Goal: Task Accomplishment & Management: Manage account settings

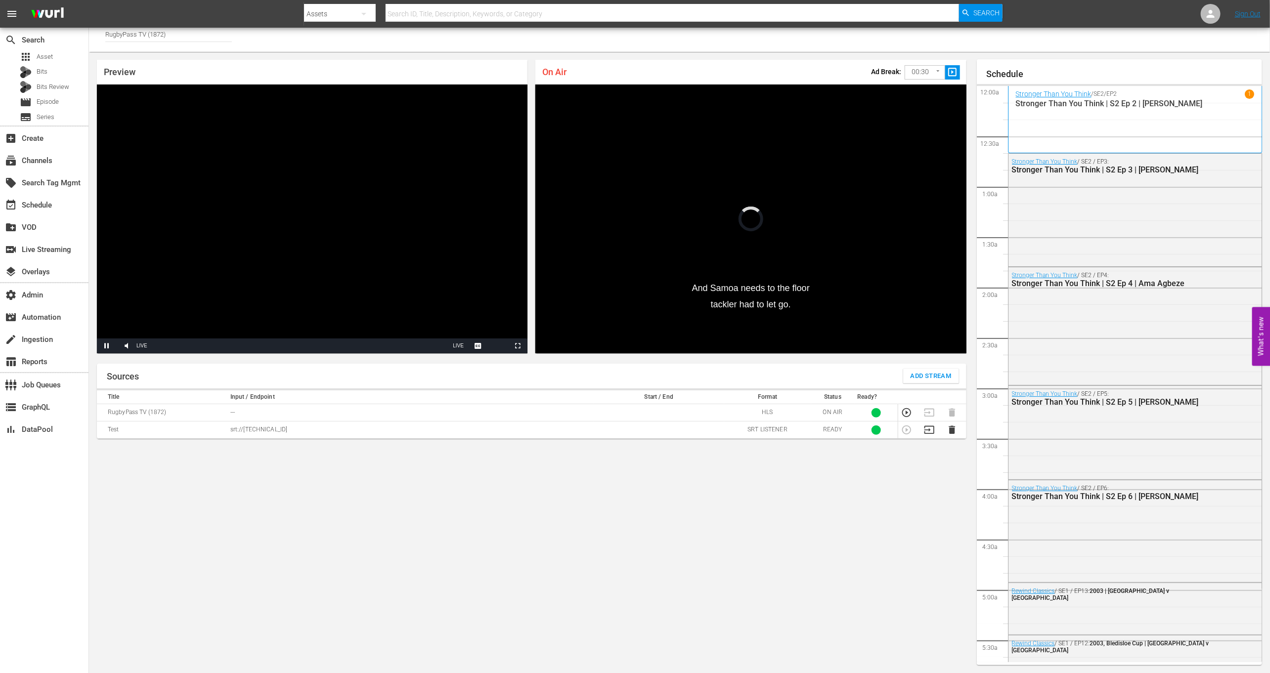
scroll to position [1505, 0]
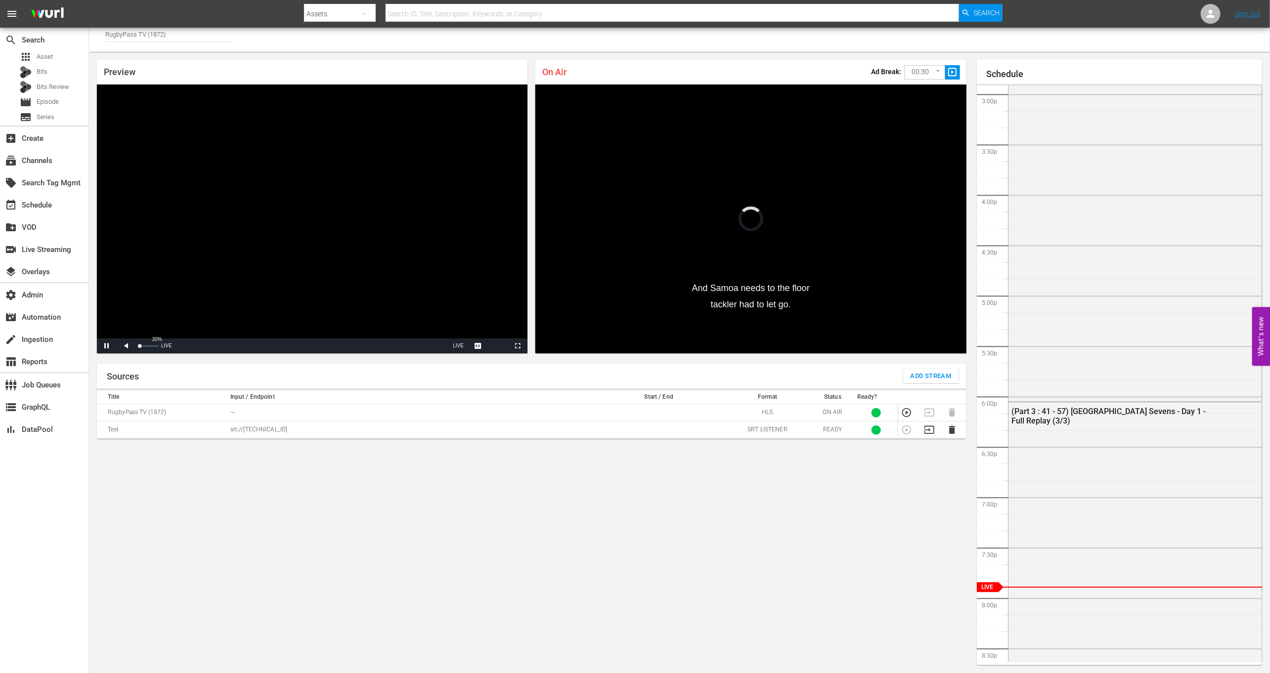
click at [127, 346] on span "Video Player" at bounding box center [127, 346] width 0 height 0
click at [149, 347] on div "54%" at bounding box center [148, 346] width 25 height 15
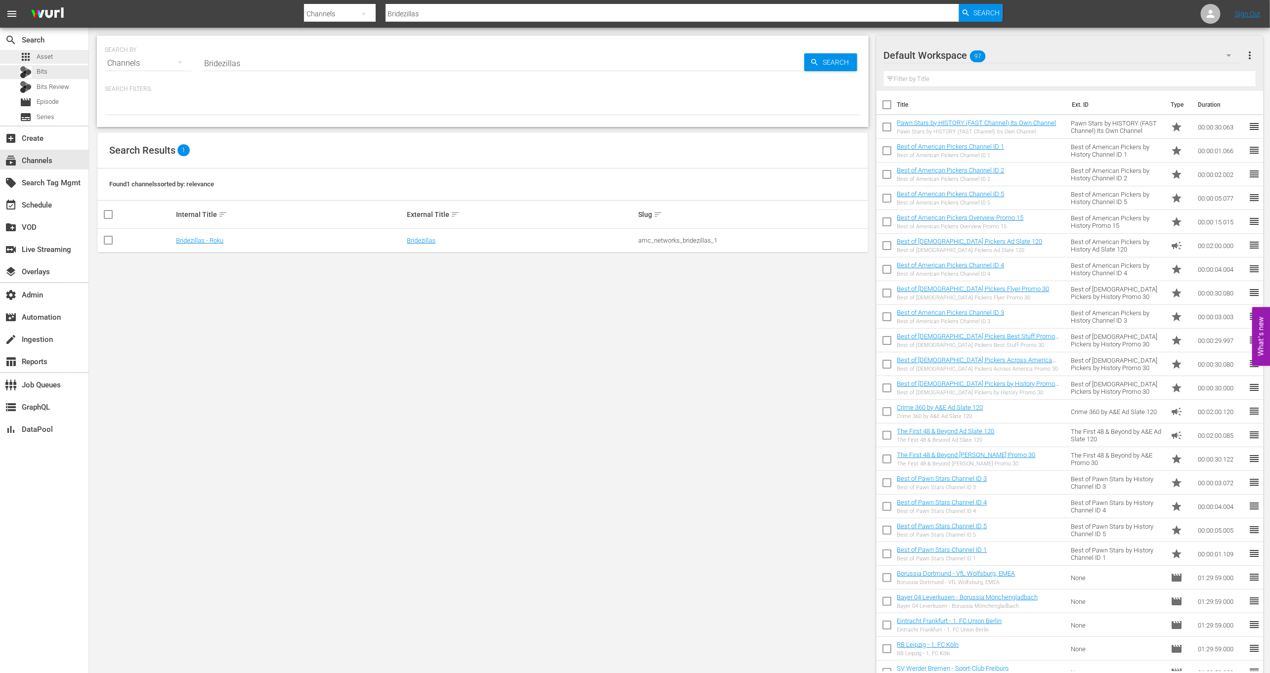
click at [63, 59] on div "apps Asset" at bounding box center [44, 57] width 89 height 14
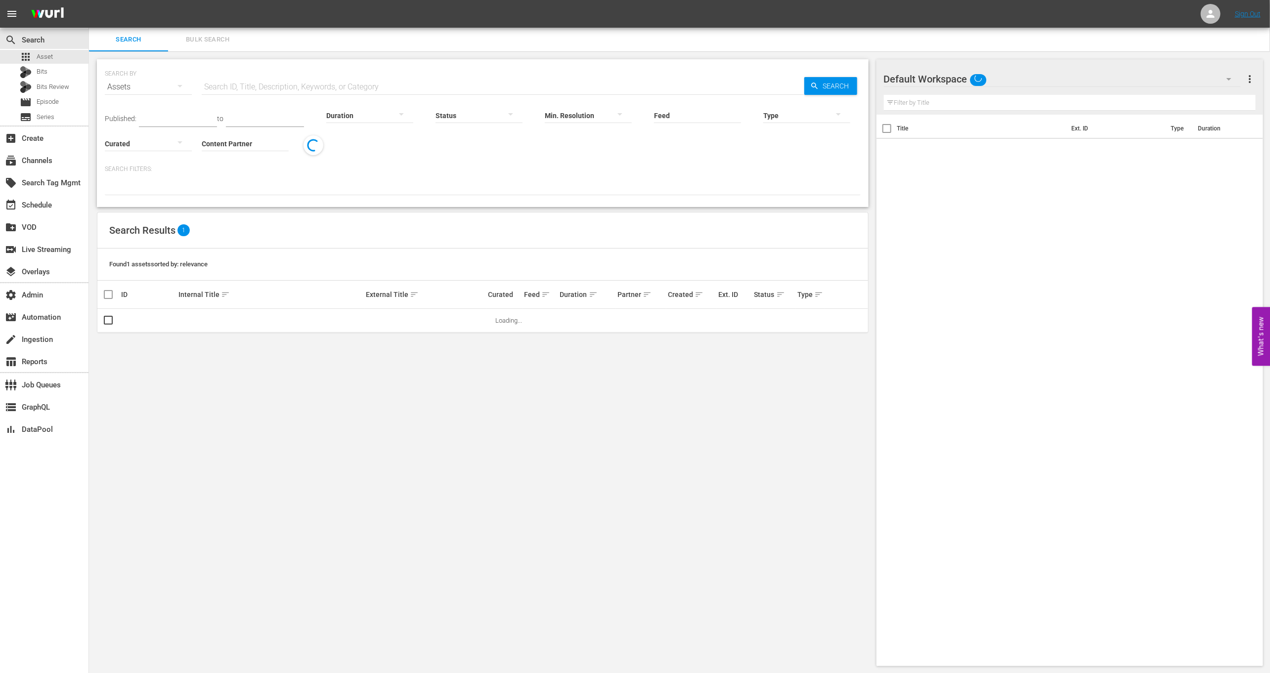
click at [235, 86] on input "text" at bounding box center [503, 87] width 603 height 24
paste input "Stalker"
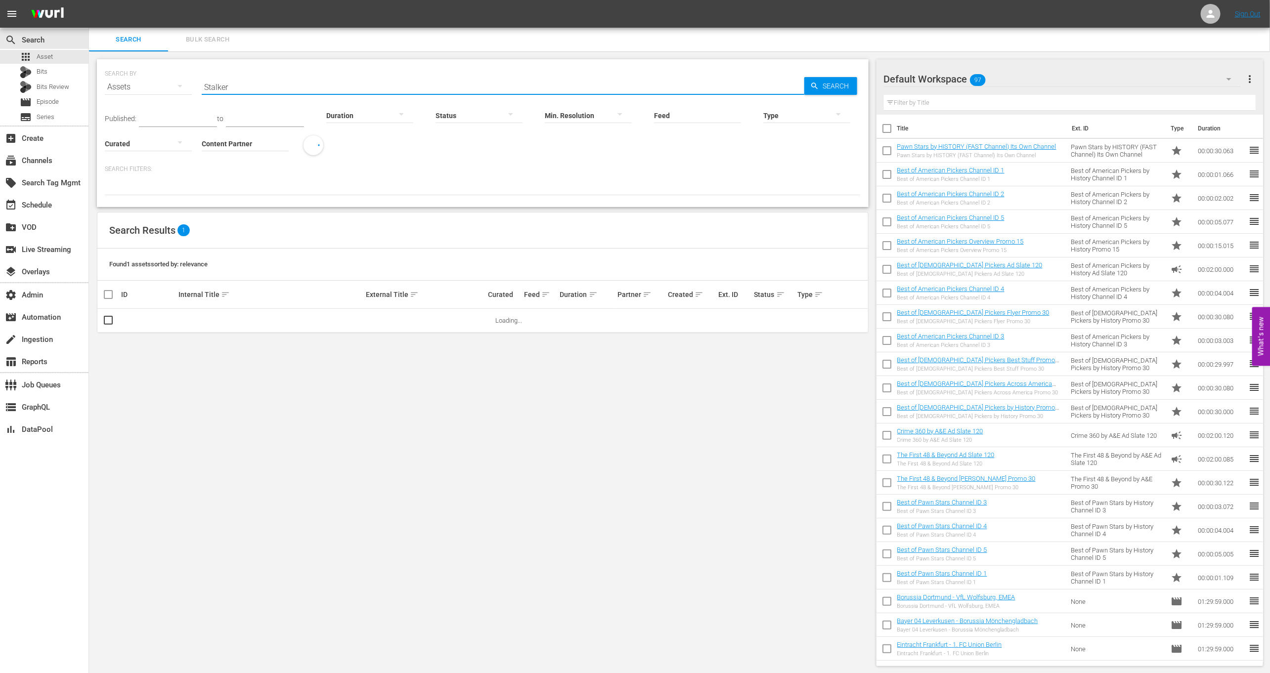
type input "Stalker"
click at [251, 149] on input "Content Partner" at bounding box center [245, 145] width 87 height 36
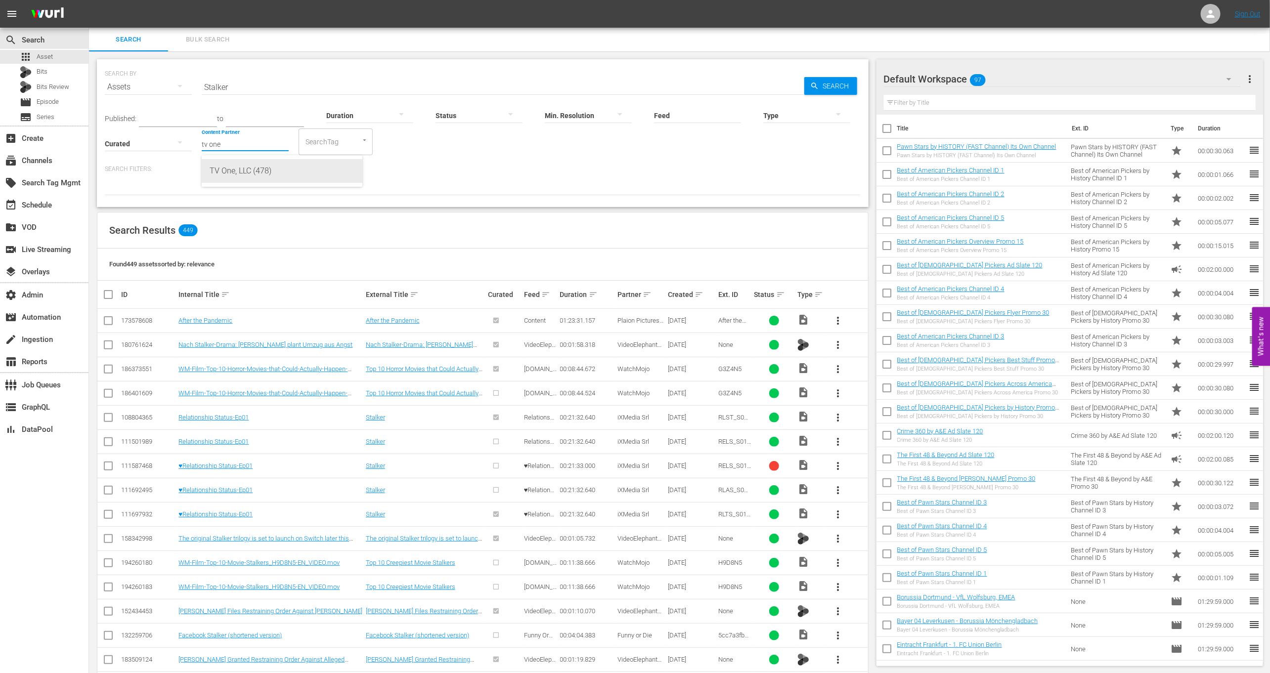
click at [272, 171] on div "TV One, LLC (478)" at bounding box center [282, 171] width 145 height 24
type input "TV One, LLC (478)"
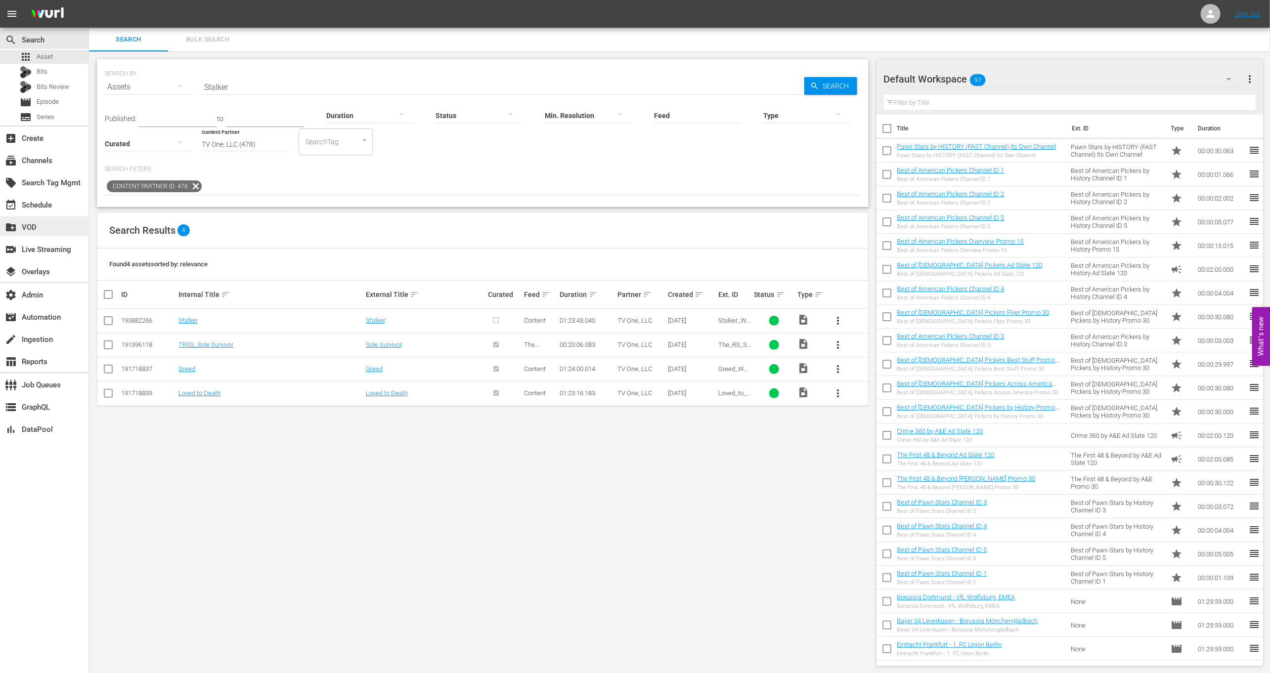
click at [55, 223] on div "create_new_folder VOD" at bounding box center [27, 226] width 55 height 9
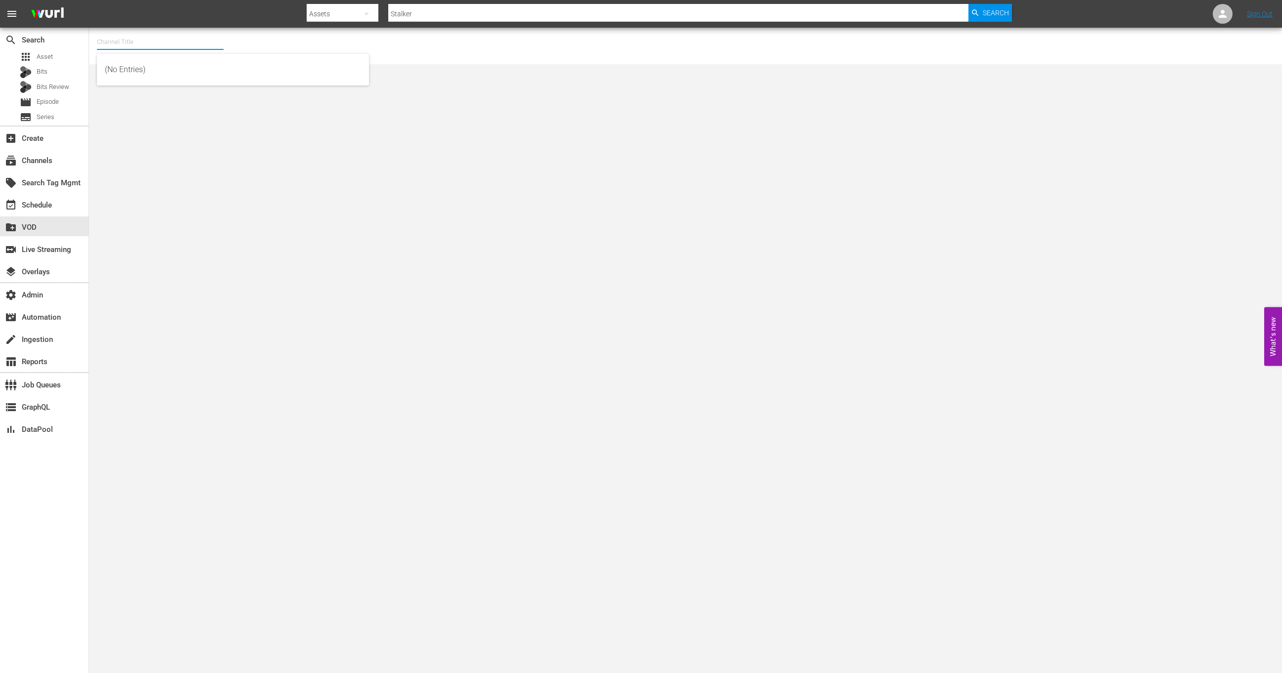
click at [177, 53] on body "menu Search By Assets Search ID, Title, Description, Keywords, or Category Stal…" at bounding box center [641, 336] width 1282 height 673
drag, startPoint x: 200, startPoint y: 65, endPoint x: 288, endPoint y: 246, distance: 201.5
click at [200, 65] on div "Saving Hope Wurl (2127 - plaion_pictures_gmbh_savinghope_1)" at bounding box center [233, 70] width 256 height 24
type input "Saving Hope Wurl (2127 - plaion_pictures_gmbh_savinghope_1)"
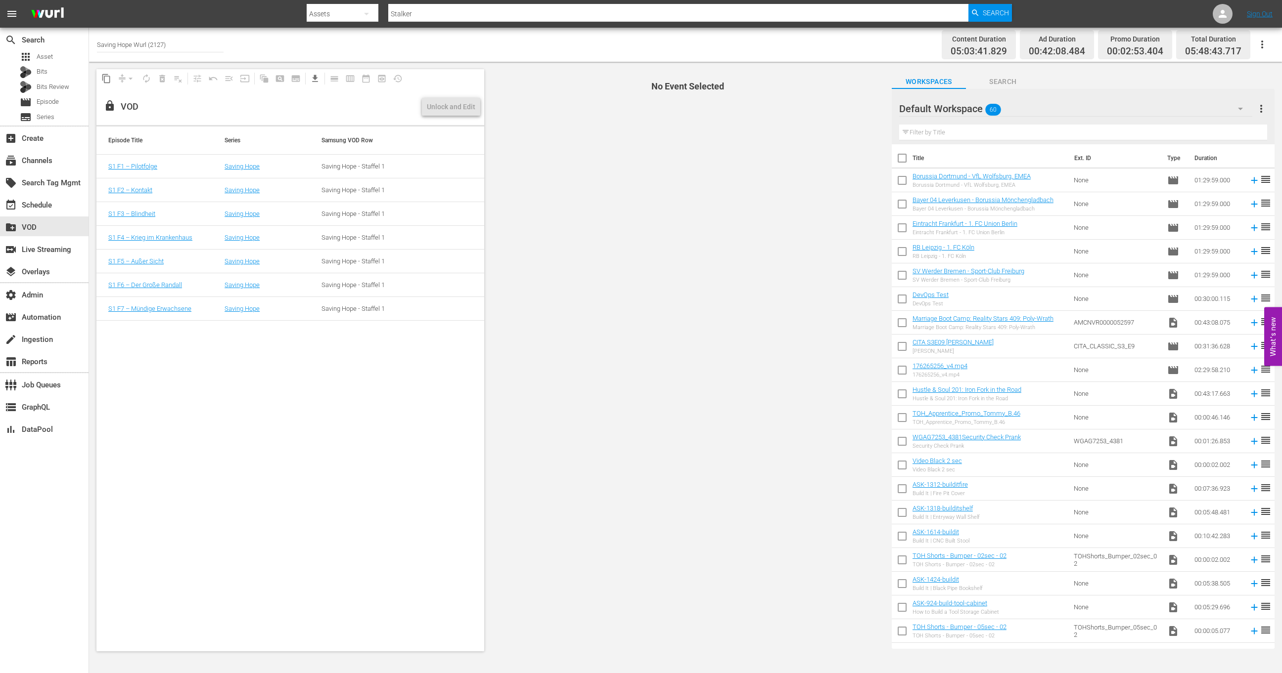
click at [1263, 41] on icon "button" at bounding box center [1262, 45] width 12 height 12
click at [1217, 95] on div "Channel JSON (S3Redir)" at bounding box center [1194, 99] width 95 height 18
click at [464, 108] on div "Unlock and Edit" at bounding box center [451, 107] width 48 height 18
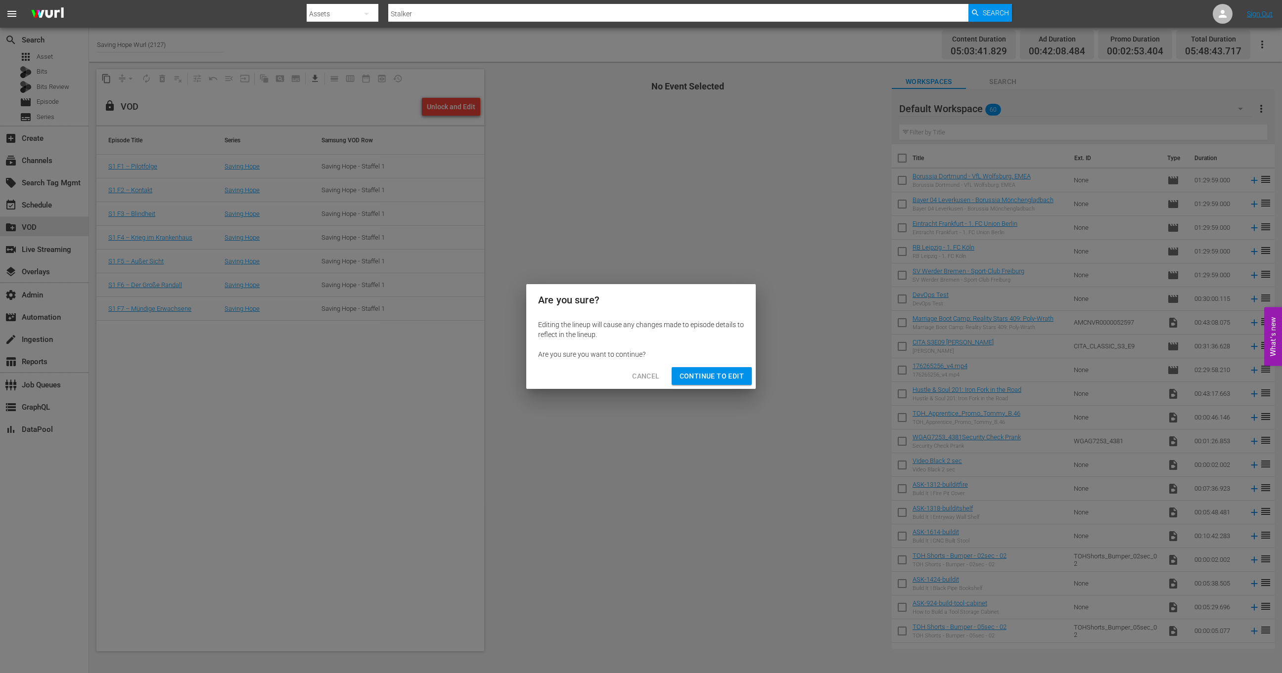
click at [697, 371] on span "Continue to Edit" at bounding box center [711, 376] width 64 height 12
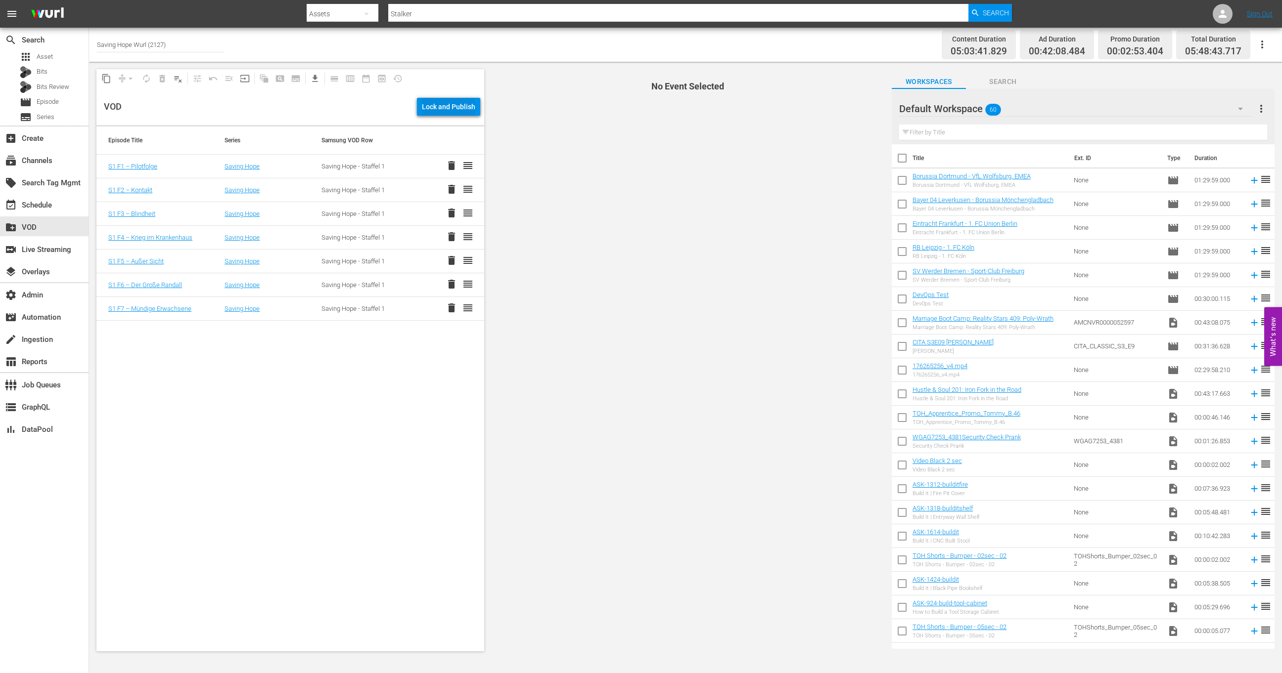
click at [449, 101] on div "Lock and Publish" at bounding box center [448, 107] width 53 height 18
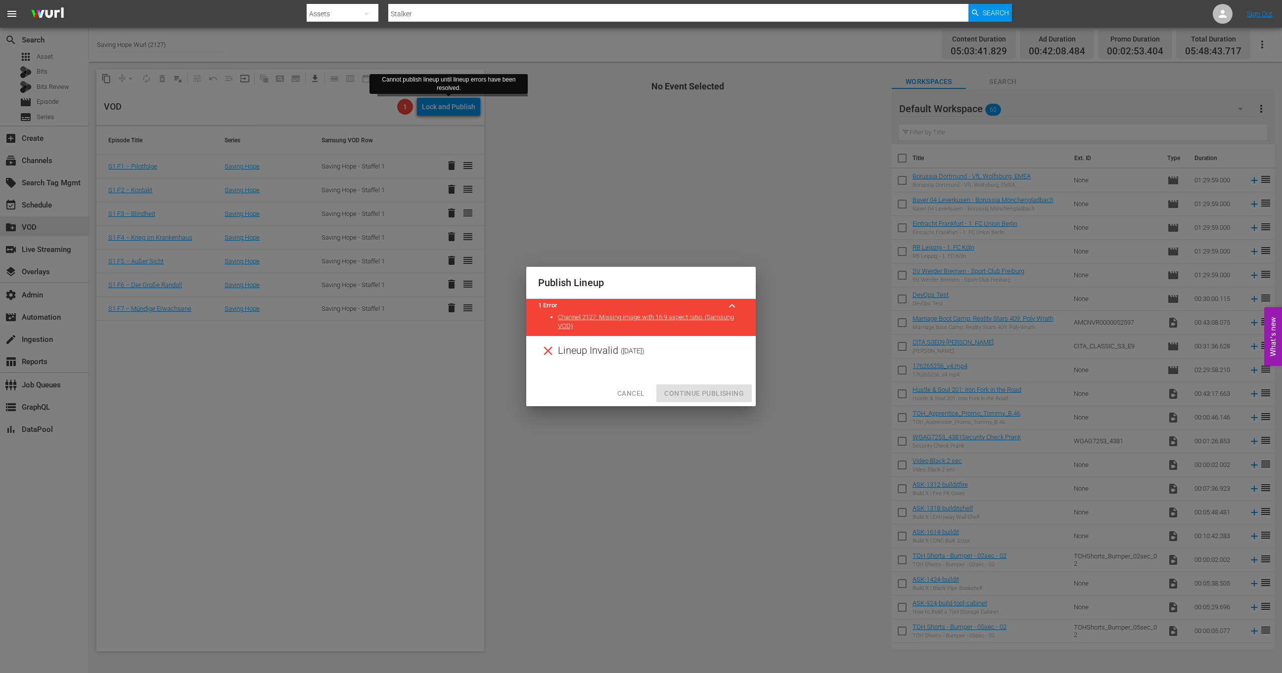
click at [620, 397] on span "Cancel" at bounding box center [630, 394] width 27 height 12
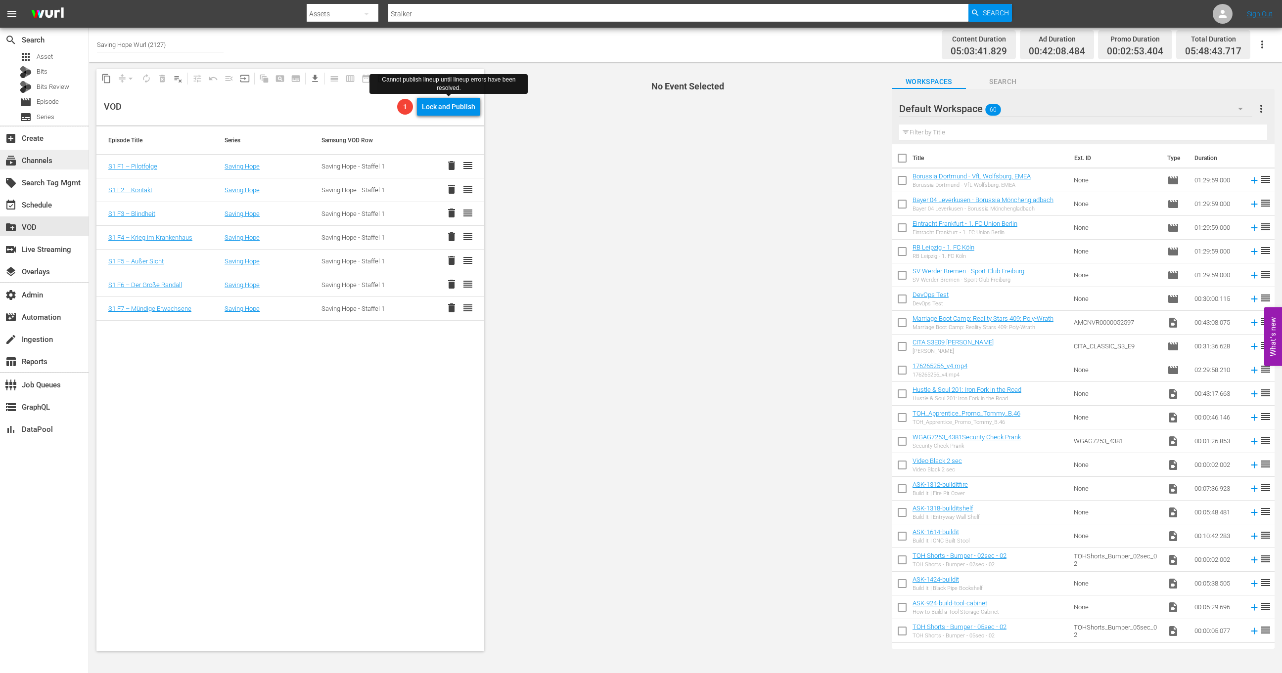
click at [65, 162] on div "subscriptions Channels" at bounding box center [44, 160] width 89 height 20
type input "Bridezillas"
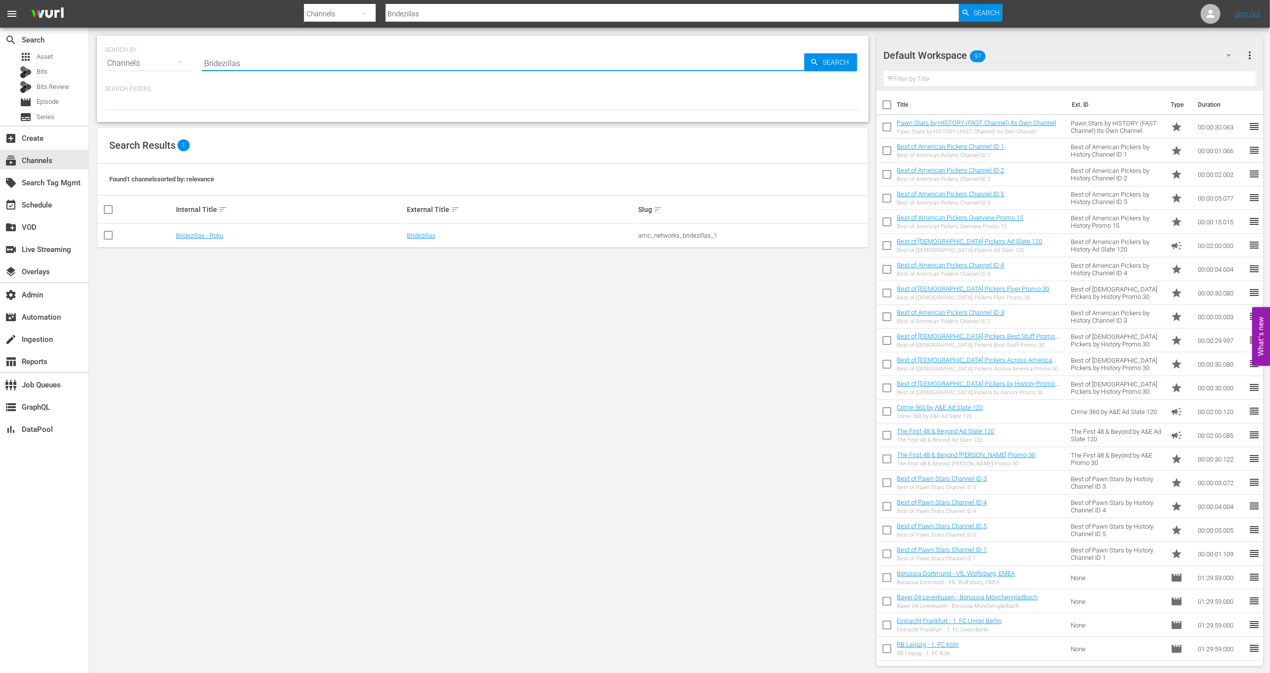
click at [252, 62] on input "Bridezillas" at bounding box center [503, 63] width 603 height 24
type input "Saving hope"
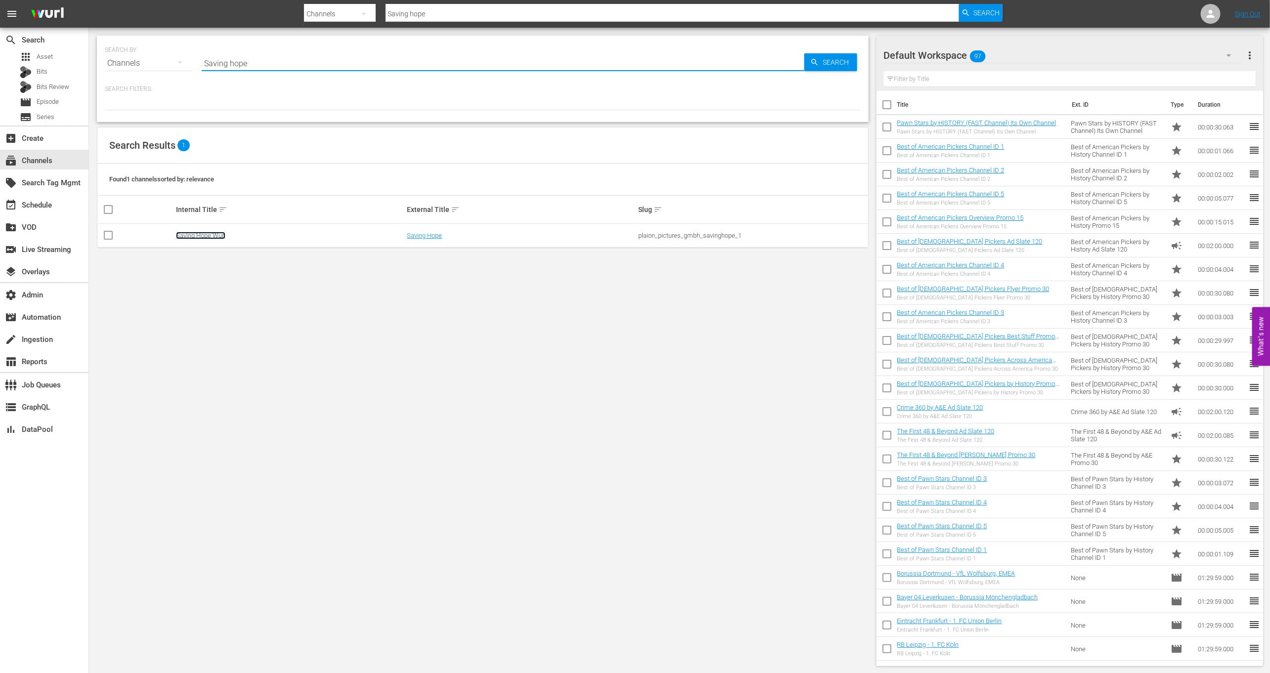
click at [206, 233] on link "Saving Hope Wurl" at bounding box center [200, 235] width 49 height 7
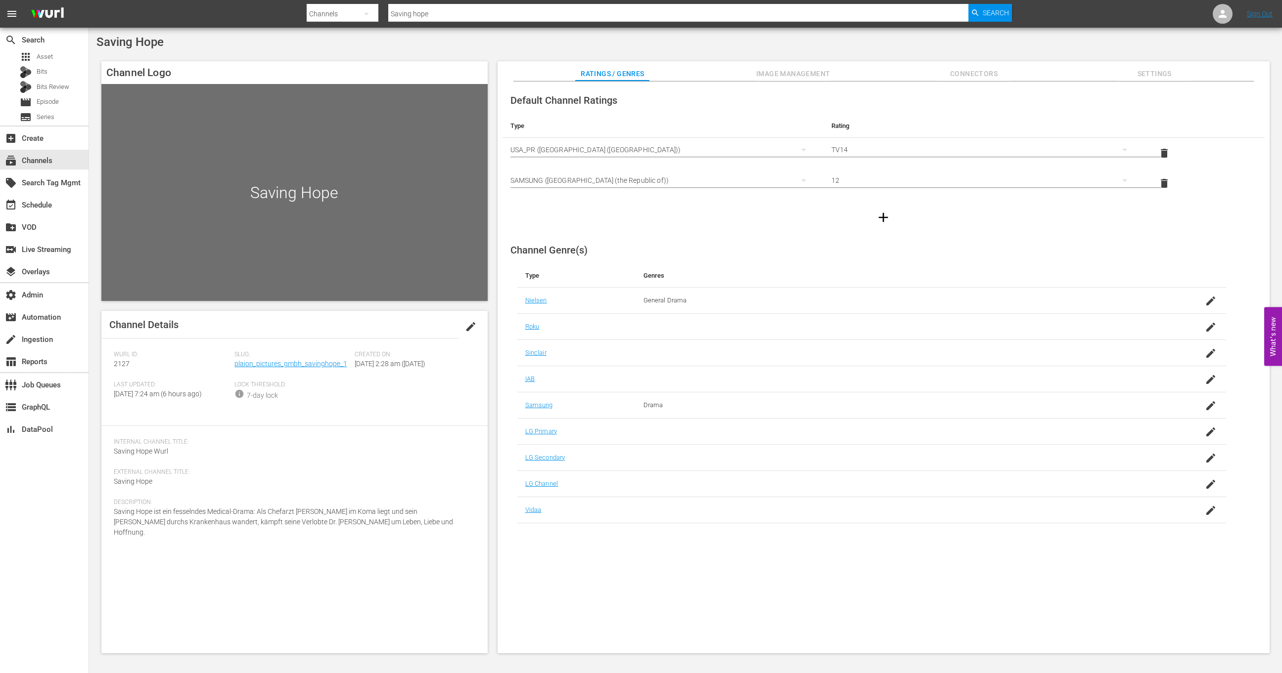
click at [806, 64] on button "Image Management" at bounding box center [793, 71] width 74 height 20
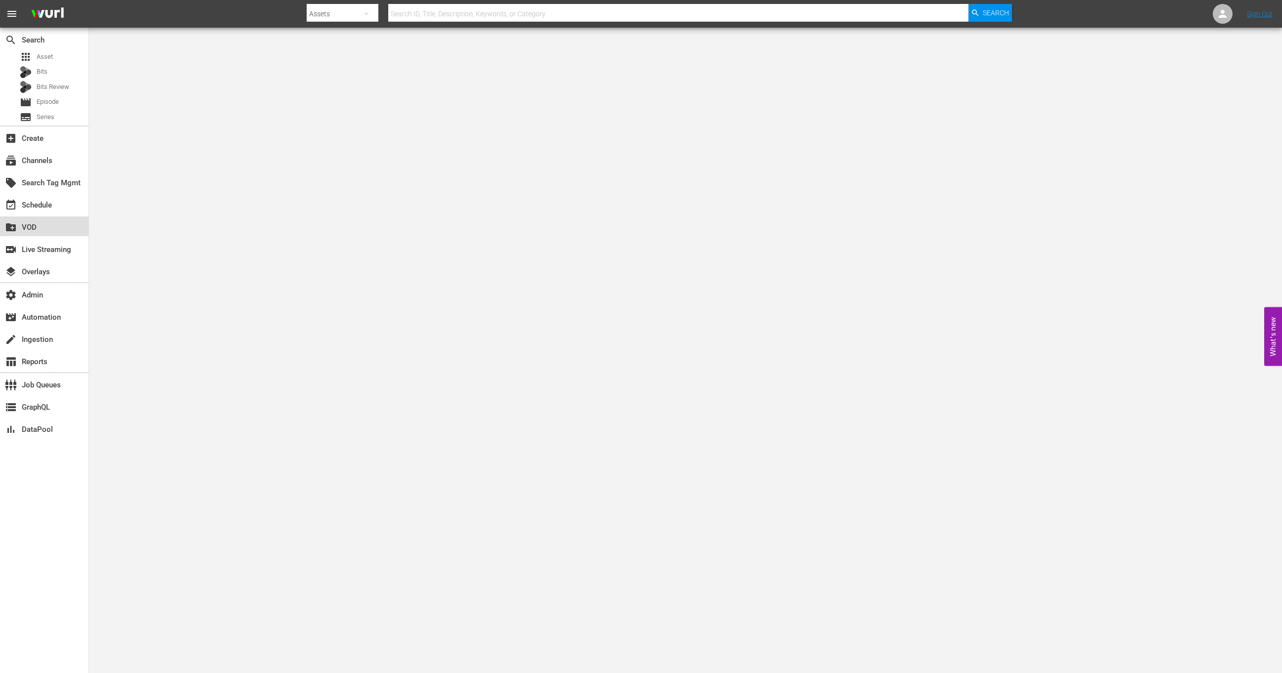
click at [61, 217] on div "create_new_folder VOD" at bounding box center [44, 227] width 89 height 20
click at [61, 211] on div "event_available Schedule" at bounding box center [44, 204] width 89 height 20
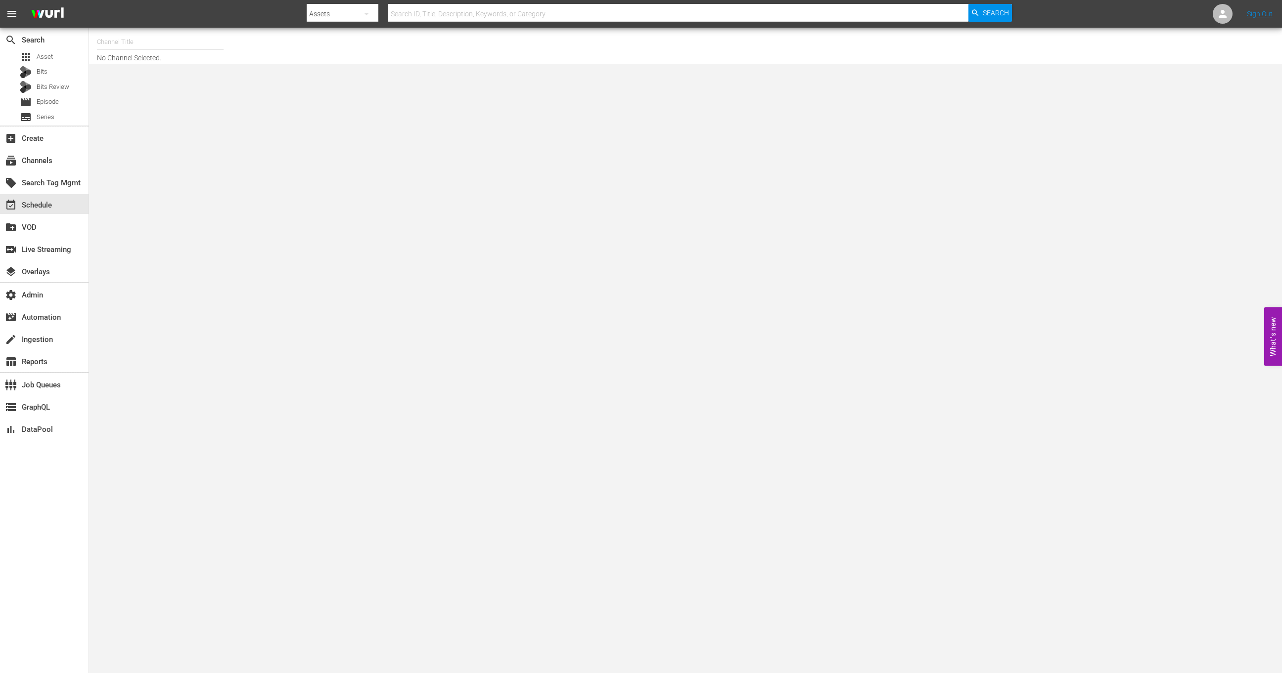
click at [133, 44] on input "text" at bounding box center [160, 42] width 127 height 24
click at [49, 164] on div "subscriptions Channels" at bounding box center [27, 159] width 55 height 9
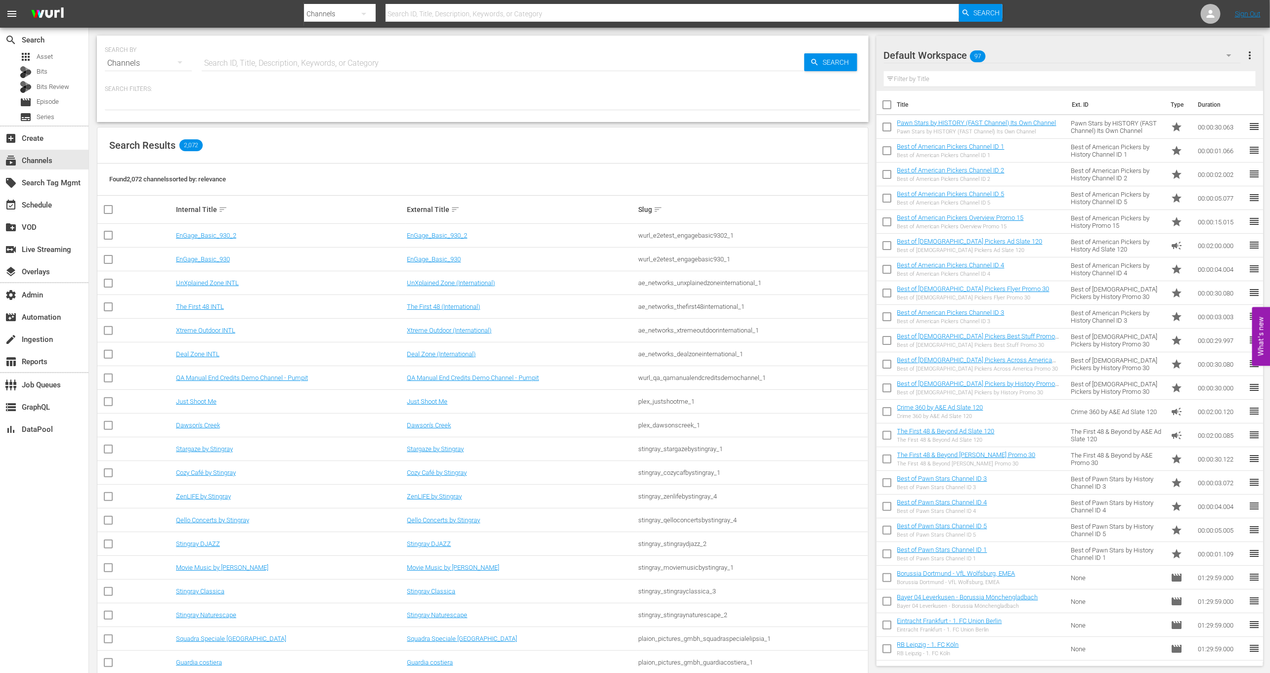
click at [346, 59] on input "text" at bounding box center [503, 63] width 603 height 24
type input "a"
type input "Saving"
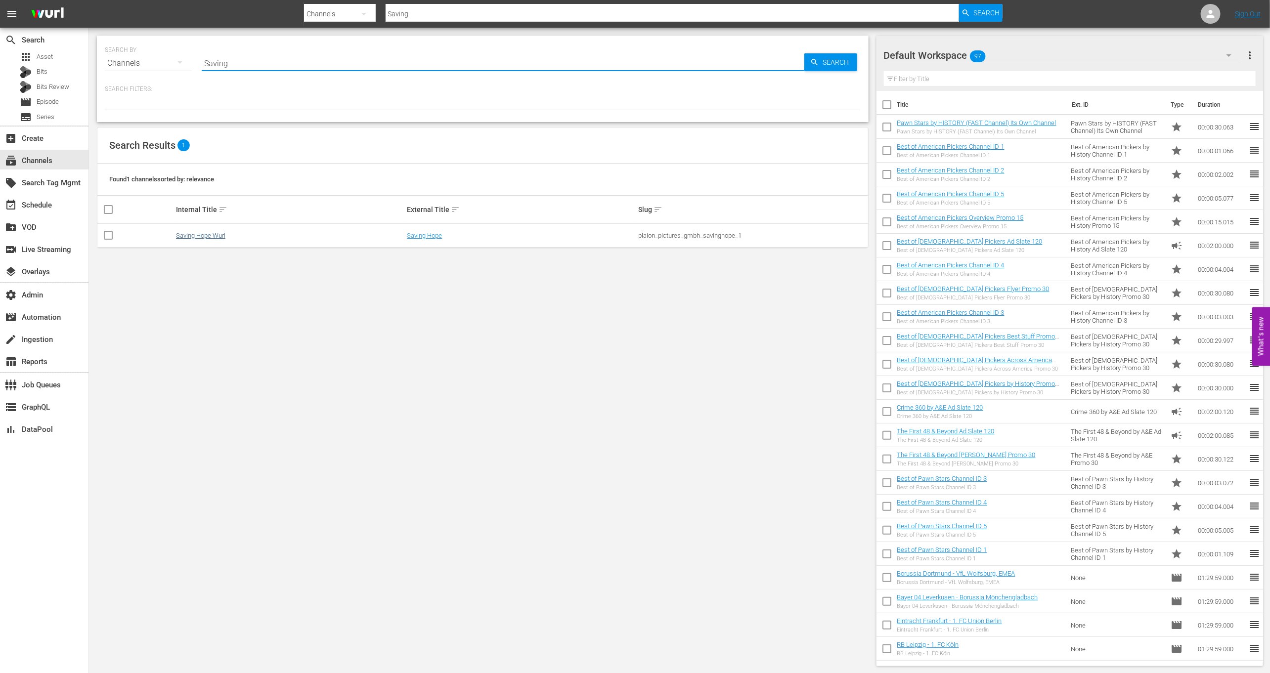
type input "Saving"
click at [217, 232] on link "Saving Hope Wurl" at bounding box center [200, 235] width 49 height 7
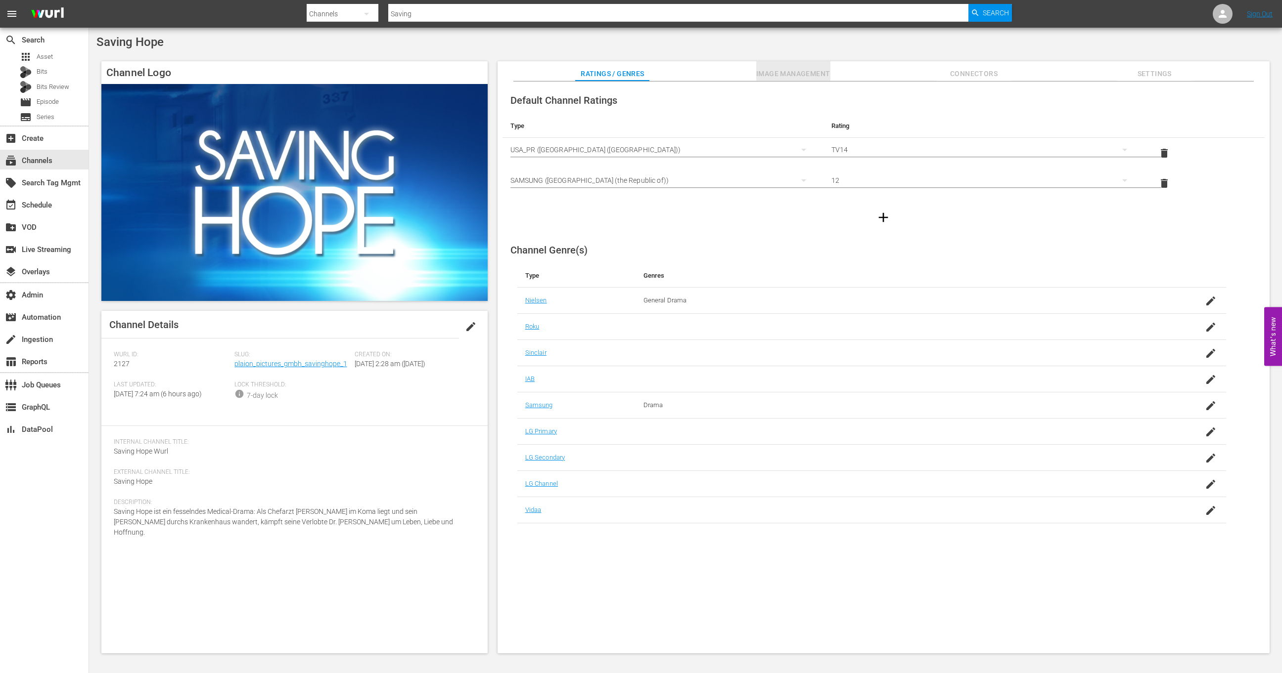
click at [788, 75] on span "Image Management" at bounding box center [793, 74] width 74 height 12
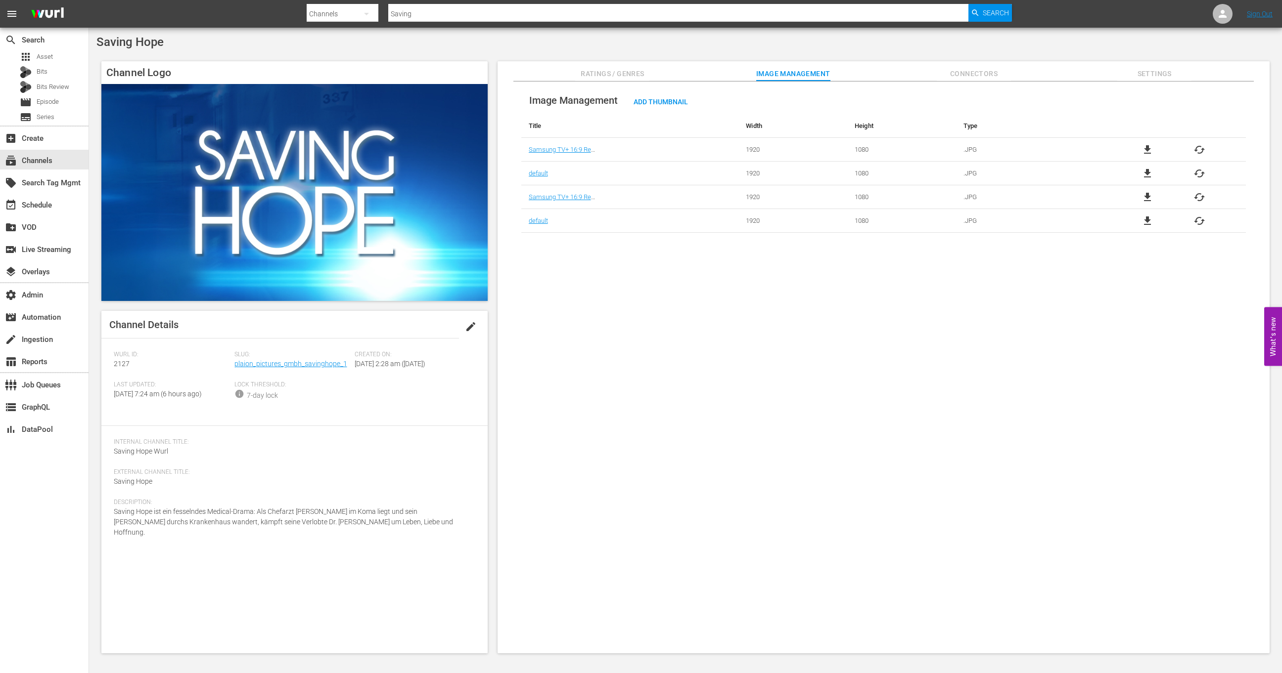
click at [1146, 172] on span "file_download" at bounding box center [1147, 174] width 12 height 12
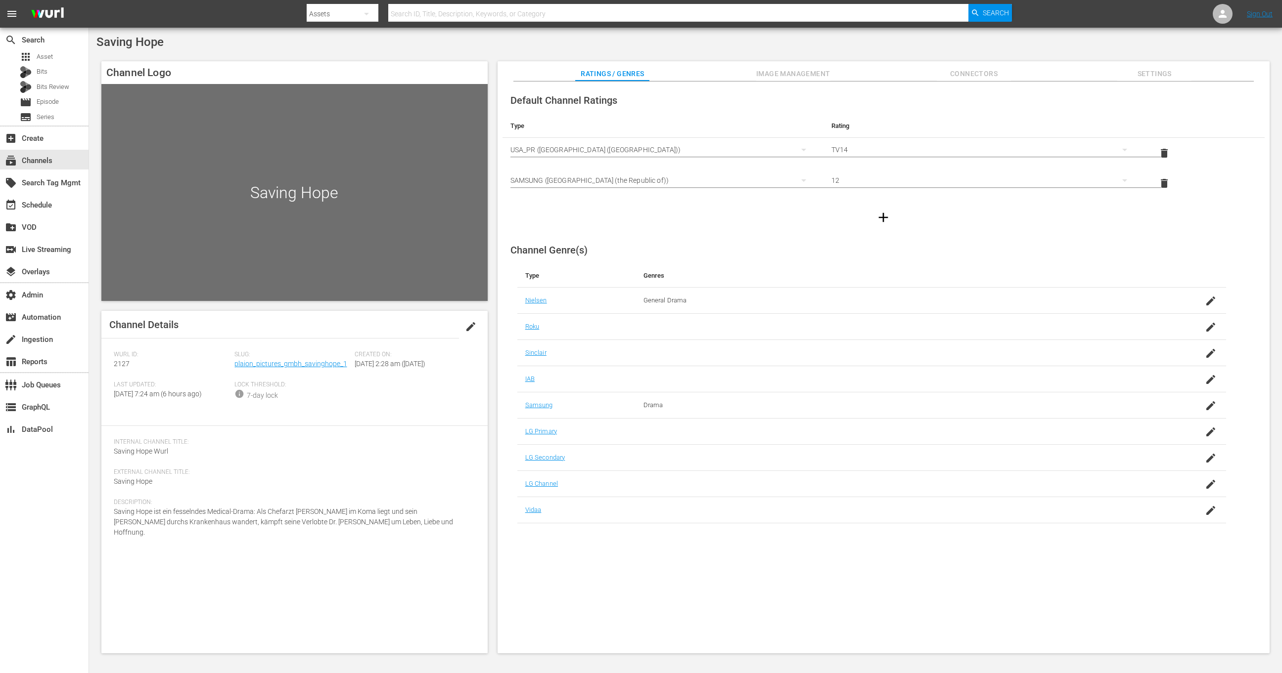
click at [763, 65] on button "Image Management" at bounding box center [793, 71] width 74 height 20
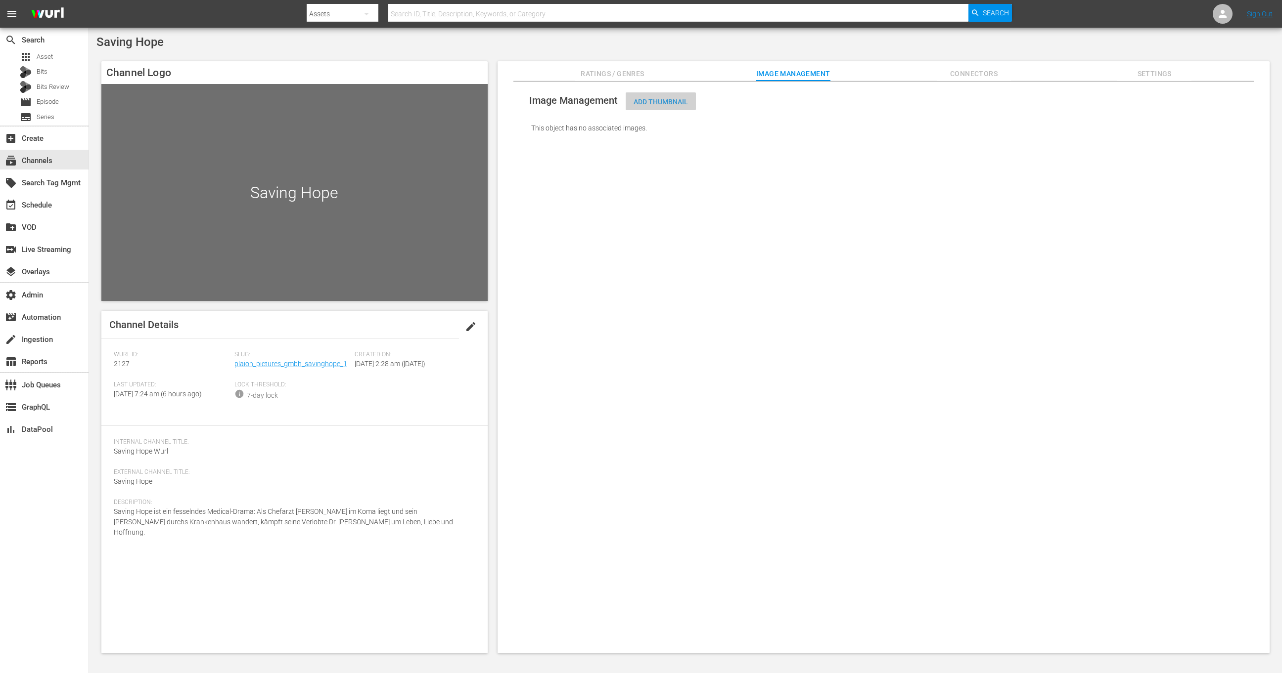
click at [665, 105] on span "Add Thumbnail" at bounding box center [660, 102] width 70 height 8
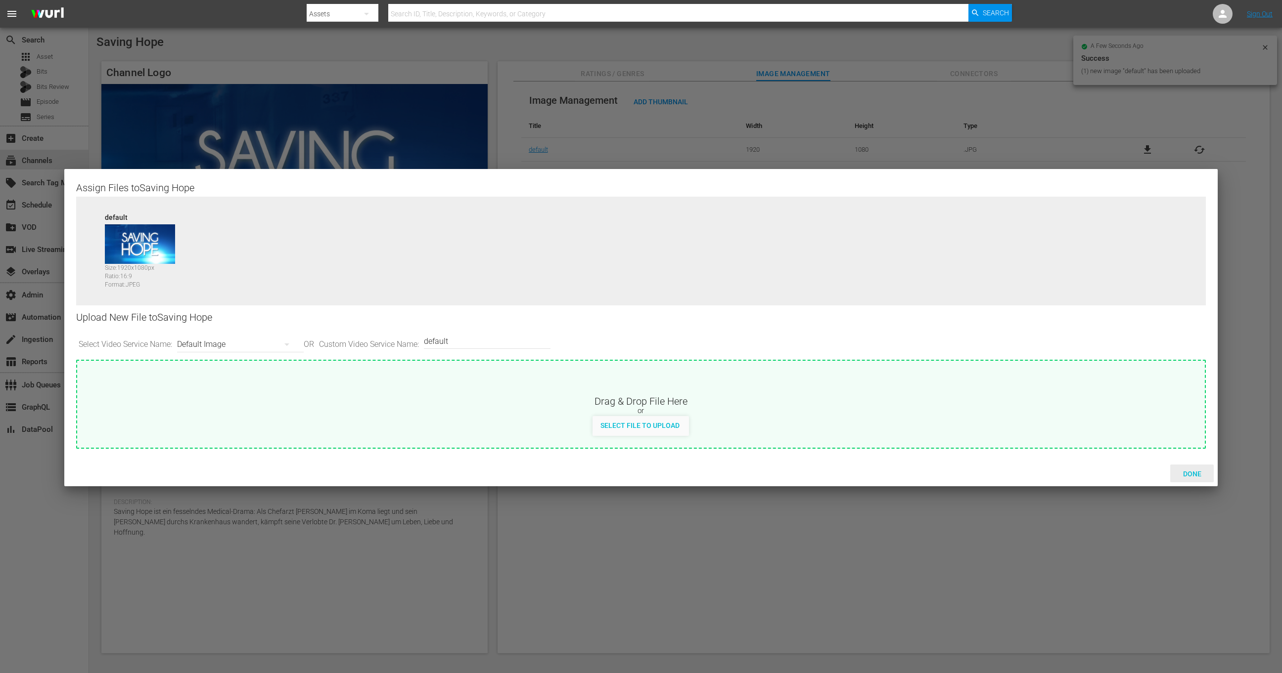
click at [1181, 478] on div "Done" at bounding box center [1192, 474] width 44 height 18
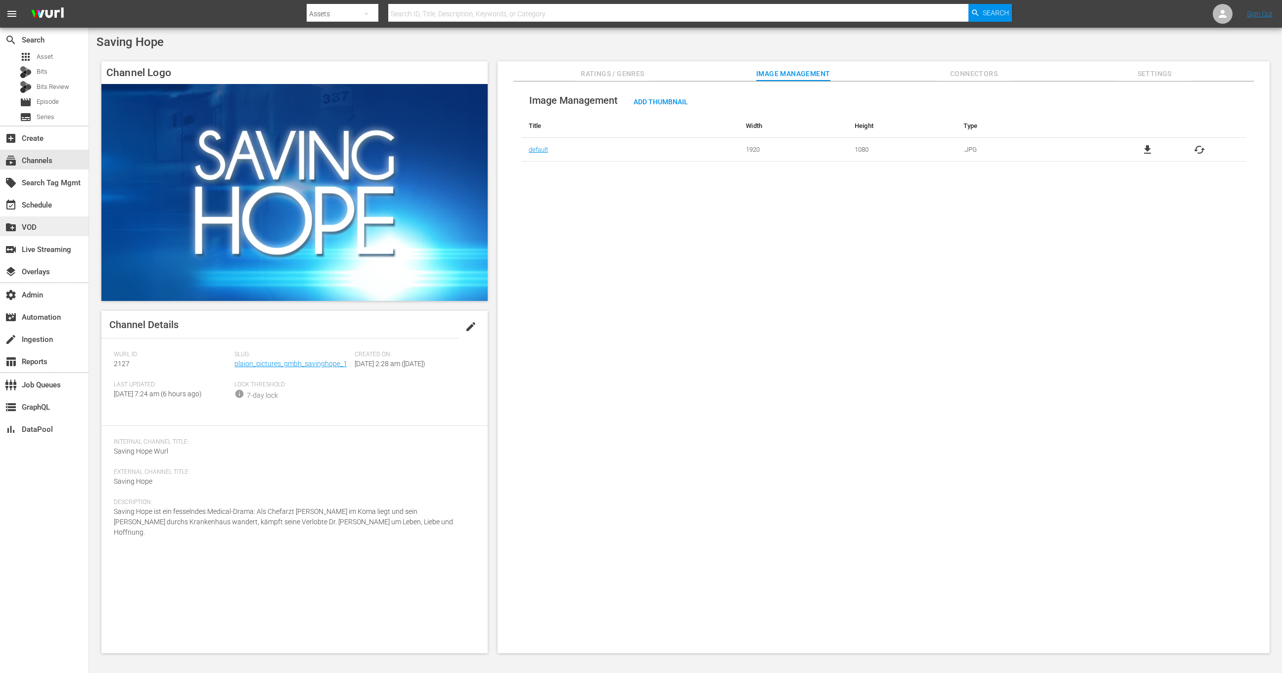
click at [47, 222] on div "create_new_folder VOD" at bounding box center [27, 226] width 55 height 9
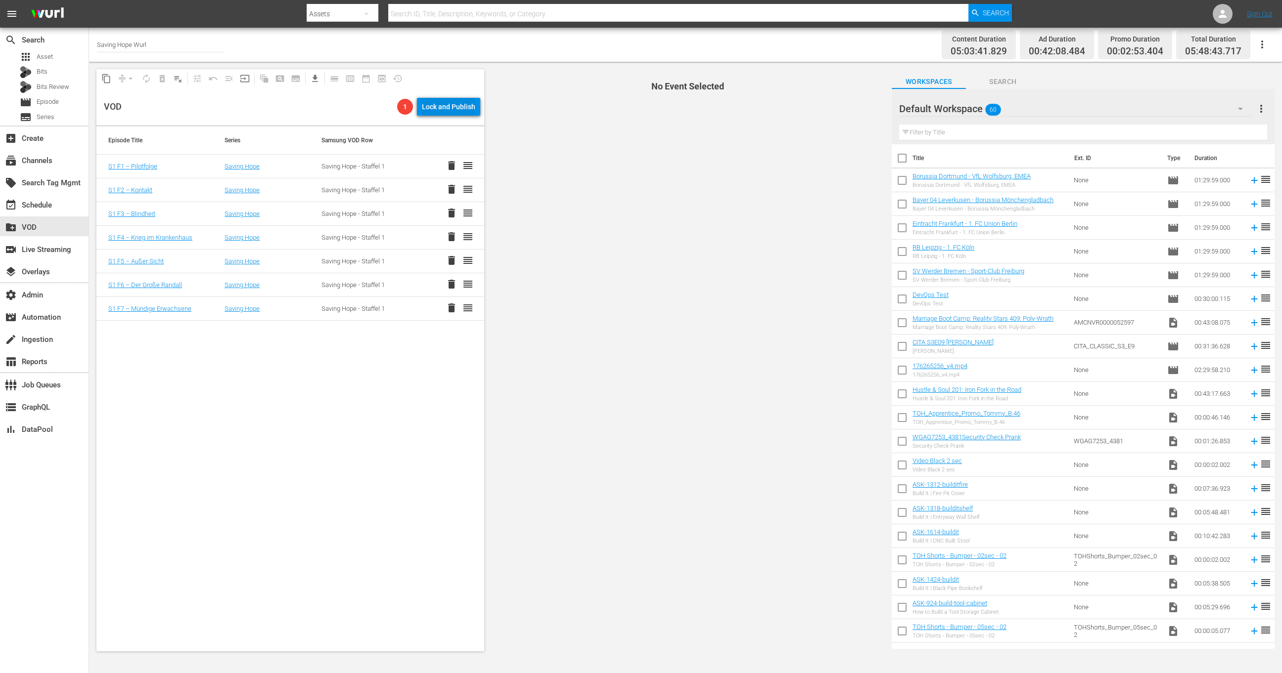
click at [430, 111] on div "Lock and Publish" at bounding box center [448, 107] width 53 height 18
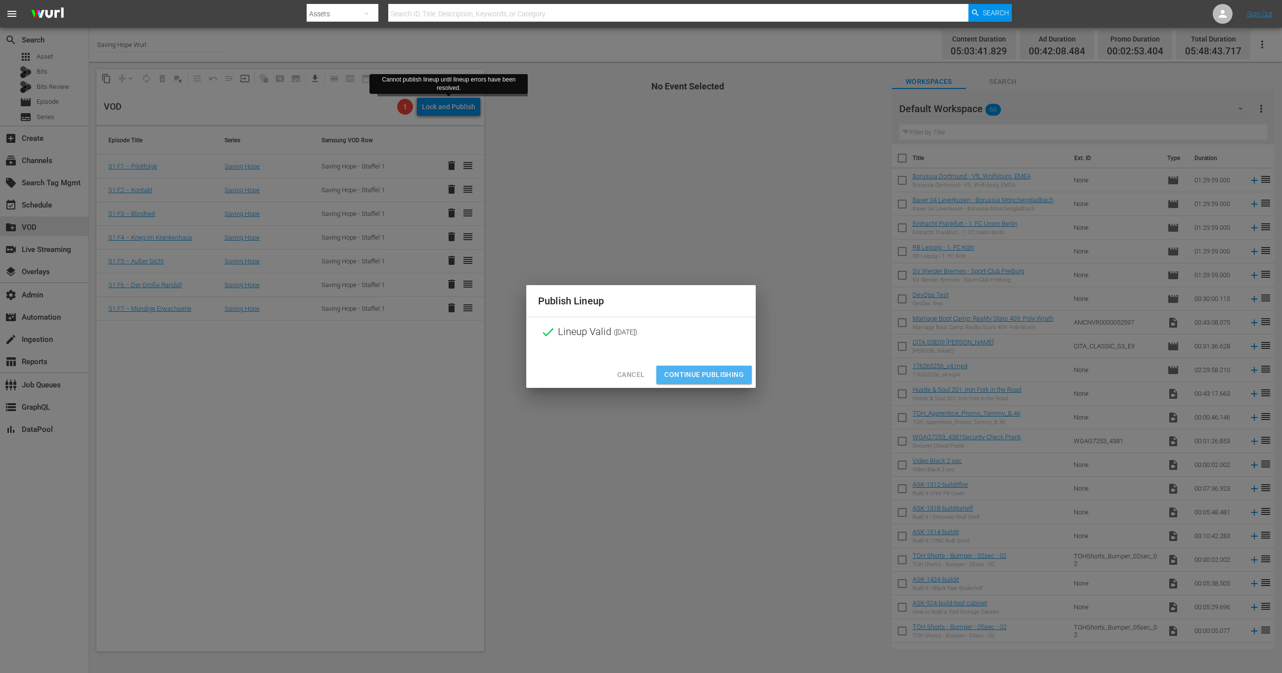
click at [719, 372] on span "Continue Publishing" at bounding box center [704, 375] width 80 height 12
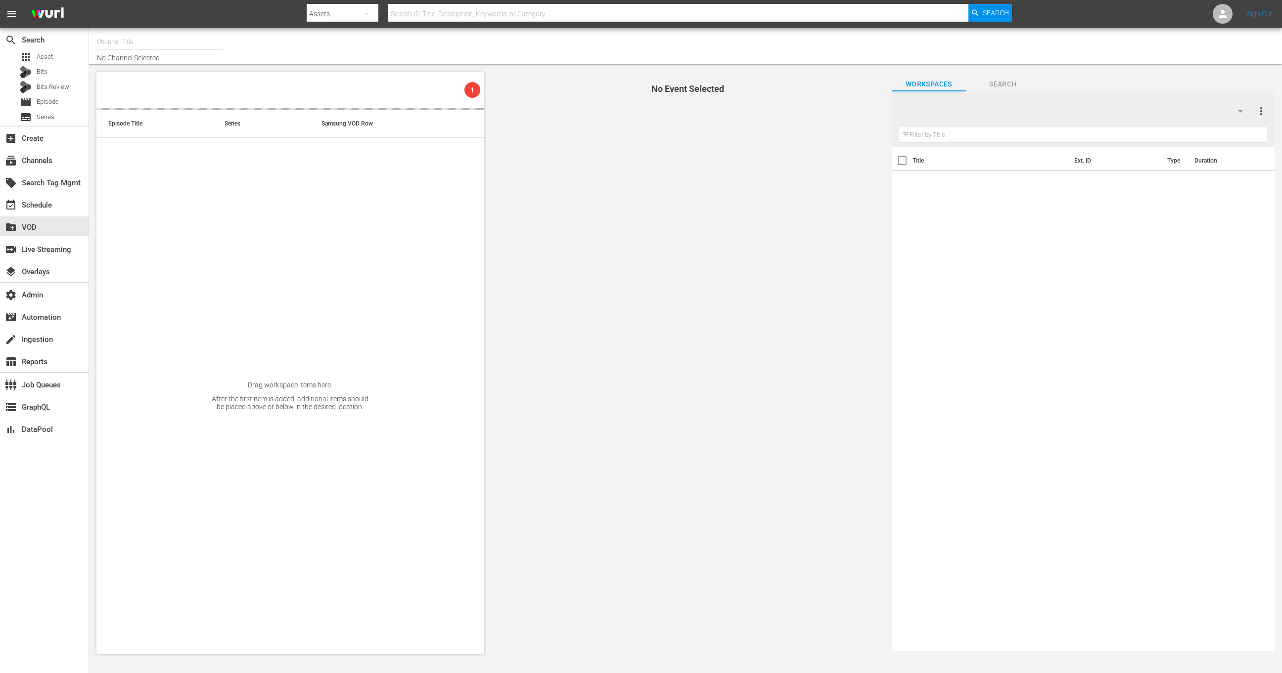
type input "Saving Hope Wurl (2127)"
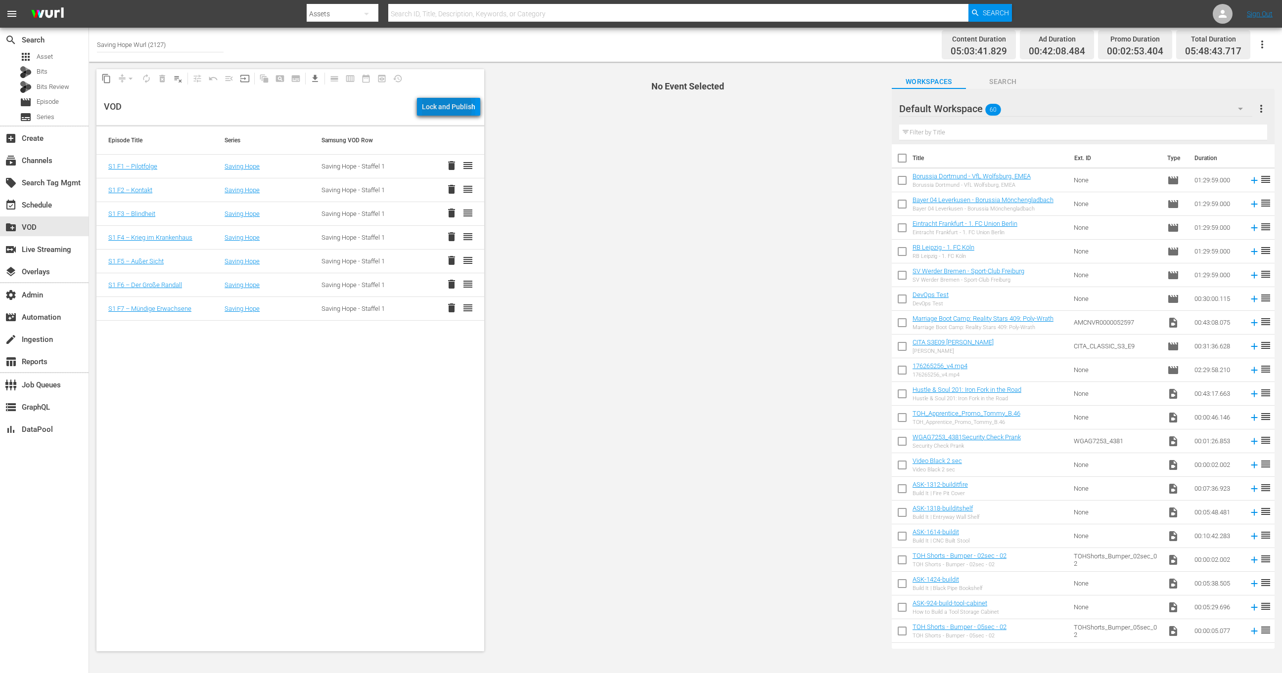
click at [445, 108] on div "Lock and Publish" at bounding box center [448, 107] width 53 height 18
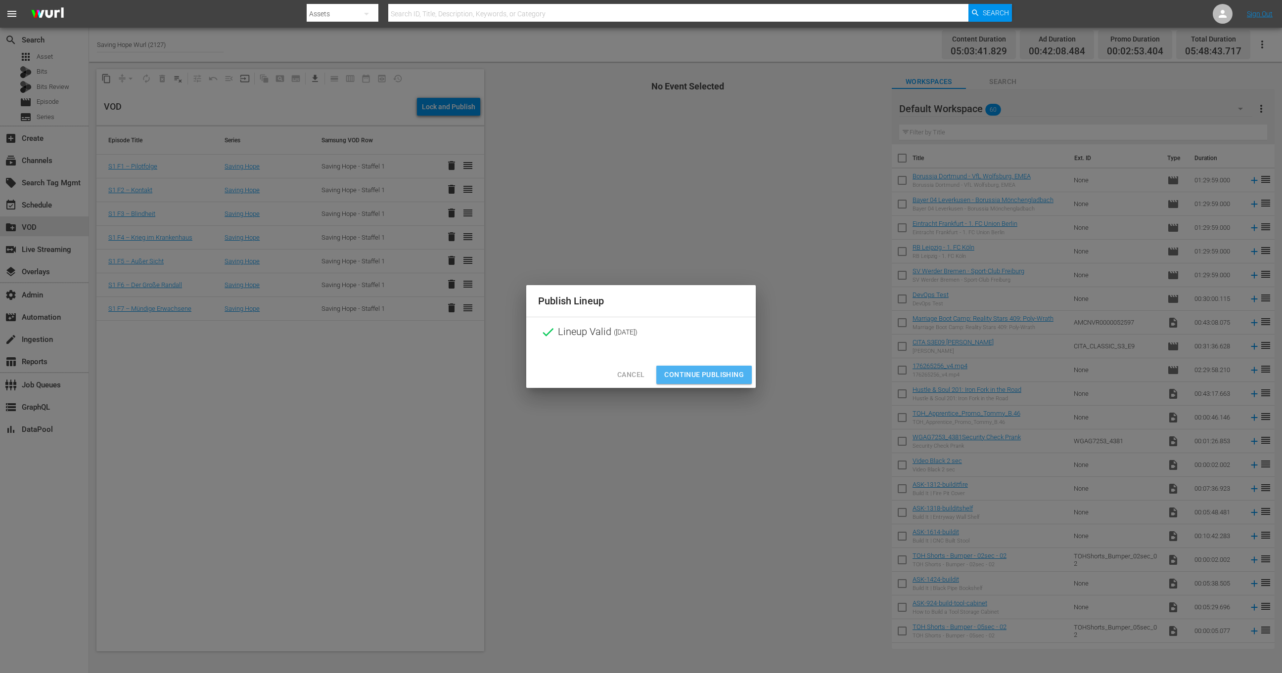
click at [725, 378] on span "Continue Publishing" at bounding box center [704, 375] width 80 height 12
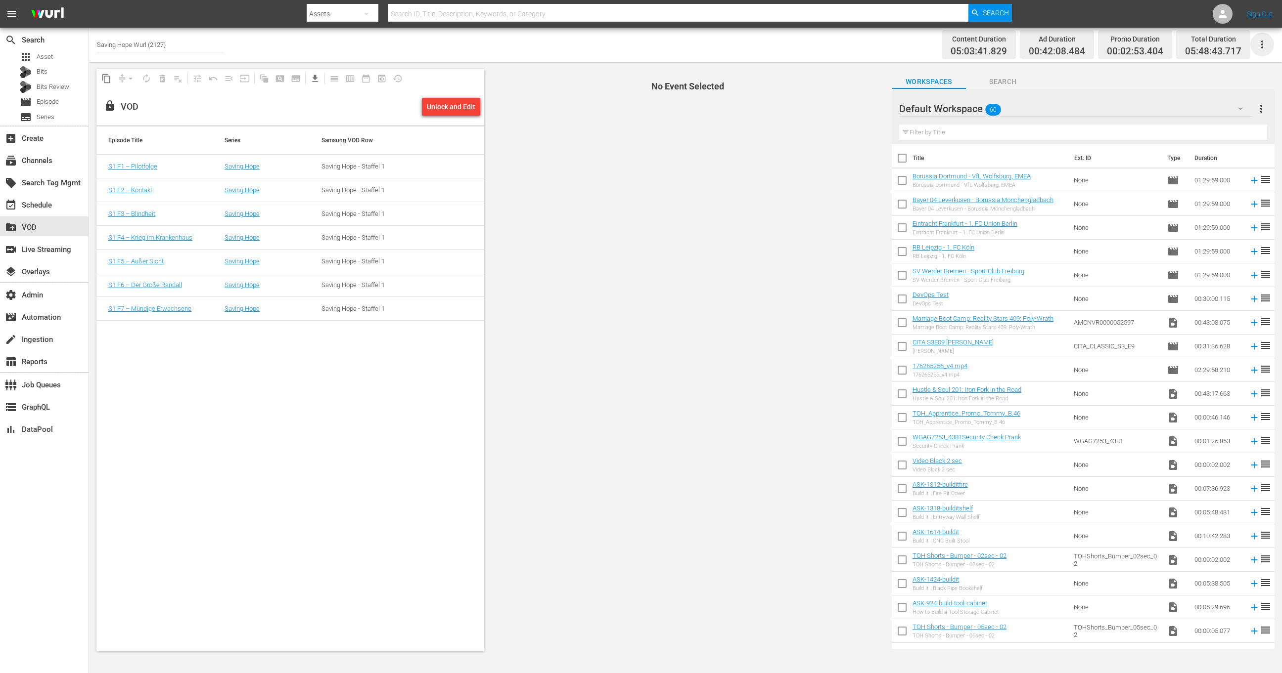
click at [1266, 48] on icon "button" at bounding box center [1262, 45] width 12 height 12
click at [1198, 97] on div "Channel JSON (S3Redir)" at bounding box center [1194, 99] width 95 height 18
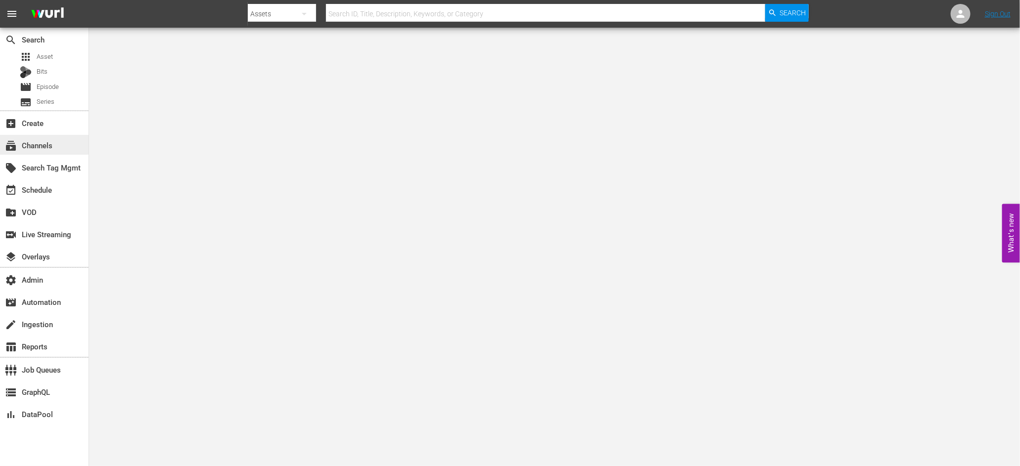
click at [76, 151] on div "subscriptions Channels" at bounding box center [44, 145] width 89 height 20
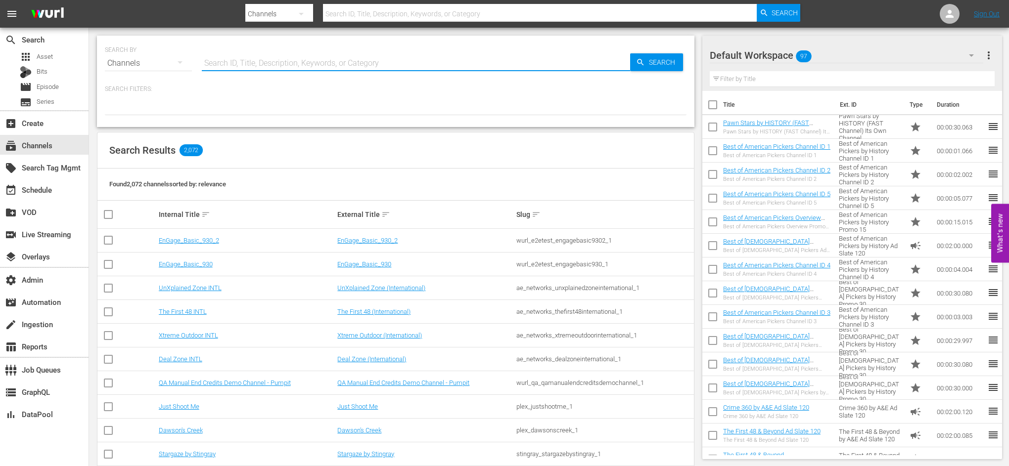
click at [279, 66] on input "text" at bounding box center [416, 63] width 428 height 24
paste input "game_show_network_gettv_1"
type input "game_show_network_gettv_1"
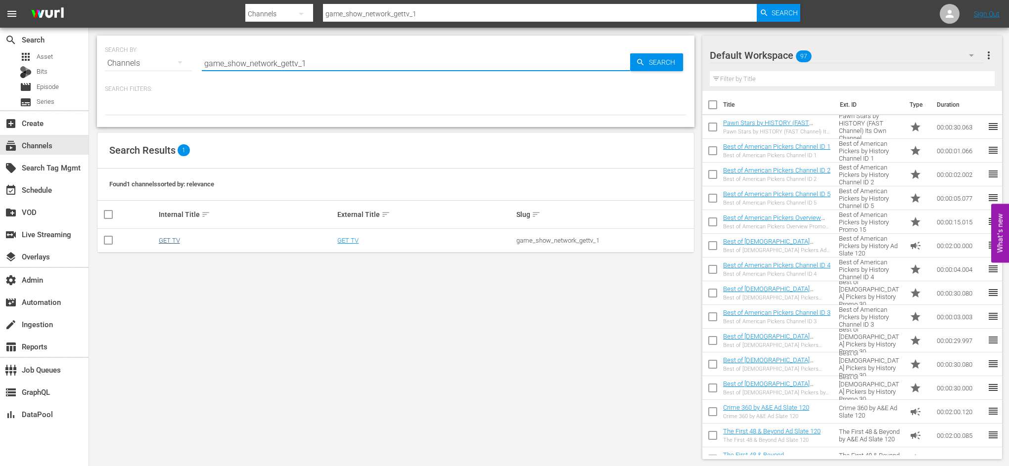
type input "game_show_network_gettv_1"
click at [175, 241] on link "GET TV" at bounding box center [169, 240] width 21 height 7
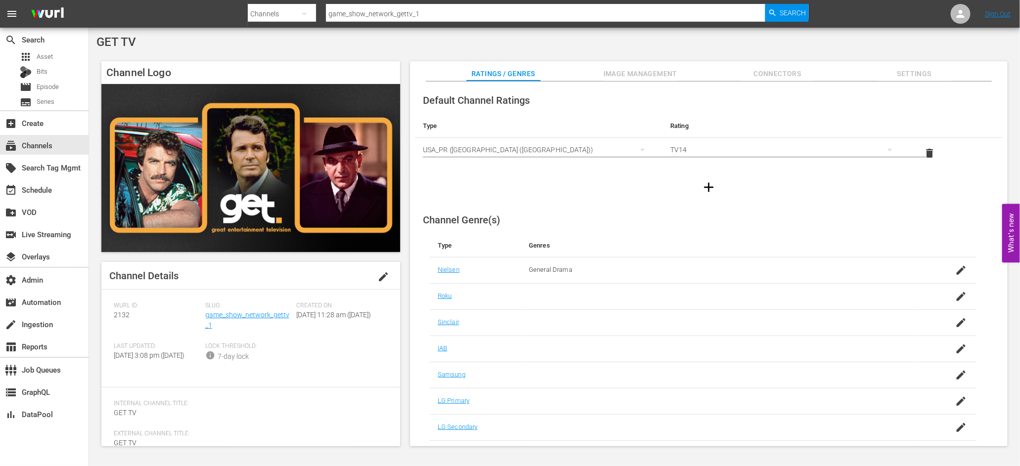
click at [241, 294] on span "Slug:" at bounding box center [248, 306] width 87 height 8
click at [241, 294] on link "game_show_network_gettv_1" at bounding box center [247, 320] width 84 height 18
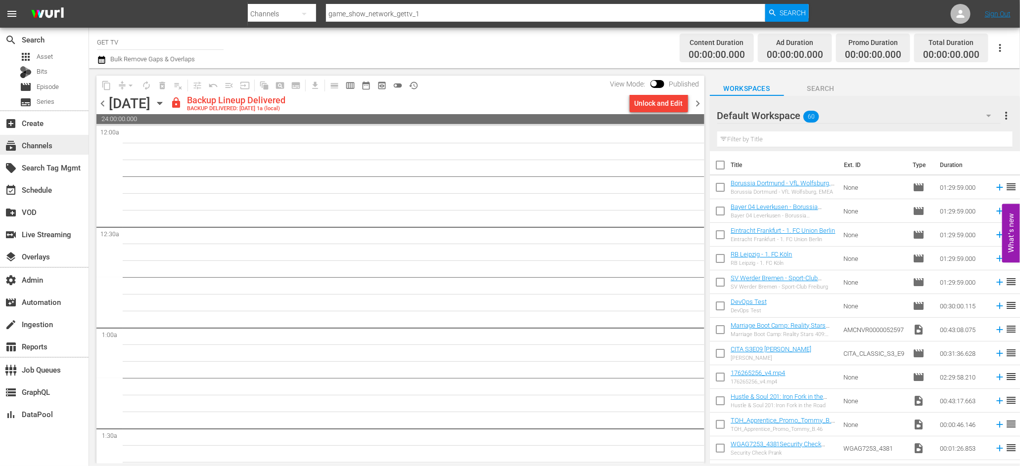
click at [50, 137] on div "subscriptions Channels" at bounding box center [44, 145] width 89 height 20
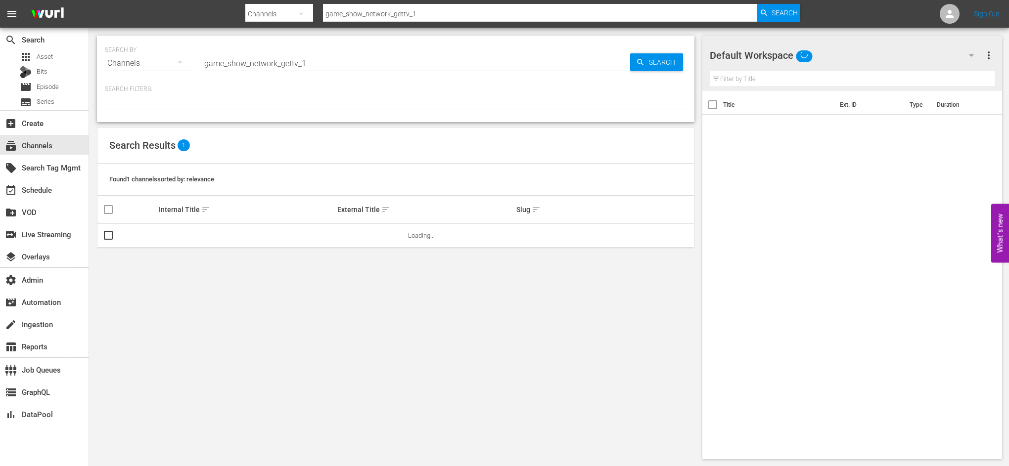
click at [243, 55] on input "game_show_network_gettv_1" at bounding box center [416, 63] width 428 height 24
paste input "text"
type input "game_show_network_get_1"
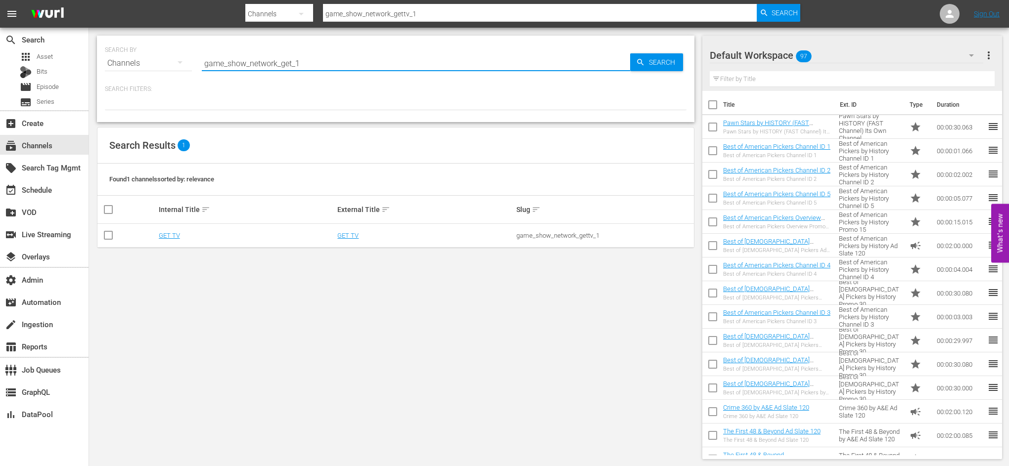
type input "game_show_network_get_1"
click at [348, 235] on link "GET" at bounding box center [343, 235] width 12 height 7
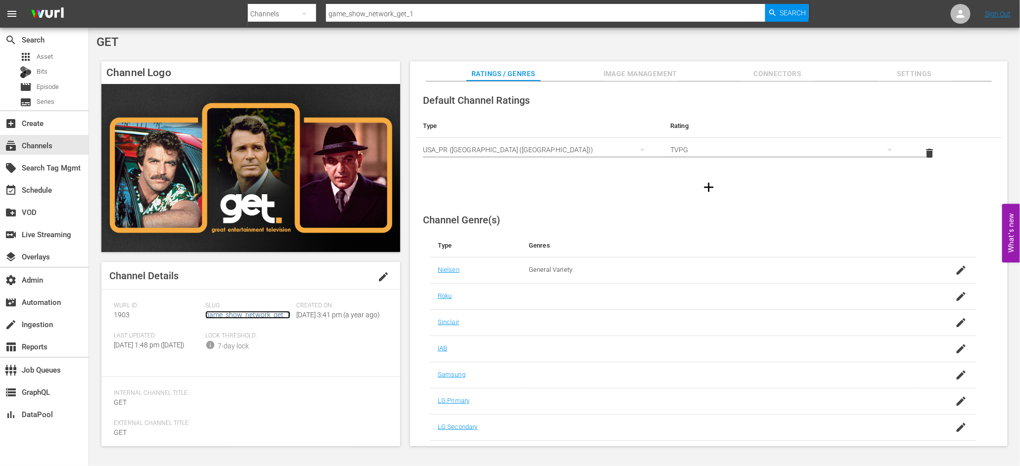
click at [236, 294] on link "game_show_network_get_1" at bounding box center [247, 315] width 85 height 8
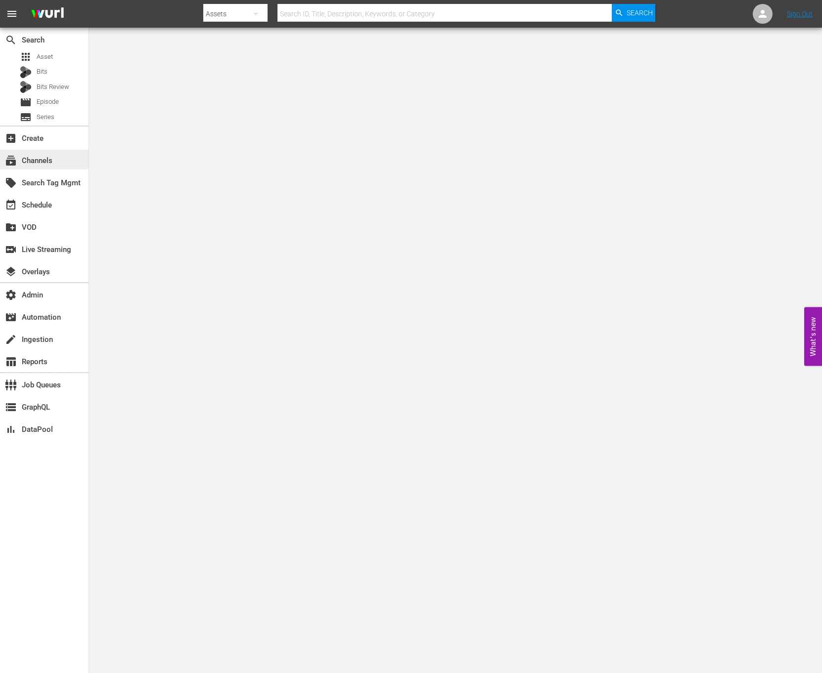
click at [59, 167] on div "subscriptions Channels" at bounding box center [44, 160] width 89 height 20
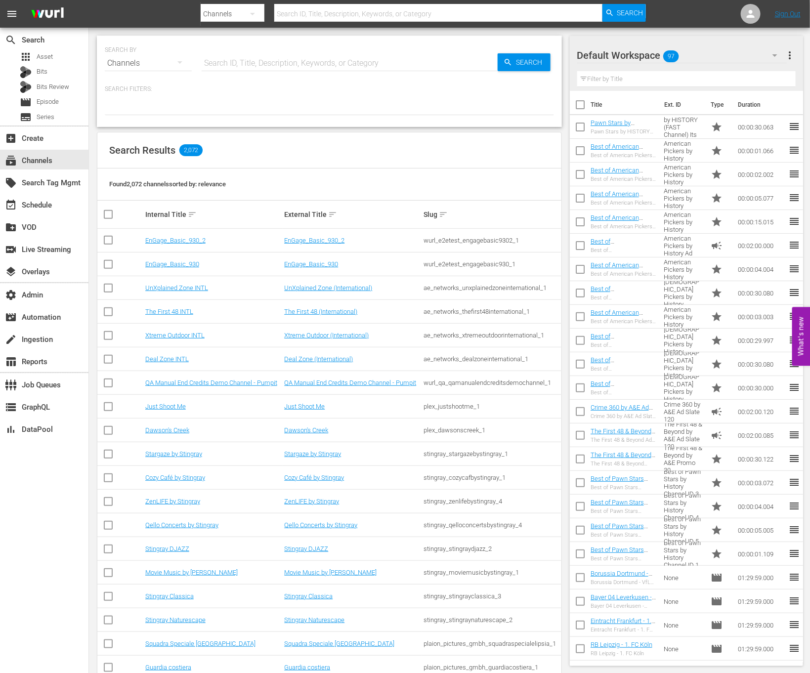
click at [251, 54] on input "text" at bounding box center [350, 63] width 296 height 24
type input "valutainment"
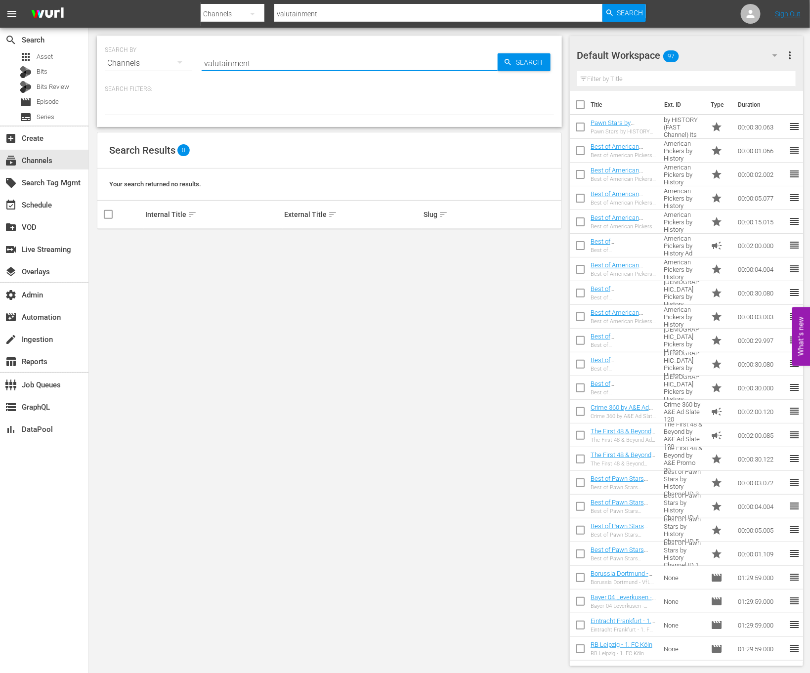
drag, startPoint x: 267, startPoint y: 59, endPoint x: 243, endPoint y: 59, distance: 24.2
click at [243, 59] on input "valutainment" at bounding box center [350, 63] width 296 height 24
click at [221, 59] on input "valutainment" at bounding box center [350, 63] width 296 height 24
type input "valuetainment"
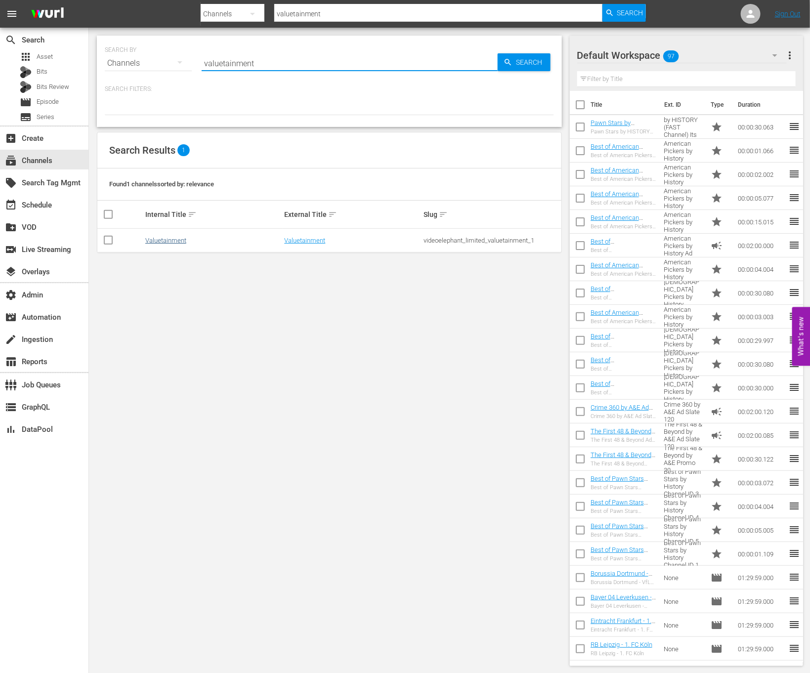
type input "valuetainment"
click at [177, 242] on link "Valuetainment" at bounding box center [165, 240] width 41 height 7
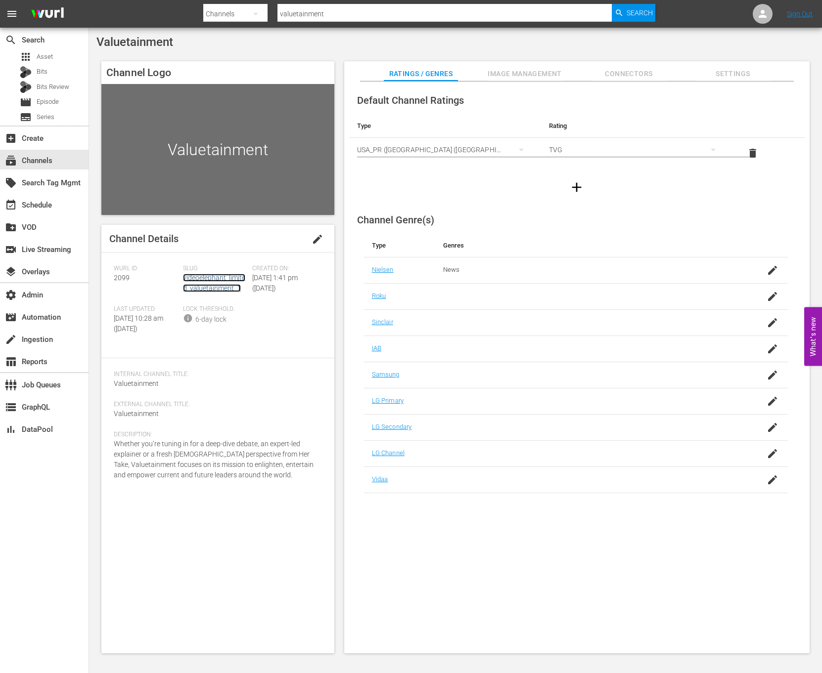
click at [220, 286] on link "videoelephant_limited_valuetainment_1" at bounding box center [214, 283] width 62 height 18
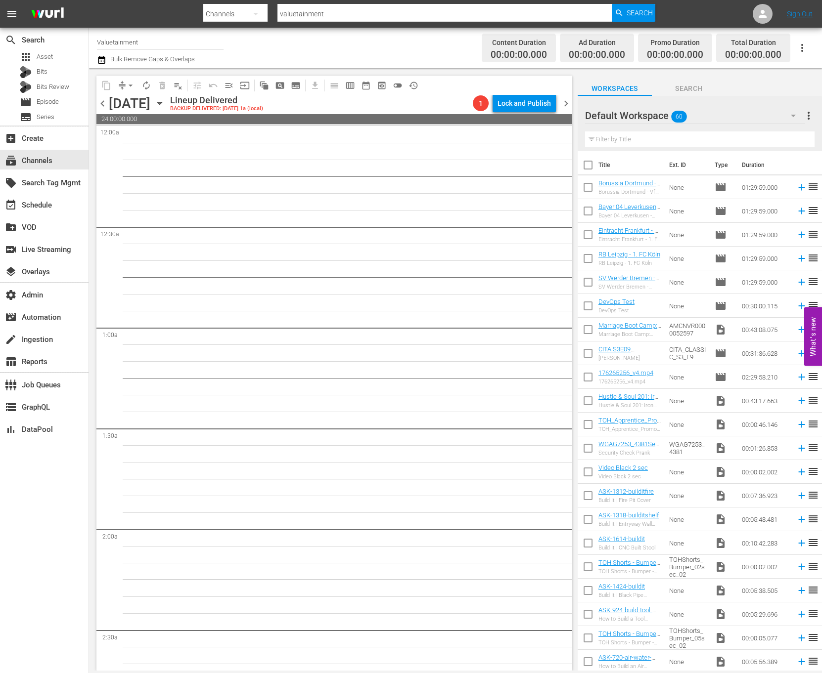
click at [352, 84] on span "calendar_view_week_outlined" at bounding box center [350, 86] width 10 height 10
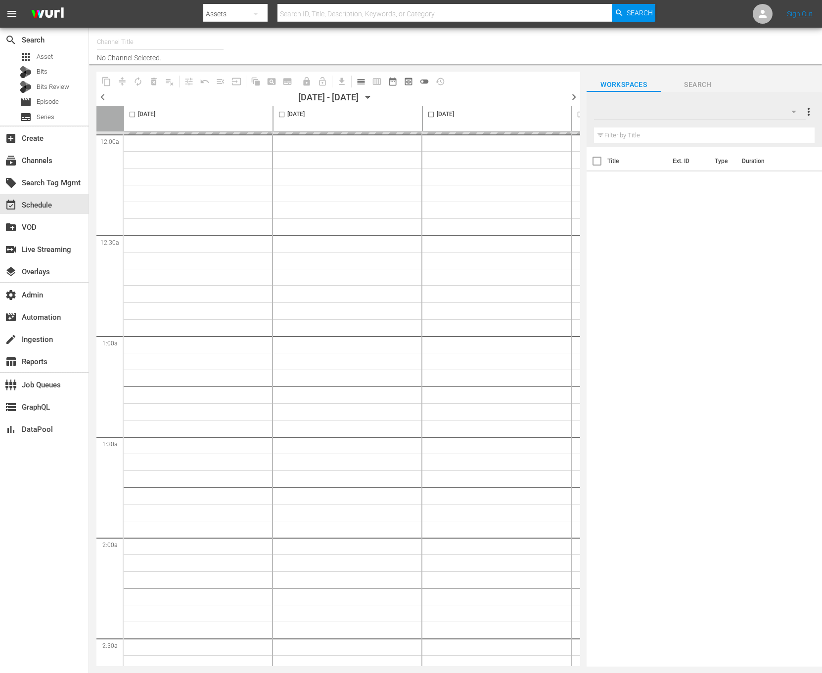
type input "Valuetainment (2099)"
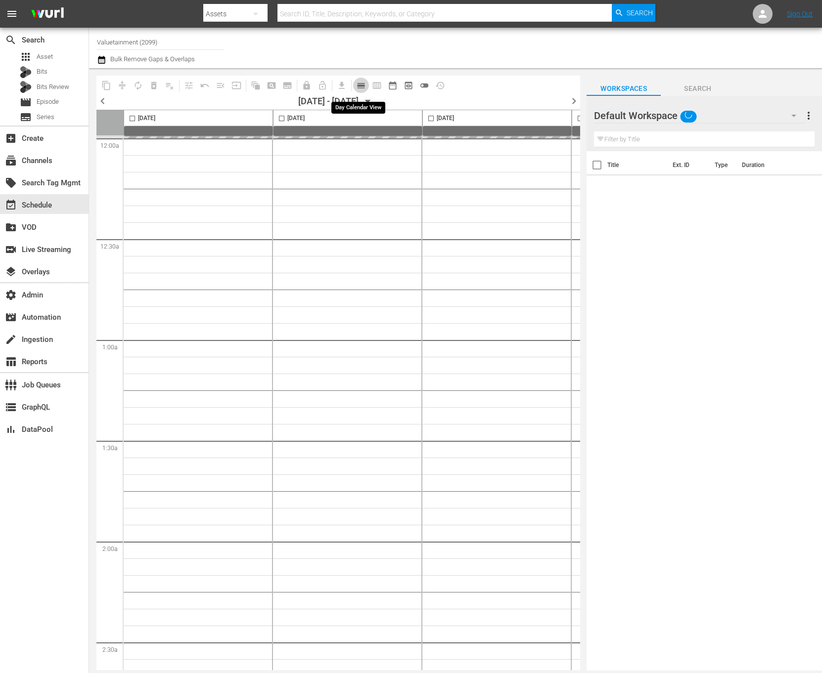
click at [361, 85] on span "calendar_view_day_outlined" at bounding box center [361, 86] width 10 height 10
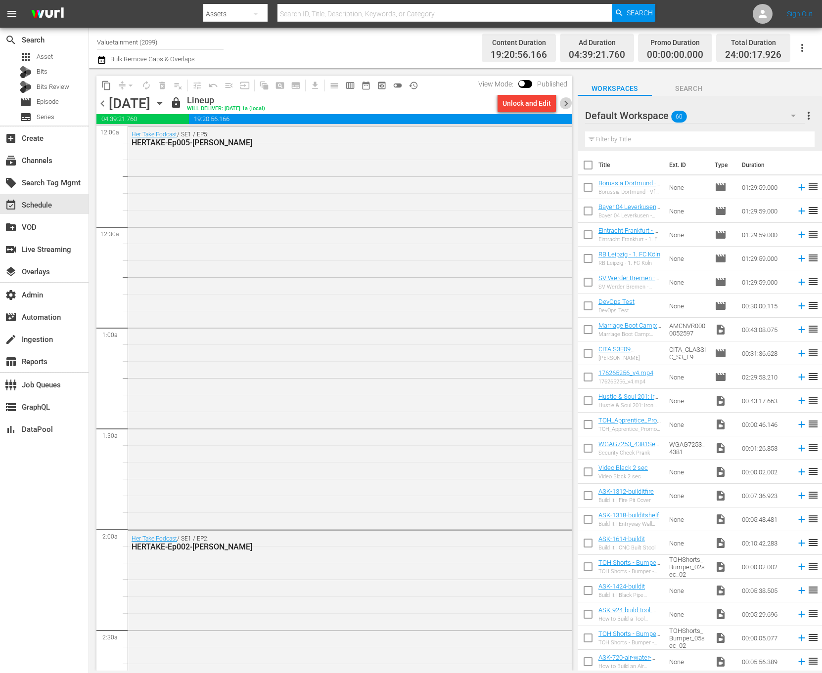
click at [569, 103] on span "chevron_right" at bounding box center [566, 103] width 12 height 12
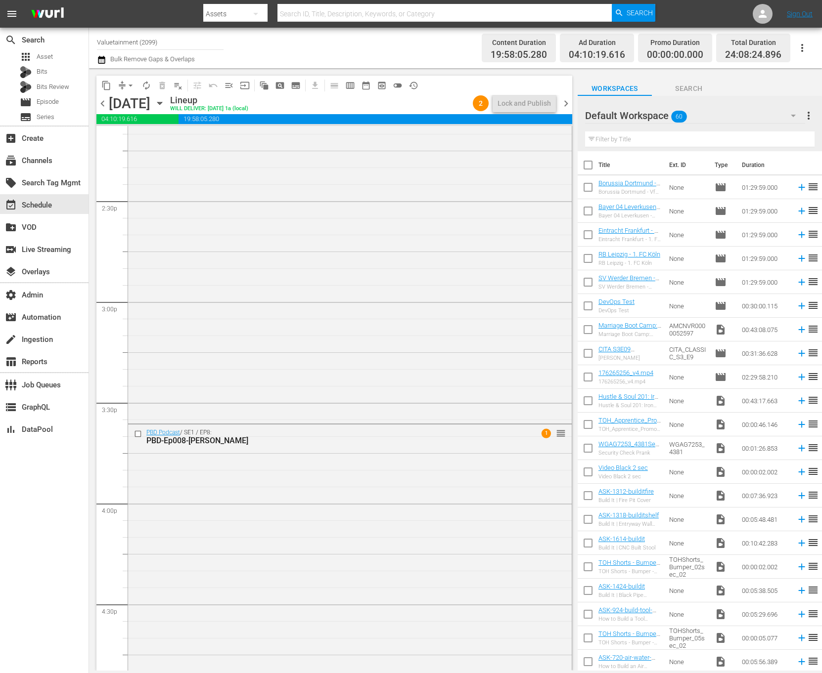
scroll to position [3038, 0]
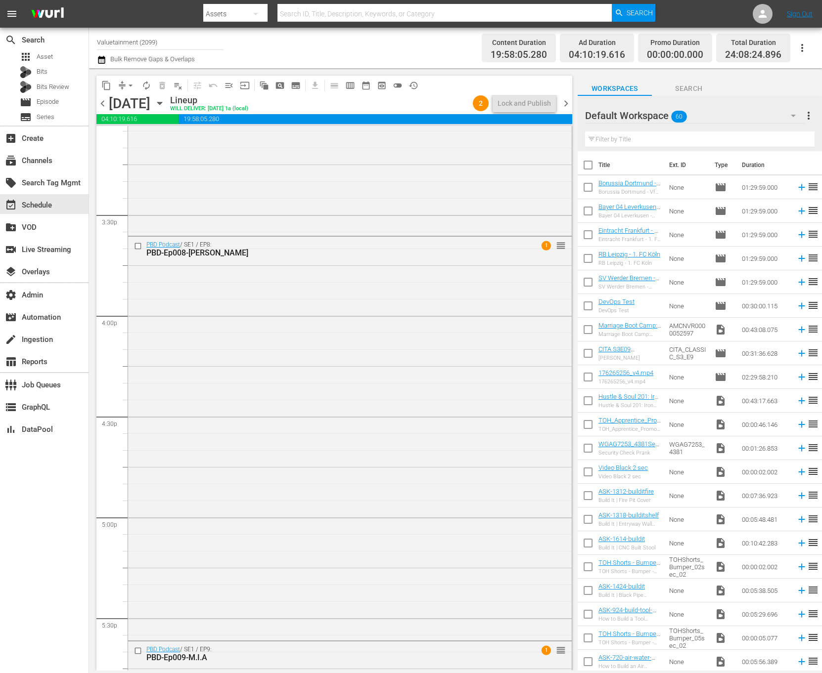
click at [506, 268] on div "PBD Podcast / SE1 / EP8: PBD-Ep008-BRIANNE-DRESSEN 1 reorder" at bounding box center [350, 438] width 444 height 403
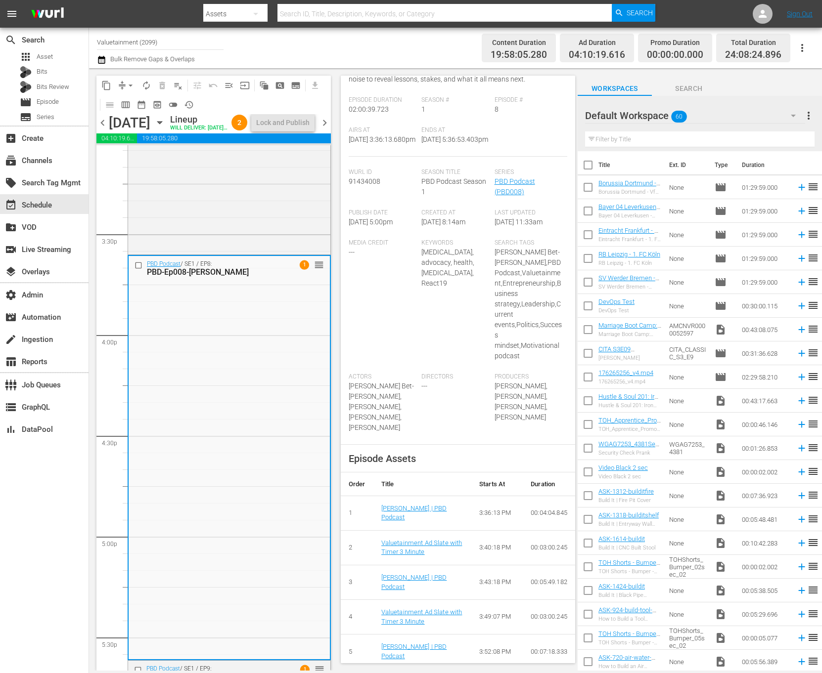
scroll to position [291, 0]
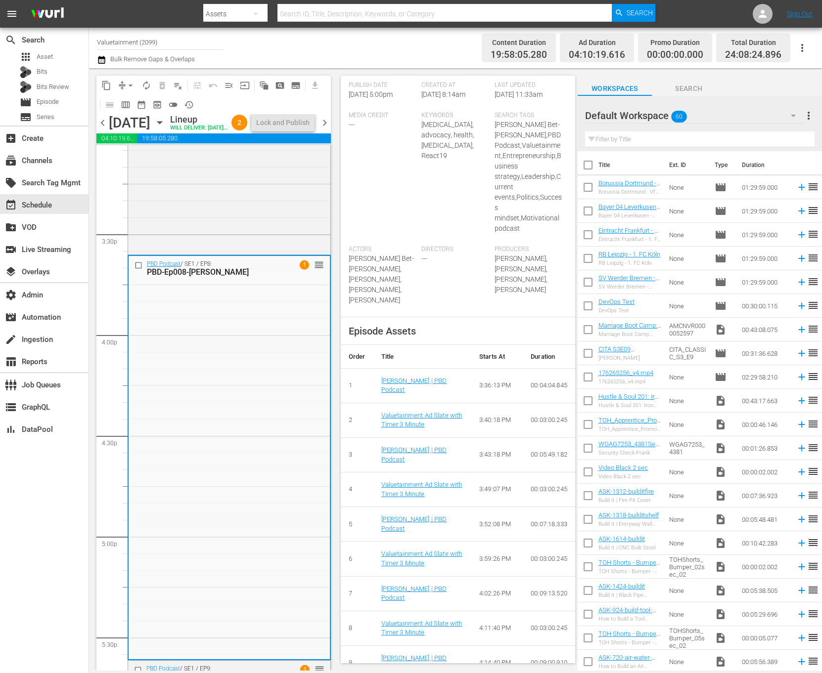
click at [413, 395] on div "[PERSON_NAME] | PBD Podcast" at bounding box center [422, 386] width 82 height 18
click at [411, 391] on link "[PERSON_NAME] | PBD Podcast" at bounding box center [414, 385] width 66 height 17
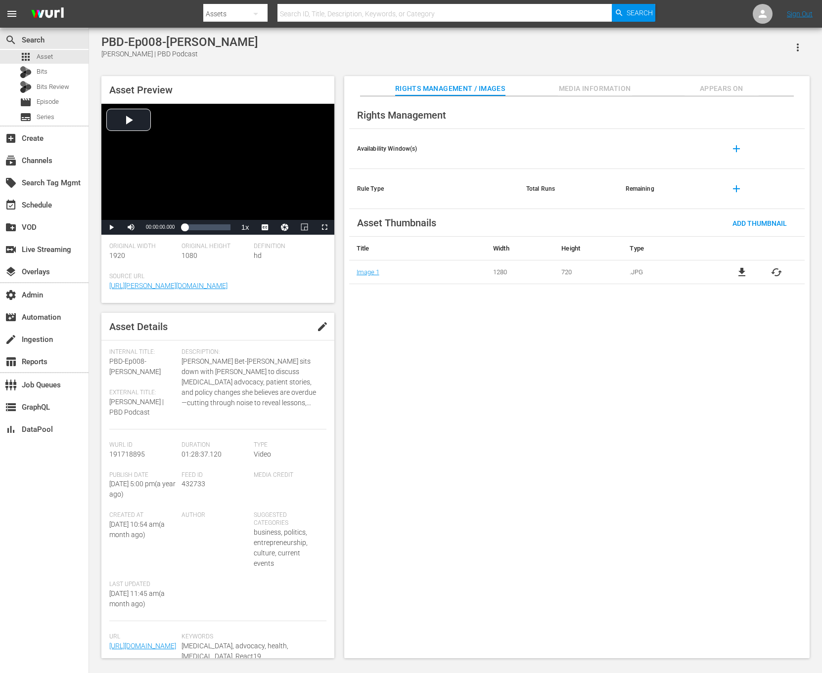
click at [547, 49] on button "button" at bounding box center [798, 48] width 24 height 24
click at [547, 77] on div "Segmentation Clips" at bounding box center [754, 75] width 95 height 24
click at [240, 132] on div "Video Player" at bounding box center [217, 162] width 233 height 116
click at [231, 232] on div "Loaded : 0.23% 01:28:37.120 00:00:00.920" at bounding box center [206, 227] width 55 height 15
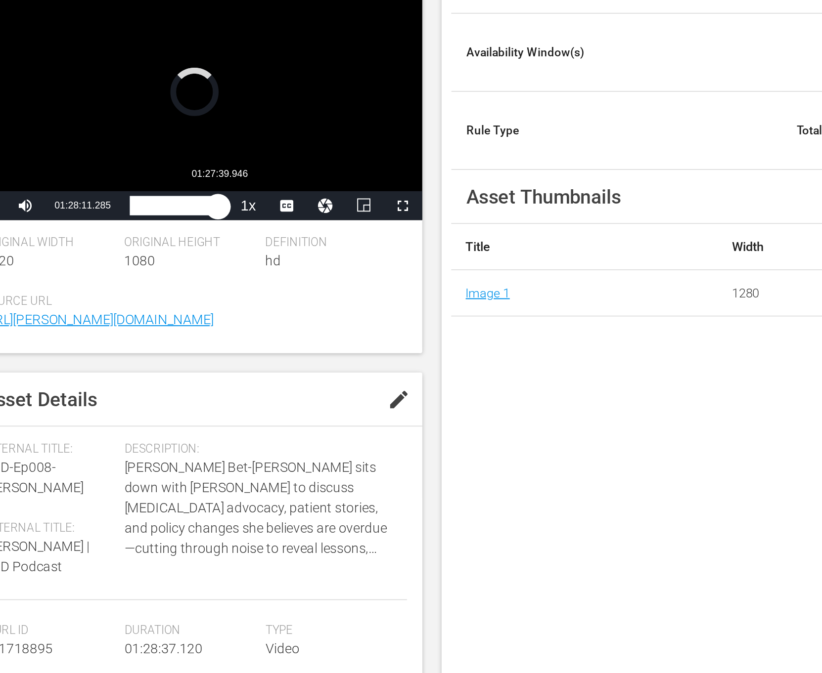
click at [229, 230] on div "01:28:11.285" at bounding box center [206, 228] width 45 height 10
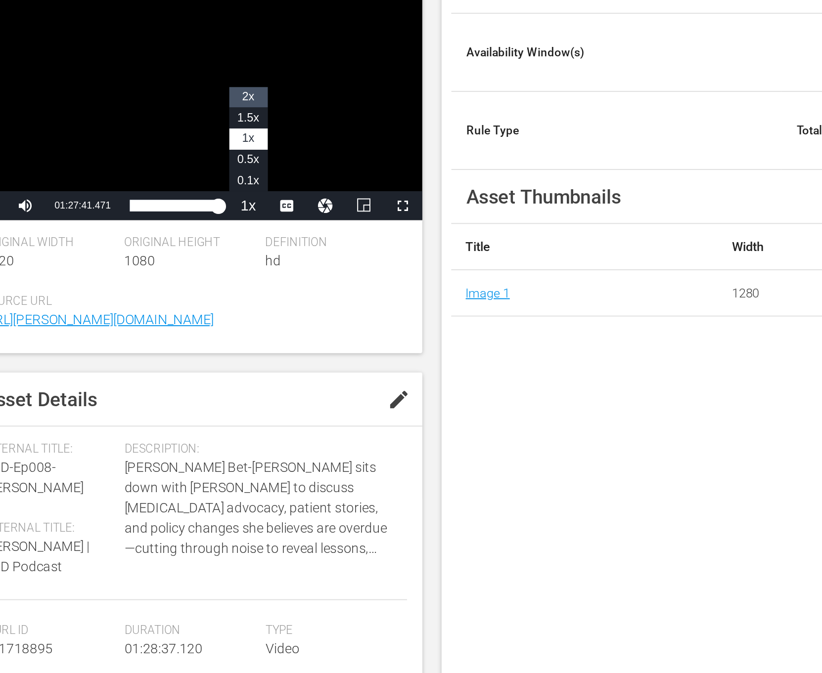
click at [248, 172] on li "2x" at bounding box center [245, 172] width 20 height 11
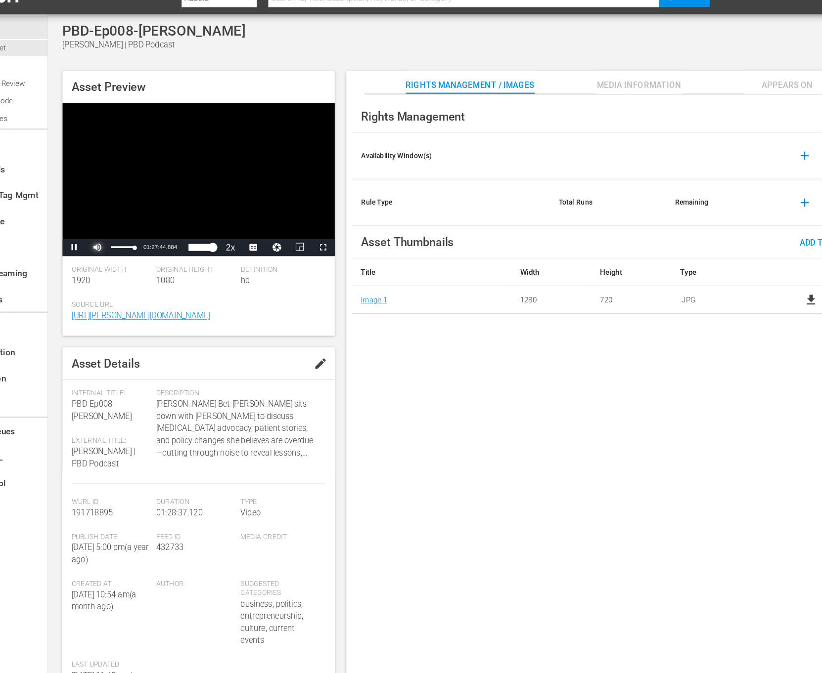
click at [131, 227] on span "Video Player" at bounding box center [131, 227] width 0 height 0
click at [145, 228] on div "Volume Level" at bounding box center [144, 226] width 2 height 1
click at [161, 228] on span "01:28:11.285" at bounding box center [160, 226] width 29 height 5
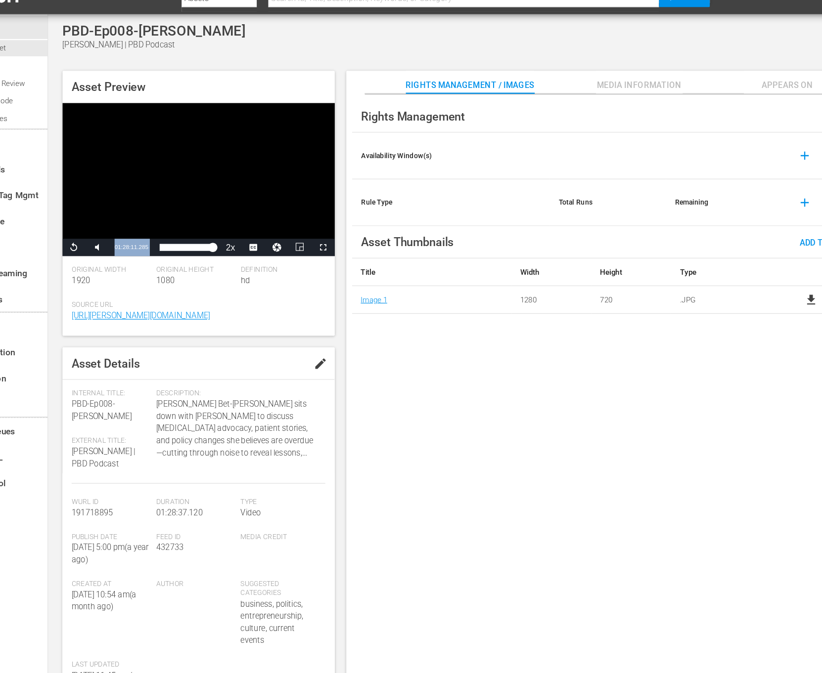
copy div "01:28:11.285 / Duration 01:28:11.285 Loaded : 100.00% 01:20:54.761 01:28:11.245"
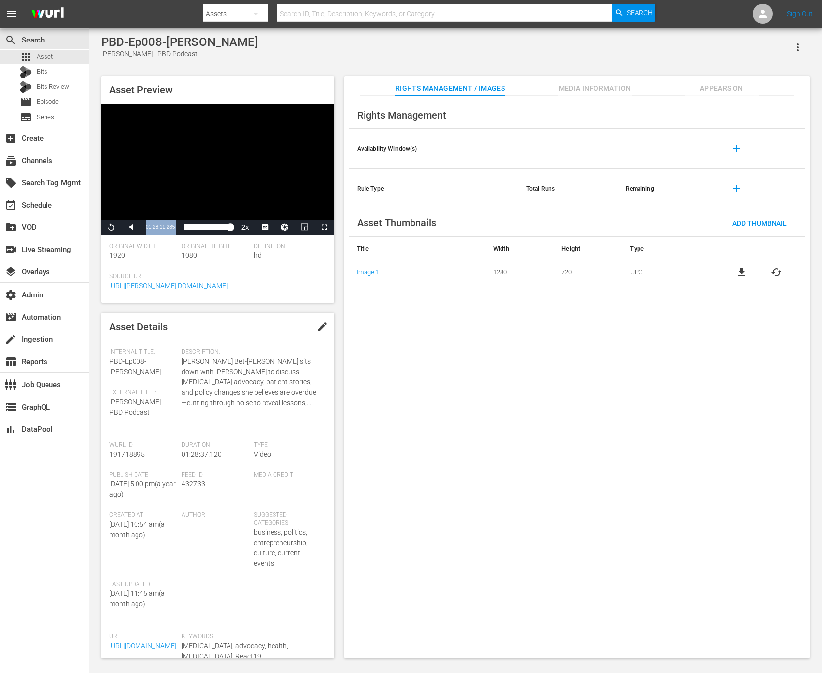
click at [547, 78] on button "Appears On" at bounding box center [721, 86] width 74 height 20
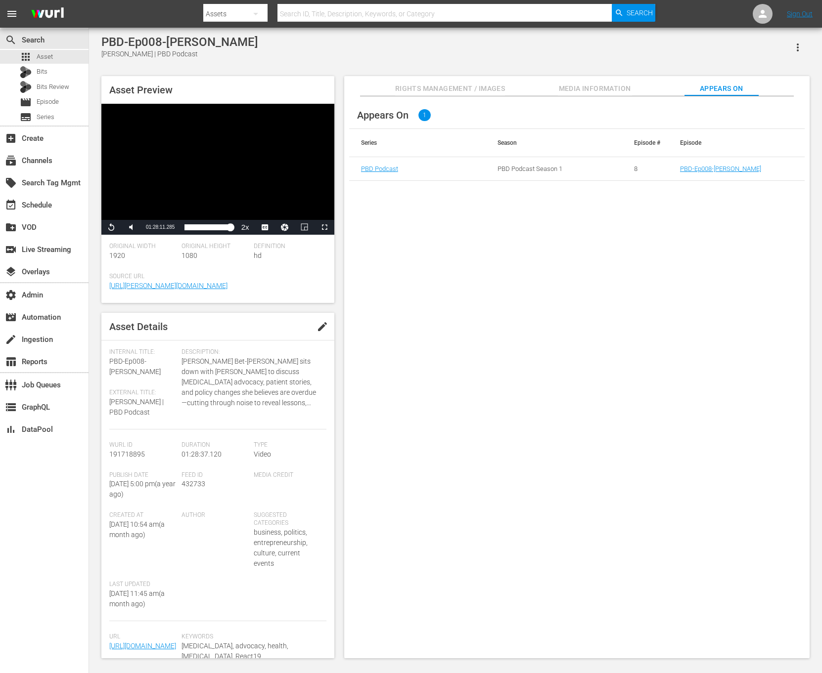
click at [547, 173] on td "PBD-Ep008-BRIANNE-DRESSEN" at bounding box center [736, 169] width 136 height 24
click at [547, 171] on link "PBD-Ep008-BRIANNE-DRESSEN" at bounding box center [720, 168] width 81 height 7
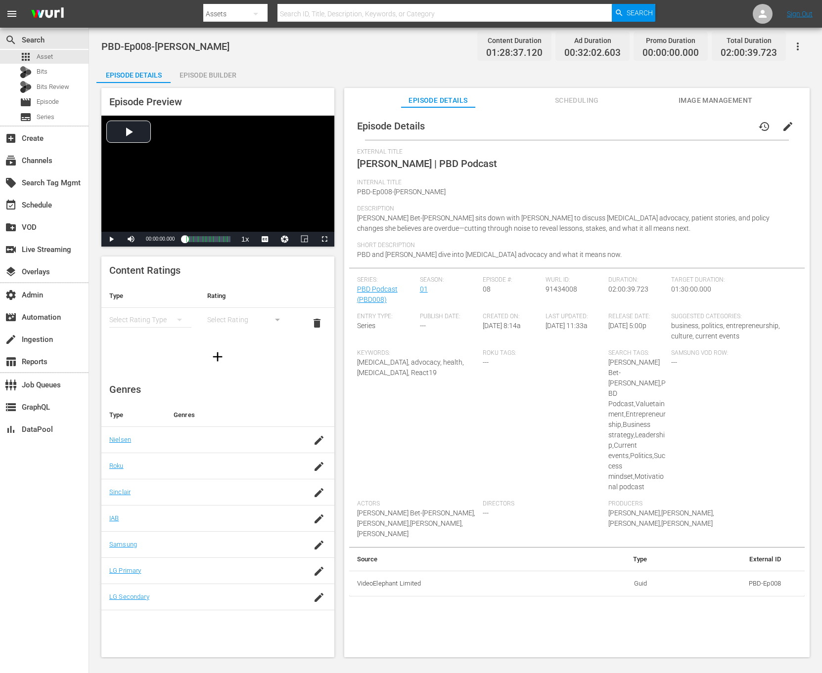
click at [547, 41] on icon "button" at bounding box center [798, 47] width 12 height 12
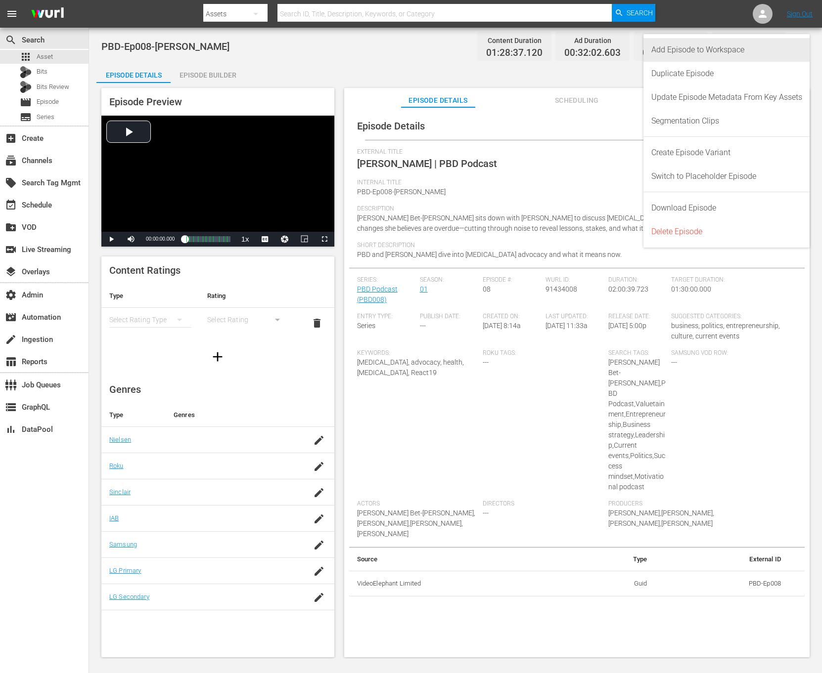
click at [547, 44] on div "Add Episode to Workspace" at bounding box center [726, 50] width 151 height 24
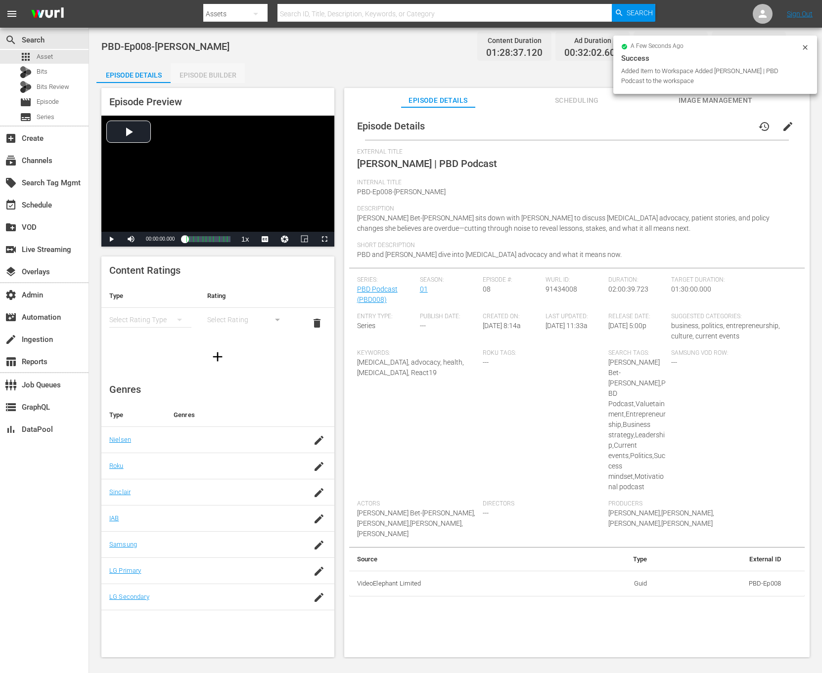
click at [197, 79] on div "Episode Builder" at bounding box center [208, 75] width 74 height 24
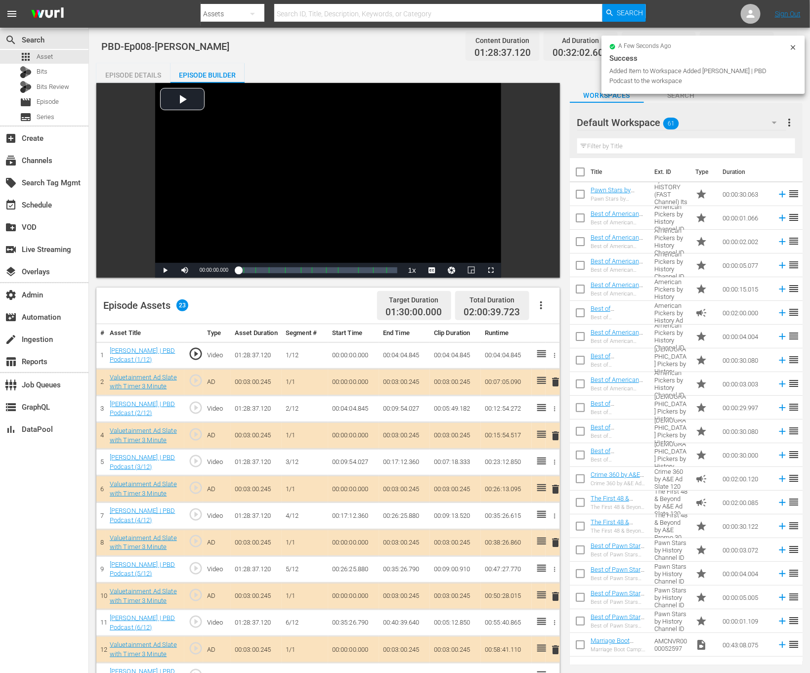
scroll to position [299, 0]
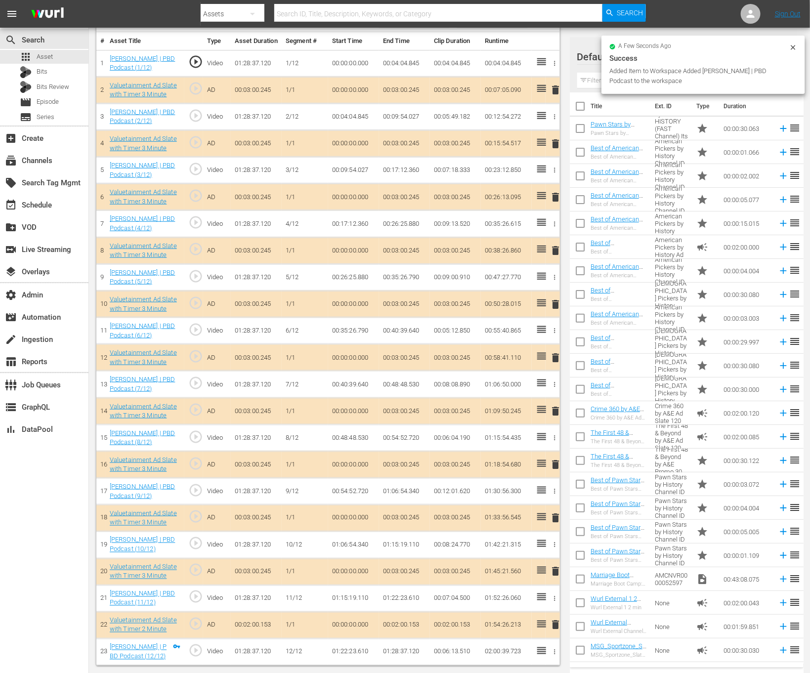
click at [448, 448] on td "00:06:13.510" at bounding box center [455, 652] width 51 height 27
click at [402, 448] on td "01:28:37.120" at bounding box center [404, 652] width 51 height 27
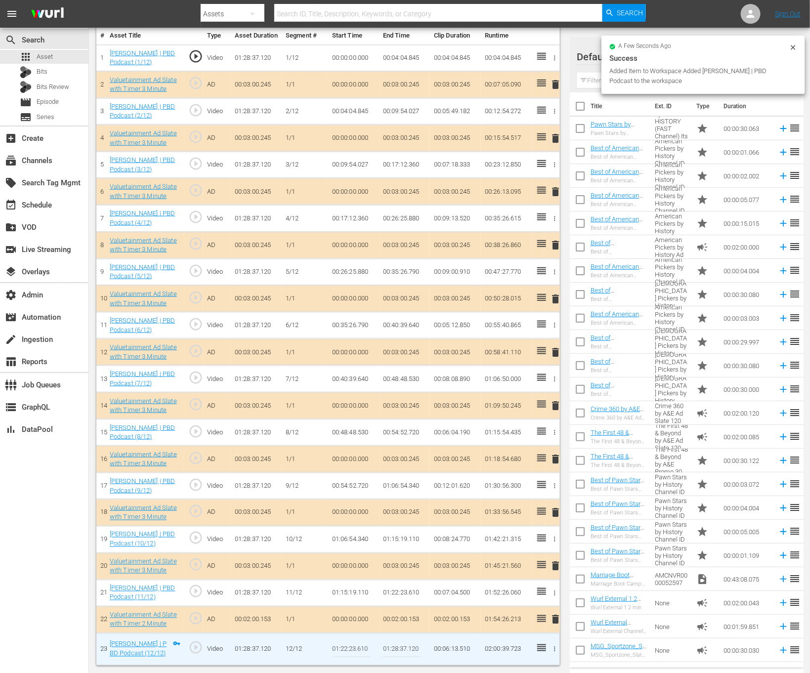
click at [402, 448] on input "01:28:37.120" at bounding box center [402, 650] width 38 height 24
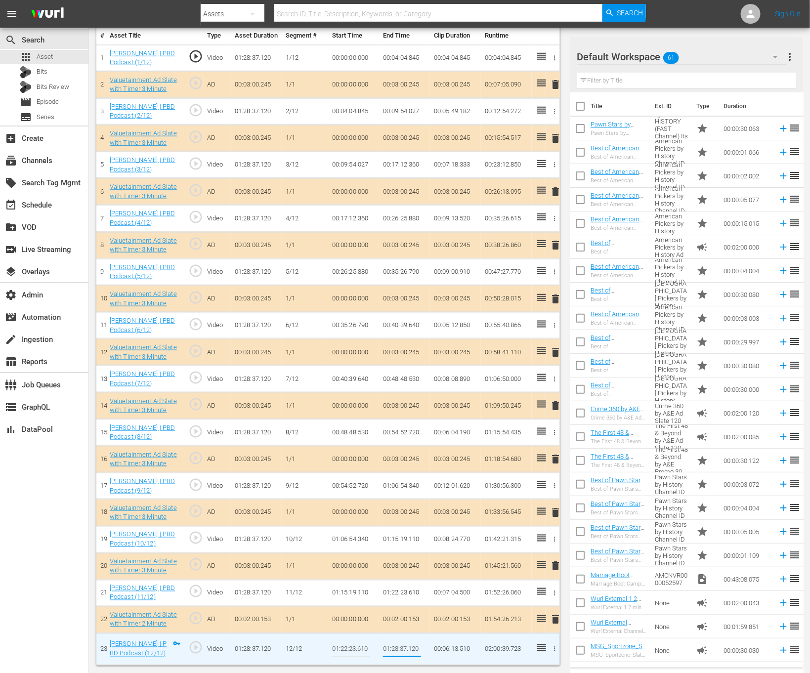
paste input "11.285"
type input "01:28:11.285"
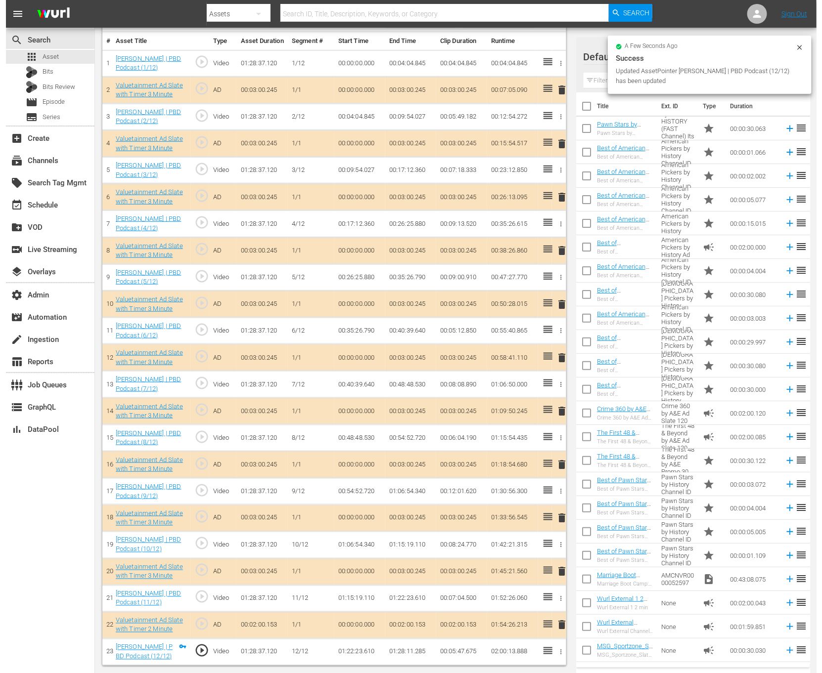
scroll to position [0, 0]
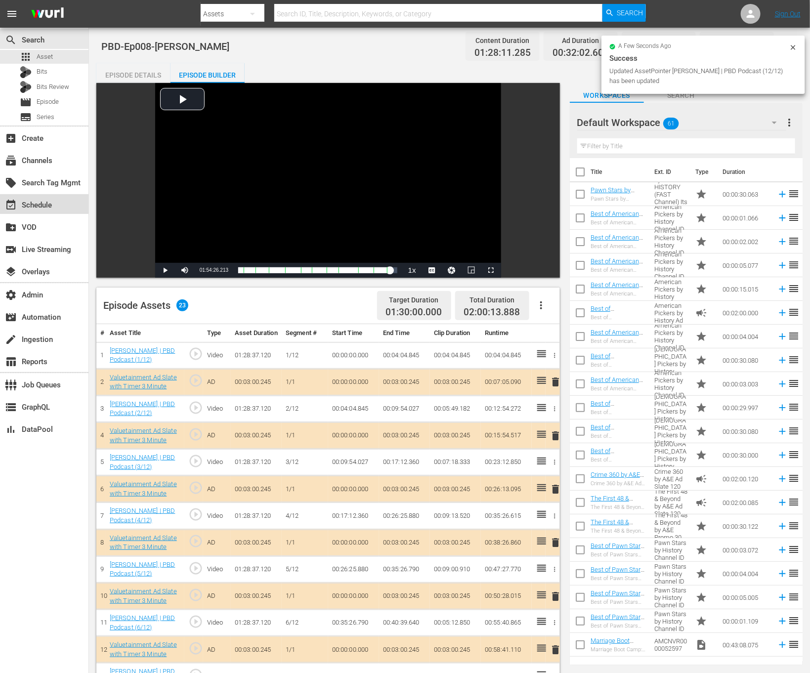
click at [53, 197] on div "event_available Schedule" at bounding box center [44, 204] width 89 height 20
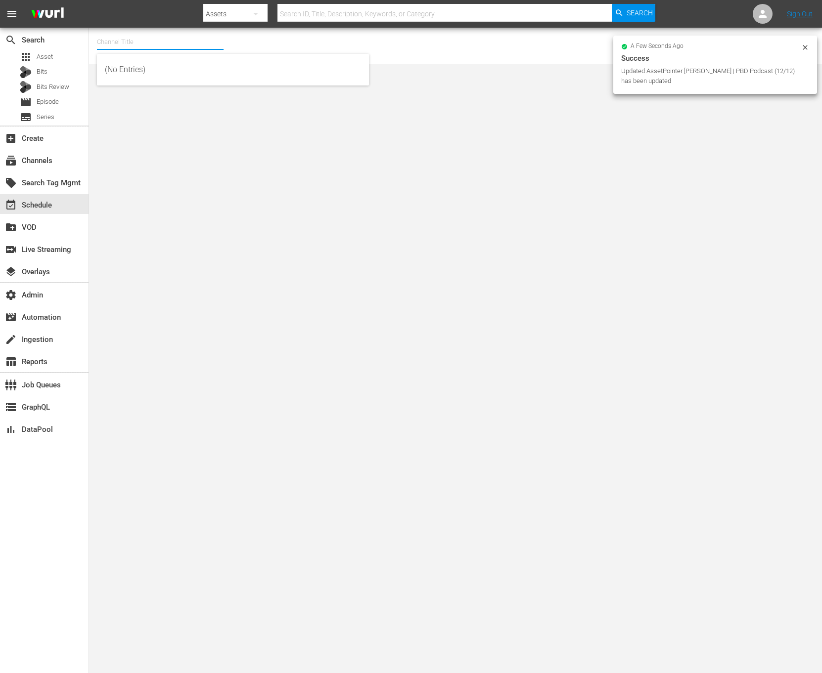
click at [146, 46] on input "text" at bounding box center [160, 42] width 127 height 24
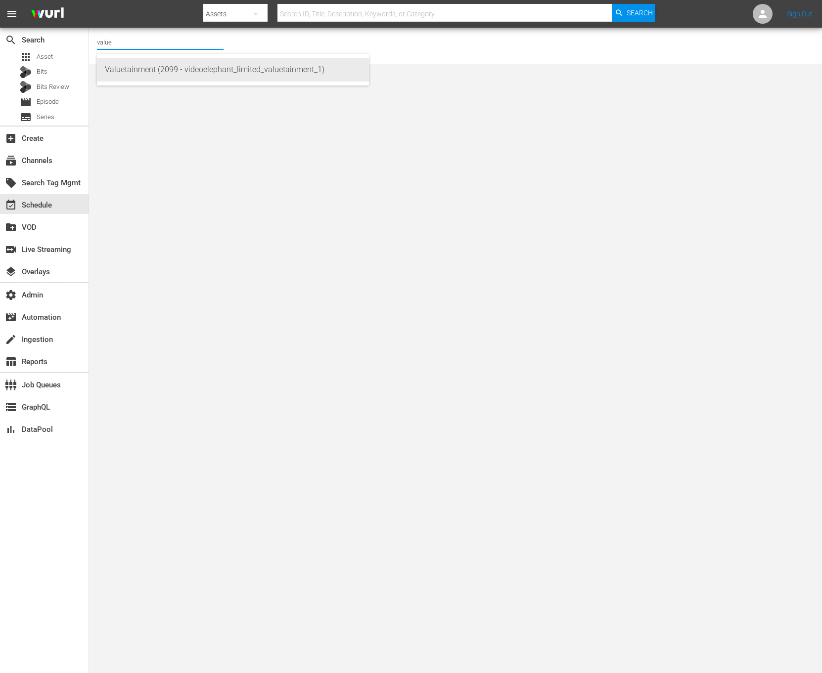
click at [188, 67] on div "Valuetainment (2099 - videoelephant_limited_valuetainment_1)" at bounding box center [233, 70] width 256 height 24
type input "Valuetainment (2099 - videoelephant_limited_valuetainment_1)"
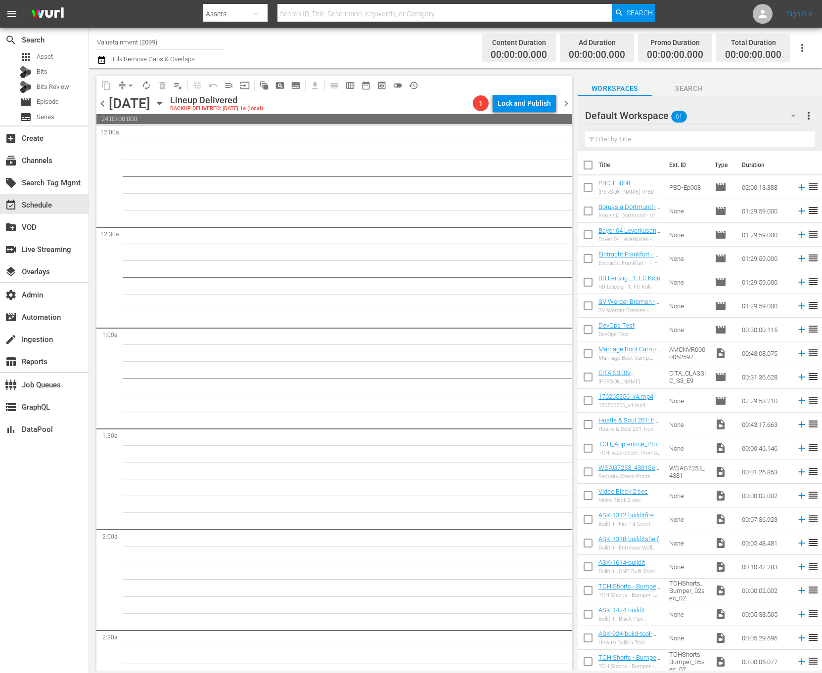
click at [165, 105] on icon "button" at bounding box center [159, 103] width 11 height 11
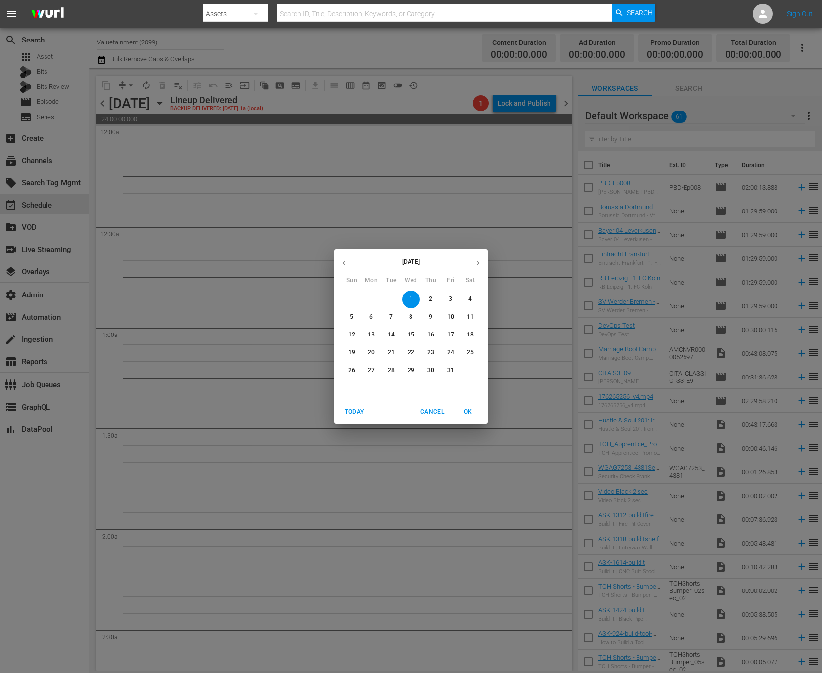
click at [452, 299] on span "3" at bounding box center [451, 299] width 18 height 8
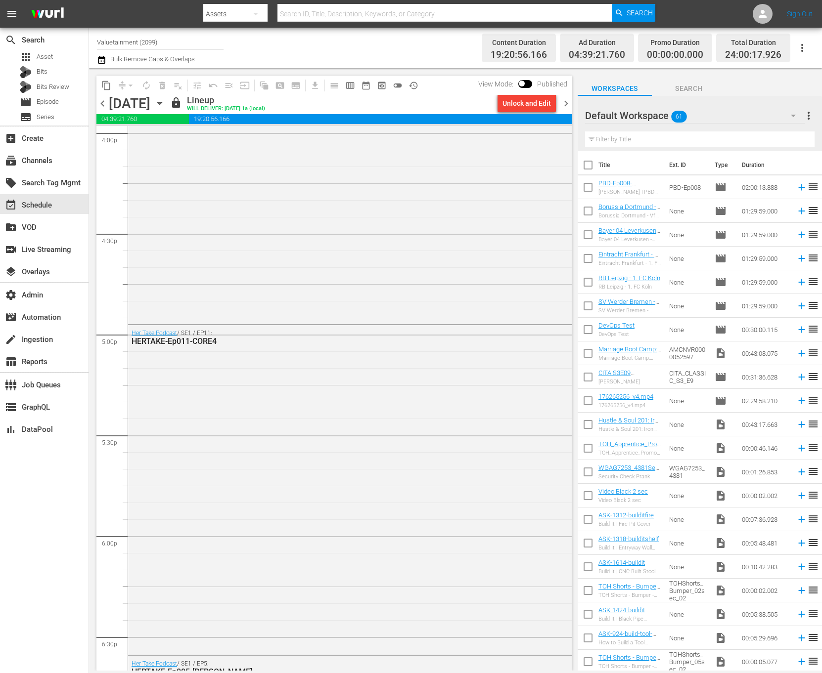
scroll to position [3467, 0]
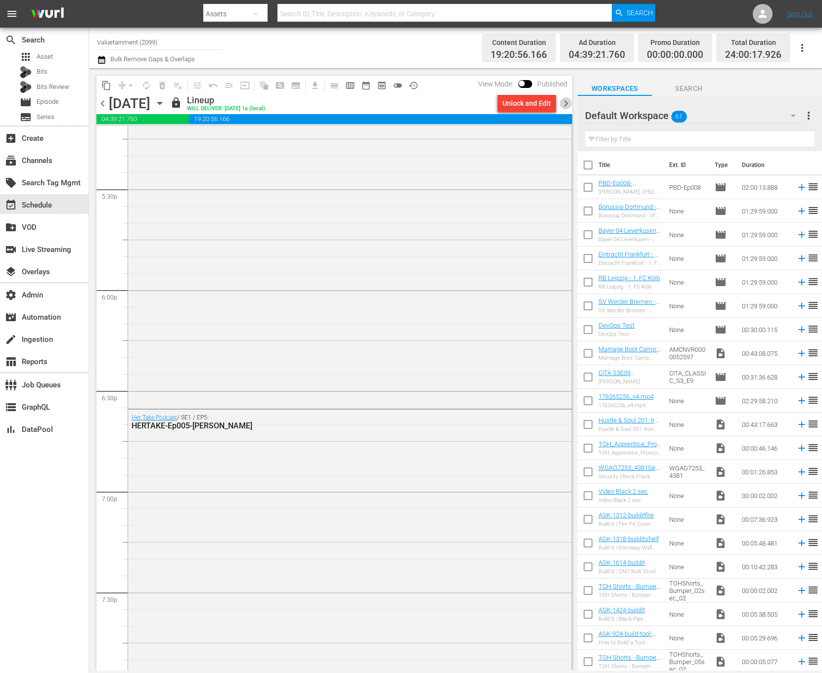
click at [547, 105] on span "chevron_right" at bounding box center [566, 103] width 12 height 12
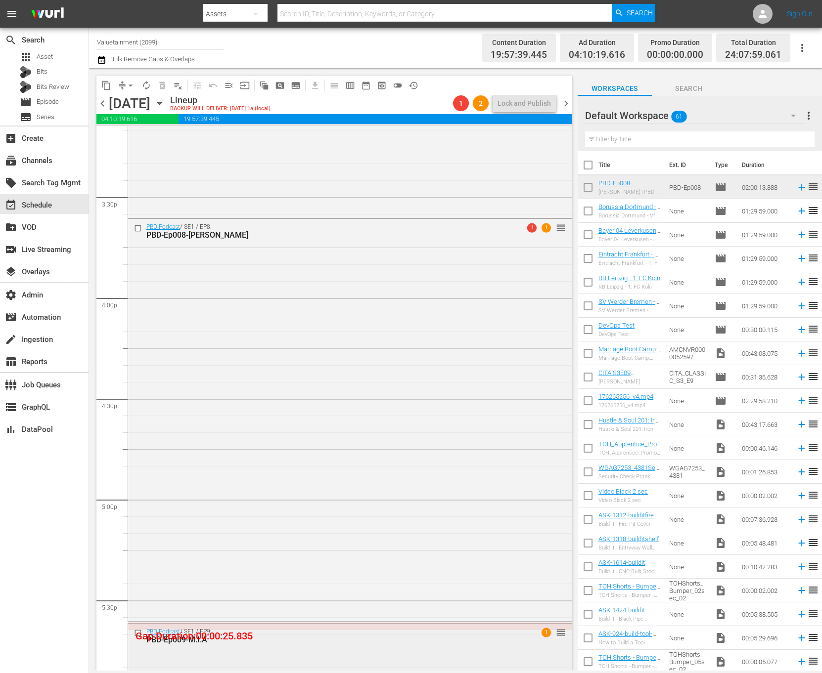
scroll to position [3056, 0]
click at [494, 258] on div "PBD Podcast / SE1 / EP8: PBD-Ep008-BRIANNE-DRESSEN 1 1 reorder" at bounding box center [350, 419] width 444 height 401
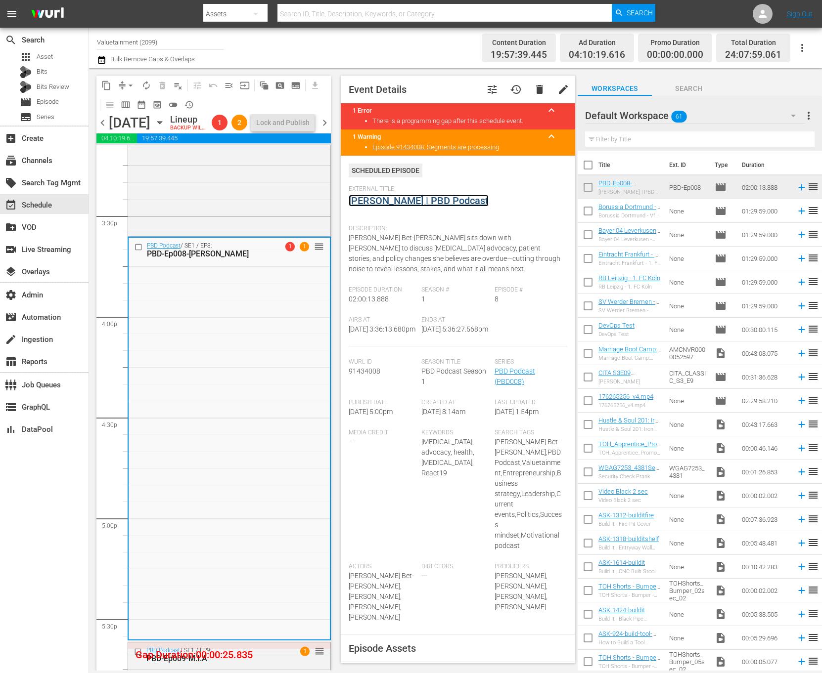
click at [454, 197] on link "Brianne Dressen | PBD Podcast" at bounding box center [419, 201] width 140 height 12
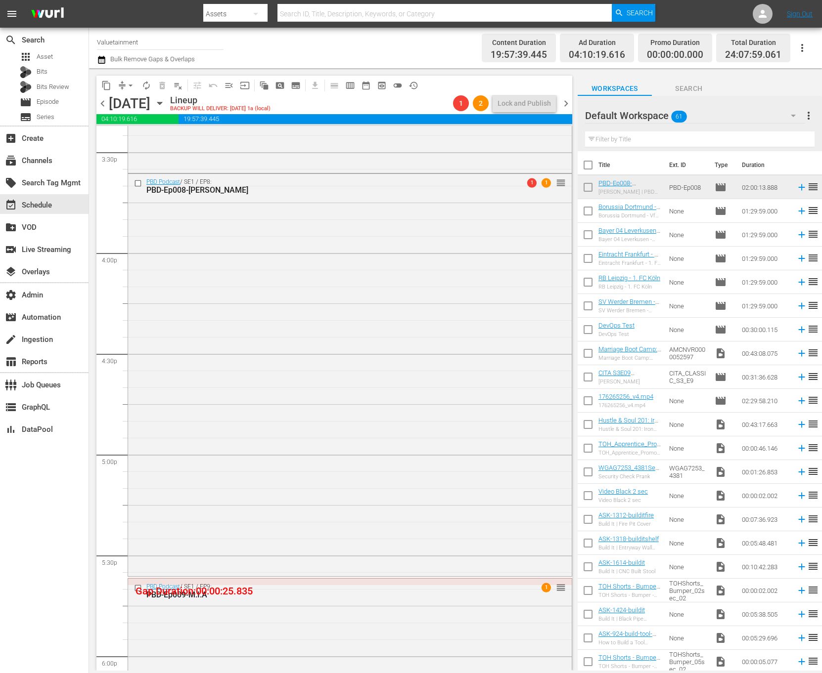
scroll to position [3005, 0]
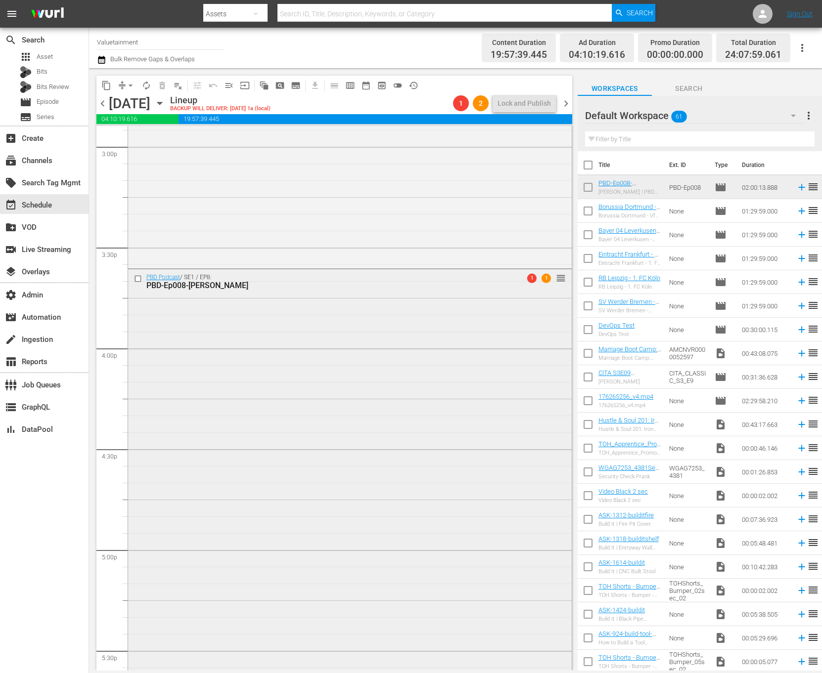
click at [445, 423] on div "PBD Podcast / SE1 / EP8: PBD-Ep008-BRIANNE-DRESSEN 1 1 reorder" at bounding box center [350, 469] width 444 height 401
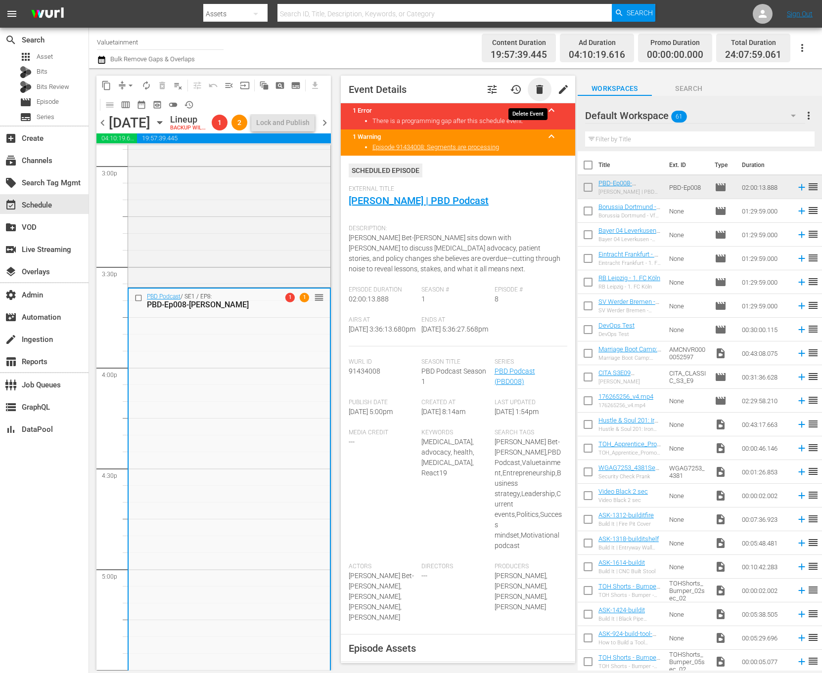
click at [534, 93] on span "delete" at bounding box center [540, 90] width 12 height 12
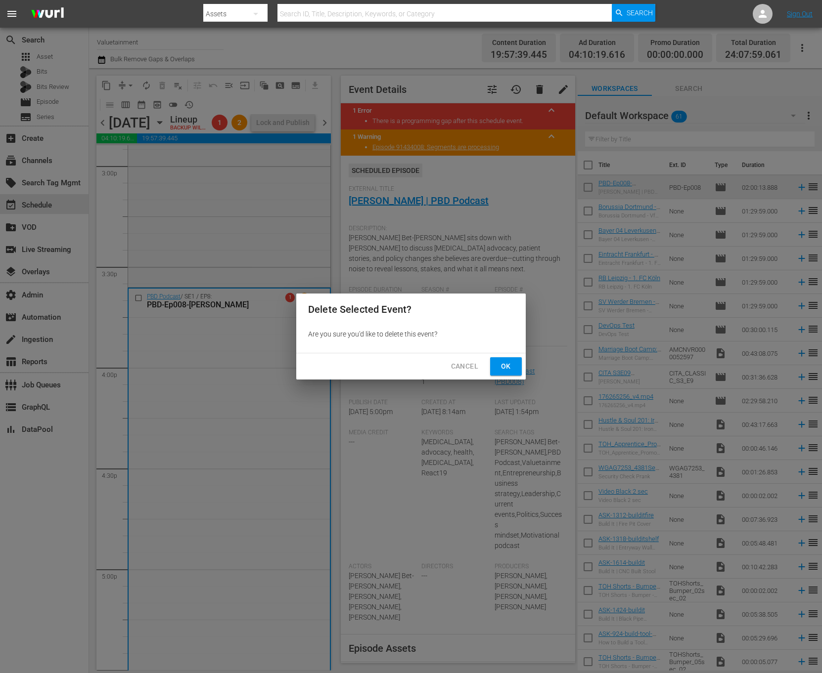
click at [508, 363] on span "Ok" at bounding box center [506, 366] width 16 height 12
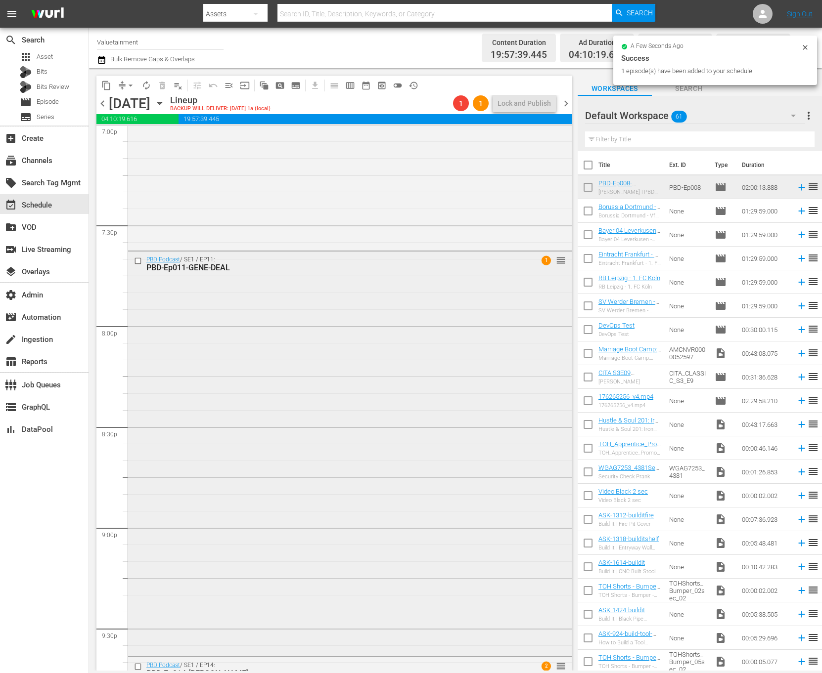
scroll to position [3817, 0]
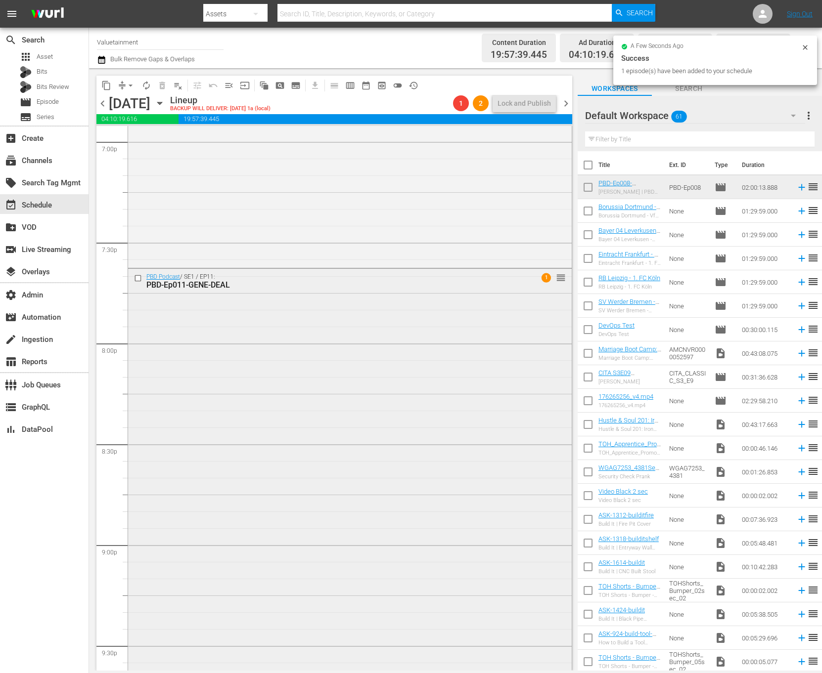
click at [444, 373] on div "PBD Podcast / SE1 / EP11: PBD-Ep011-GENE-DEAL 1 reorder" at bounding box center [350, 470] width 444 height 403
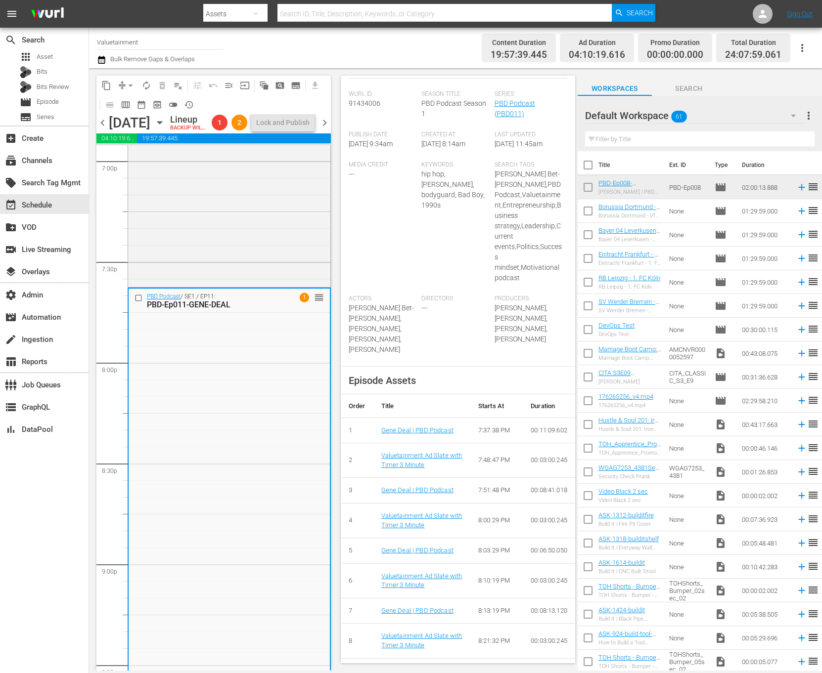
scroll to position [251, 0]
click at [402, 430] on link "Gene Deal | PBD Podcast" at bounding box center [417, 431] width 72 height 7
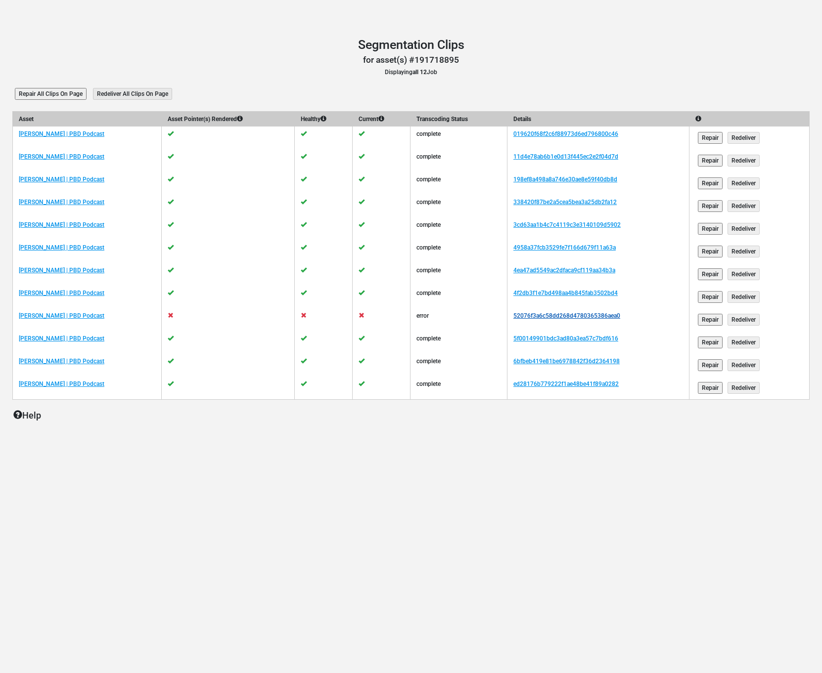
click at [545, 312] on link "52076f3a6c58dd268d4780365386aea0" at bounding box center [566, 315] width 107 height 7
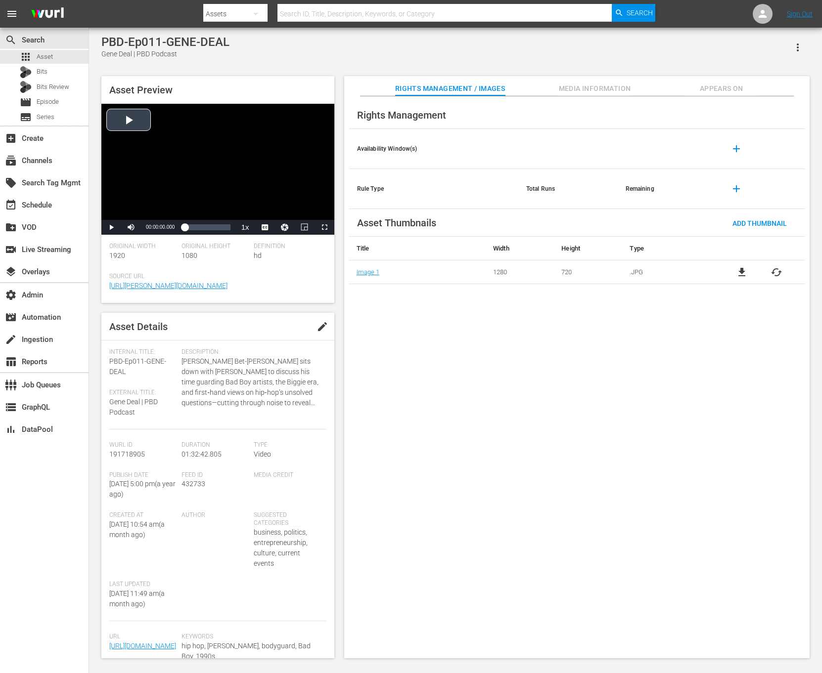
click at [244, 175] on div "Video Player" at bounding box center [217, 162] width 233 height 116
click at [232, 229] on div "Loaded : 0.43% 01:32:42.805 00:00:00.997" at bounding box center [206, 227] width 55 height 15
click at [162, 232] on div "Current Time 01:32:24.810" at bounding box center [160, 227] width 39 height 15
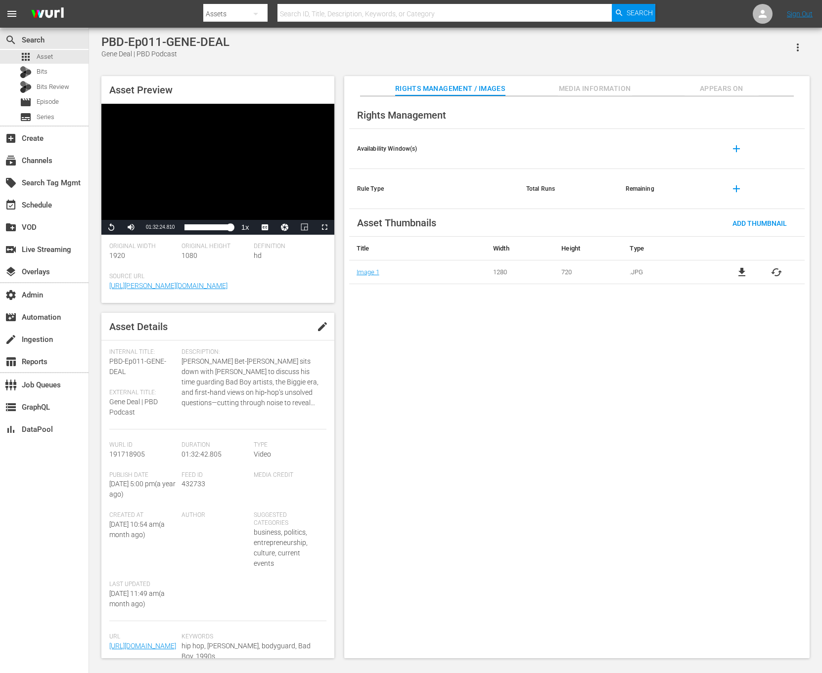
click at [162, 232] on div "Current Time 01:32:24.810" at bounding box center [160, 227] width 39 height 15
copy div "01:32:24.810 / Duration 01:32:24.810 Loaded : 100.00% 01:32:42.805 01:32:24.781"
click at [723, 93] on span "Appears On" at bounding box center [721, 89] width 74 height 12
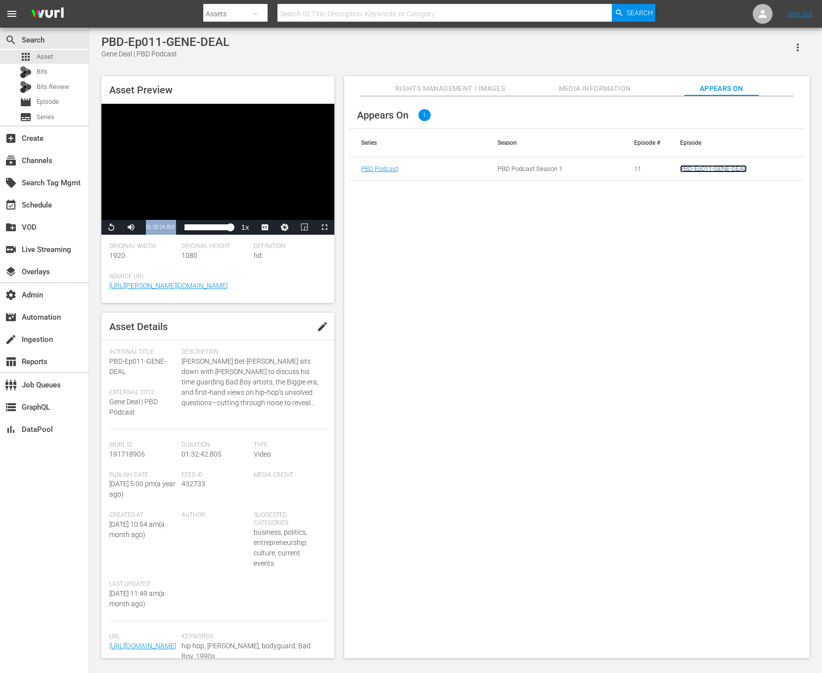
click at [711, 166] on link "PBD-Ep011-GENE-DEAL" at bounding box center [713, 168] width 67 height 7
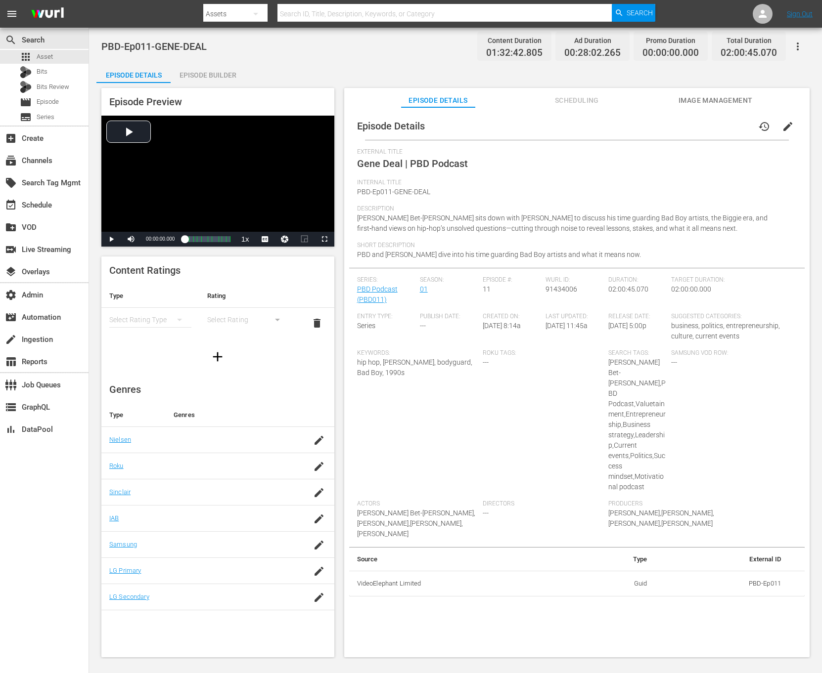
click at [176, 73] on div "Episode Builder" at bounding box center [208, 75] width 74 height 24
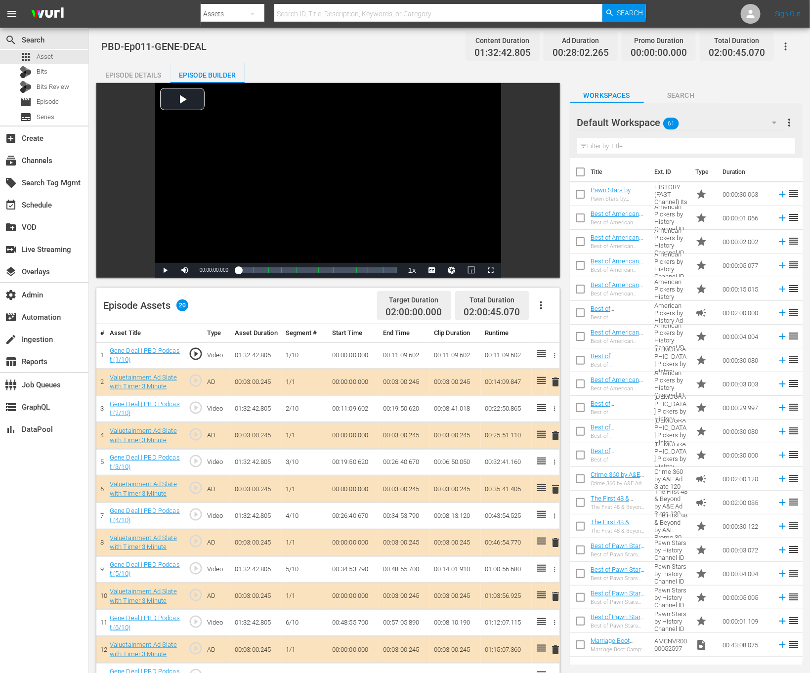
scroll to position [257, 0]
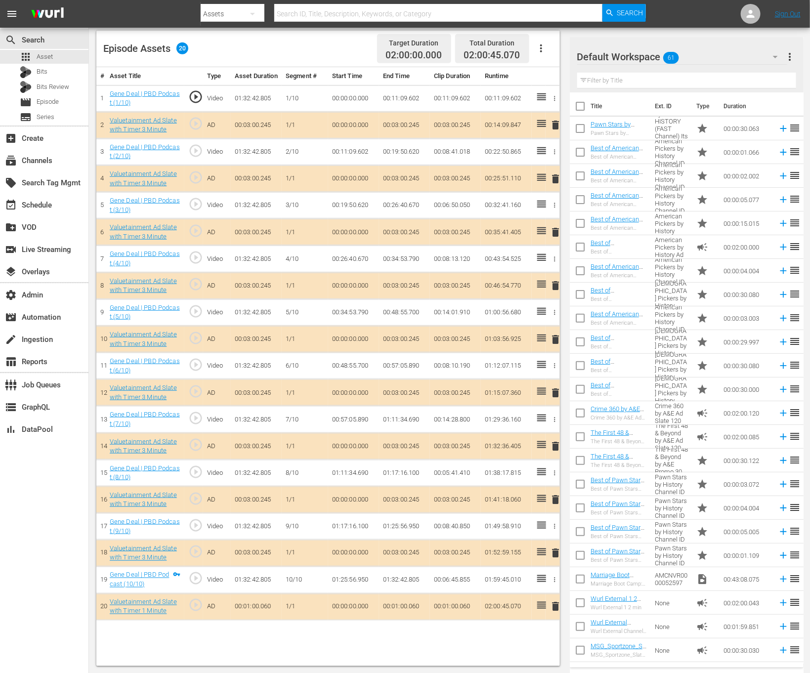
click at [401, 585] on td "01:32:42.805" at bounding box center [404, 580] width 51 height 27
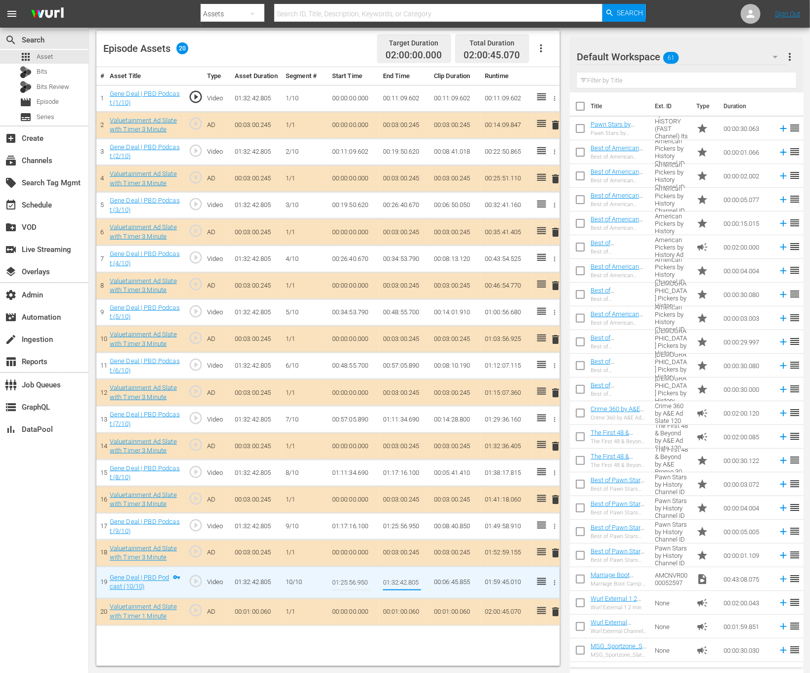
click at [401, 585] on input "01:32:42.805" at bounding box center [402, 583] width 38 height 24
type input "01:32:24.810"
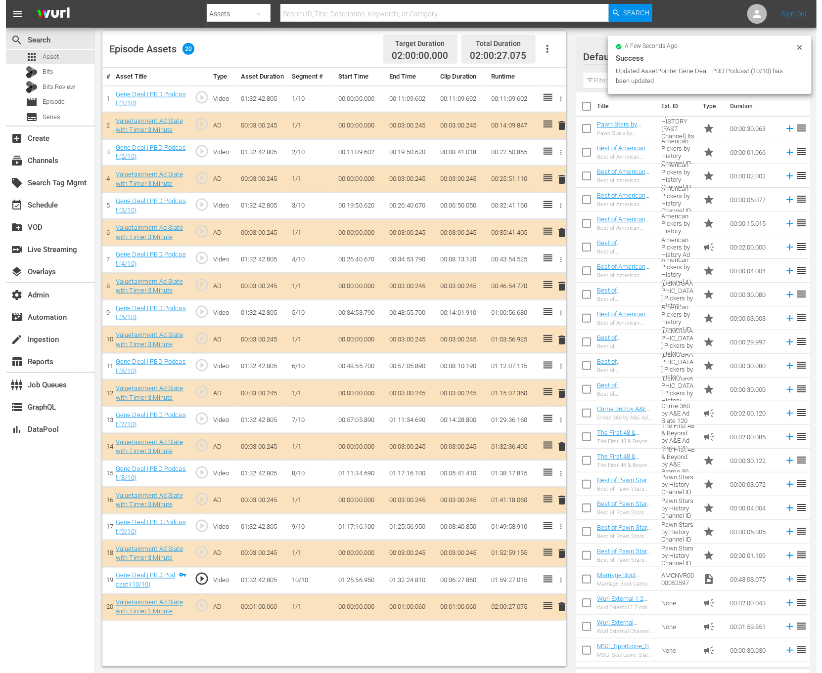
scroll to position [0, 0]
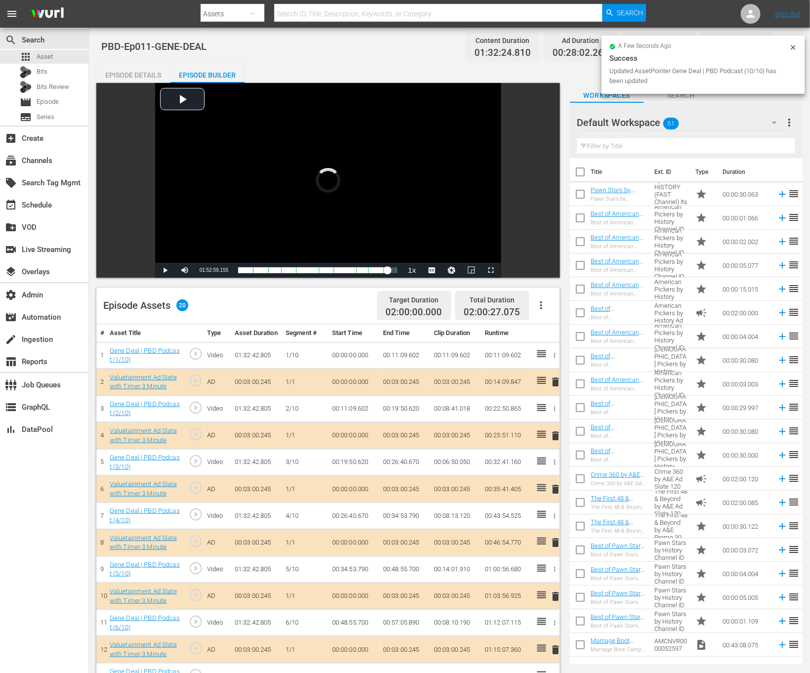
click at [794, 41] on div "a few seconds ago Success Updated AssetPointer Gene Deal | PBD Podcast (10/10) …" at bounding box center [704, 65] width 204 height 58
click at [794, 46] on icon at bounding box center [793, 47] width 4 height 4
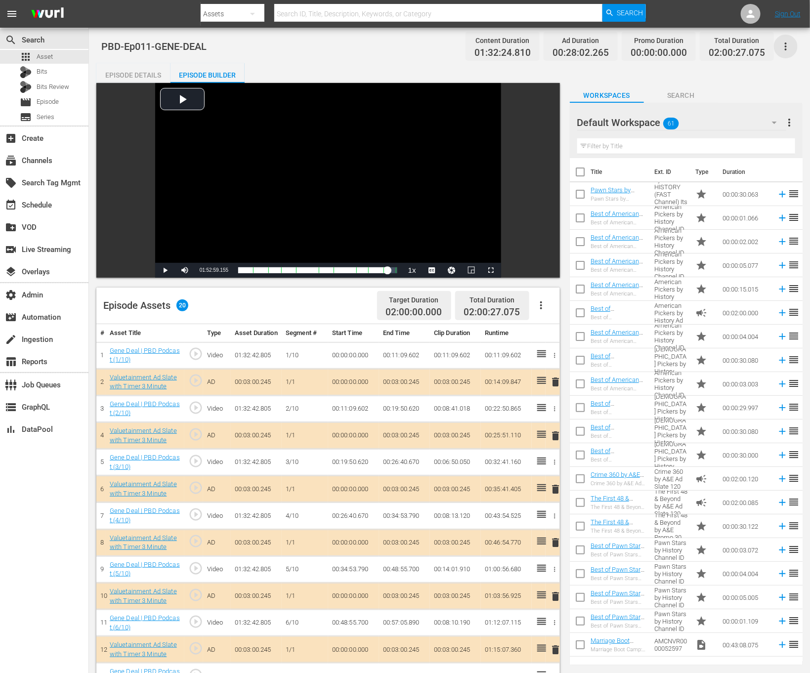
click at [791, 46] on icon "button" at bounding box center [786, 47] width 12 height 12
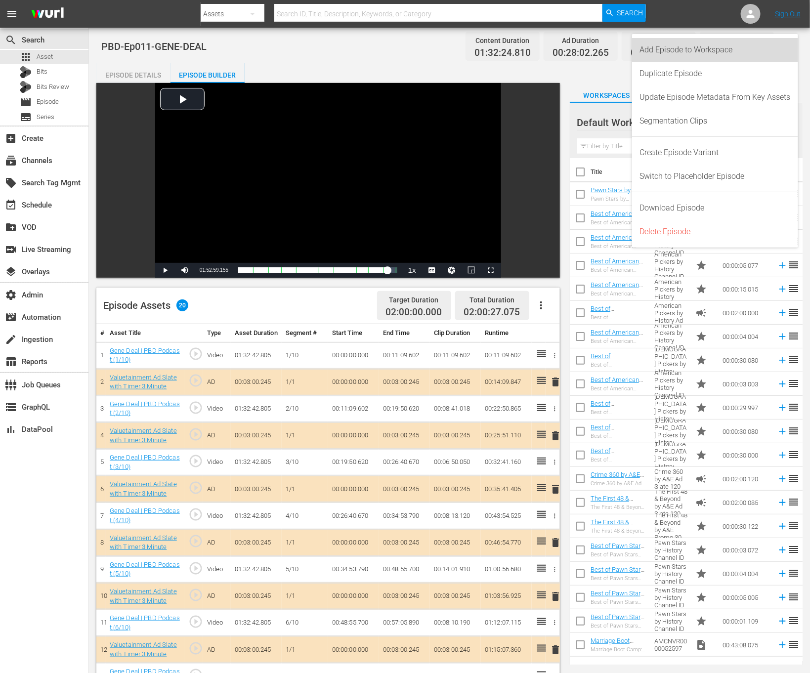
click at [764, 51] on div "Add Episode to Workspace" at bounding box center [715, 50] width 151 height 24
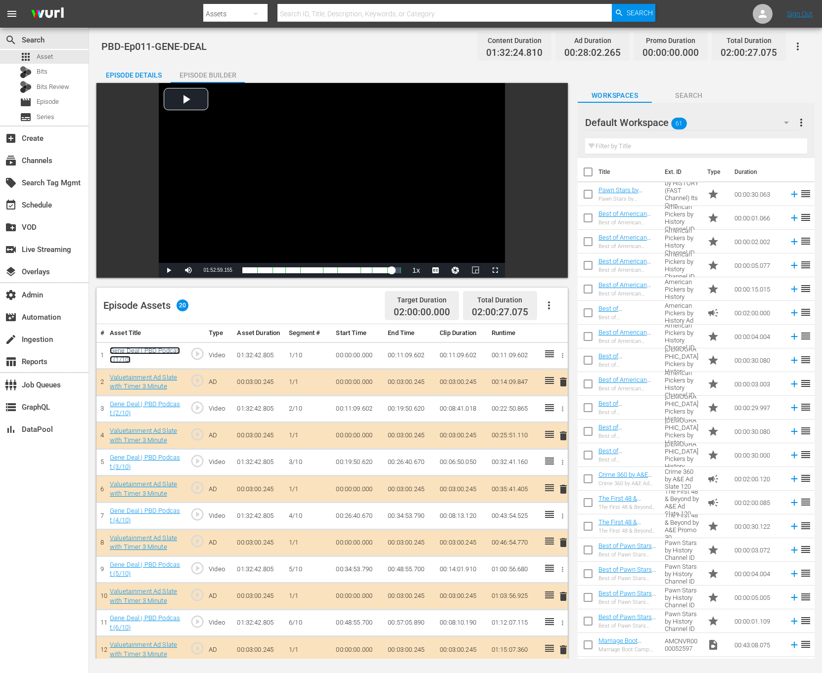
click at [150, 348] on link "Gene Deal | PBD Podcast (1/10)" at bounding box center [145, 355] width 70 height 17
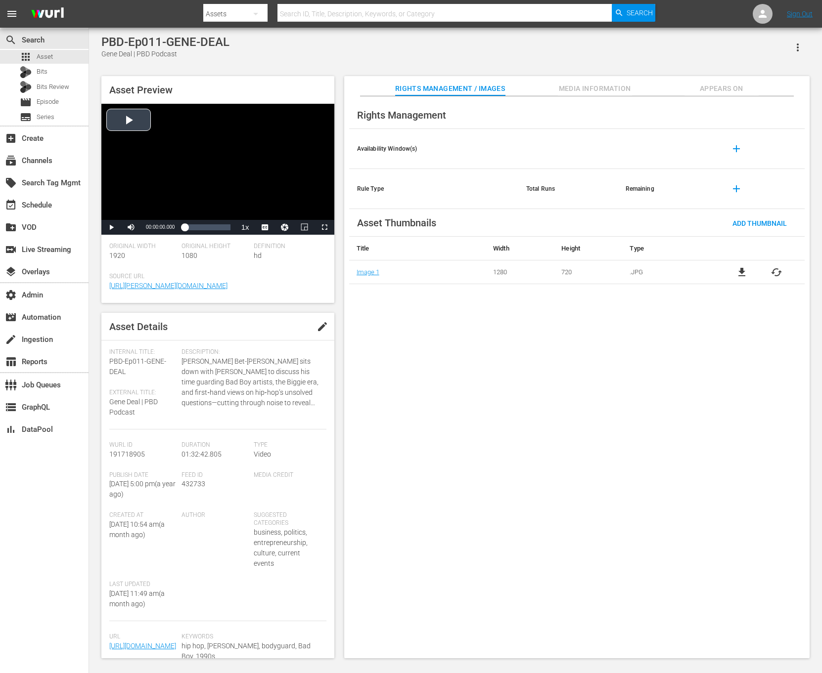
click at [263, 173] on div "Video Player" at bounding box center [217, 162] width 233 height 116
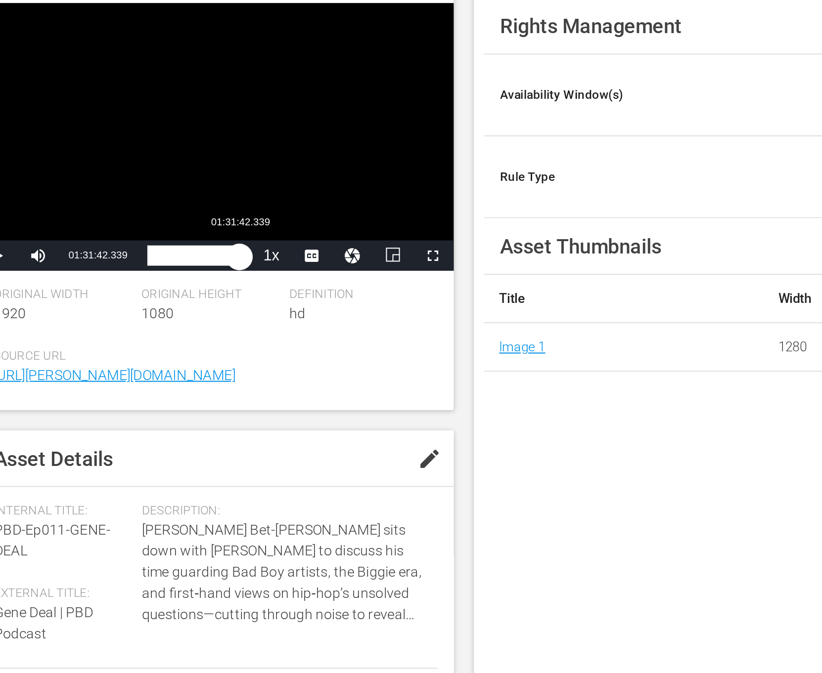
click at [229, 231] on div "Loaded : 0.87% 01:31:42.339 00:00:07.145" at bounding box center [206, 228] width 45 height 10
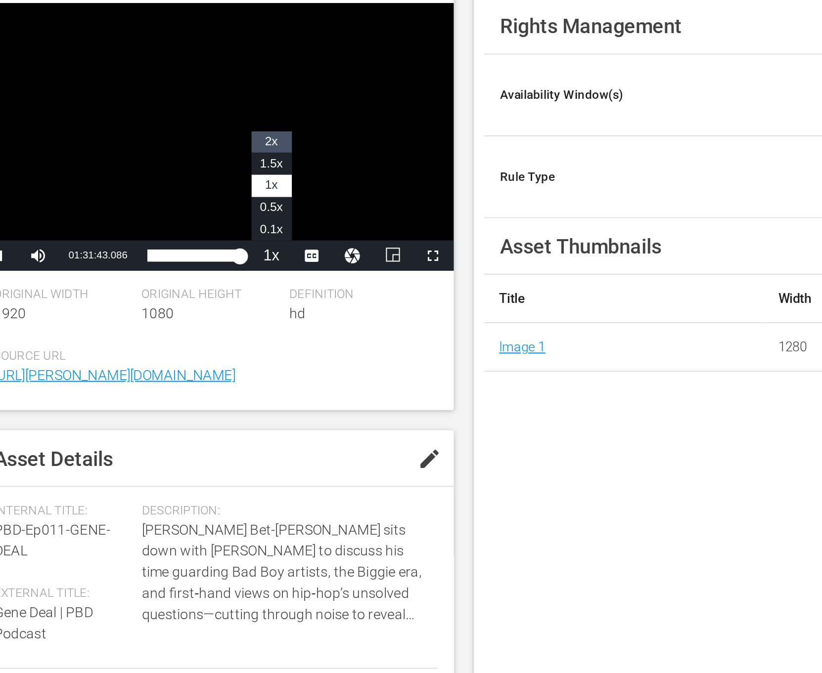
click at [246, 169] on span "2x" at bounding box center [245, 171] width 6 height 7
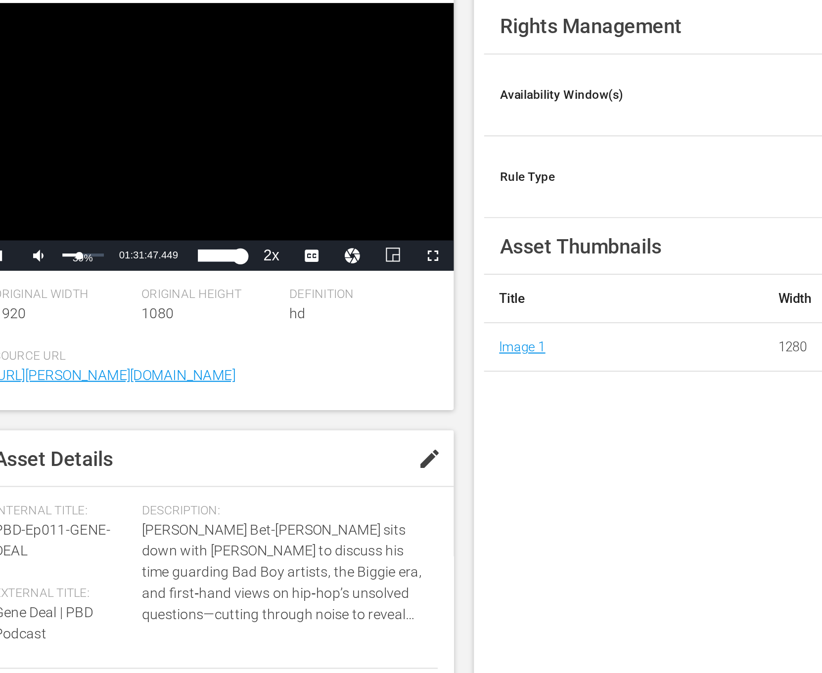
click at [150, 227] on div "Volume Level" at bounding box center [147, 226] width 8 height 1
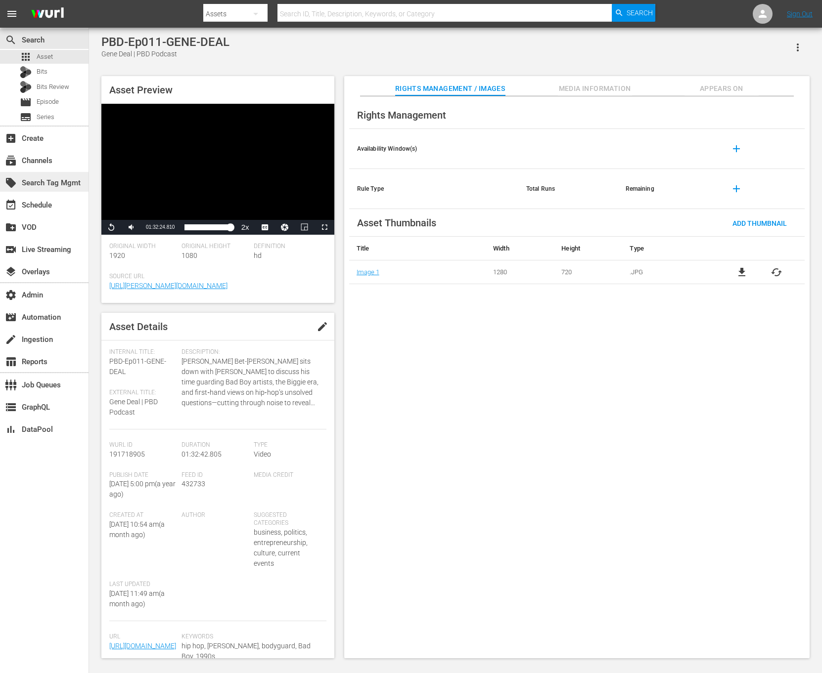
click at [45, 191] on div "local_offer Search Tag Mgmt" at bounding box center [44, 182] width 89 height 20
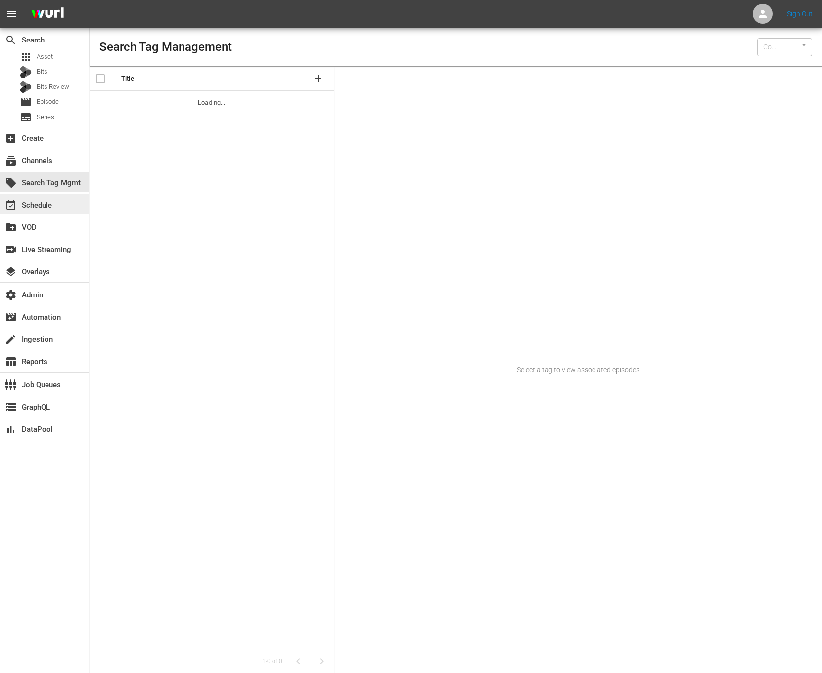
click at [45, 202] on div "event_available Schedule" at bounding box center [27, 203] width 55 height 9
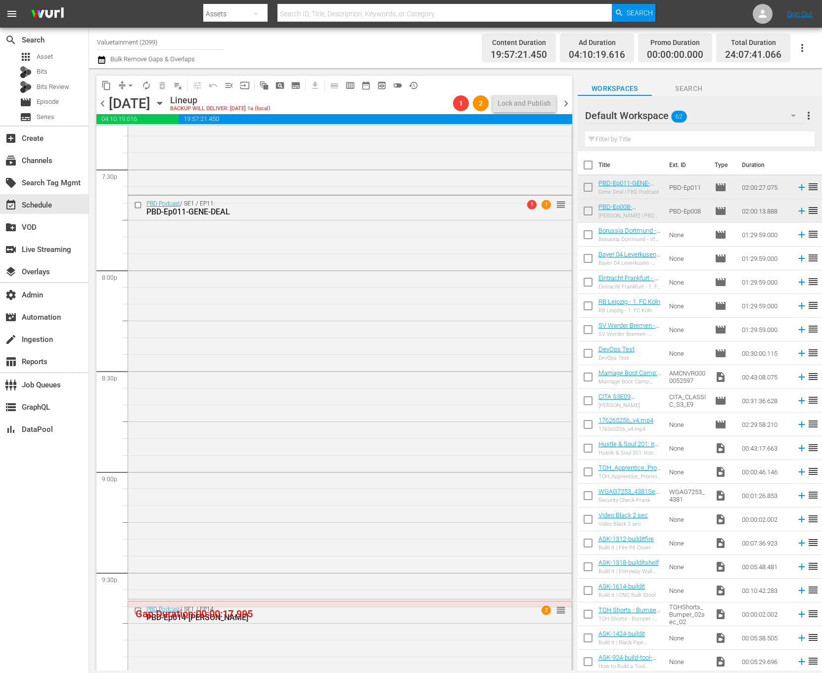
scroll to position [3885, 0]
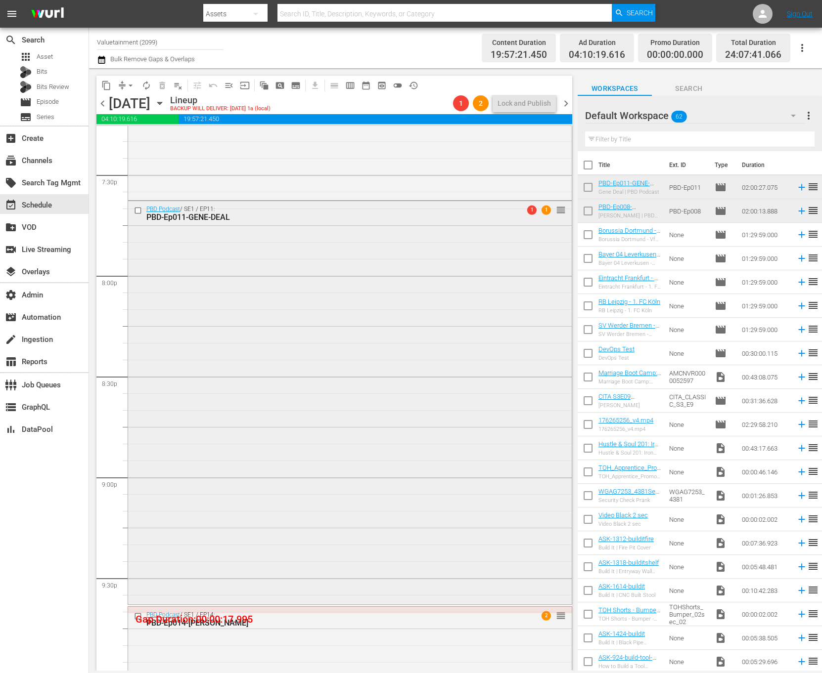
click at [353, 316] on div "PBD Podcast / SE1 / EP11: PBD-Ep011-GENE-DEAL 1 1 reorder" at bounding box center [350, 402] width 444 height 402
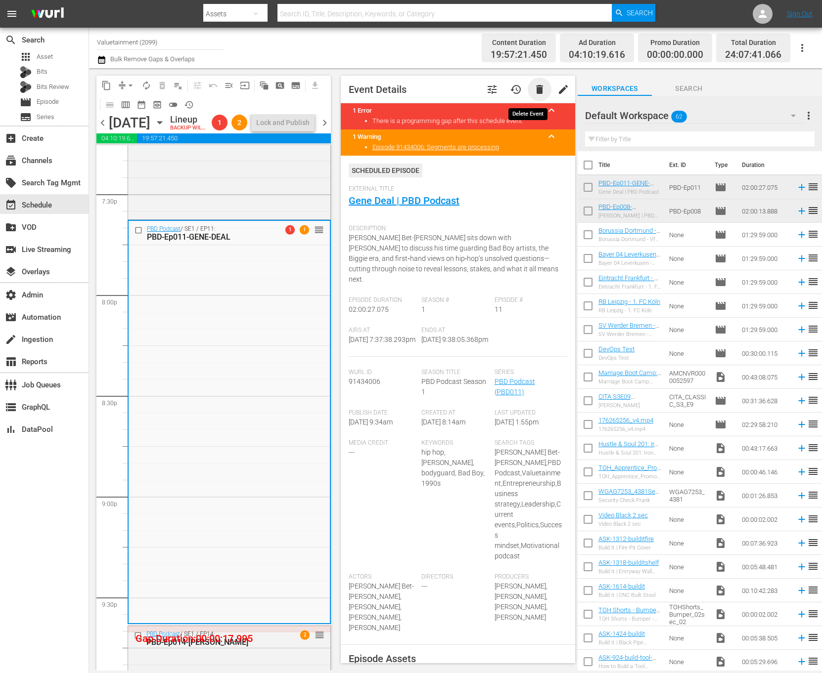
click at [534, 91] on span "delete" at bounding box center [540, 90] width 12 height 12
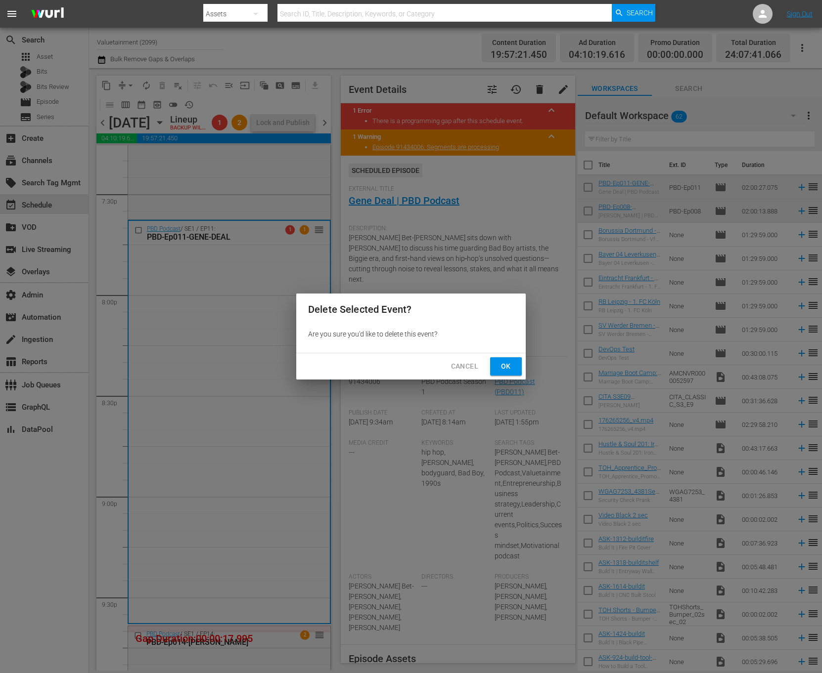
click at [510, 367] on span "Ok" at bounding box center [506, 366] width 16 height 12
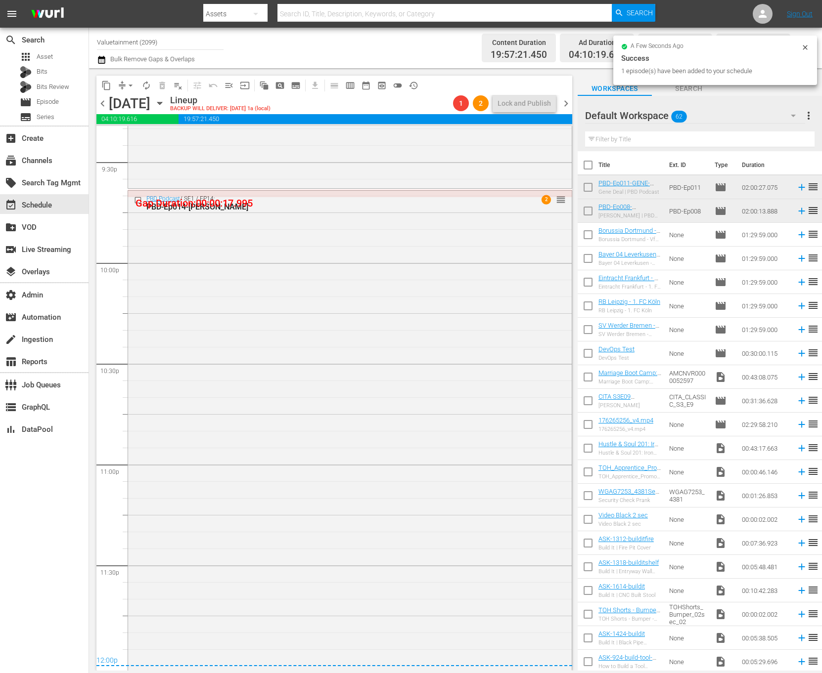
scroll to position [4288, 0]
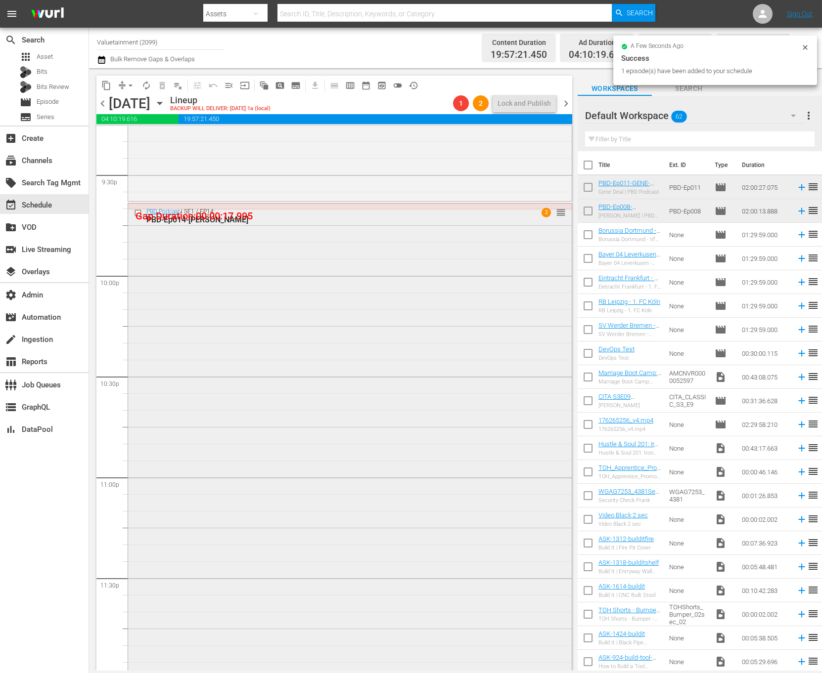
click at [436, 317] on div "PBD Podcast / SE1 / EP14: PBD-Ep014-[PERSON_NAME] 2 reorder" at bounding box center [350, 455] width 444 height 502
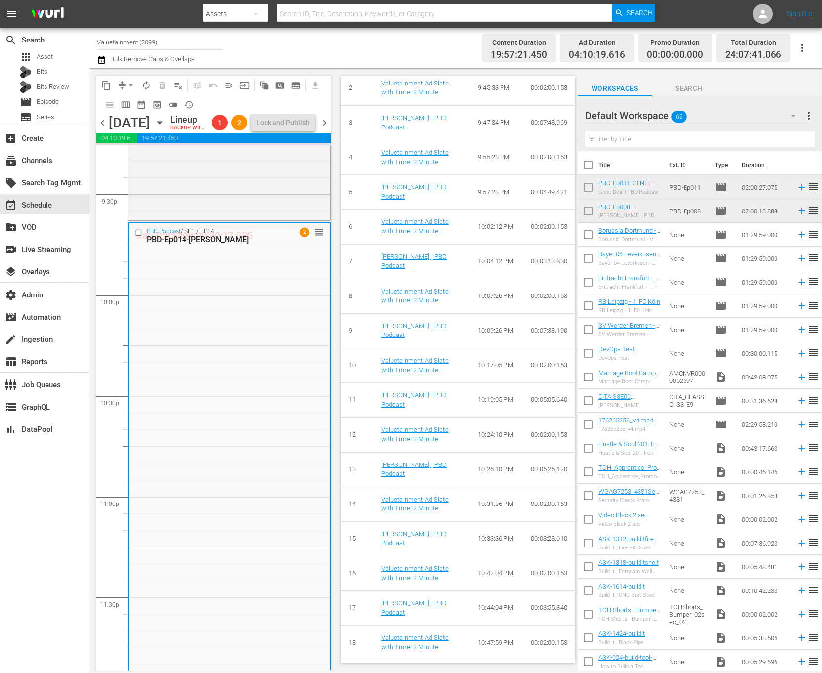
scroll to position [644, 0]
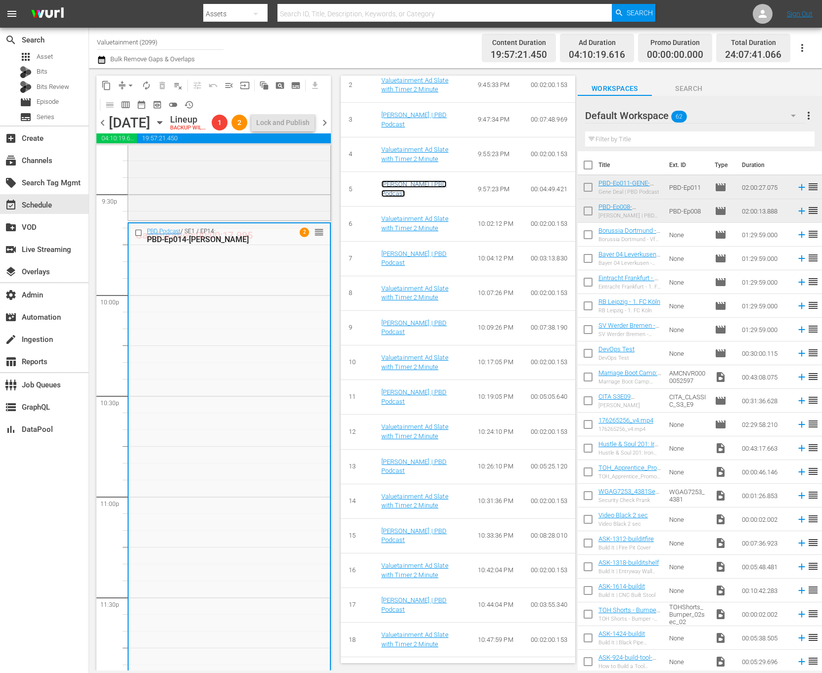
click at [401, 181] on link "[PERSON_NAME] | PBD Podcast" at bounding box center [414, 188] width 66 height 17
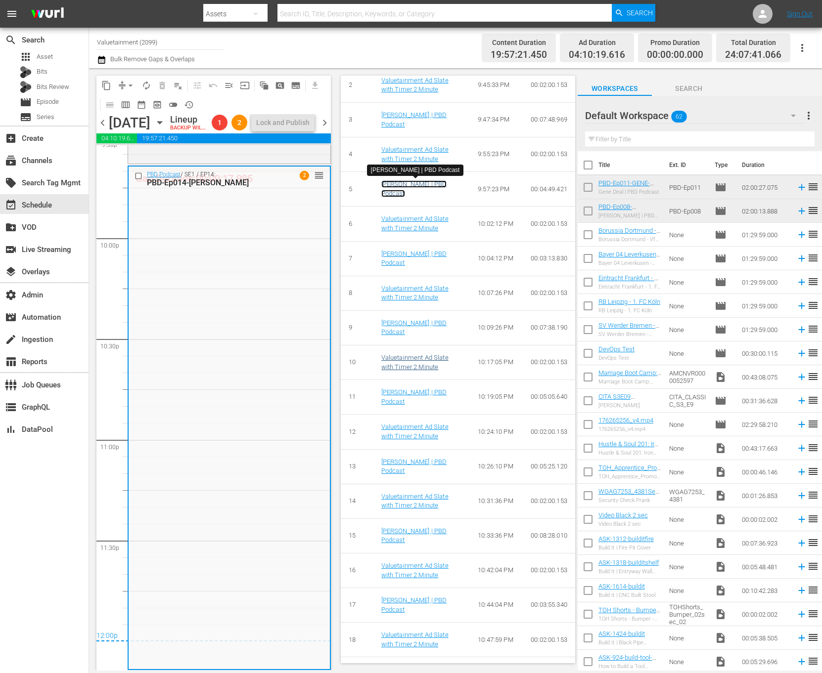
scroll to position [0, 0]
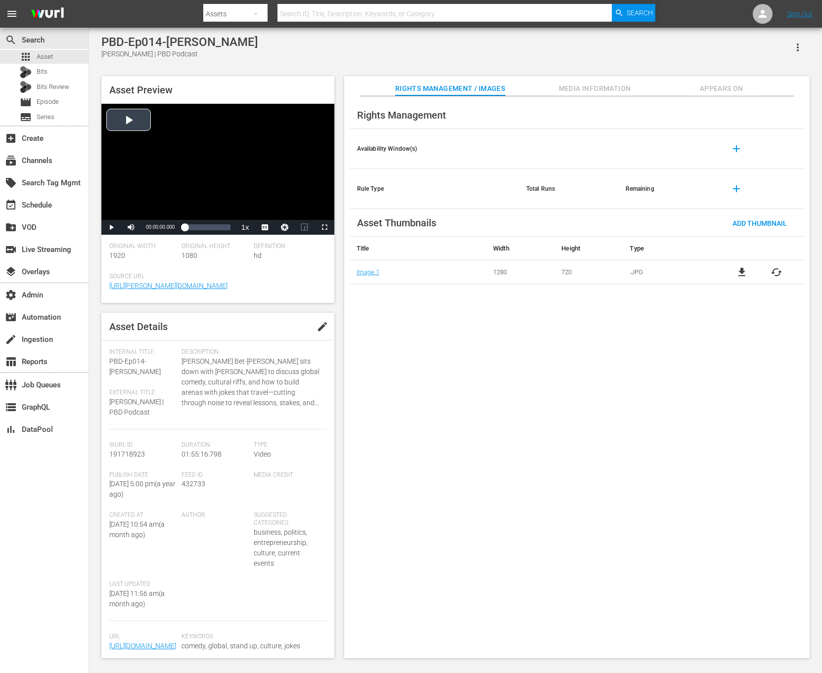
click at [258, 182] on div "Video Player" at bounding box center [217, 162] width 233 height 116
click at [231, 230] on div "Loaded : 0.44% 01:55:16.798 00:00:01.217" at bounding box center [206, 227] width 55 height 15
click at [164, 227] on span "01:54:30.762" at bounding box center [160, 226] width 29 height 5
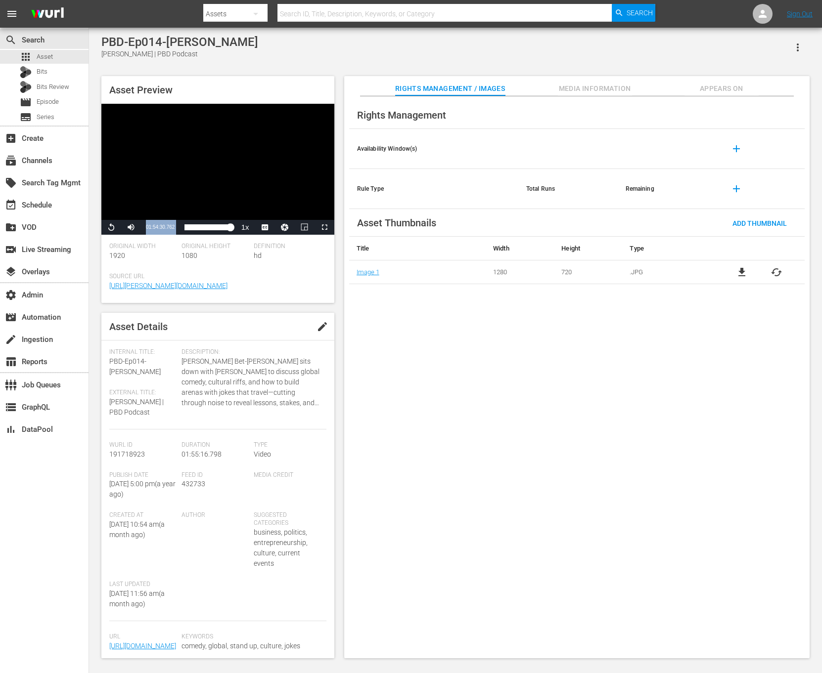
copy div "01:54:30.762 / Duration 01:54:30.762 Loaded : 100.00% 00:00:00.000 01:54:30.762"
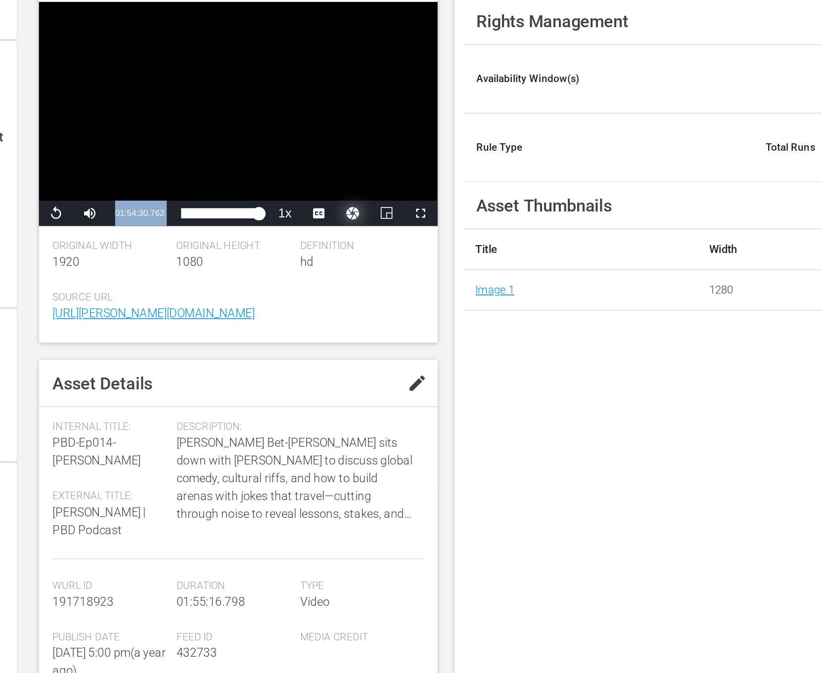
click at [287, 225] on button "Video Player" at bounding box center [285, 227] width 20 height 15
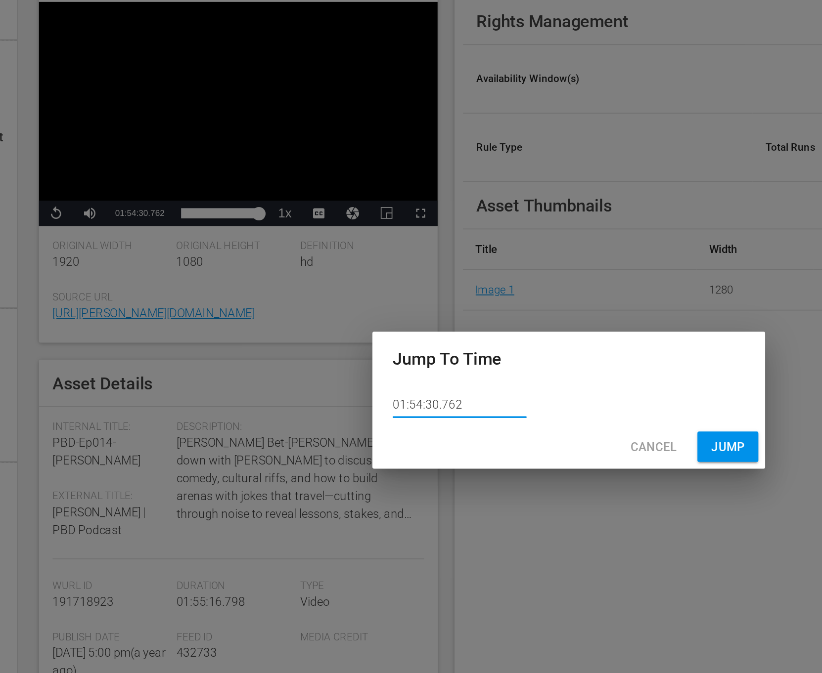
click at [348, 337] on input "01:54:30.762" at bounding box center [347, 339] width 78 height 15
paste input "text"
click at [331, 339] on input "01:54:30.762" at bounding box center [347, 339] width 78 height 15
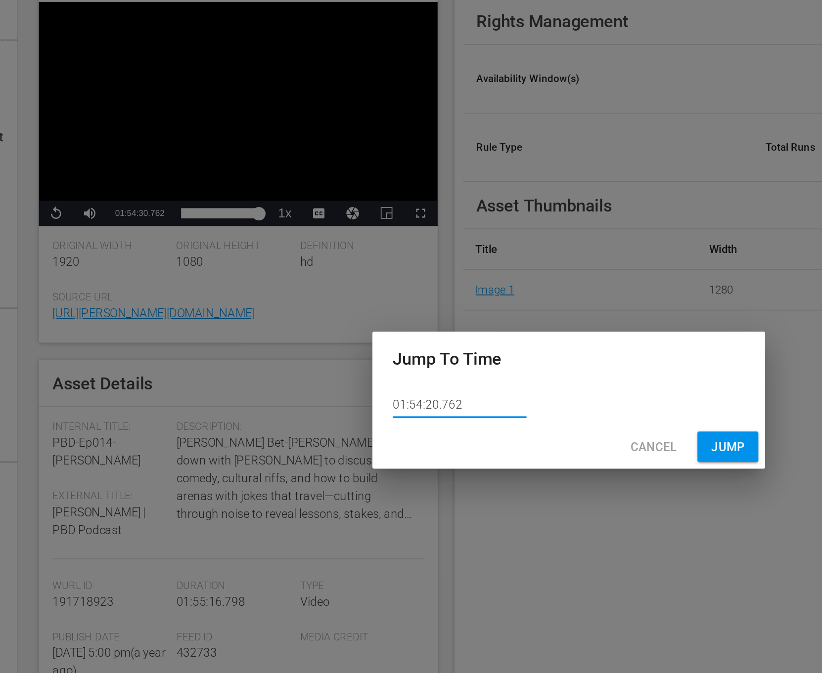
type input "01:54:20.762"
click at [505, 360] on span "Jump" at bounding box center [504, 364] width 20 height 12
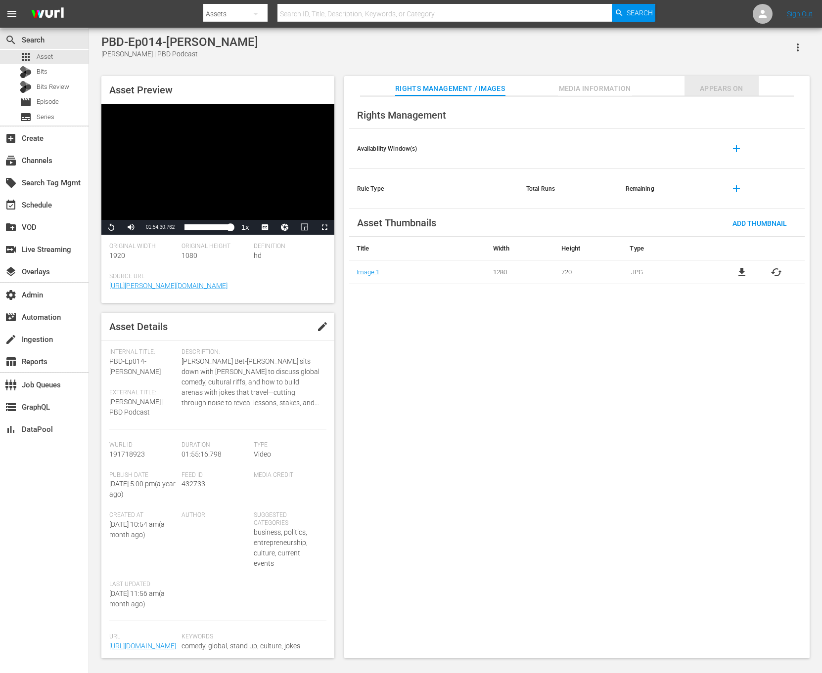
click at [547, 83] on span "Appears On" at bounding box center [721, 89] width 74 height 12
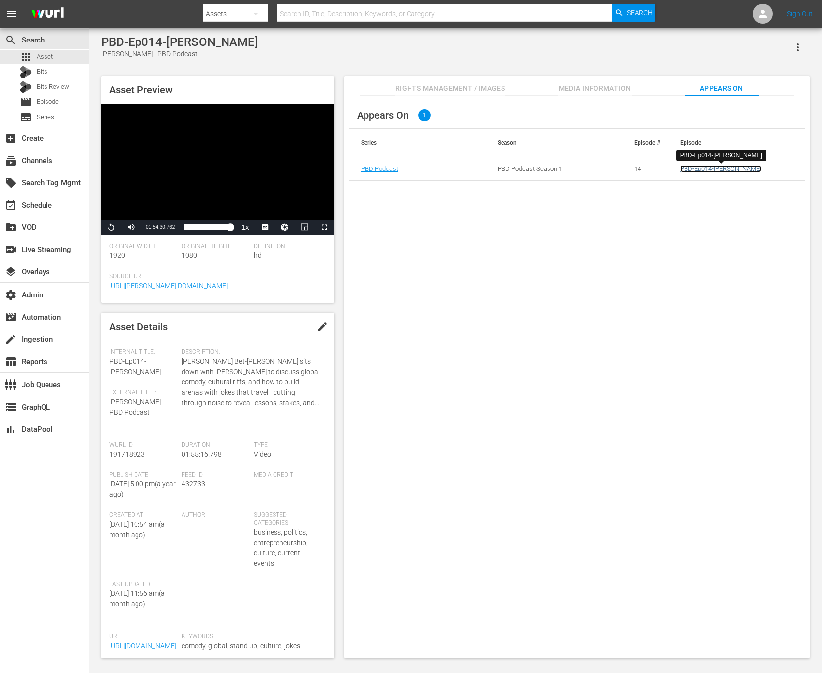
click at [547, 167] on link "PBD-Ep014-[PERSON_NAME]" at bounding box center [720, 168] width 81 height 7
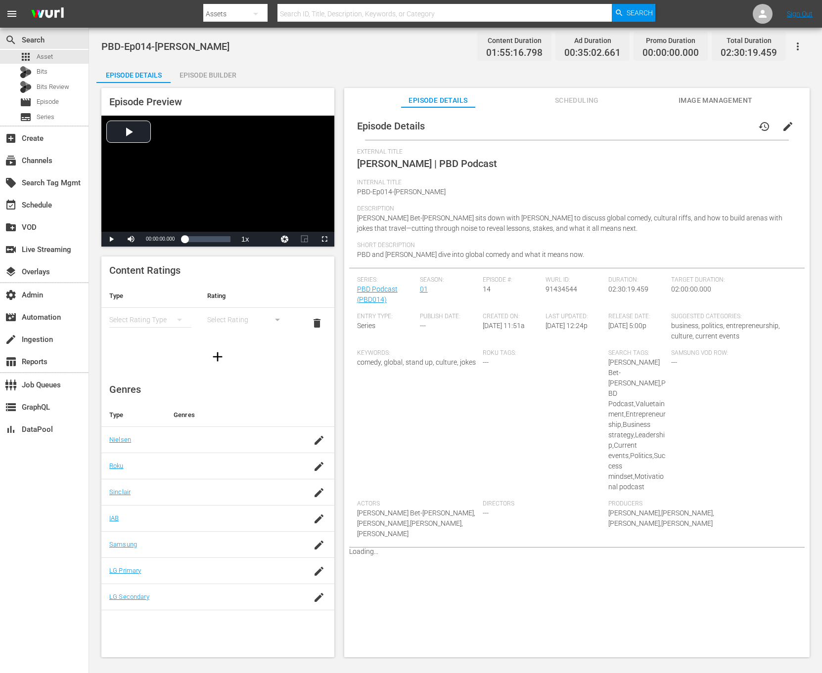
click at [198, 68] on div "Episode Builder" at bounding box center [208, 75] width 74 height 24
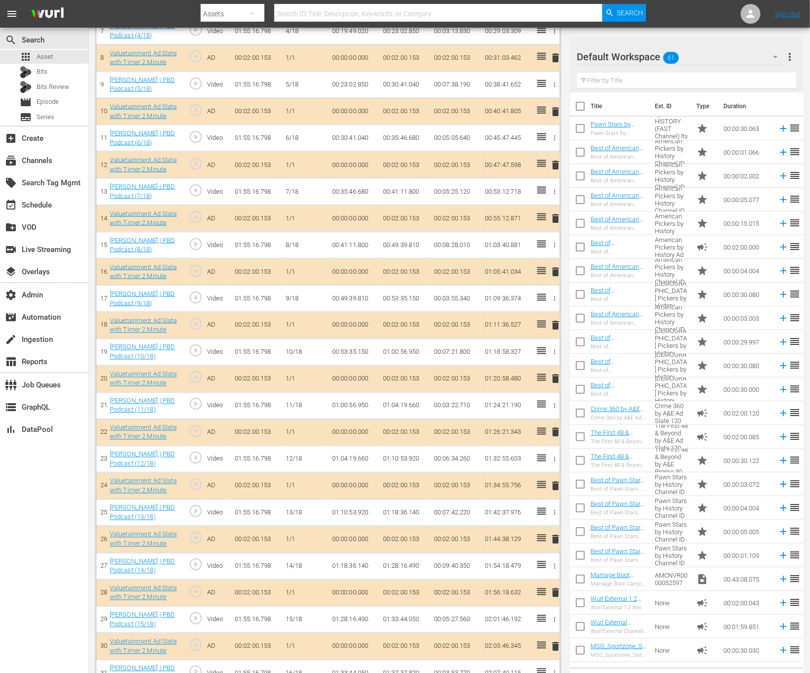
scroll to position [645, 0]
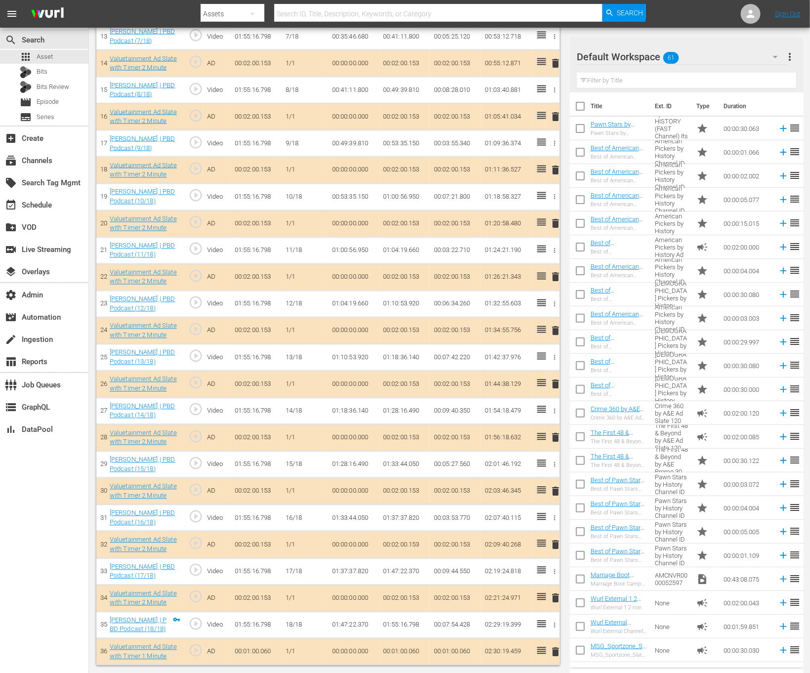
click at [453, 448] on td "00:07:54.428" at bounding box center [455, 625] width 51 height 27
click at [399, 448] on td "01:55:16.798" at bounding box center [404, 625] width 51 height 27
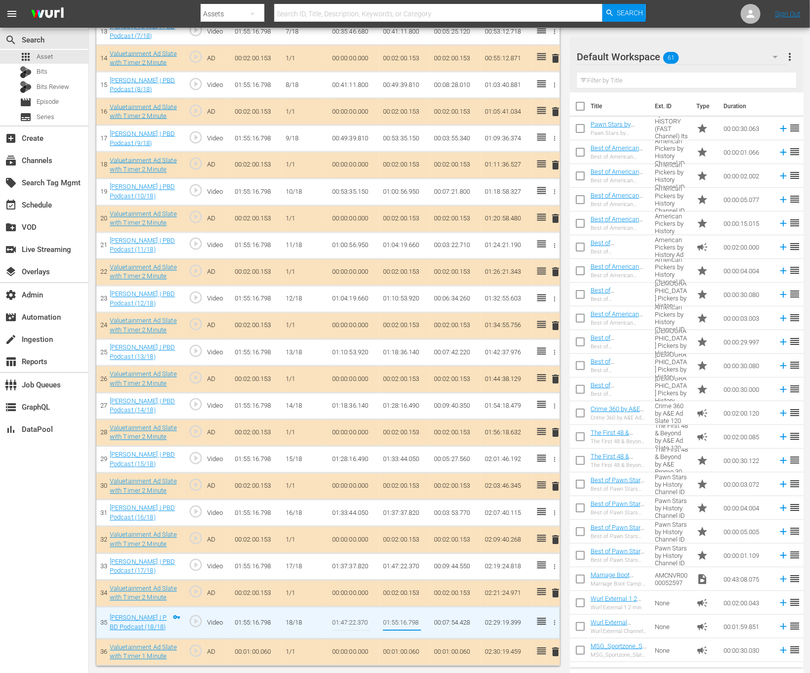
type input "01:54:30.762"
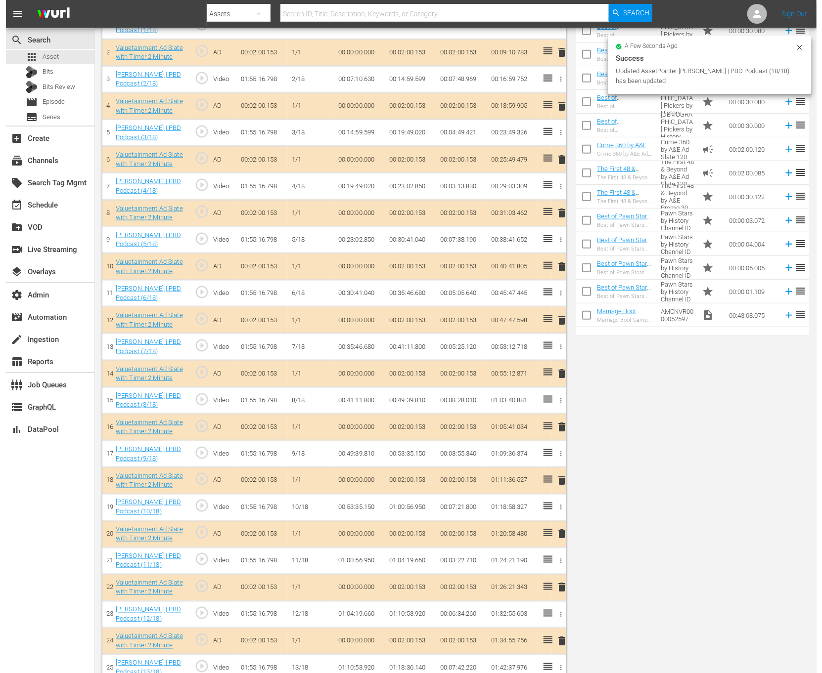
scroll to position [0, 0]
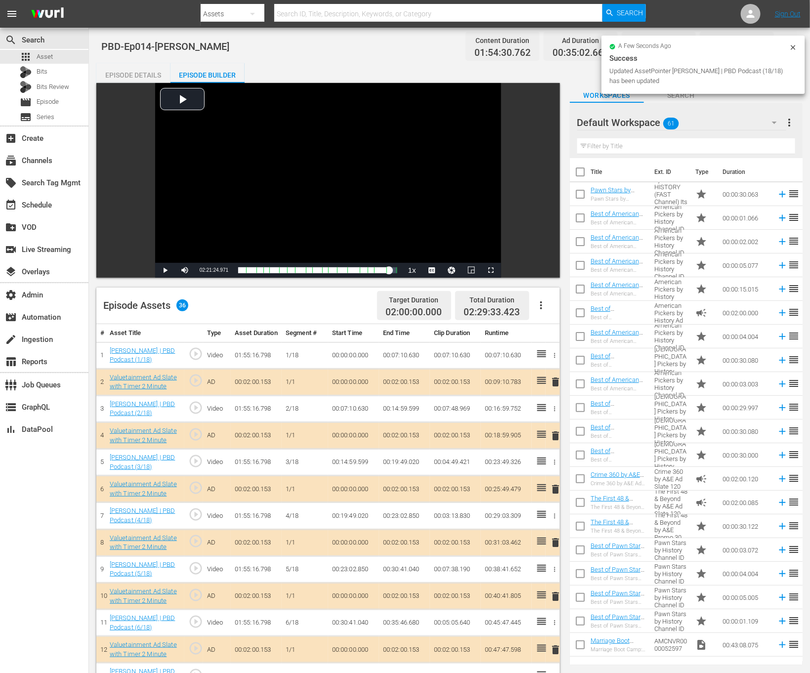
click at [547, 50] on div "a few seconds ago Success Updated AssetPointer Russell Peters | PBD Podcast (18…" at bounding box center [704, 65] width 204 height 58
click at [547, 50] on icon at bounding box center [794, 48] width 8 height 8
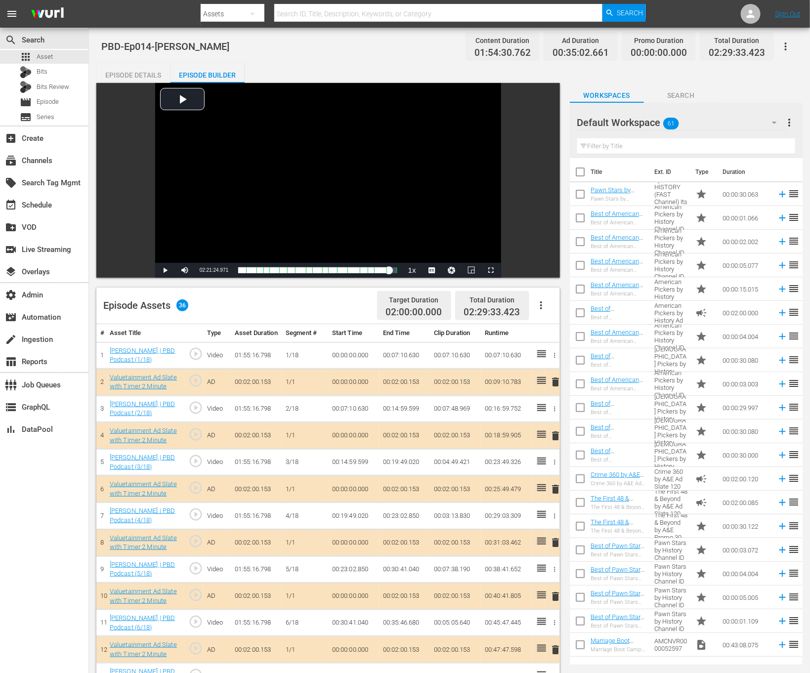
click at [547, 50] on button "button" at bounding box center [786, 47] width 24 height 24
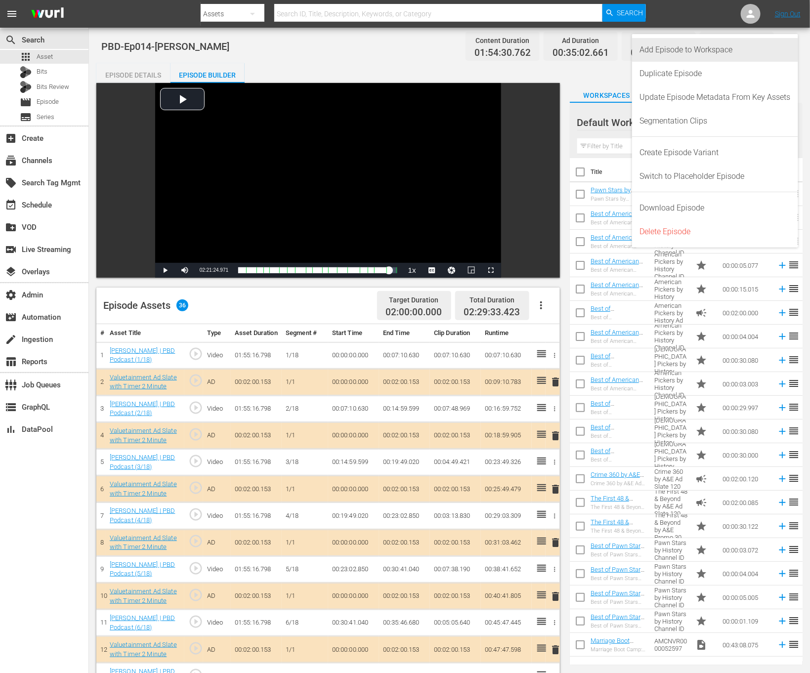
click at [547, 50] on div "Add Episode to Workspace" at bounding box center [715, 50] width 151 height 24
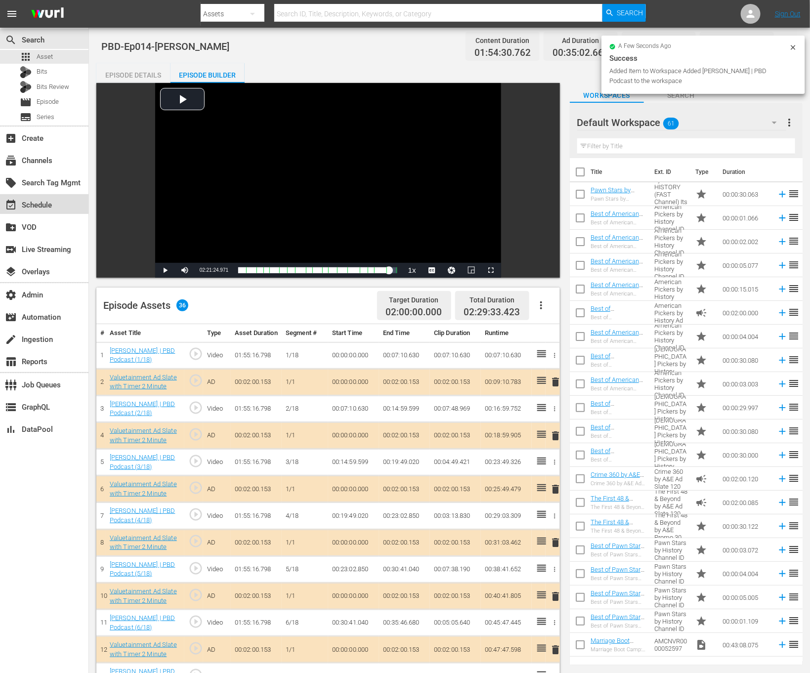
click at [56, 211] on div "event_available Schedule" at bounding box center [44, 204] width 89 height 20
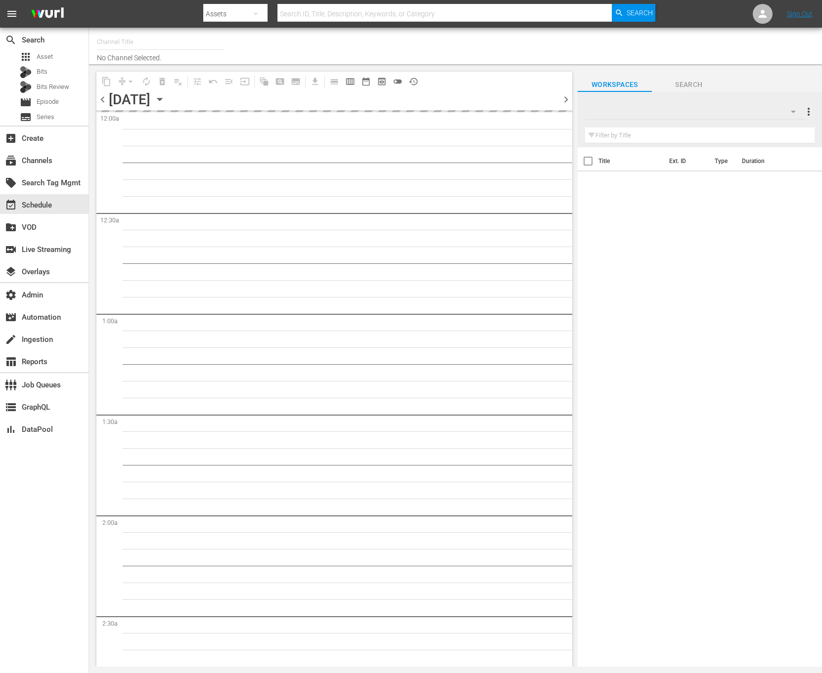
type input "Valuetainment (2099)"
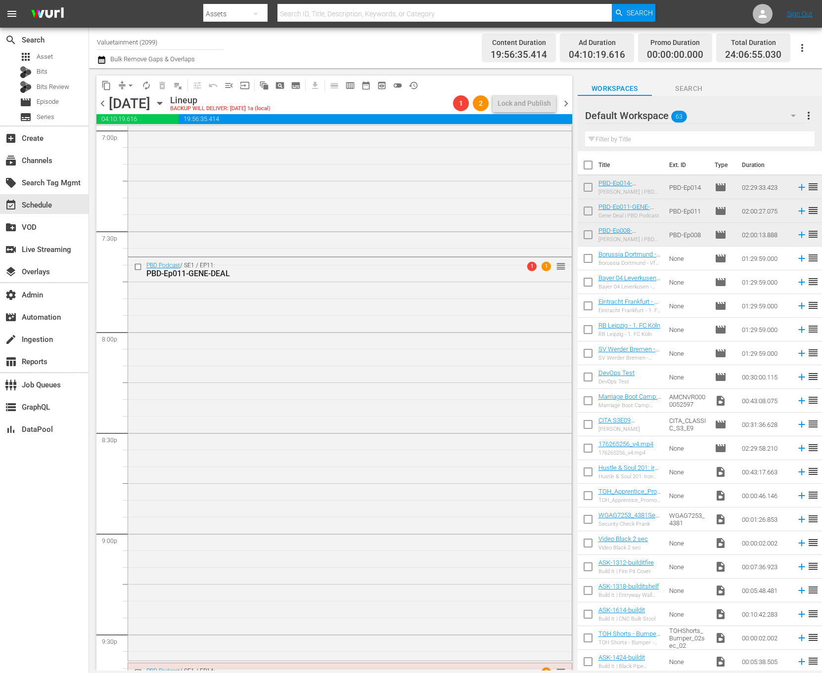
scroll to position [4323, 0]
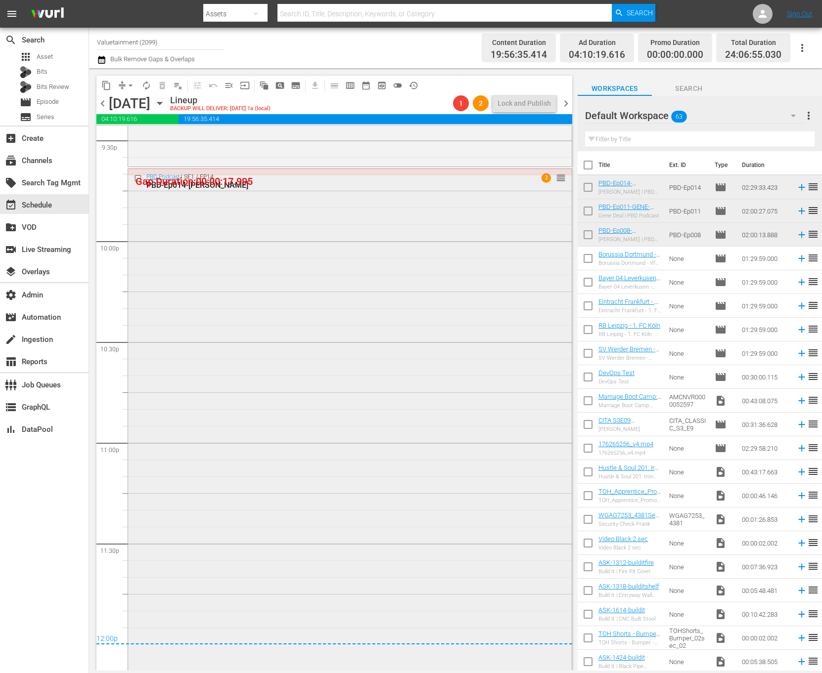
click at [376, 487] on div "PBD Podcast / SE1 / EP14: PBD-Ep014-[PERSON_NAME] 2 reorder" at bounding box center [350, 419] width 444 height 500
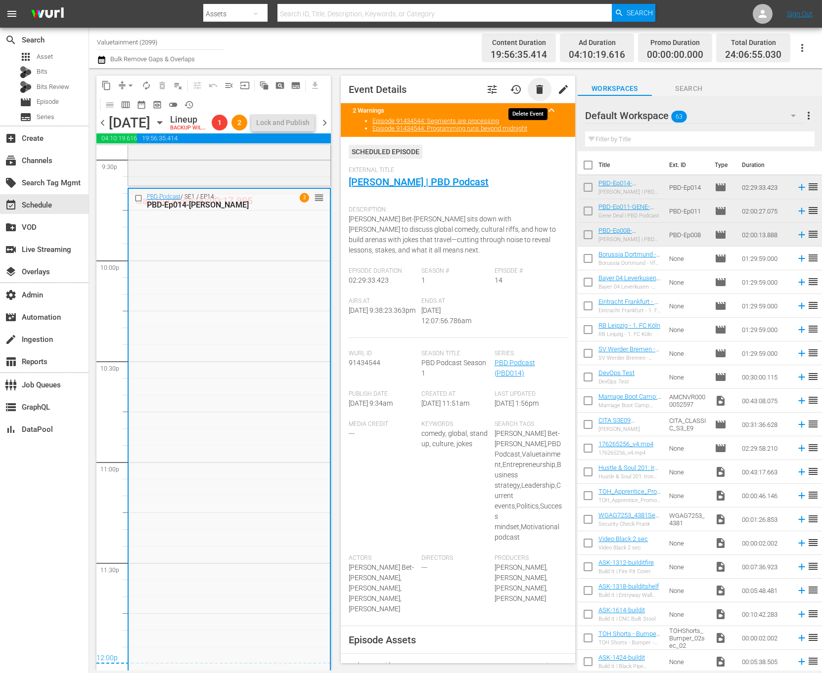
click at [534, 84] on span "delete" at bounding box center [540, 90] width 12 height 12
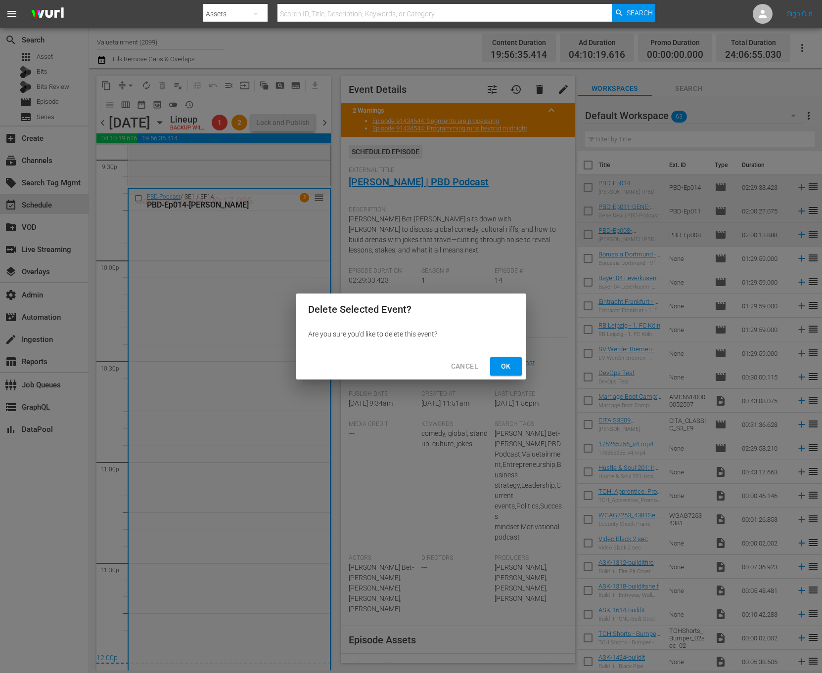
click at [502, 369] on span "Ok" at bounding box center [506, 366] width 16 height 12
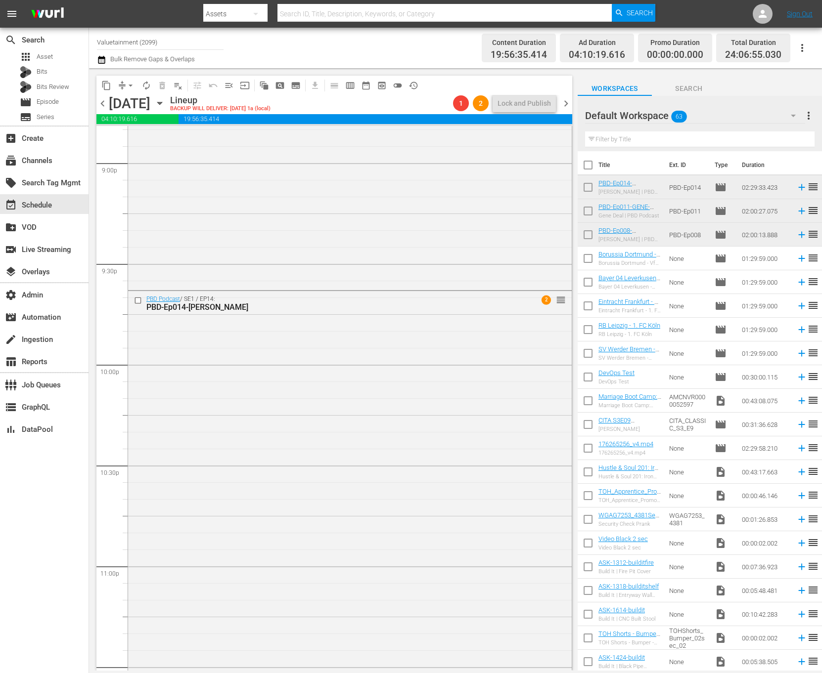
scroll to position [4090, 0]
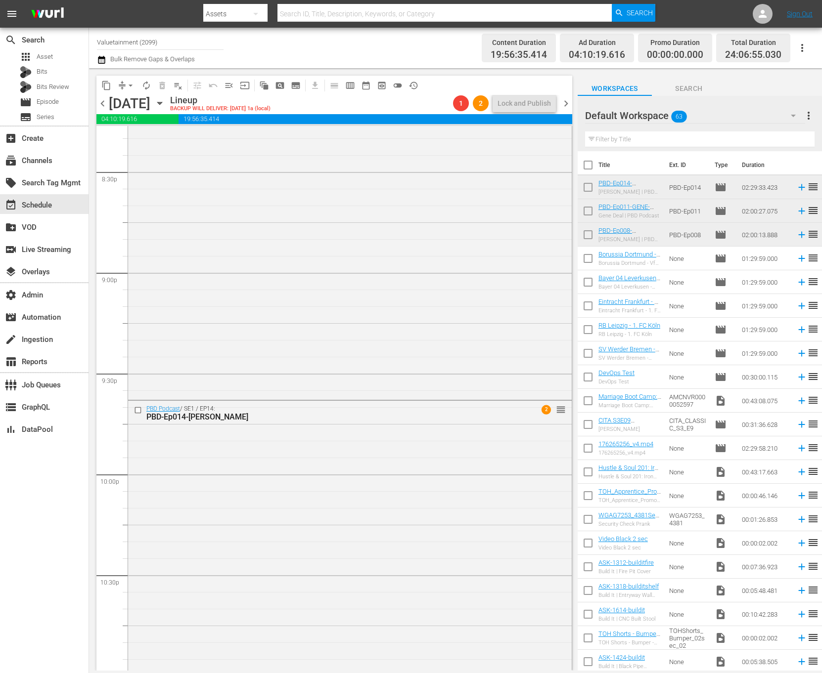
click at [563, 101] on span "chevron_right" at bounding box center [566, 103] width 12 height 12
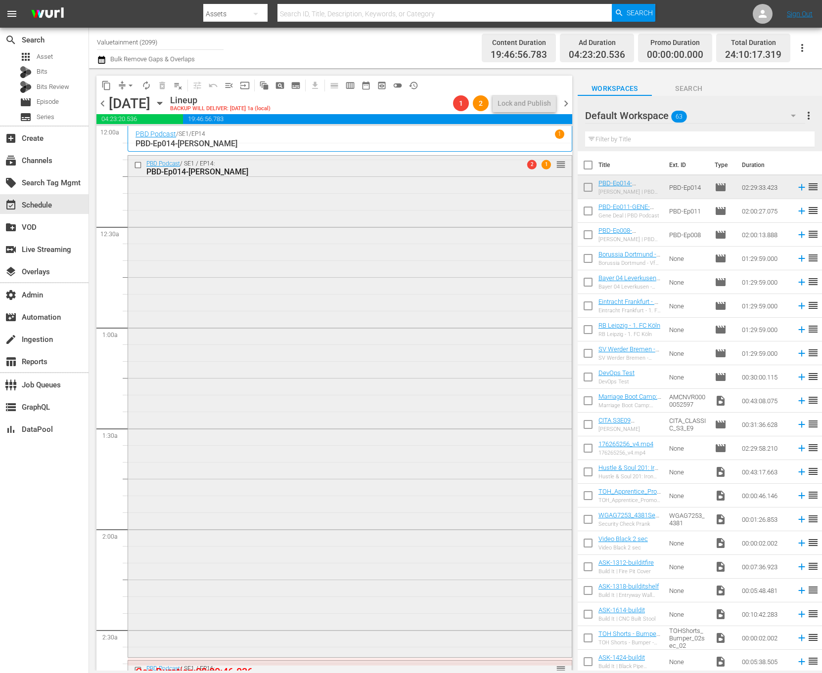
click at [477, 281] on div "PBD Podcast / SE1 / EP14: PBD-Ep014-RUSSELL-PETERS 2 1 reorder" at bounding box center [350, 406] width 444 height 500
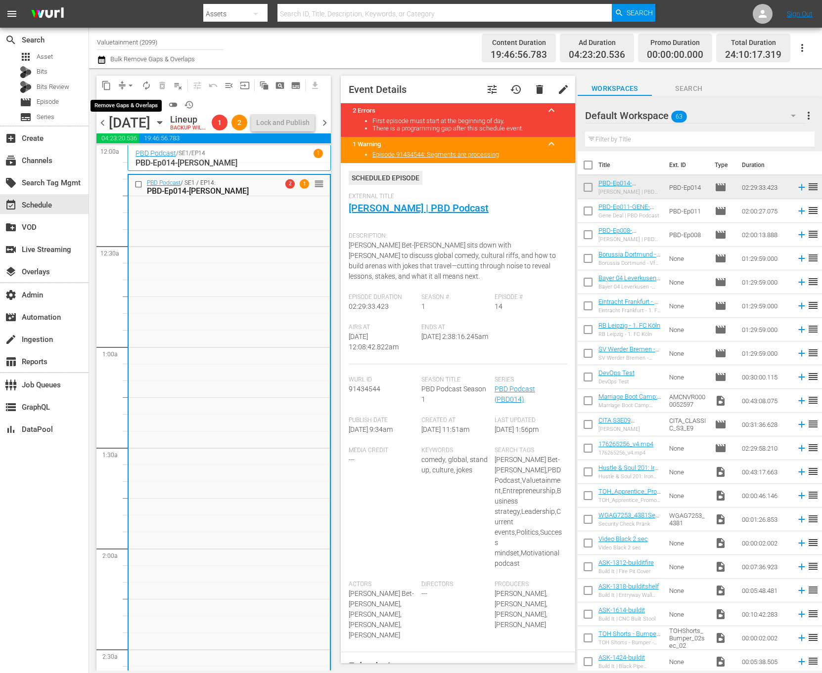
click at [125, 87] on button "arrow_drop_down" at bounding box center [131, 86] width 16 height 16
click at [140, 138] on li "Align to End of Previous Day" at bounding box center [131, 138] width 104 height 16
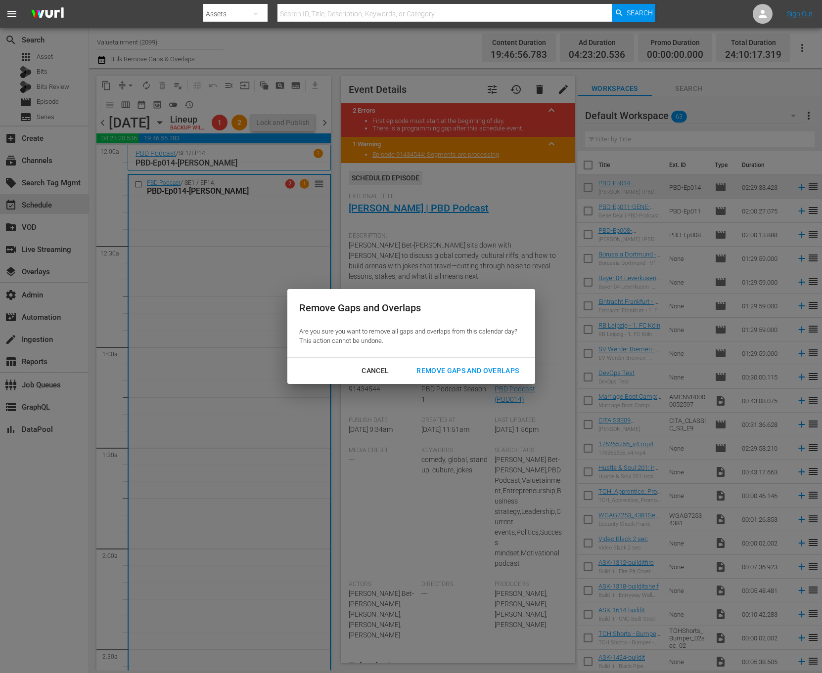
click at [473, 362] on button "Remove Gaps and Overlaps" at bounding box center [467, 371] width 126 height 18
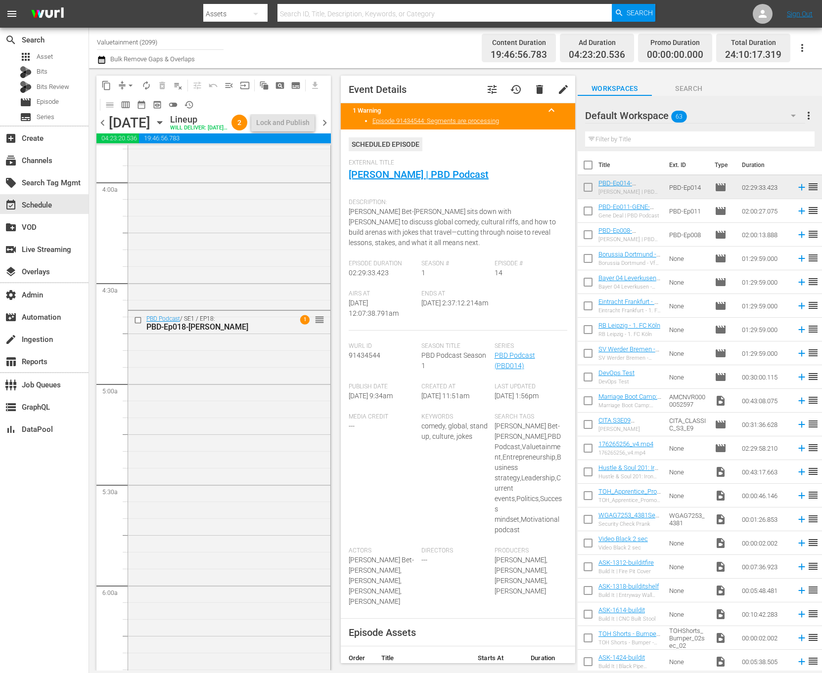
scroll to position [772, 0]
click at [269, 406] on div "PBD Podcast / SE1 / EP18: PBD-Ep018-RYAN-MONTGOMERY 1 reorder" at bounding box center [229, 560] width 202 height 503
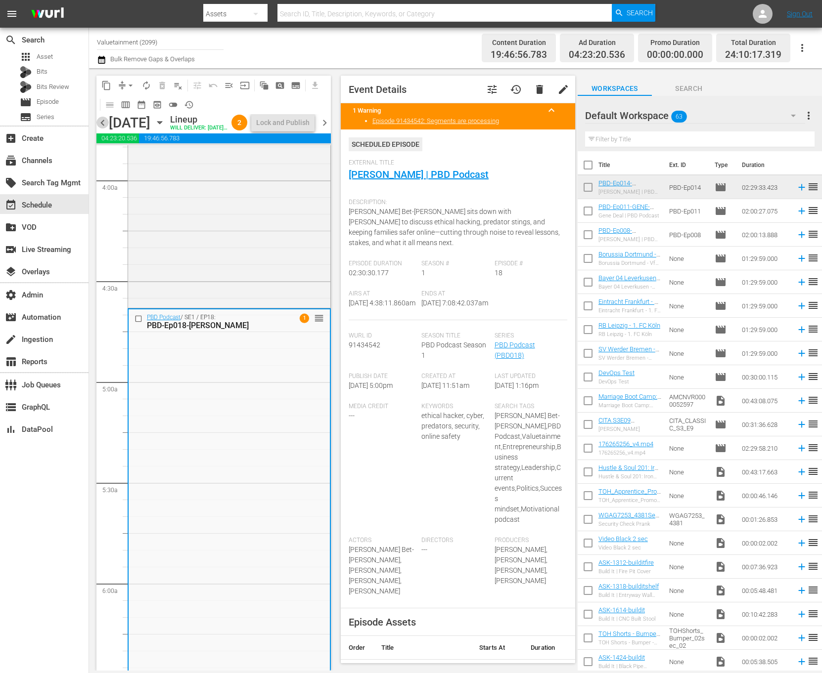
click at [104, 129] on span "chevron_left" at bounding box center [102, 123] width 12 height 12
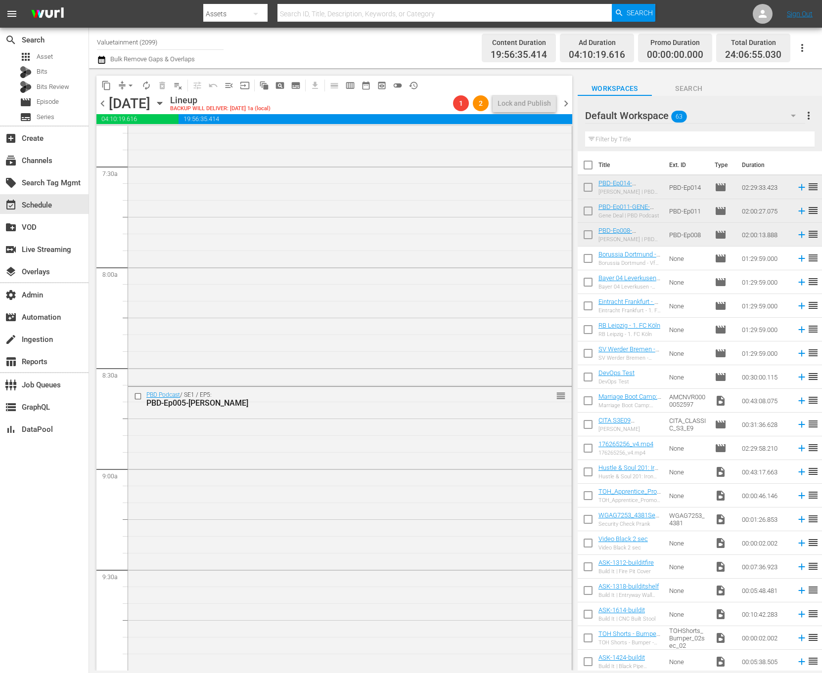
scroll to position [1480, 0]
click at [562, 99] on span "chevron_right" at bounding box center [566, 103] width 12 height 12
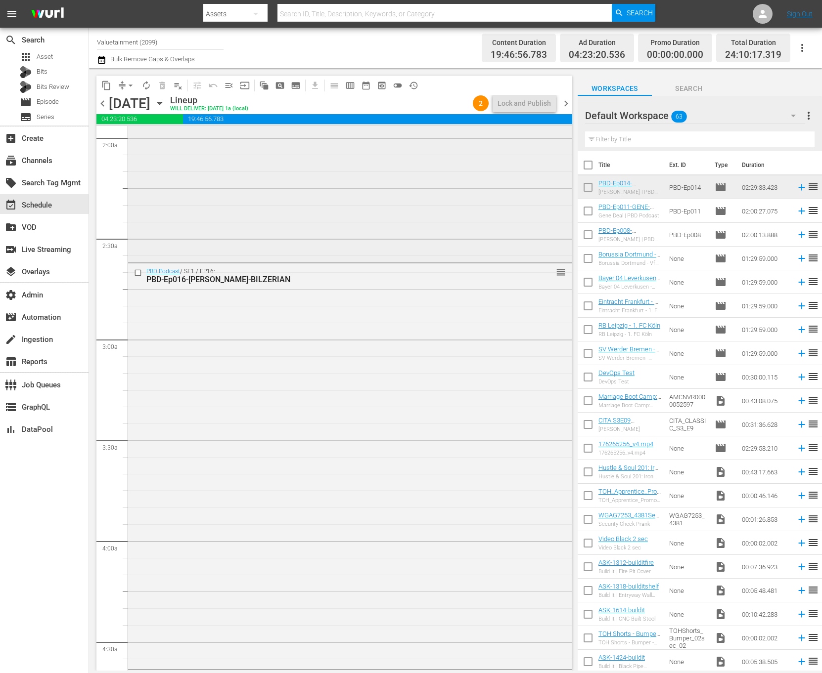
scroll to position [423, 0]
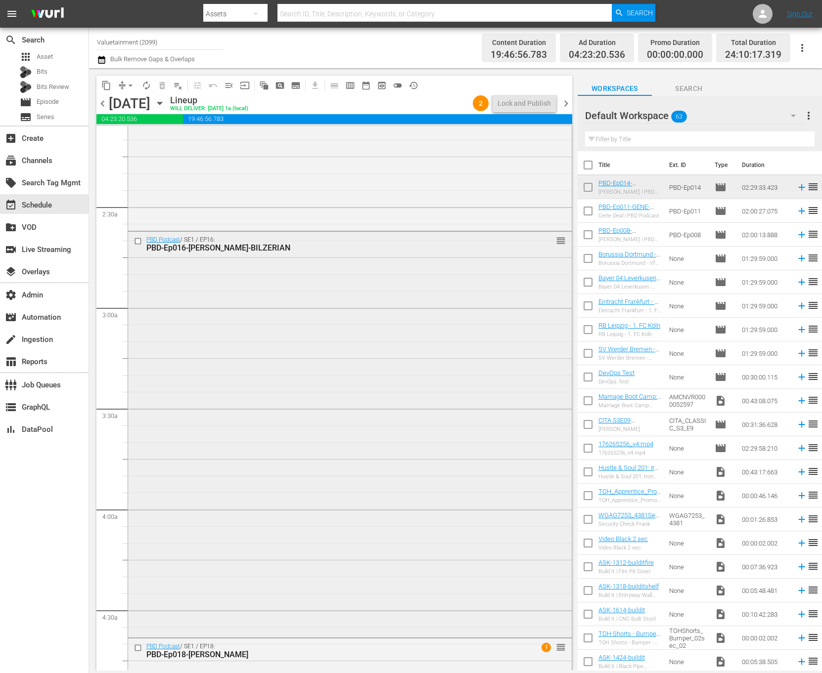
click at [392, 403] on div "PBD Podcast / SE1 / EP16: PBD-Ep016-DAN-BILZERIAN reorder" at bounding box center [350, 434] width 444 height 404
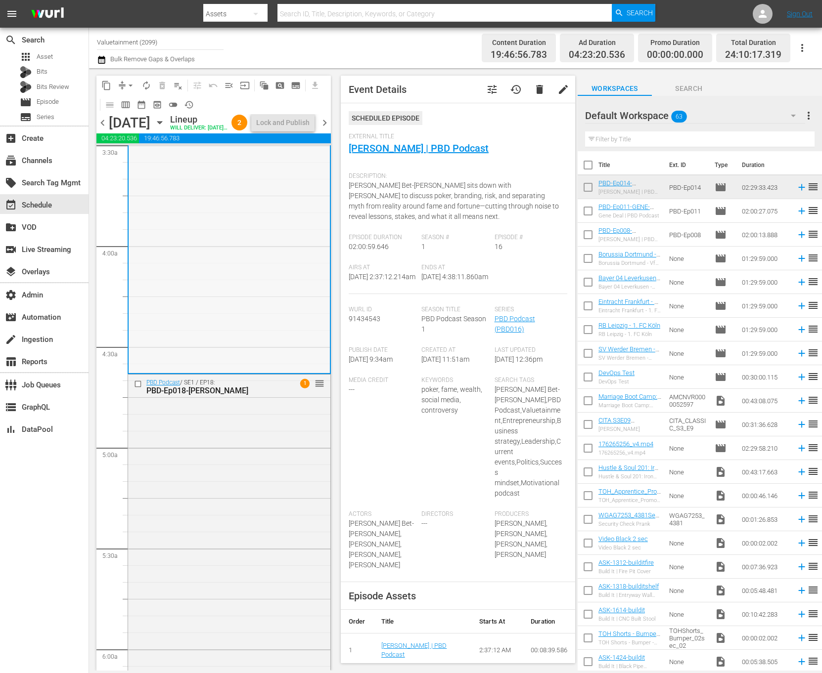
scroll to position [874, 0]
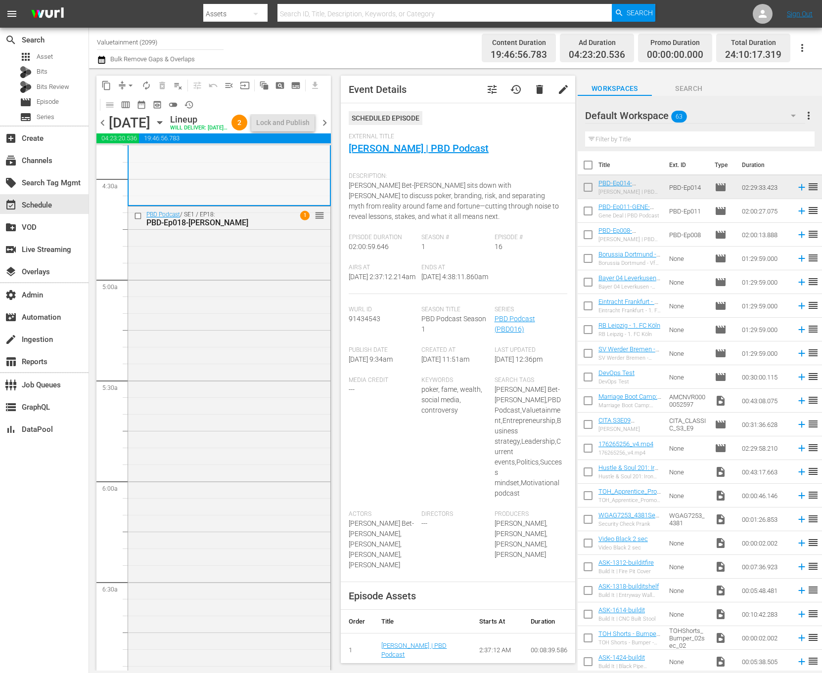
click at [236, 427] on div "PBD Podcast / SE1 / EP18: PBD-Ep018-RYAN-MONTGOMERY 1 reorder" at bounding box center [229, 458] width 202 height 503
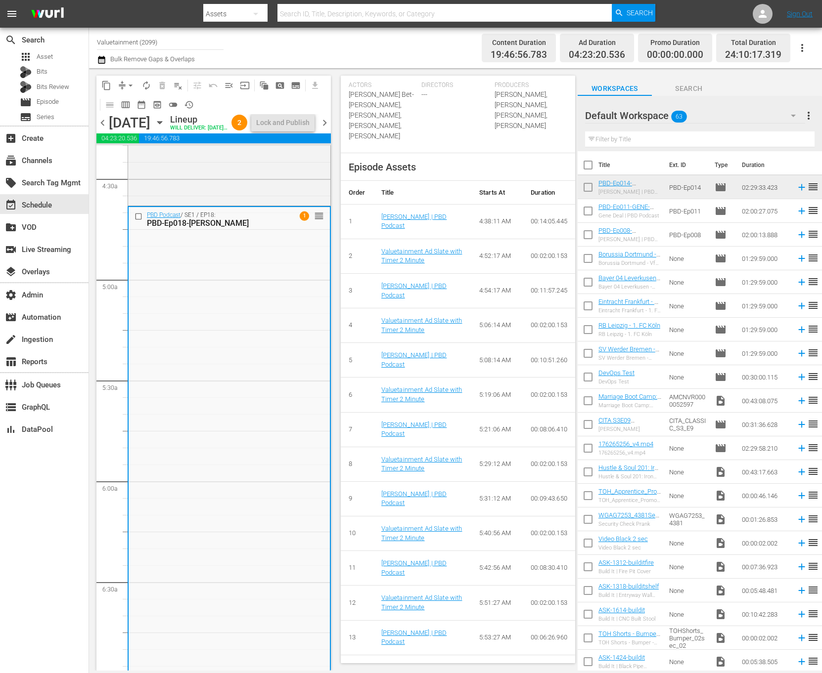
scroll to position [376, 0]
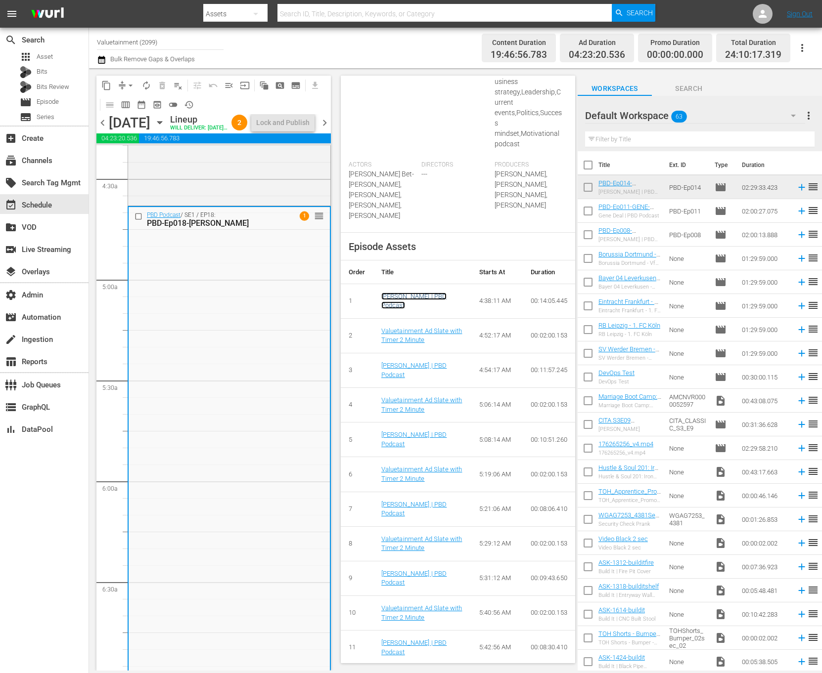
click at [409, 309] on link "Ryan Montgomery | PBD Podcast" at bounding box center [414, 301] width 66 height 17
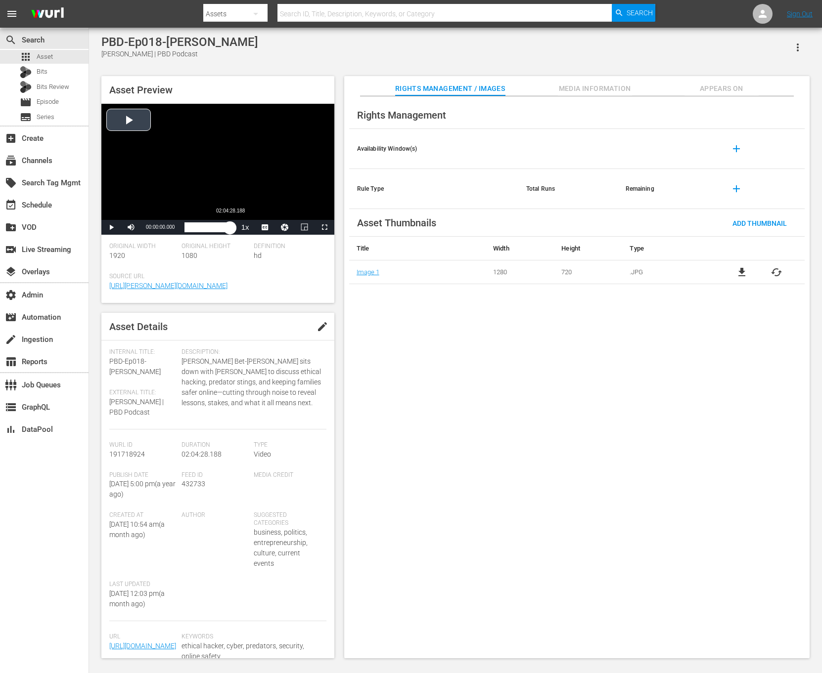
click at [232, 229] on div "Loaded : 0.08% 02:04:28.188 00:00:00.000" at bounding box center [206, 227] width 55 height 15
click at [164, 224] on span "02:03:38.837" at bounding box center [160, 226] width 29 height 5
copy div "02:03:38.837 / Duration 02:03:38.837 Loaded : 100.00% 00:00:00.000 02:03:38.837"
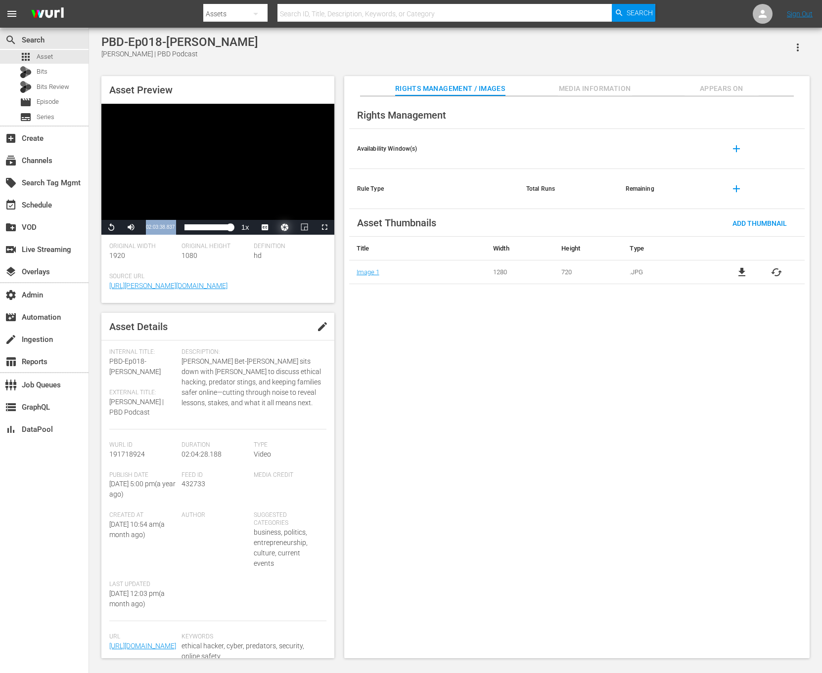
click at [281, 224] on button "Video Player" at bounding box center [285, 227] width 20 height 15
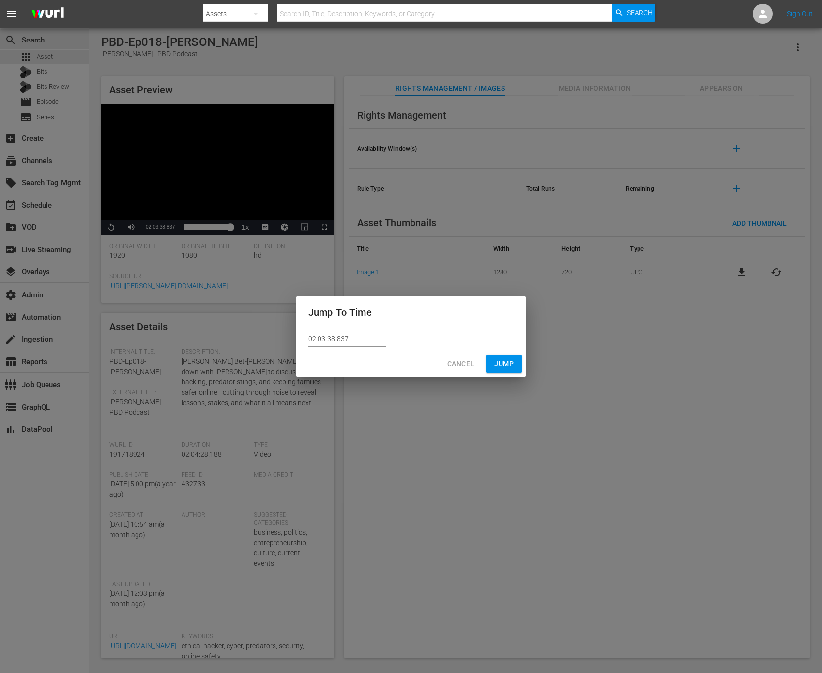
click at [330, 336] on input "02:03:38.837" at bounding box center [347, 339] width 78 height 15
type input "02:03:28.837"
click at [506, 362] on span "Jump" at bounding box center [504, 364] width 20 height 12
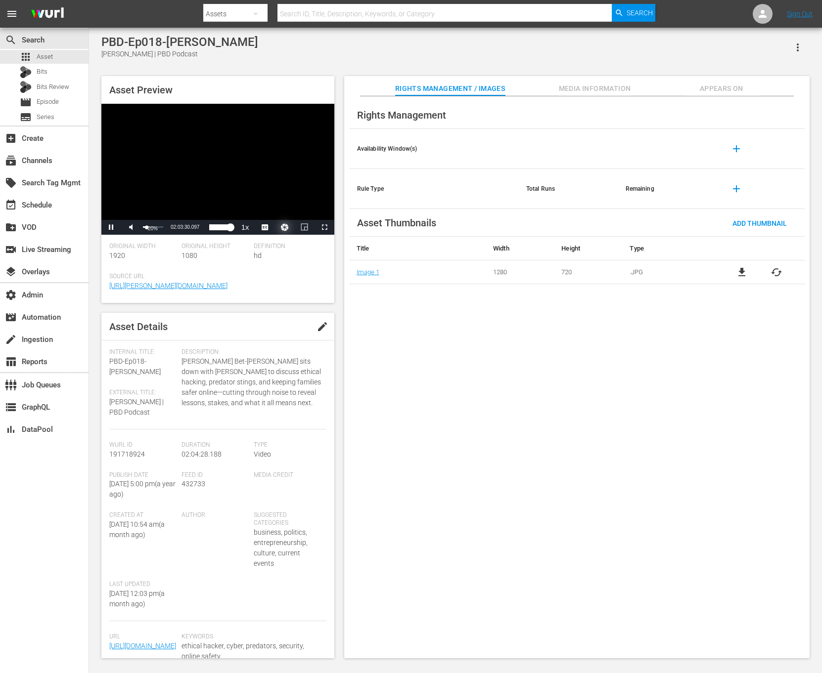
click at [146, 228] on div "20%" at bounding box center [153, 226] width 20 height 1
click at [798, 50] on icon "button" at bounding box center [798, 48] width 12 height 12
click at [783, 50] on div "Add To Workspace" at bounding box center [754, 52] width 95 height 24
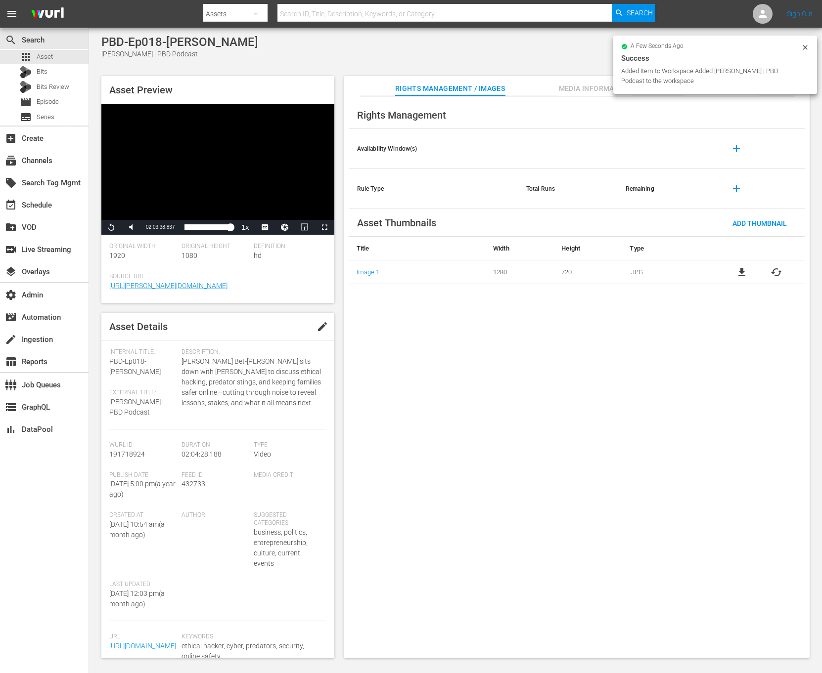
click at [734, 81] on div "Added Item to Workspace Added [PERSON_NAME] | PBD Podcast to the workspace" at bounding box center [710, 76] width 178 height 20
click at [810, 48] on div "a few seconds ago Success Added Item to Workspace Added [PERSON_NAME] | PBD Pod…" at bounding box center [715, 65] width 204 height 58
click at [808, 42] on div "a few seconds ago Success Added Item to Workspace Added [PERSON_NAME] | PBD Pod…" at bounding box center [715, 65] width 204 height 58
click at [802, 47] on icon at bounding box center [805, 48] width 8 height 8
click at [730, 84] on span "Appears On" at bounding box center [721, 89] width 74 height 12
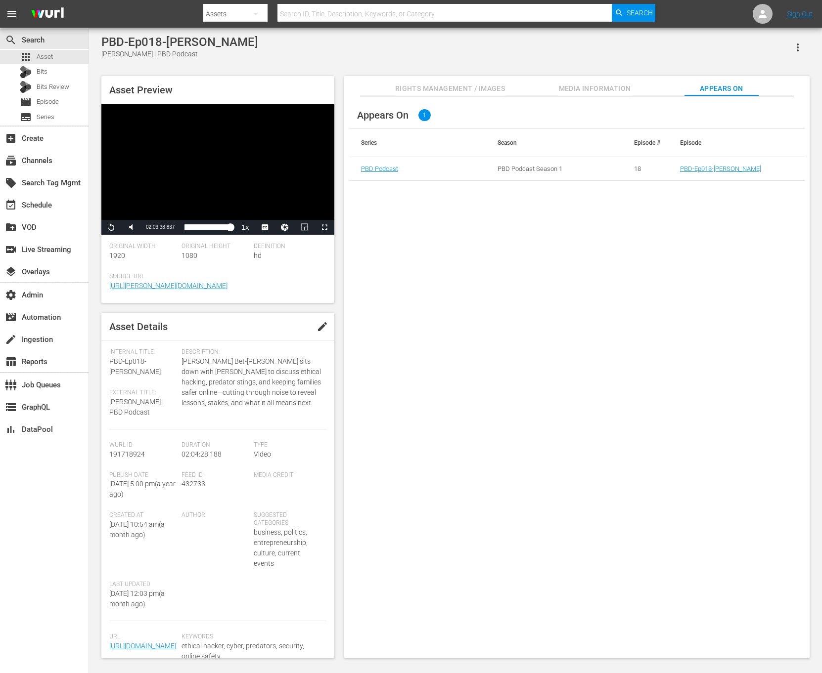
click at [707, 158] on td "PBD-Ep018-[PERSON_NAME]" at bounding box center [736, 169] width 136 height 24
click at [707, 161] on td "PBD-Ep018-[PERSON_NAME]" at bounding box center [736, 169] width 136 height 24
click at [707, 168] on link "PBD-Ep018-[PERSON_NAME]" at bounding box center [720, 168] width 81 height 7
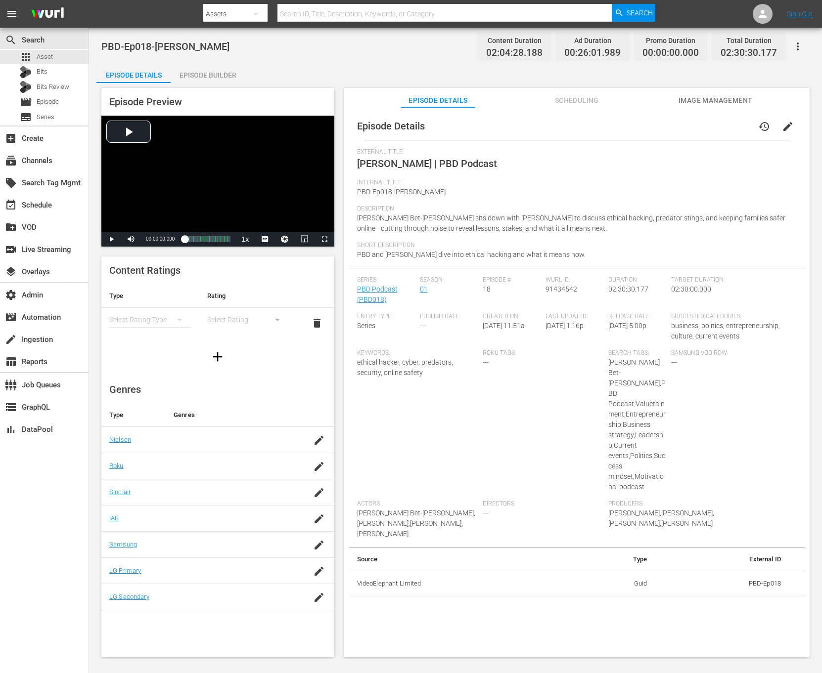
click at [200, 68] on div "Episode Builder" at bounding box center [208, 75] width 74 height 24
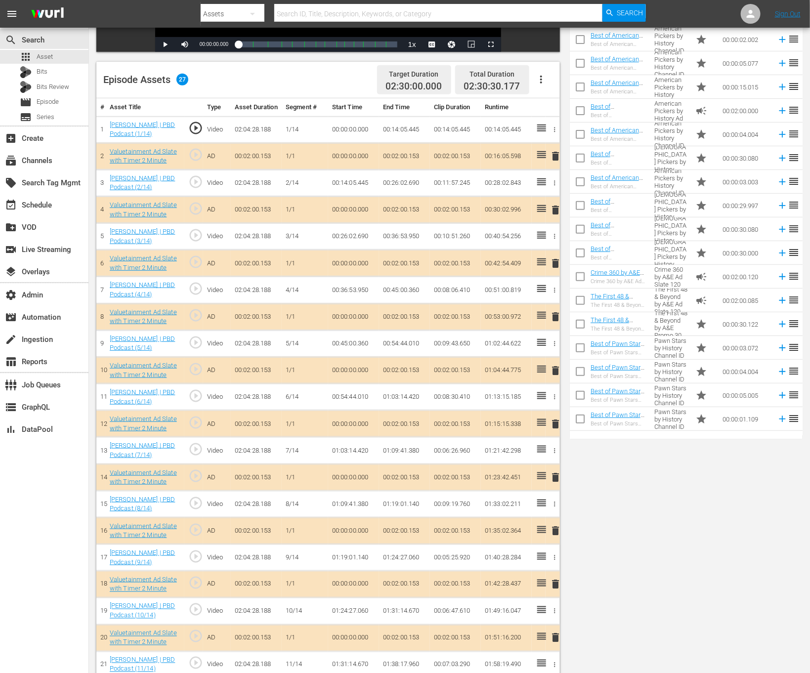
scroll to position [405, 0]
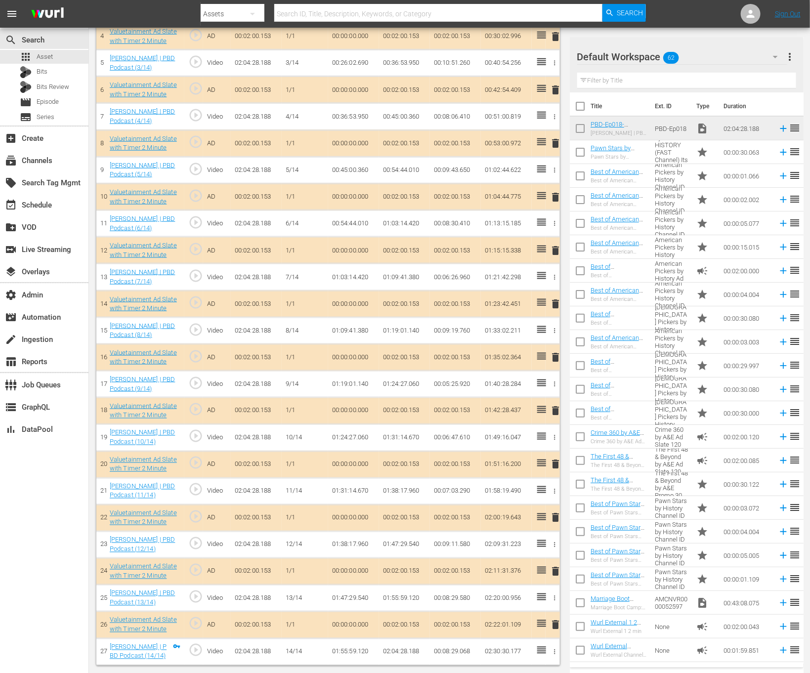
click at [403, 654] on td "02:04:28.188" at bounding box center [404, 652] width 51 height 27
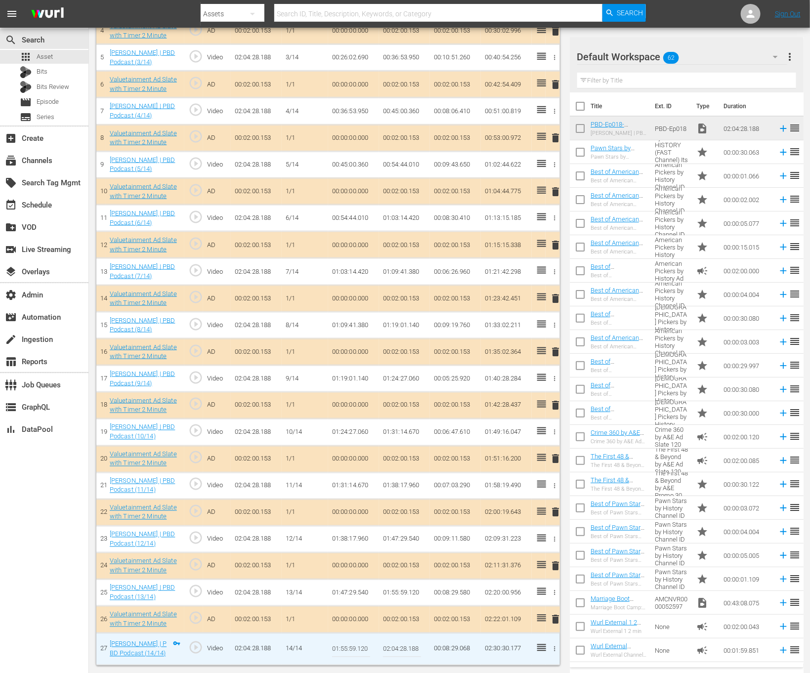
click at [403, 654] on input "02:04:28.188" at bounding box center [402, 650] width 38 height 24
paste input "3:38.837"
type input "02:03:38.837"
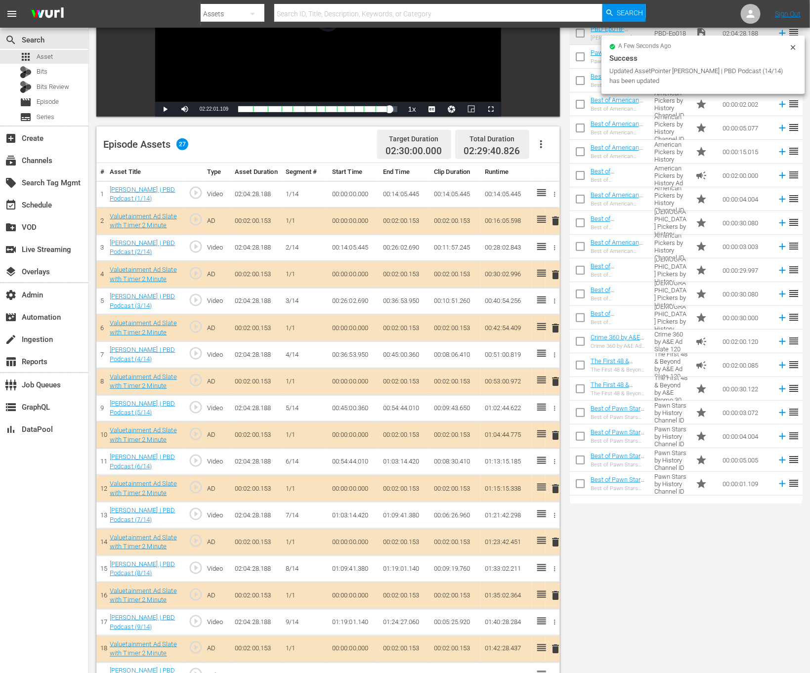
scroll to position [0, 0]
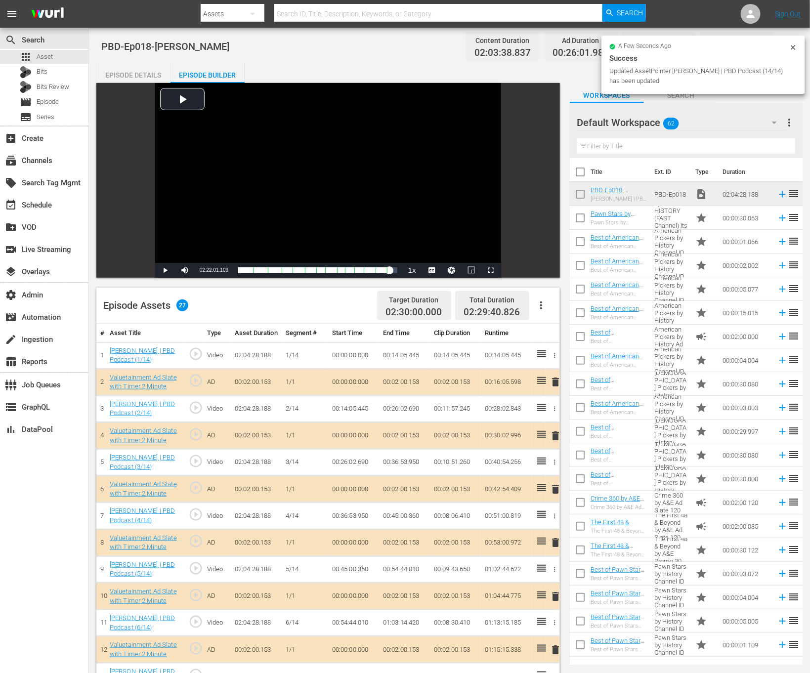
click at [793, 50] on icon at bounding box center [794, 48] width 8 height 8
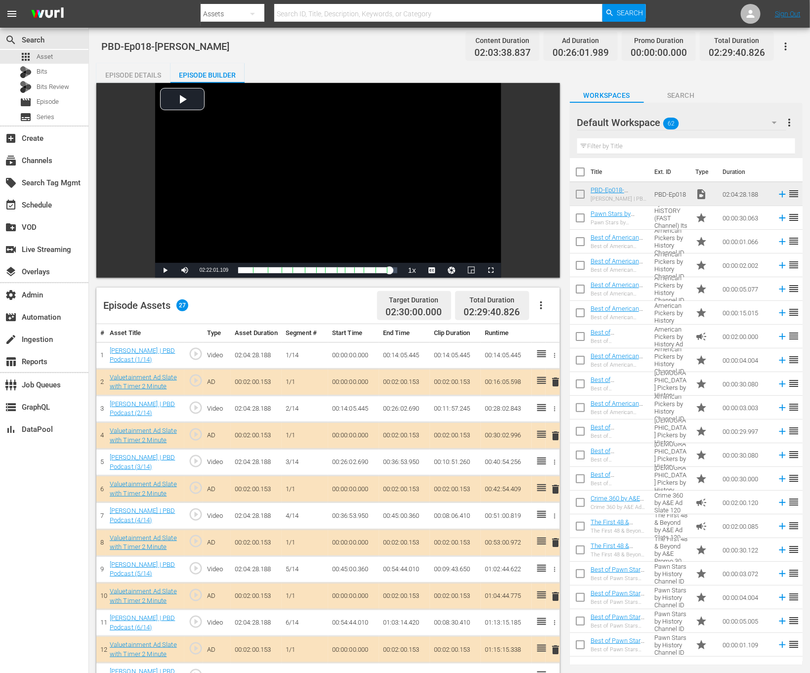
click at [784, 48] on icon "button" at bounding box center [786, 47] width 12 height 12
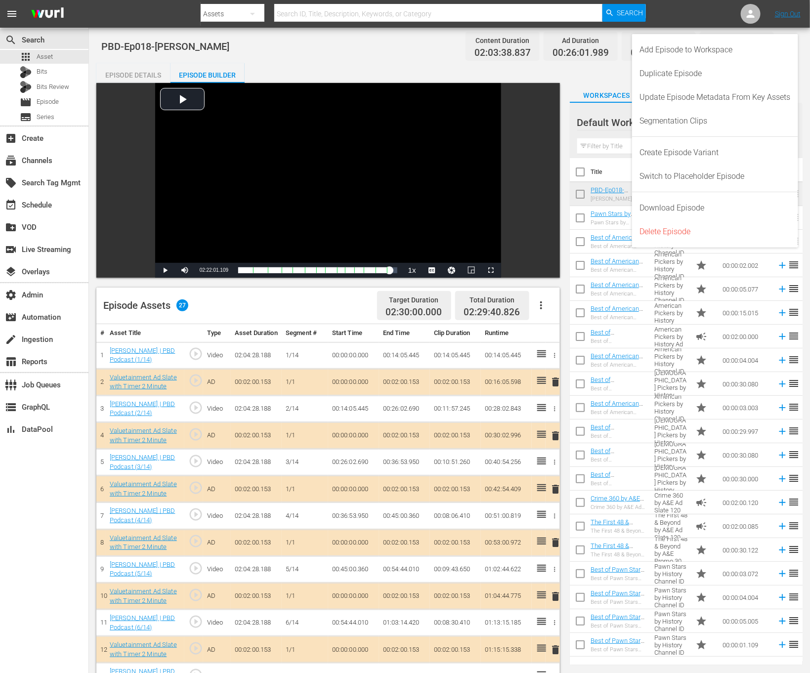
click at [777, 47] on div "Add Episode to Workspace" at bounding box center [715, 50] width 151 height 24
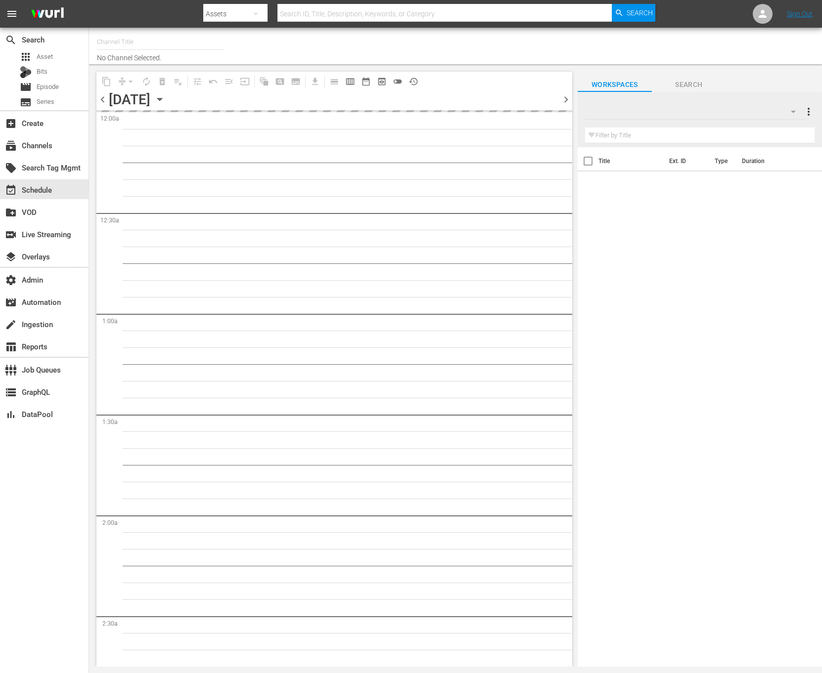
type input "Valuetainment (2099)"
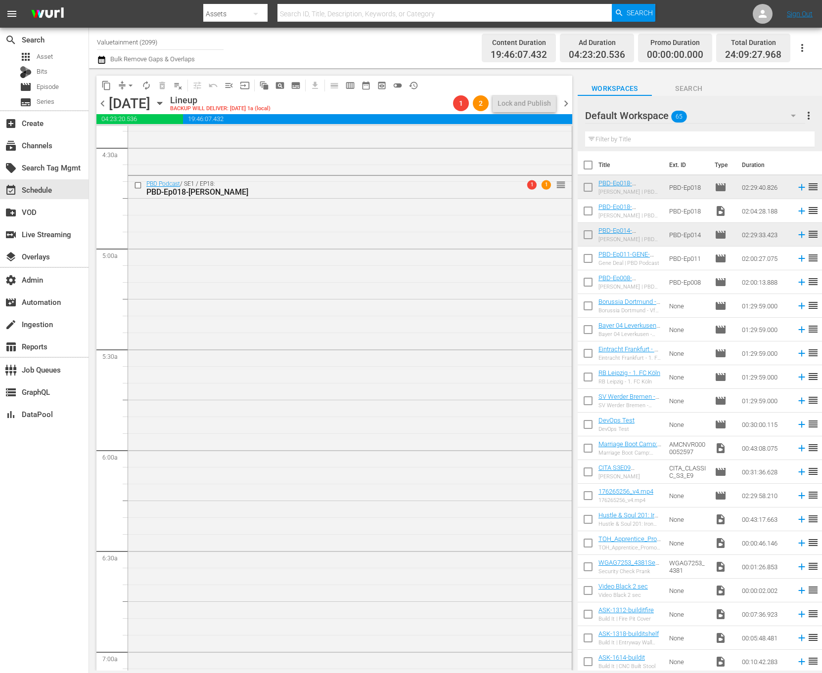
scroll to position [835, 0]
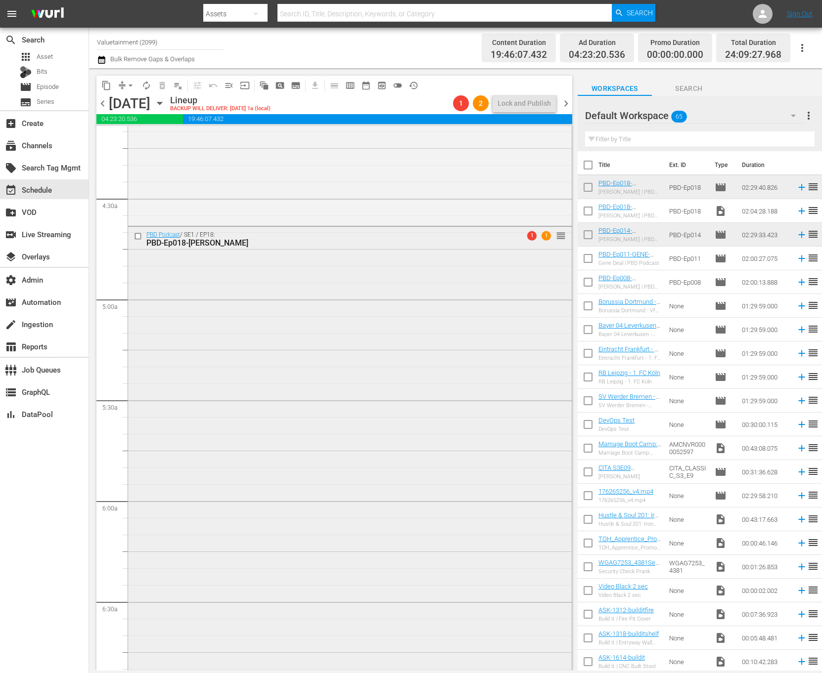
click at [337, 361] on div "PBD Podcast / SE1 / EP18: PBD-Ep018-[PERSON_NAME] 1 1 reorder" at bounding box center [350, 477] width 444 height 500
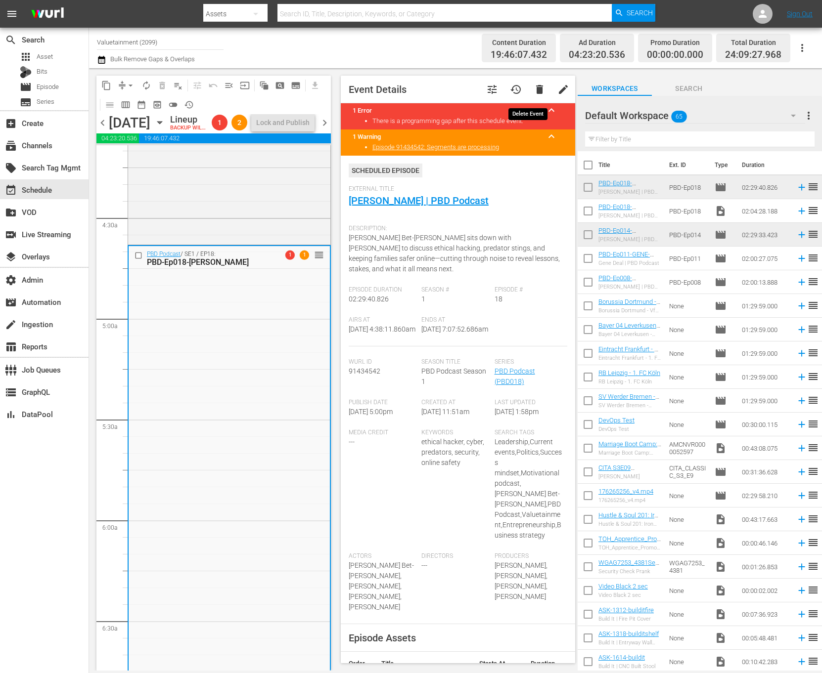
click at [534, 92] on span "delete" at bounding box center [540, 90] width 12 height 12
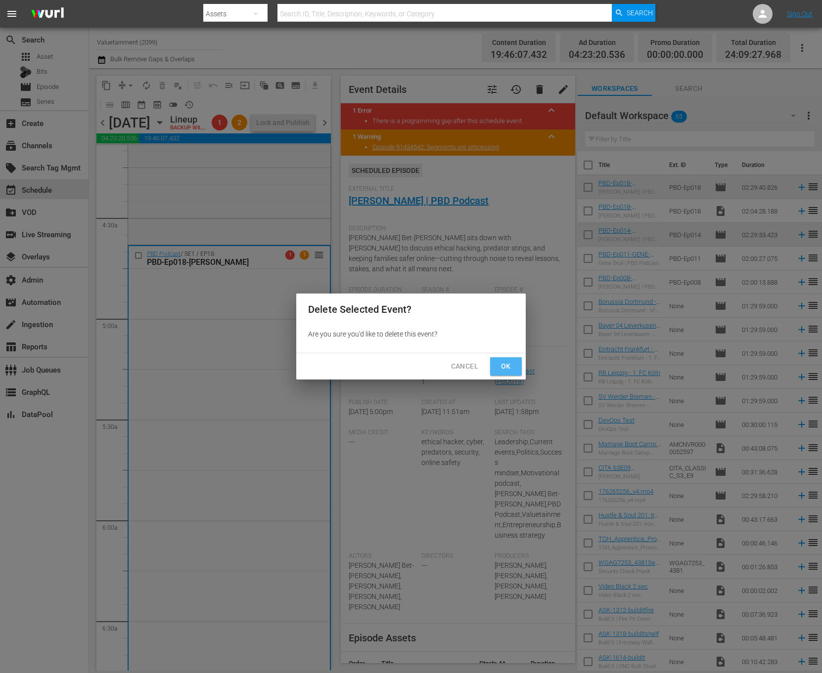
click at [511, 368] on span "Ok" at bounding box center [506, 366] width 16 height 12
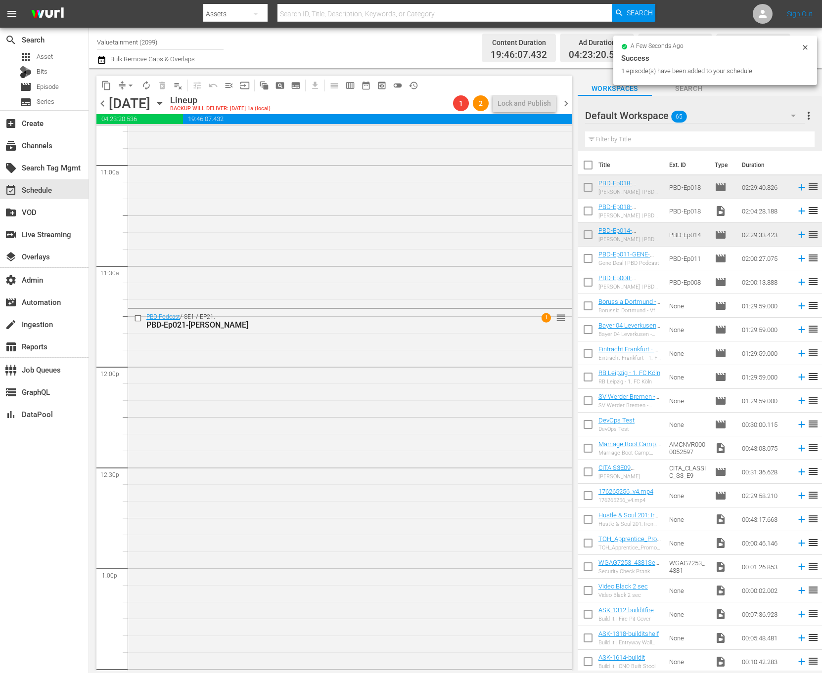
scroll to position [2244, 0]
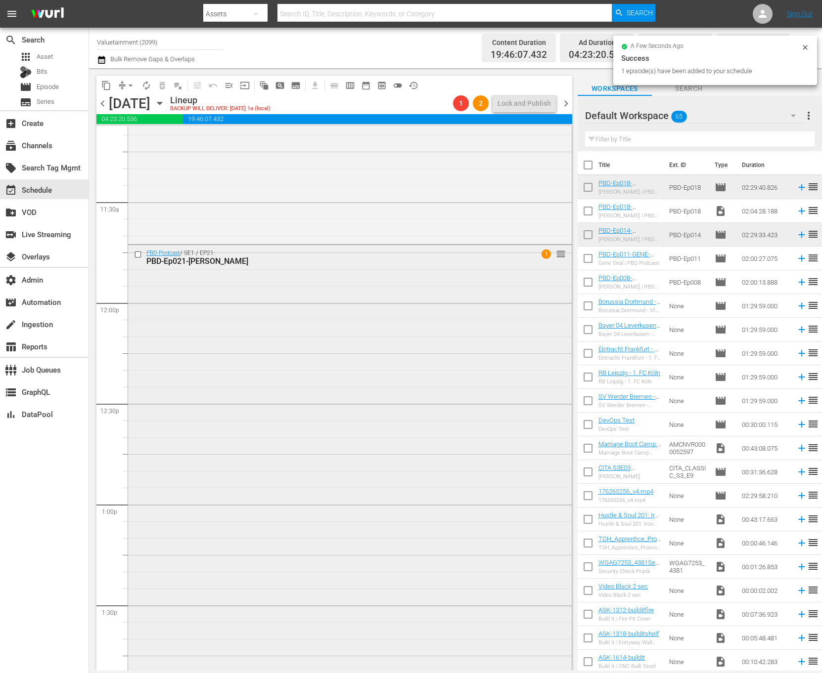
click at [423, 361] on div "PBD Podcast / SE1 / EP21: PBD-Ep021-DOUGLAS-MURRAY 1 reorder" at bounding box center [350, 496] width 444 height 502
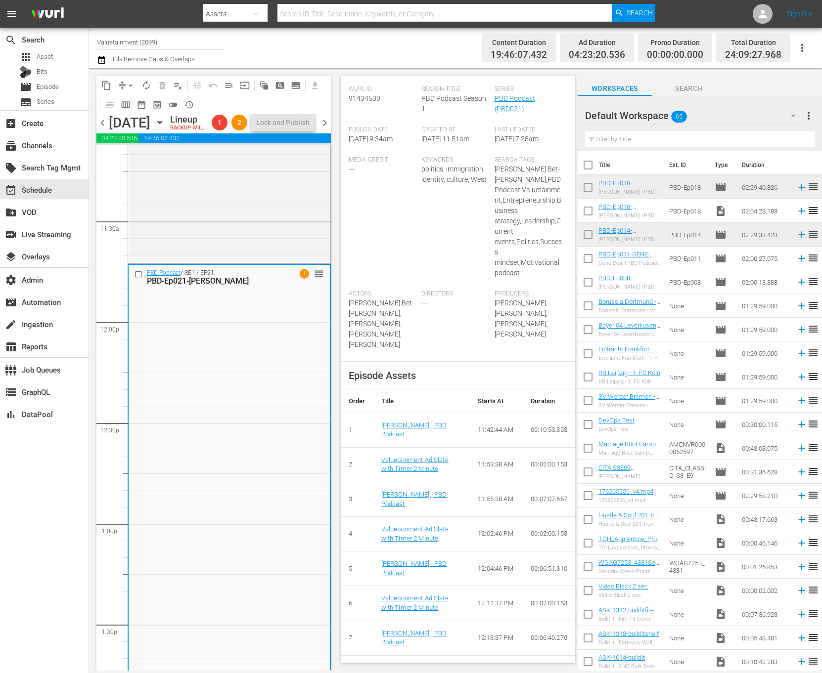
scroll to position [295, 0]
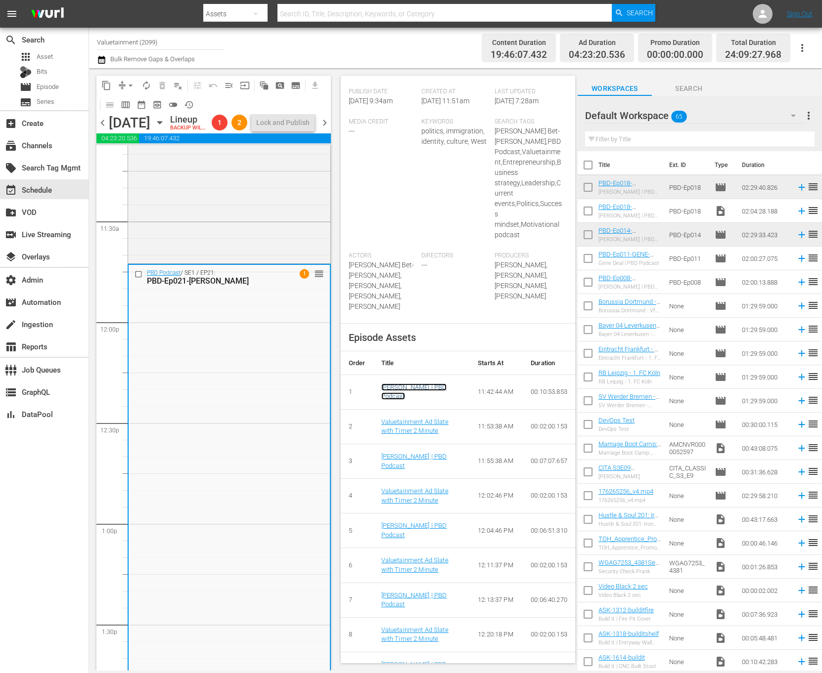
click at [400, 385] on link "Douglas Murray | PBD Podcast" at bounding box center [414, 392] width 66 height 17
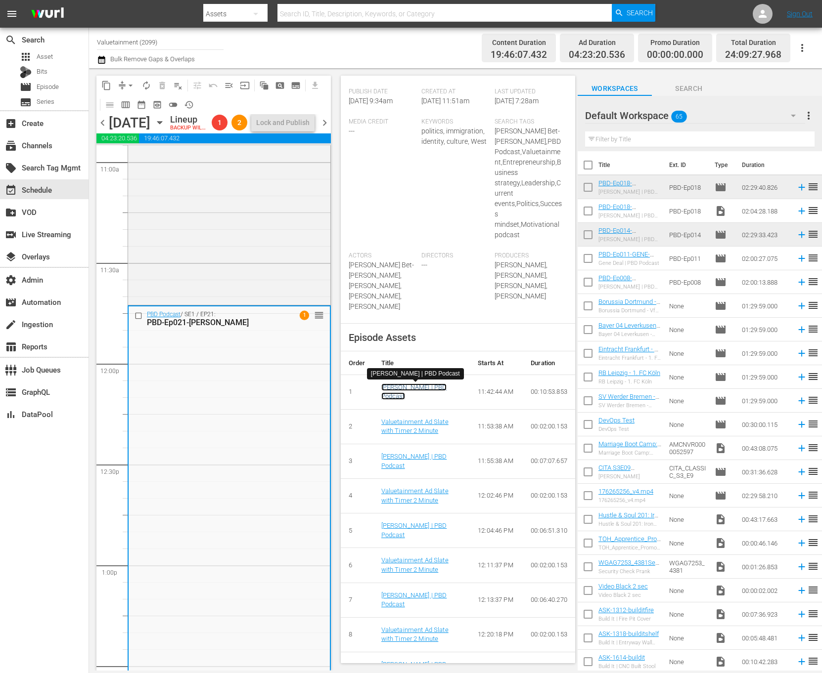
scroll to position [0, 0]
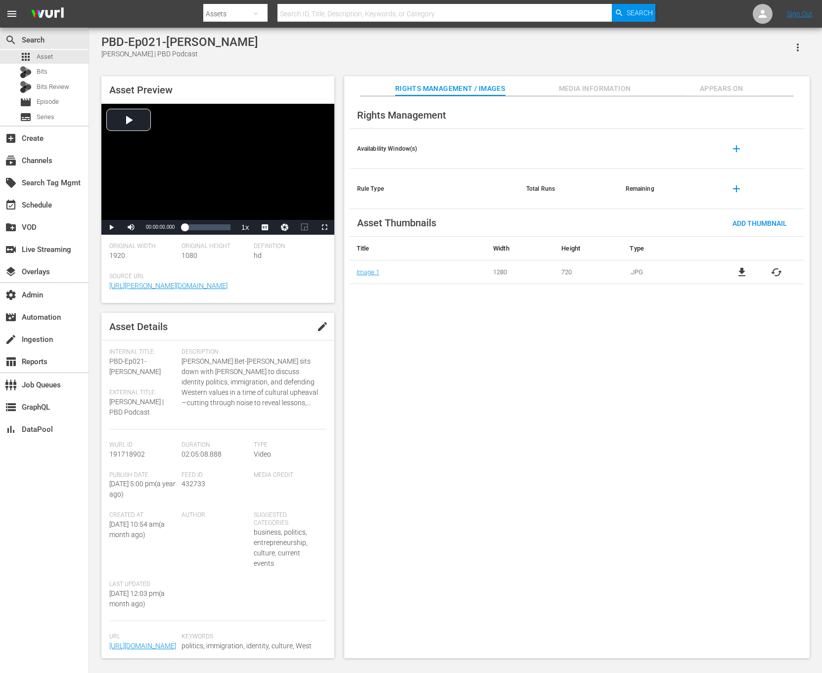
click at [805, 46] on button "button" at bounding box center [798, 48] width 24 height 24
click at [769, 78] on div "Segmentation Clips" at bounding box center [754, 75] width 95 height 24
click at [231, 227] on div "Loaded : 0.08% 02:05:08.888 00:00:00.000" at bounding box center [206, 227] width 55 height 15
click at [160, 228] on span "02:04:38.911" at bounding box center [160, 226] width 29 height 5
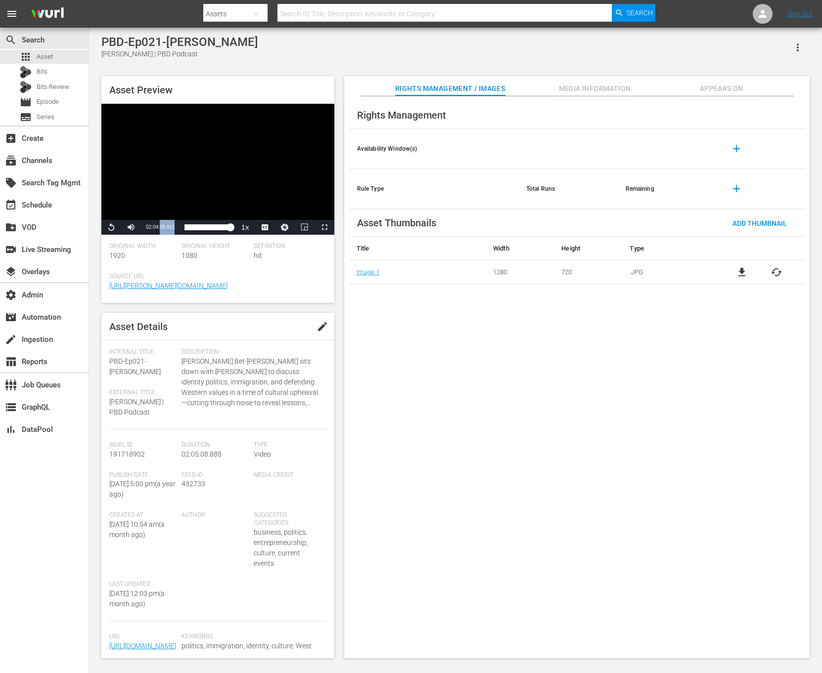
click at [160, 228] on span "02:04:38.911" at bounding box center [160, 226] width 29 height 5
copy div "02:04:38.911 / Duration 02:04:38.911 Loaded : 100.00% 02:05:08.888 02:04:38.911"
click at [753, 84] on span "Appears On" at bounding box center [721, 89] width 74 height 12
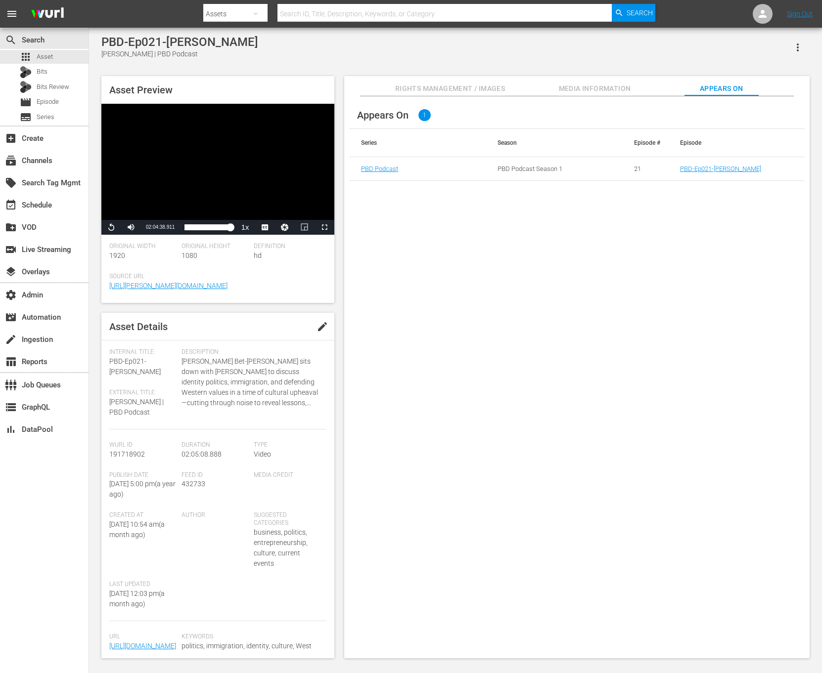
click at [725, 160] on td "PBD-Ep021-DOUGLAS-MURRAY" at bounding box center [736, 169] width 136 height 24
click at [725, 171] on link "PBD-Ep021-DOUGLAS-MURRAY" at bounding box center [720, 168] width 81 height 7
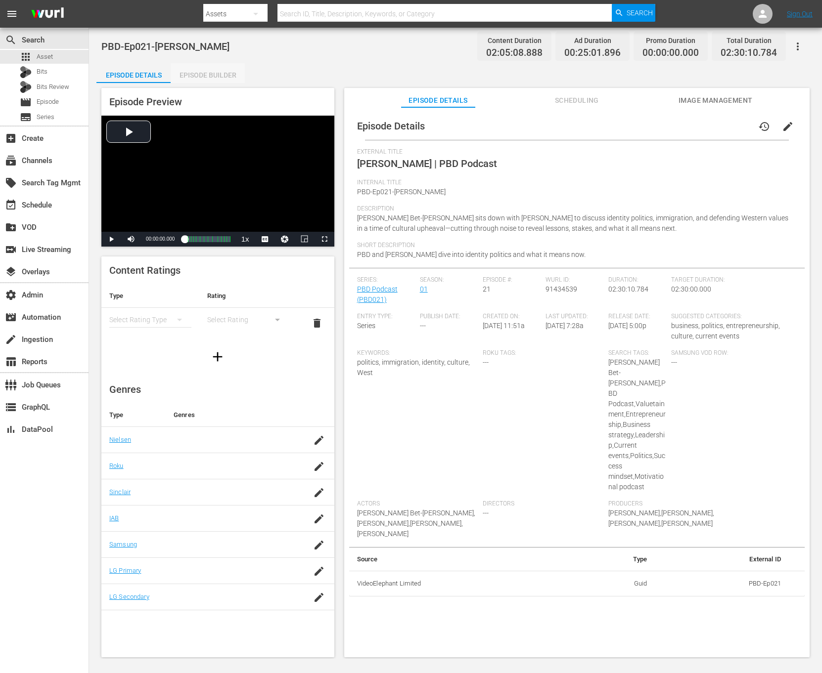
click at [213, 72] on div "Episode Builder" at bounding box center [208, 75] width 74 height 24
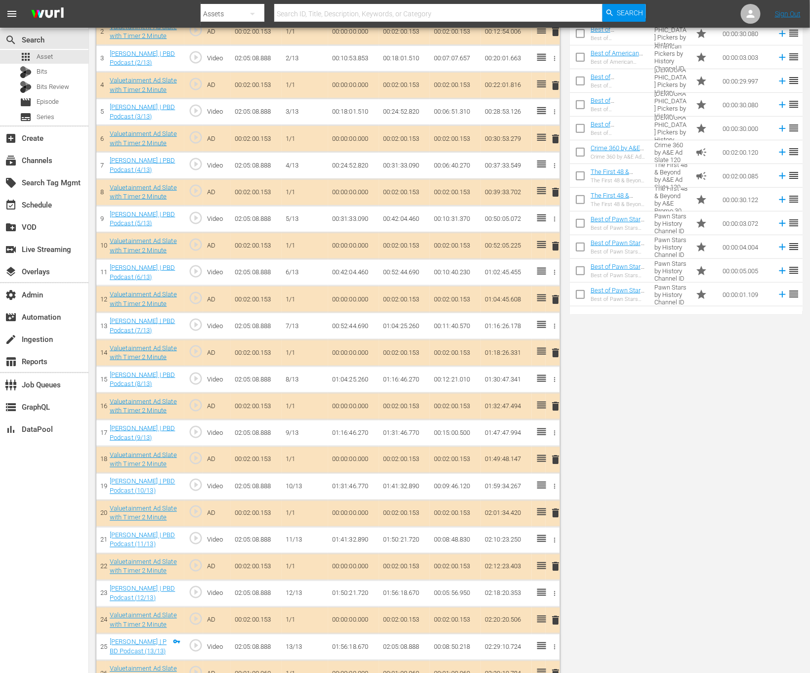
scroll to position [378, 0]
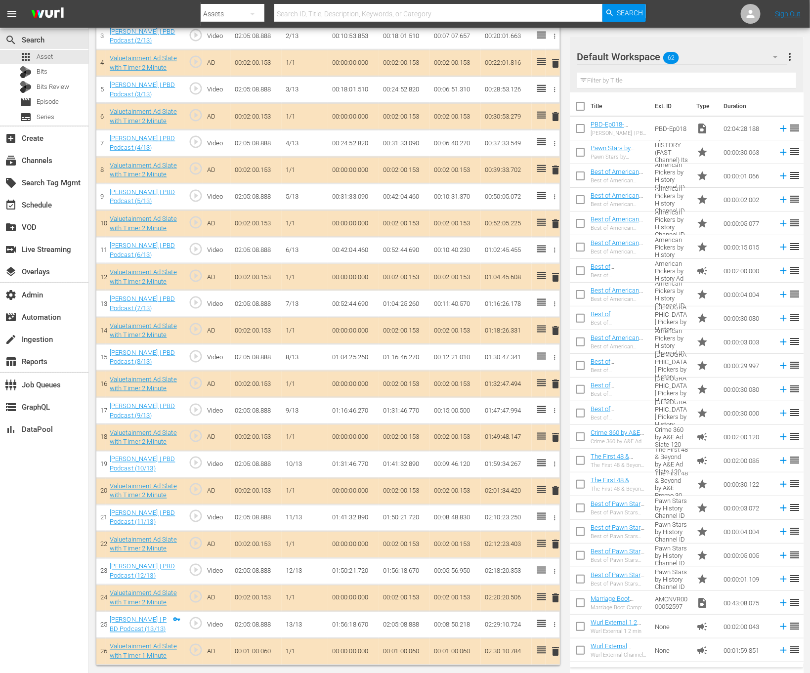
click at [397, 619] on td "02:05:08.888" at bounding box center [404, 625] width 51 height 27
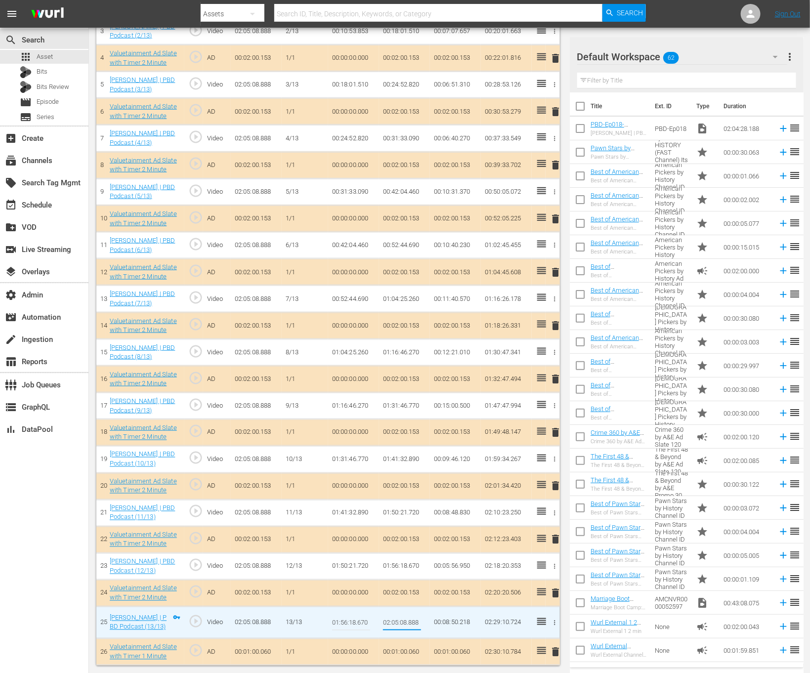
click at [397, 619] on input "02:05:08.888" at bounding box center [402, 623] width 38 height 24
type input "02:04:38.911"
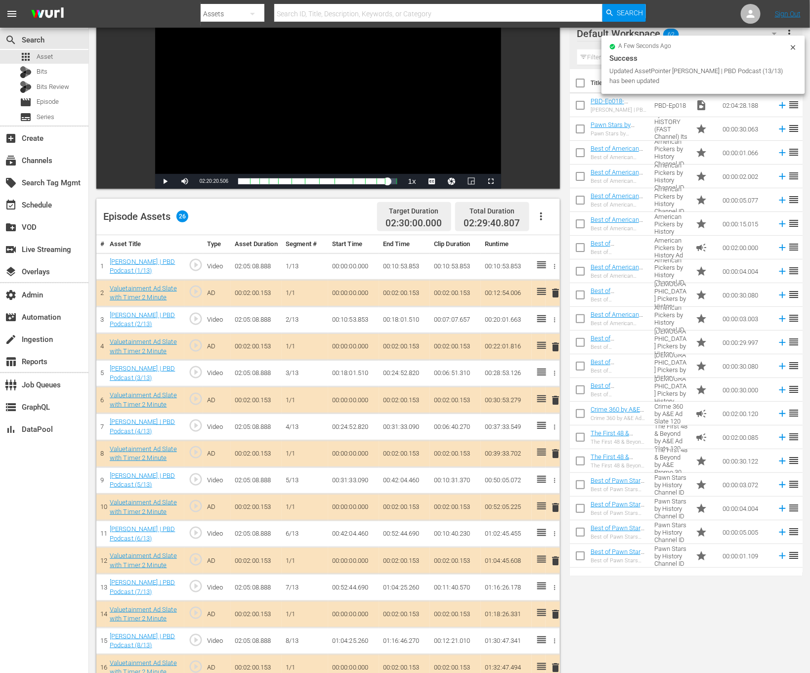
scroll to position [0, 0]
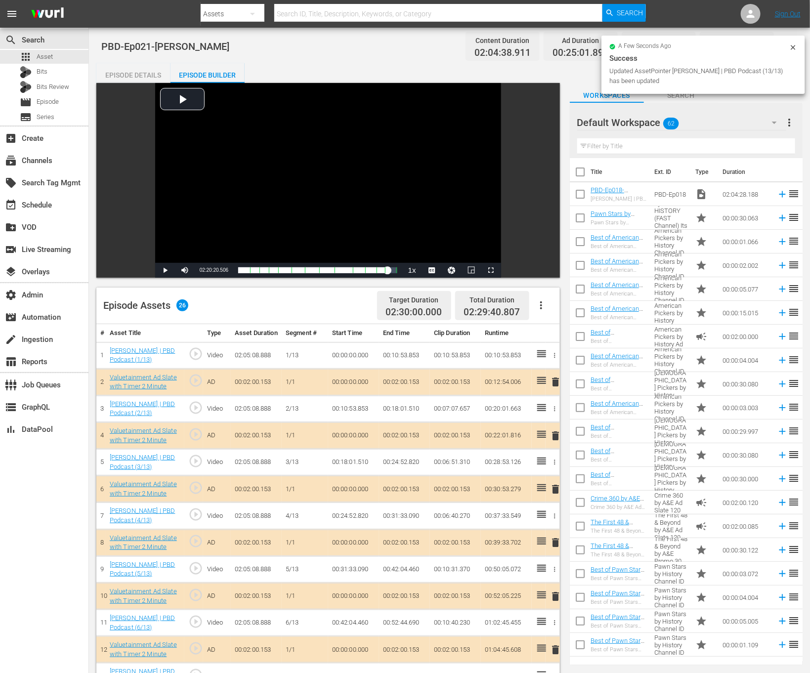
click at [799, 39] on div "a few seconds ago Success Updated AssetPointer Douglas Murray | PBD Podcast (13…" at bounding box center [704, 65] width 204 height 58
click at [798, 44] on div "a few seconds ago Success Updated AssetPointer Douglas Murray | PBD Podcast (13…" at bounding box center [704, 65] width 204 height 58
click at [794, 48] on icon at bounding box center [794, 48] width 8 height 8
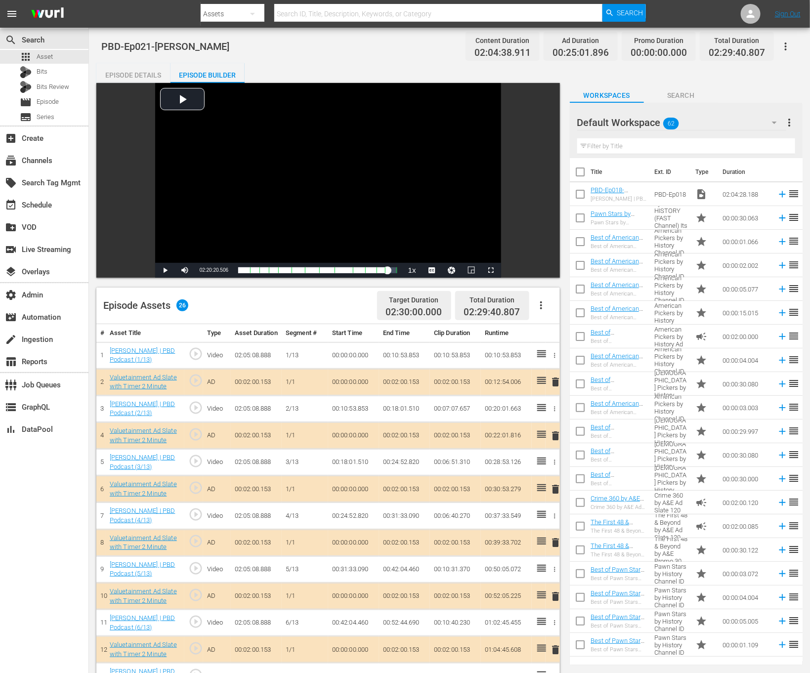
click at [794, 47] on button "button" at bounding box center [786, 47] width 24 height 24
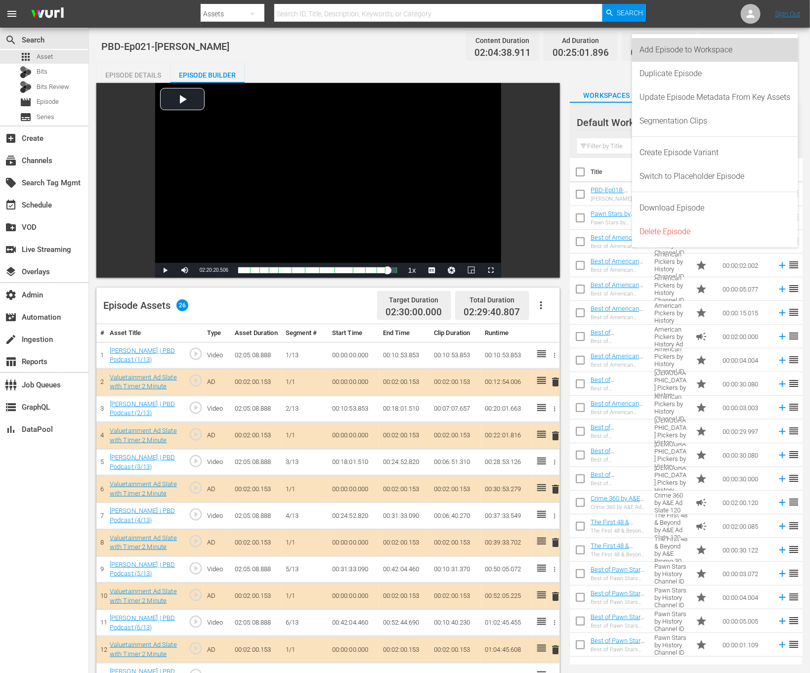
click at [756, 54] on div "Add Episode to Workspace" at bounding box center [715, 50] width 151 height 24
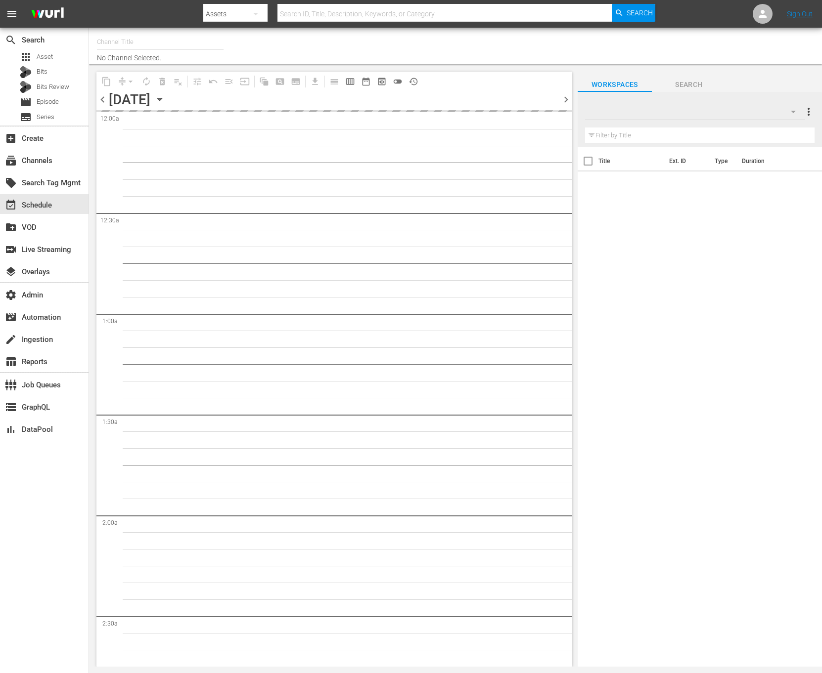
type input "Valuetainment (2099)"
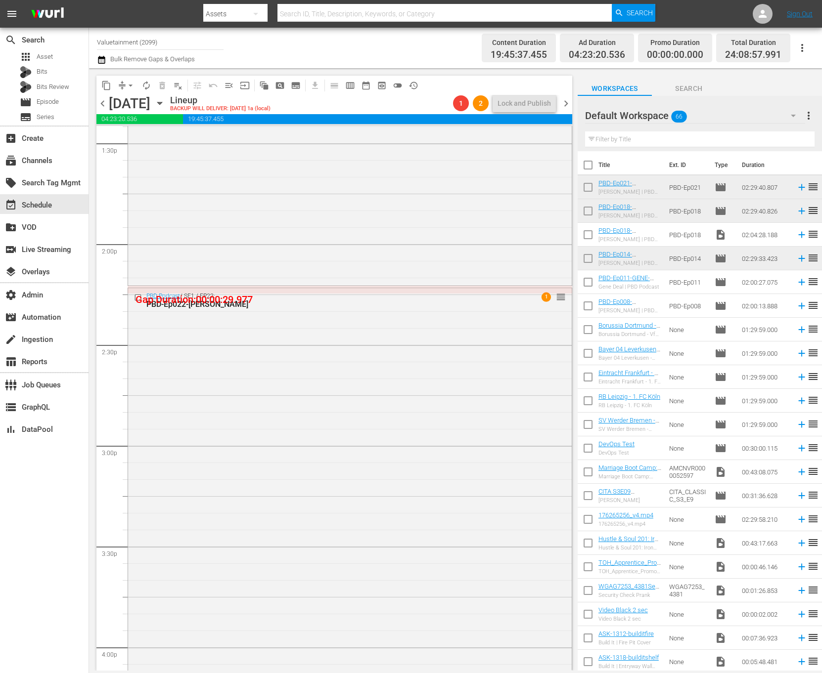
scroll to position [2716, 0]
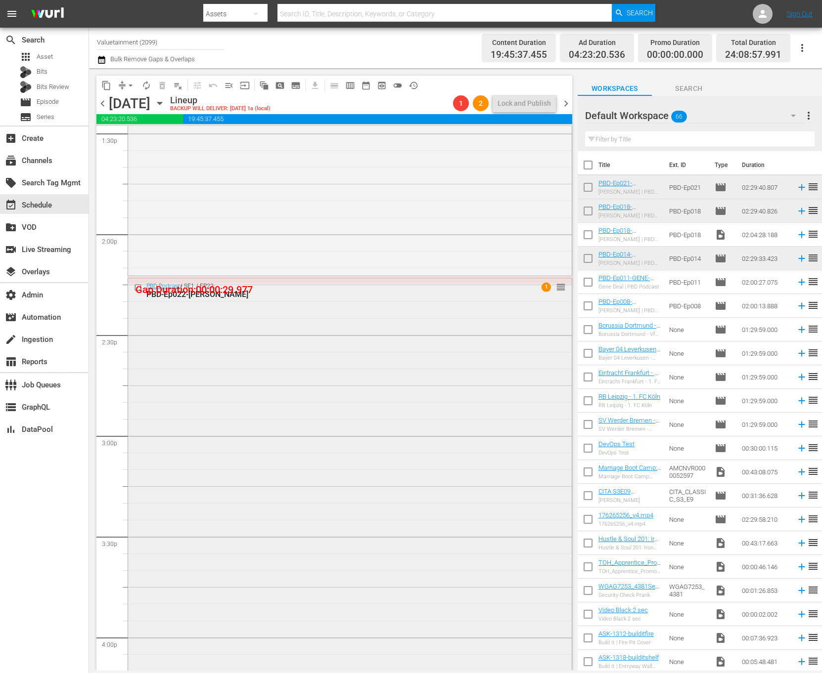
click at [469, 362] on div "PBD Podcast / SE1 / EP22: PBD-Ep022-LUIS-ELIZONDO 1 reorder" at bounding box center [350, 484] width 444 height 413
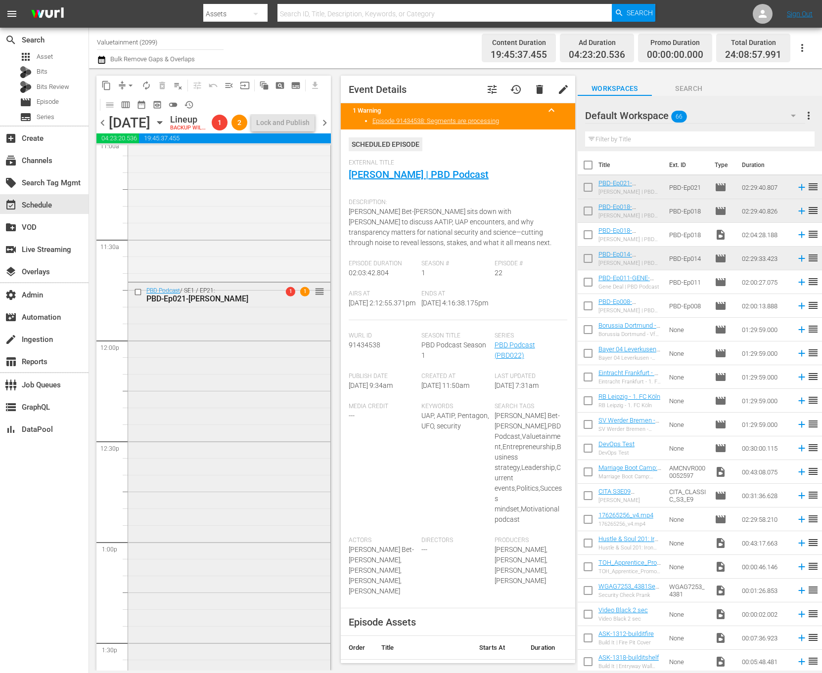
scroll to position [2192, 0]
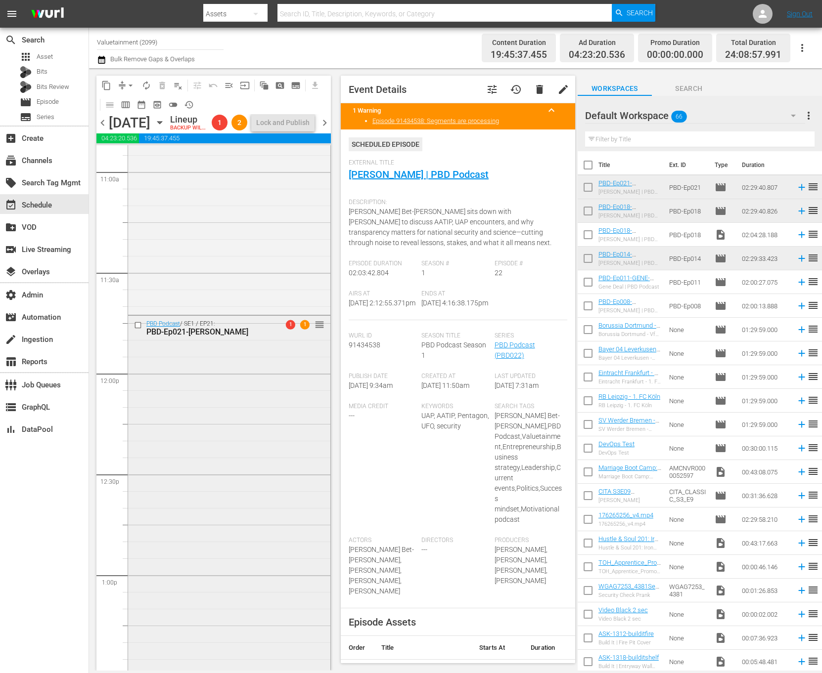
click at [237, 446] on div "PBD Podcast / SE1 / EP21: PBD-Ep021-DOUGLAS-MURRAY 1 1 reorder" at bounding box center [229, 566] width 202 height 500
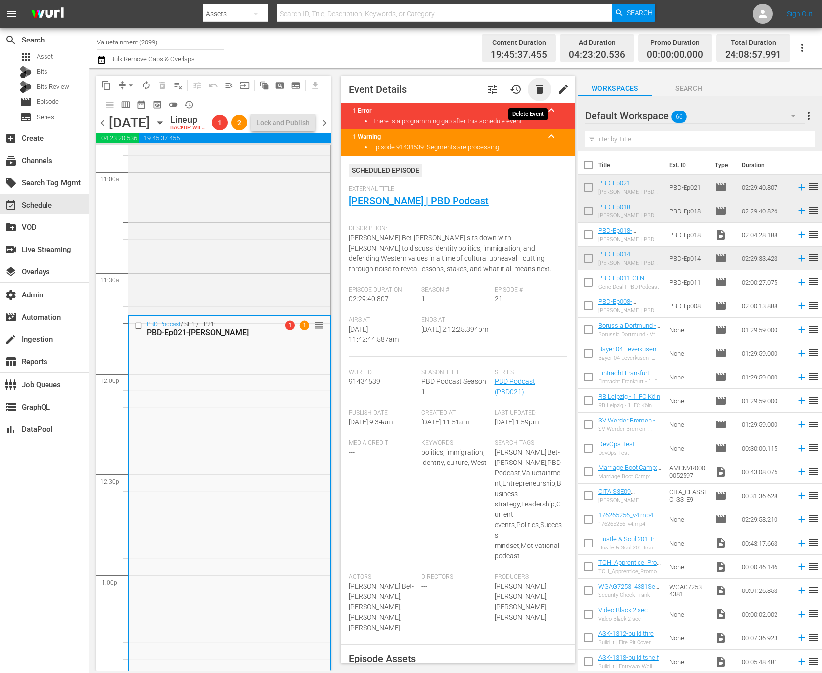
click at [534, 92] on span "delete" at bounding box center [540, 90] width 12 height 12
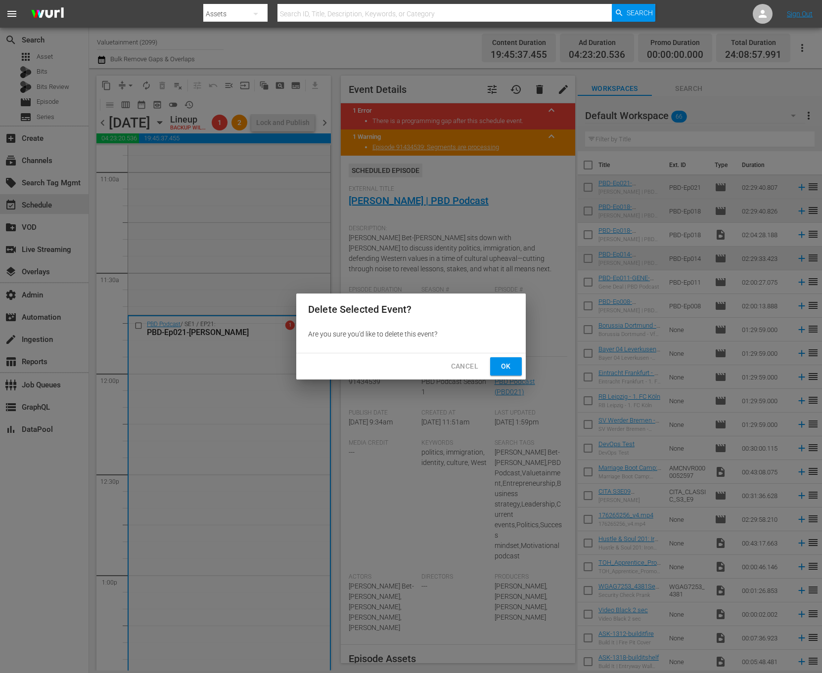
click at [507, 373] on button "Ok" at bounding box center [506, 366] width 32 height 18
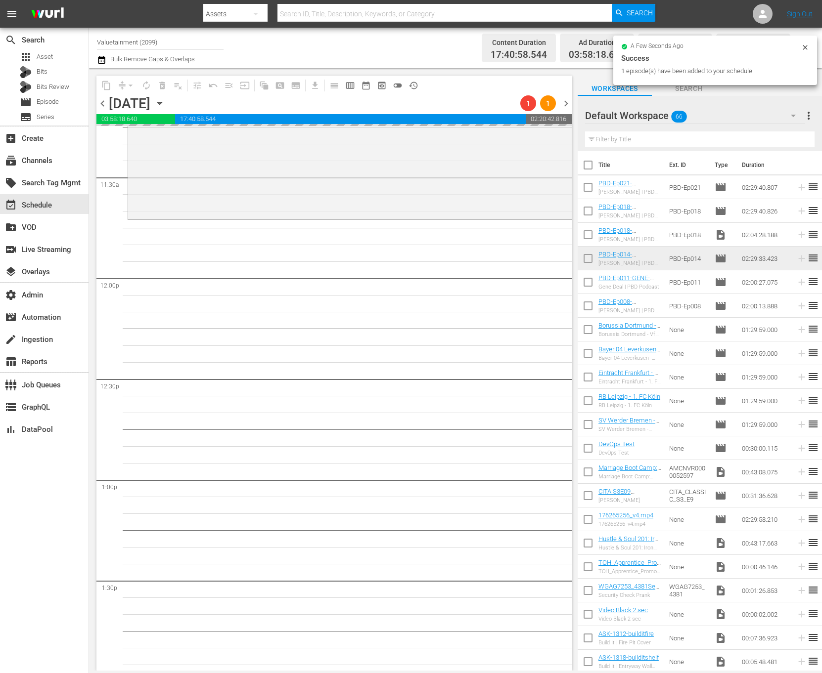
scroll to position [2558, 0]
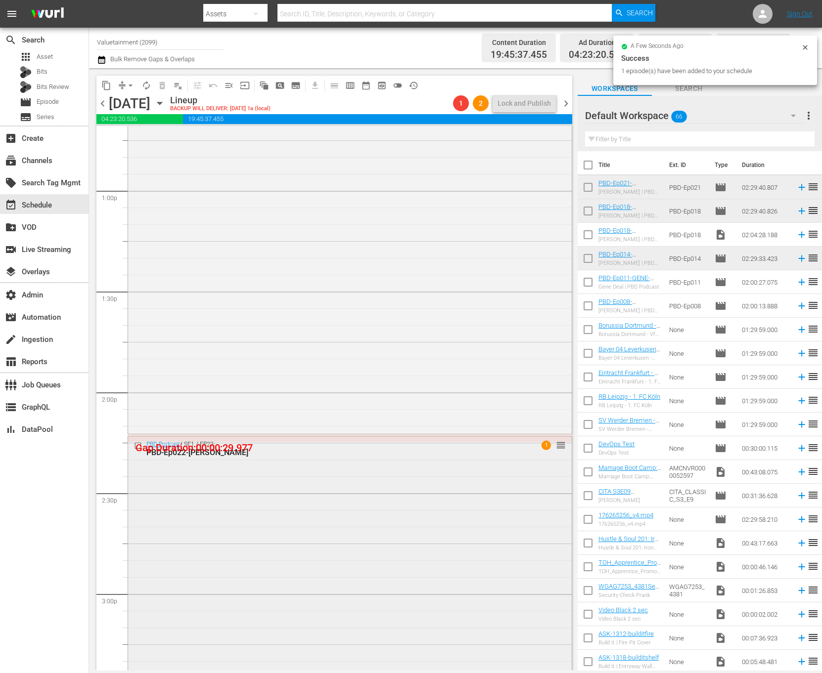
click at [404, 507] on div "PBD Podcast / SE1 / EP22: PBD-Ep022-LUIS-ELIZONDO 1 reorder" at bounding box center [350, 643] width 444 height 413
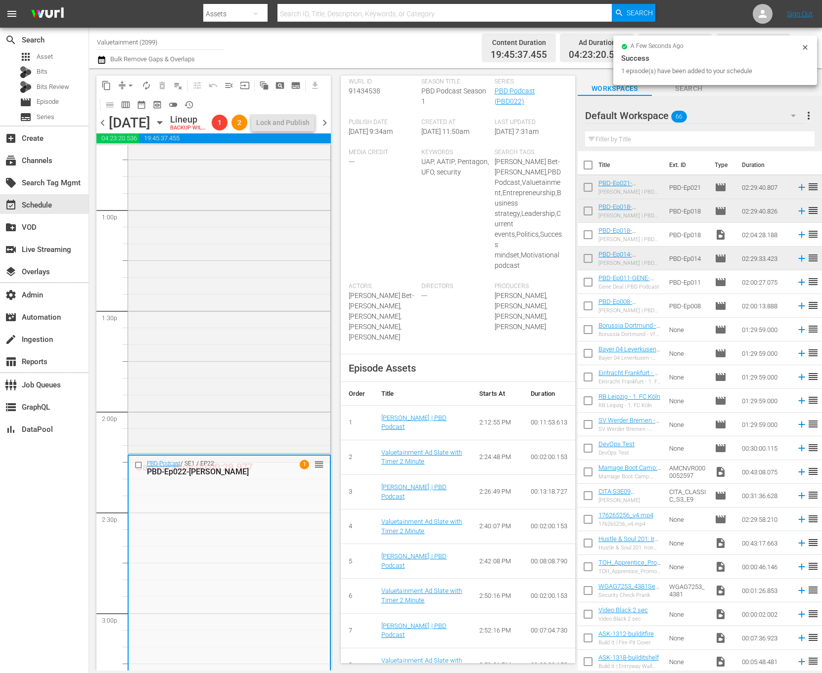
scroll to position [320, 0]
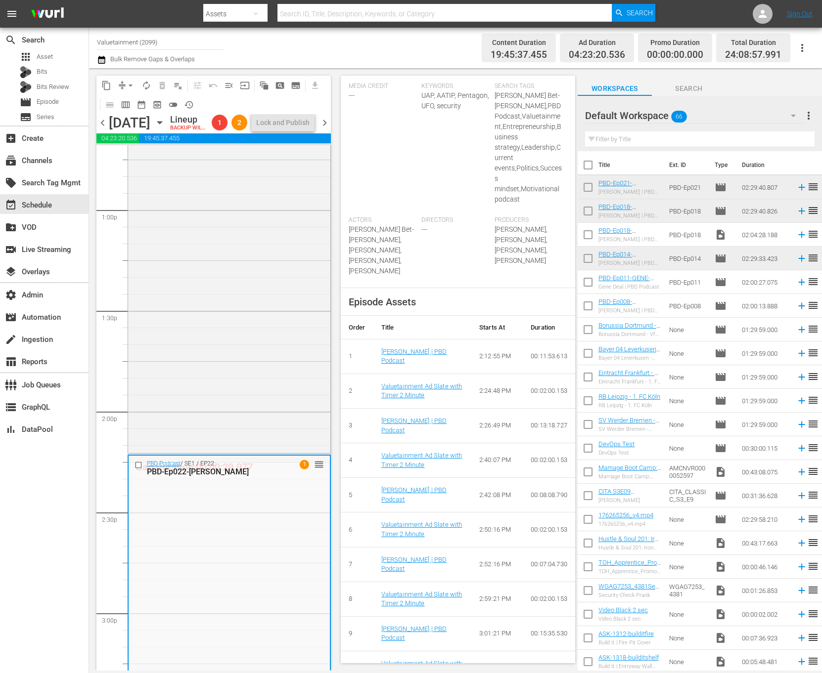
click at [405, 366] on div "Luis Elizondo | PBD Podcast" at bounding box center [422, 357] width 82 height 18
click at [399, 362] on link "Luis Elizondo | PBD Podcast" at bounding box center [414, 356] width 66 height 17
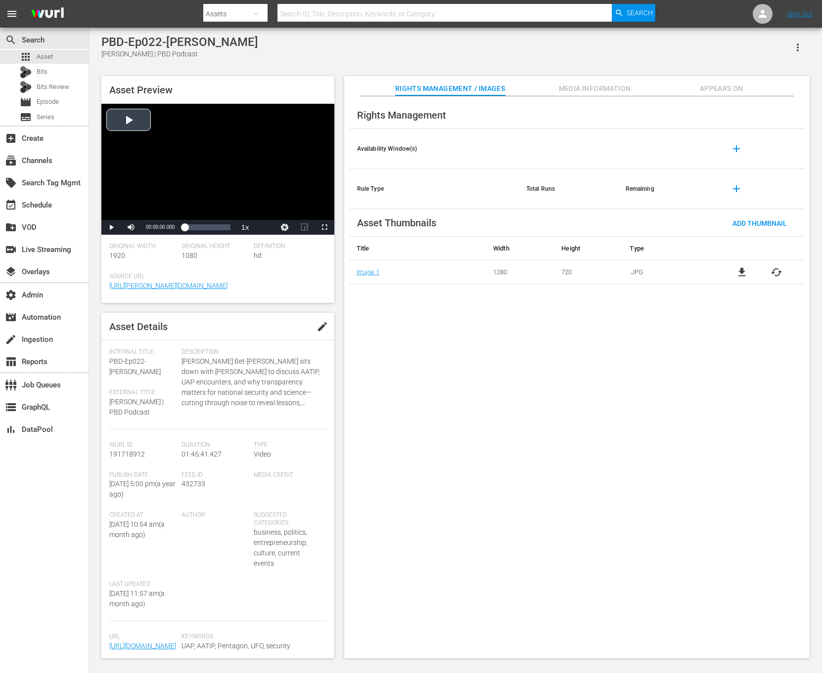
click at [270, 161] on div "Video Player" at bounding box center [217, 162] width 233 height 116
click at [231, 232] on div "Loaded : 0.29% 01:45:41.427 00:00:00.676" at bounding box center [206, 227] width 55 height 15
click at [164, 225] on span "01:45:11.637" at bounding box center [160, 226] width 29 height 5
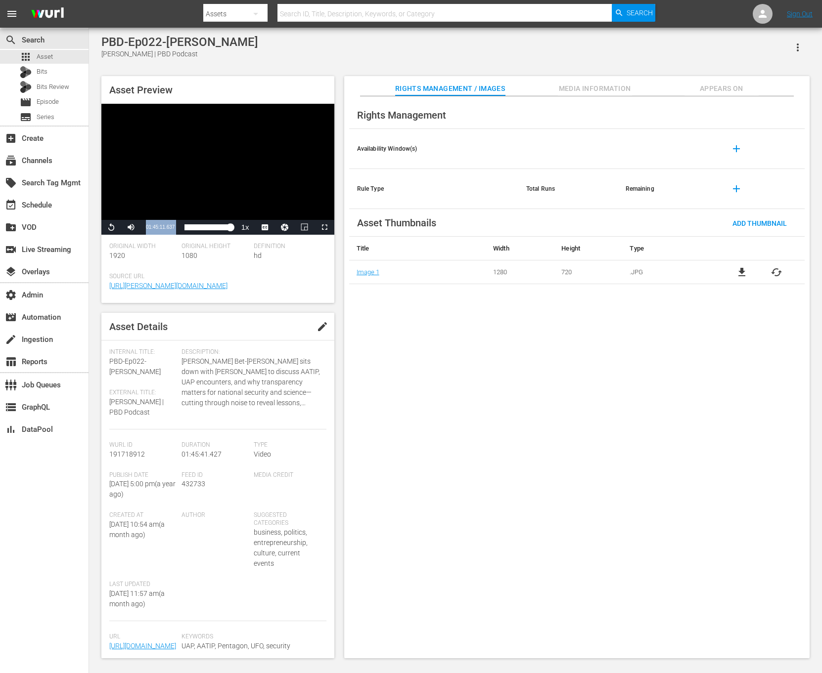
copy div "01:45:11.637 / Duration 01:45:11.637 Loaded : 100.00% 01:45:41.427 01:45:11.637"
click at [729, 89] on span "Appears On" at bounding box center [721, 89] width 74 height 12
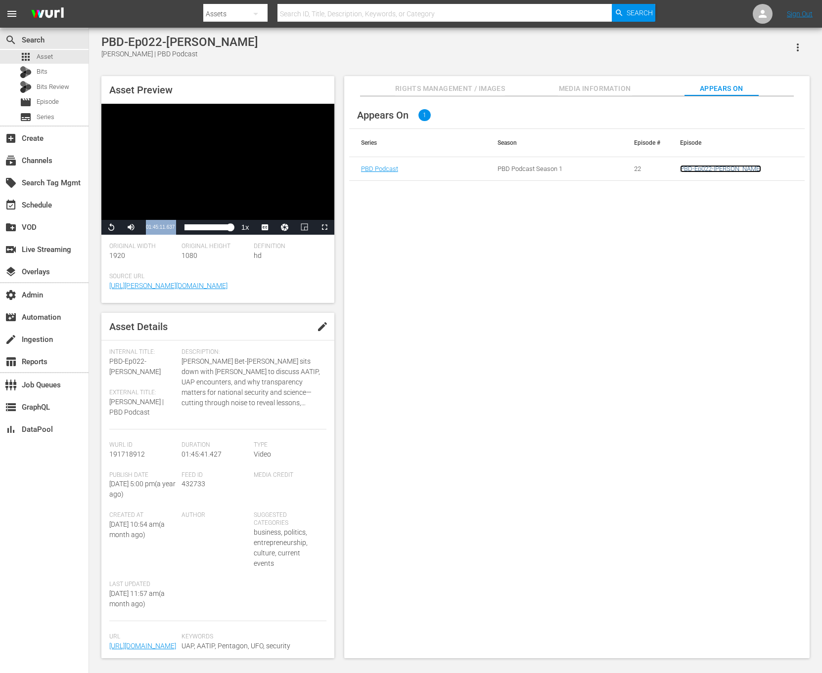
click at [711, 168] on link "PBD-Ep022-[PERSON_NAME]" at bounding box center [720, 168] width 81 height 7
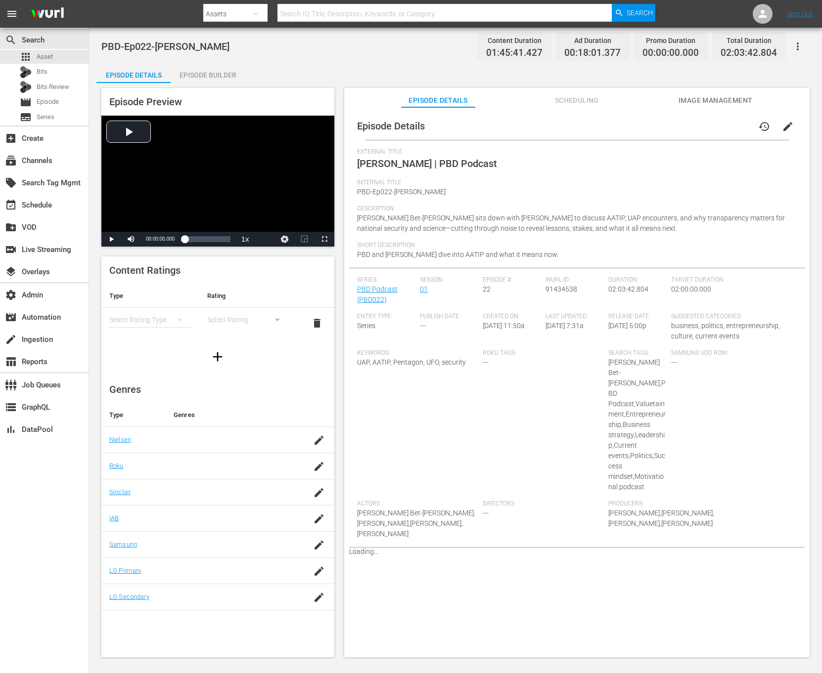
click at [797, 56] on button "button" at bounding box center [798, 47] width 24 height 24
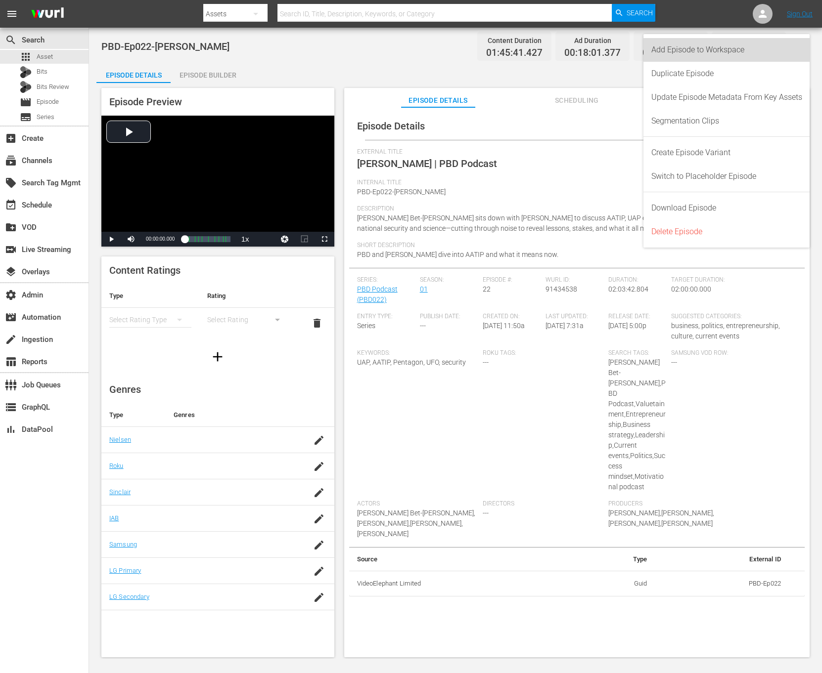
click at [764, 51] on div "Add Episode to Workspace" at bounding box center [726, 50] width 151 height 24
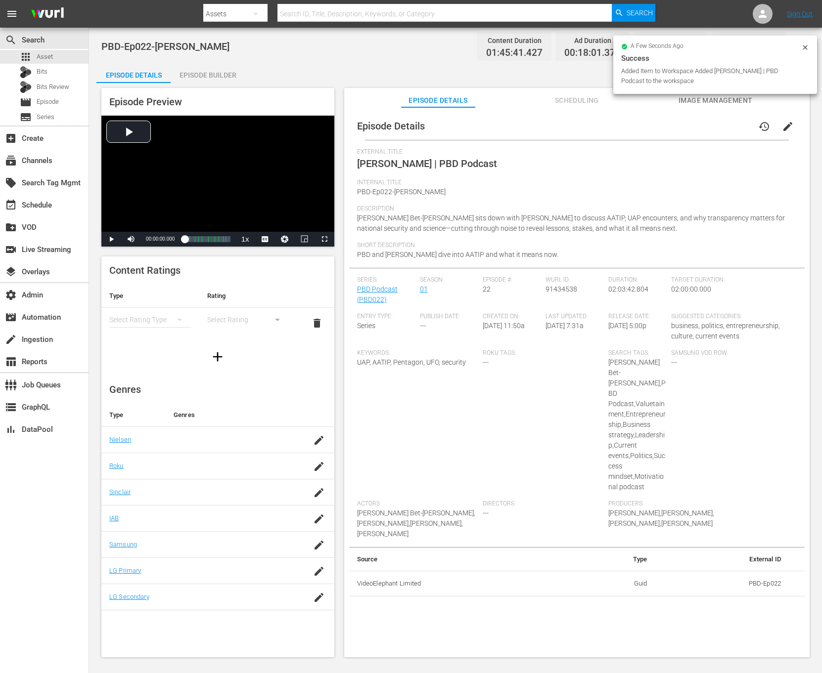
click at [202, 69] on div "Episode Builder" at bounding box center [208, 75] width 74 height 24
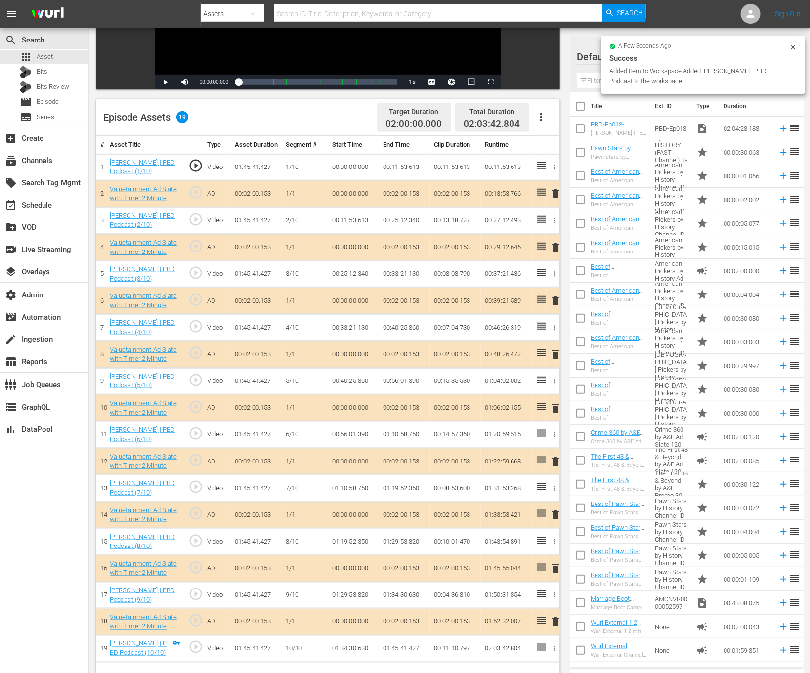
scroll to position [257, 0]
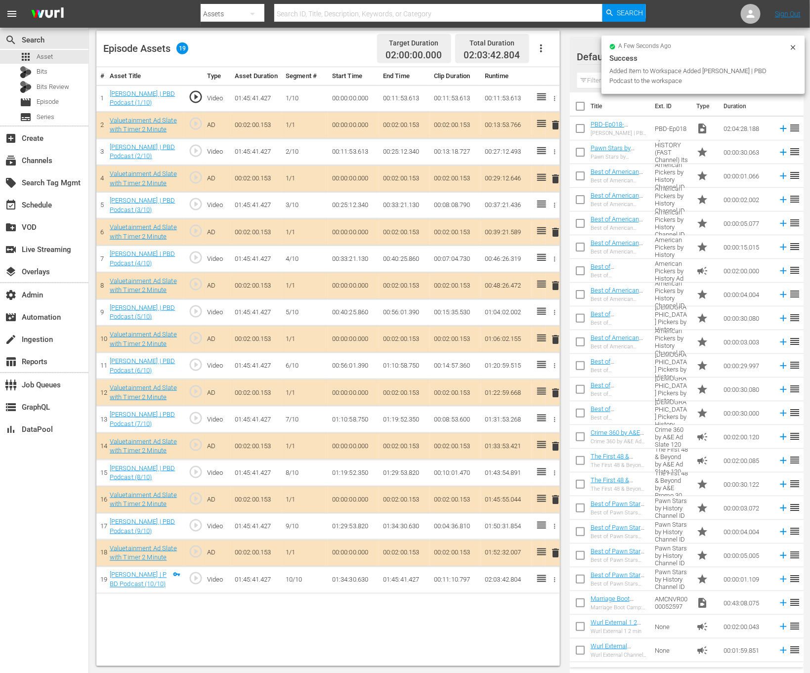
click at [414, 590] on td "01:45:41.427" at bounding box center [404, 580] width 51 height 27
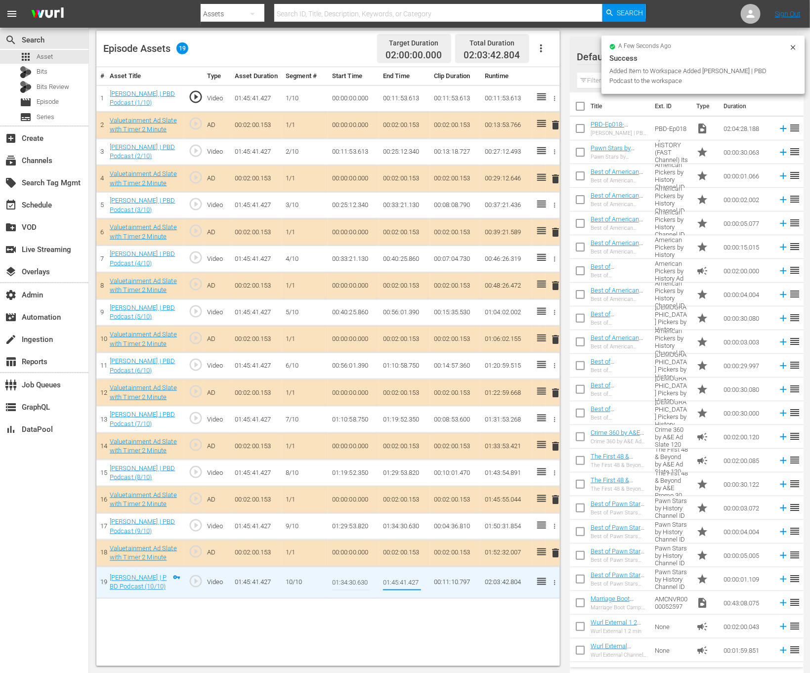
click at [414, 590] on input "01:45:41.427" at bounding box center [402, 583] width 38 height 24
type input "01:45:11.637"
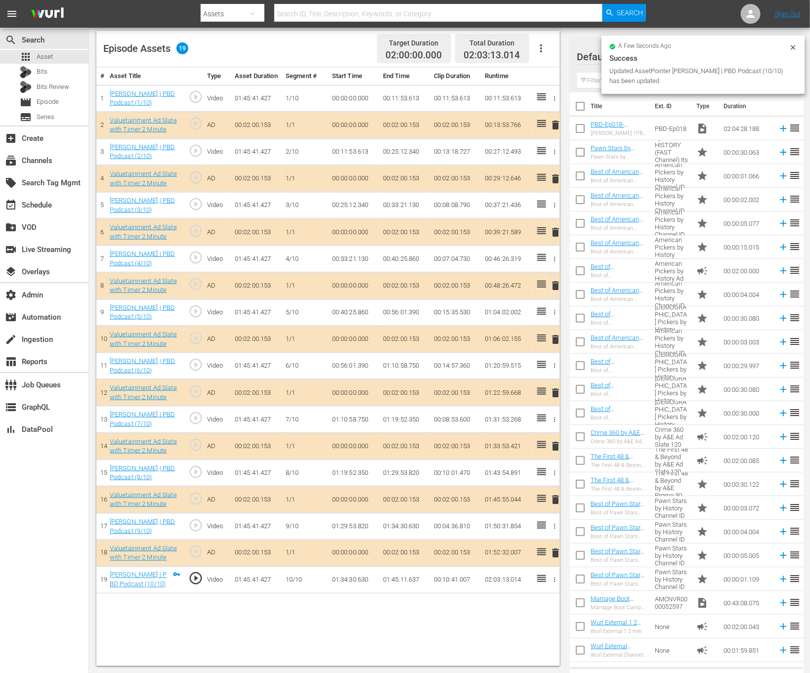
click at [795, 44] on icon at bounding box center [794, 48] width 8 height 8
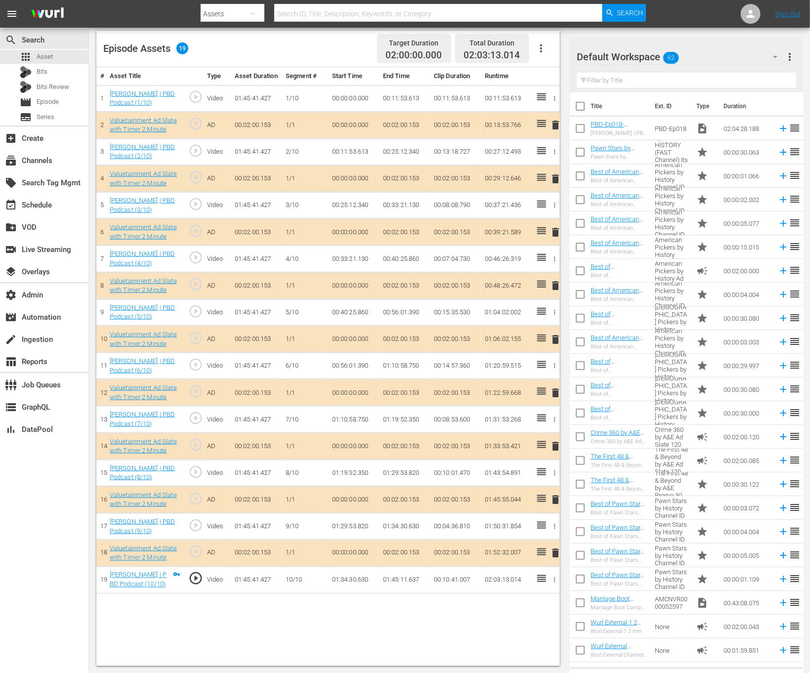
click at [790, 47] on button "more_vert" at bounding box center [791, 57] width 12 height 24
click at [803, 30] on div "PBD-Ep022-LUIS-ELIZONDO Content Duration 01:45:11.637 Ad Duration 00:18:01.377 …" at bounding box center [449, 222] width 721 height 903
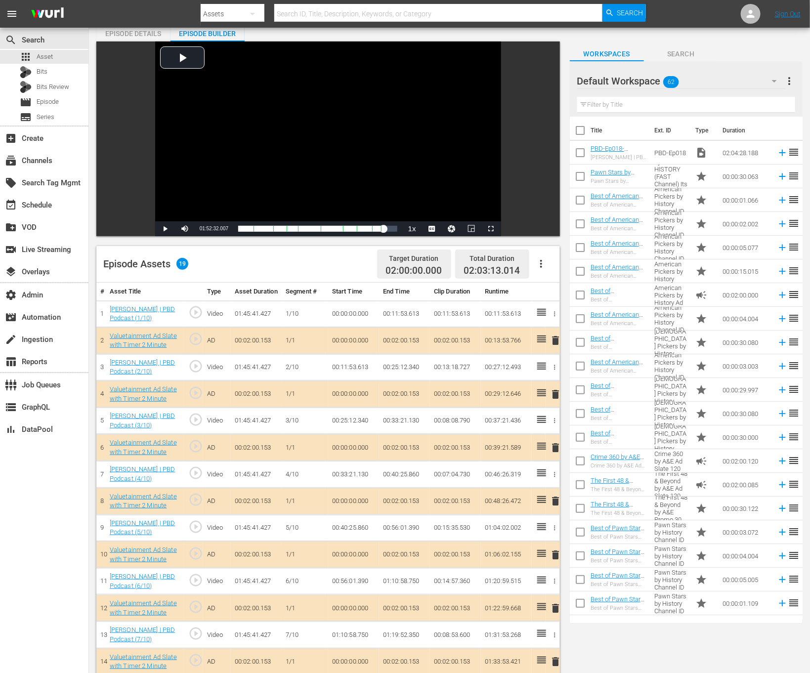
scroll to position [0, 0]
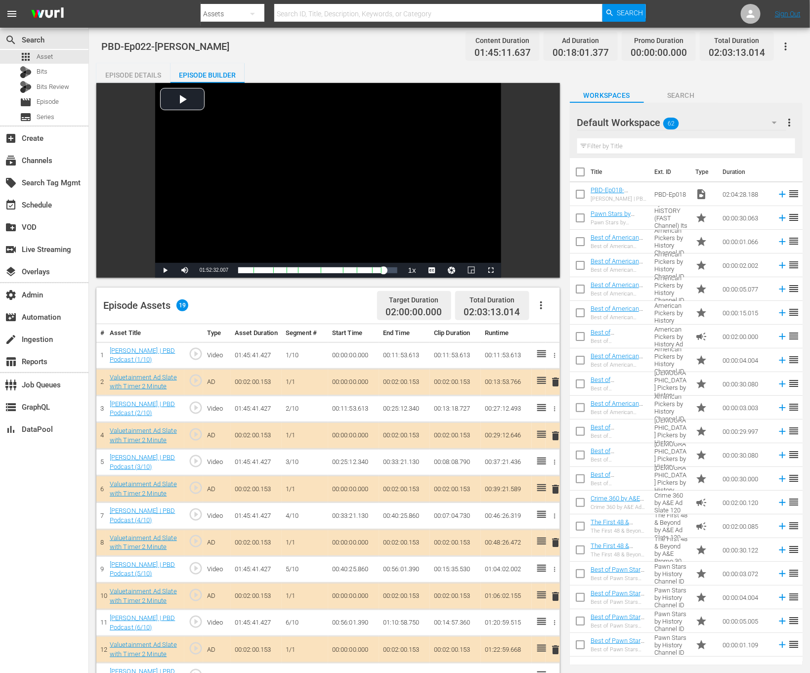
click at [781, 52] on button "button" at bounding box center [786, 47] width 24 height 24
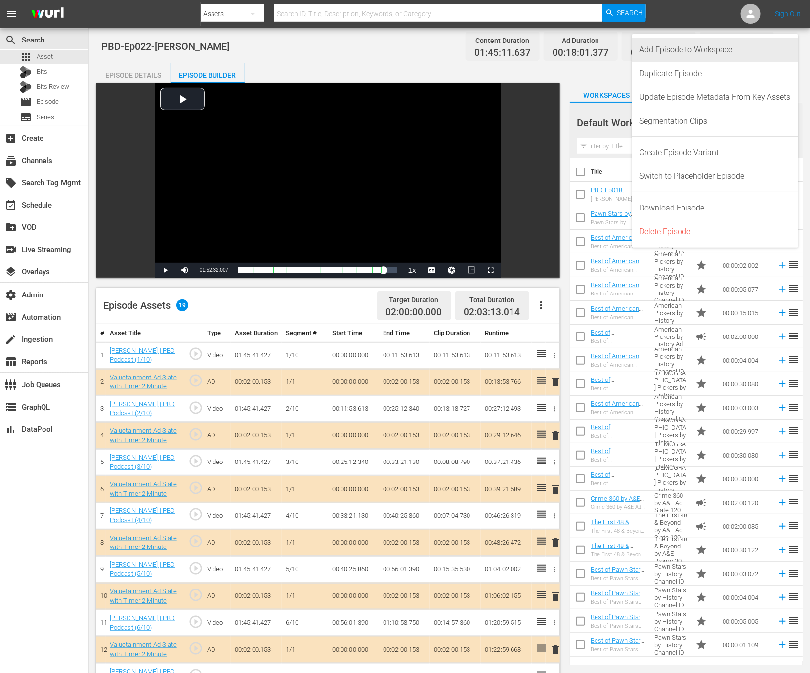
click at [755, 50] on div "Add Episode to Workspace" at bounding box center [715, 50] width 151 height 24
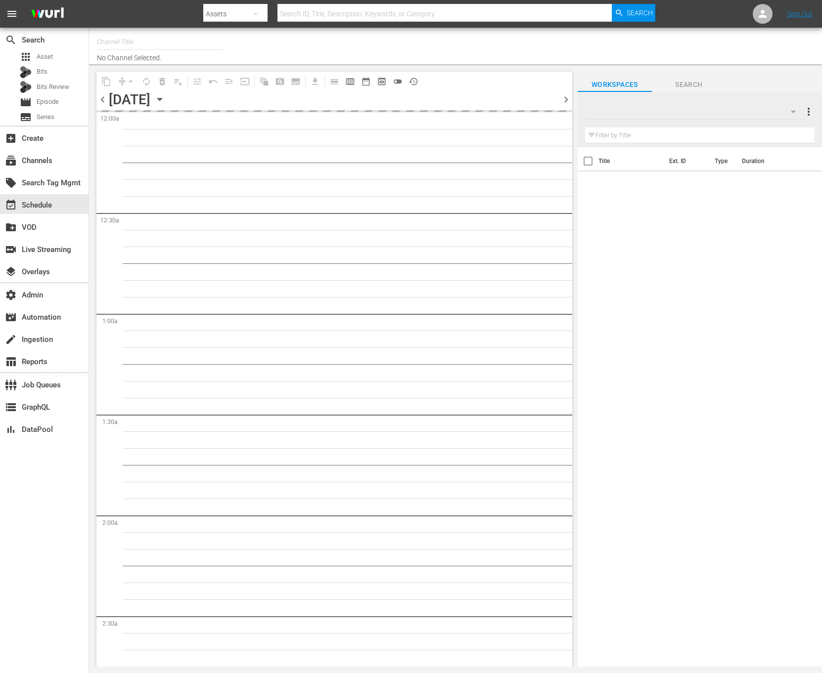
type input "Valuetainment (2099)"
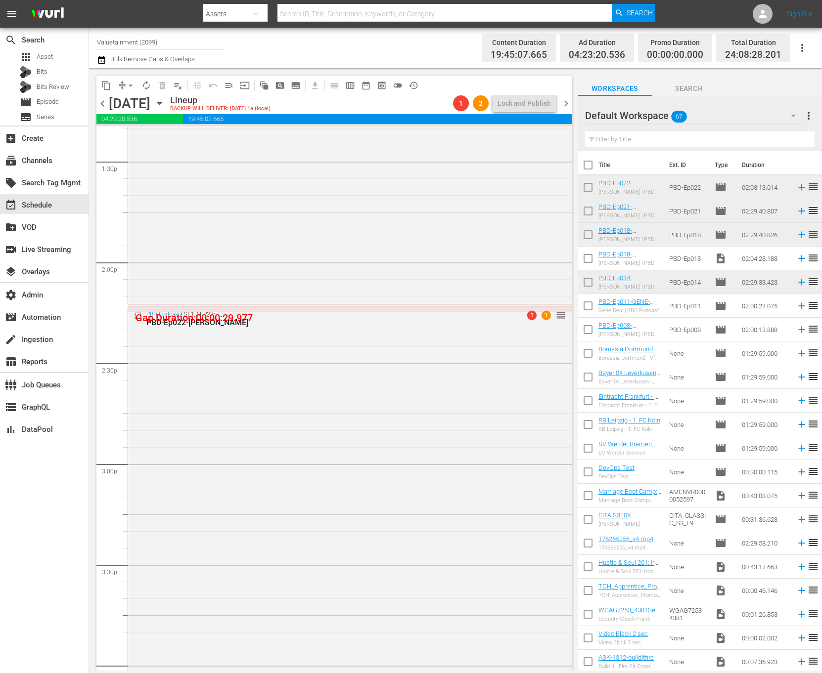
scroll to position [2630, 0]
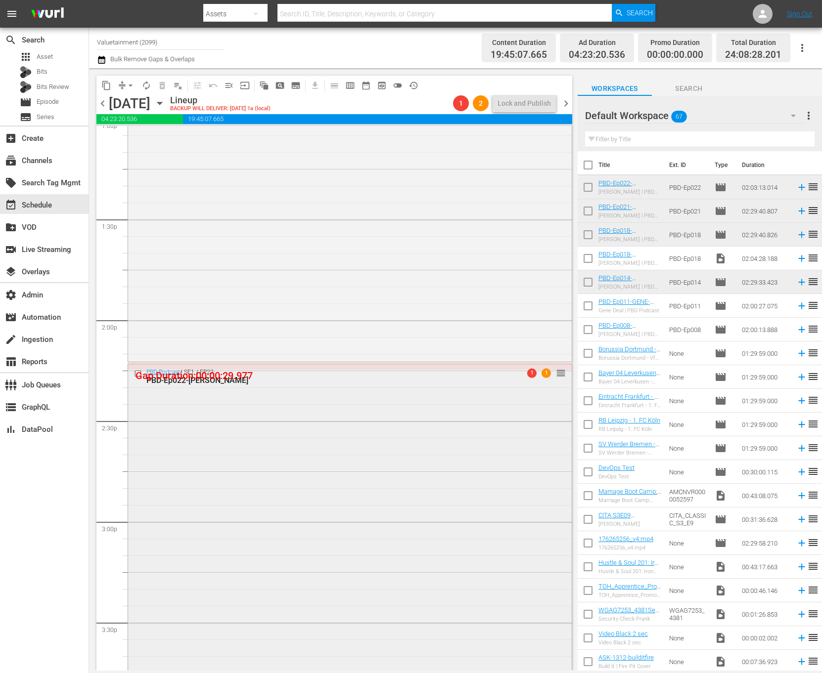
click at [422, 494] on div "PBD Podcast / SE1 / EP22: PBD-Ep022-[PERSON_NAME] 1 1 reorder" at bounding box center [350, 569] width 444 height 411
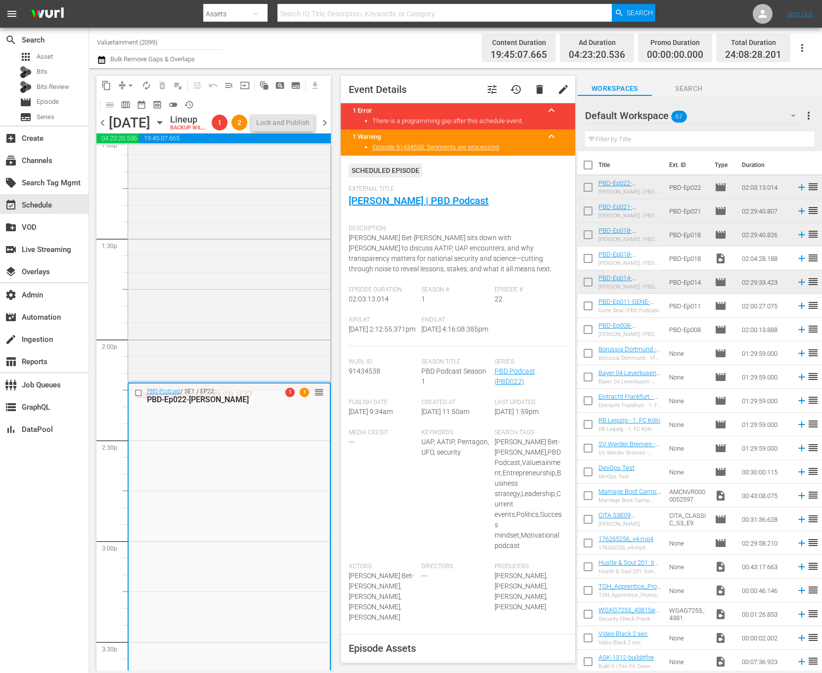
click at [534, 89] on span "delete" at bounding box center [540, 90] width 12 height 12
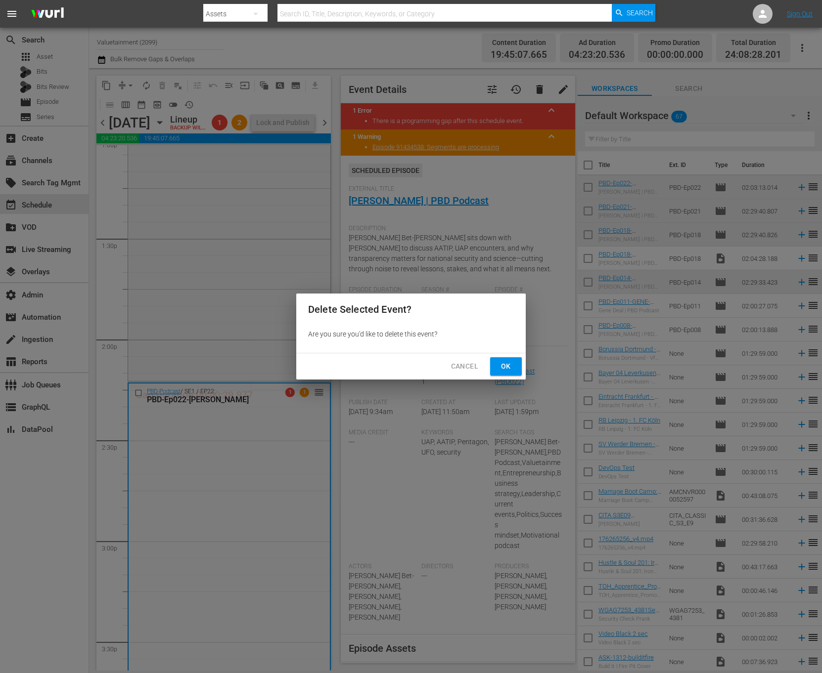
click at [509, 364] on span "Ok" at bounding box center [506, 366] width 16 height 12
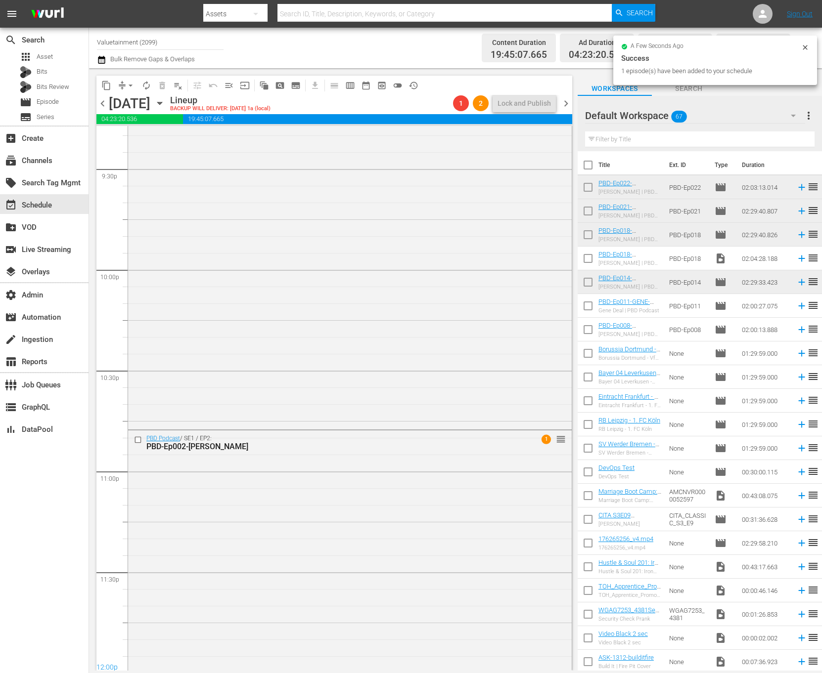
scroll to position [4357, 0]
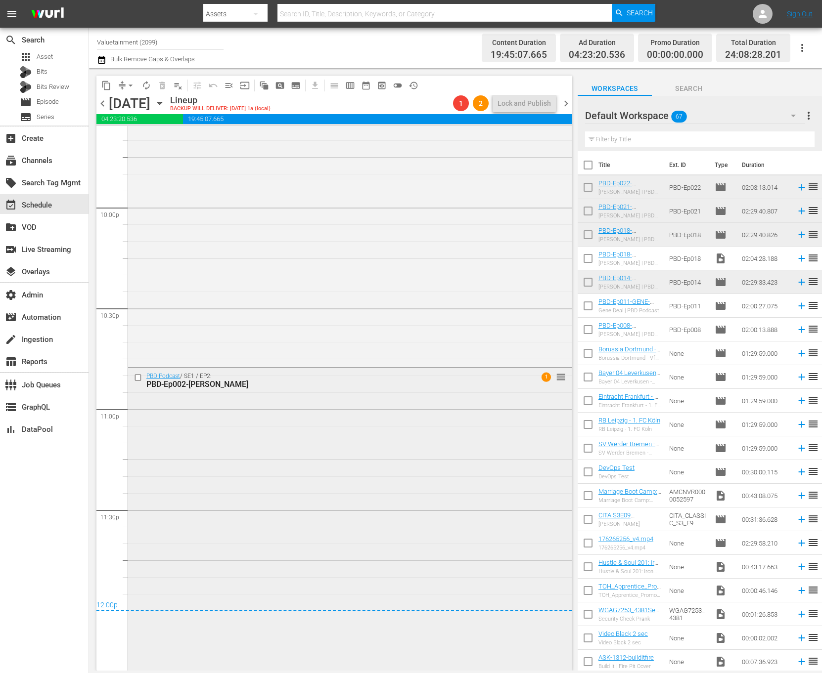
click at [394, 464] on div "PBD Podcast / SE1 / EP2: PBD-Ep002-LUNDEN-ROBERTS 1 reorder" at bounding box center [350, 518] width 444 height 301
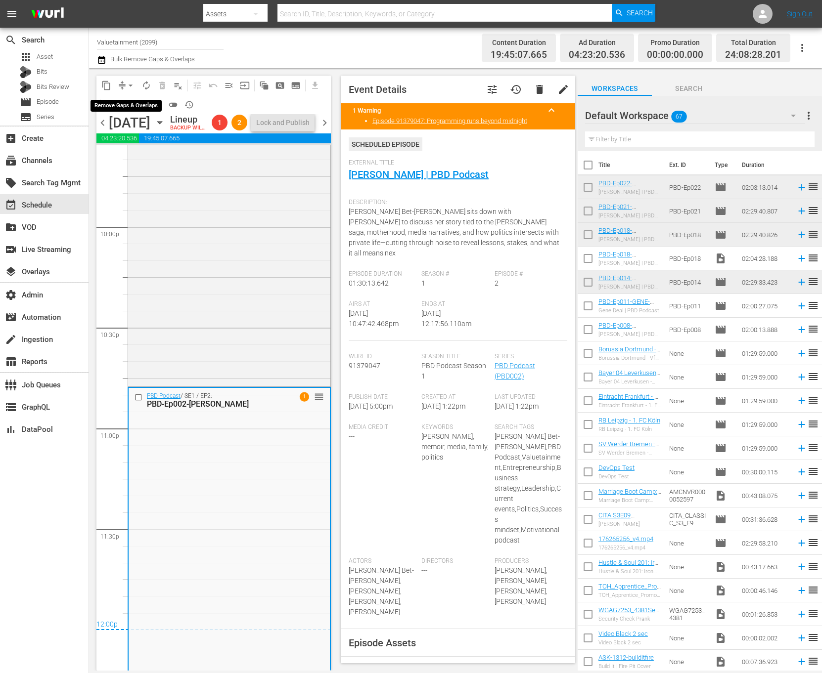
click at [125, 86] on button "arrow_drop_down" at bounding box center [131, 86] width 16 height 16
click at [171, 137] on li "Align to End of Previous Day" at bounding box center [131, 138] width 104 height 16
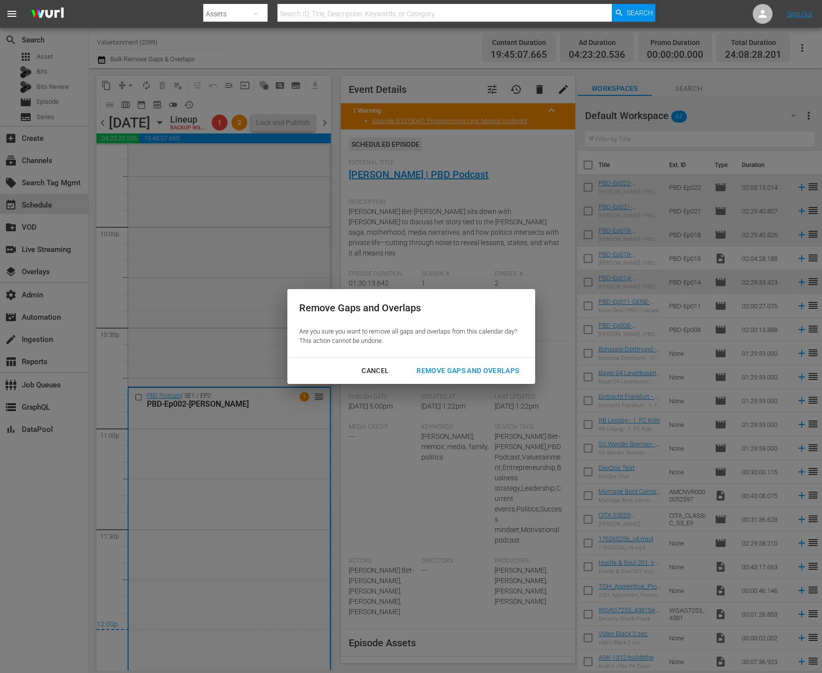
click at [473, 368] on div "Remove Gaps and Overlaps" at bounding box center [467, 371] width 118 height 12
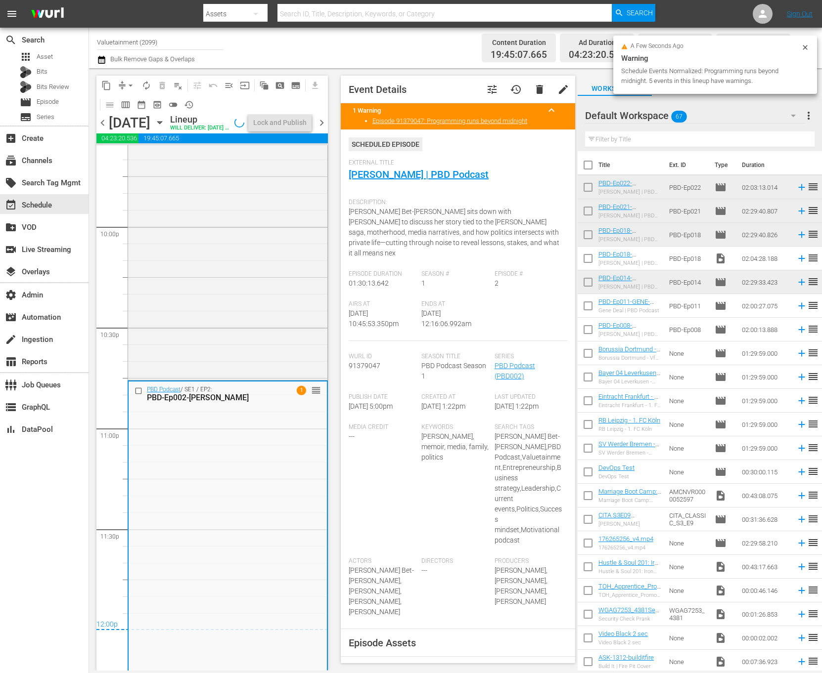
scroll to position [4386, 0]
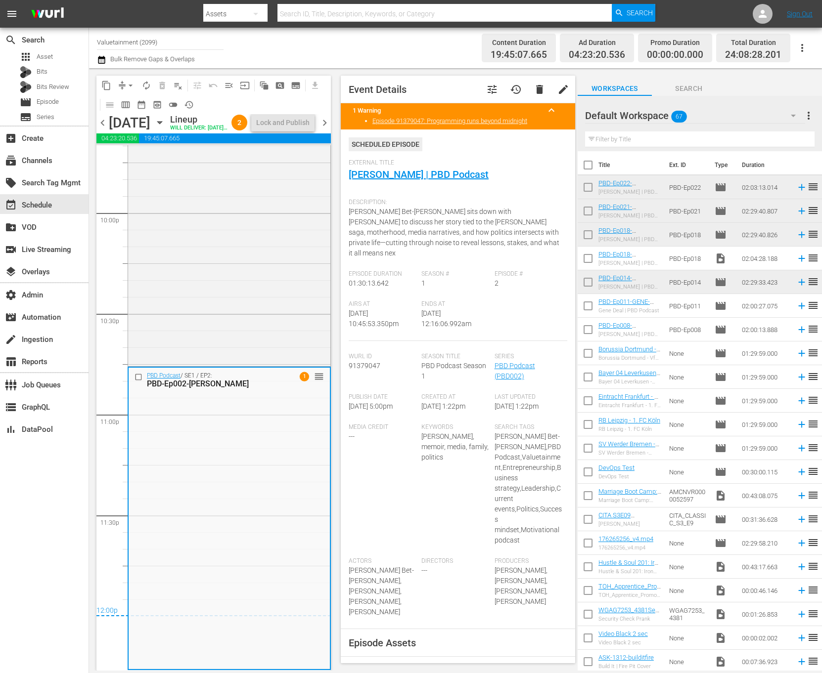
click at [326, 129] on span "chevron_right" at bounding box center [324, 123] width 12 height 12
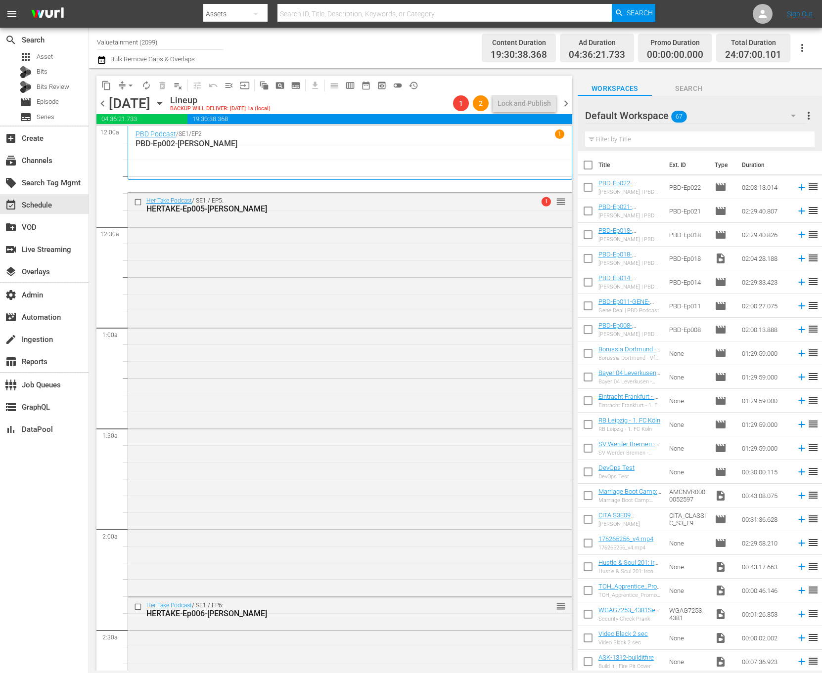
click at [132, 84] on span "arrow_drop_down" at bounding box center [131, 86] width 10 height 10
click at [158, 137] on li "Align to End of Previous Day" at bounding box center [131, 138] width 104 height 16
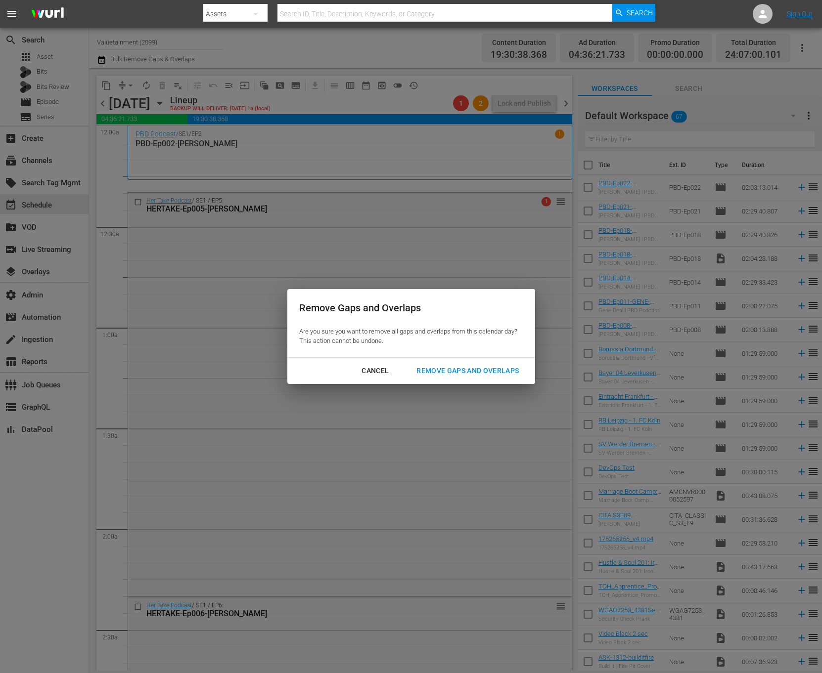
click at [472, 373] on div "Remove Gaps and Overlaps" at bounding box center [467, 371] width 118 height 12
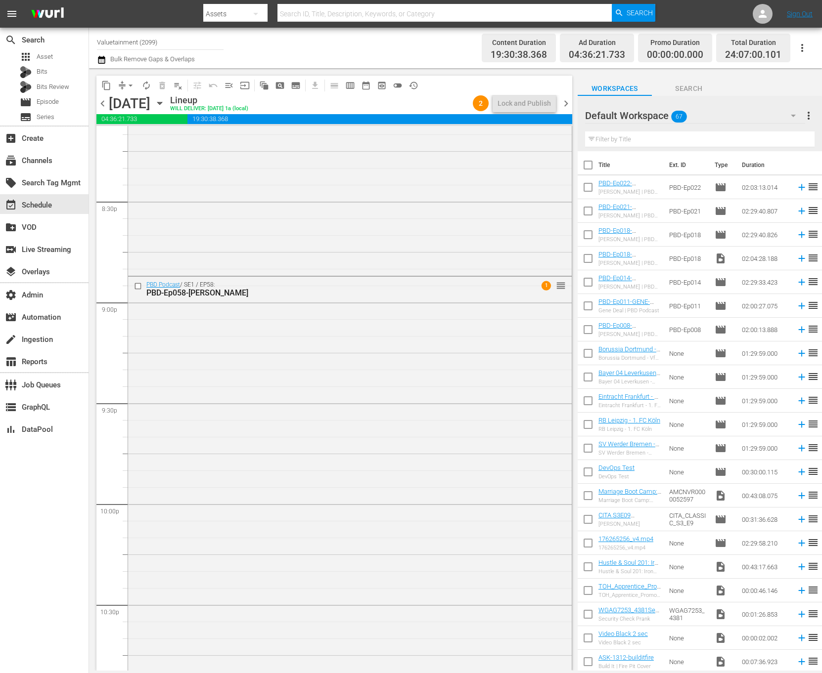
scroll to position [4025, 0]
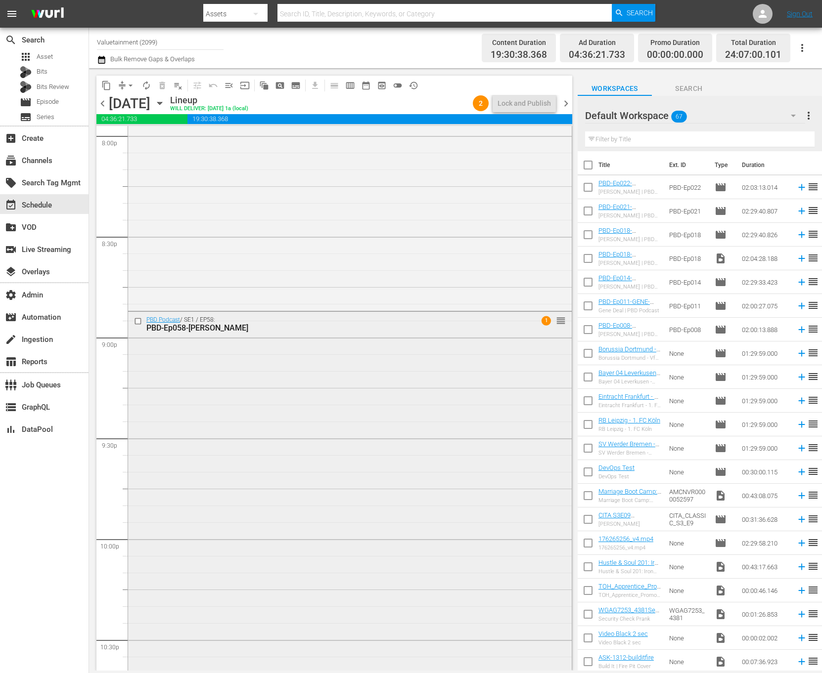
click at [459, 421] on div "PBD Podcast / SE1 / EP58: PBD-Ep058-POORNIMA-RAMARAO 1 reorder" at bounding box center [350, 513] width 444 height 402
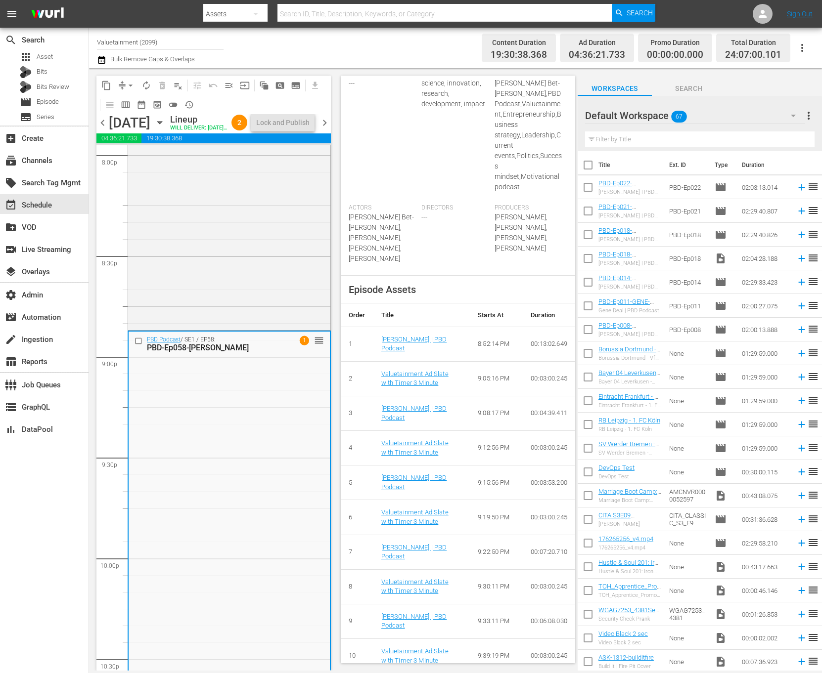
scroll to position [120, 0]
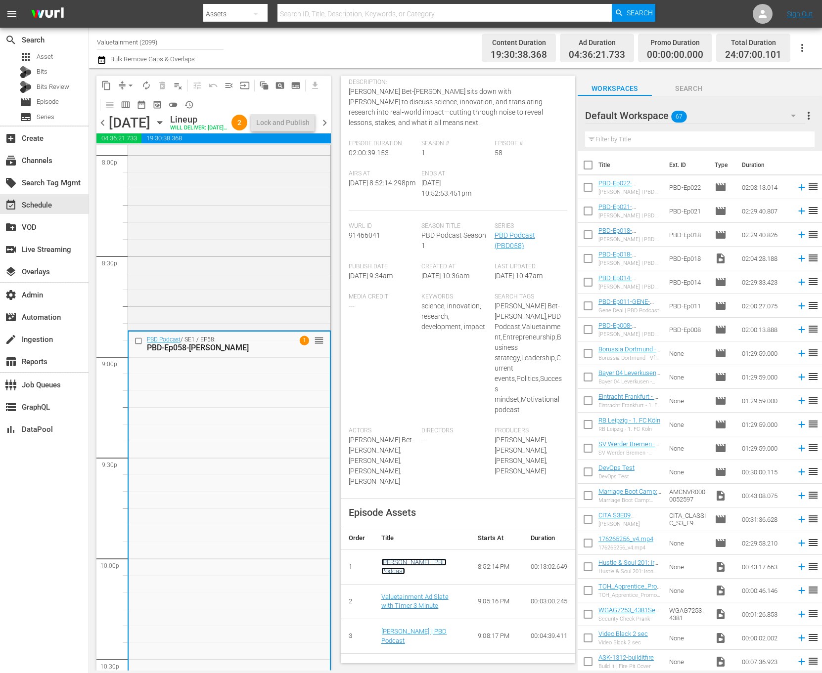
click at [393, 568] on link "Poornima Ramarao | PBD Podcast" at bounding box center [414, 567] width 66 height 17
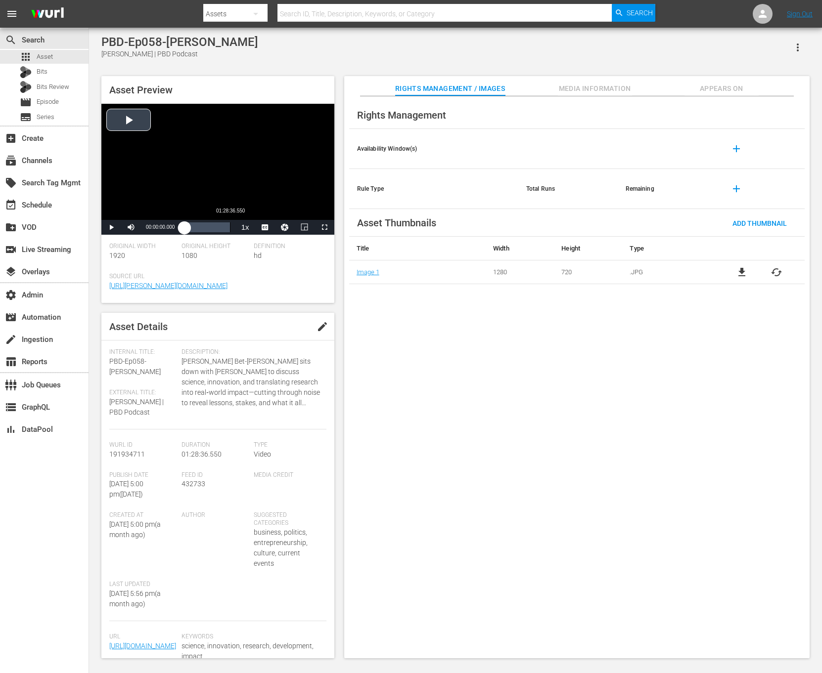
click at [232, 227] on div "Loaded : 0.11% 01:28:36.550 00:00:00.000" at bounding box center [206, 227] width 55 height 15
click at [161, 230] on span "01:28:17.514" at bounding box center [160, 226] width 29 height 5
copy div "01:28:17.514 / Duration 01:28:17.514 Loaded : 100.00% 01:28:36.550 01:28:17.476"
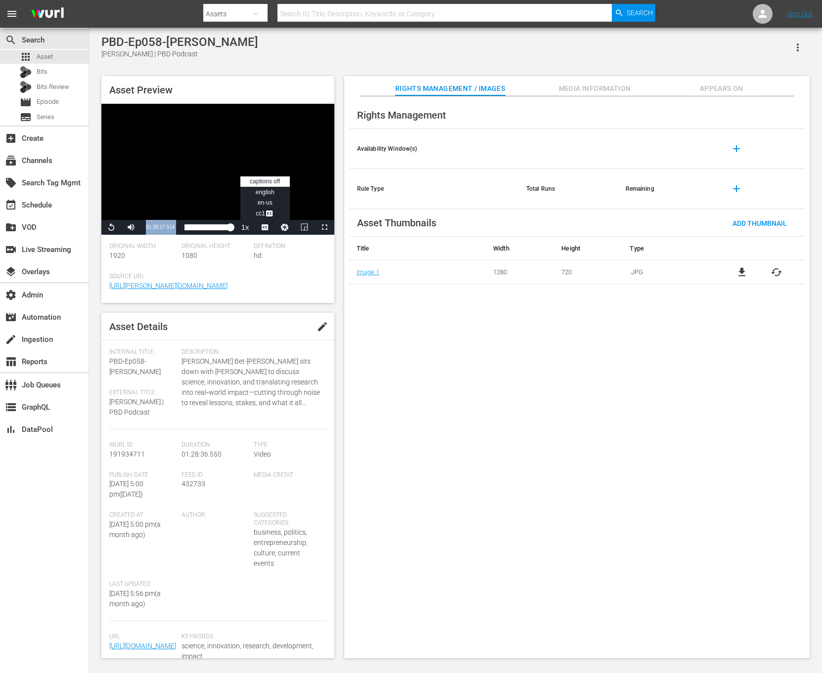
click at [265, 227] on span "Video Player" at bounding box center [265, 227] width 0 height 0
click at [285, 231] on button "Video Player" at bounding box center [285, 227] width 20 height 15
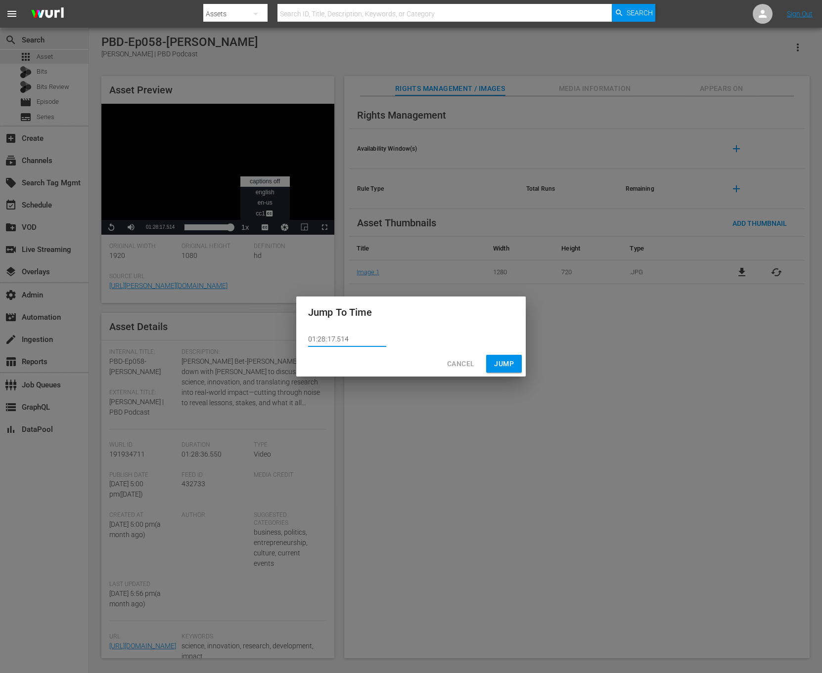
click at [365, 337] on input "01:28:17.514" at bounding box center [347, 339] width 78 height 15
click at [333, 338] on input "01:28:17.514" at bounding box center [347, 339] width 78 height 15
type input "01:28:07.514"
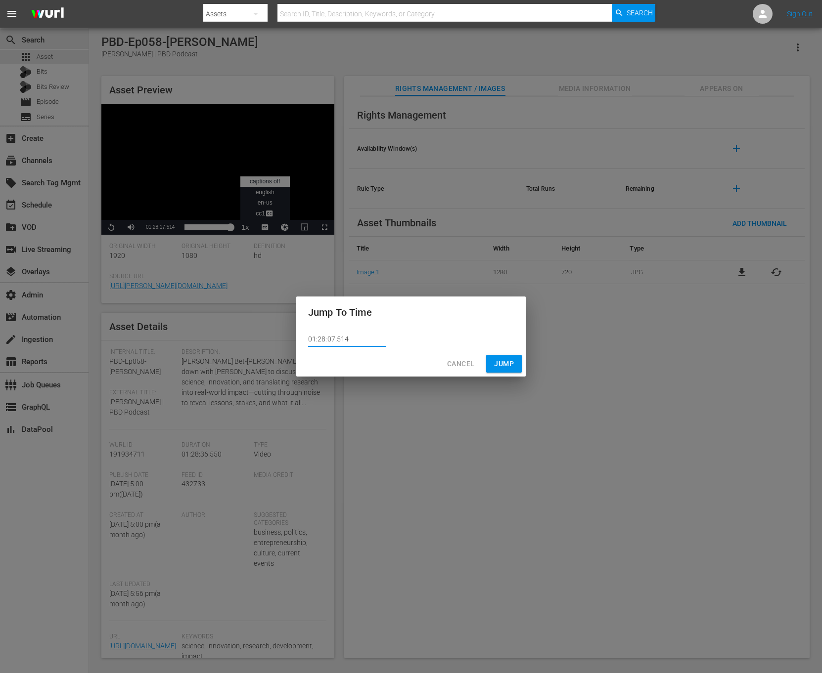
click at [506, 364] on span "Jump" at bounding box center [504, 364] width 20 height 12
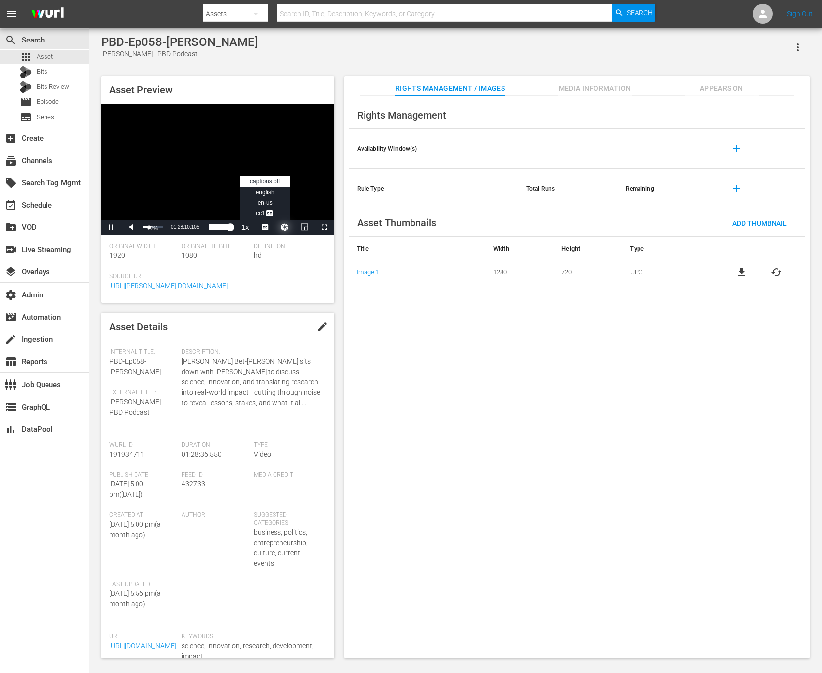
drag, startPoint x: 156, startPoint y: 228, endPoint x: 149, endPoint y: 227, distance: 7.0
click at [149, 227] on div "32%" at bounding box center [153, 226] width 20 height 1
click at [547, 79] on button "Appears On" at bounding box center [721, 86] width 74 height 20
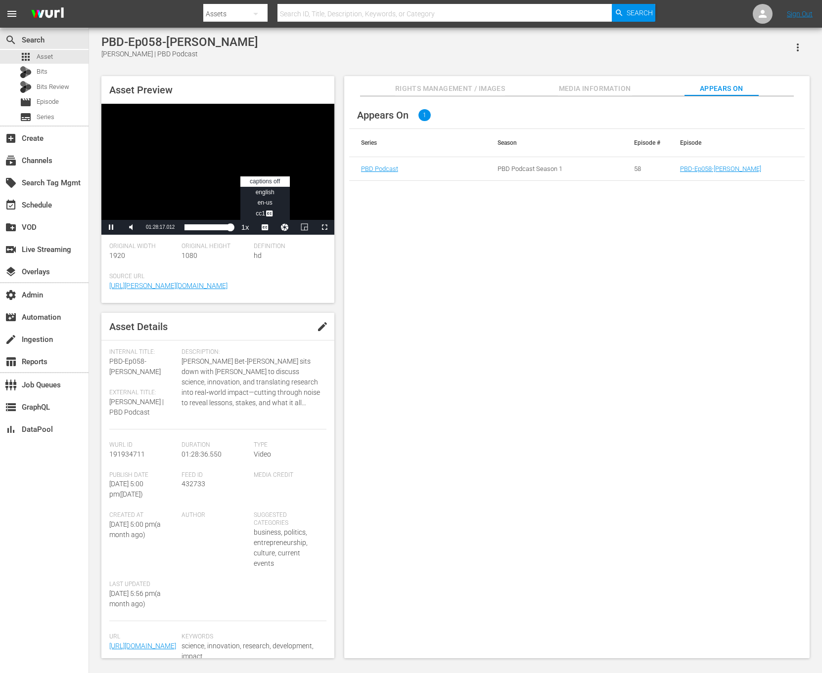
click at [547, 164] on td "PBD-Ep058-POORNIMA-RAMARAO" at bounding box center [736, 169] width 136 height 24
click at [547, 169] on link "PBD-Ep058-POORNIMA-RAMARAO" at bounding box center [720, 168] width 81 height 7
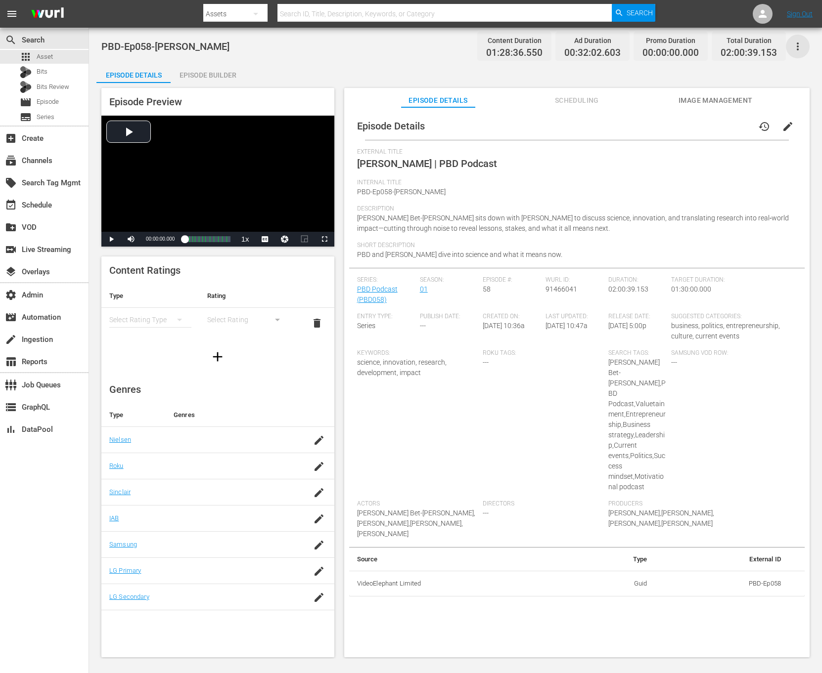
click at [547, 42] on icon "button" at bounding box center [798, 47] width 12 height 12
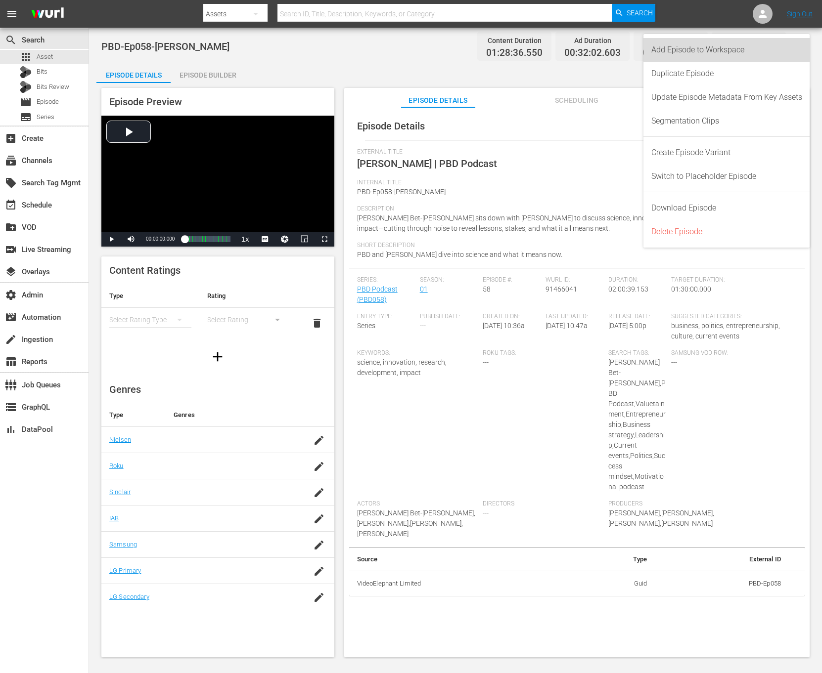
click at [547, 42] on div "Add Episode to Workspace" at bounding box center [726, 50] width 151 height 24
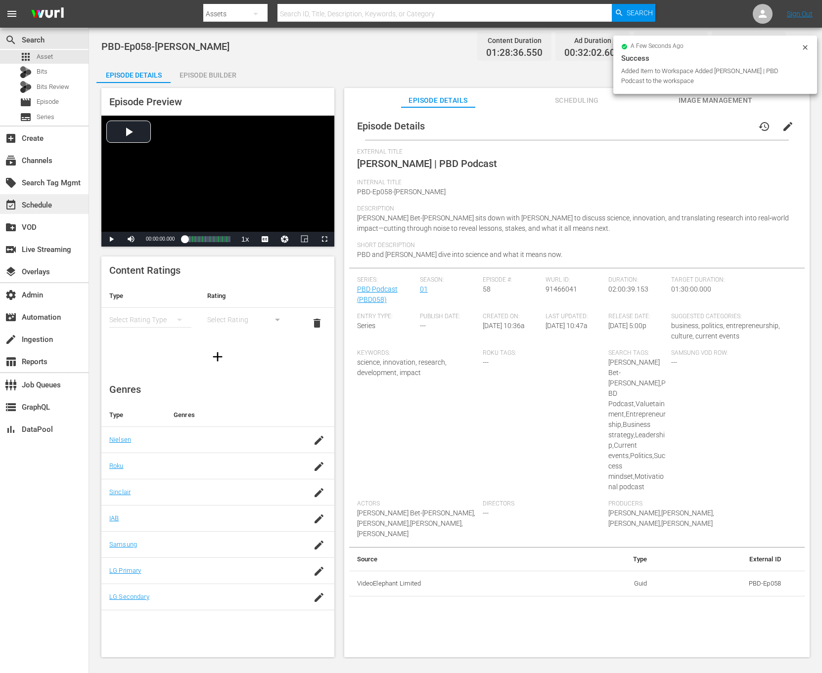
click at [66, 211] on div "event_available Schedule" at bounding box center [44, 204] width 89 height 20
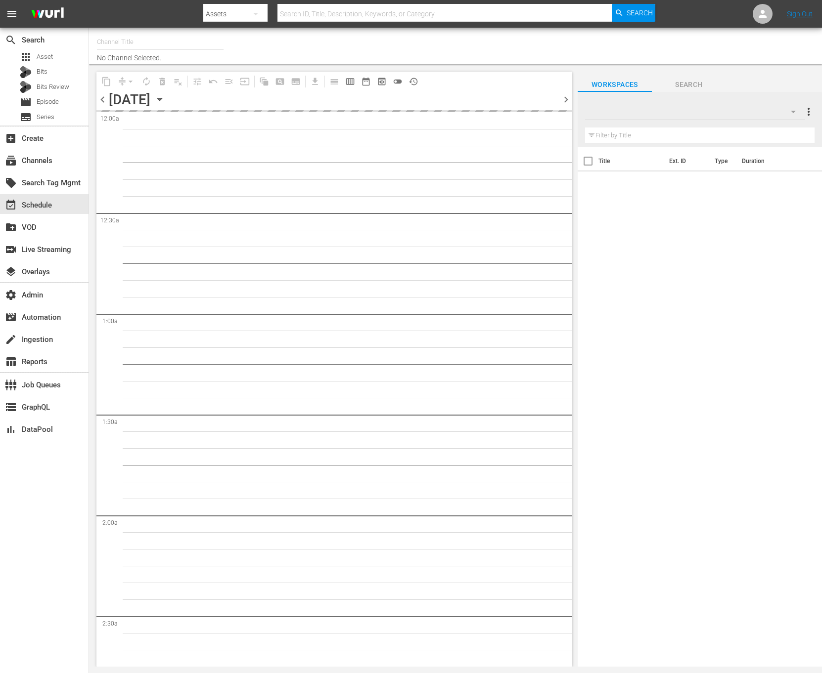
type input "Valuetainment (2099)"
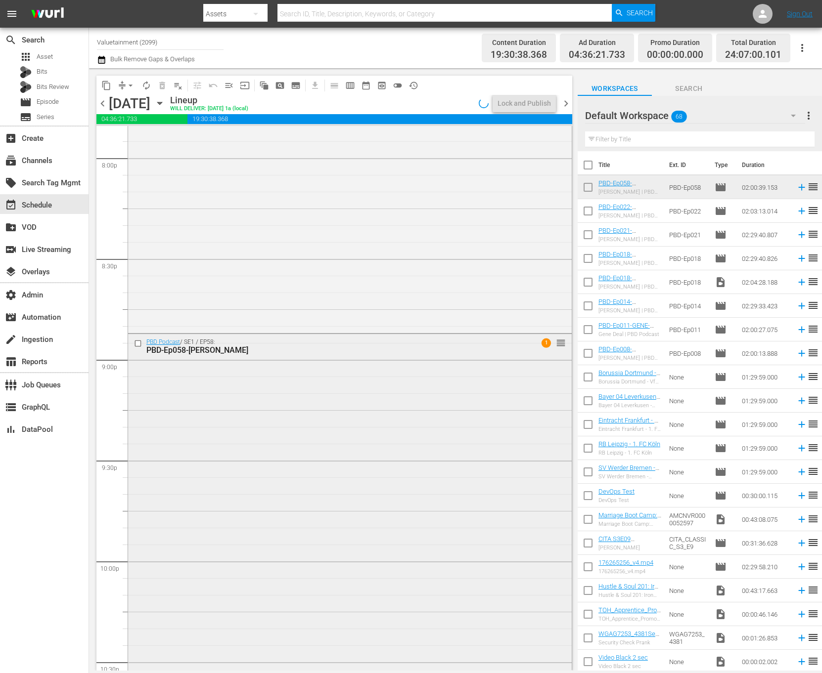
scroll to position [4007, 0]
click at [389, 403] on div "PBD Podcast / SE1 / EP58: PBD-Ep058-POORNIMA-RAMARAO 1 reorder" at bounding box center [350, 531] width 444 height 402
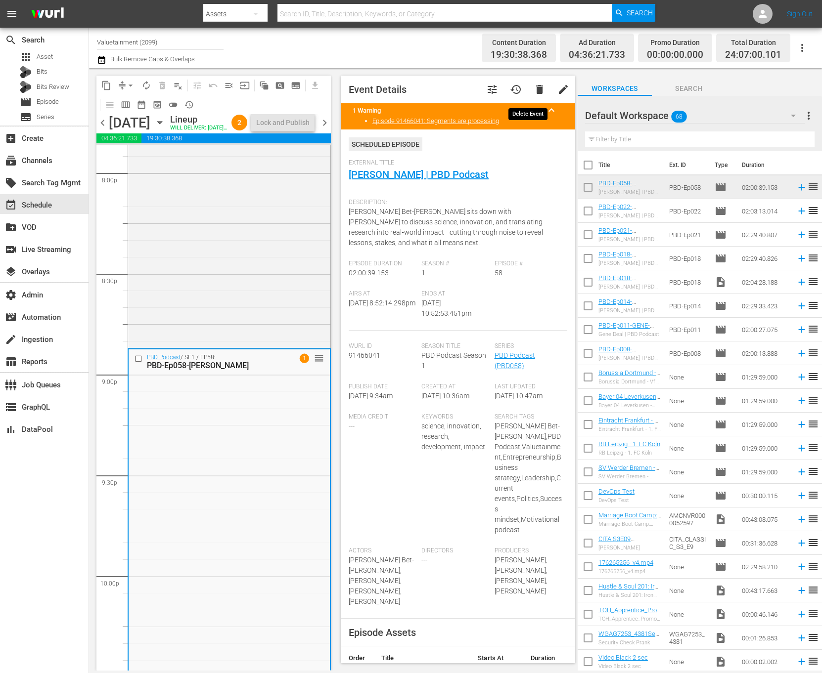
click at [534, 89] on span "delete" at bounding box center [540, 90] width 12 height 12
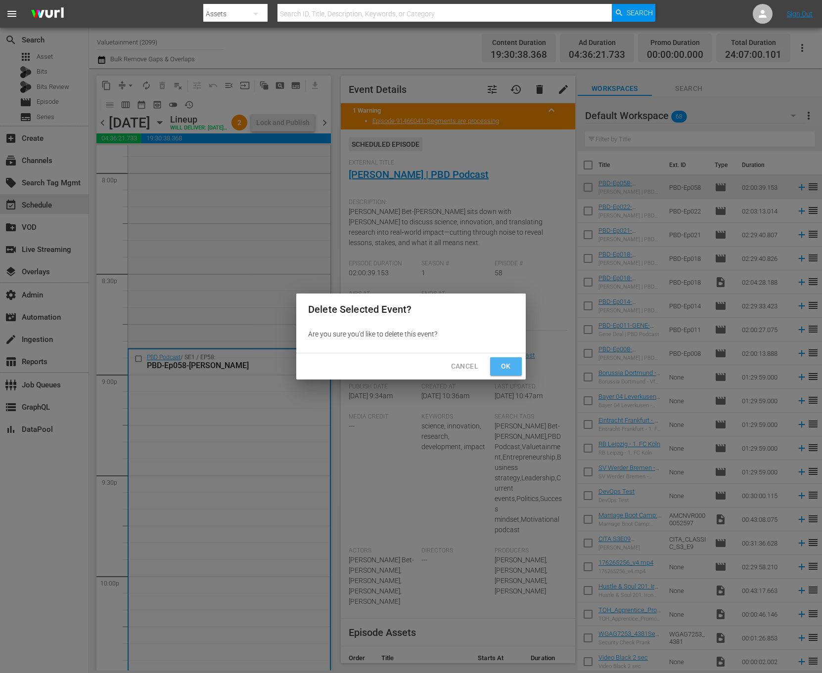
click at [506, 366] on span "Ok" at bounding box center [506, 366] width 16 height 12
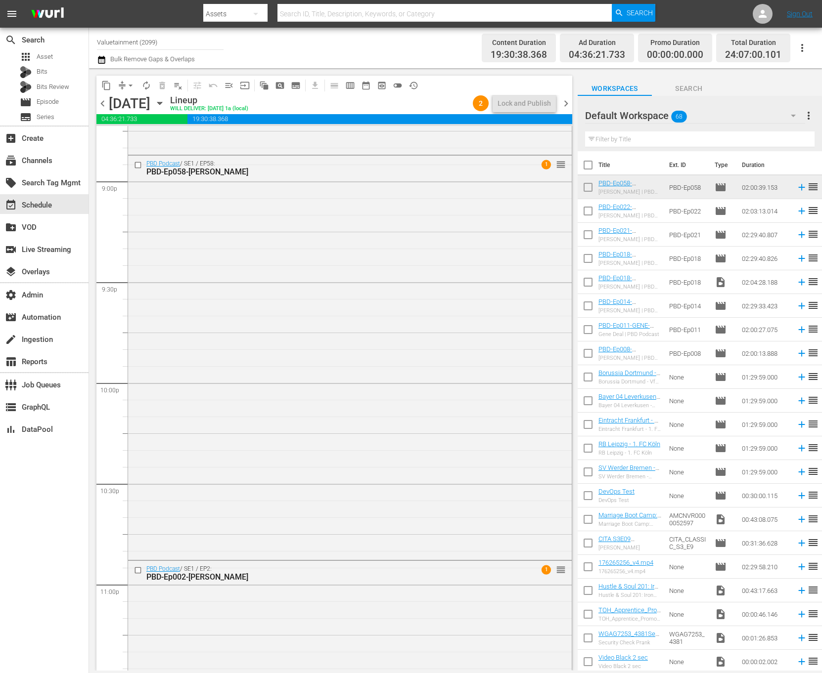
scroll to position [4158, 0]
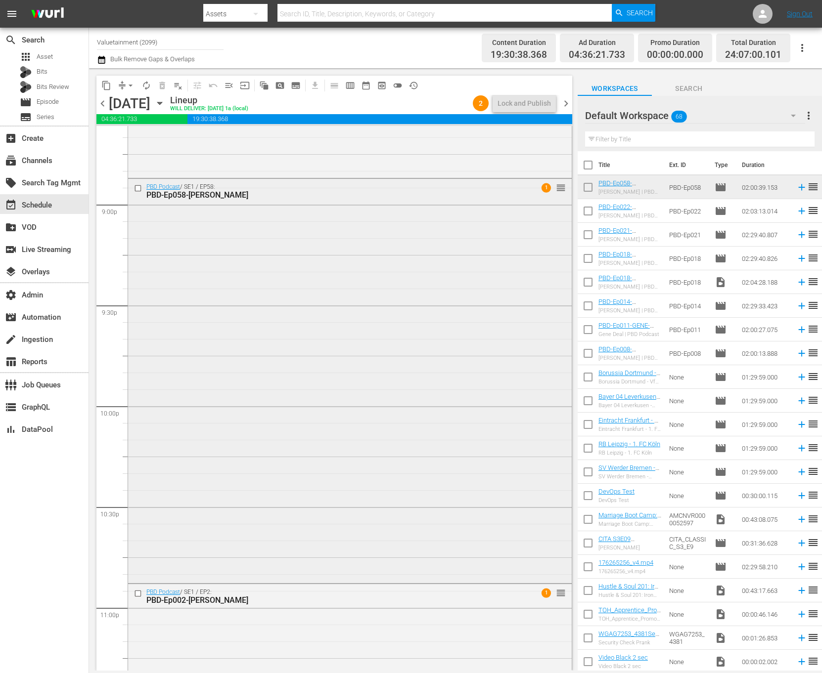
click at [423, 408] on div "PBD Podcast / SE1 / EP58: PBD-Ep058-POORNIMA-RAMARAO 1 reorder" at bounding box center [350, 380] width 444 height 402
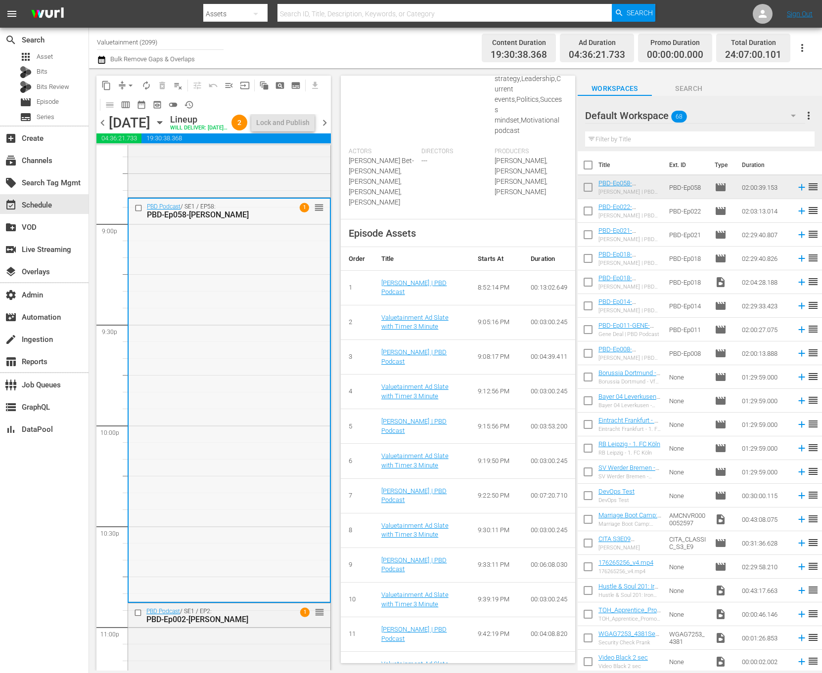
scroll to position [4409, 0]
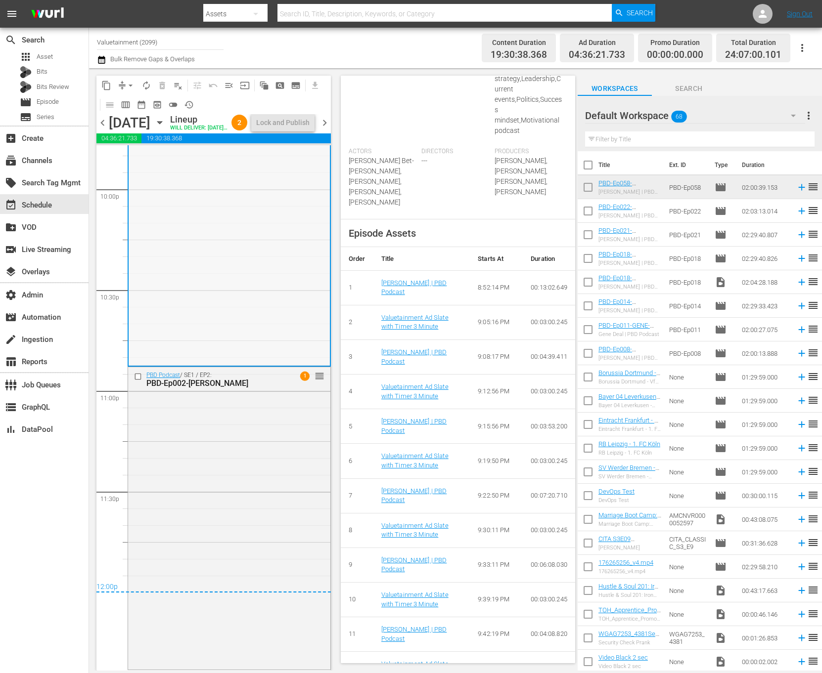
click at [259, 487] on div "PBD Podcast / SE1 / EP2: PBD-Ep002-LUNDEN-ROBERTS 1 reorder" at bounding box center [229, 517] width 202 height 301
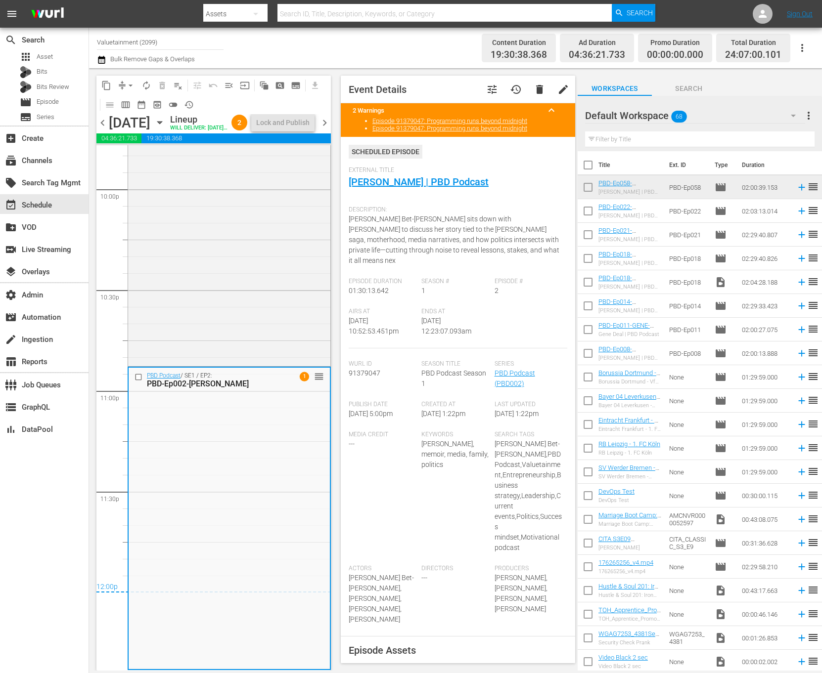
click at [127, 87] on span "arrow_drop_down" at bounding box center [131, 86] width 10 height 10
click at [168, 134] on li "Align to End of Previous Day" at bounding box center [131, 138] width 104 height 16
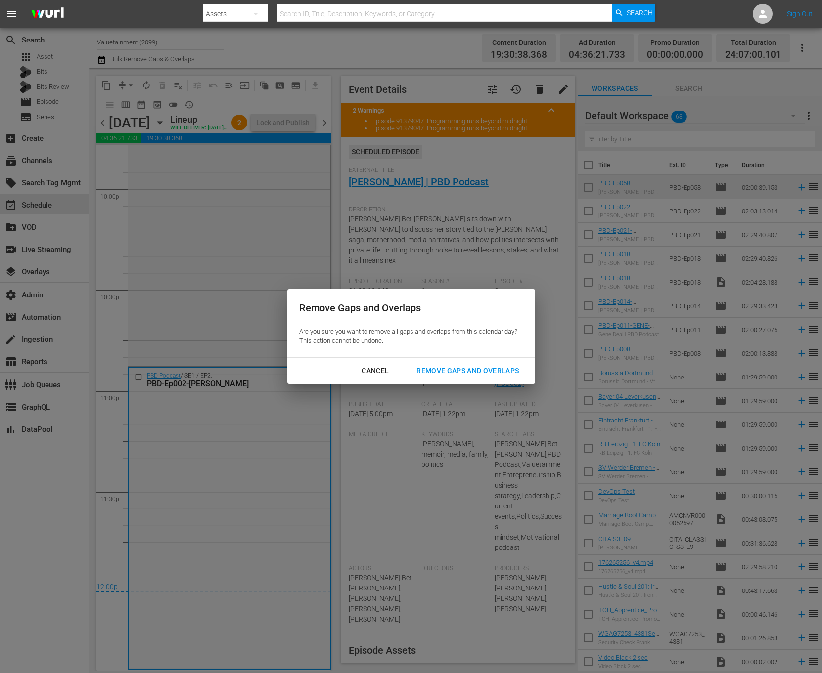
click at [489, 384] on div "Remove Gaps and Overlaps Are you sure you want to remove all gaps and overlaps …" at bounding box center [411, 336] width 822 height 673
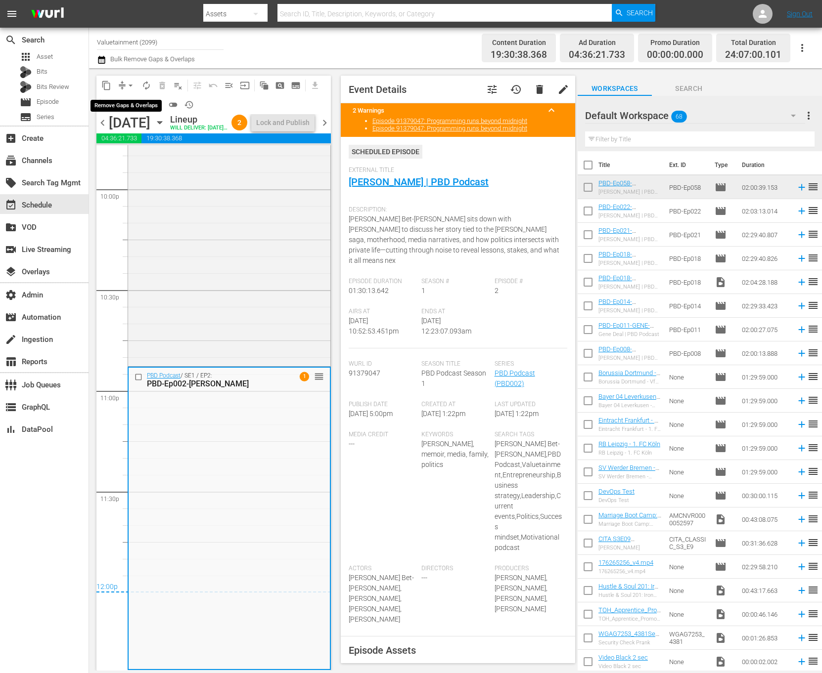
click at [124, 82] on button "arrow_drop_down" at bounding box center [131, 86] width 16 height 16
click at [158, 132] on li "Align to End of Previous Day" at bounding box center [131, 138] width 104 height 16
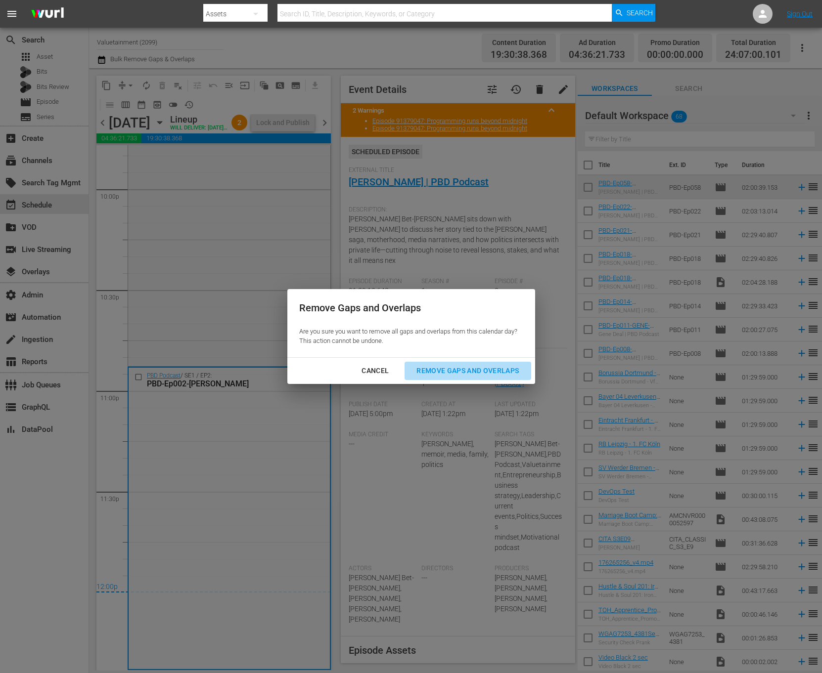
click at [502, 374] on div "Remove Gaps and Overlaps" at bounding box center [467, 371] width 118 height 12
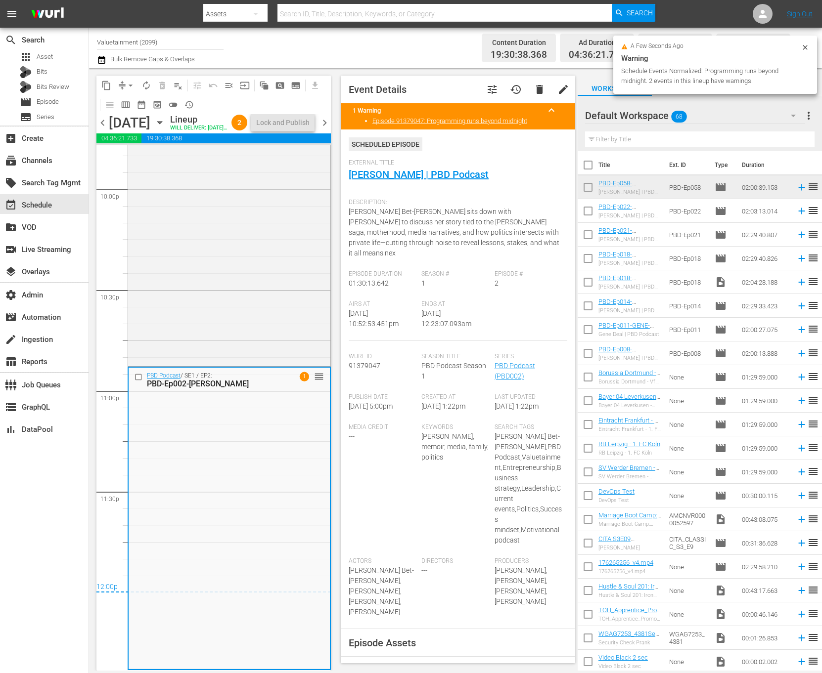
click at [321, 129] on span "chevron_right" at bounding box center [324, 123] width 12 height 12
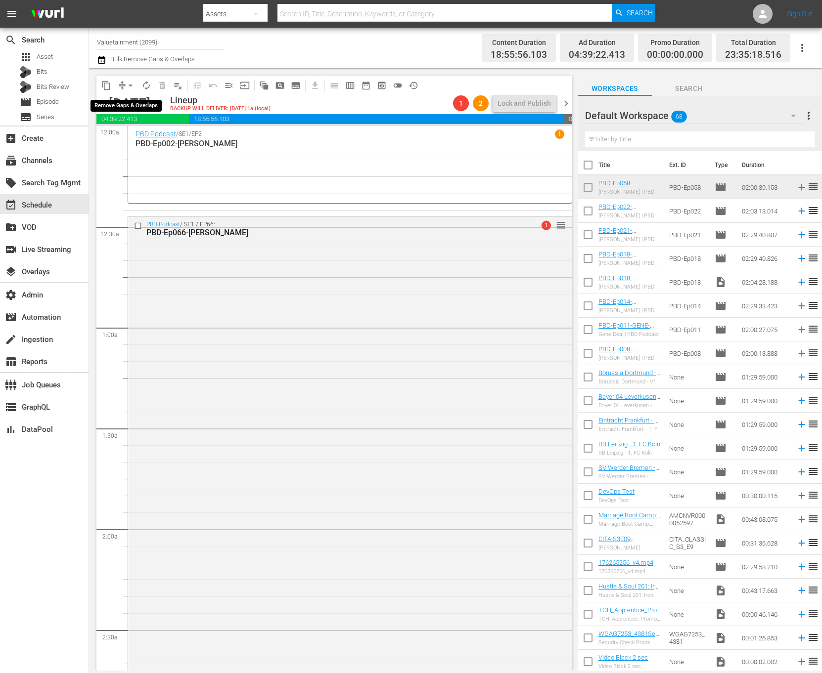
click at [124, 86] on button "arrow_drop_down" at bounding box center [131, 86] width 16 height 16
click at [153, 136] on li "Align to End of Previous Day" at bounding box center [131, 138] width 104 height 16
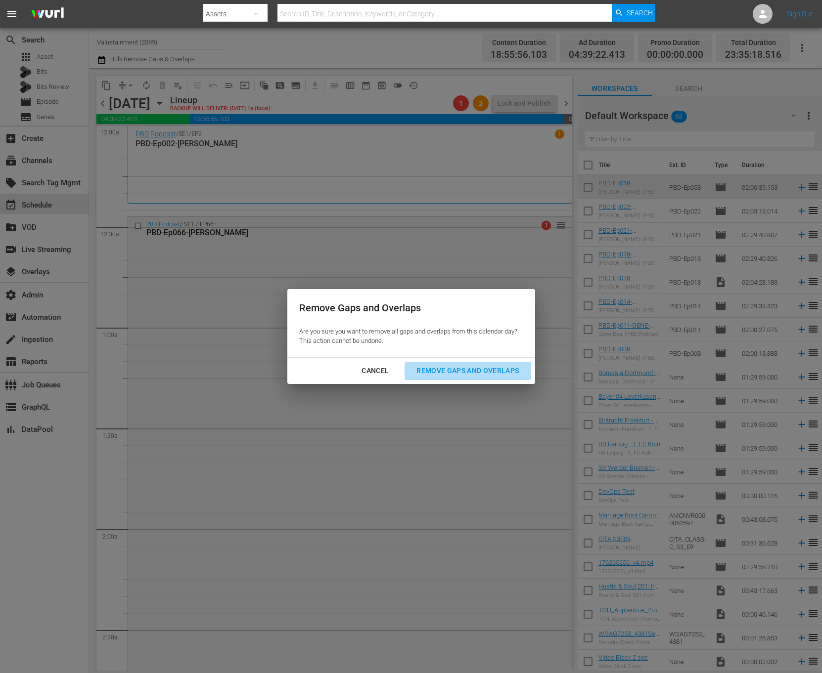
click at [464, 366] on div "Remove Gaps and Overlaps" at bounding box center [467, 371] width 118 height 12
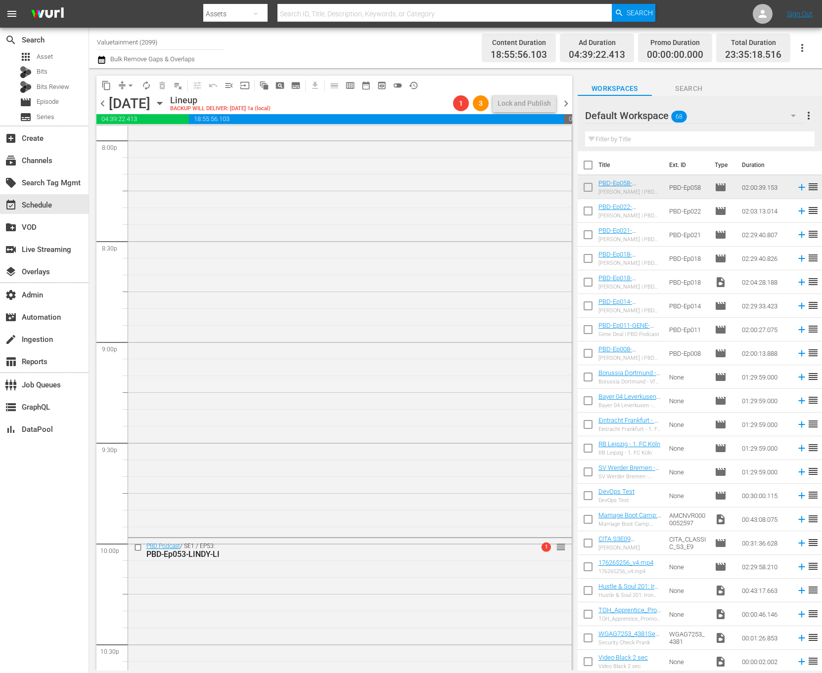
scroll to position [4311, 0]
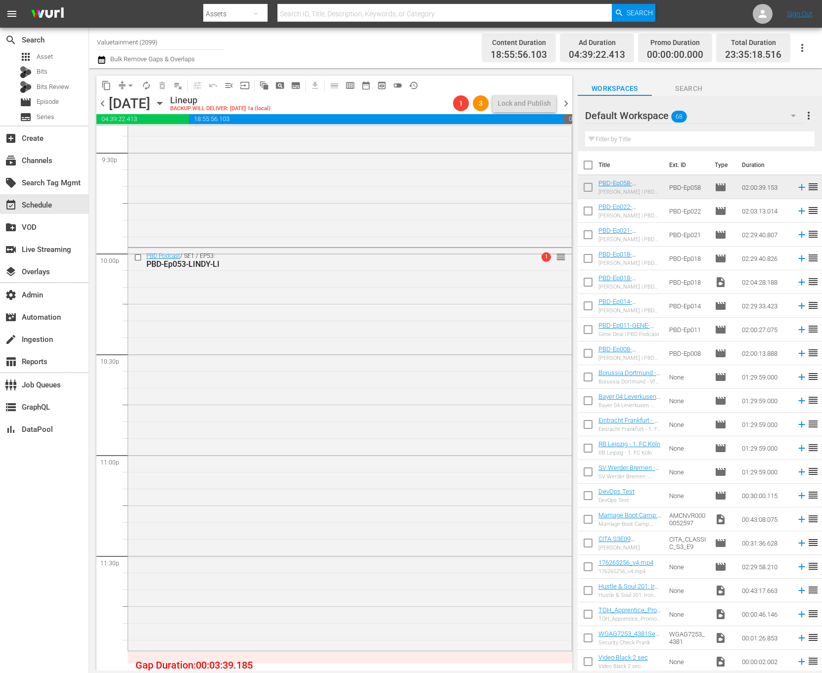
click at [168, 110] on div "Tuesday, October 7th October 7th" at bounding box center [138, 103] width 59 height 16
click at [165, 106] on icon "button" at bounding box center [159, 103] width 11 height 11
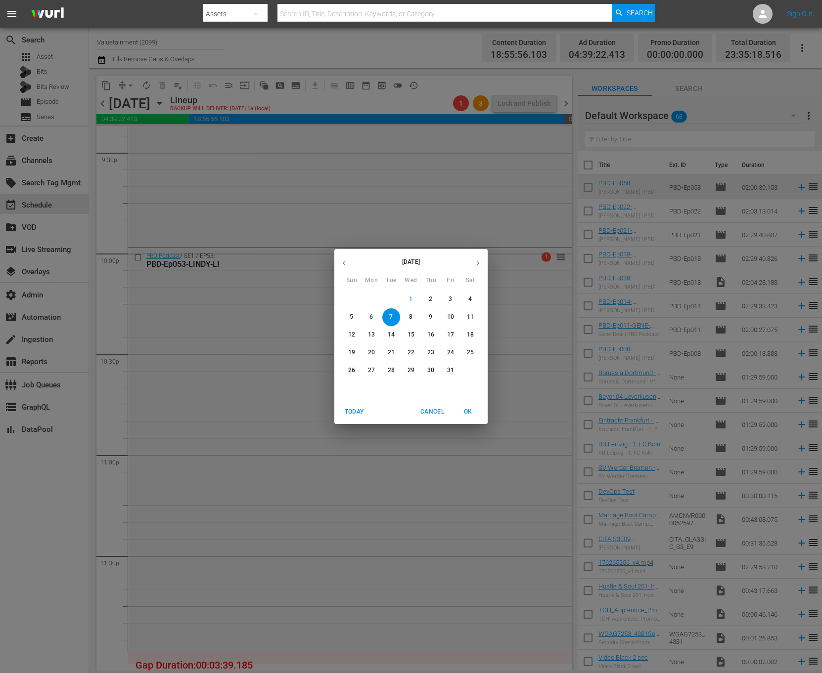
click at [467, 300] on span "4" at bounding box center [470, 299] width 18 height 8
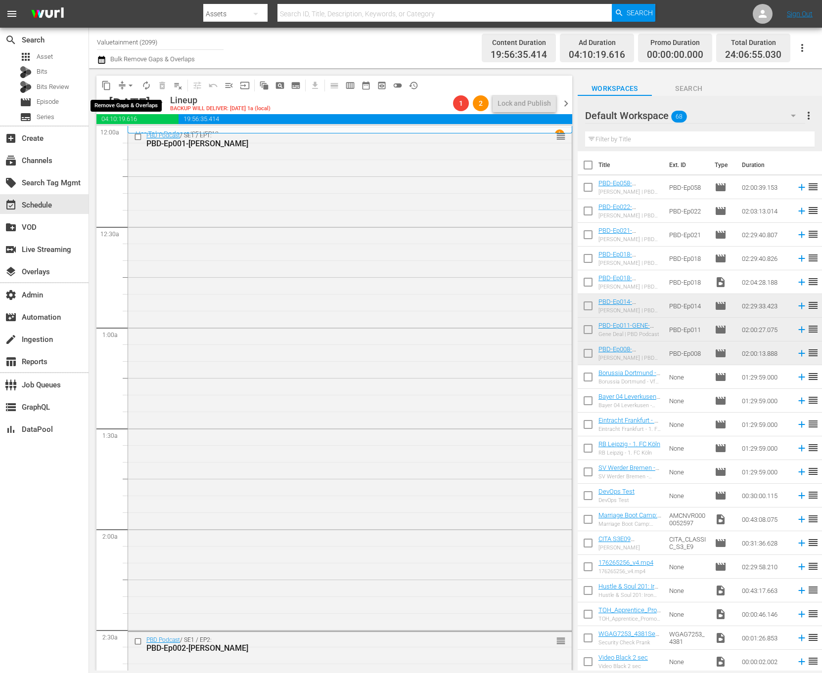
click at [123, 85] on button "arrow_drop_down" at bounding box center [131, 86] width 16 height 16
click at [128, 139] on li "Align to End of Previous Day" at bounding box center [131, 138] width 104 height 16
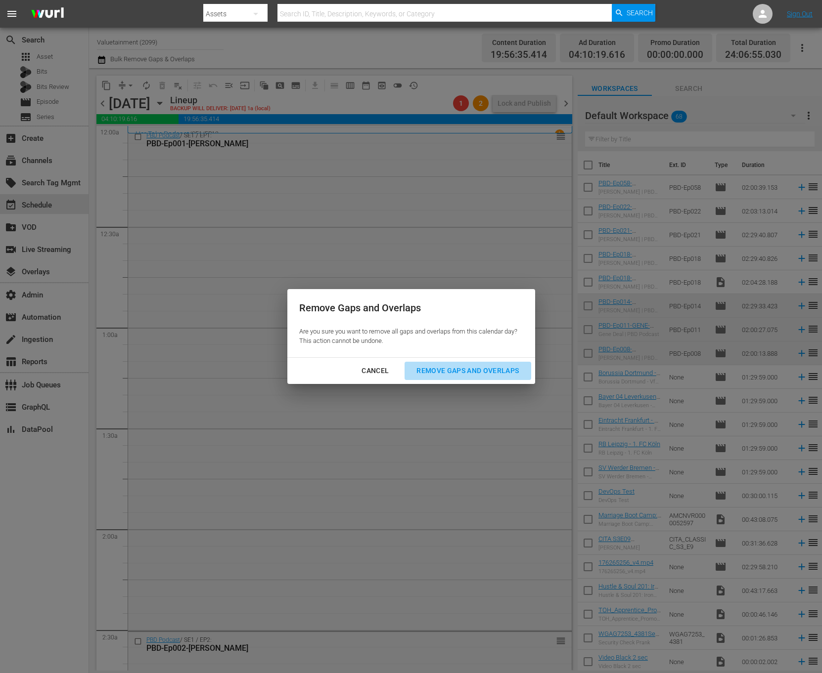
click at [473, 365] on div "Remove Gaps and Overlaps" at bounding box center [467, 371] width 118 height 12
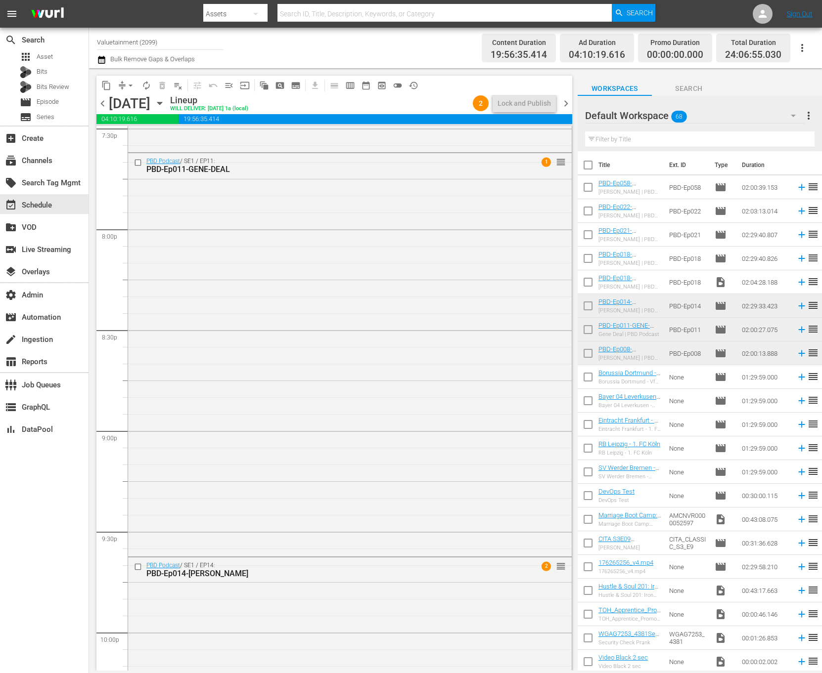
scroll to position [4320, 0]
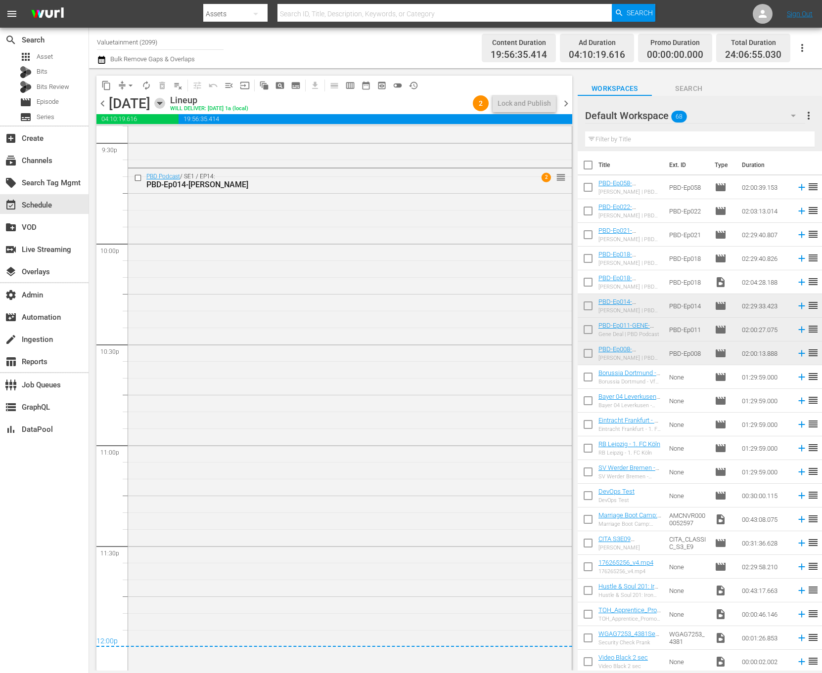
click at [165, 105] on icon "button" at bounding box center [159, 103] width 11 height 11
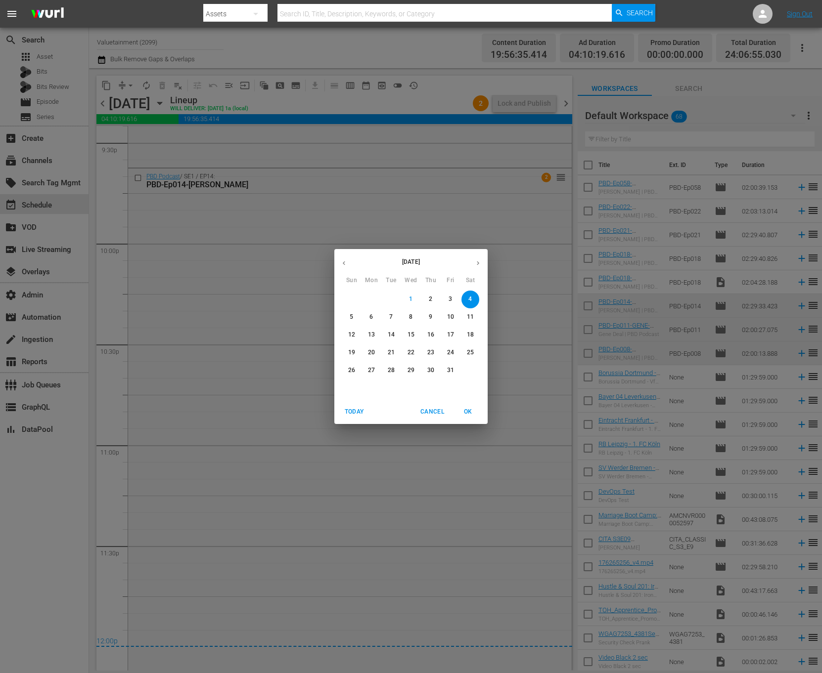
click at [354, 312] on button "5" at bounding box center [352, 318] width 18 height 18
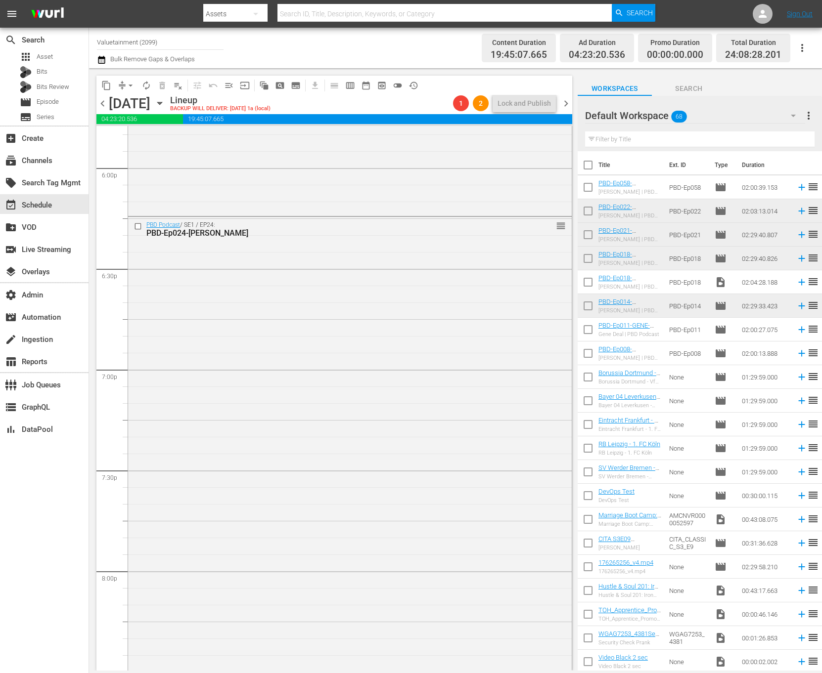
scroll to position [3131, 0]
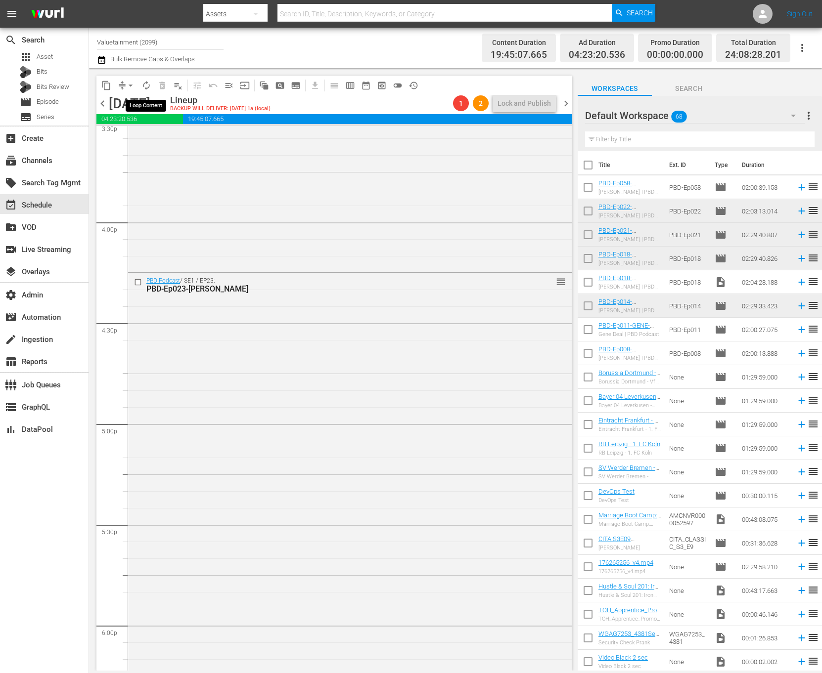
click at [130, 85] on span "arrow_drop_down" at bounding box center [131, 86] width 10 height 10
click at [163, 137] on li "Align to End of Previous Day" at bounding box center [131, 138] width 104 height 16
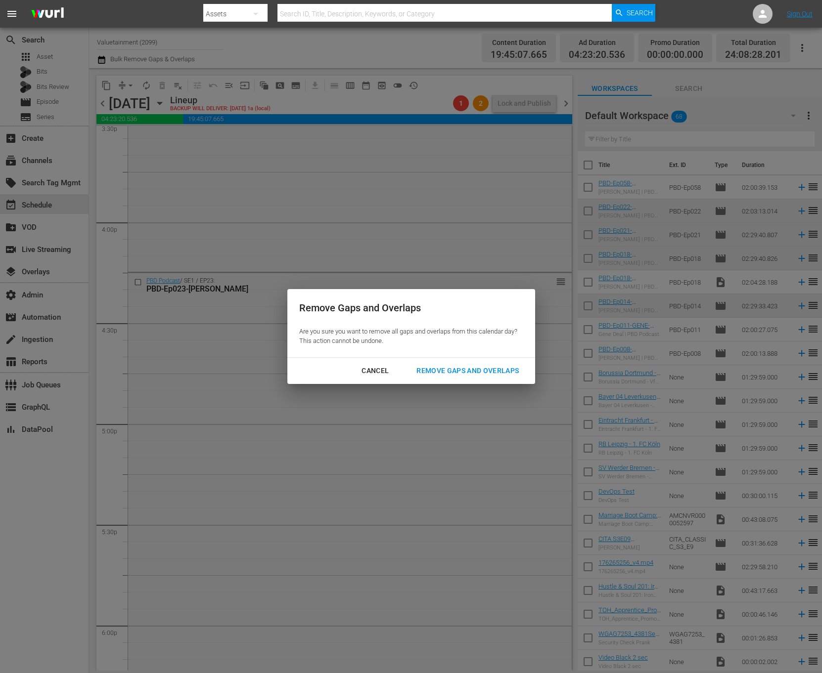
click at [484, 373] on div "Remove Gaps and Overlaps" at bounding box center [467, 371] width 118 height 12
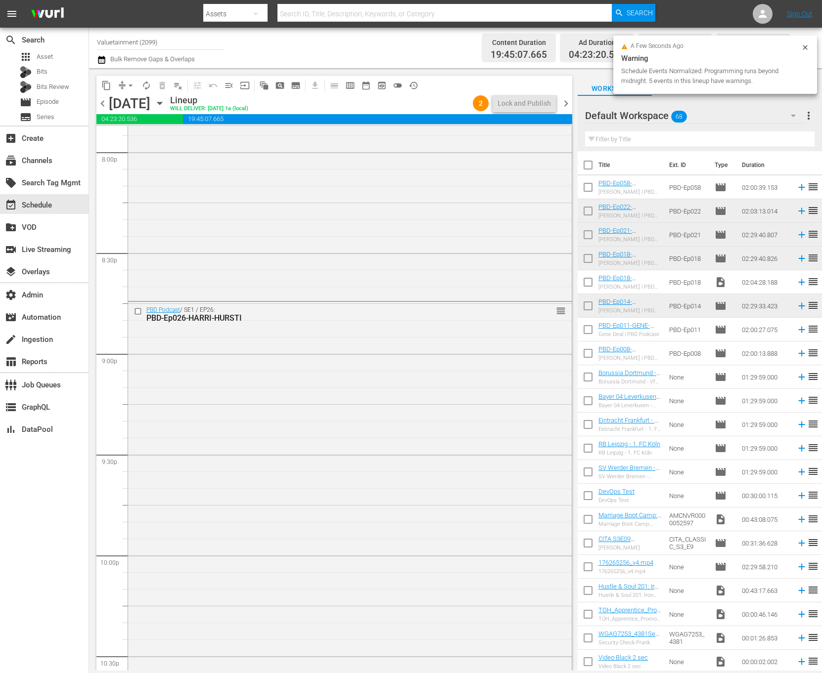
scroll to position [4349, 0]
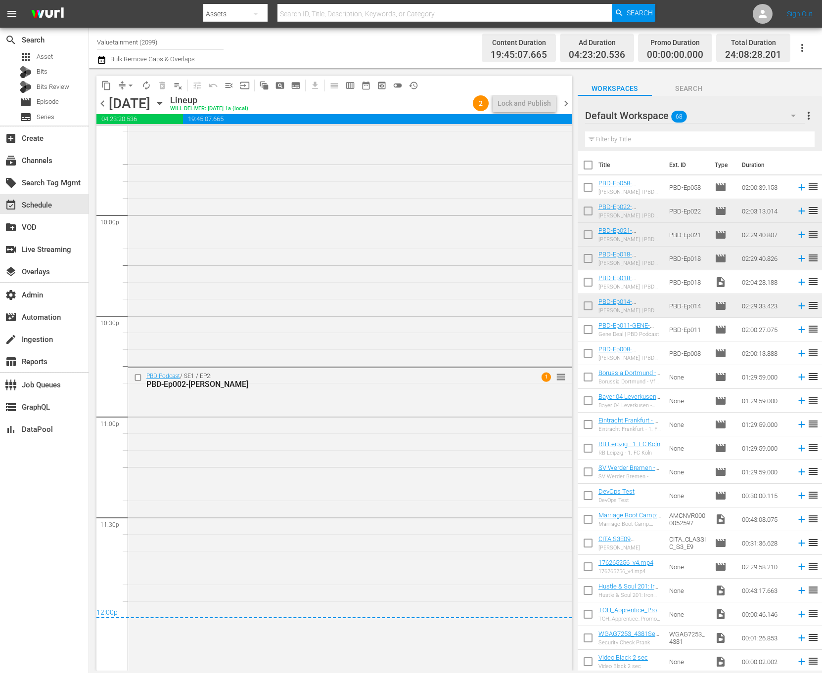
click at [567, 104] on span "chevron_right" at bounding box center [566, 103] width 12 height 12
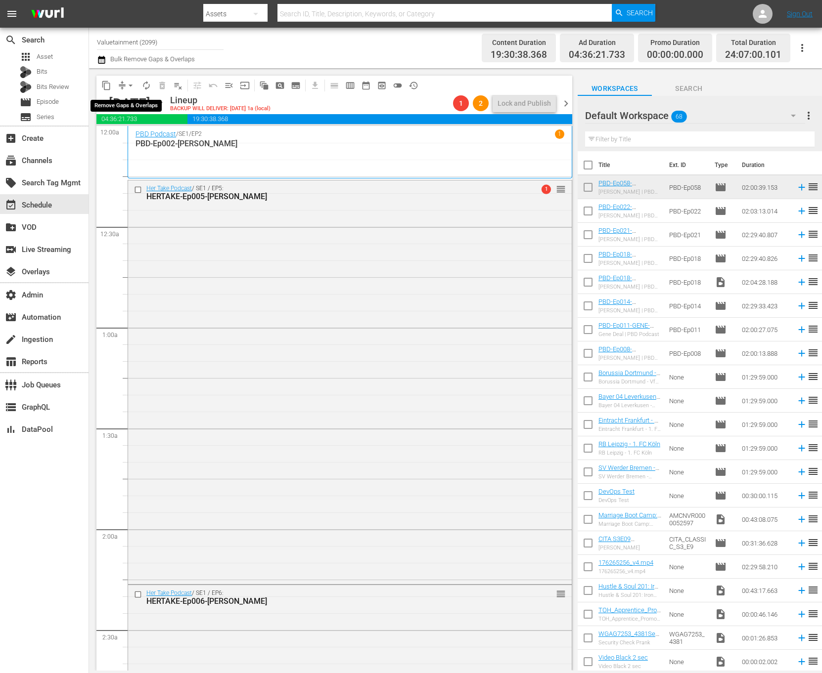
click at [129, 83] on span "arrow_drop_down" at bounding box center [131, 86] width 10 height 10
click at [142, 138] on li "Align to End of Previous Day" at bounding box center [131, 138] width 104 height 16
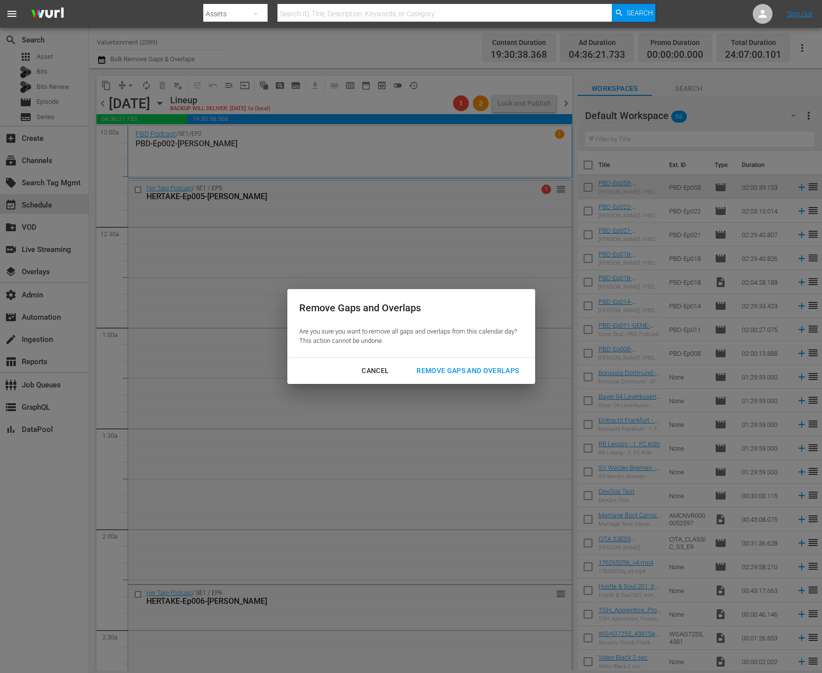
click at [507, 372] on div "Remove Gaps and Overlaps" at bounding box center [467, 371] width 118 height 12
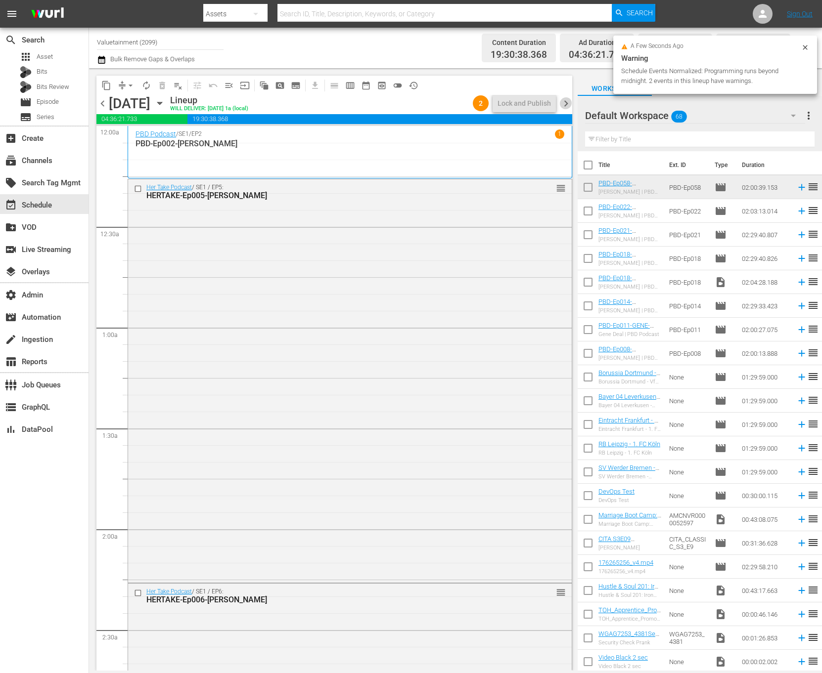
click at [568, 102] on span "chevron_right" at bounding box center [566, 103] width 12 height 12
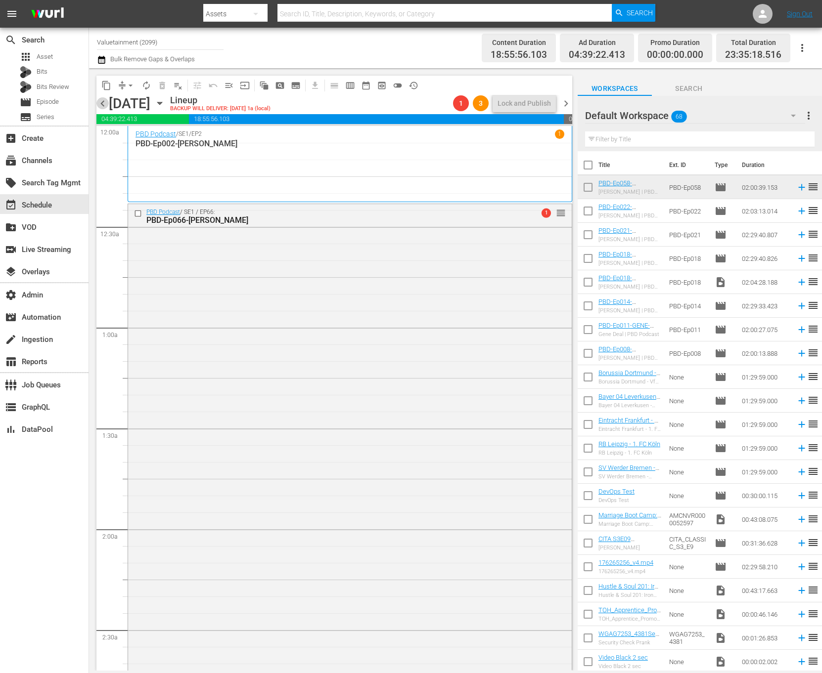
click at [100, 102] on span "chevron_left" at bounding box center [102, 103] width 12 height 12
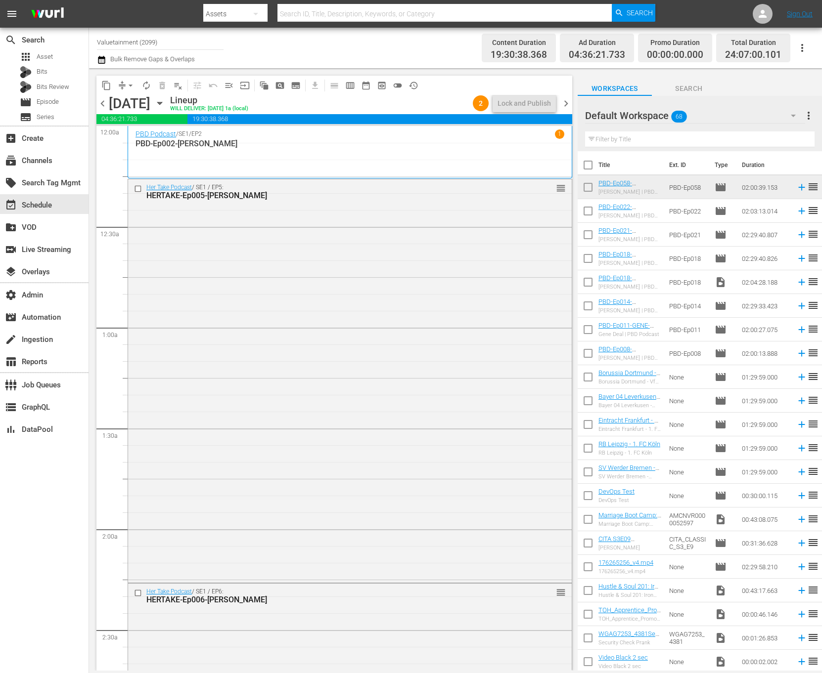
click at [563, 107] on span "chevron_right" at bounding box center [566, 103] width 12 height 12
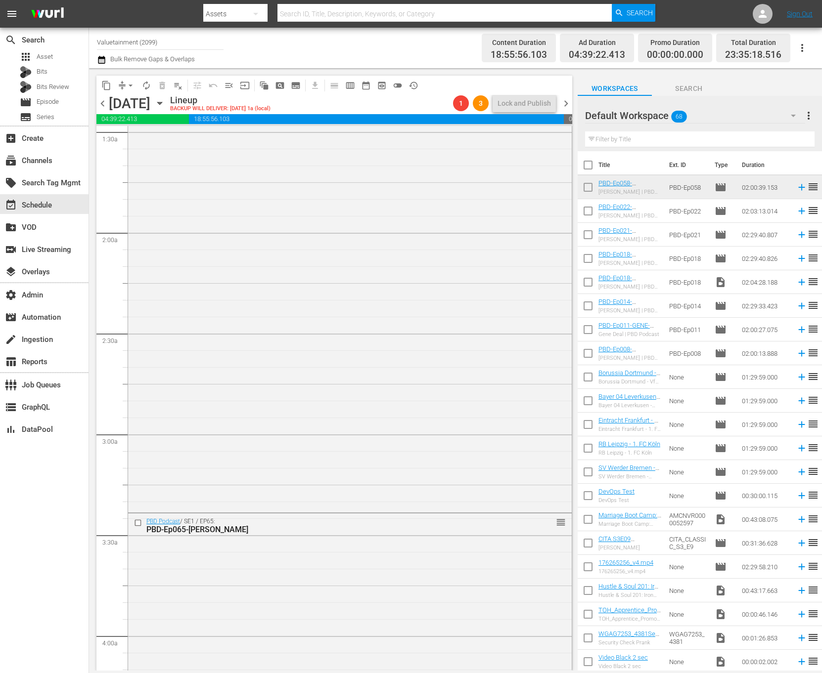
scroll to position [178, 0]
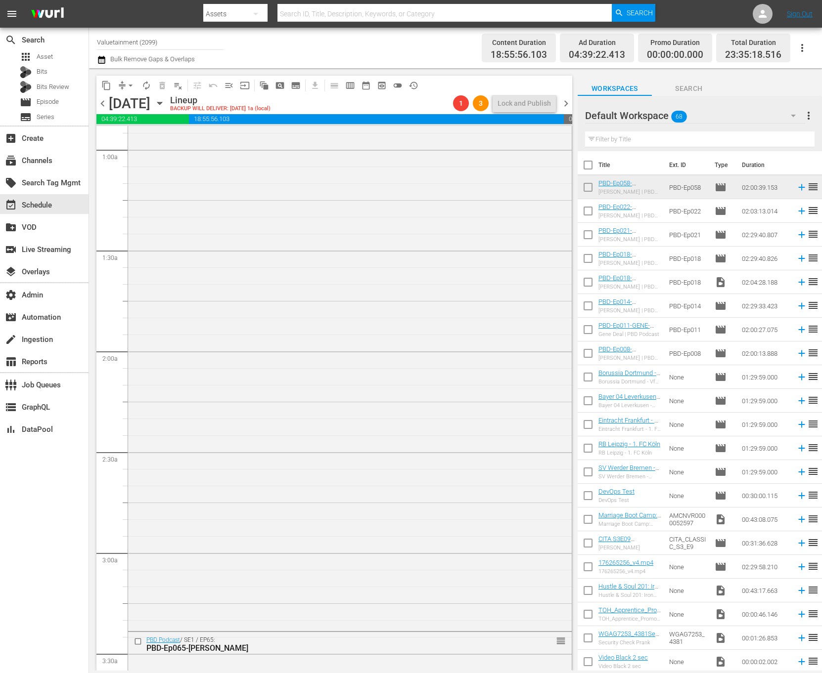
click at [126, 86] on span "arrow_drop_down" at bounding box center [131, 86] width 10 height 10
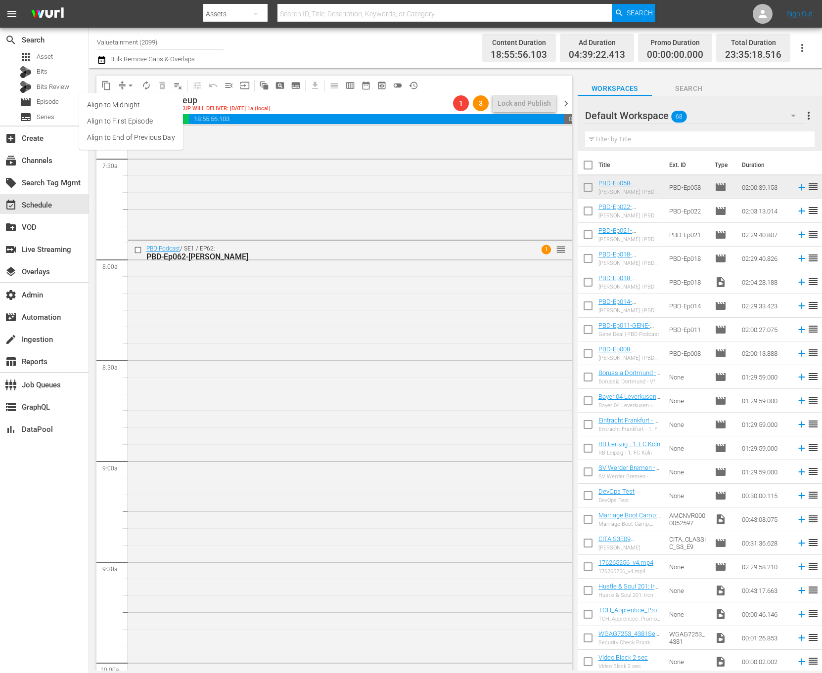
scroll to position [1475, 0]
click at [306, 350] on div "PBD Podcast / SE1 / EP62: PBD-Ep062-ANDREW-CALLAGHAN 1 reorder" at bounding box center [350, 547] width 444 height 603
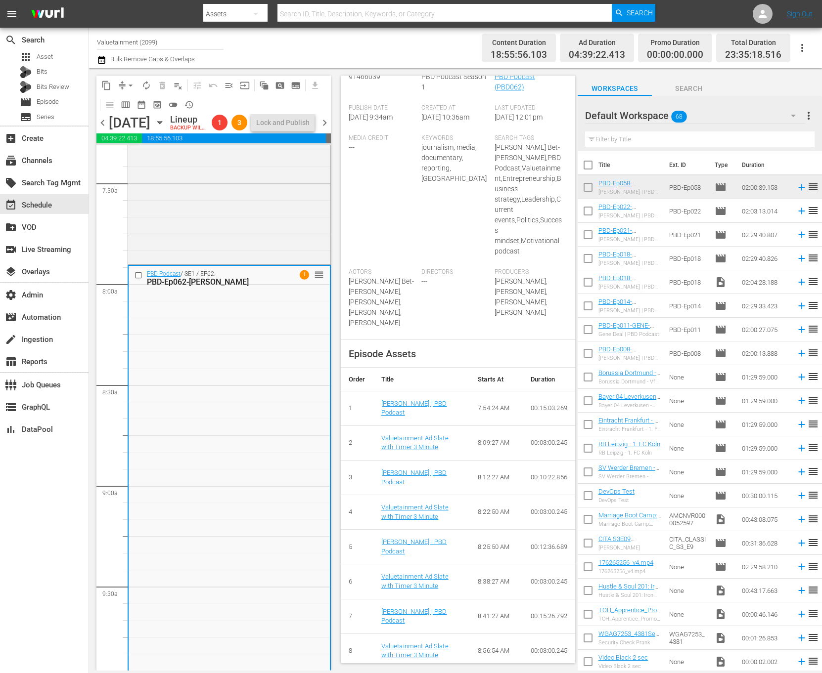
scroll to position [562, 0]
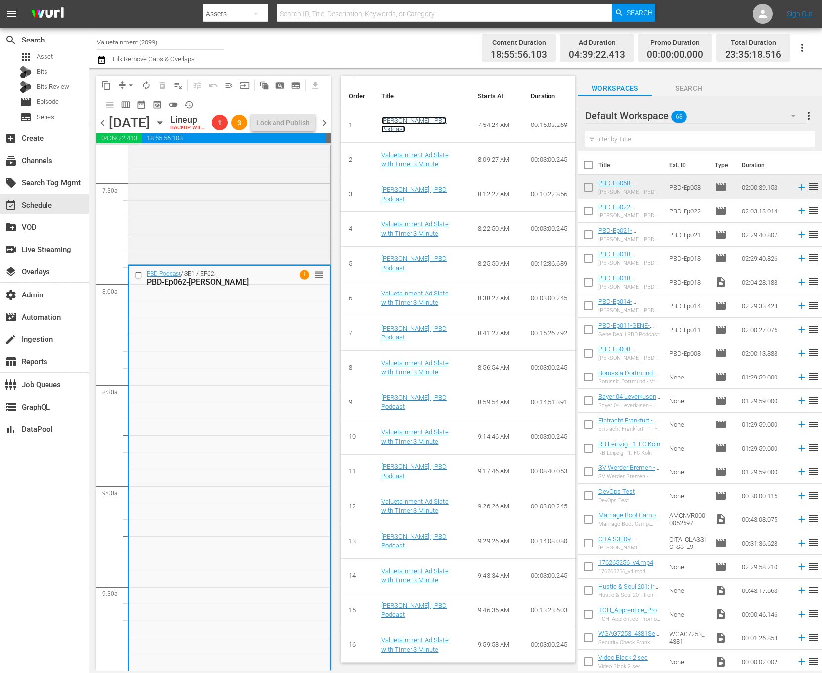
click at [399, 121] on link "[PERSON_NAME] | PBD Podcast" at bounding box center [414, 125] width 66 height 17
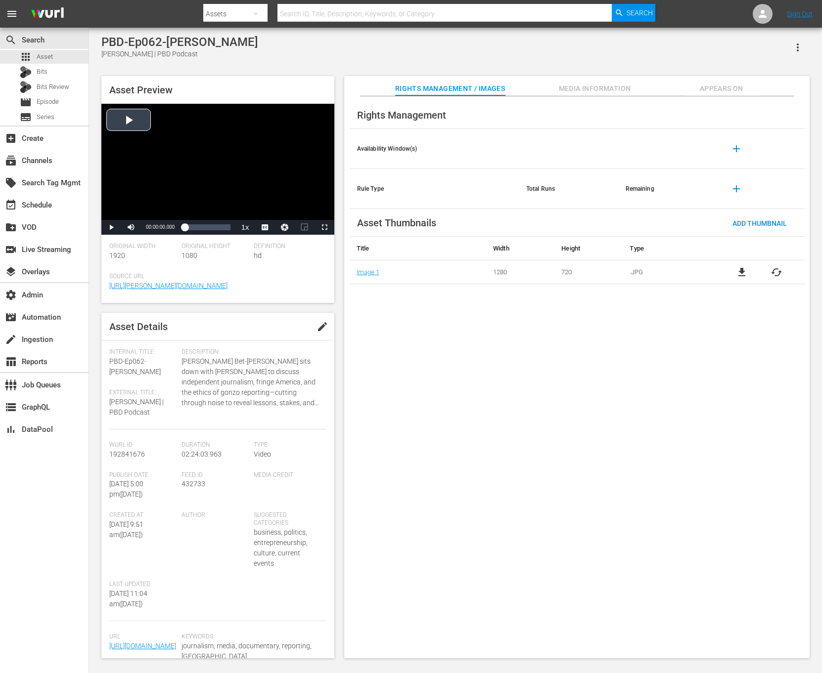
click at [288, 173] on div "Video Player" at bounding box center [217, 162] width 233 height 116
click at [235, 230] on button "Playback Rate" at bounding box center [245, 227] width 20 height 15
click at [228, 228] on div "Loaded : 0.42% 02:17:48.138 00:00:02.179" at bounding box center [206, 228] width 45 height 10
click at [230, 229] on div "02:17:48.138" at bounding box center [206, 228] width 45 height 10
click at [163, 226] on span "02:23:06.709" at bounding box center [160, 226] width 29 height 5
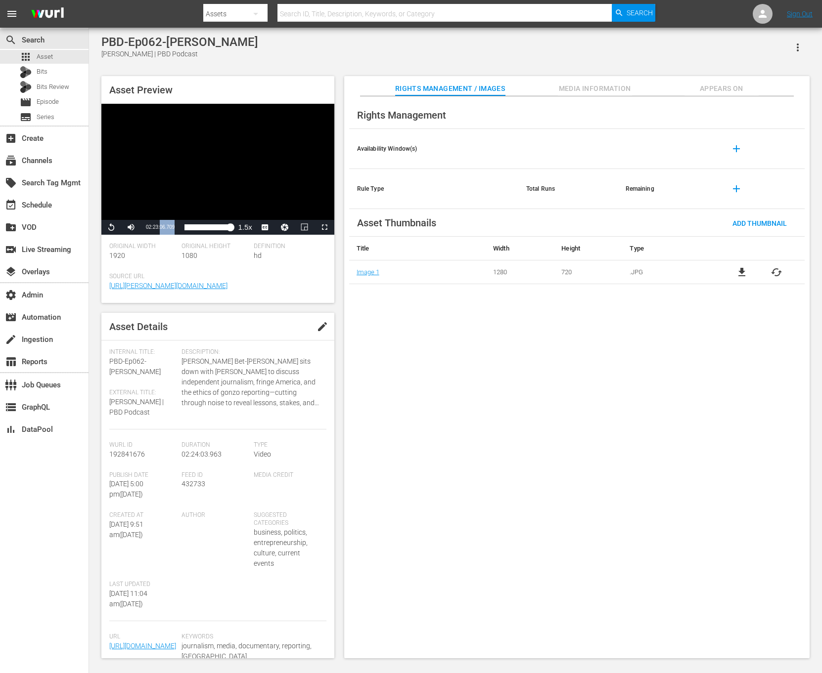
click at [163, 226] on span "02:23:06.709" at bounding box center [160, 226] width 29 height 5
copy div "02:23:06.709 / Duration 02:23:06.709 Loaded : 100.00% 02:24:03.963 02:23:06.709"
click at [285, 227] on button "Video Player" at bounding box center [285, 227] width 20 height 15
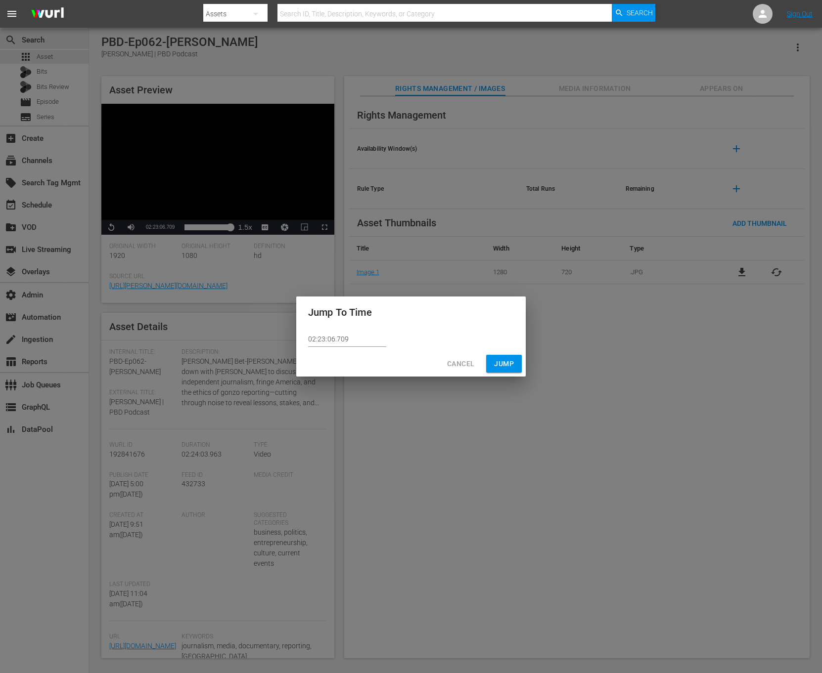
click at [369, 341] on input "02:23:06.709" at bounding box center [347, 339] width 78 height 15
paste input "text"
click at [319, 338] on input "02:23:06.709" at bounding box center [347, 339] width 78 height 15
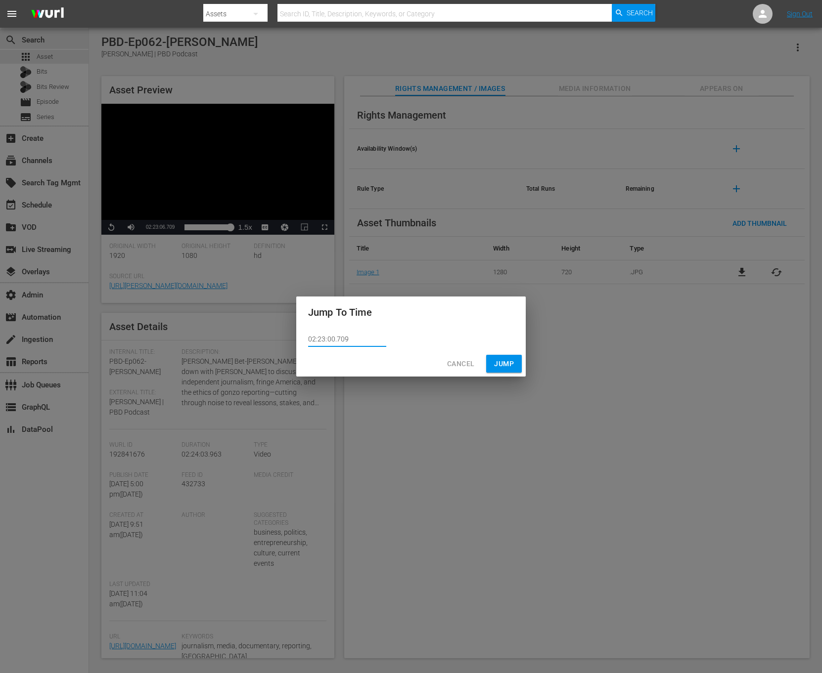
type input "02:23:00.709"
click at [508, 359] on span "Jump" at bounding box center [504, 364] width 20 height 12
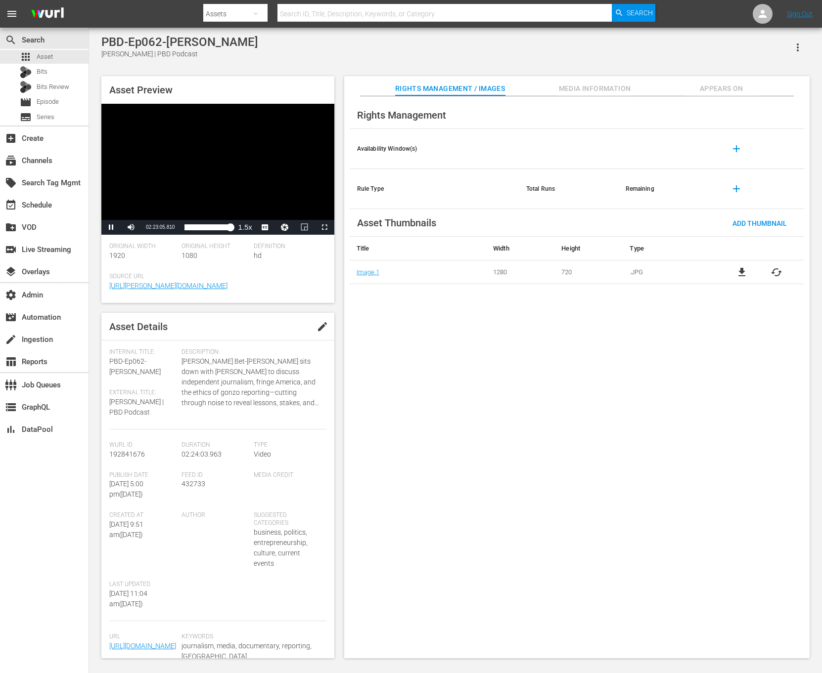
click at [724, 94] on span "Appears On" at bounding box center [721, 89] width 74 height 12
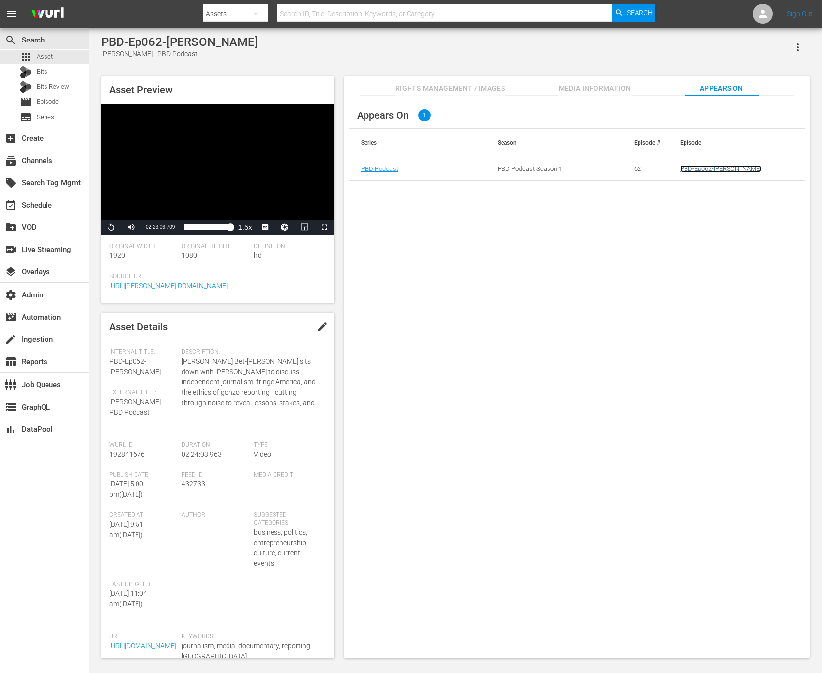
click at [710, 167] on link "PBD-Ep062-ANDREW-CALLAGHAN" at bounding box center [720, 168] width 81 height 7
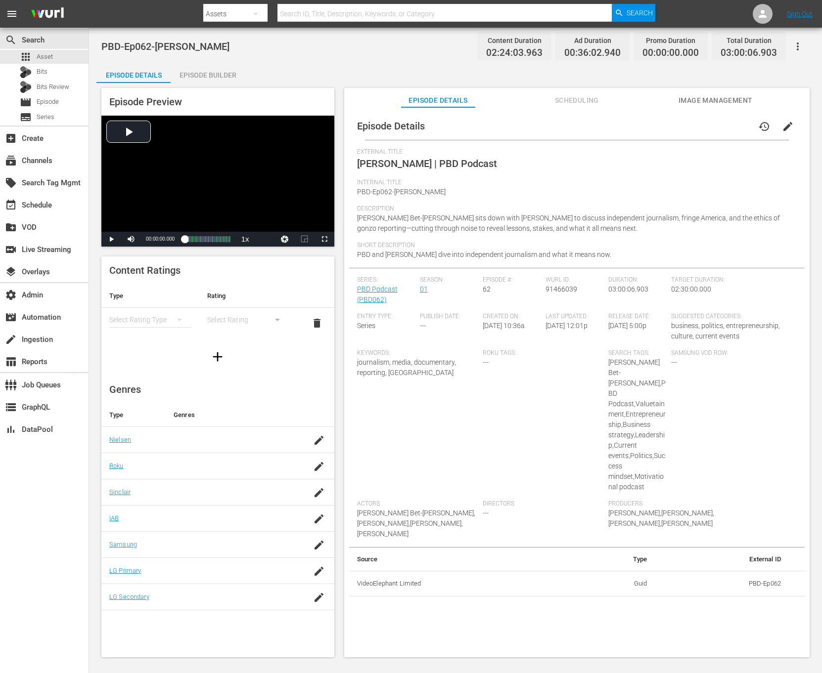
click at [212, 79] on div "Episode Builder" at bounding box center [208, 75] width 74 height 24
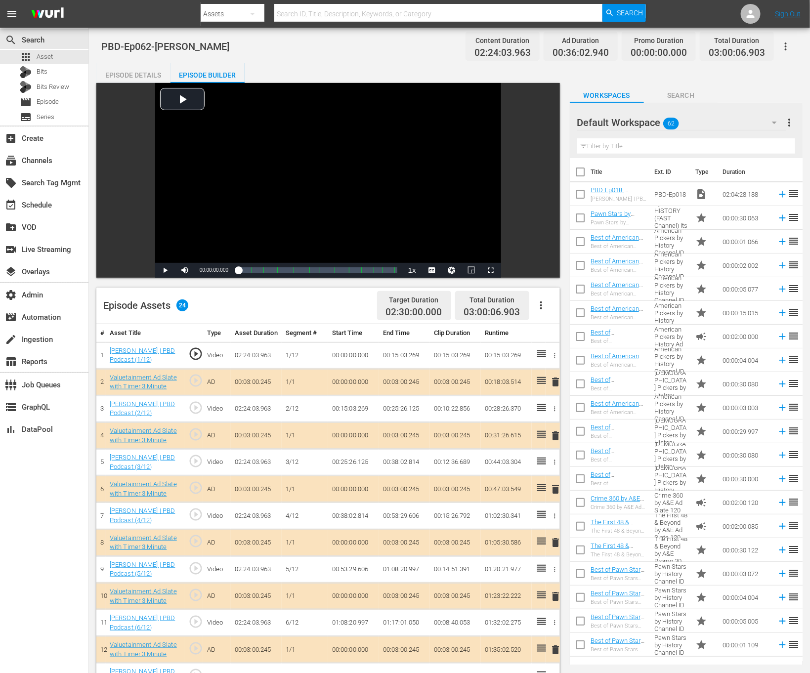
scroll to position [325, 0]
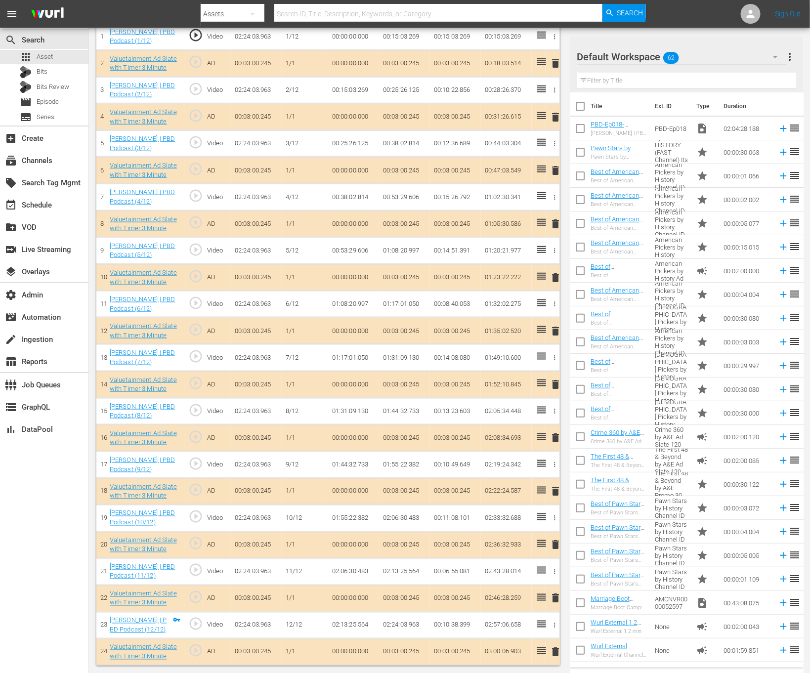
click at [406, 628] on td "02:24:03.963" at bounding box center [404, 625] width 51 height 27
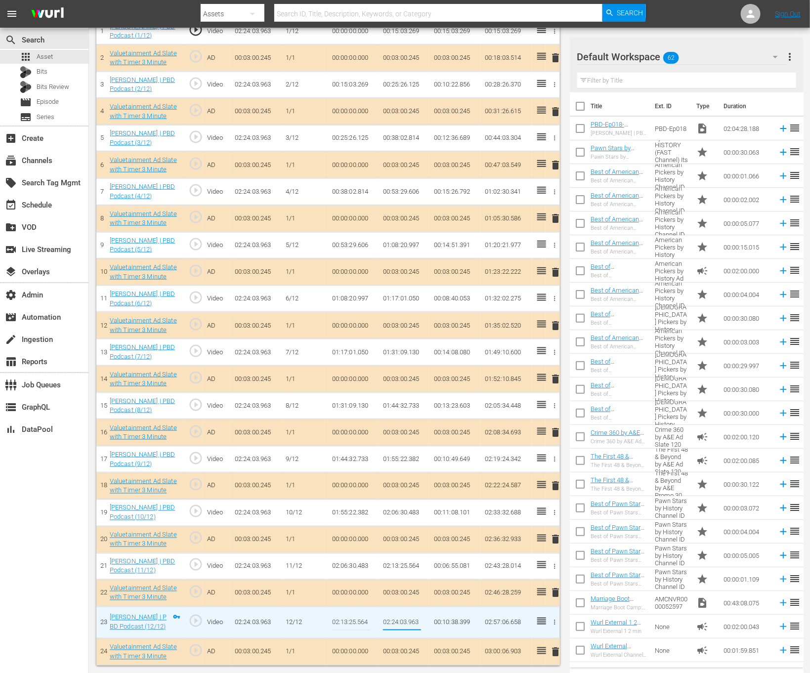
type input "02:23:06.709"
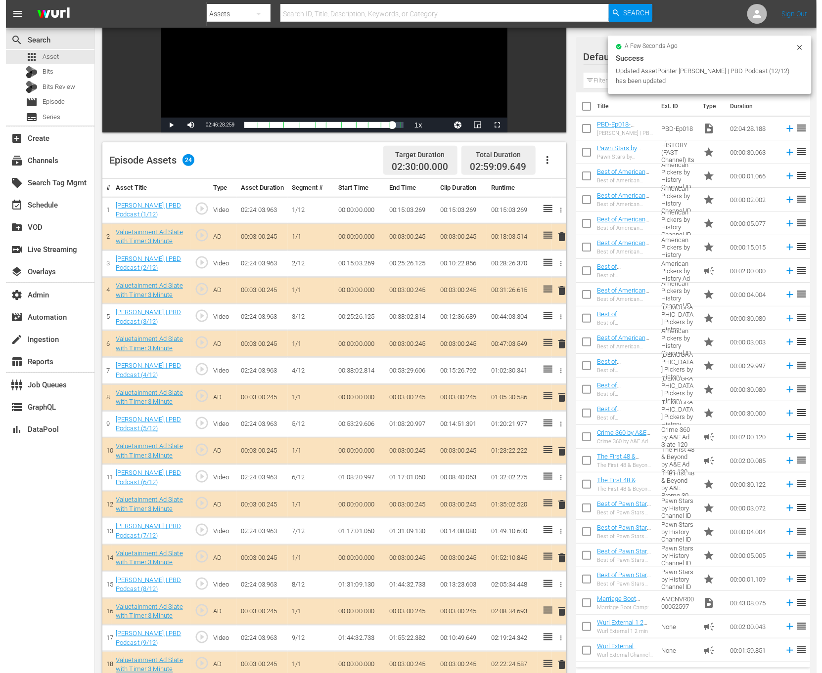
scroll to position [0, 0]
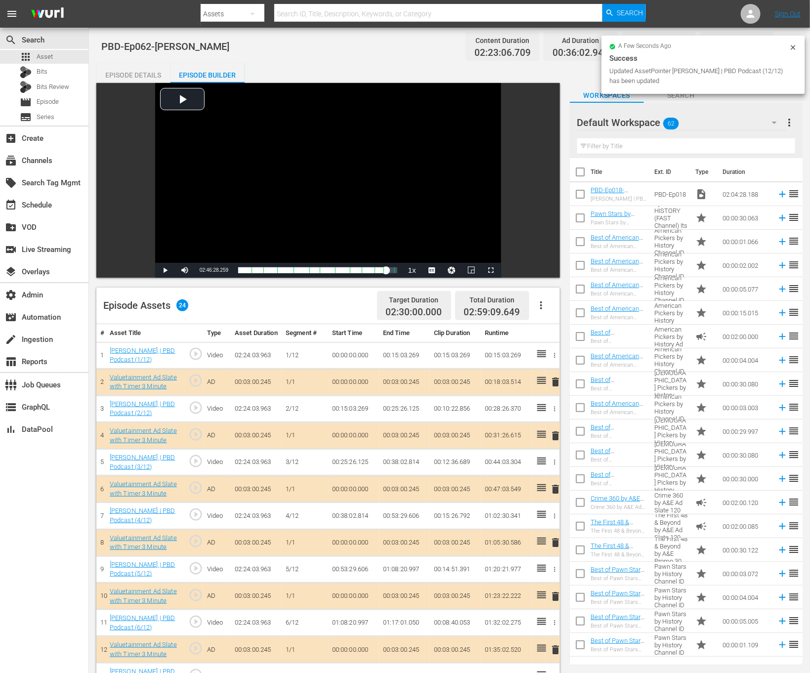
click at [791, 55] on div "Success" at bounding box center [704, 58] width 188 height 12
click at [791, 50] on icon at bounding box center [794, 48] width 8 height 8
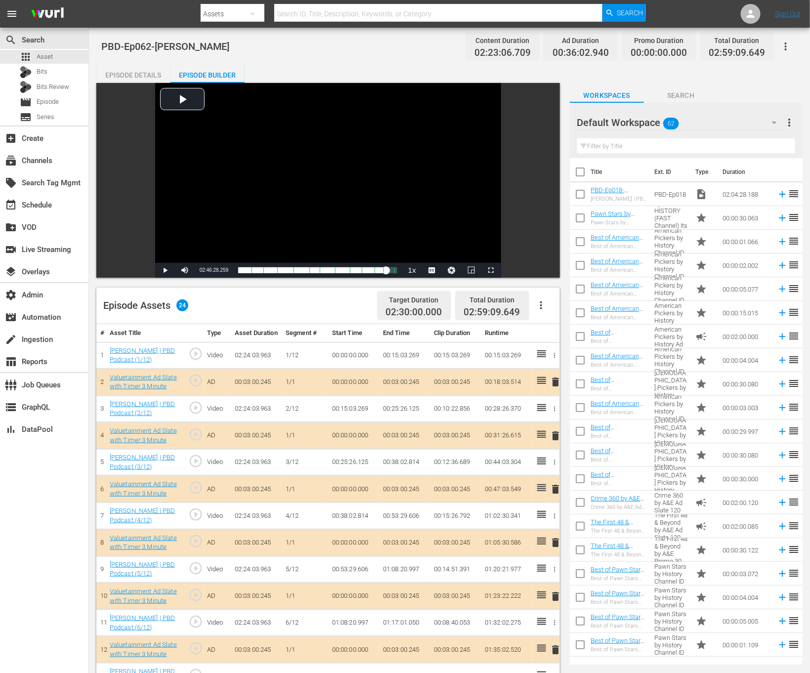
click at [791, 48] on icon "button" at bounding box center [786, 47] width 12 height 12
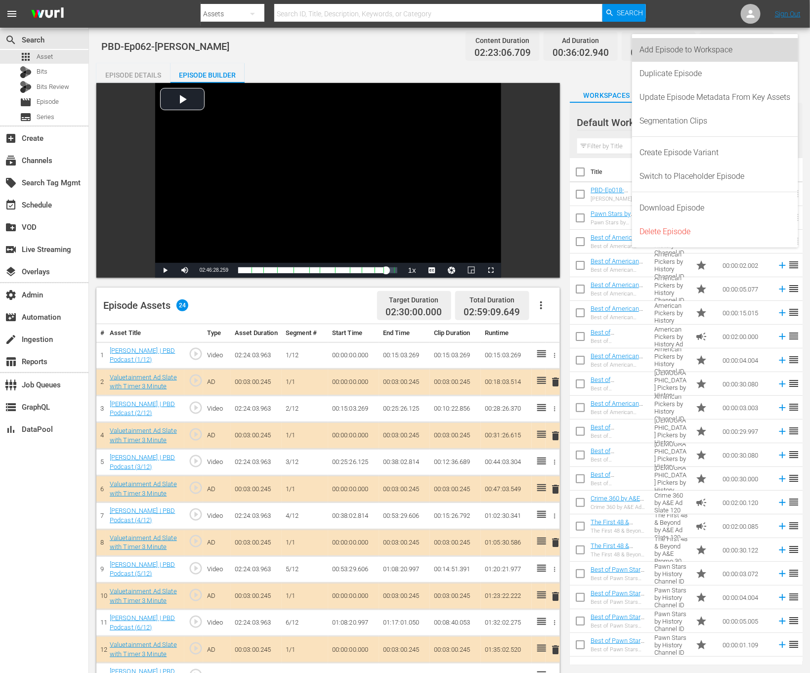
click at [772, 48] on div "Add Episode to Workspace" at bounding box center [715, 50] width 151 height 24
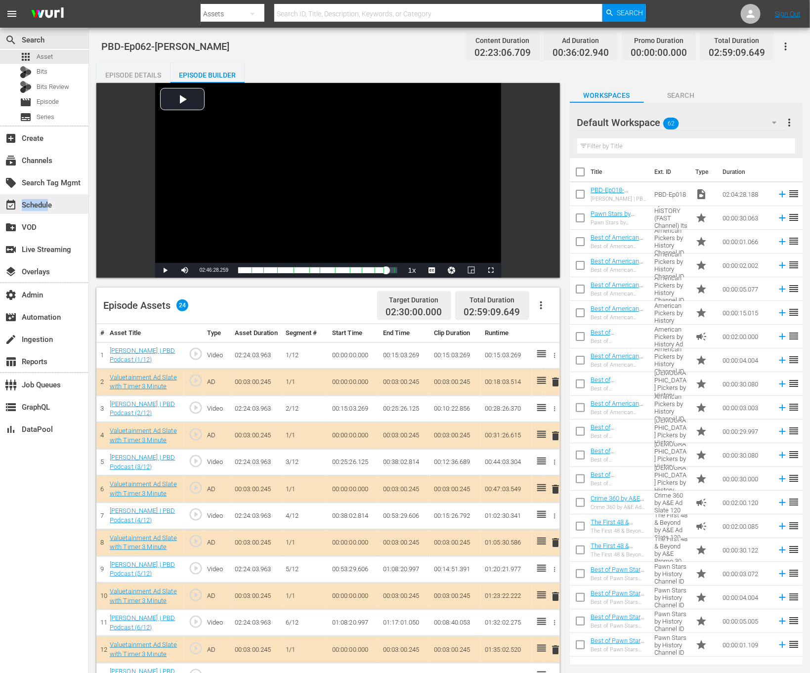
click at [48, 200] on div "event_available Schedule" at bounding box center [27, 203] width 55 height 9
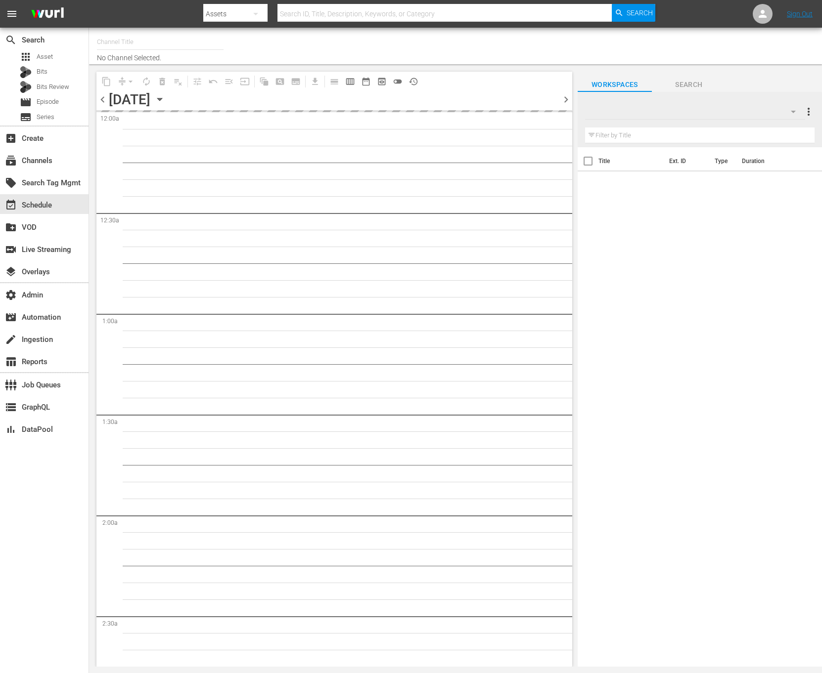
type input "Valuetainment (2099)"
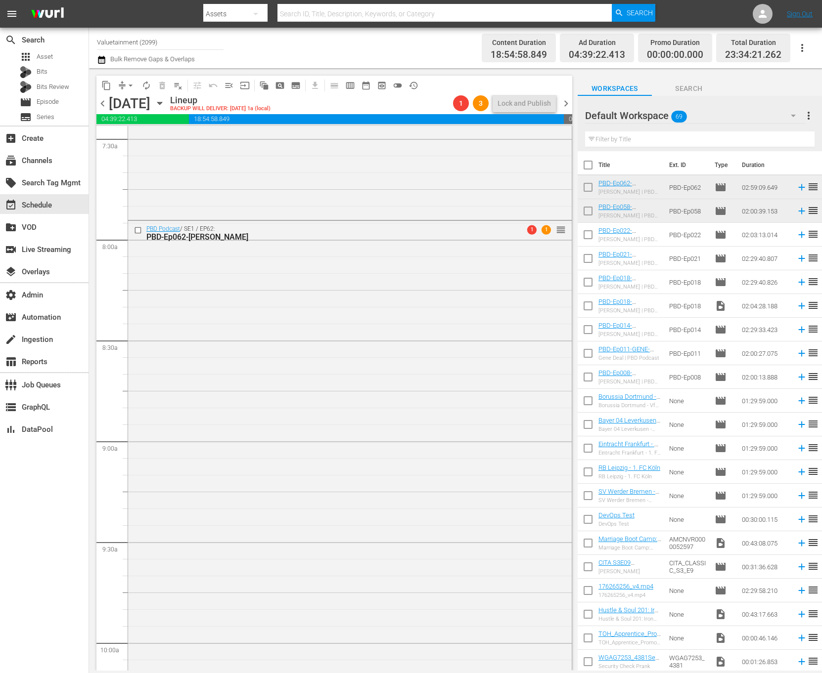
scroll to position [1505, 0]
click at [344, 333] on div "PBD Podcast / SE1 / EP62: PBD-Ep062-[PERSON_NAME] 1 1 reorder" at bounding box center [350, 516] width 444 height 599
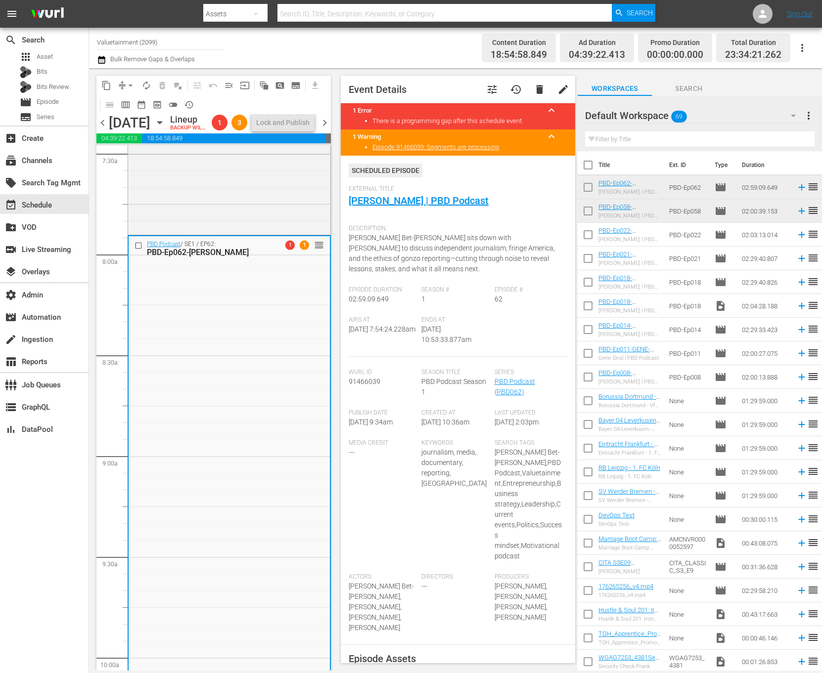
click at [534, 90] on span "delete" at bounding box center [540, 90] width 12 height 12
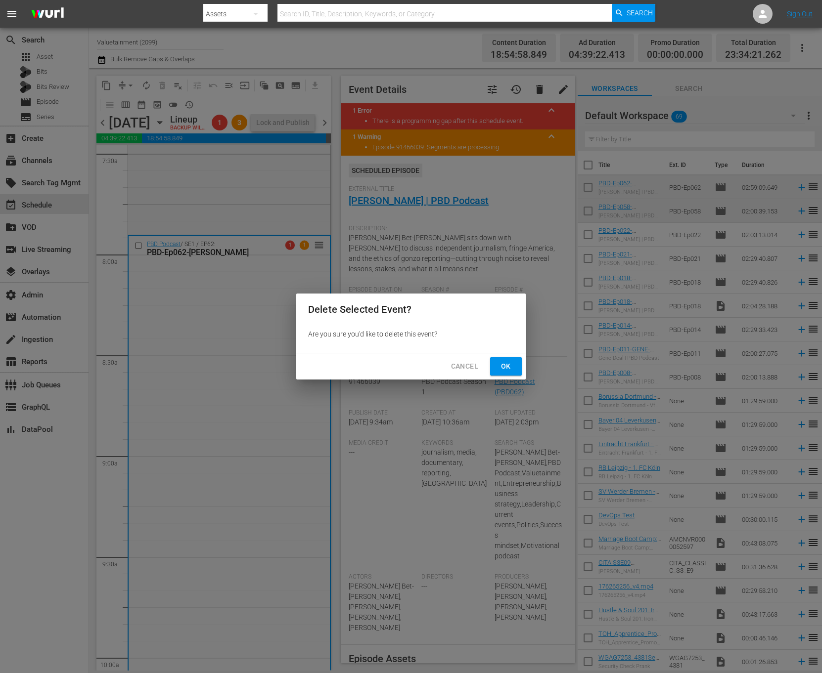
click at [505, 367] on span "Ok" at bounding box center [506, 366] width 16 height 12
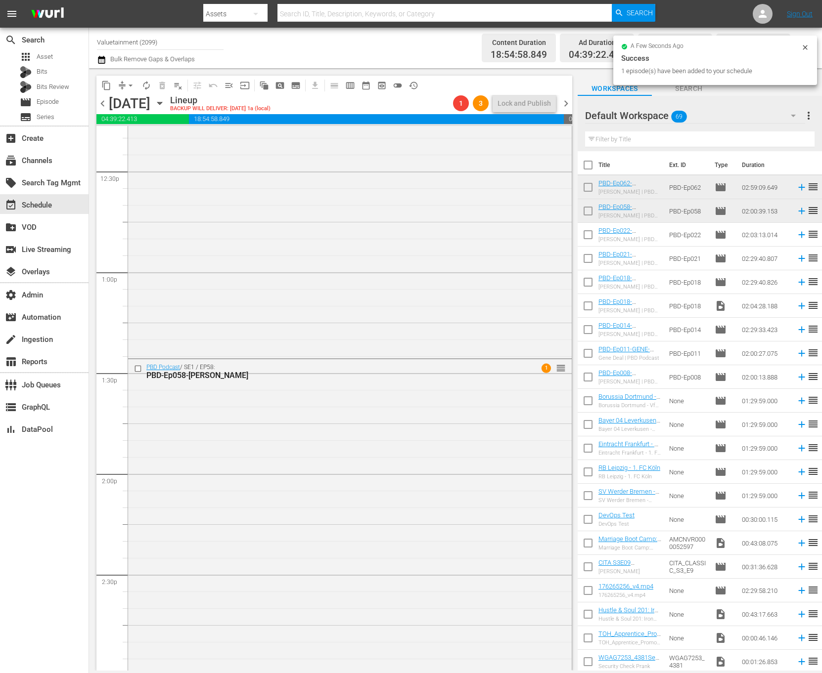
scroll to position [2538, 0]
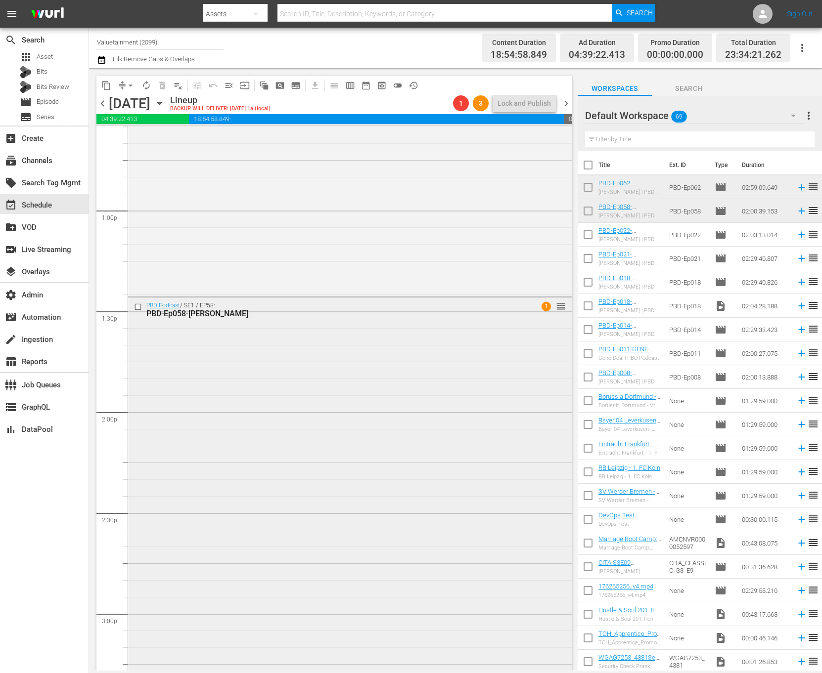
click at [380, 348] on div "PBD Podcast / SE1 / EP58: PBD-Ep058-[PERSON_NAME] 1 reorder" at bounding box center [350, 499] width 444 height 402
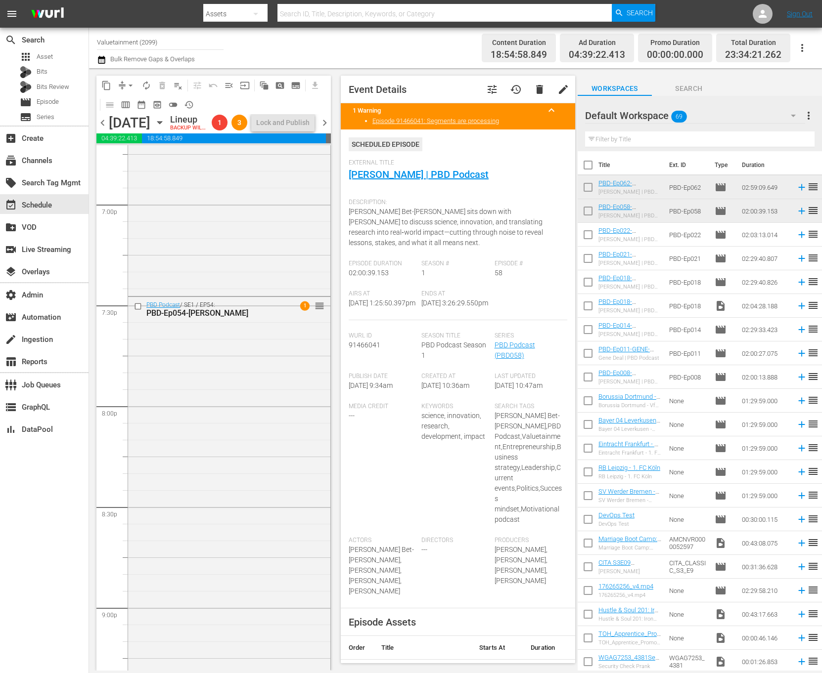
scroll to position [3795, 0]
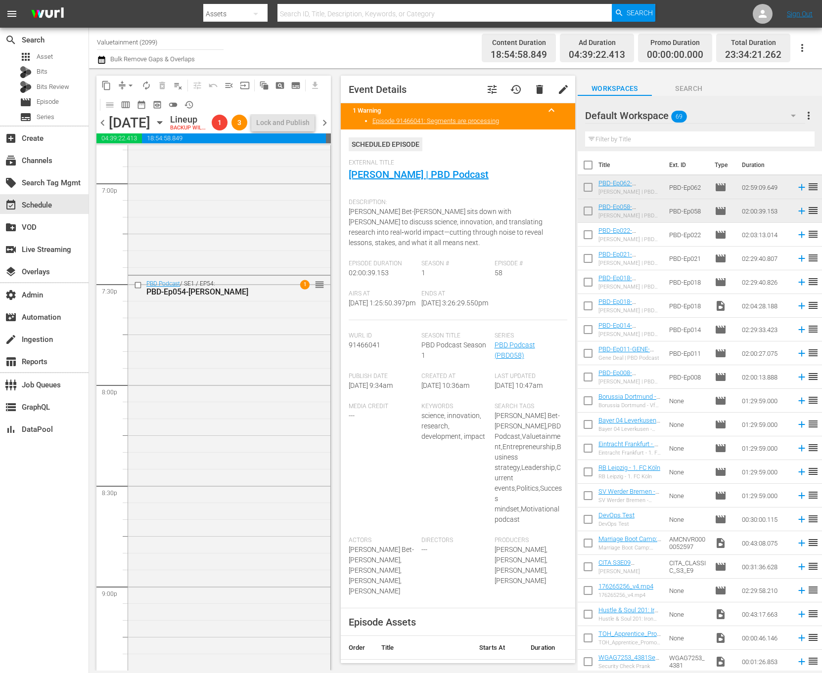
click at [273, 443] on div "PBD Podcast / SE1 / EP54: PBD-Ep054-[PERSON_NAME] 1 reorder" at bounding box center [229, 528] width 202 height 504
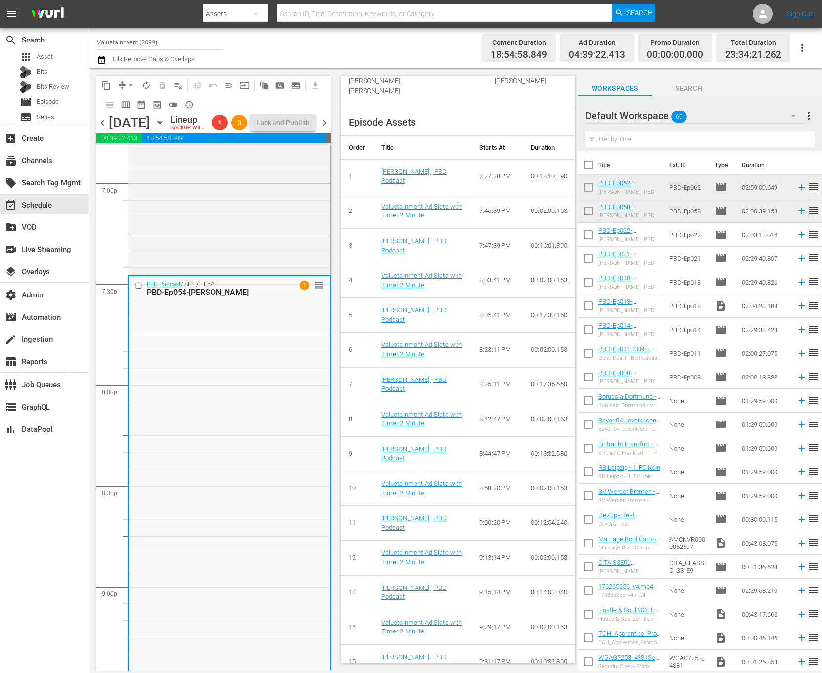
scroll to position [619, 0]
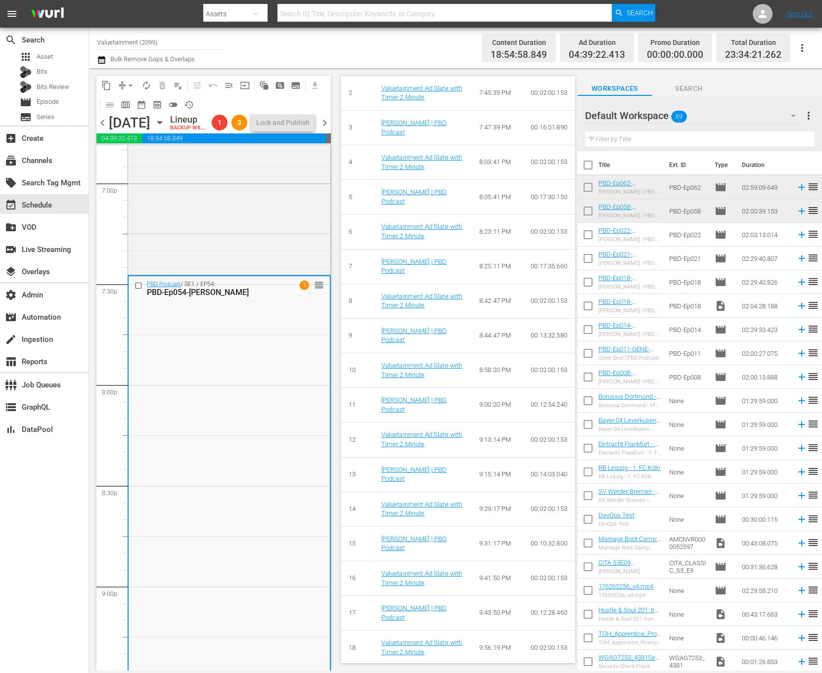
click at [405, 188] on div "[PERSON_NAME] | PBD Podcast" at bounding box center [422, 197] width 82 height 18
click at [405, 191] on link "[PERSON_NAME] | PBD Podcast" at bounding box center [414, 196] width 66 height 17
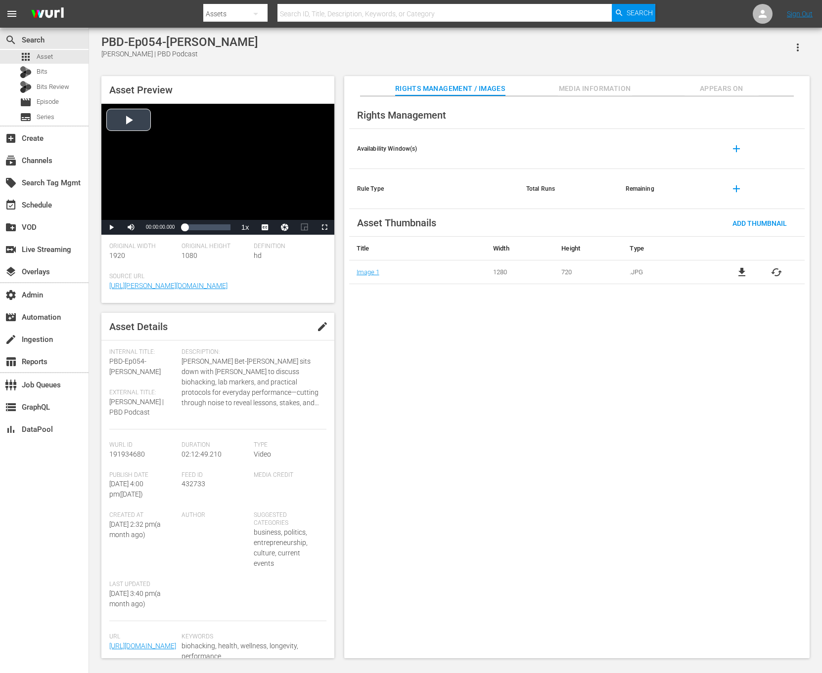
click at [228, 191] on div "Video Player" at bounding box center [217, 162] width 233 height 116
click at [230, 233] on div "Loaded : 0.30% 02:12:49.210 00:00:01.057" at bounding box center [206, 227] width 55 height 15
click at [161, 227] on span "02:12:11.946" at bounding box center [160, 226] width 29 height 5
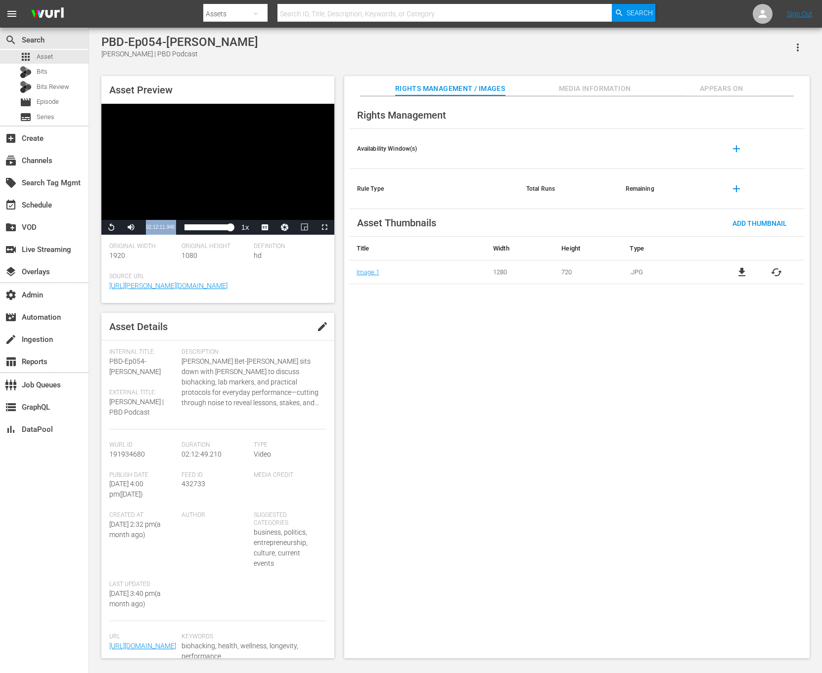
copy div "02:12:11.946 / Duration 02:12:11.946 Loaded : 100.00% 02:12:49.210 02:12:11.946"
click at [738, 86] on span "Appears On" at bounding box center [721, 89] width 74 height 12
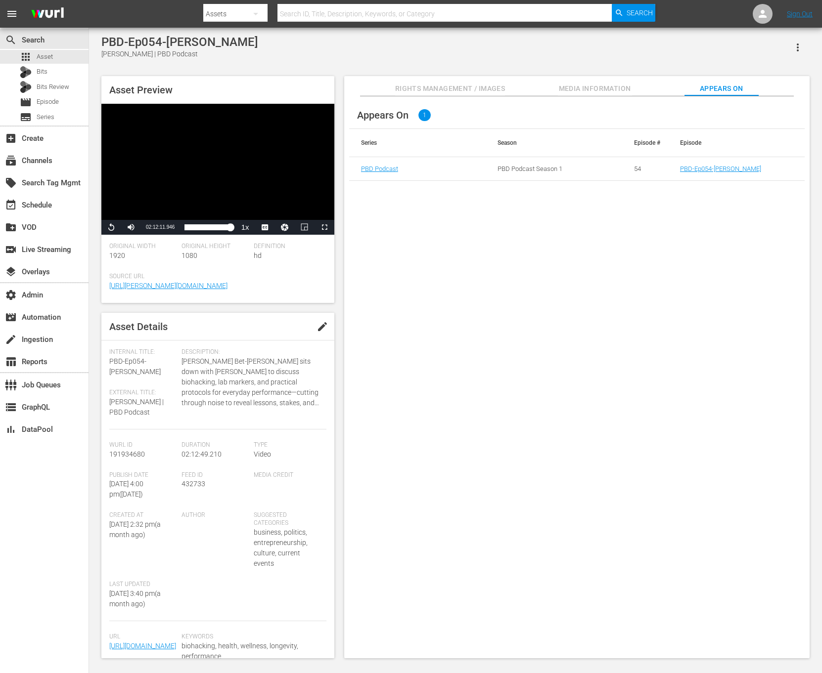
click at [702, 164] on td "PBD-Ep054-[PERSON_NAME]" at bounding box center [736, 169] width 136 height 24
click at [702, 167] on link "PBD-Ep054-[PERSON_NAME]" at bounding box center [720, 168] width 81 height 7
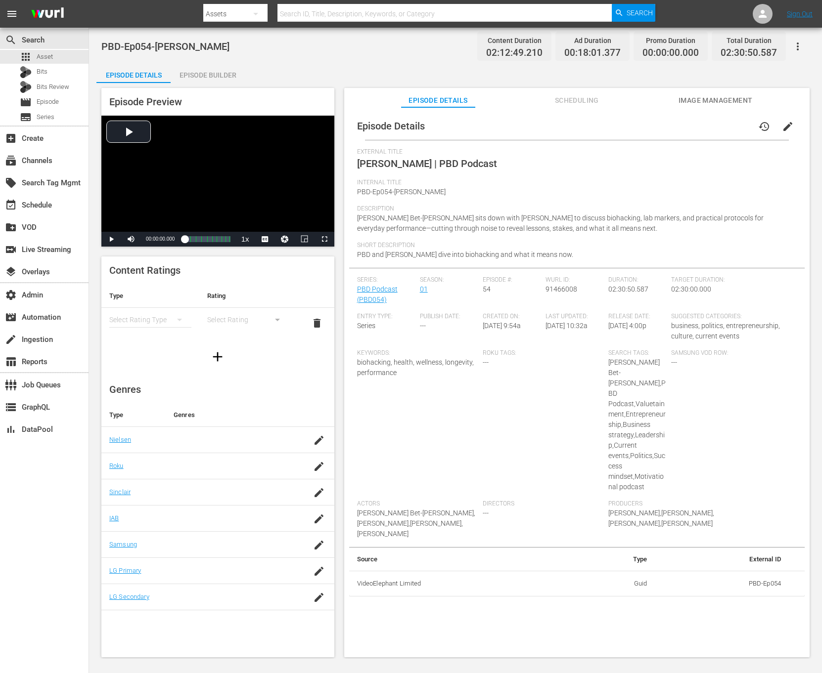
click at [203, 72] on div "Episode Builder" at bounding box center [208, 75] width 74 height 24
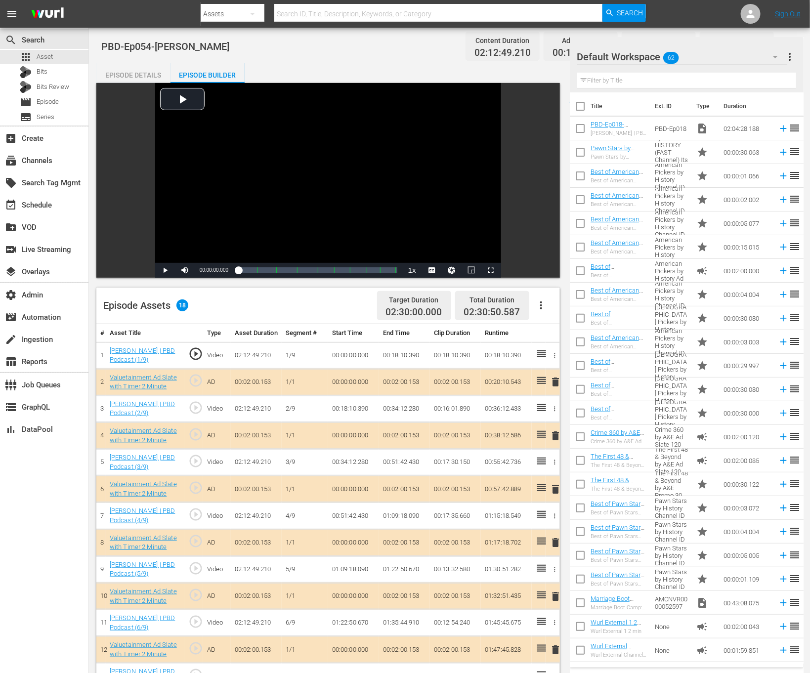
scroll to position [257, 0]
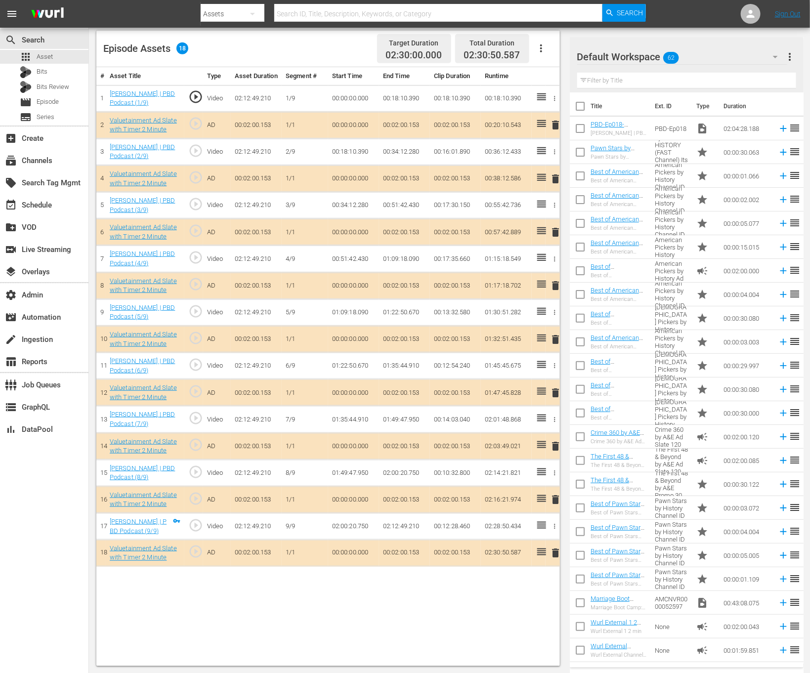
click at [407, 532] on td "02:12:49.210" at bounding box center [404, 527] width 51 height 27
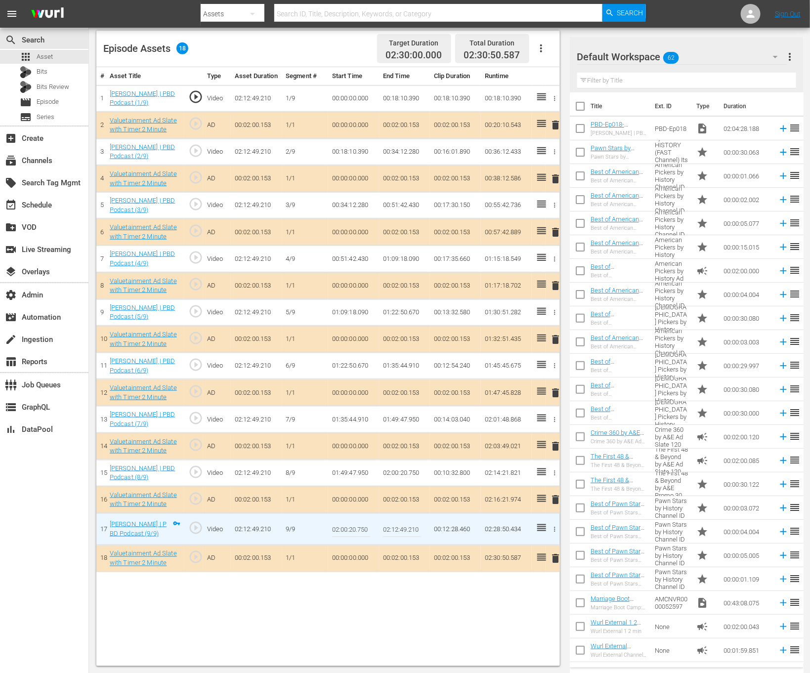
click at [407, 532] on input "02:12:49.210" at bounding box center [402, 530] width 38 height 24
paste input "11.946"
type input "02:12:11.946"
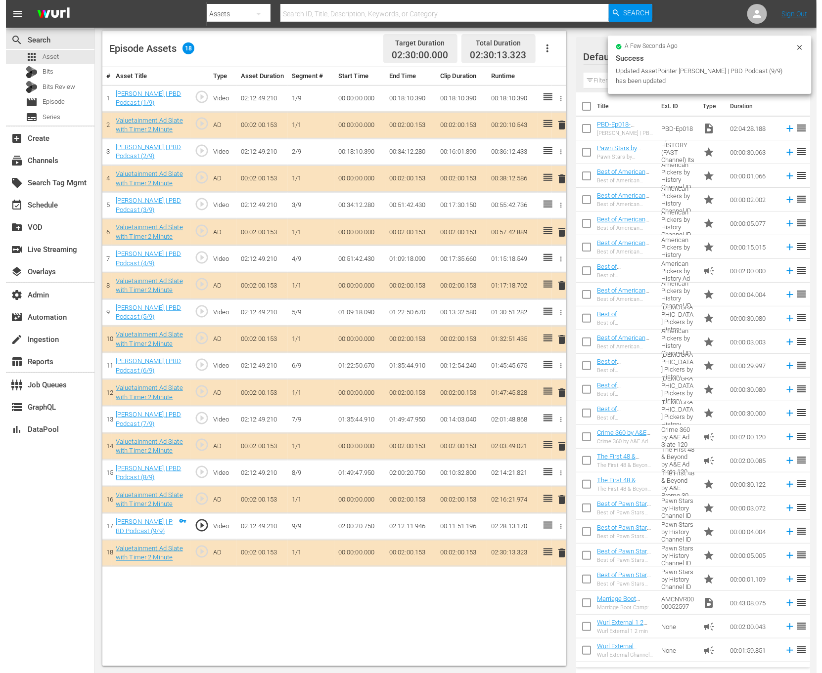
scroll to position [0, 0]
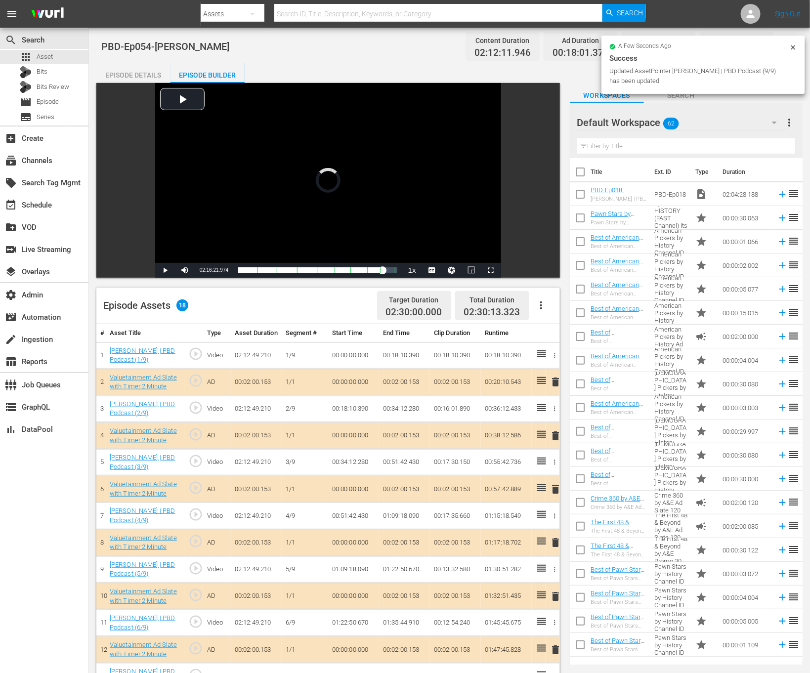
click at [792, 42] on div "a few seconds ago Success Updated AssetPointer Gary Brecka | PBD Podcast (9/9) …" at bounding box center [704, 65] width 204 height 58
click at [792, 46] on icon at bounding box center [794, 48] width 8 height 8
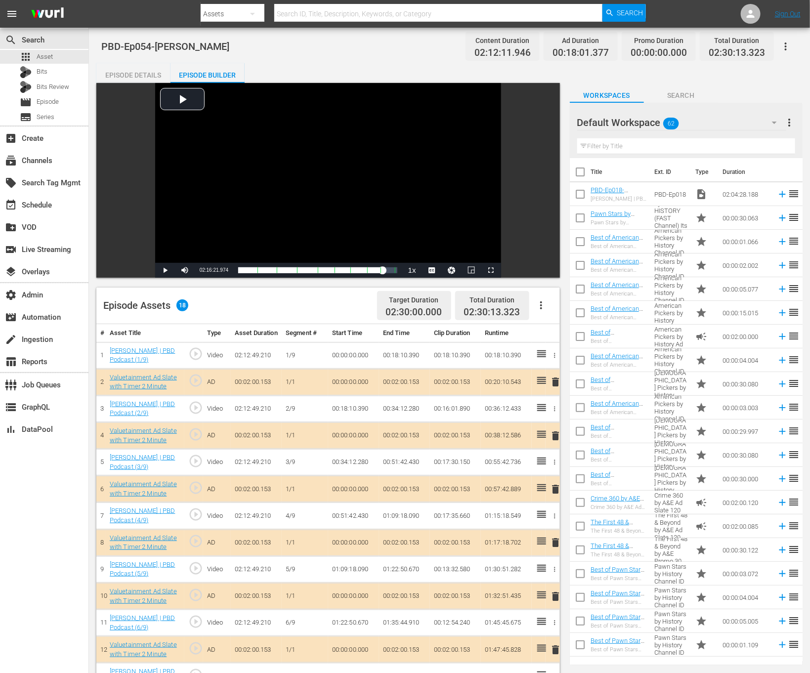
click at [789, 46] on icon "button" at bounding box center [786, 47] width 12 height 12
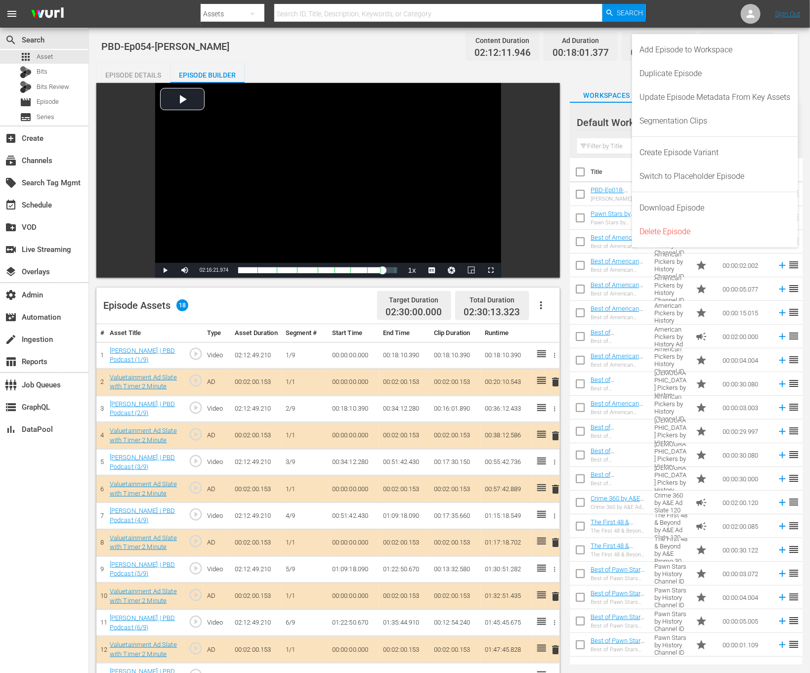
click at [771, 48] on div "Add Episode to Workspace" at bounding box center [715, 50] width 151 height 24
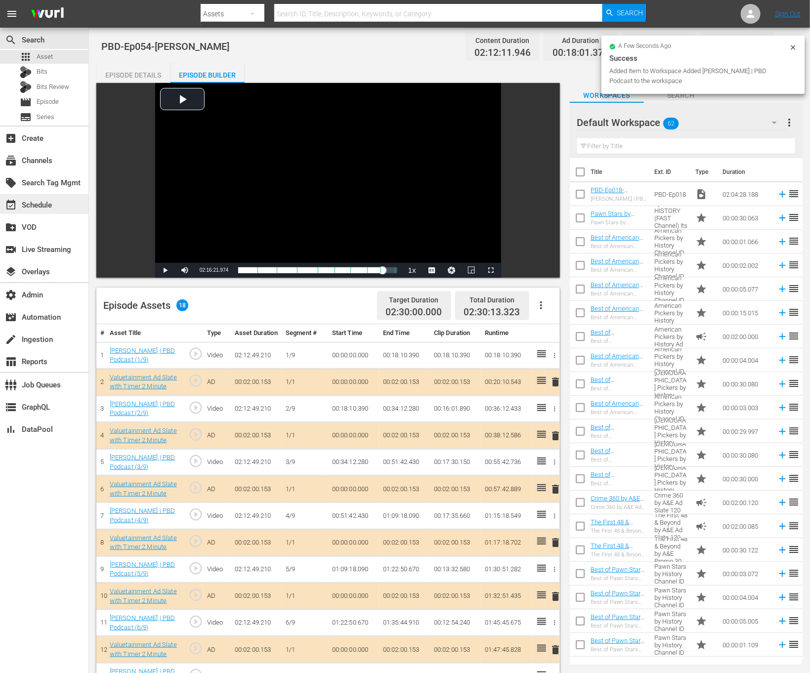
click at [43, 207] on div "event_available Schedule" at bounding box center [27, 203] width 55 height 9
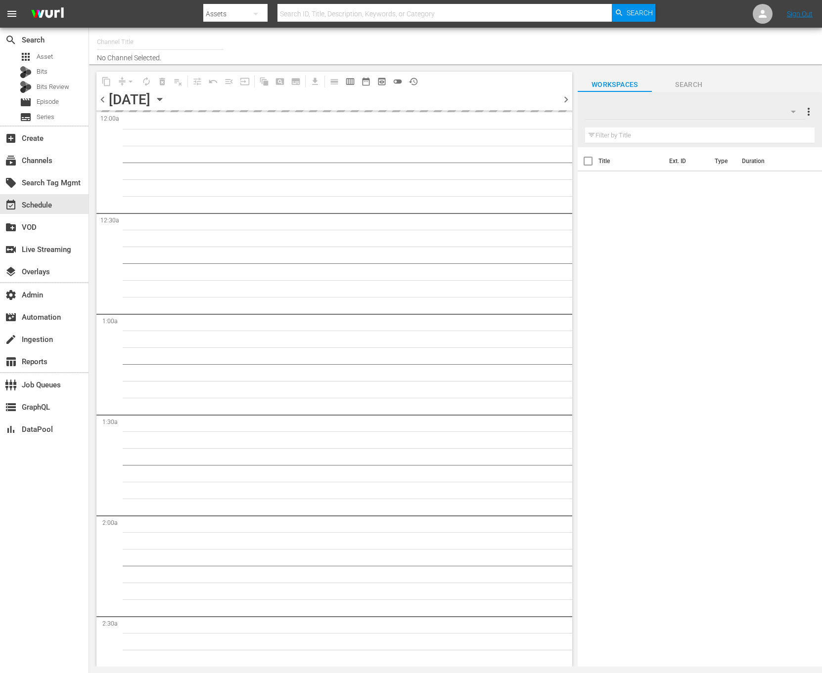
type input "Valuetainment (2099)"
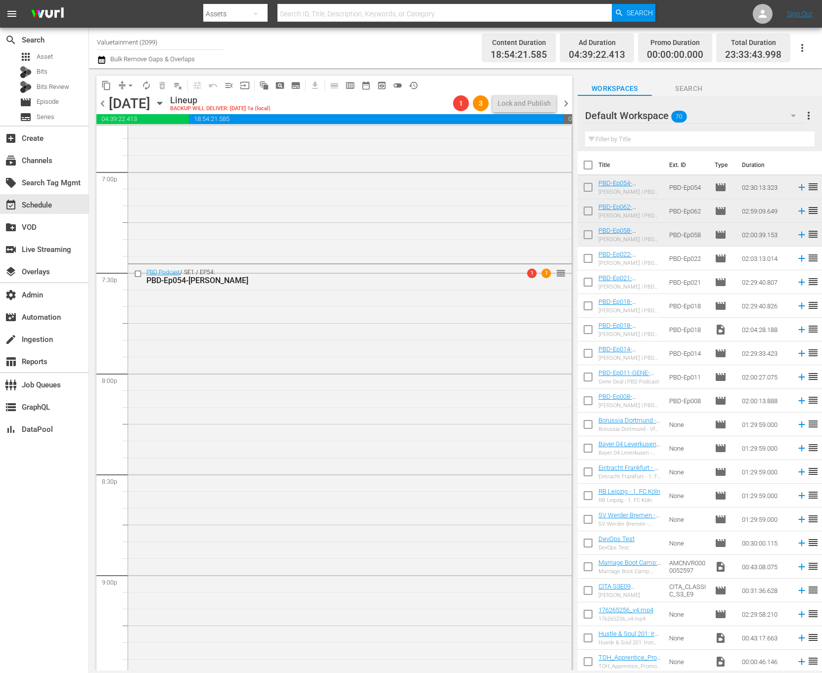
scroll to position [3842, 0]
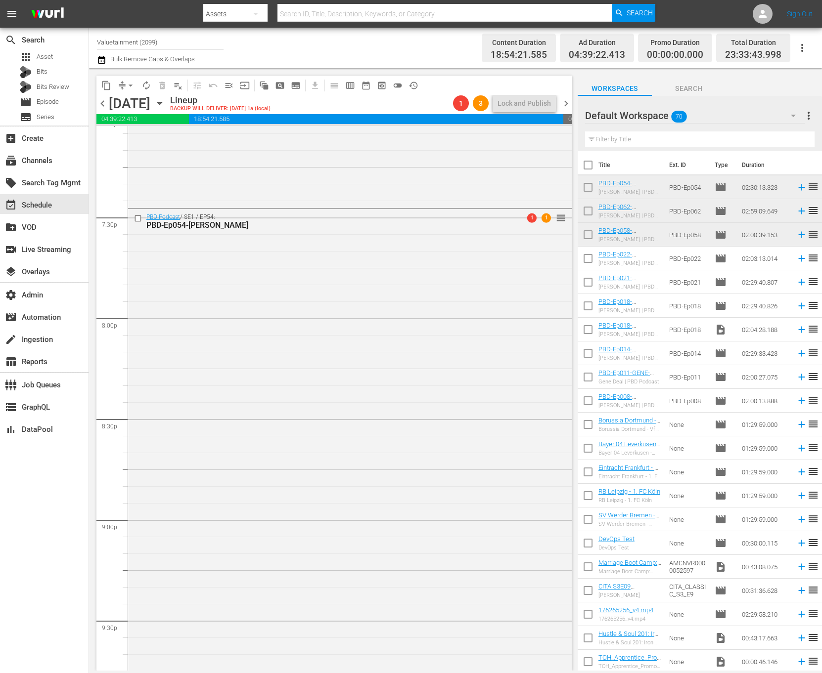
click at [284, 367] on div "PBD Podcast / SE1 / EP54: PBD-Ep054-[PERSON_NAME] 1 1 reorder" at bounding box center [350, 460] width 444 height 502
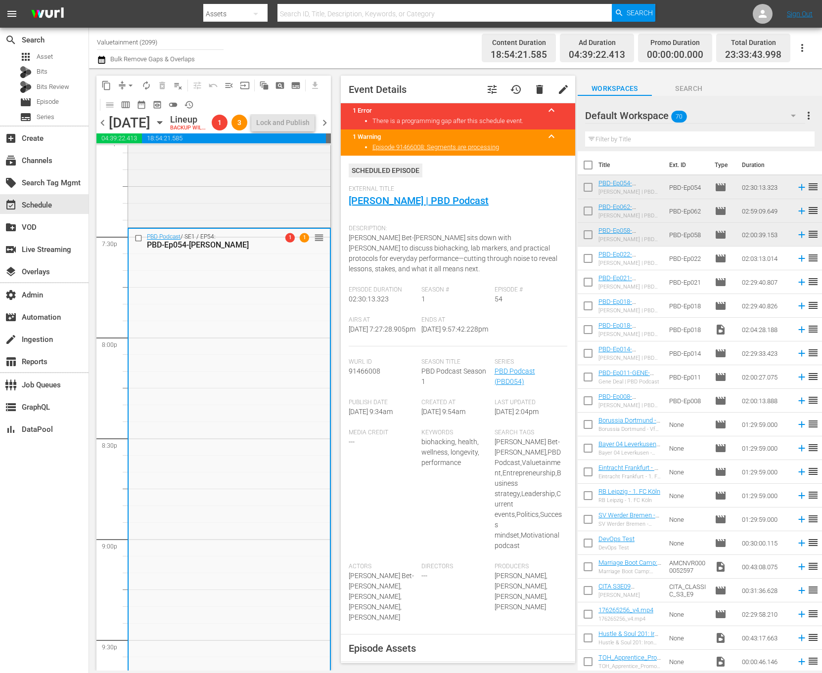
click at [534, 92] on span "delete" at bounding box center [540, 90] width 12 height 12
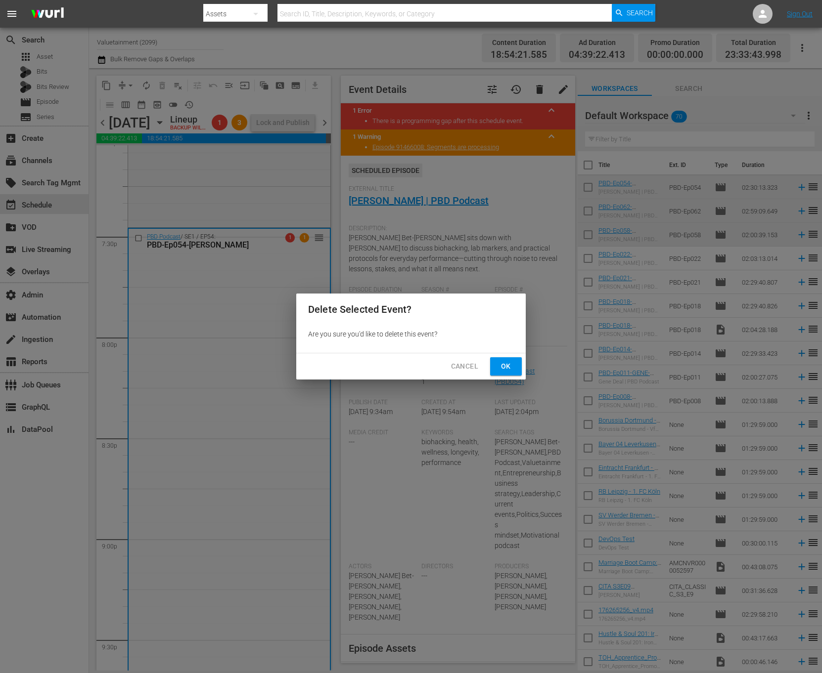
click at [505, 363] on span "Ok" at bounding box center [506, 366] width 16 height 12
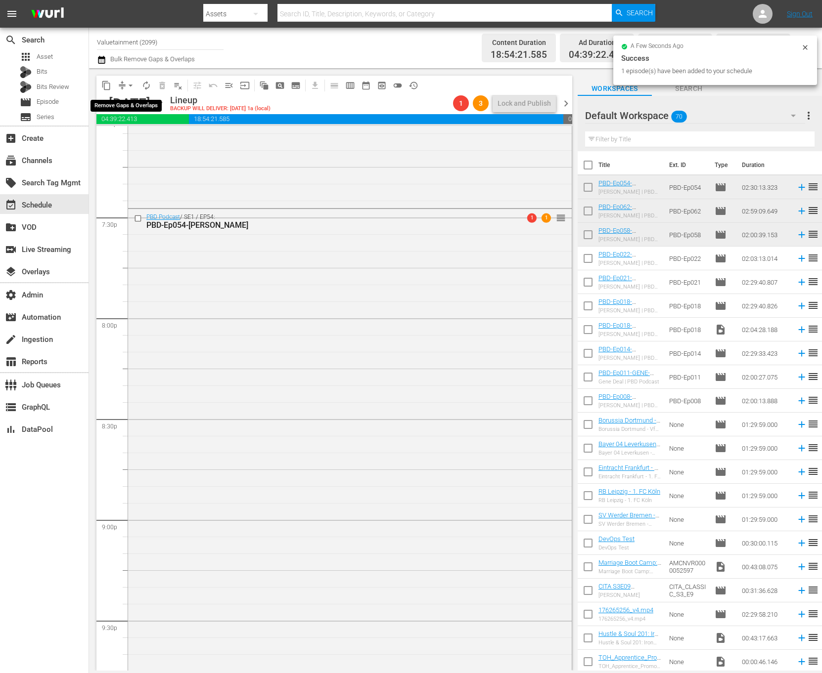
click at [127, 84] on span "arrow_drop_down" at bounding box center [131, 86] width 10 height 10
click at [147, 136] on li "Align to End of Previous Day" at bounding box center [131, 138] width 104 height 16
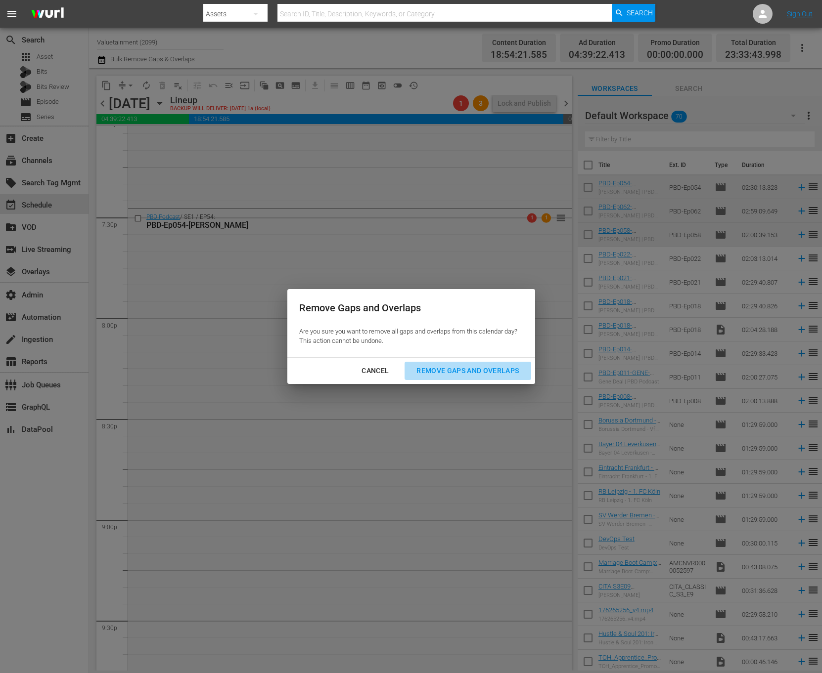
click at [517, 376] on div "Remove Gaps and Overlaps" at bounding box center [467, 371] width 118 height 12
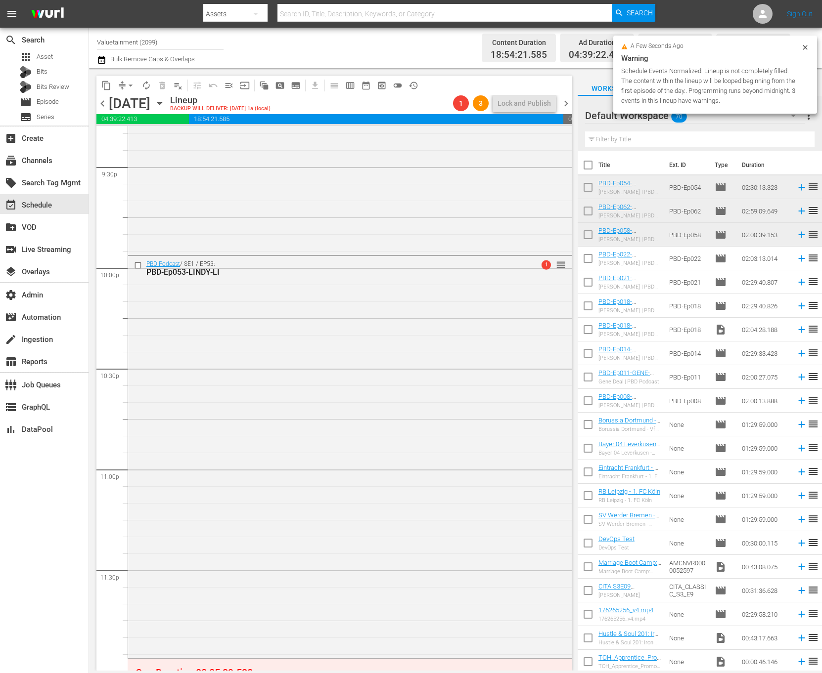
scroll to position [4304, 0]
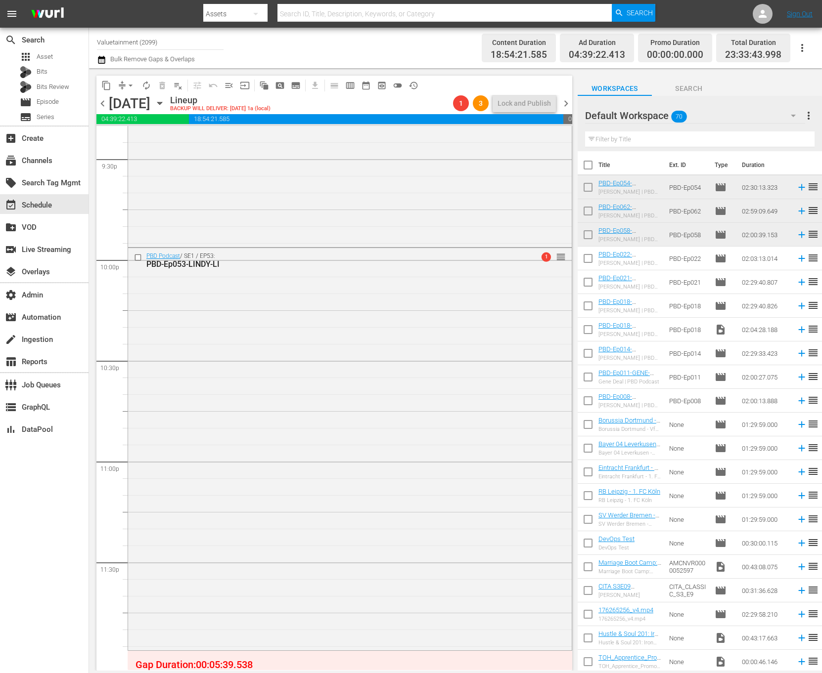
click at [567, 103] on span "chevron_right" at bounding box center [566, 103] width 12 height 12
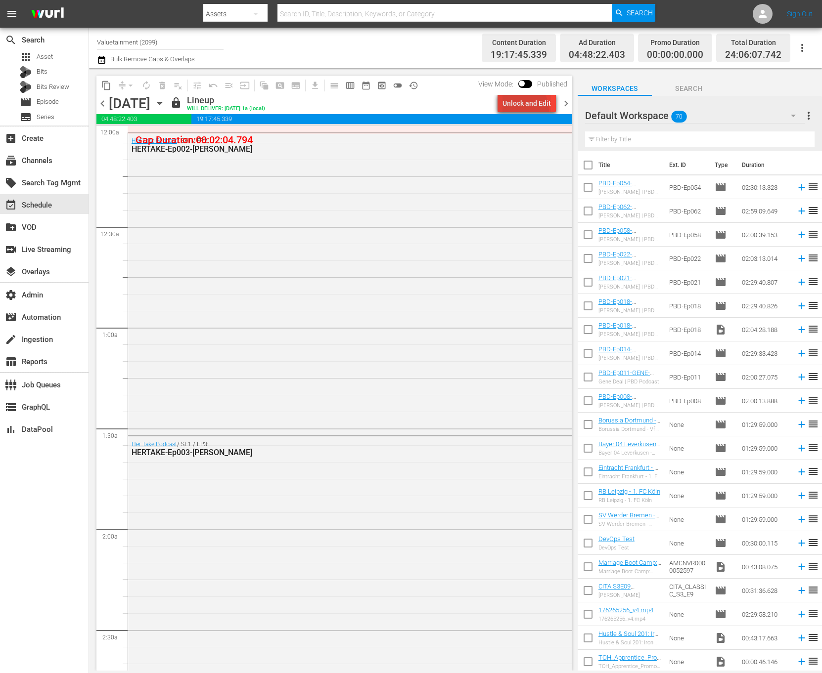
click at [523, 109] on div "Unlock and Edit" at bounding box center [526, 103] width 48 height 18
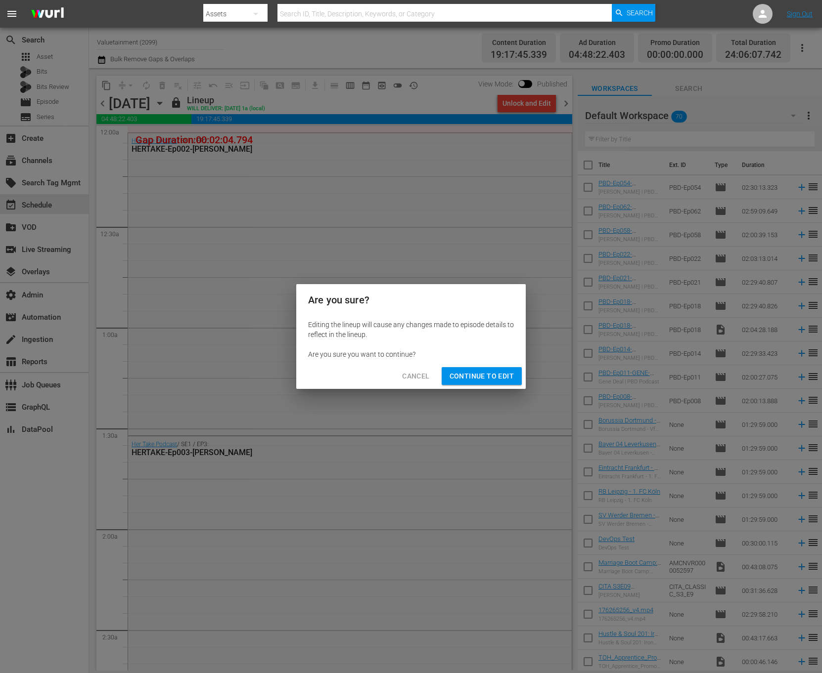
click at [489, 375] on span "Continue to Edit" at bounding box center [481, 376] width 64 height 12
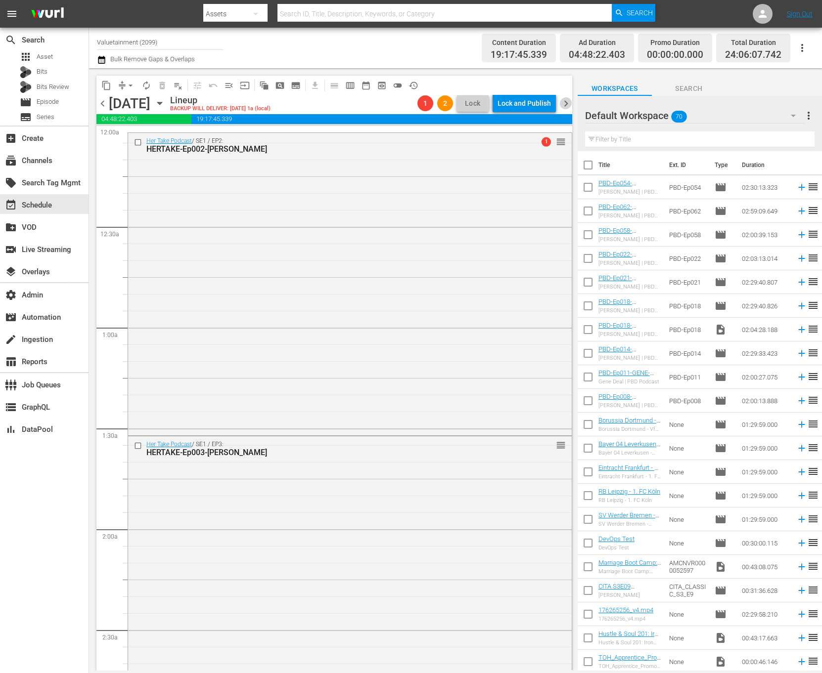
click at [566, 106] on span "chevron_right" at bounding box center [566, 103] width 12 height 12
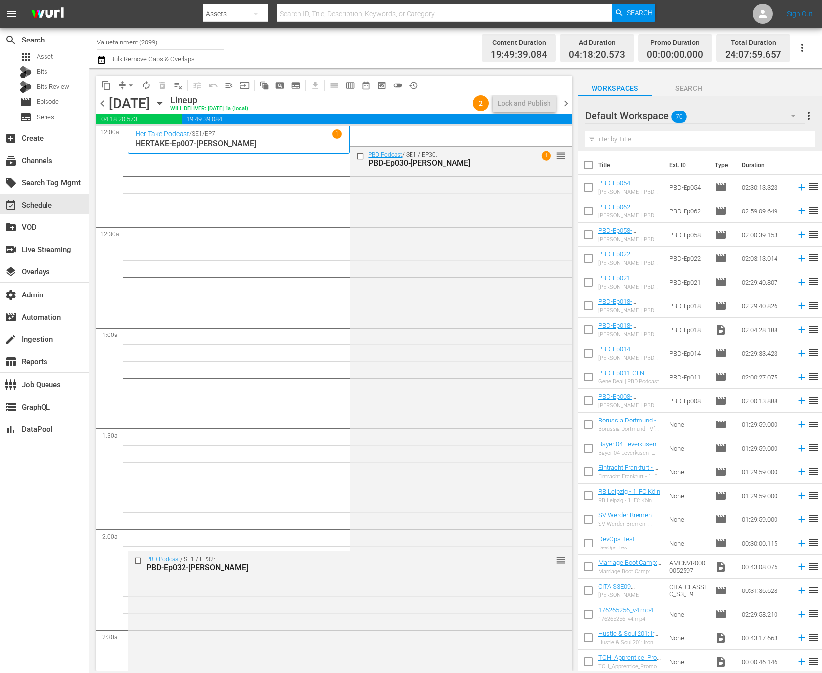
click at [566, 105] on span "chevron_right" at bounding box center [566, 103] width 12 height 12
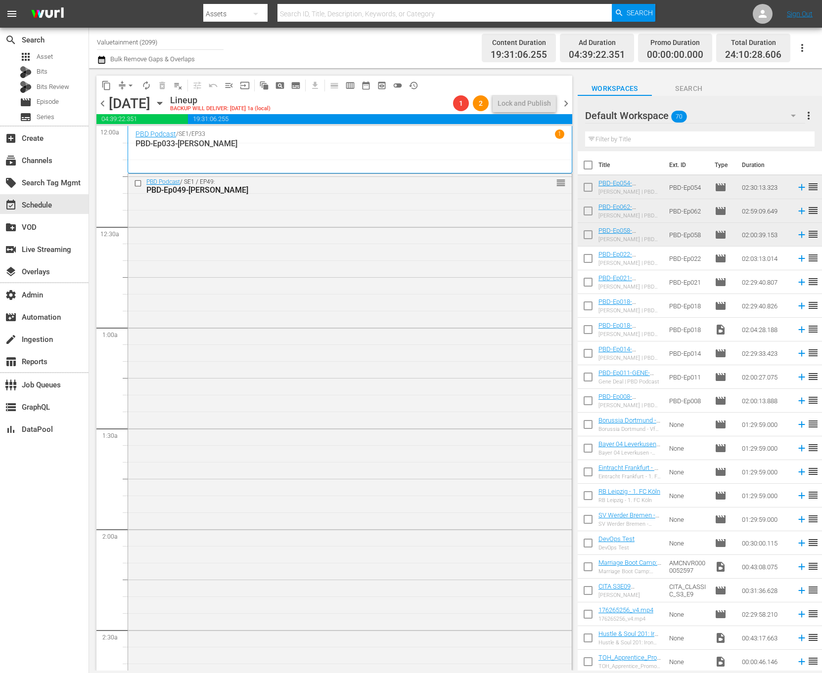
click at [102, 107] on span "chevron_left" at bounding box center [102, 103] width 12 height 12
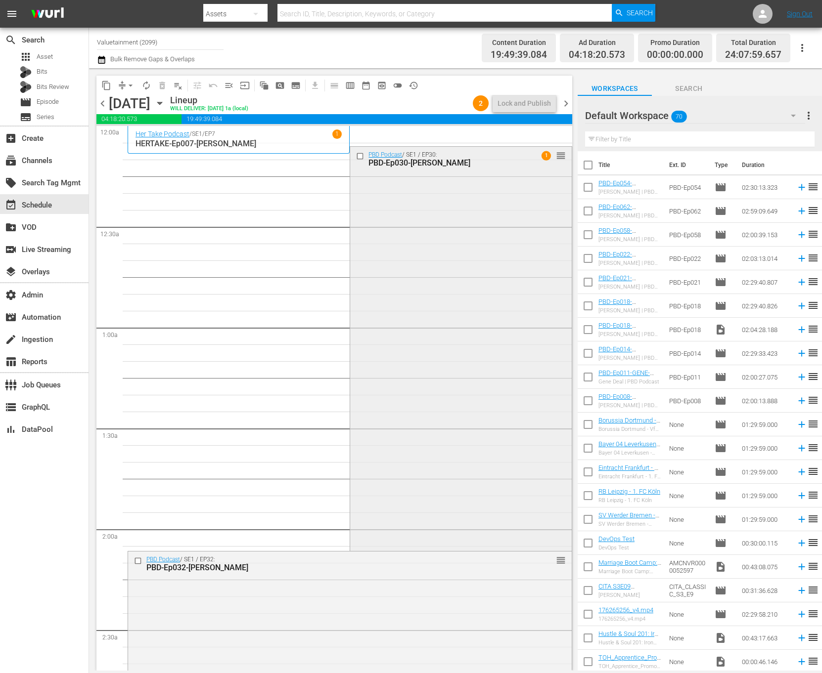
click at [428, 225] on div "PBD Podcast / SE1 / EP30: PBD-Ep030-DONALD-TRUMP 1 reorder" at bounding box center [460, 348] width 221 height 402
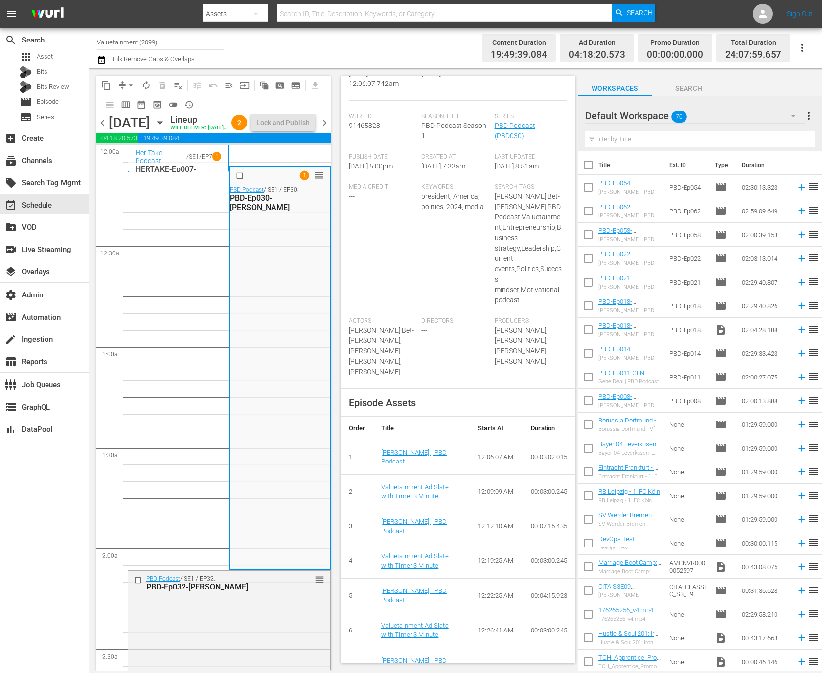
scroll to position [385, 0]
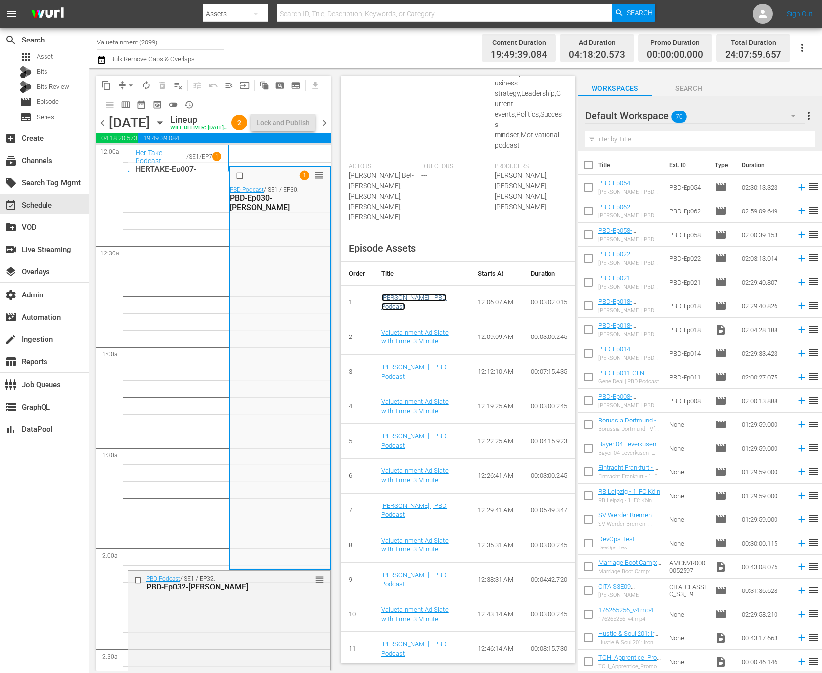
click at [395, 301] on link "Donald Trump | PBD Podcast" at bounding box center [414, 302] width 66 height 17
click at [254, 273] on div "1 reorder PBD Podcast / SE1 / EP30: PBD-Ep030-DONALD-TRUMP" at bounding box center [279, 368] width 99 height 402
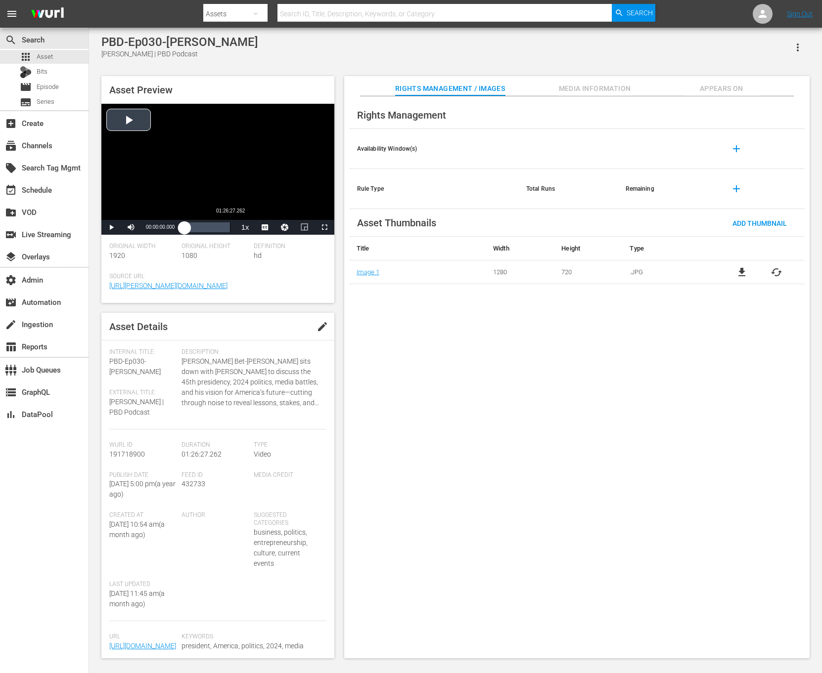
click at [229, 227] on div "Loaded : 0.12% 01:26:27.262 00:00:00.000" at bounding box center [206, 228] width 45 height 10
click at [153, 223] on div "Current Time 01:26:06.975" at bounding box center [160, 227] width 39 height 15
click at [265, 227] on span "Video Player" at bounding box center [265, 227] width 0 height 0
click at [287, 231] on button "Video Player" at bounding box center [285, 227] width 20 height 15
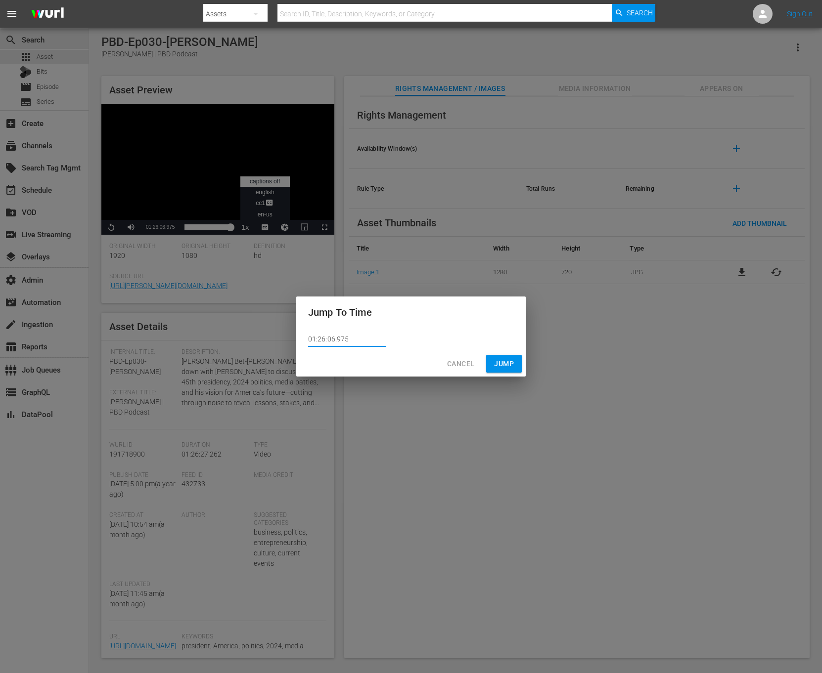
click at [366, 345] on input "01:26:06.975" at bounding box center [347, 339] width 78 height 15
click at [332, 339] on input "01:26:06.975" at bounding box center [347, 339] width 78 height 15
type input "01:26:00.975"
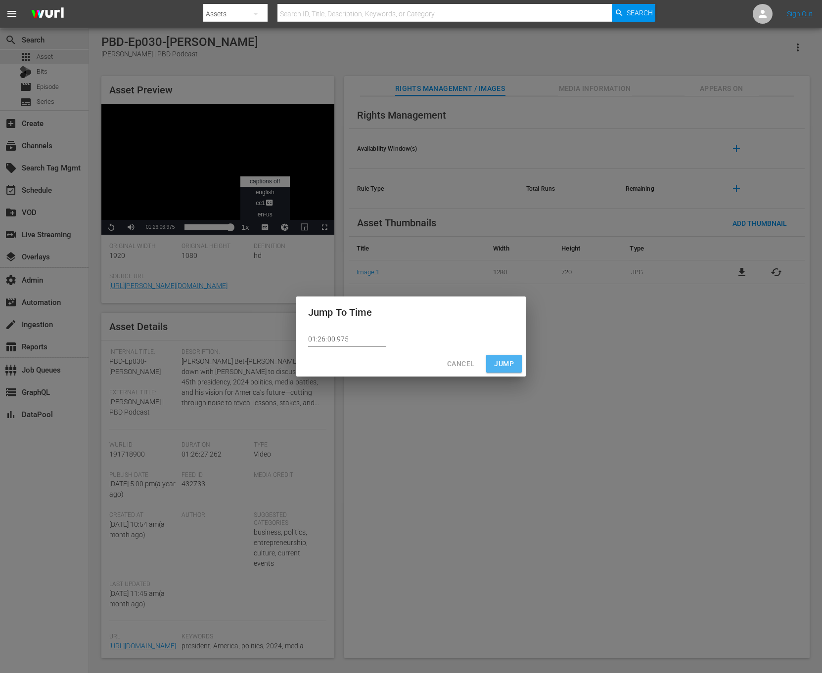
click at [509, 361] on span "Jump" at bounding box center [504, 364] width 20 height 12
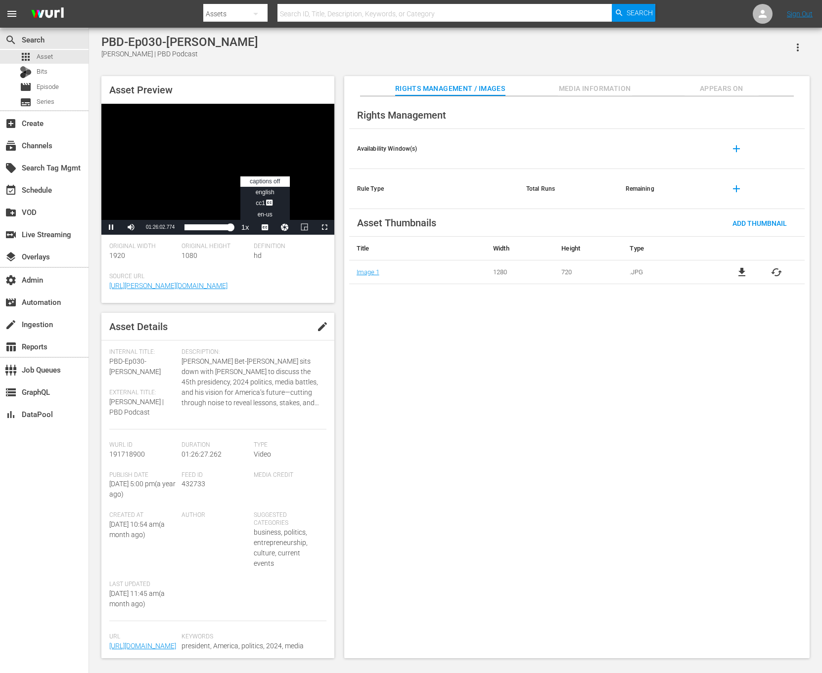
click at [378, 358] on div "Rights Management Availability Window(s) add Rule Type Total Runs Remaining add…" at bounding box center [576, 377] width 465 height 563
click at [730, 77] on button "Appears On" at bounding box center [721, 86] width 74 height 20
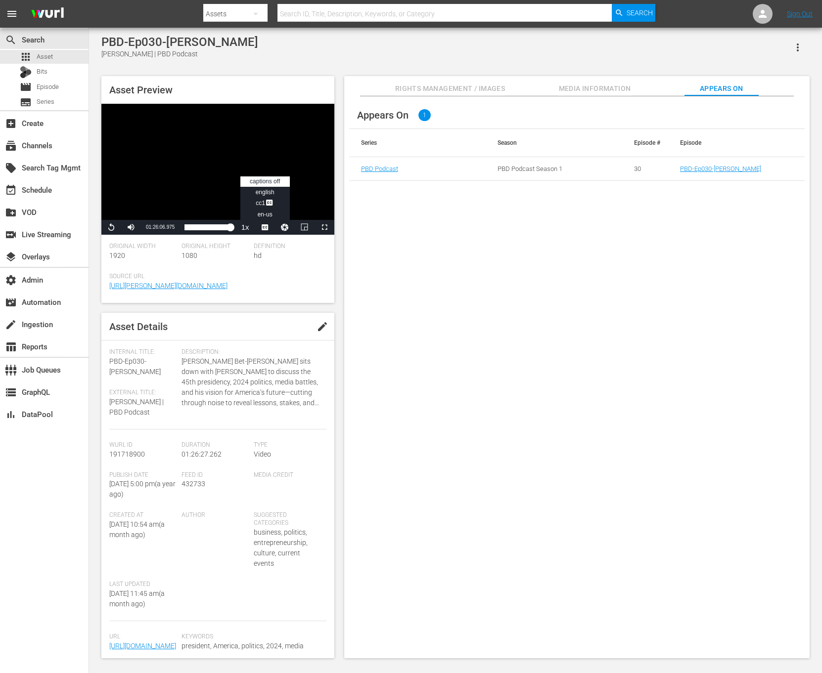
click at [702, 164] on td "PBD-Ep030-[PERSON_NAME]" at bounding box center [736, 169] width 136 height 24
click at [702, 170] on link "PBD-Ep030-[PERSON_NAME]" at bounding box center [720, 168] width 81 height 7
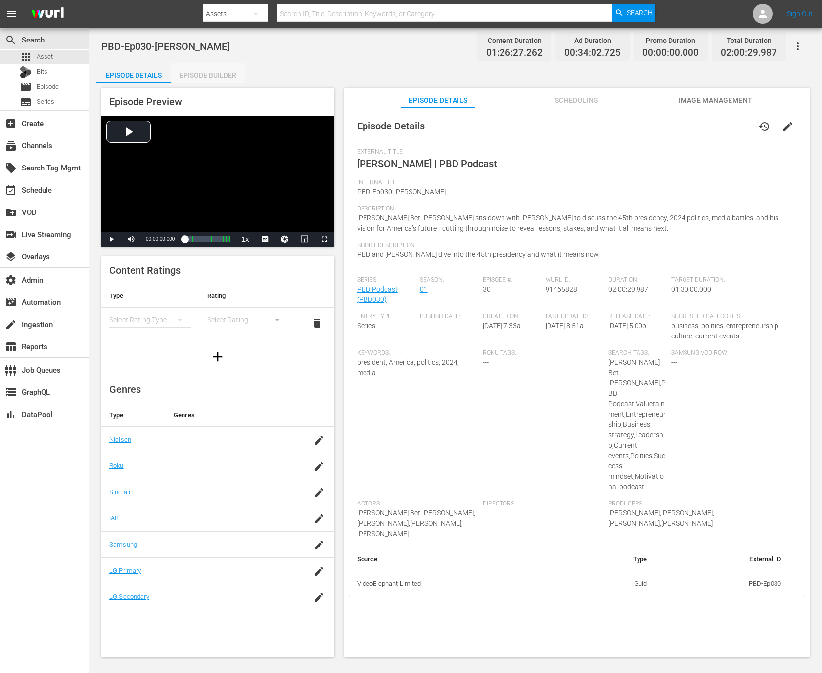
click at [212, 80] on div "Episode Builder" at bounding box center [208, 75] width 74 height 24
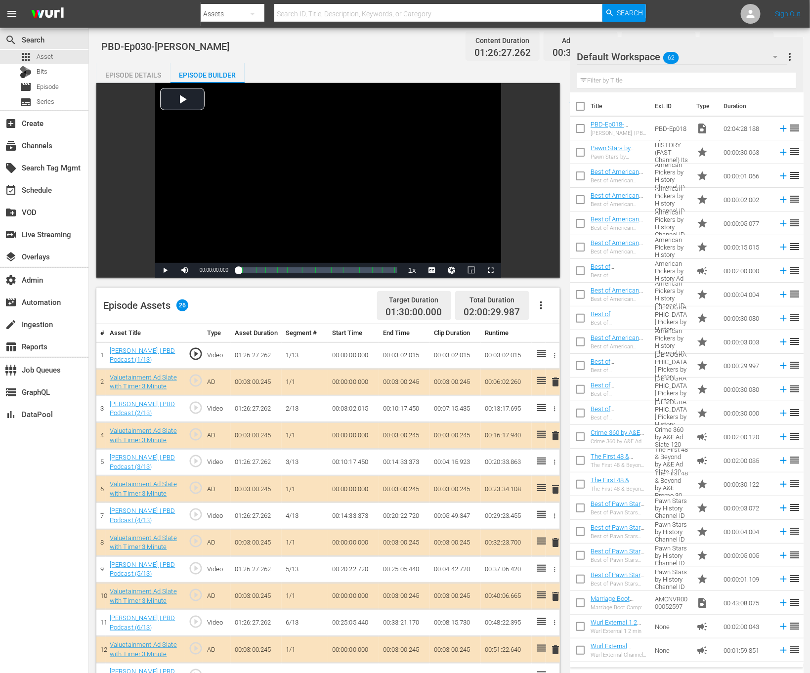
scroll to position [378, 0]
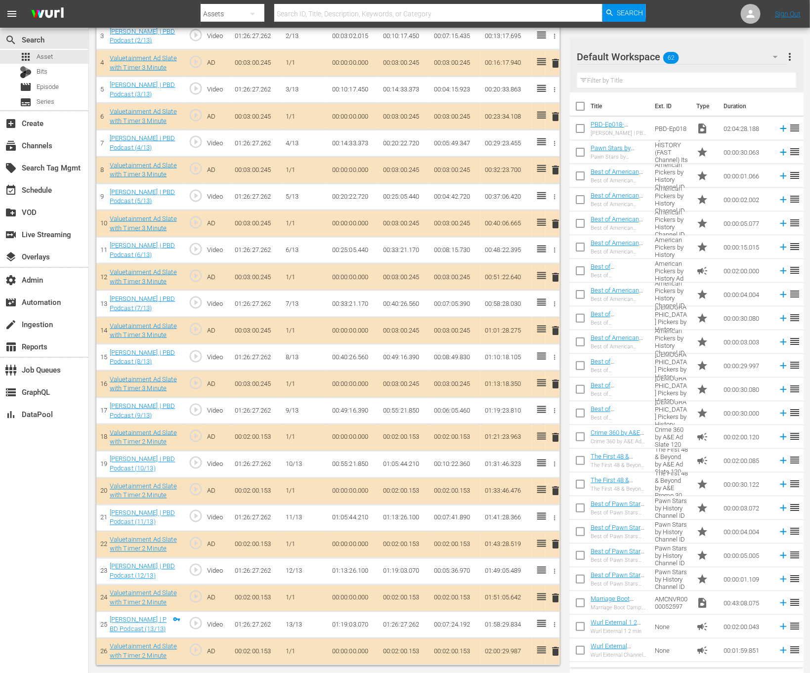
click at [392, 624] on td "01:26:27.262" at bounding box center [404, 625] width 51 height 27
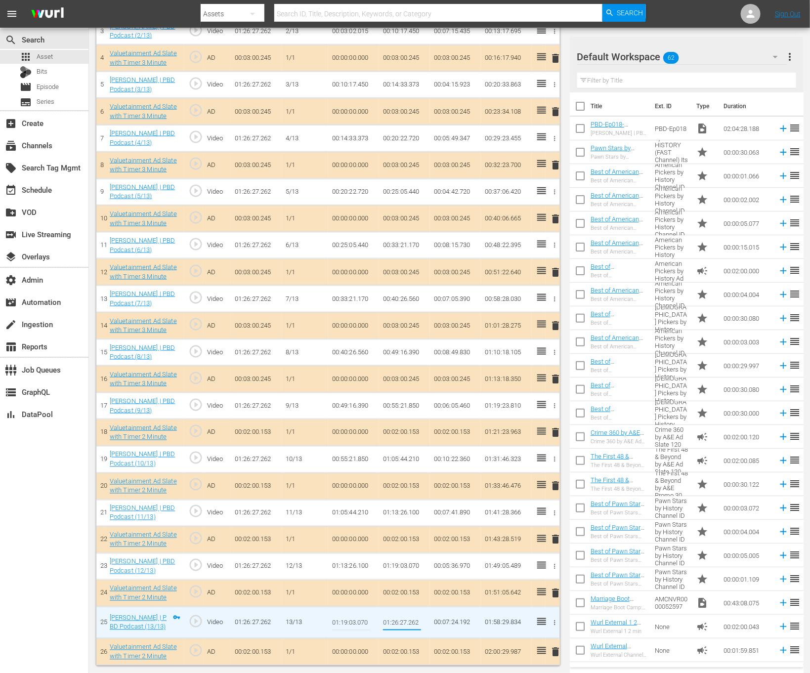
type input "01:26:06.975"
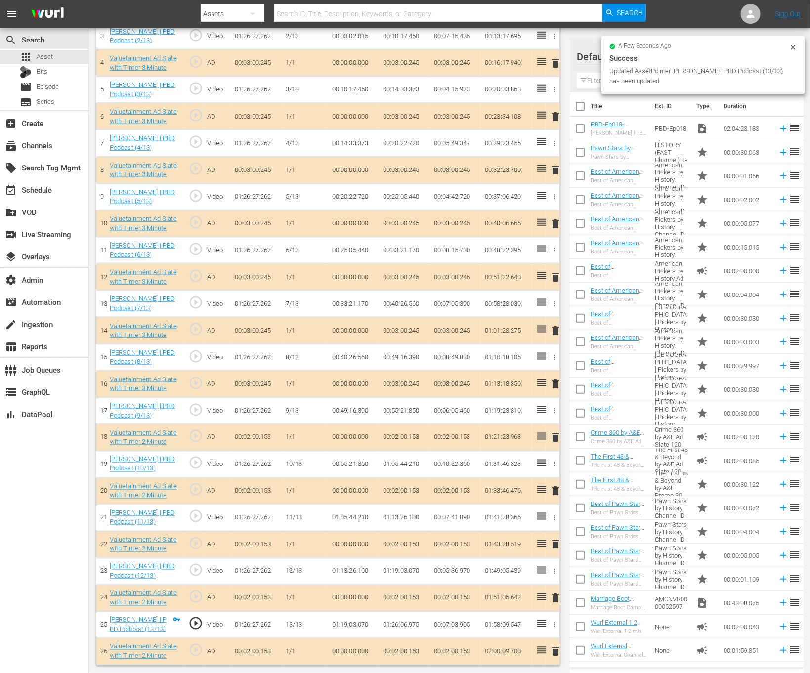
click at [798, 51] on div "a few seconds ago Success Updated AssetPointer [PERSON_NAME] | PBD Podcast (13/…" at bounding box center [704, 65] width 204 height 58
click at [795, 50] on icon at bounding box center [794, 48] width 8 height 8
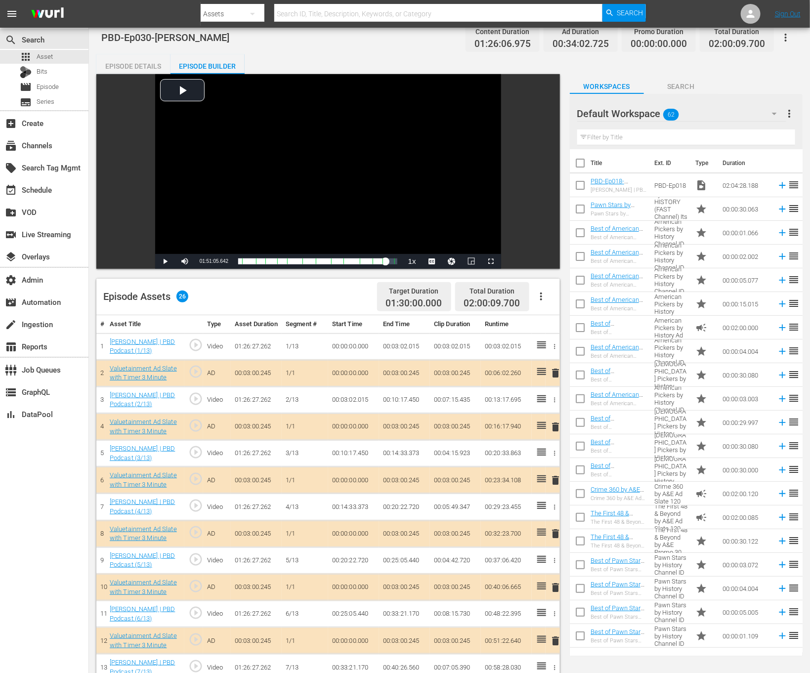
scroll to position [0, 0]
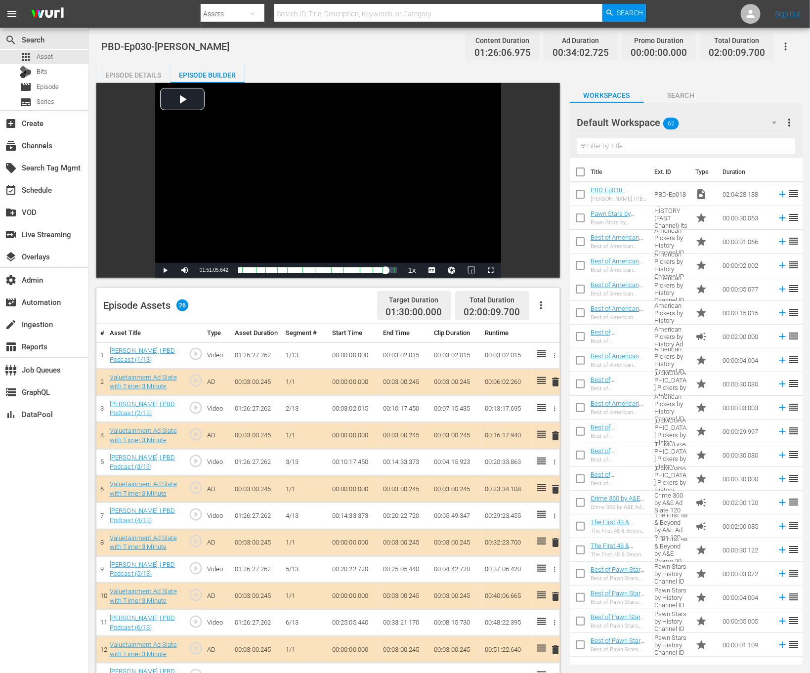
click at [789, 47] on icon "button" at bounding box center [786, 47] width 12 height 12
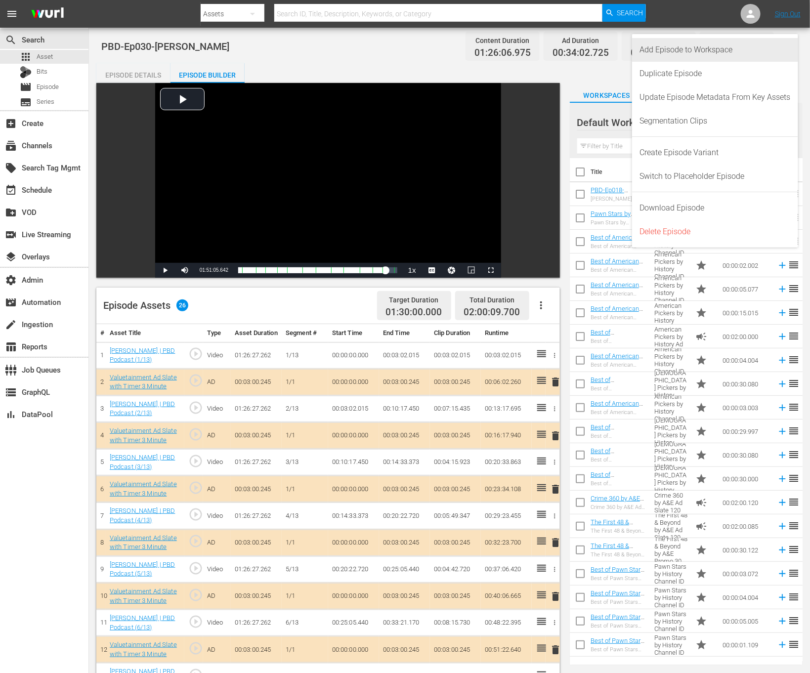
click at [757, 47] on div "Add Episode to Workspace" at bounding box center [715, 50] width 151 height 24
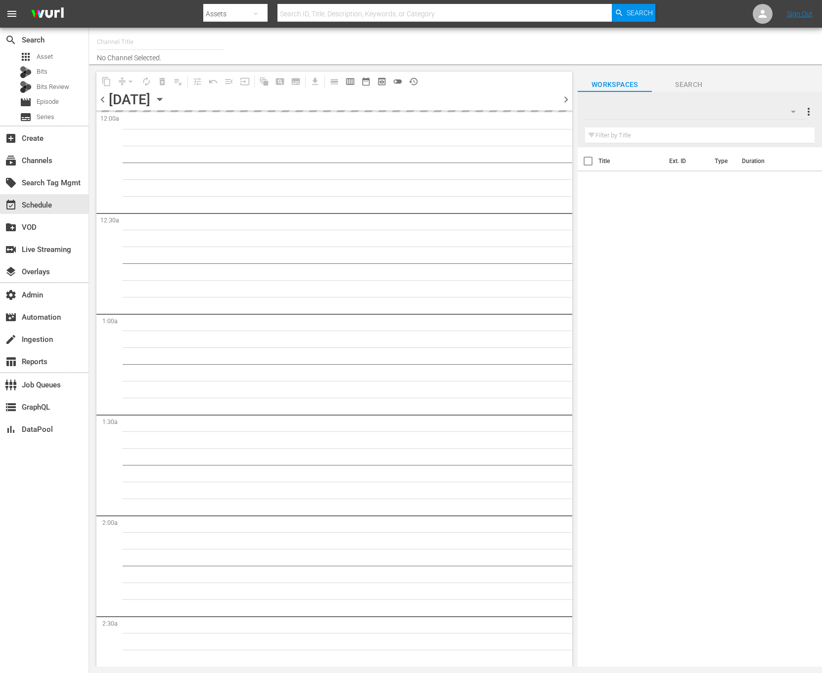
type input "Valuetainment (2099)"
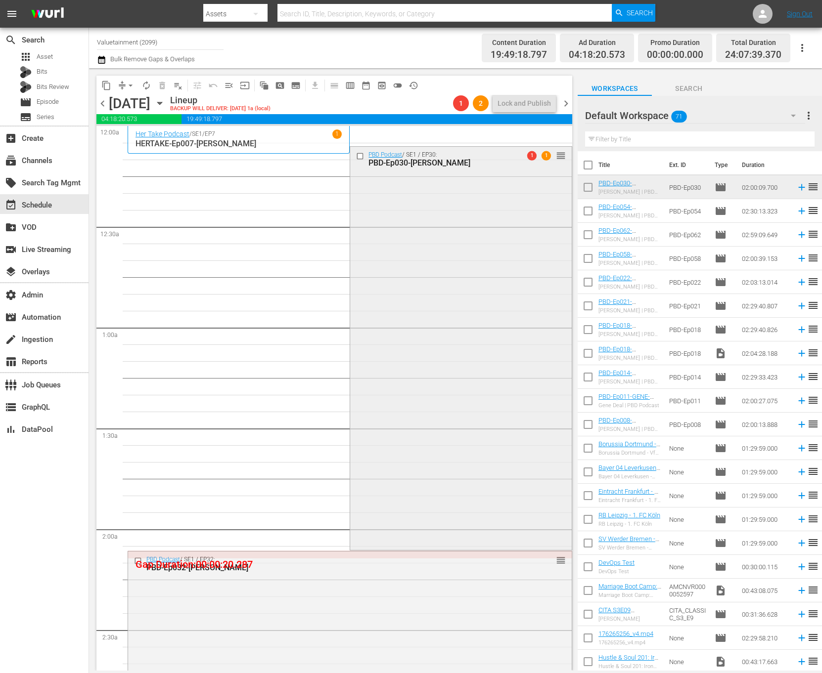
click at [443, 215] on div "PBD Podcast / SE1 / EP30: PBD-Ep030-[PERSON_NAME] 1 1 reorder" at bounding box center [460, 347] width 221 height 401
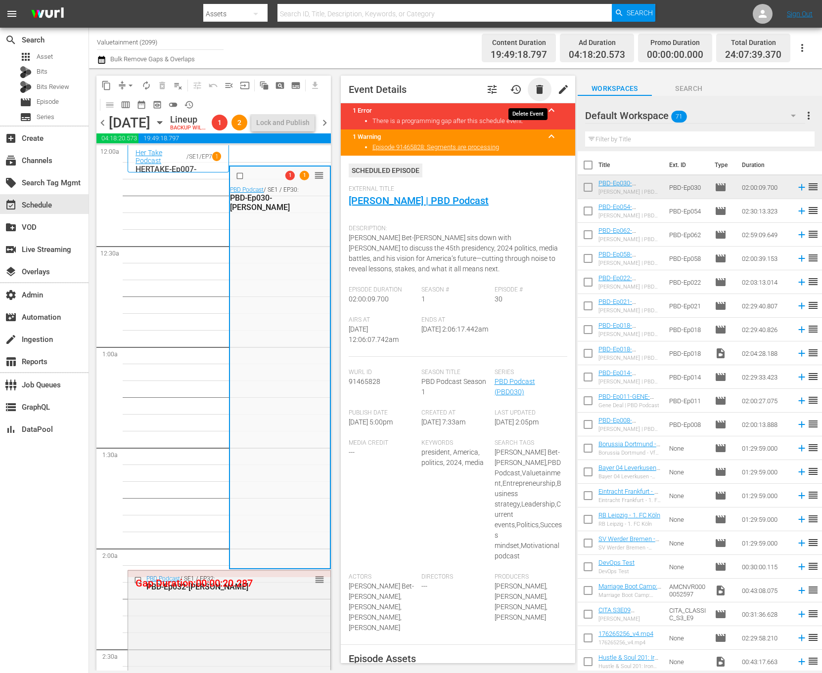
click at [534, 88] on span "delete" at bounding box center [540, 90] width 12 height 12
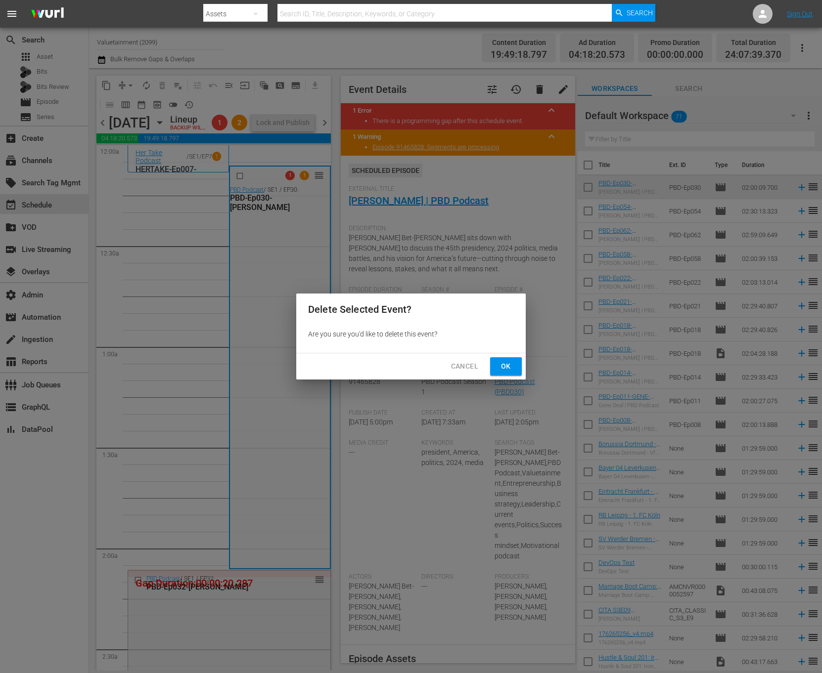
click at [509, 367] on span "Ok" at bounding box center [506, 366] width 16 height 12
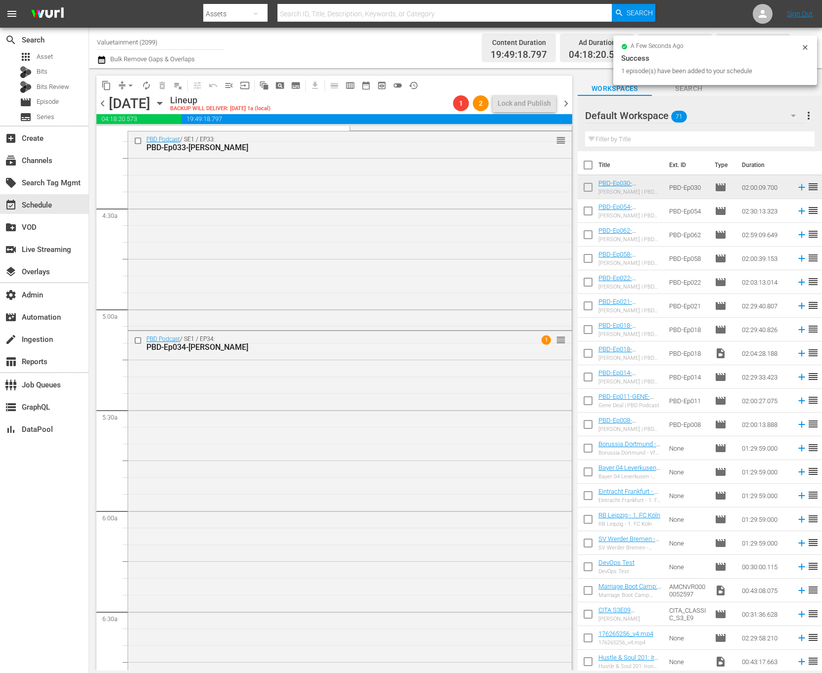
scroll to position [841, 0]
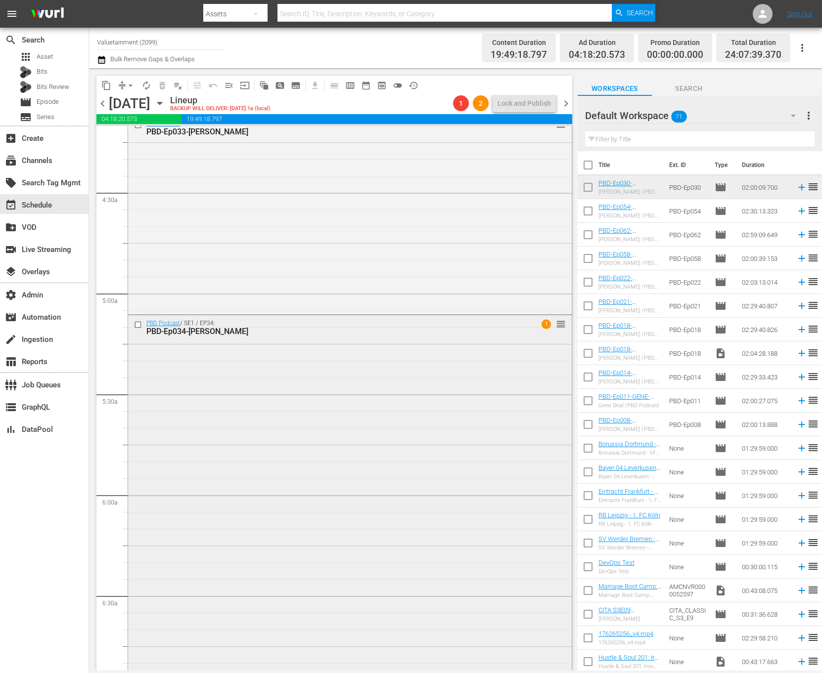
click at [402, 384] on div "PBD Podcast / SE1 / EP34: PBD-Ep034-[PERSON_NAME]-BENZ 1 reorder" at bounding box center [350, 566] width 444 height 502
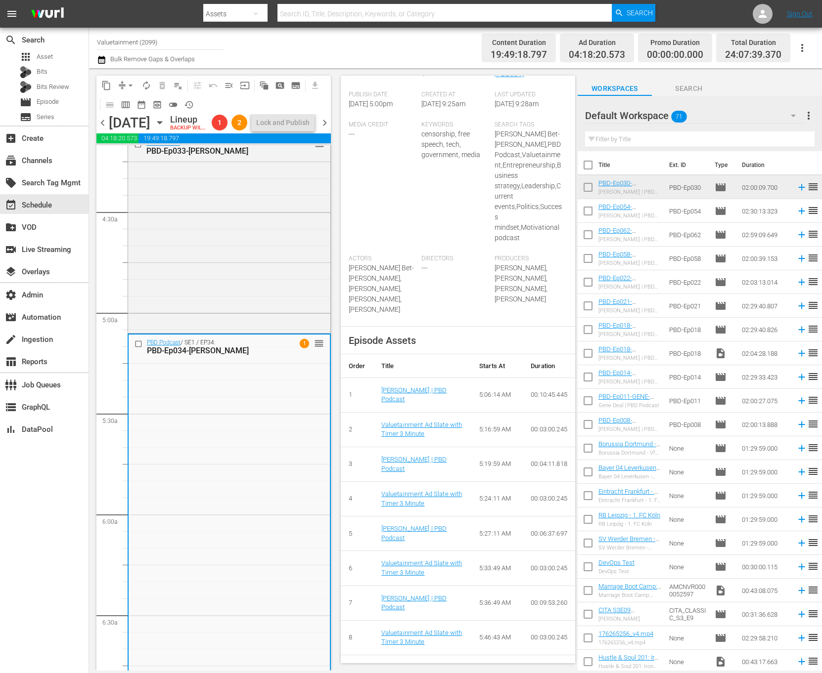
scroll to position [448, 0]
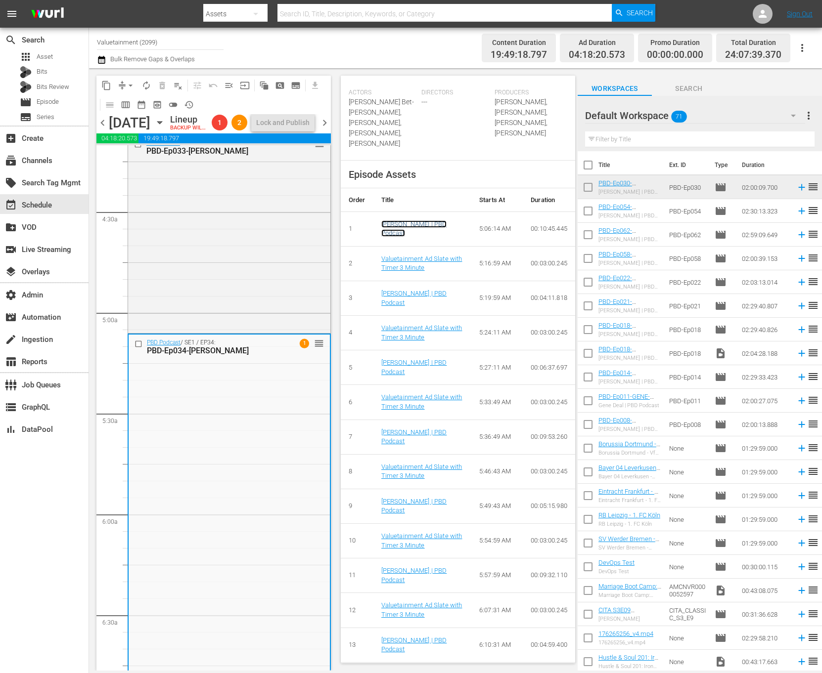
click at [414, 237] on link "[PERSON_NAME] | PBD Podcast" at bounding box center [414, 229] width 66 height 17
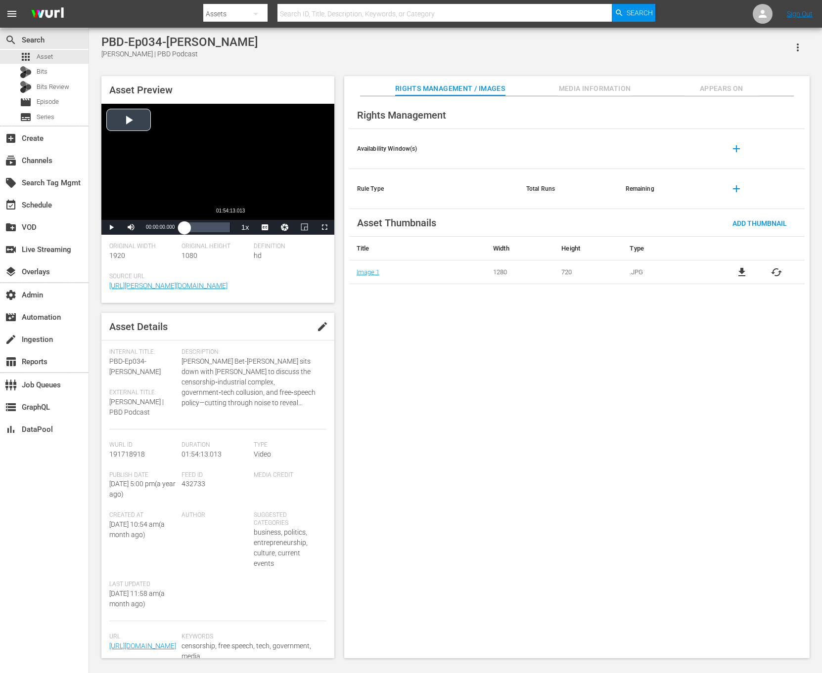
click at [230, 232] on div "Loaded : 0.09% 01:54:13.013 00:00:00.000" at bounding box center [206, 227] width 55 height 15
click at [165, 226] on span "01:53:55.711" at bounding box center [160, 226] width 29 height 5
copy div "01:53:55.711 / Duration 01:53:55.711 Loaded : 100.00% 00:00:00.000 01:53:55.711"
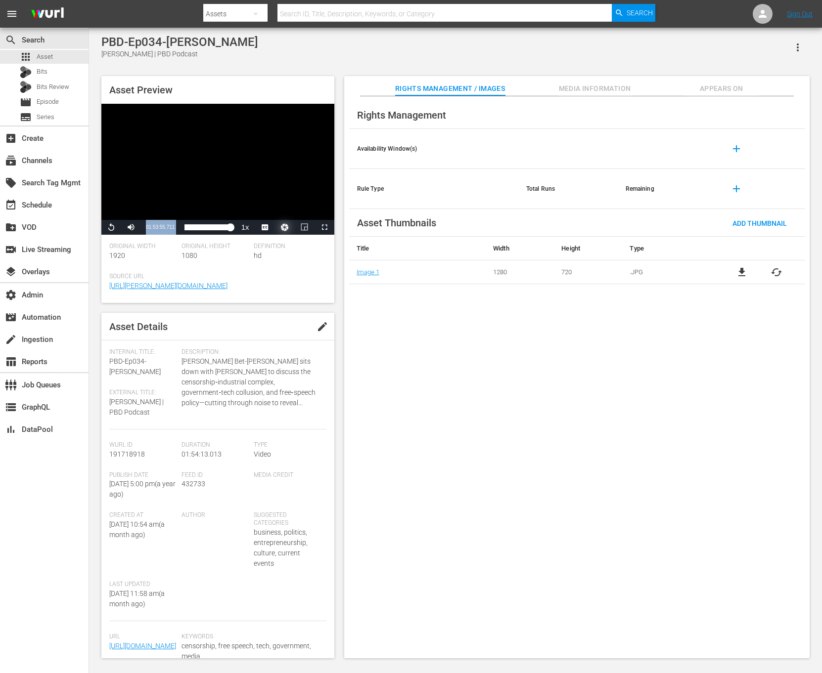
click at [288, 229] on button "Video Player" at bounding box center [285, 227] width 20 height 15
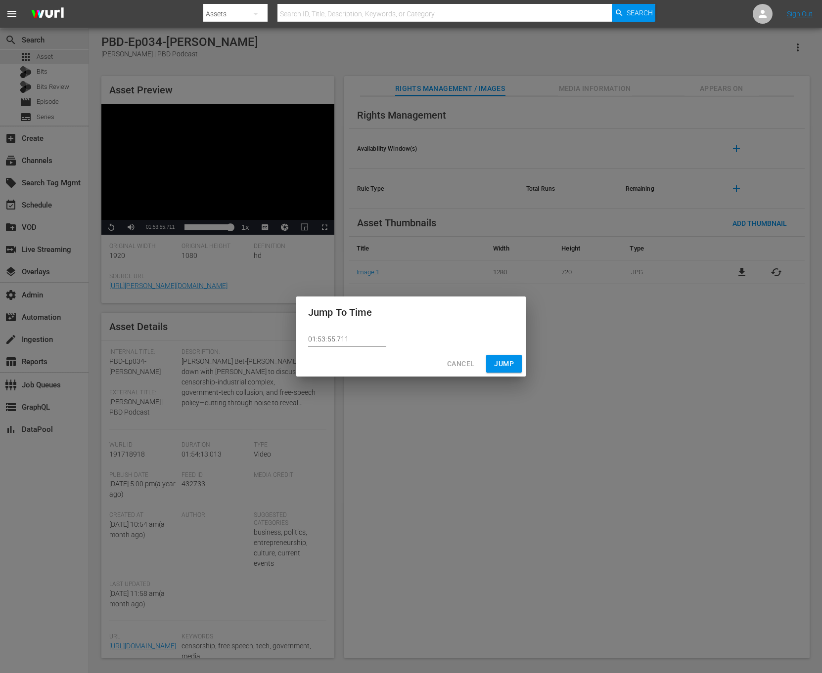
click at [363, 351] on div "Cancel Jump" at bounding box center [410, 364] width 229 height 26
click at [362, 348] on div "01:53:55.711" at bounding box center [410, 339] width 229 height 23
click at [327, 339] on input "01:53:55.711" at bounding box center [347, 339] width 78 height 15
click at [329, 340] on input "01:53:55.711" at bounding box center [347, 339] width 78 height 15
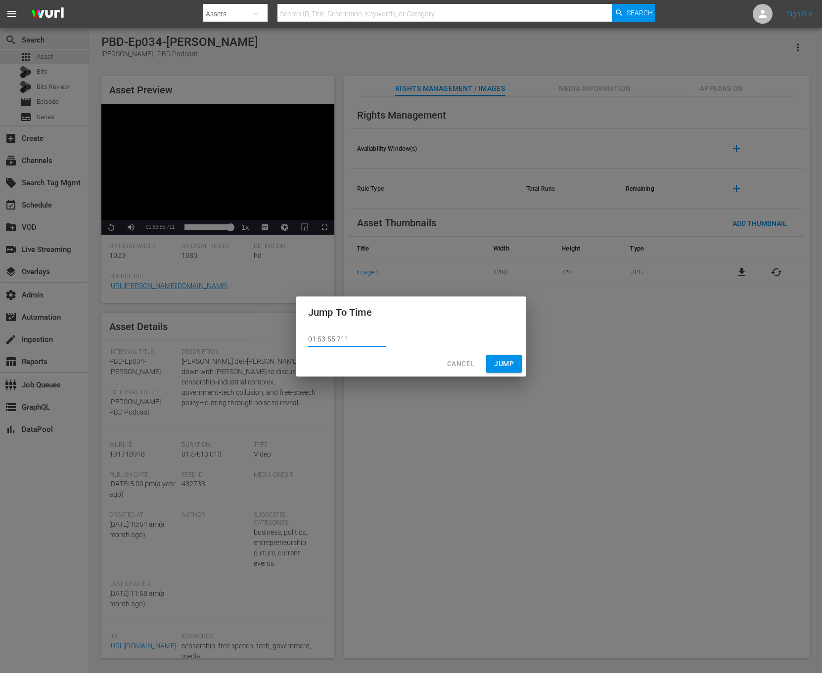
paste input "01:53:"
click at [329, 340] on input "01:53:55.711" at bounding box center [347, 339] width 78 height 15
type input "01:53:05.711"
click at [509, 359] on span "Jump" at bounding box center [504, 364] width 20 height 12
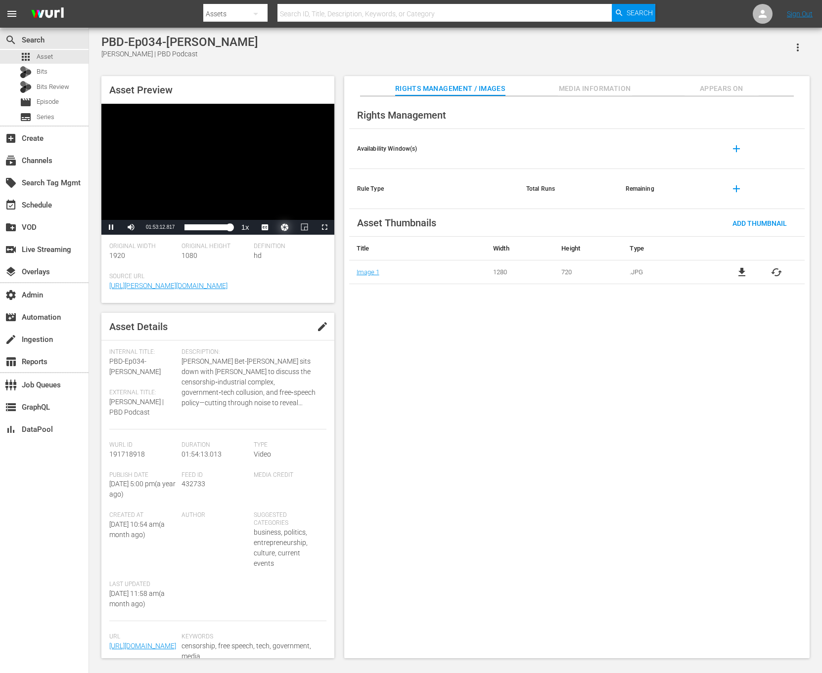
click at [283, 229] on button "Video Player" at bounding box center [285, 227] width 20 height 15
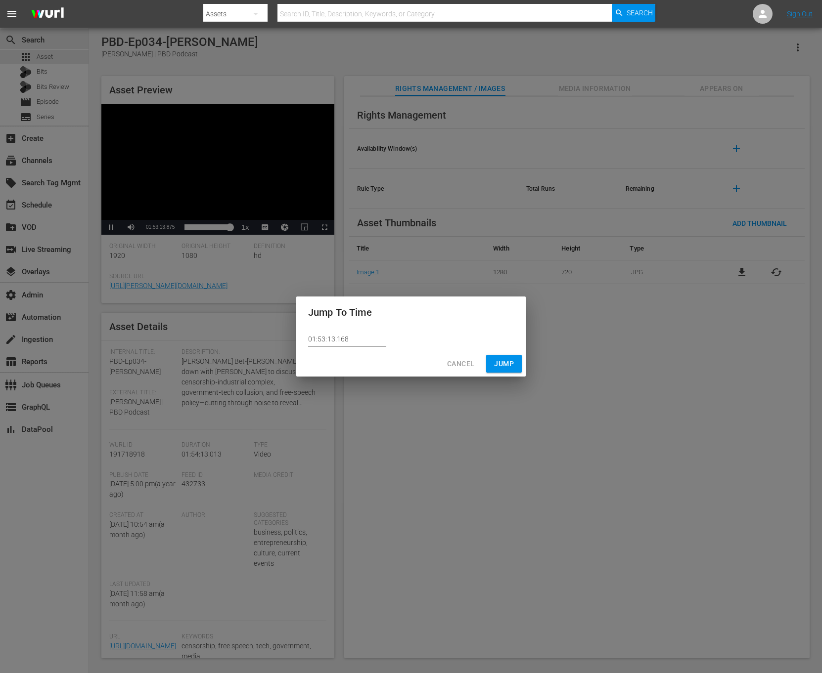
click at [356, 344] on input "01:53:13.168" at bounding box center [347, 339] width 78 height 15
paste input "55.711"
click at [328, 339] on input "01:53:55.711" at bounding box center [347, 339] width 78 height 15
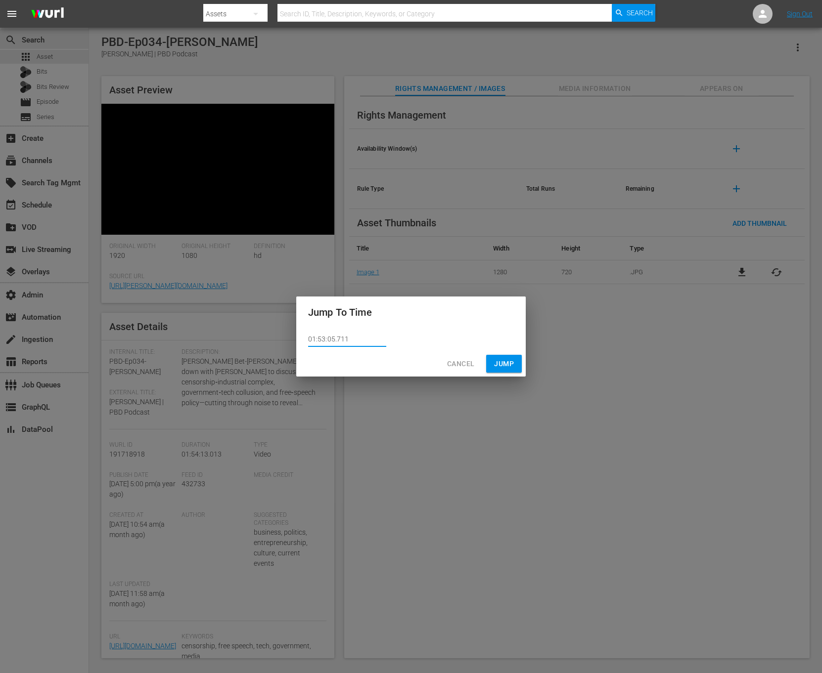
type input "01:53:05.711"
click at [507, 362] on span "Jump" at bounding box center [504, 364] width 20 height 12
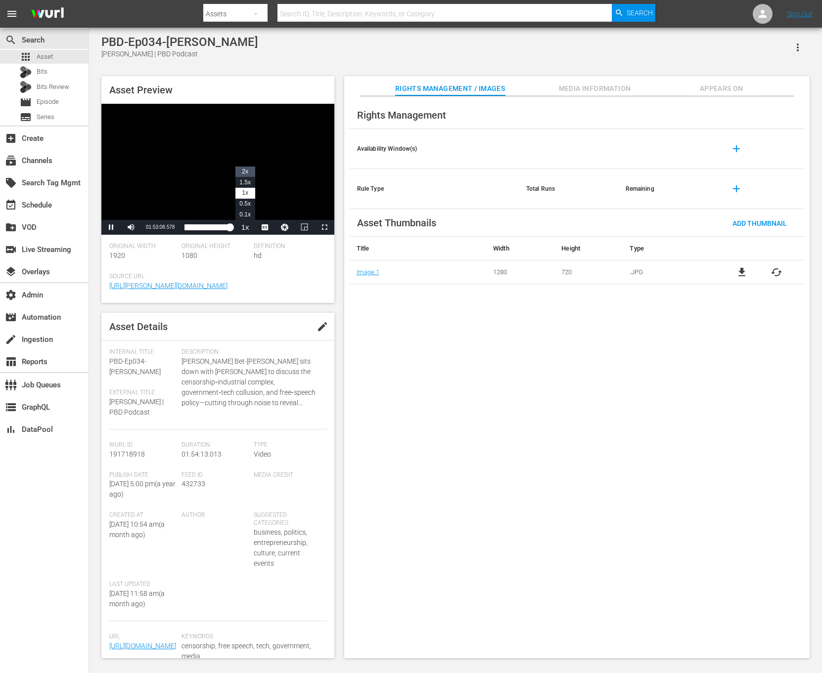
click at [246, 174] on span "2x" at bounding box center [245, 171] width 6 height 7
click at [230, 230] on div "01:53:25.077" at bounding box center [206, 228] width 45 height 10
click at [232, 232] on div "Loaded : 0.35% 01:54:13.013 00:00:02.093" at bounding box center [206, 227] width 55 height 15
click at [246, 202] on span "0.5x" at bounding box center [244, 203] width 11 height 7
click at [265, 162] on div "Video Player" at bounding box center [217, 162] width 233 height 116
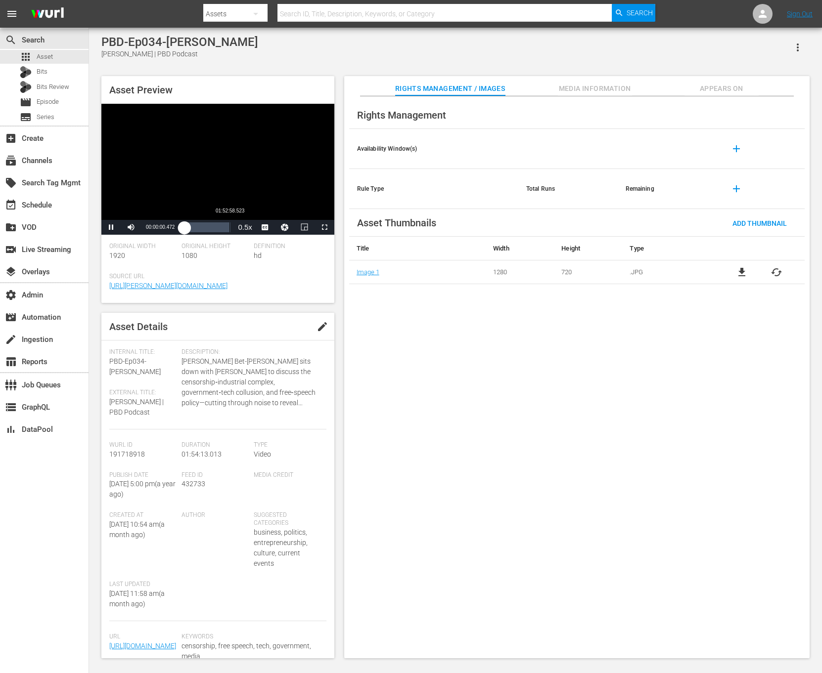
click at [229, 231] on div "01:52:58.523" at bounding box center [229, 228] width 0 height 10
click at [248, 168] on li "2x" at bounding box center [245, 172] width 20 height 11
click at [229, 232] on div "01:53:06.898" at bounding box center [206, 228] width 45 height 10
click at [230, 232] on div "Loaded : 0.53% 01:54:13.013 00:00:01.815" at bounding box center [206, 227] width 55 height 15
click at [226, 232] on div "Loaded : 0.53% 01:44:17.098 00:00:01.769" at bounding box center [206, 227] width 55 height 15
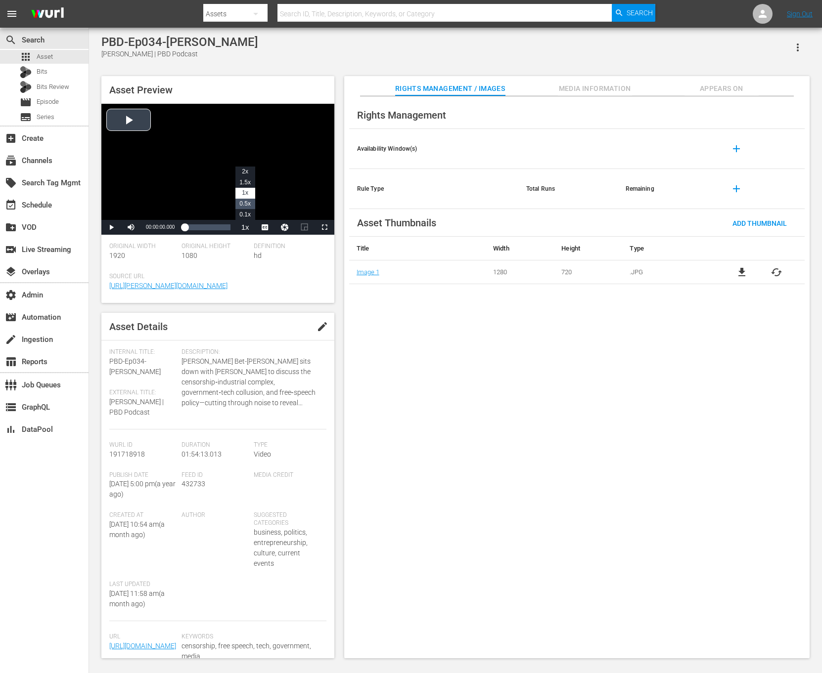
click at [250, 205] on span "0.5x" at bounding box center [244, 203] width 11 height 7
click at [206, 456] on span "01:54:13.013" at bounding box center [201, 454] width 40 height 8
copy span "01:54:13.013"
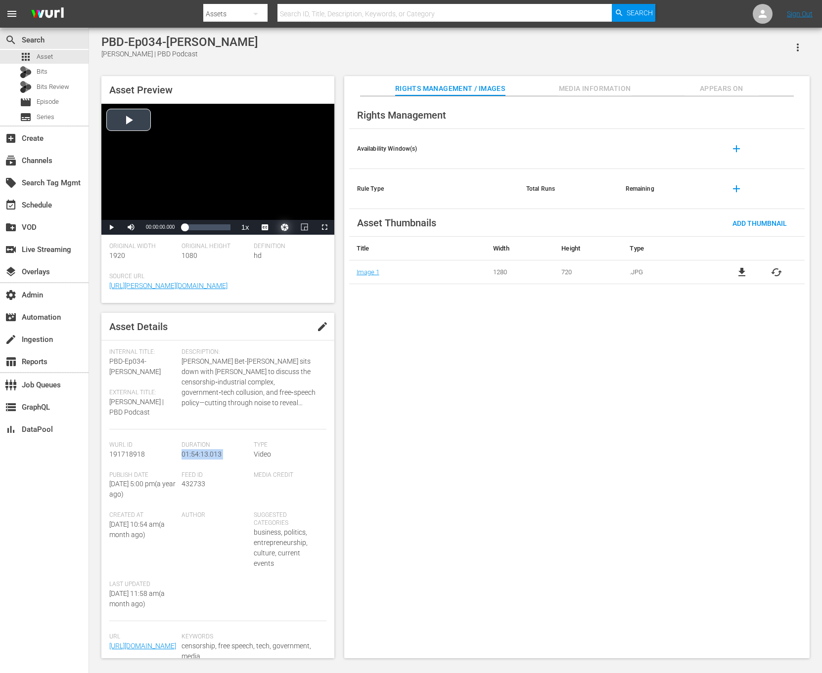
click at [280, 230] on button "Video Player" at bounding box center [285, 227] width 20 height 15
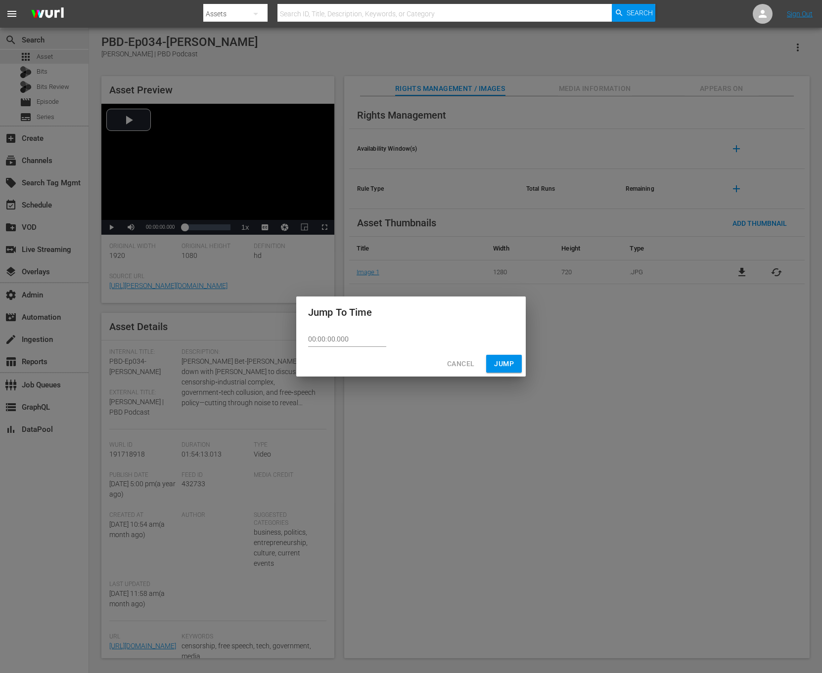
click at [358, 348] on div "00:00:00.000" at bounding box center [410, 339] width 229 height 23
click at [358, 347] on div "00:00:00.000" at bounding box center [410, 339] width 229 height 23
click at [365, 339] on input "00:00:00.000" at bounding box center [347, 339] width 78 height 15
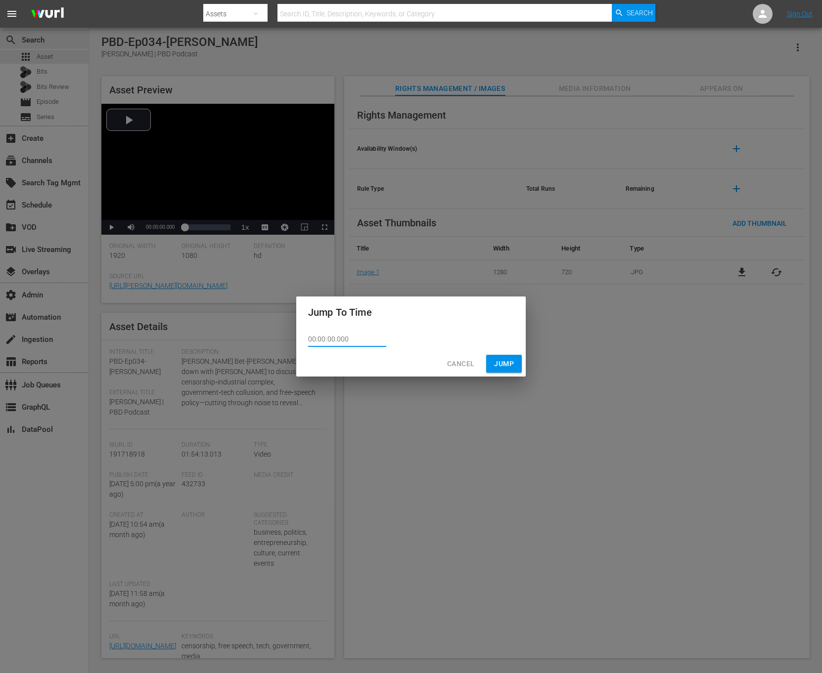
click at [365, 339] on input "00:00:00.000" at bounding box center [347, 339] width 78 height 15
paste input "1:54:13.013"
click at [327, 335] on input "01:54:13.013" at bounding box center [347, 339] width 78 height 15
type input "01:53:13.013"
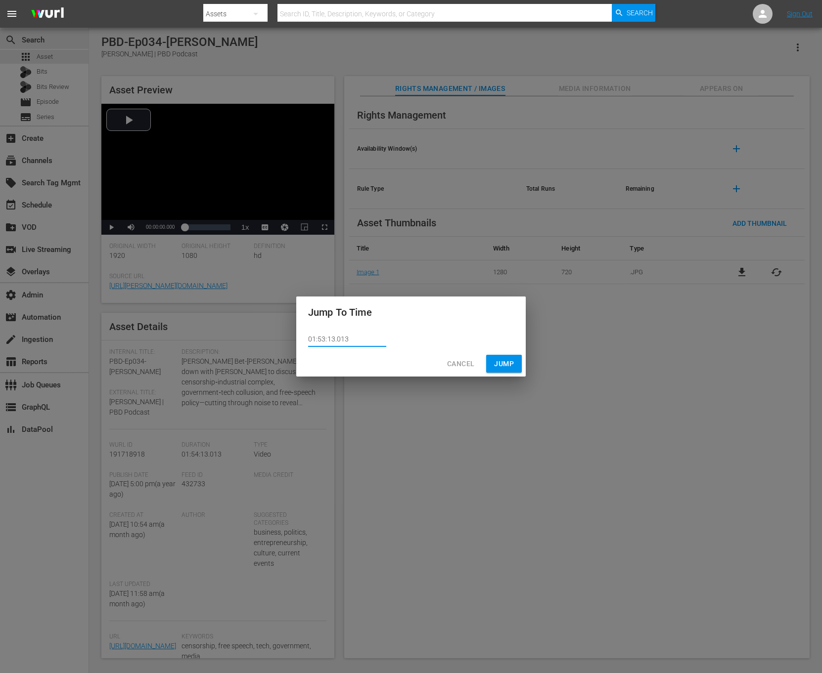
click at [539, 360] on div "Jump To Time 01:53:13.013 Cancel Jump" at bounding box center [411, 336] width 822 height 673
click at [505, 361] on span "Jump" at bounding box center [504, 364] width 20 height 12
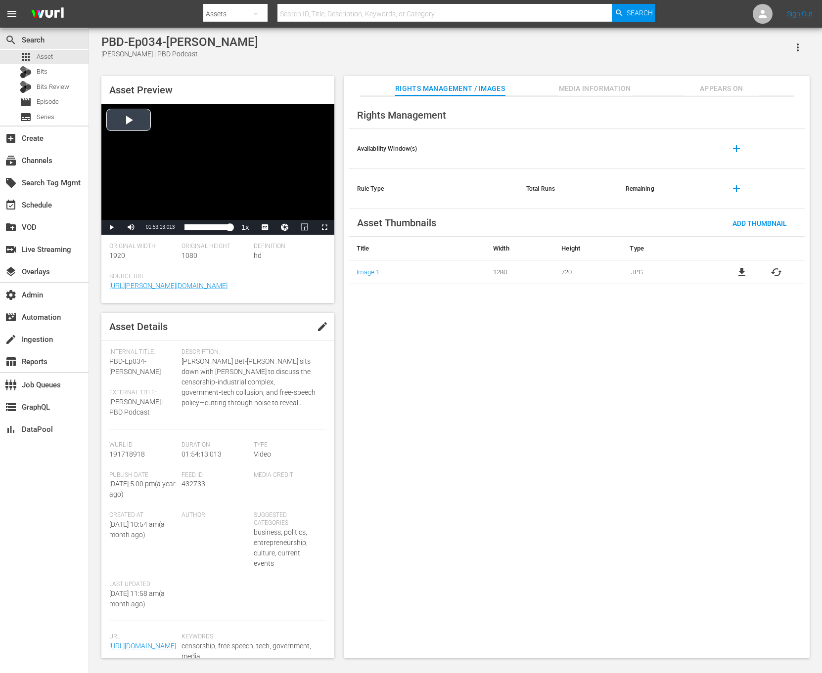
click at [250, 194] on div "Video Player" at bounding box center [217, 162] width 233 height 116
click at [248, 174] on span "2x" at bounding box center [245, 171] width 6 height 7
click at [172, 225] on span "01:53:55.711" at bounding box center [160, 226] width 29 height 5
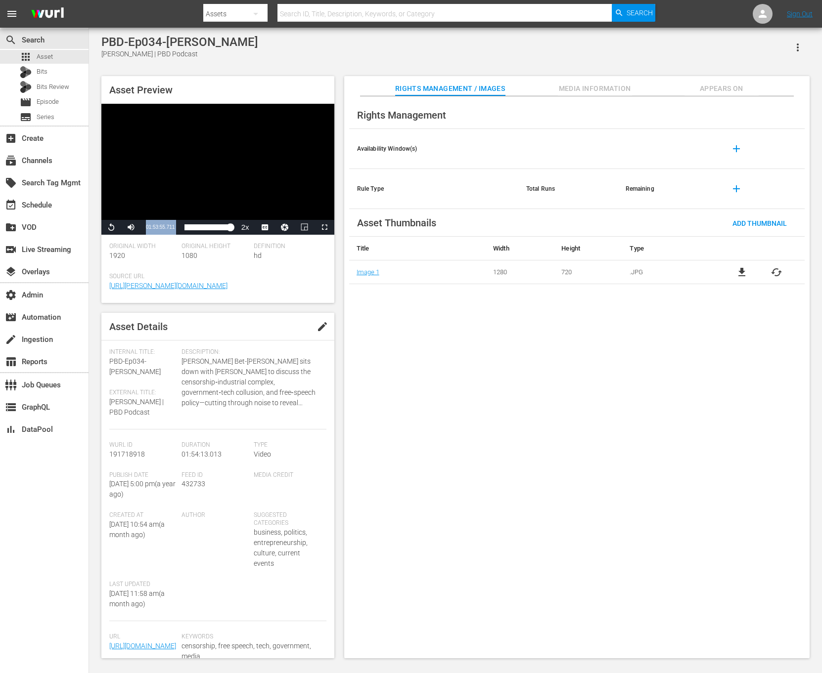
copy div "01:53:55.711 / Duration 01:53:55.711 Loaded : 100.00% 00:00:00.000 01:53:55.711"
click at [722, 88] on span "Appears On" at bounding box center [721, 89] width 74 height 12
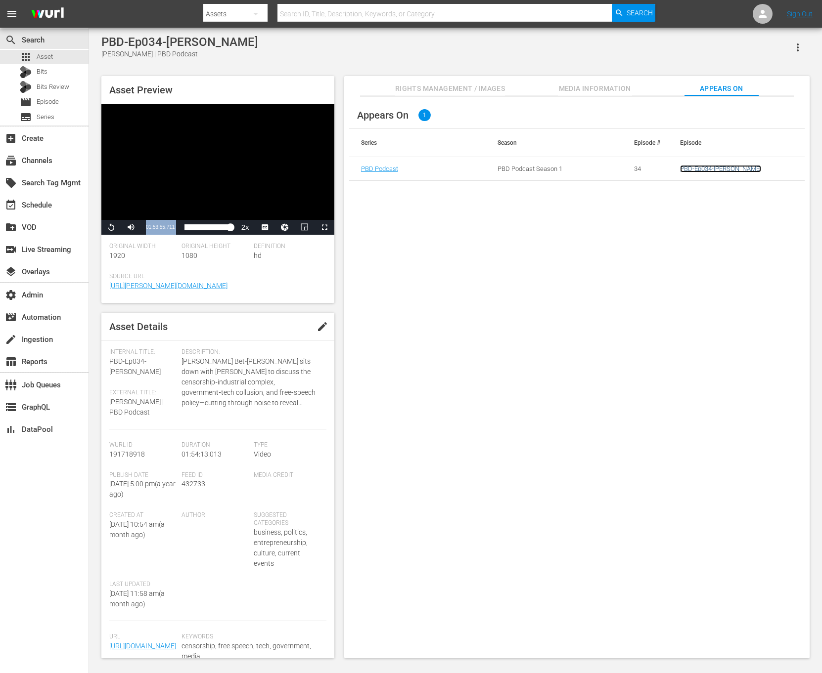
click at [702, 171] on link "PBD-Ep034-[PERSON_NAME]" at bounding box center [720, 168] width 81 height 7
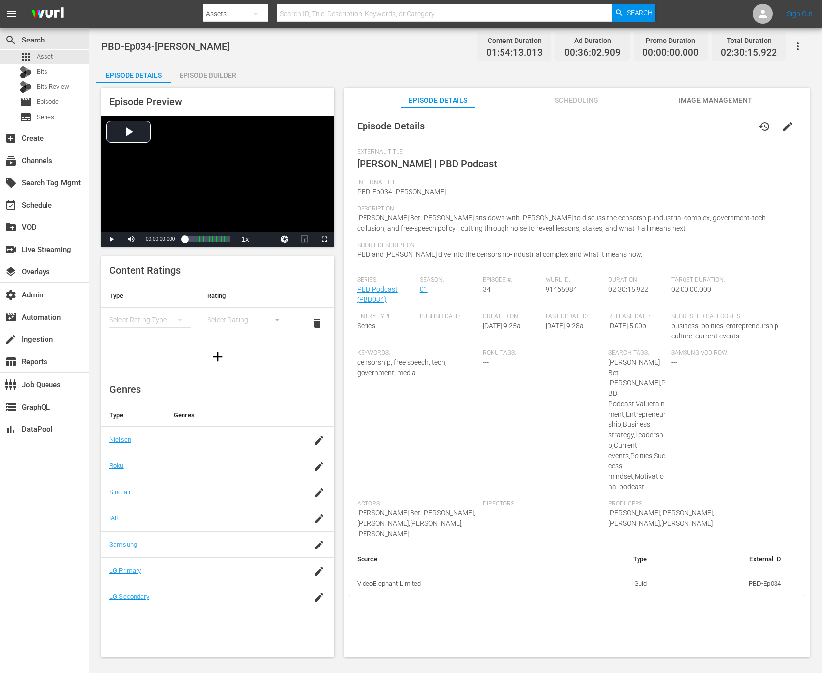
click at [210, 60] on div "PBD-Ep034-MIKE-BENZ Content Duration 01:54:13.013 Ad Duration 00:36:02.909 Prom…" at bounding box center [455, 343] width 733 height 631
click at [213, 70] on div "Episode Builder" at bounding box center [208, 75] width 74 height 24
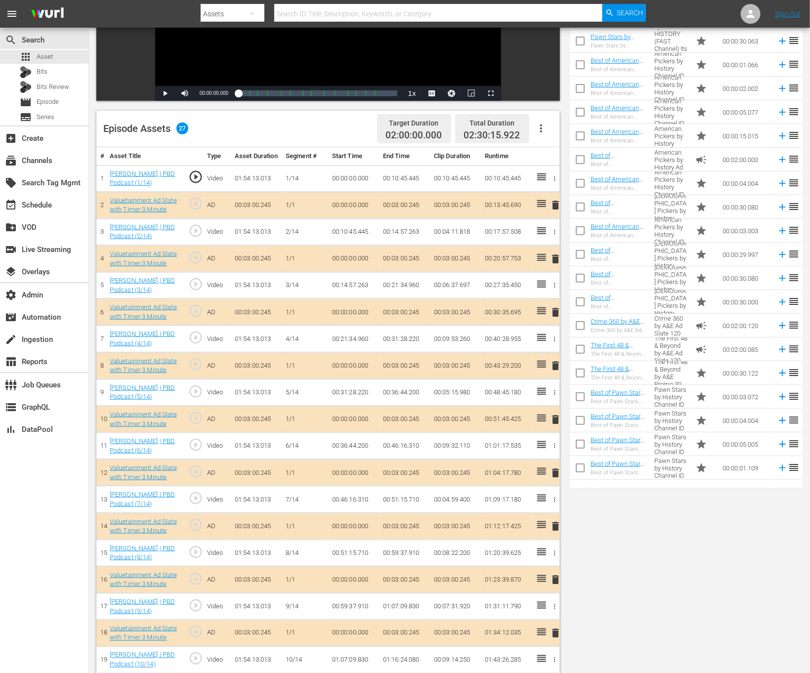
scroll to position [405, 0]
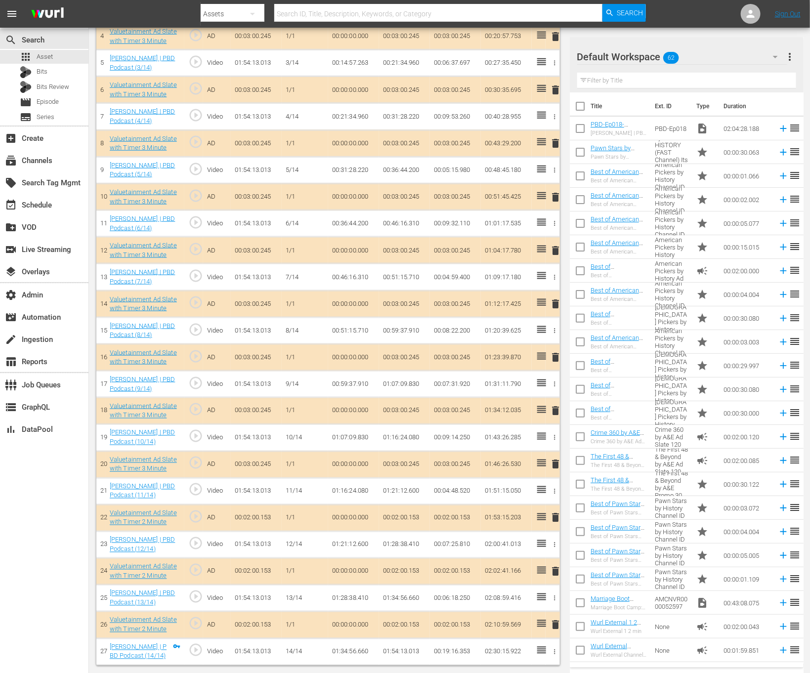
click at [411, 648] on td "01:54:13.013" at bounding box center [404, 652] width 51 height 27
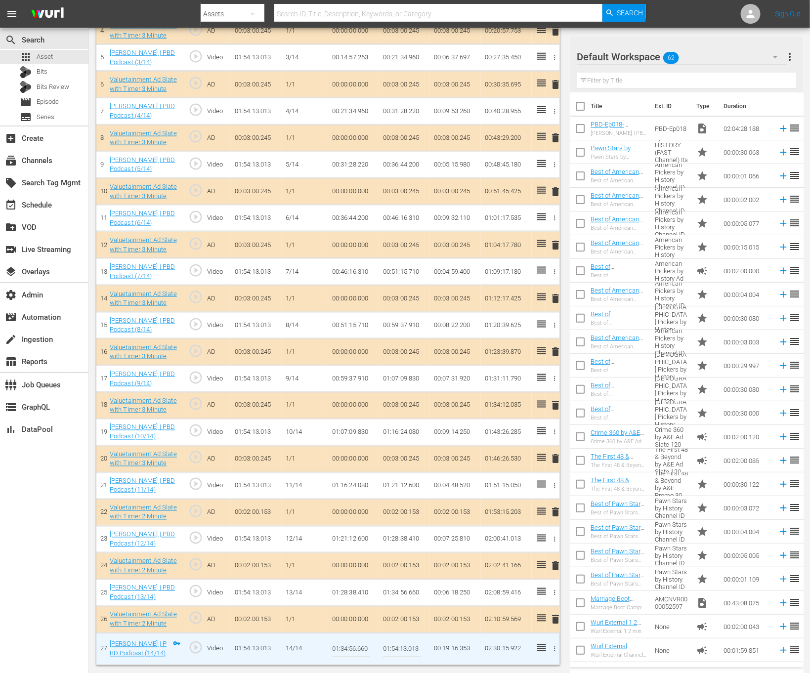
click at [411, 648] on input "01:54:13.013" at bounding box center [402, 650] width 38 height 24
paste input "3:55.711"
type input "01:53:55.711"
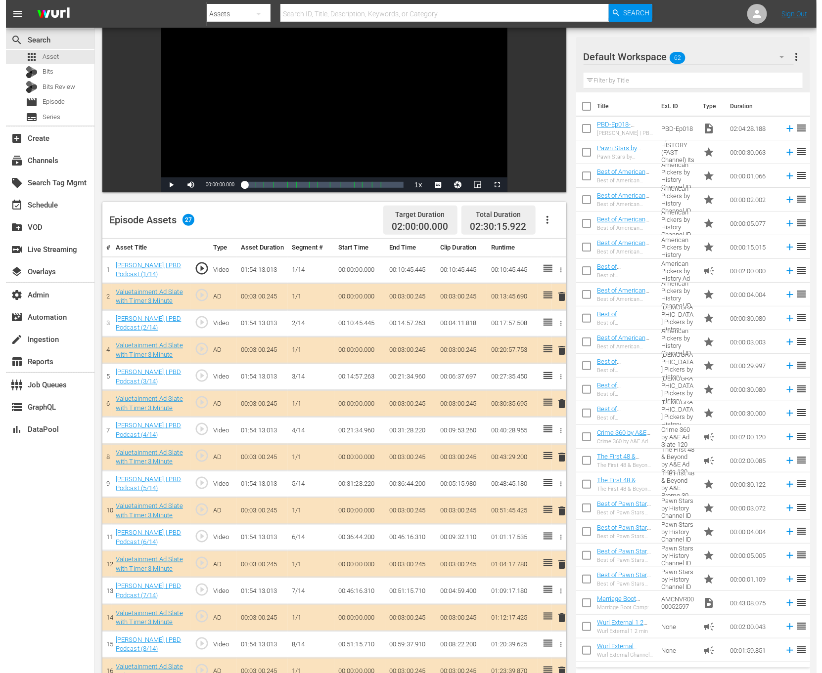
scroll to position [0, 0]
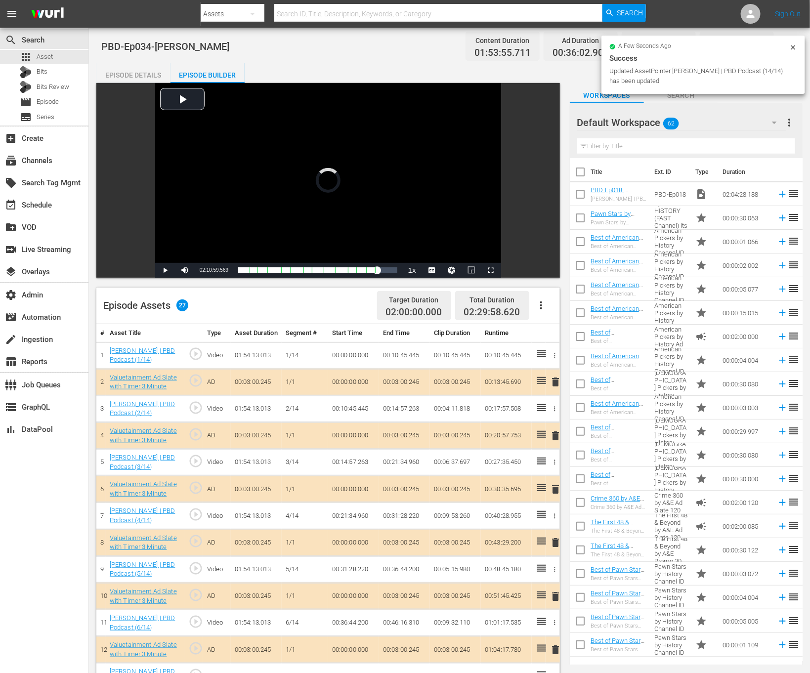
click at [799, 45] on div "a few seconds ago Success Updated AssetPointer Mike Benz | PBD Podcast (14/14) …" at bounding box center [704, 65] width 204 height 58
click at [798, 45] on icon at bounding box center [794, 48] width 8 height 8
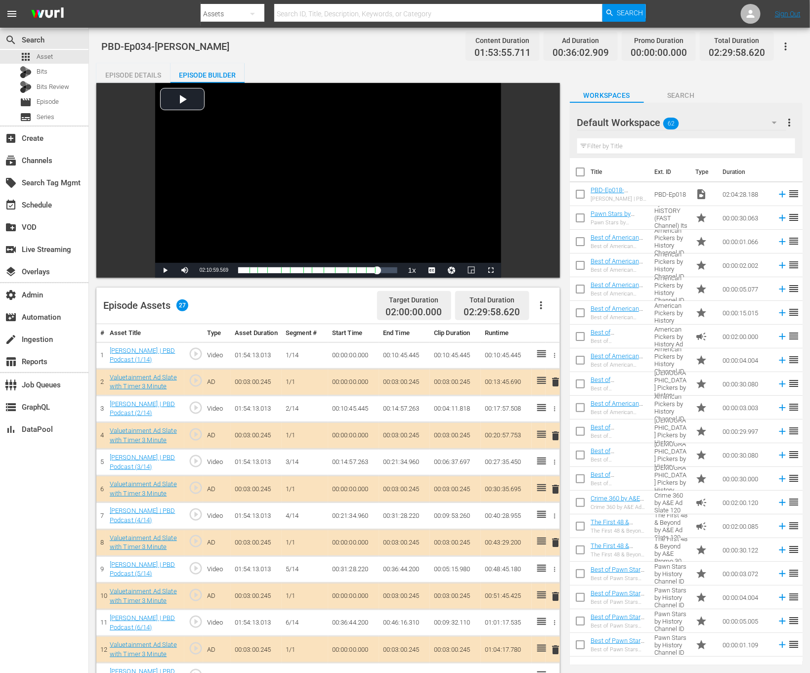
click at [790, 45] on icon "button" at bounding box center [786, 47] width 12 height 12
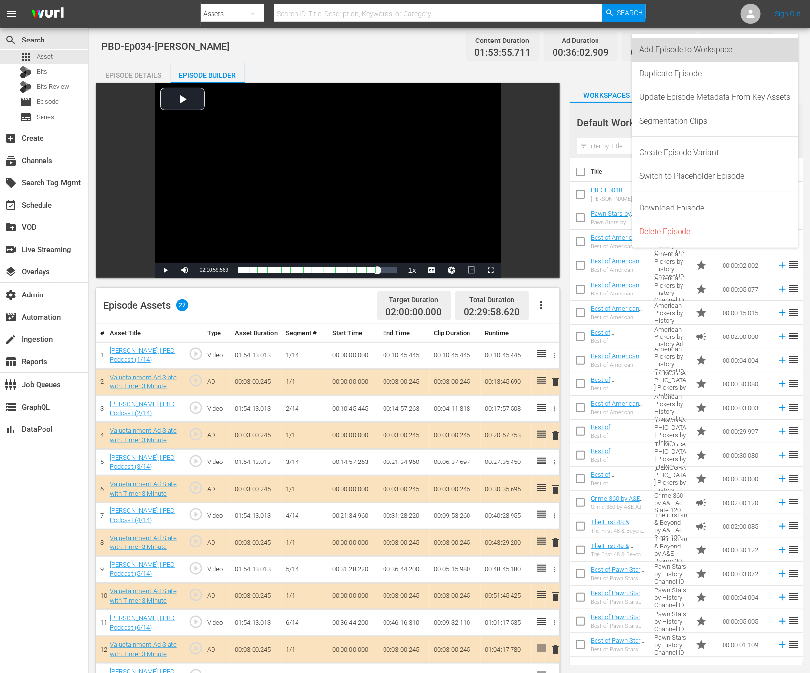
click at [762, 45] on div "Add Episode to Workspace" at bounding box center [715, 50] width 151 height 24
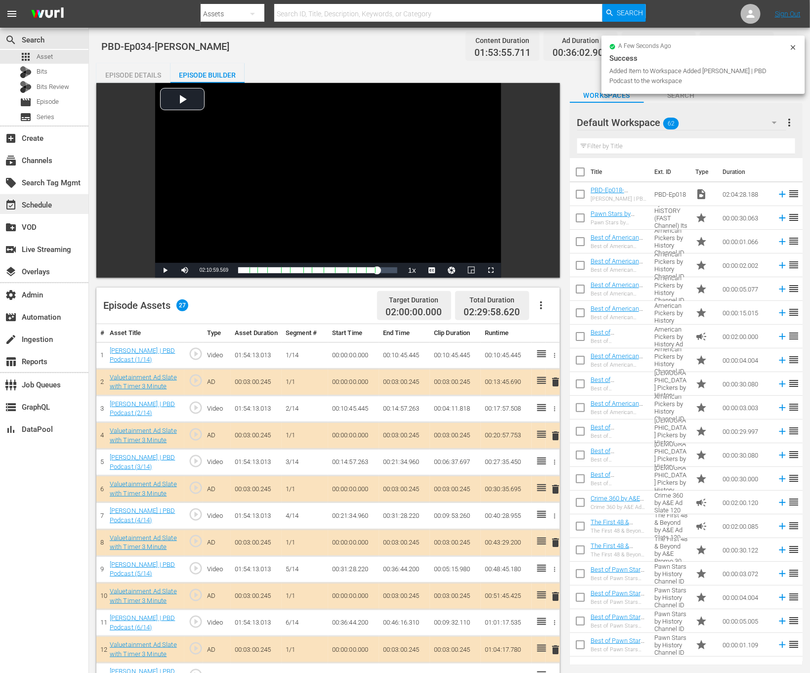
click at [53, 196] on div "event_available Schedule" at bounding box center [44, 204] width 89 height 20
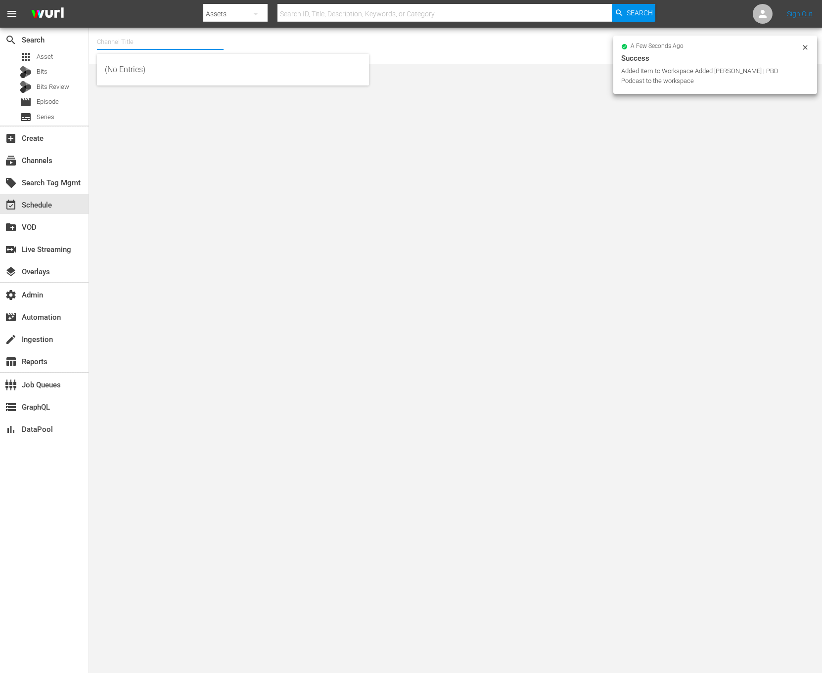
click at [168, 45] on input "text" at bounding box center [160, 42] width 127 height 24
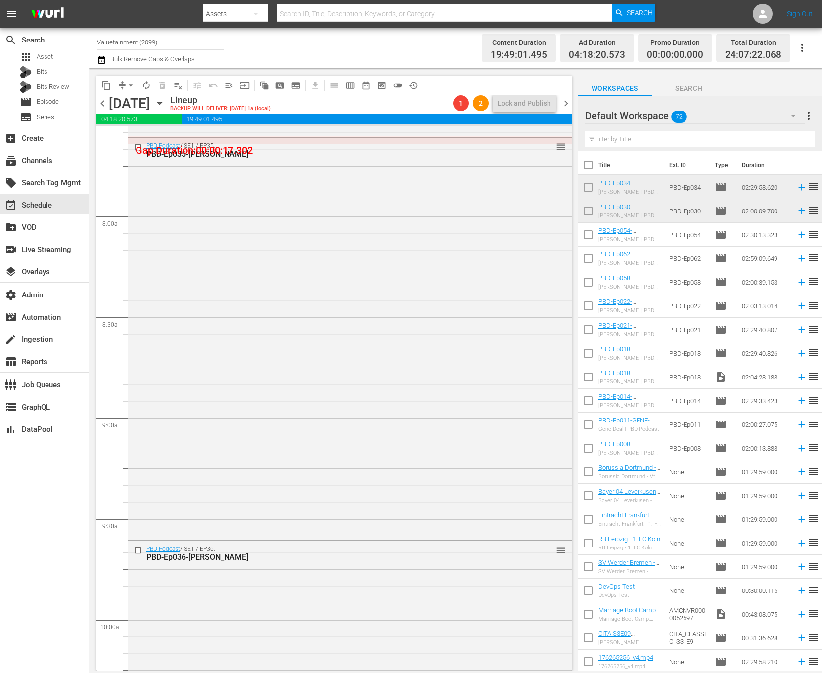
scroll to position [1479, 0]
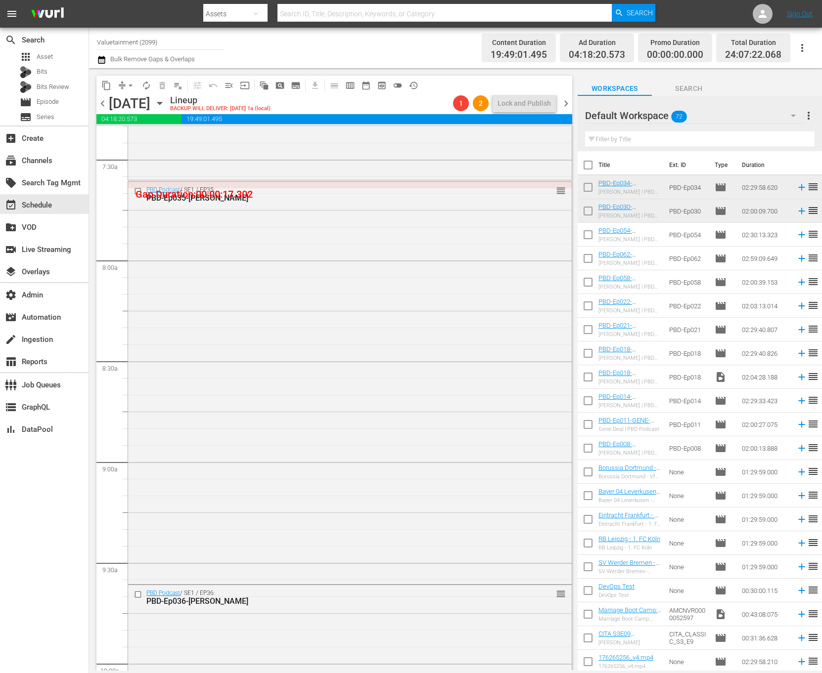
click at [255, 466] on div "PBD Podcast / SE1 / EP35: PBD-Ep035-JIM-JORDAN reorder" at bounding box center [350, 382] width 444 height 400
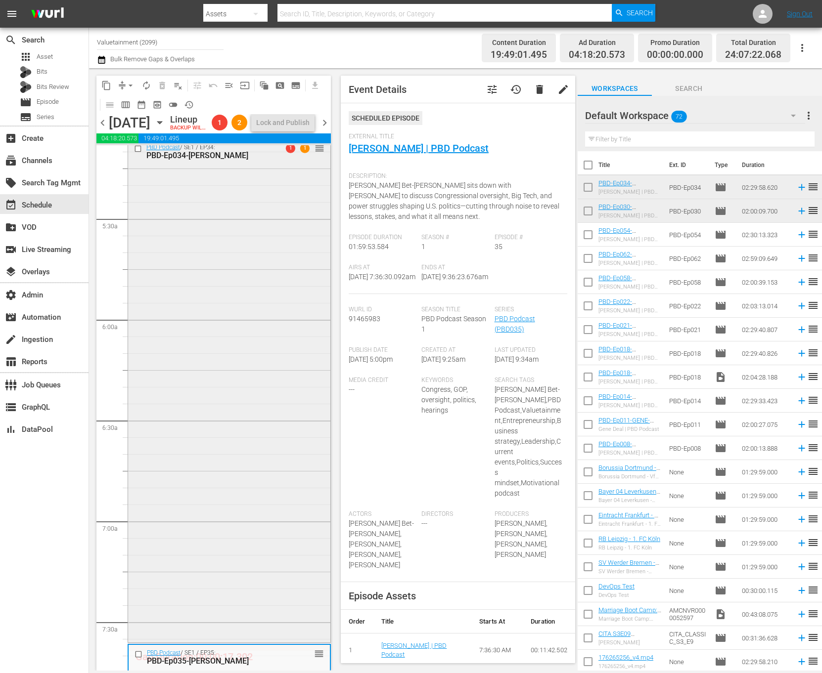
click at [243, 435] on div "PBD Podcast / SE1 / EP34: PBD-Ep034-MIKE-BENZ 1 1 reorder" at bounding box center [229, 389] width 202 height 501
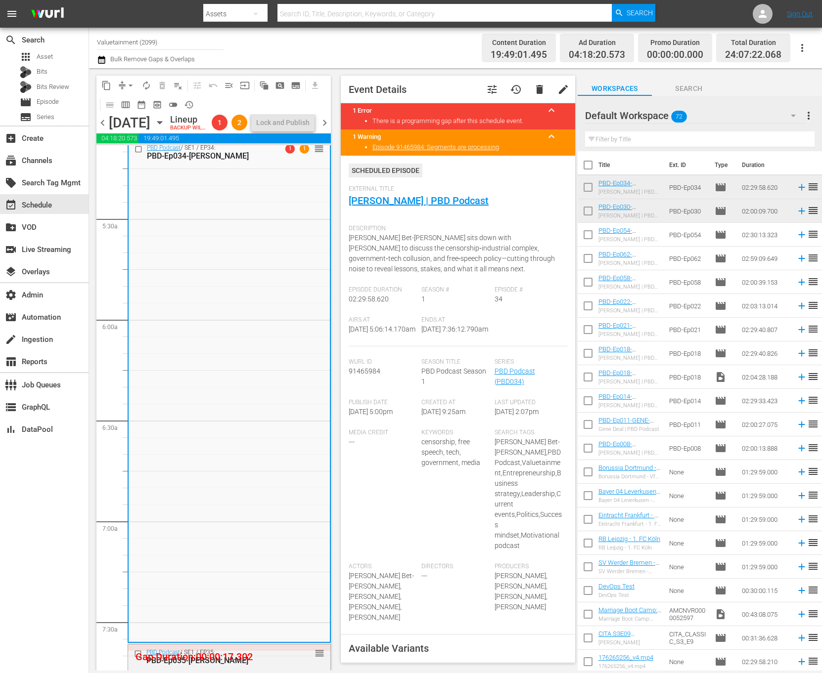
scroll to position [715, 0]
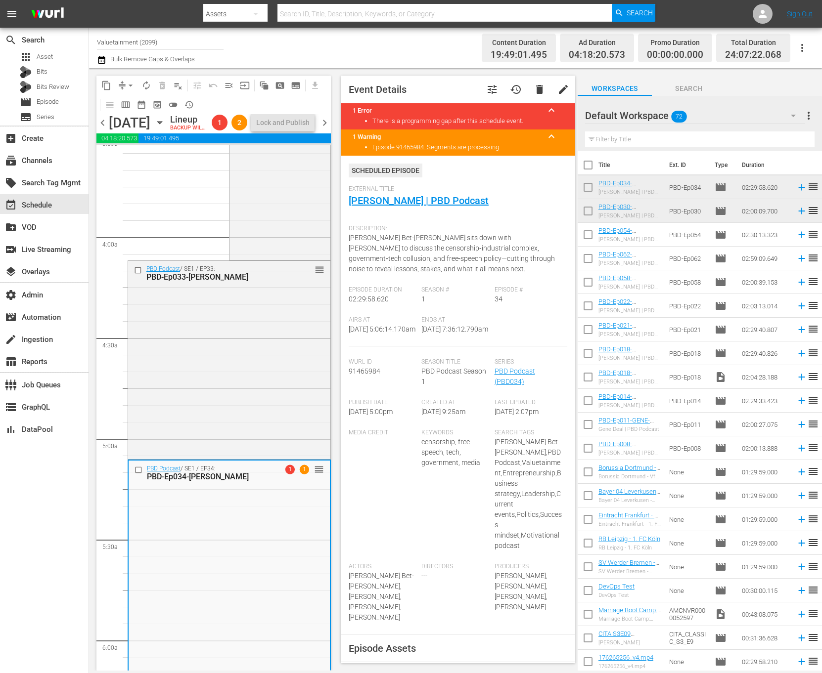
click at [534, 87] on span "delete" at bounding box center [540, 90] width 12 height 12
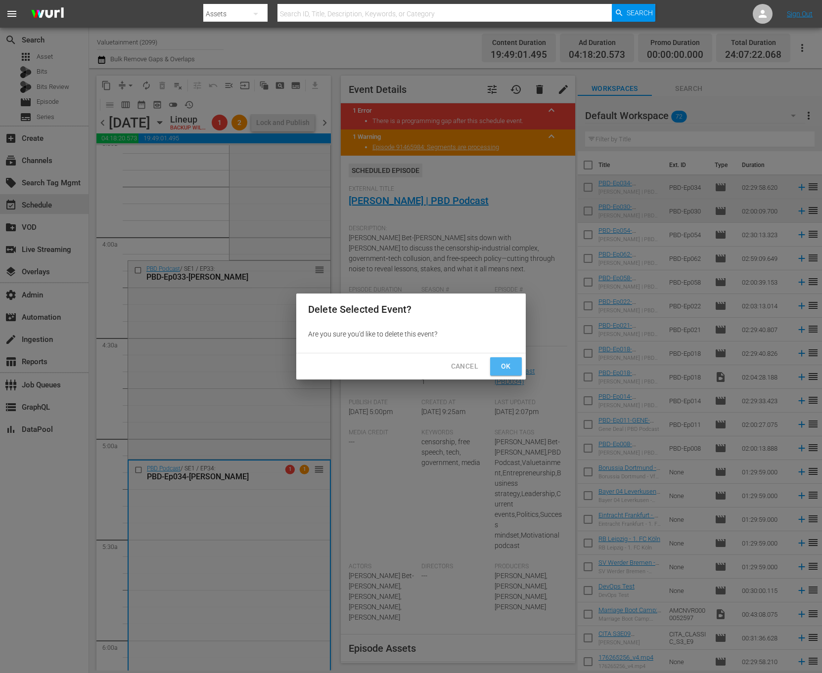
click at [510, 360] on span "Ok" at bounding box center [506, 366] width 16 height 12
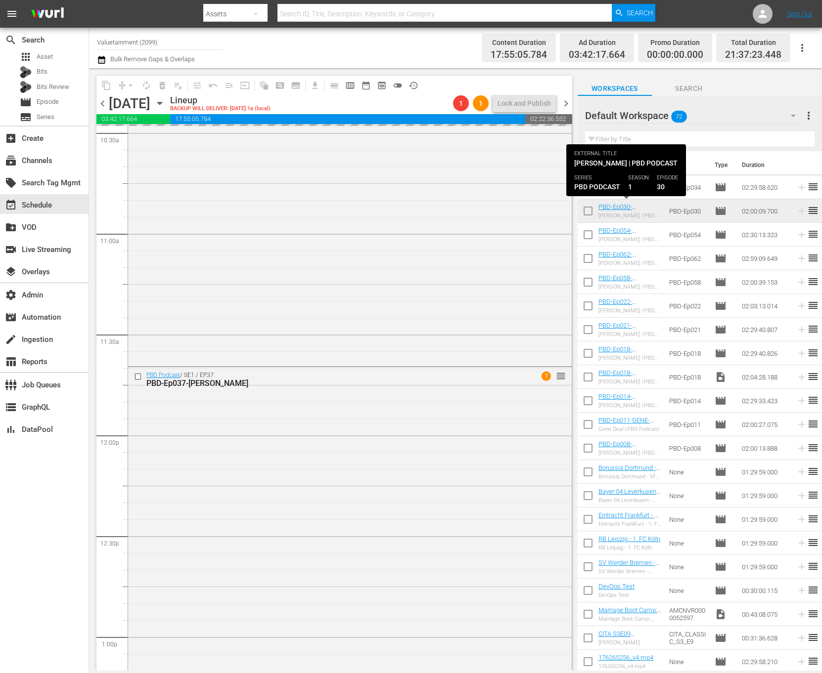
scroll to position [2231, 0]
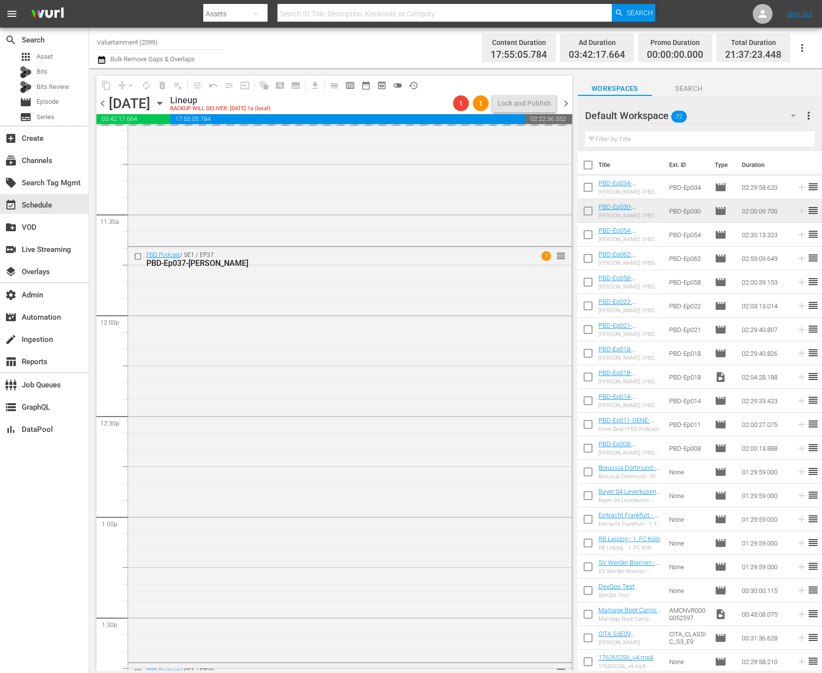
click at [363, 445] on div "PBD Podcast / SE1 / EP37: PBD-Ep037-EDDIE-HEARN 1 reorder" at bounding box center [350, 453] width 444 height 413
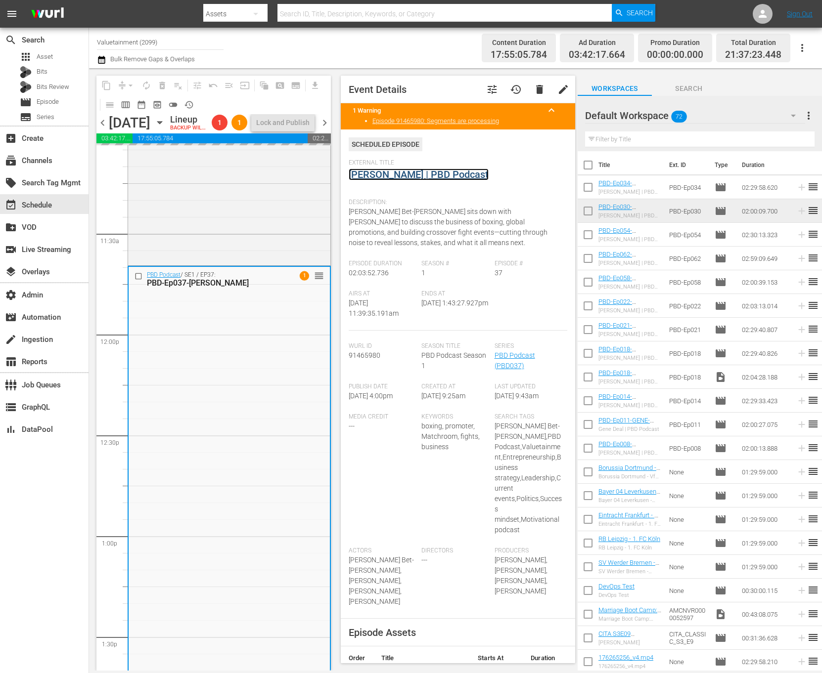
click at [435, 175] on link "[PERSON_NAME] | PBD Podcast" at bounding box center [419, 175] width 140 height 12
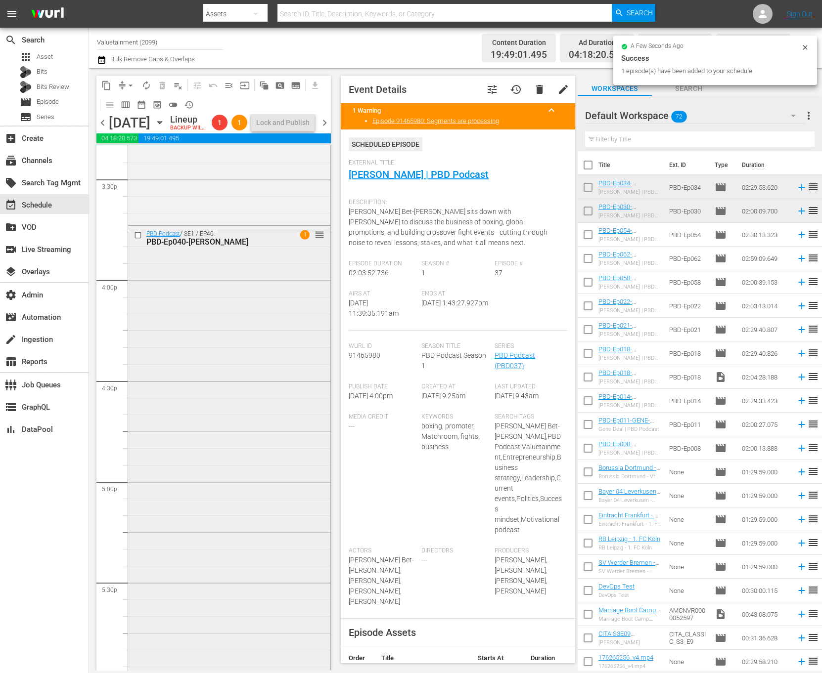
scroll to position [3076, 0]
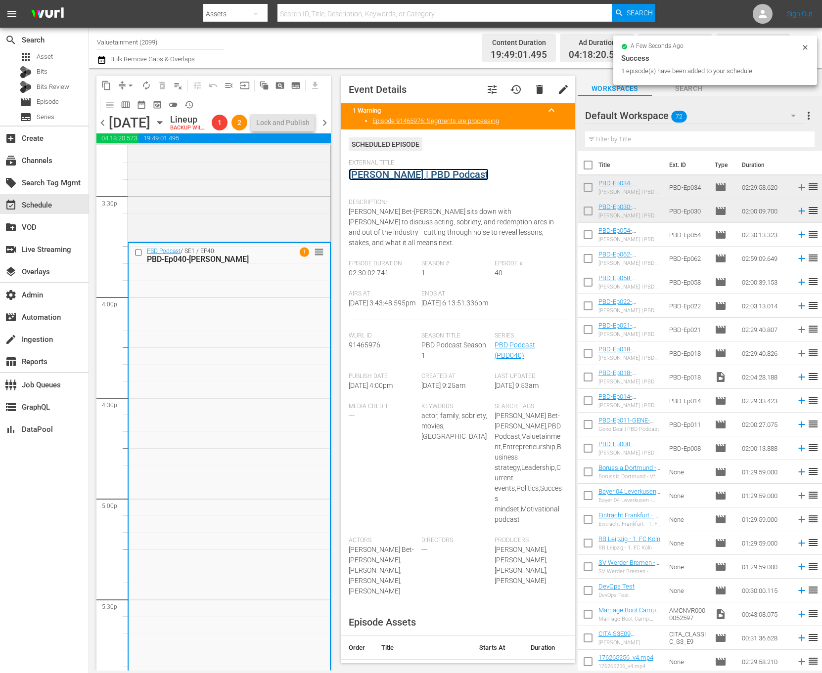
click at [456, 173] on link "[PERSON_NAME] | PBD Podcast" at bounding box center [419, 175] width 140 height 12
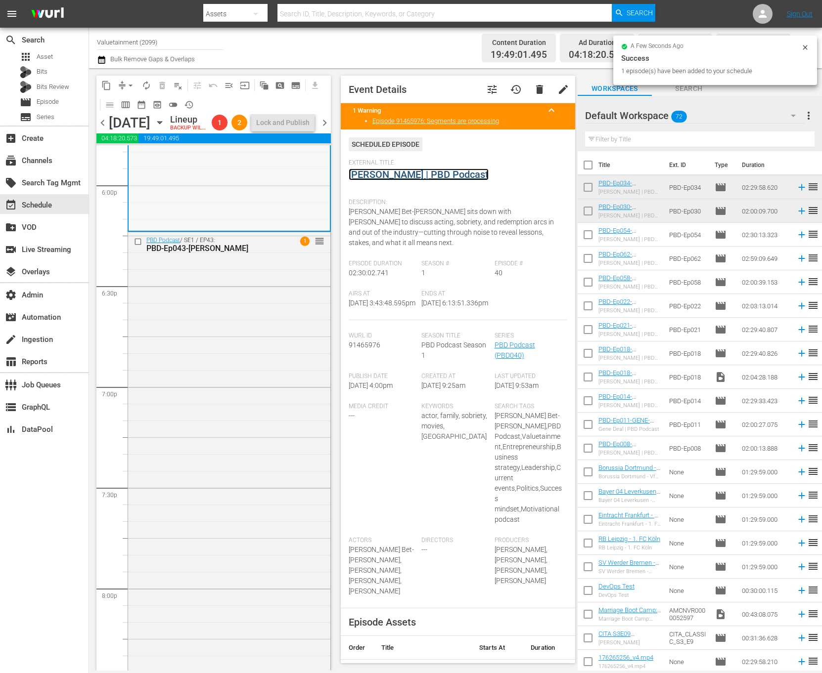
scroll to position [3645, 0]
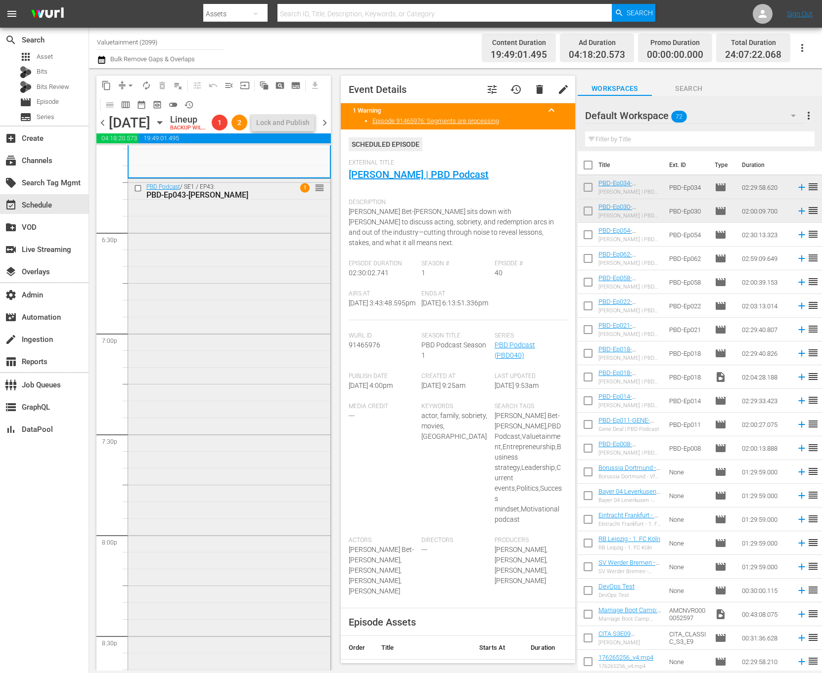
click at [213, 393] on div "PBD Podcast / SE1 / EP43: PBD-Ep043-TONY-ROBBINS 1 reorder" at bounding box center [229, 431] width 202 height 504
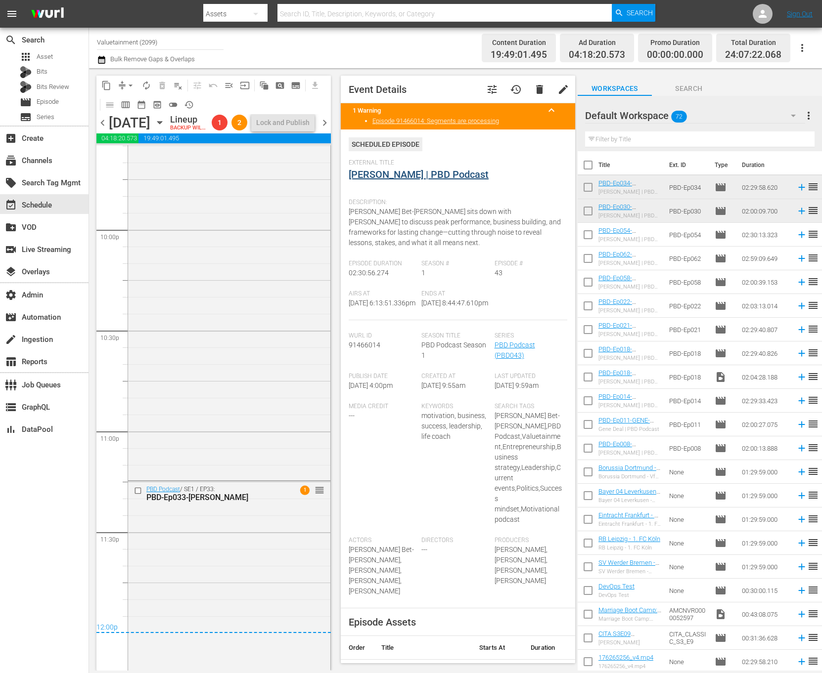
scroll to position [4365, 0]
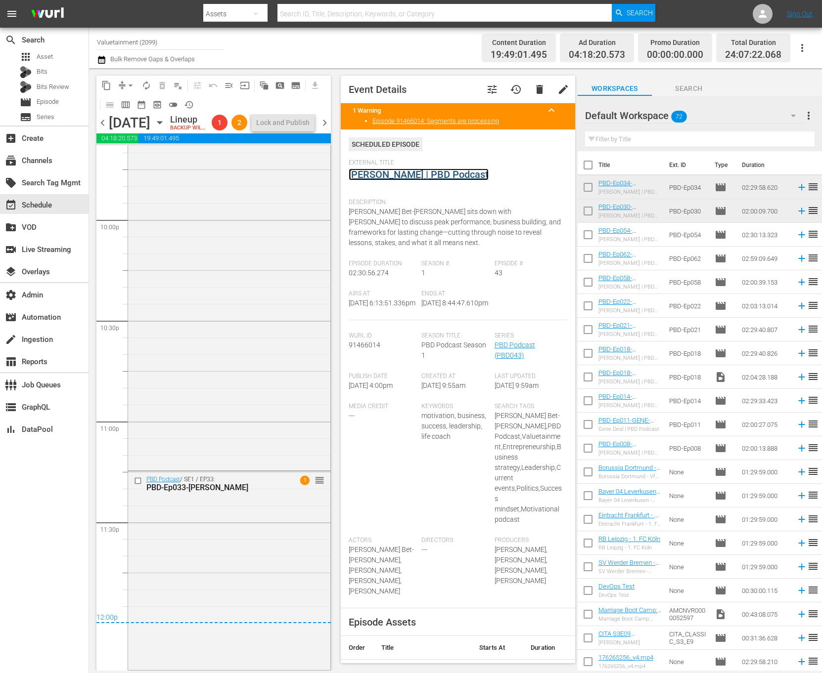
click at [446, 170] on link "[PERSON_NAME] | PBD Podcast" at bounding box center [419, 175] width 140 height 12
click at [246, 539] on div "PBD Podcast / SE1 / EP33: PBD-Ep033-MARIA-CORINA-MACHADO 1 reorder" at bounding box center [229, 570] width 202 height 196
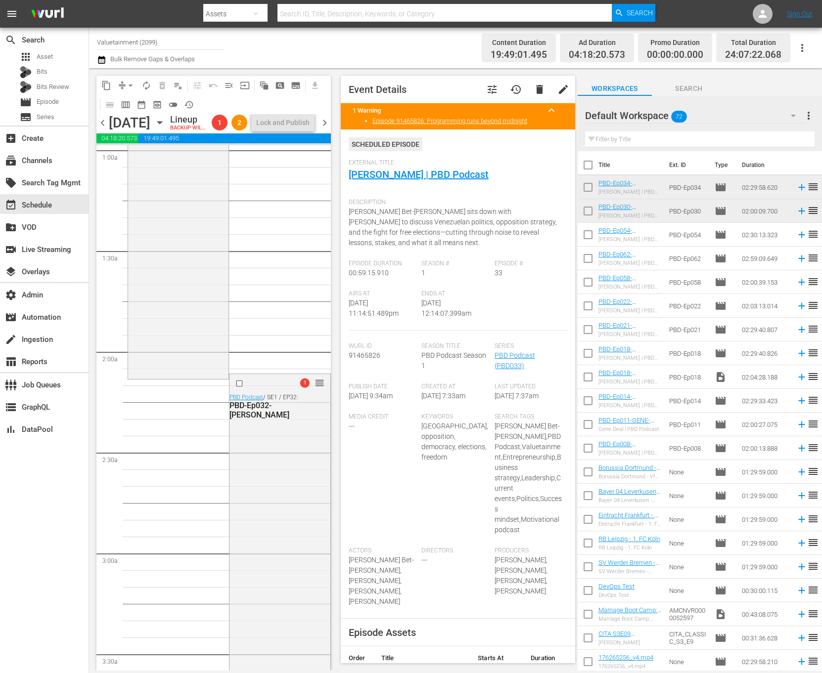
scroll to position [0, 0]
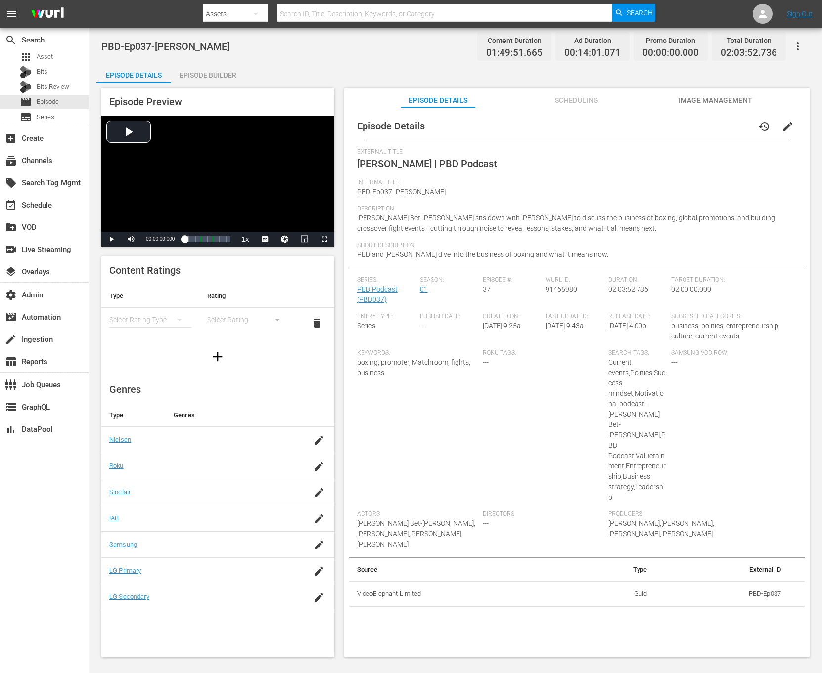
click at [211, 68] on div "Episode Builder" at bounding box center [208, 75] width 74 height 24
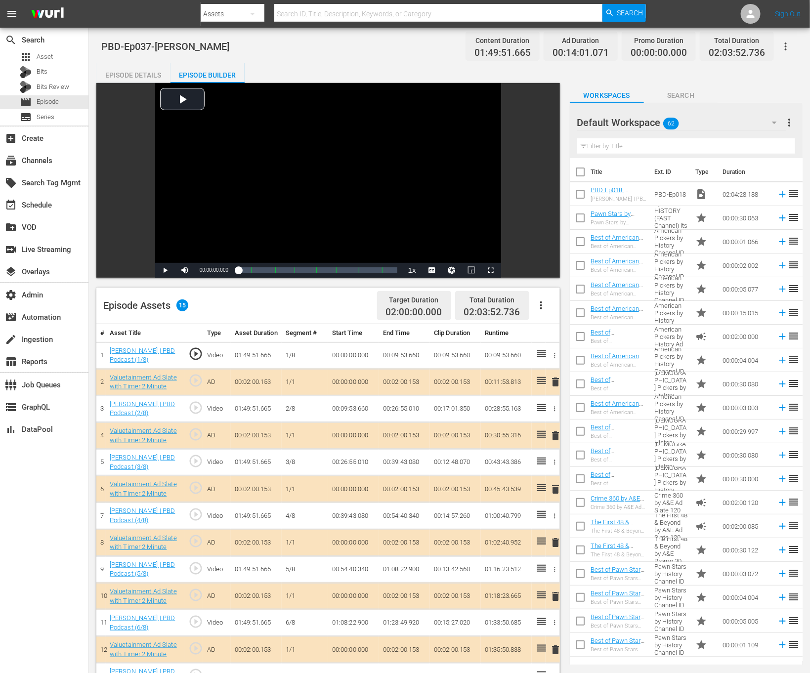
click at [155, 353] on td "Eddie Hearn | PBD Podcast (1/8)" at bounding box center [145, 355] width 79 height 27
click at [155, 358] on link "Eddie Hearn | PBD Podcast (1/8)" at bounding box center [143, 355] width 66 height 17
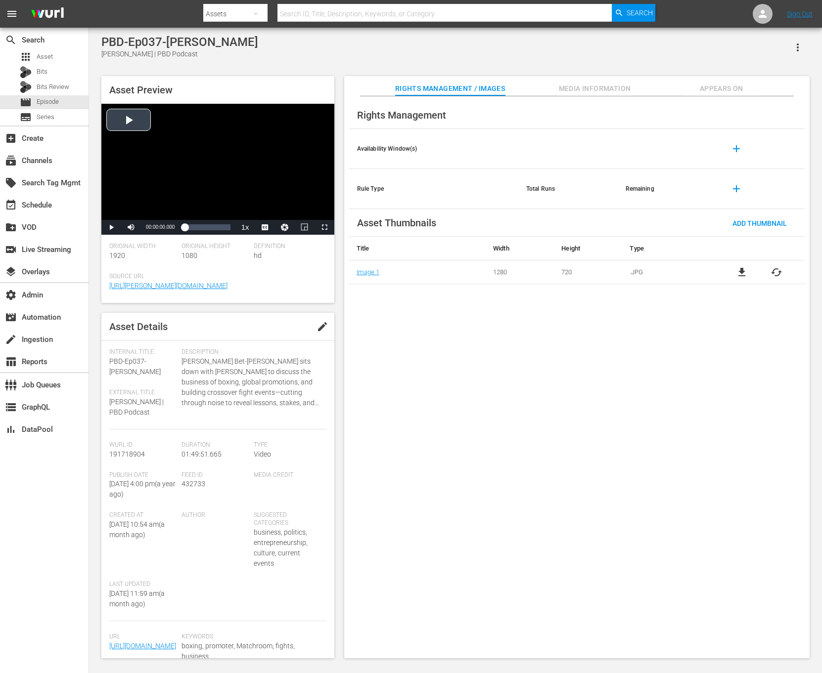
click at [275, 161] on div "Video Player" at bounding box center [217, 162] width 233 height 116
click at [231, 232] on div "Loaded : 0.18% 01:49:51.665 00:00:00.575" at bounding box center [206, 227] width 55 height 15
click at [161, 225] on span "01:49:13.813" at bounding box center [160, 226] width 29 height 5
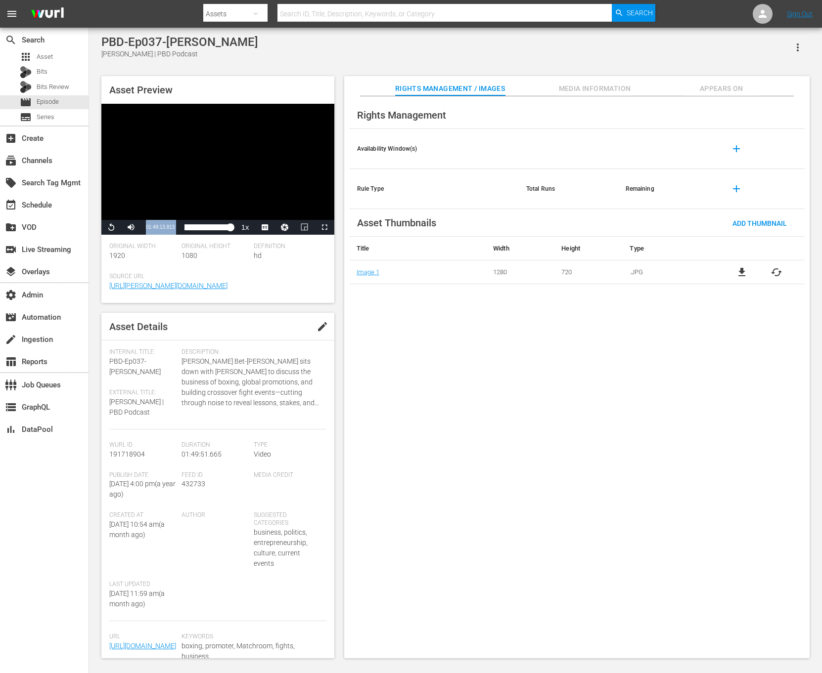
copy div "01:49:13.813 / Duration 01:49:13.813 Loaded : 100.00% 00:00:00.000 01:49:13.813"
click at [280, 229] on button "Video Player" at bounding box center [285, 227] width 20 height 15
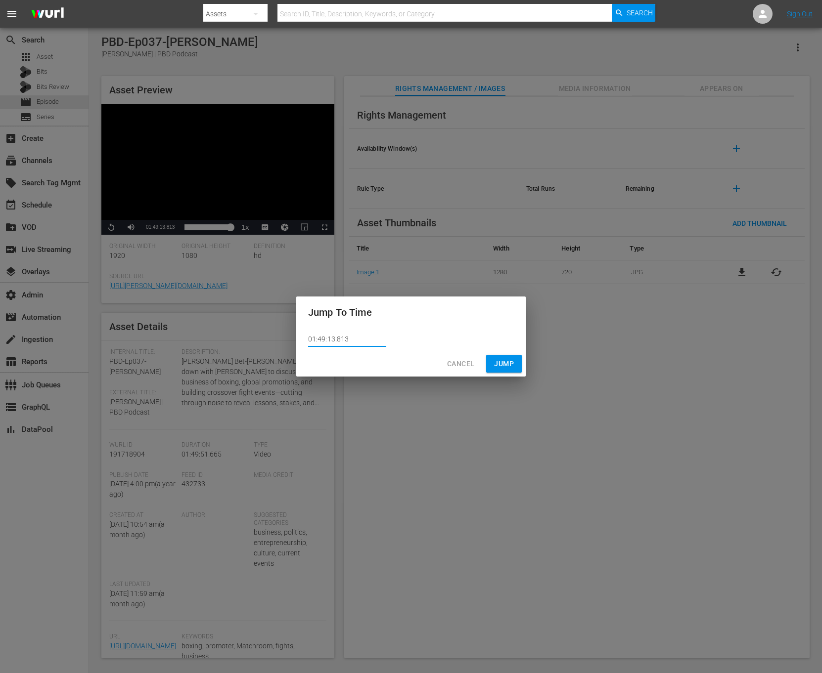
click at [356, 347] on input "01:49:13.813" at bounding box center [347, 339] width 78 height 15
paste input "text"
click at [332, 337] on input "01:49:13.813" at bounding box center [347, 339] width 78 height 15
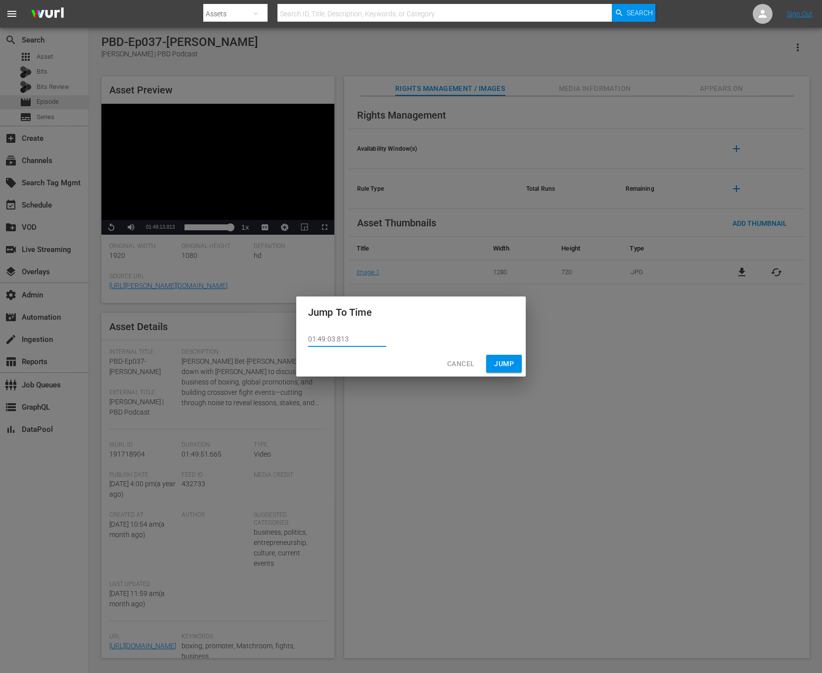
type input "01:49:03.813"
click at [508, 361] on span "Jump" at bounding box center [504, 364] width 20 height 12
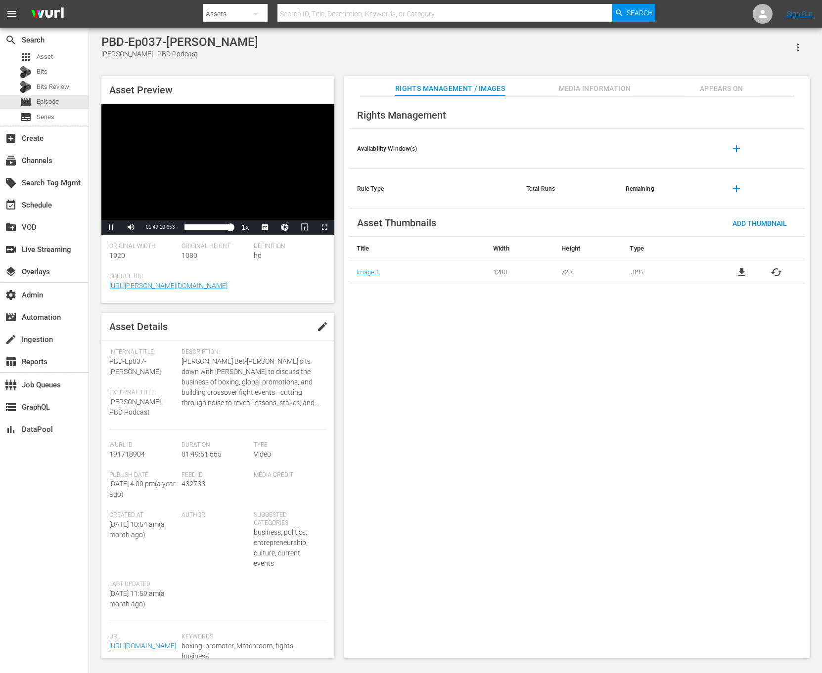
click at [547, 90] on span "Appears On" at bounding box center [721, 89] width 74 height 12
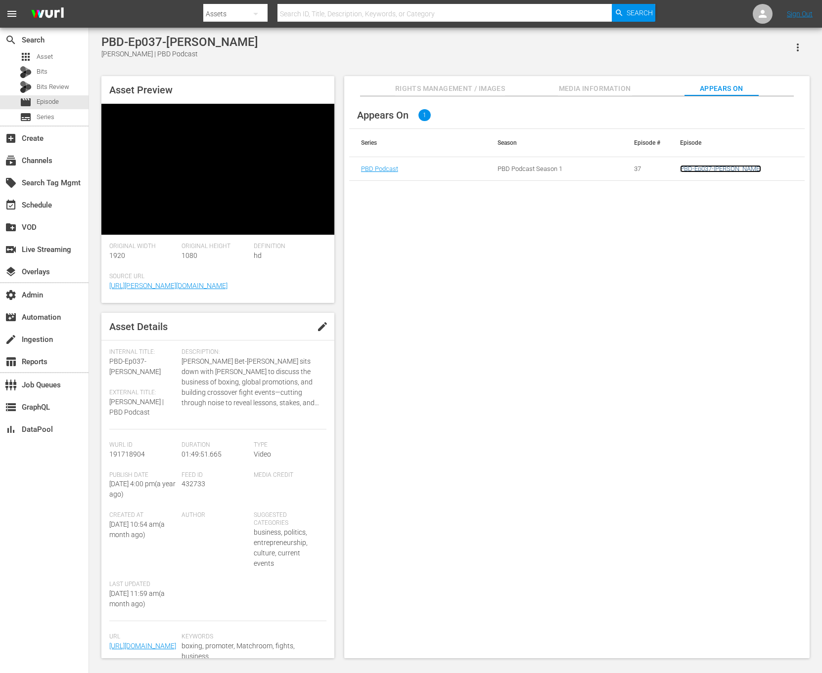
click at [547, 168] on link "PBD-Ep037-EDDIE-HEARN" at bounding box center [720, 168] width 81 height 7
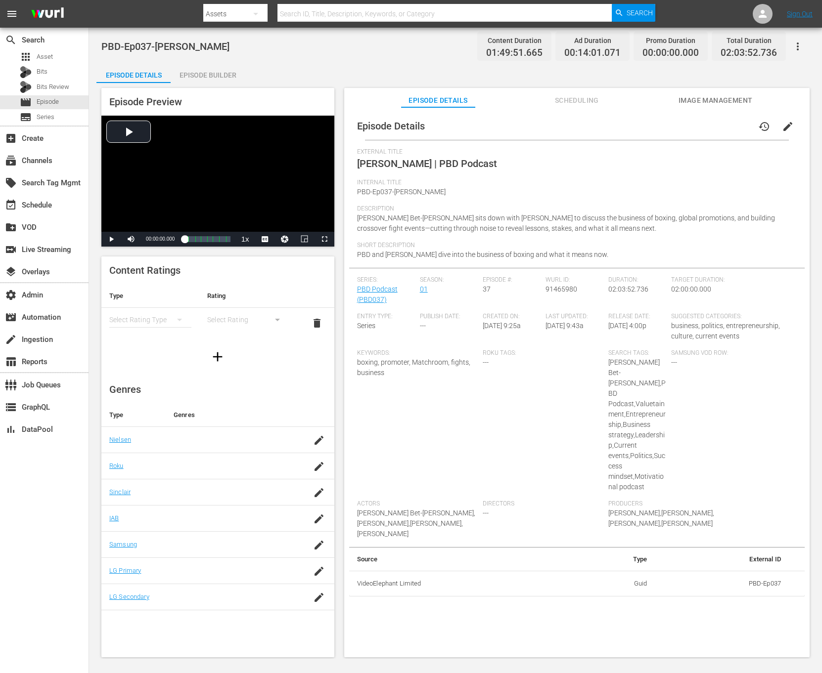
click at [207, 61] on div "PBD-Ep037-EDDIE-HEARN Content Duration 01:49:51.665 Ad Duration 00:14:01.071 Pr…" at bounding box center [455, 343] width 733 height 631
click at [207, 71] on div "Episode Builder" at bounding box center [208, 75] width 74 height 24
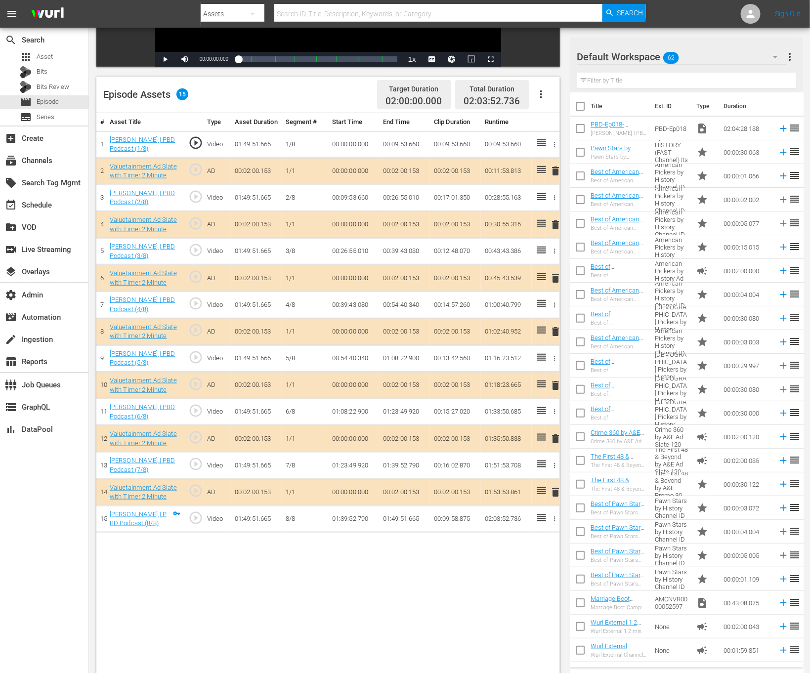
scroll to position [257, 0]
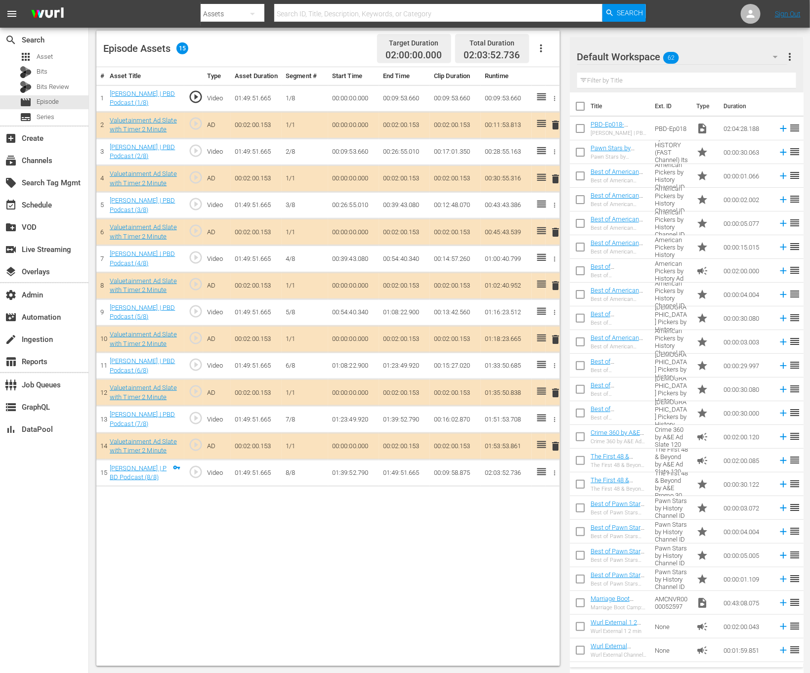
click at [401, 448] on td "01:49:51.665" at bounding box center [404, 473] width 51 height 27
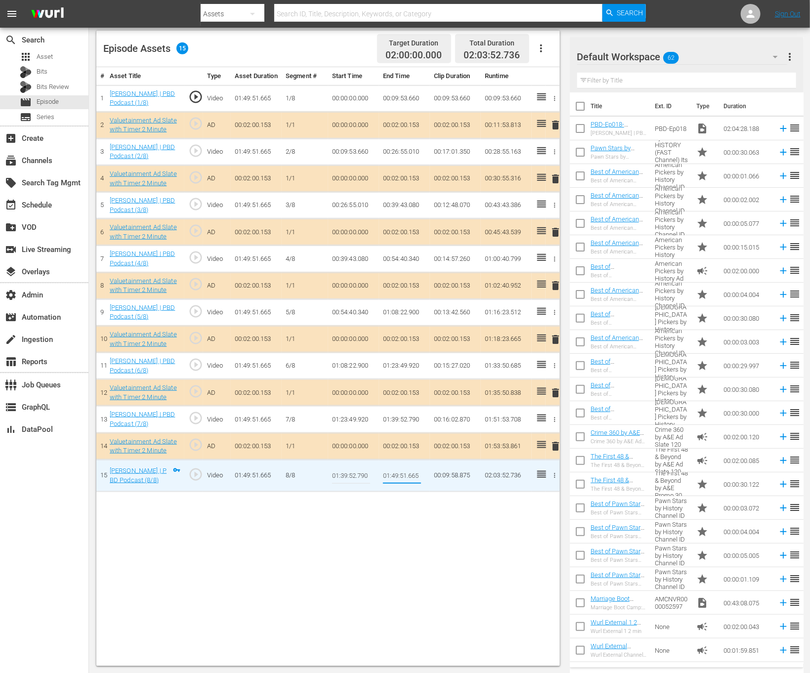
click at [401, 448] on input "01:49:51.665" at bounding box center [402, 476] width 38 height 24
type input "01:49:13.813"
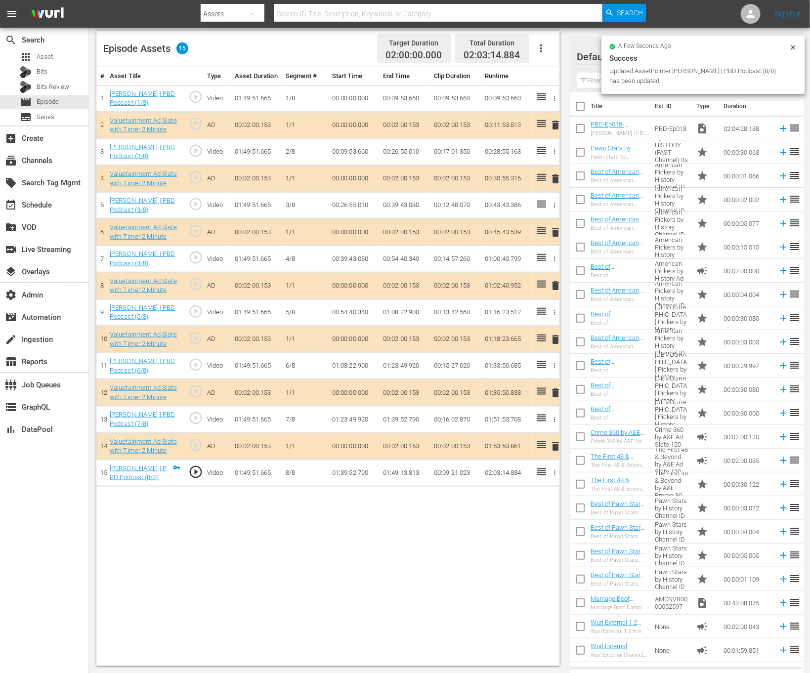
scroll to position [0, 0]
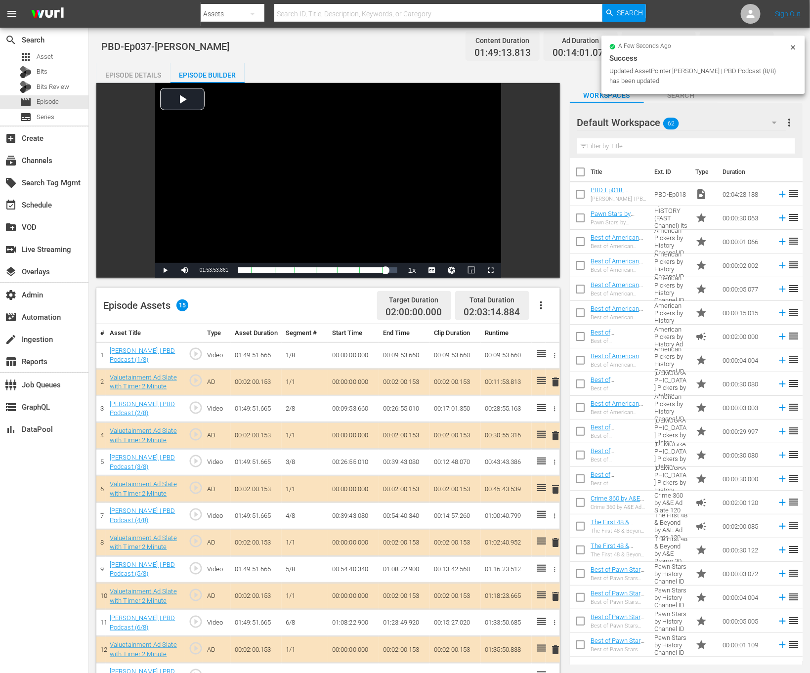
click at [547, 49] on icon at bounding box center [794, 48] width 8 height 8
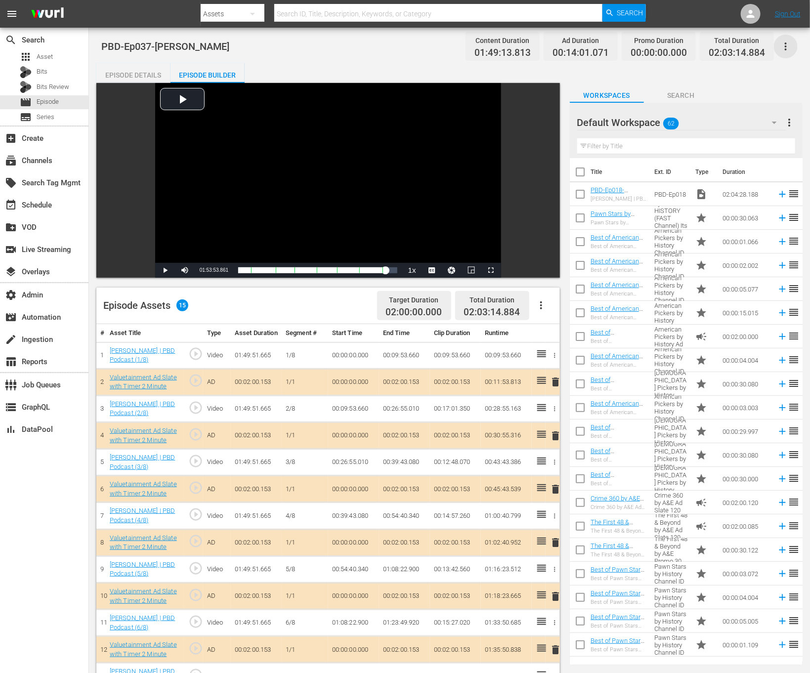
click at [547, 49] on icon "button" at bounding box center [786, 47] width 12 height 12
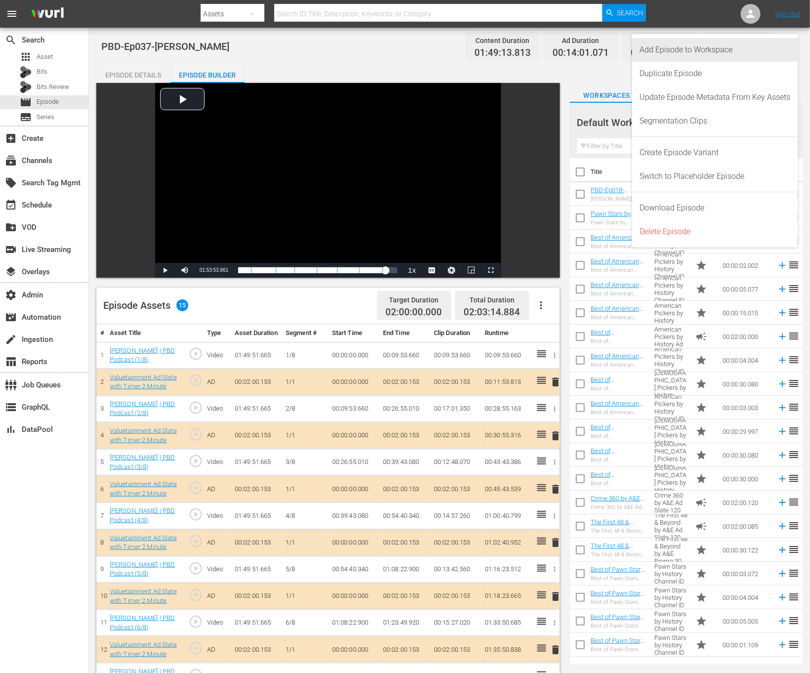
click at [547, 48] on div "Add Episode to Workspace" at bounding box center [715, 50] width 151 height 24
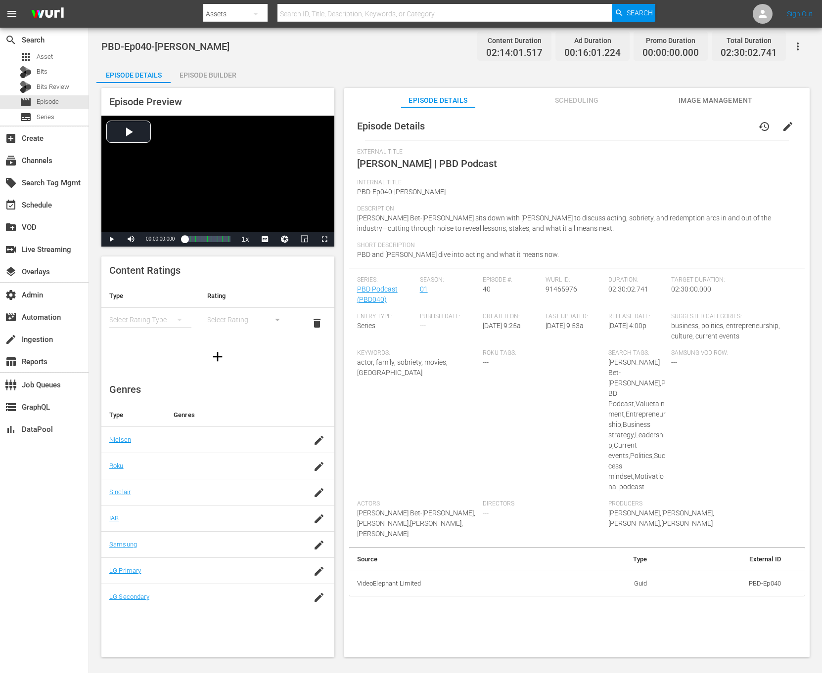
click at [216, 85] on div "Episode Preview Video Player is loading. Play Video Play Mute Current Time 00:0…" at bounding box center [455, 374] width 718 height 582
click at [216, 80] on div "Episode Builder" at bounding box center [208, 75] width 74 height 24
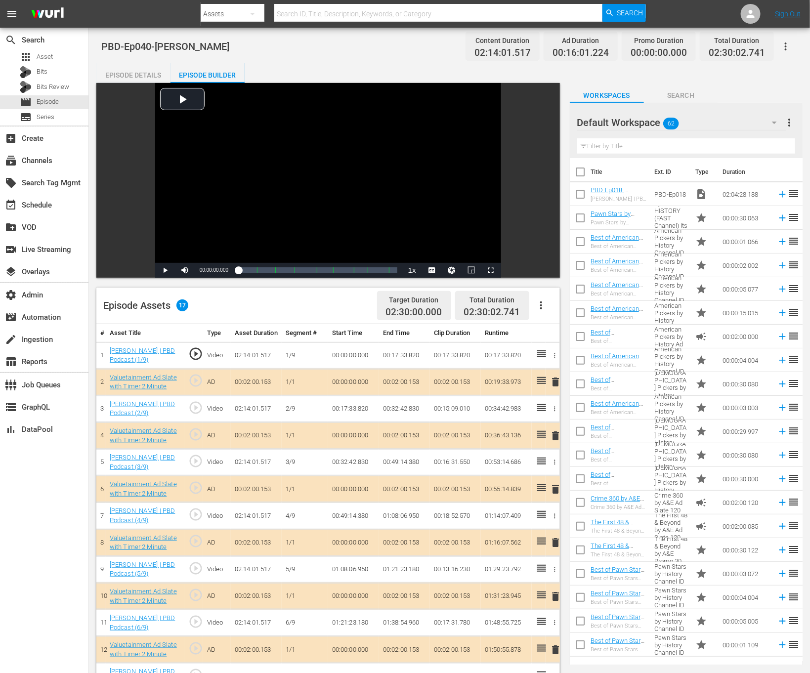
click at [148, 356] on div "[PERSON_NAME] | PBD Podcast (1/9)" at bounding box center [145, 356] width 71 height 18
click at [148, 358] on link "[PERSON_NAME] | PBD Podcast (1/9)" at bounding box center [143, 355] width 66 height 17
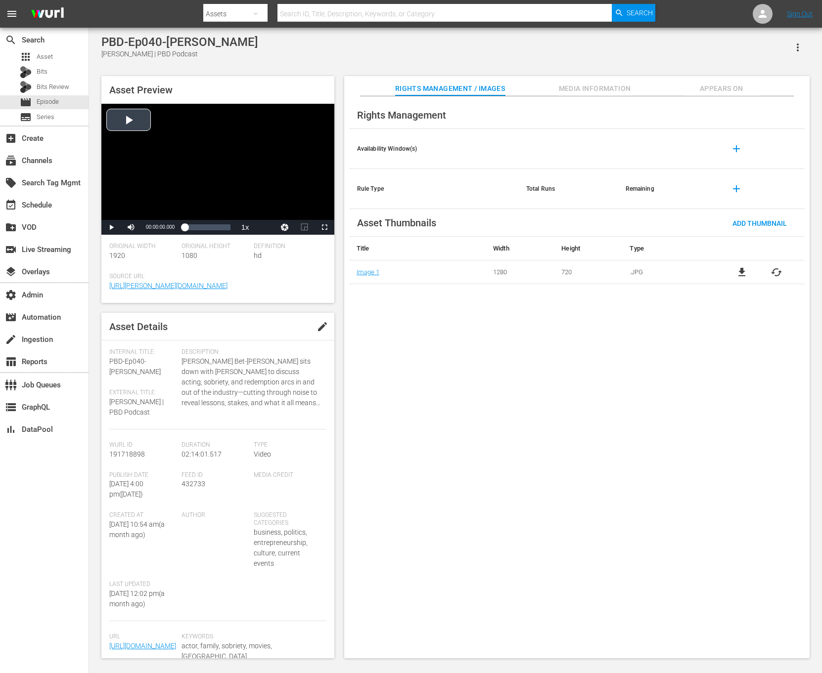
click at [278, 129] on div "Video Player" at bounding box center [217, 162] width 233 height 116
click at [233, 230] on div "Loaded : 0.15% 02:14:01.517 00:00:00.313" at bounding box center [206, 227] width 55 height 15
click at [166, 229] on span "02:13:22.730" at bounding box center [160, 226] width 29 height 5
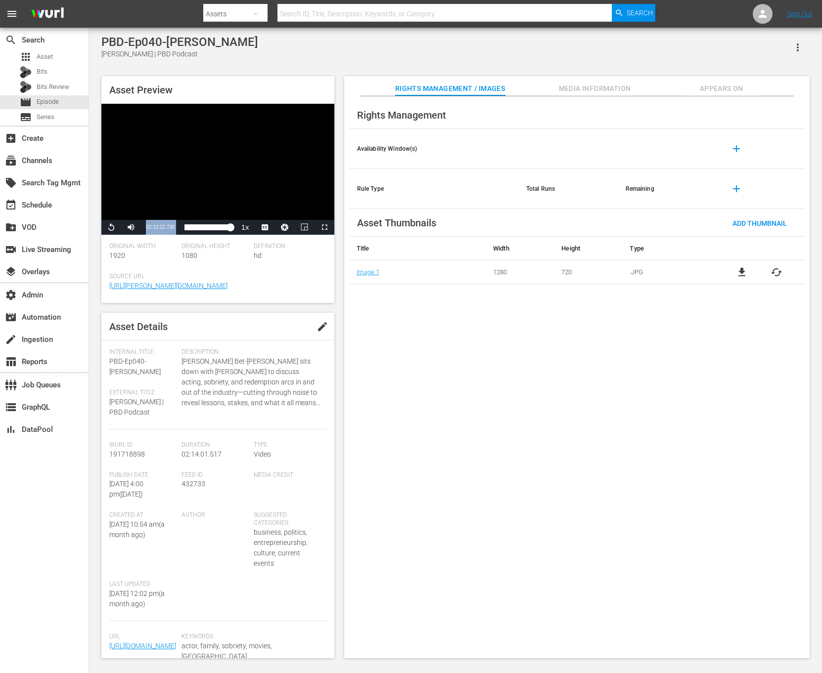
copy div "02:13:22.730 / Duration 02:13:22.730 Loaded : 100.00% 00:00:00.000 02:13:22.730"
click at [291, 229] on button "Video Player" at bounding box center [285, 227] width 20 height 15
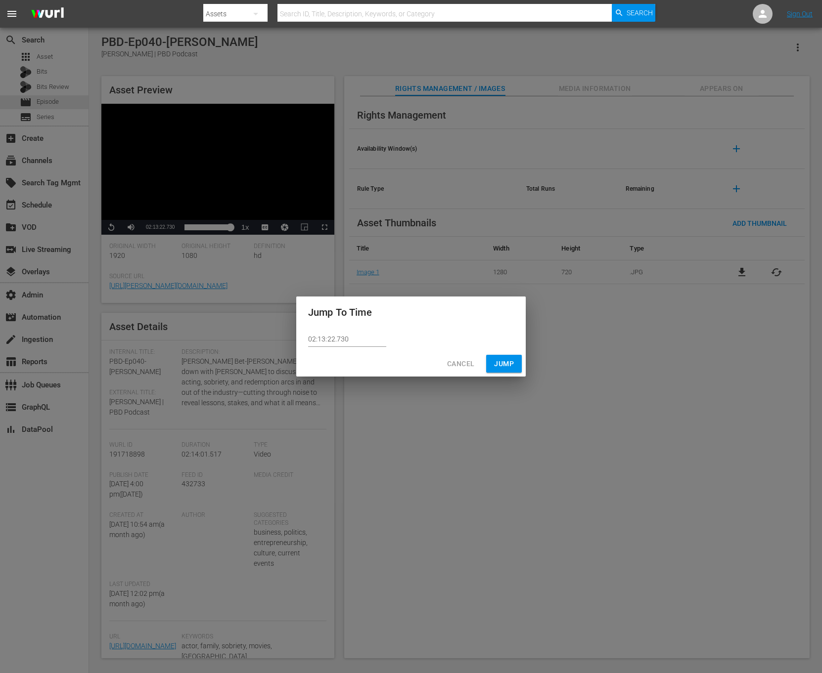
click at [335, 338] on input "02:13:22.730" at bounding box center [347, 339] width 78 height 15
type input "02:13:12.730"
click at [499, 362] on span "Jump" at bounding box center [504, 364] width 20 height 12
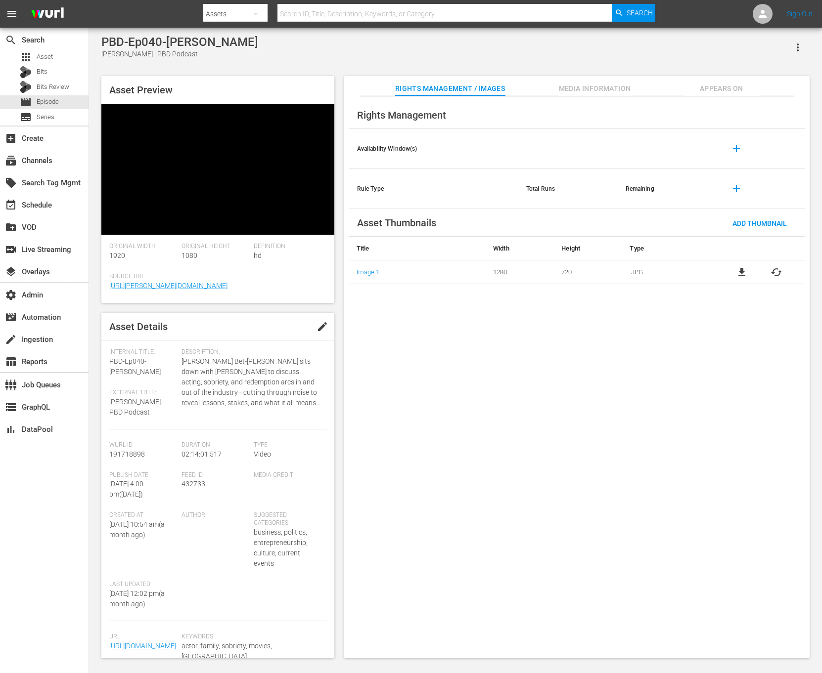
click at [547, 434] on div "Rights Management Availability Window(s) add Rule Type Total Runs Remaining add…" at bounding box center [576, 377] width 465 height 563
click at [547, 83] on span "Appears On" at bounding box center [721, 89] width 74 height 12
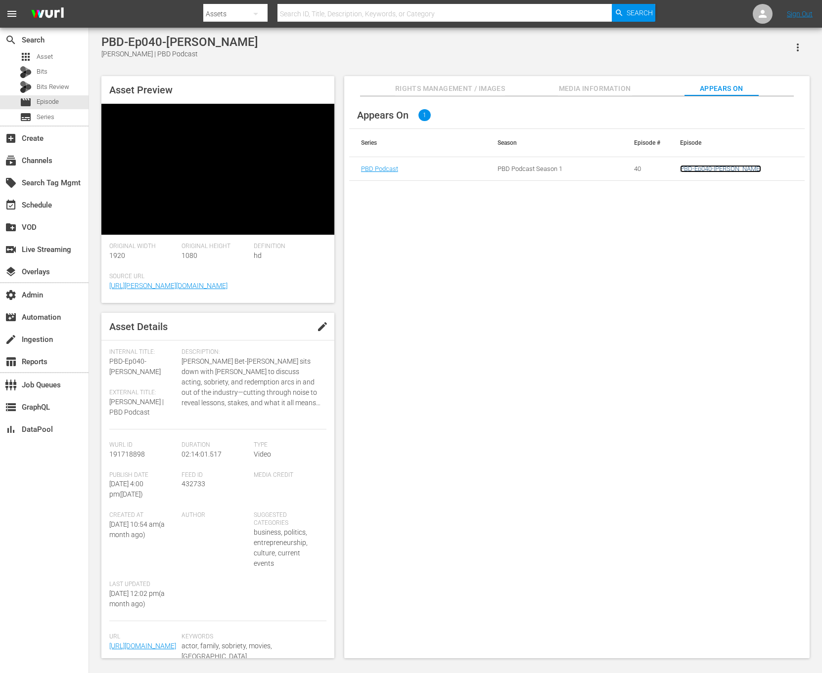
click at [547, 168] on link "PBD-Ep040-[PERSON_NAME]" at bounding box center [720, 168] width 81 height 7
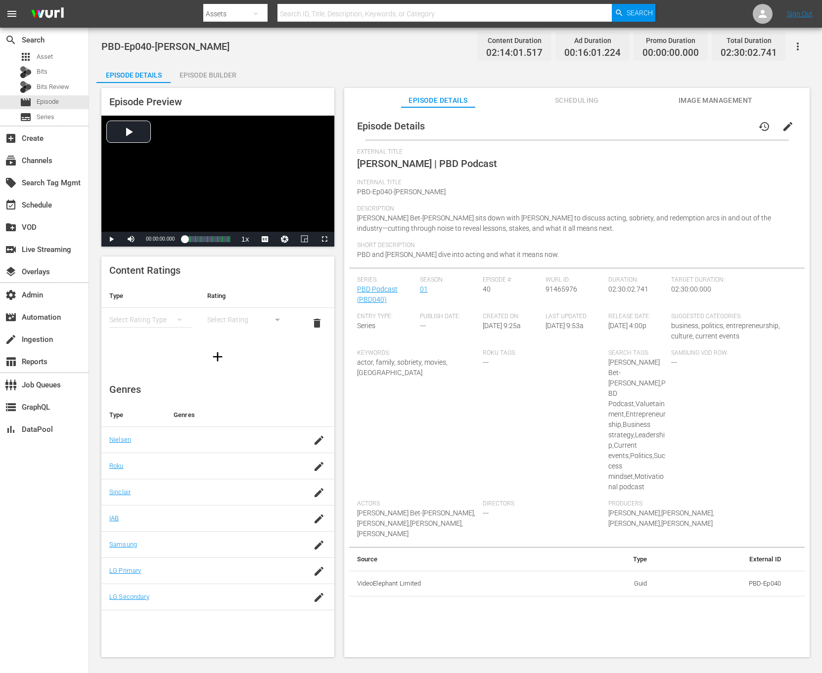
click at [209, 78] on div "Episode Builder" at bounding box center [208, 75] width 74 height 24
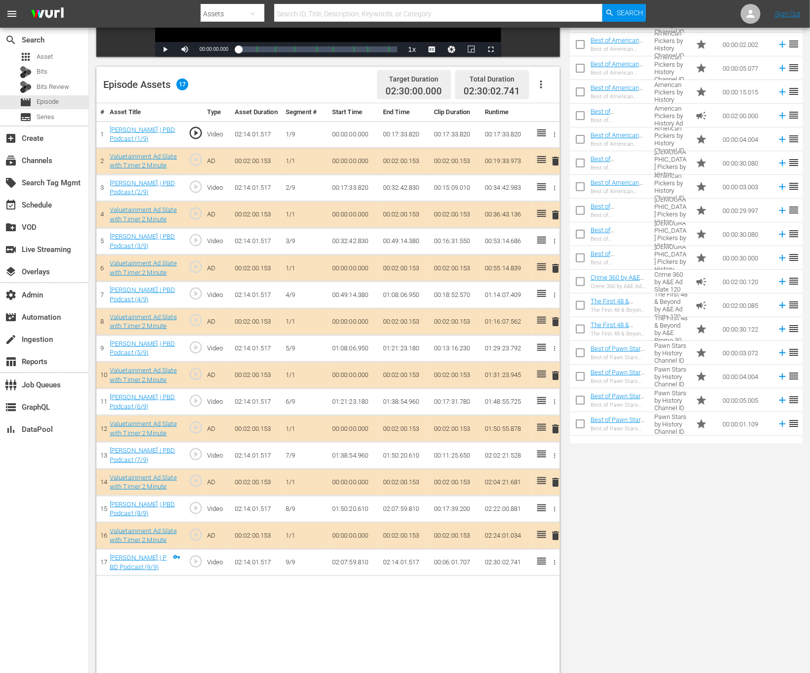
scroll to position [257, 0]
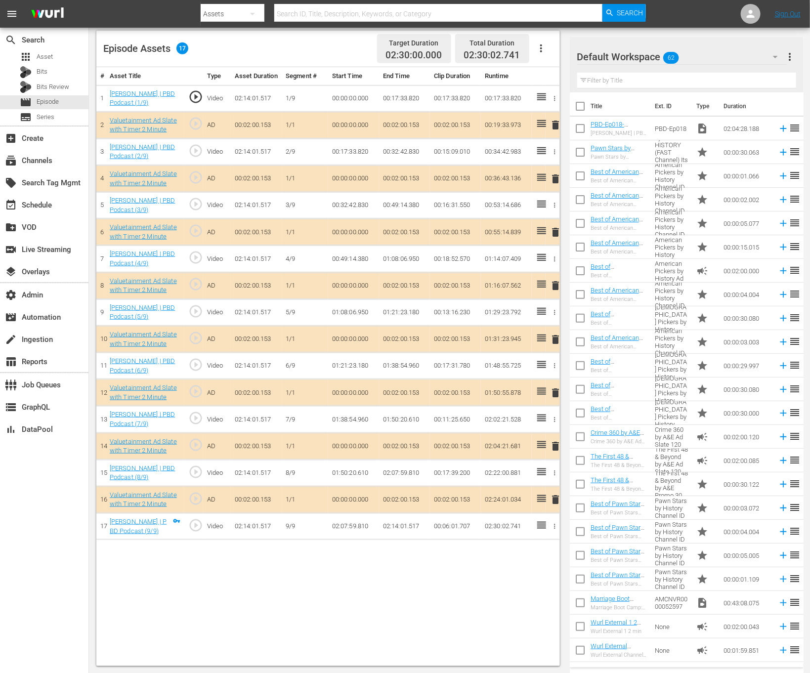
click at [406, 448] on td "02:14:01.517" at bounding box center [404, 527] width 51 height 27
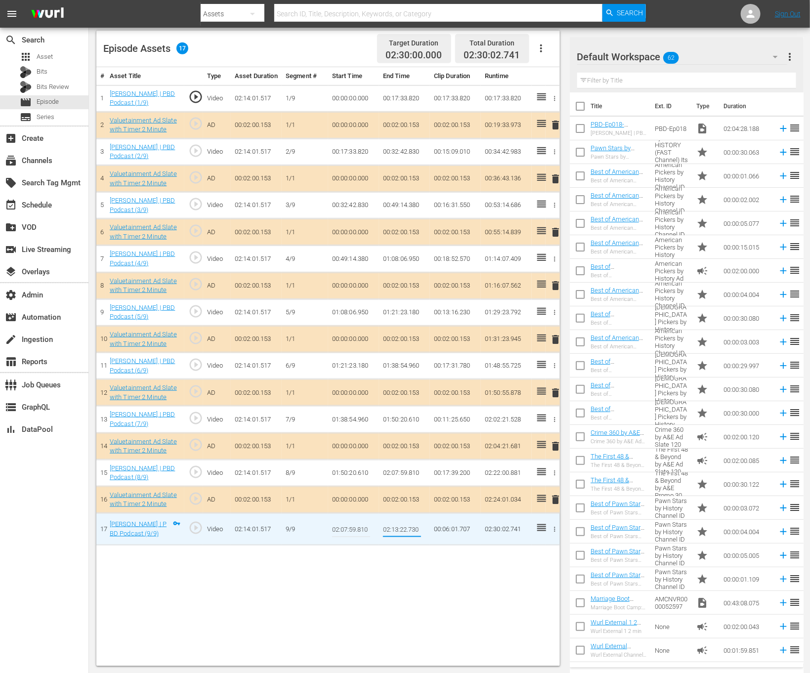
type input "02:13:22.730"
click at [428, 448] on div "# Asset Title Type Asset Duration Segment # Start Time End Time Clip Duration R…" at bounding box center [328, 366] width 464 height 599
click at [407, 448] on input "02:13:22.730" at bounding box center [402, 530] width 38 height 24
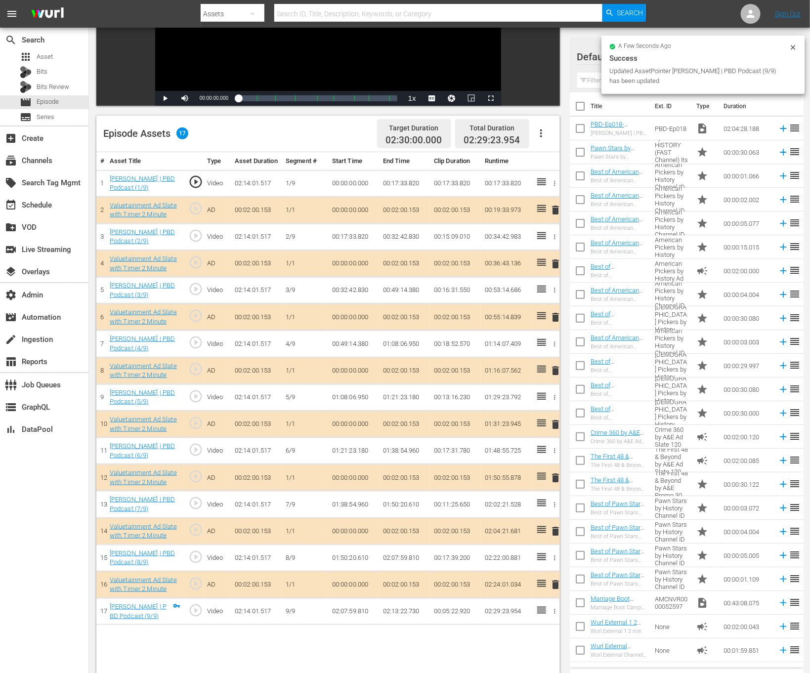
scroll to position [0, 0]
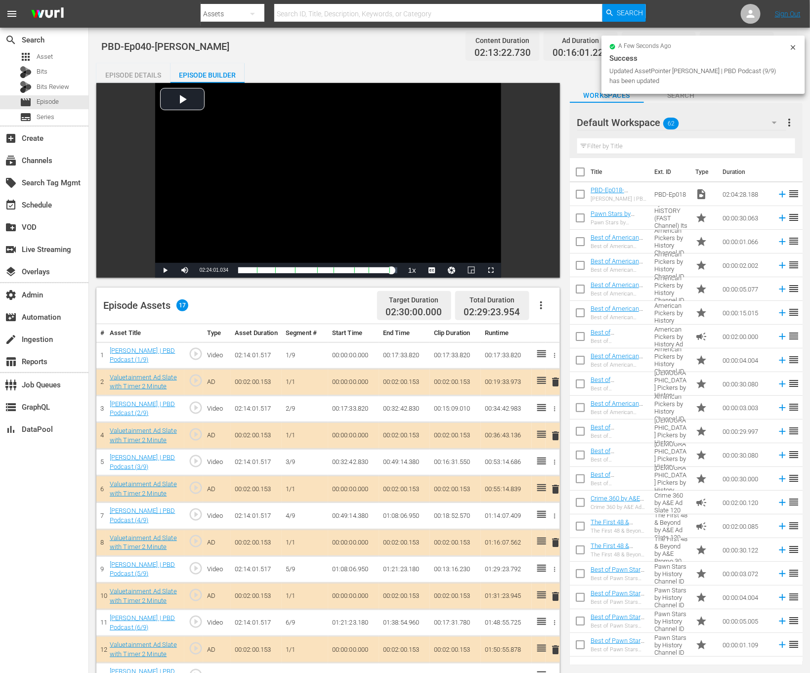
click at [547, 45] on icon at bounding box center [794, 48] width 8 height 8
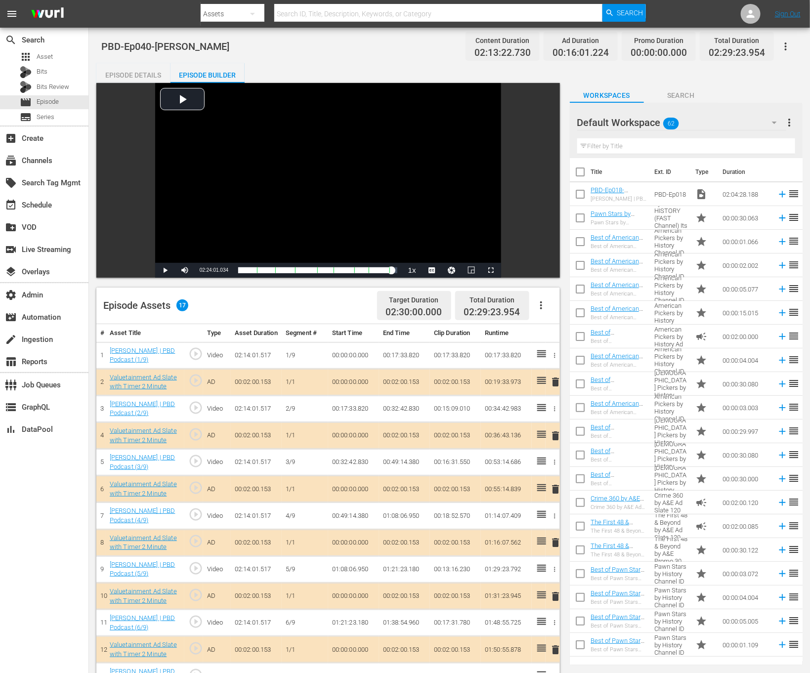
click at [547, 45] on button "button" at bounding box center [786, 47] width 24 height 24
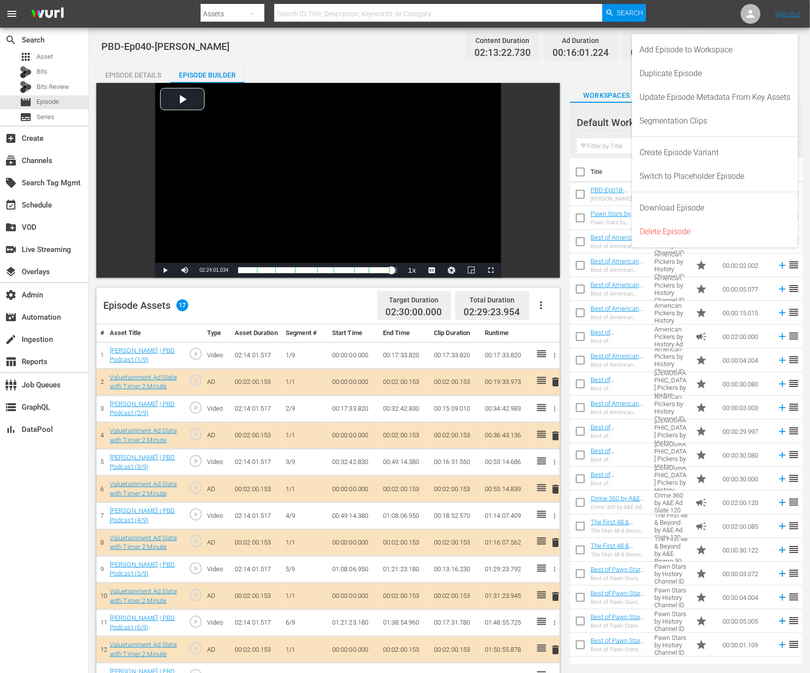
click at [547, 45] on div "Add Episode to Workspace" at bounding box center [715, 50] width 151 height 24
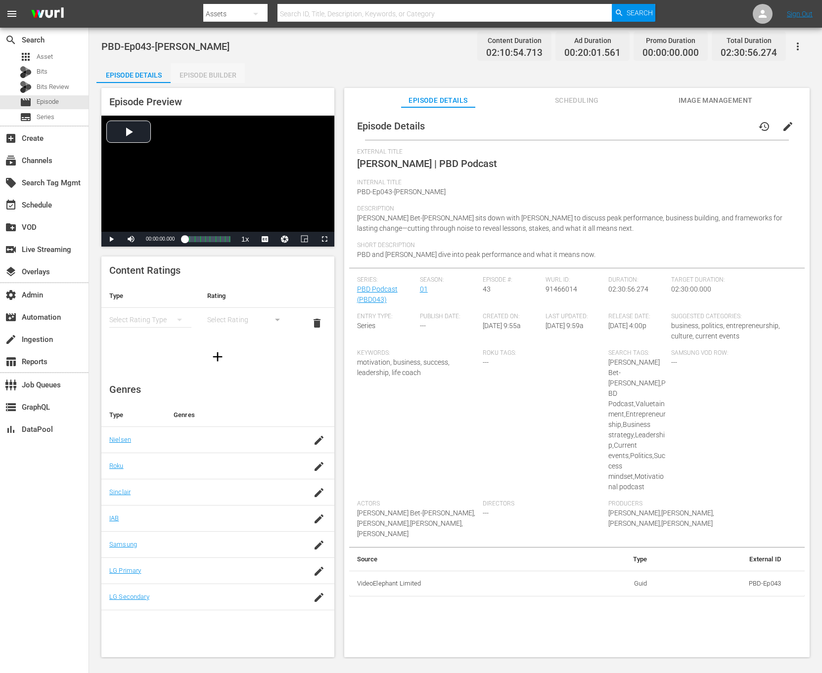
click at [222, 65] on div "Episode Builder" at bounding box center [208, 75] width 74 height 24
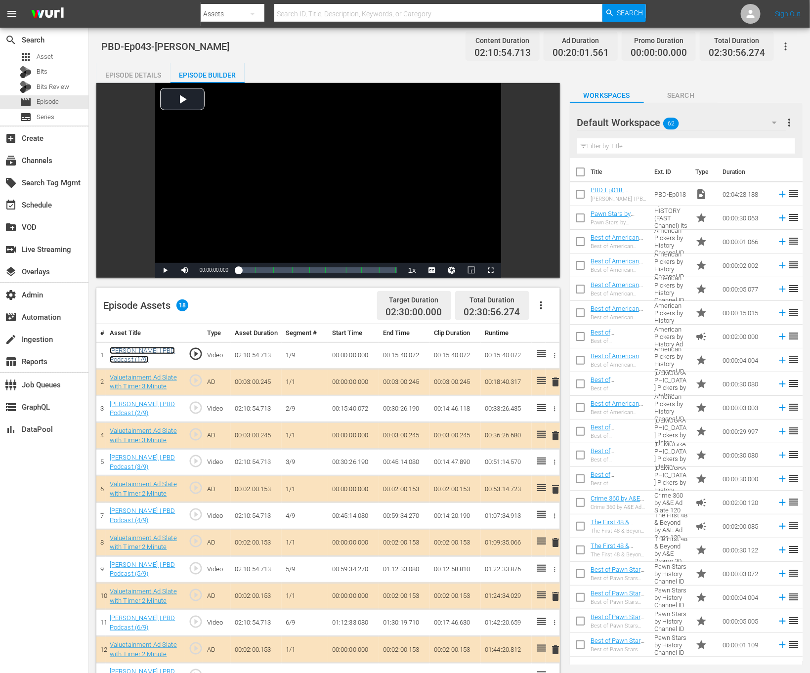
click at [155, 361] on link "[PERSON_NAME] | PBD Podcast (1/9)" at bounding box center [143, 355] width 66 height 17
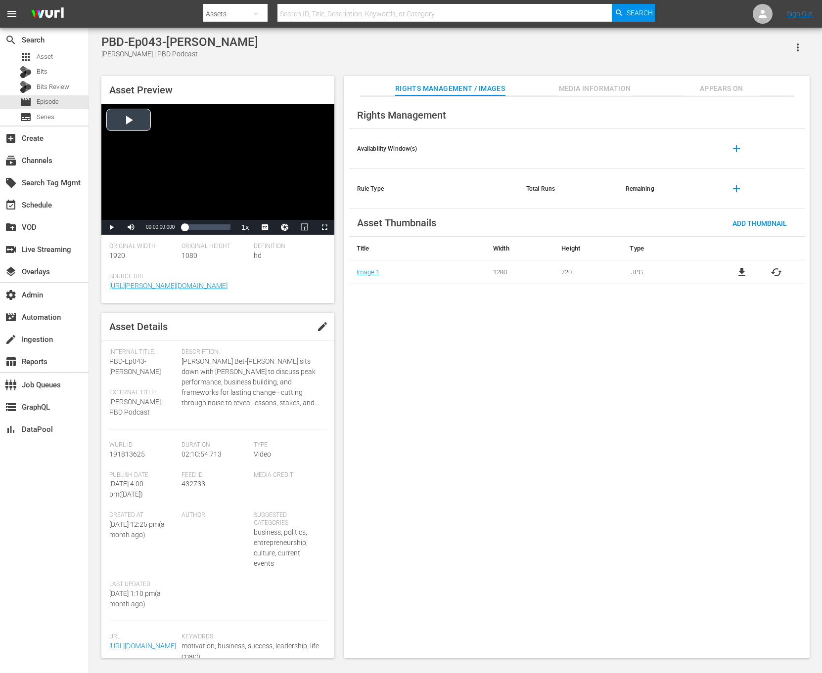
click at [269, 142] on div "Video Player" at bounding box center [217, 162] width 233 height 116
click at [230, 228] on div "02:10:54.713" at bounding box center [230, 228] width 0 height 10
click at [167, 229] on span "02:10:18.303" at bounding box center [160, 226] width 29 height 5
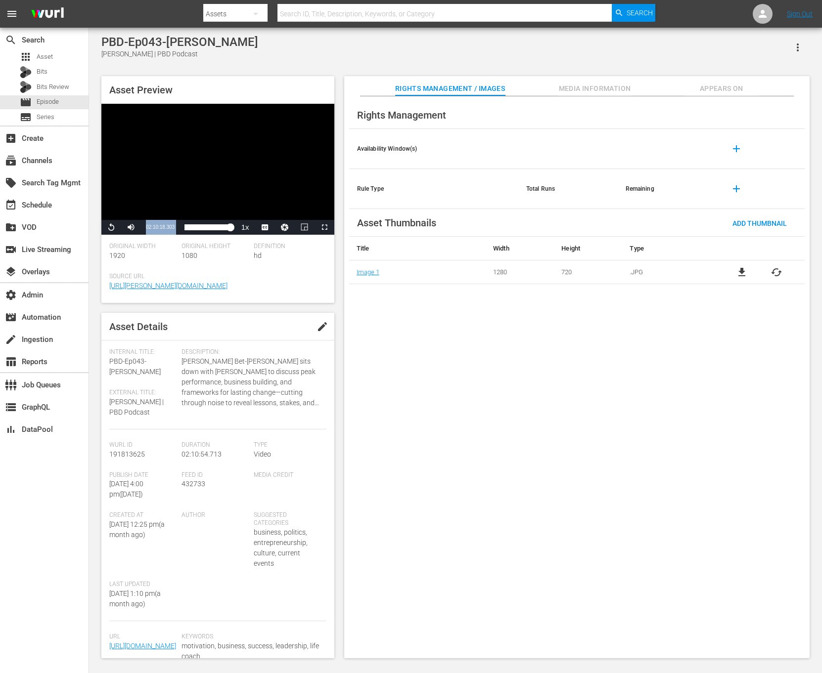
copy div "02:10:18.303 / Duration 02:10:18.303 Loaded : 100.00% 00:00:00.000 02:10:18.303"
click at [547, 91] on span "Appears On" at bounding box center [721, 89] width 74 height 12
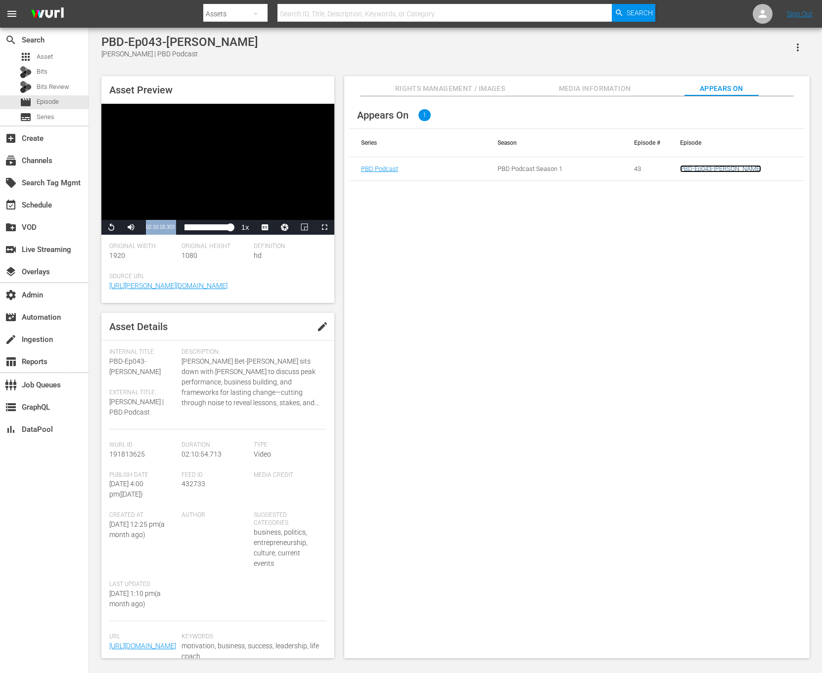
click at [547, 169] on link "PBD-Ep043-[PERSON_NAME]" at bounding box center [720, 168] width 81 height 7
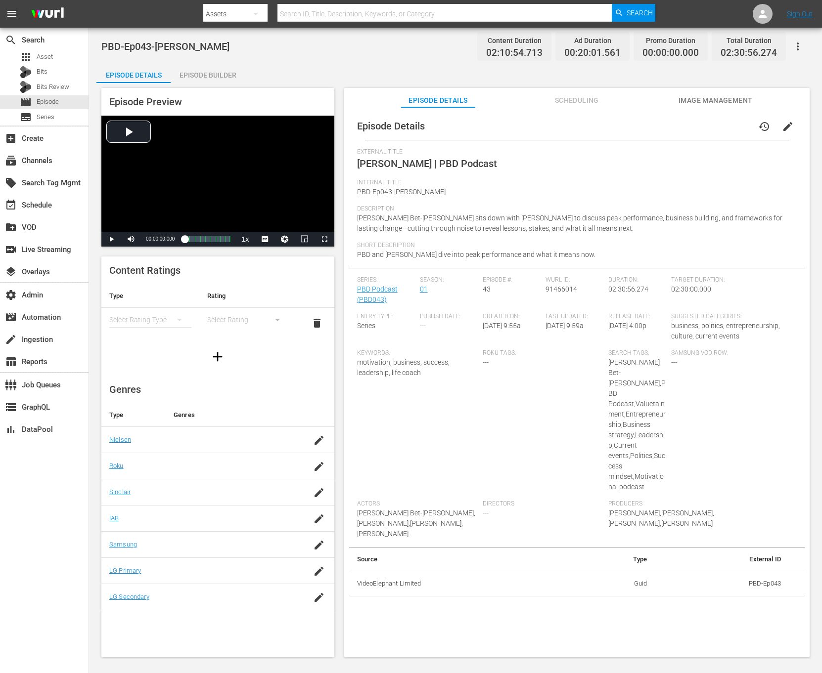
click at [201, 84] on div "Episode Preview Video Player is loading. Play Video Play Mute Current Time 00:0…" at bounding box center [455, 374] width 718 height 582
click at [203, 80] on div "Episode Builder" at bounding box center [208, 75] width 74 height 24
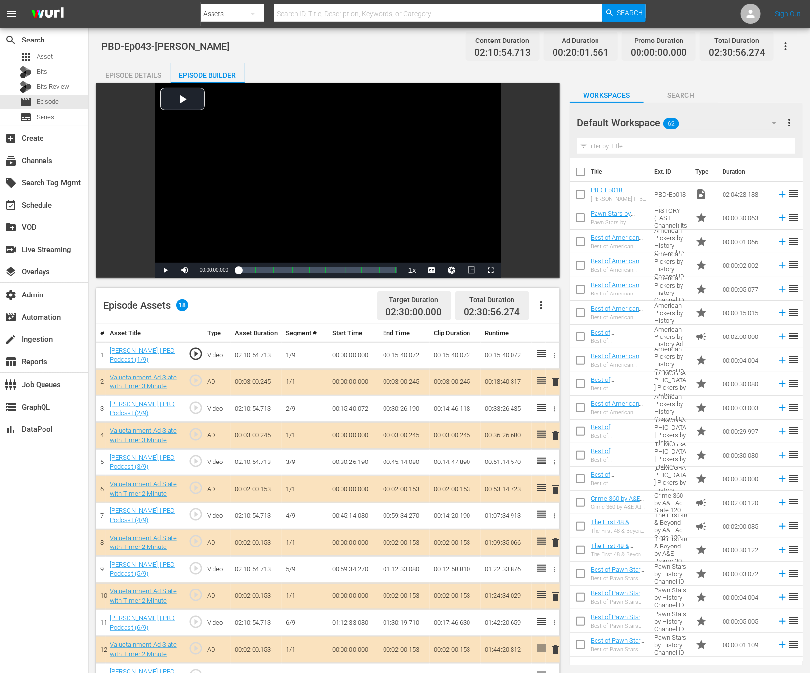
scroll to position [257, 0]
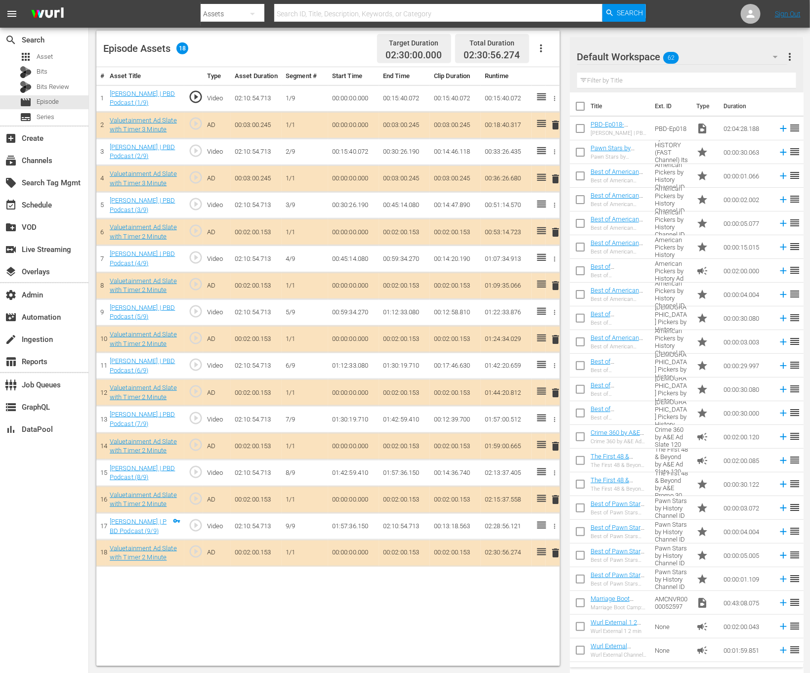
click at [402, 448] on td "02:10:54.713" at bounding box center [404, 527] width 51 height 27
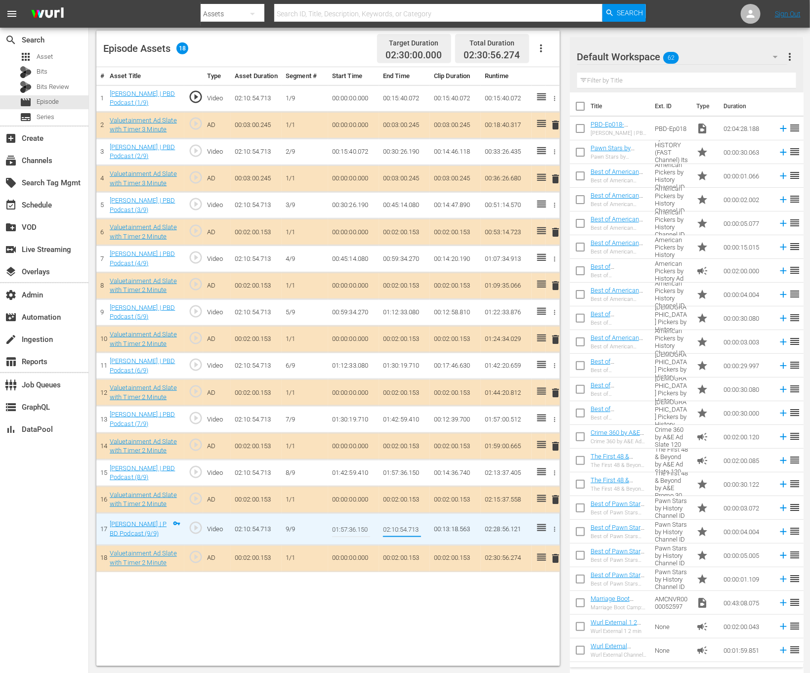
type input "02:10:18.303"
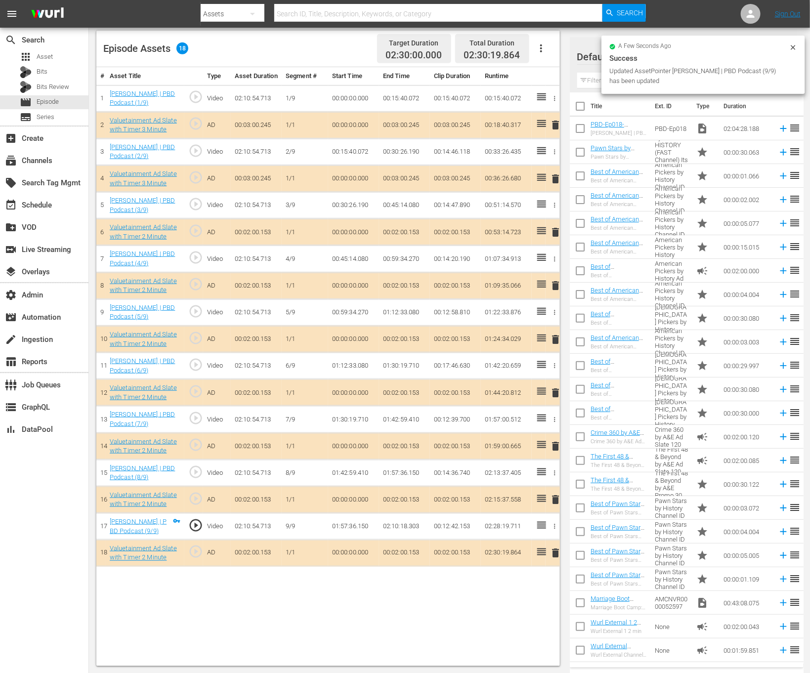
scroll to position [0, 0]
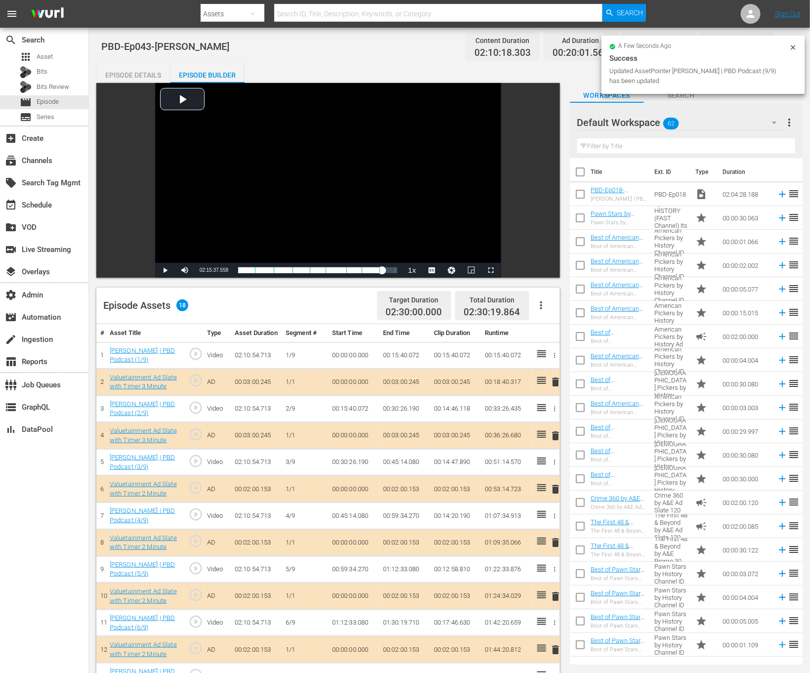
click at [547, 49] on icon at bounding box center [794, 48] width 8 height 8
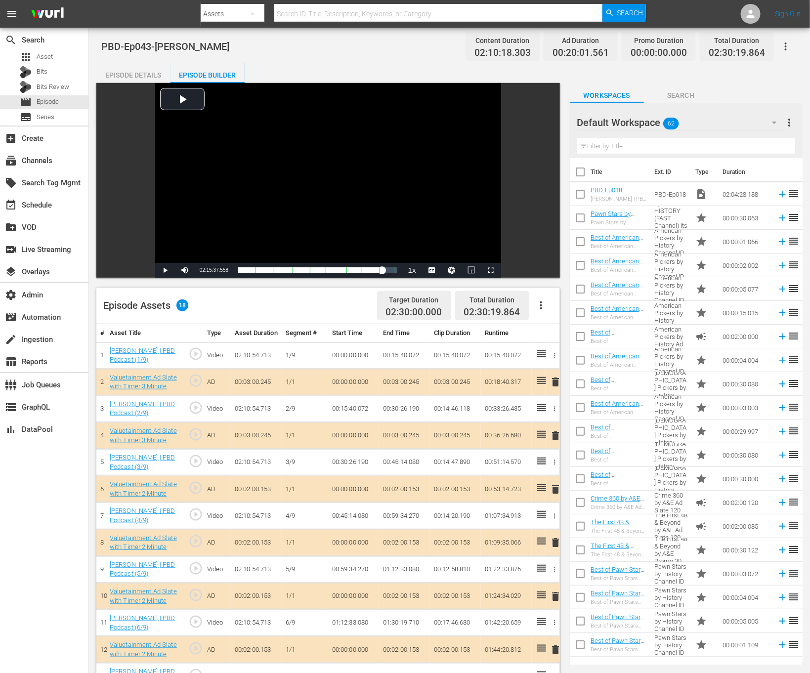
click at [547, 49] on icon "button" at bounding box center [786, 47] width 2 height 8
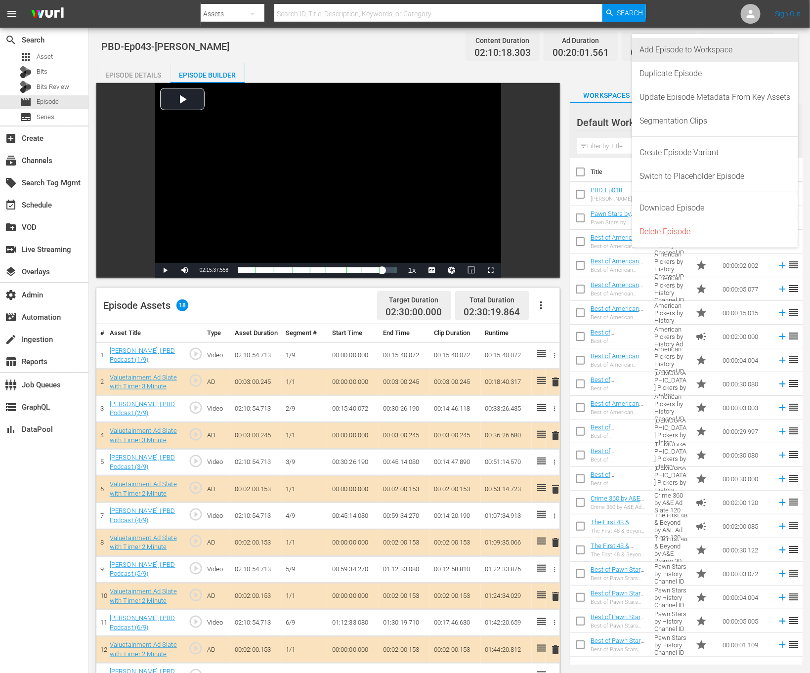
click at [547, 54] on div "Add Episode to Workspace" at bounding box center [715, 50] width 151 height 24
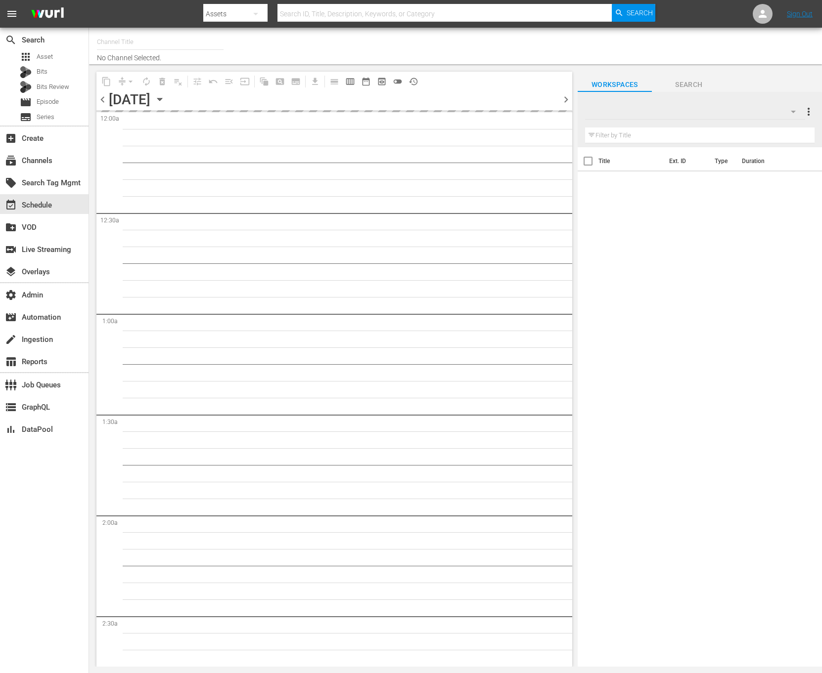
type input "Valuetainment (2099)"
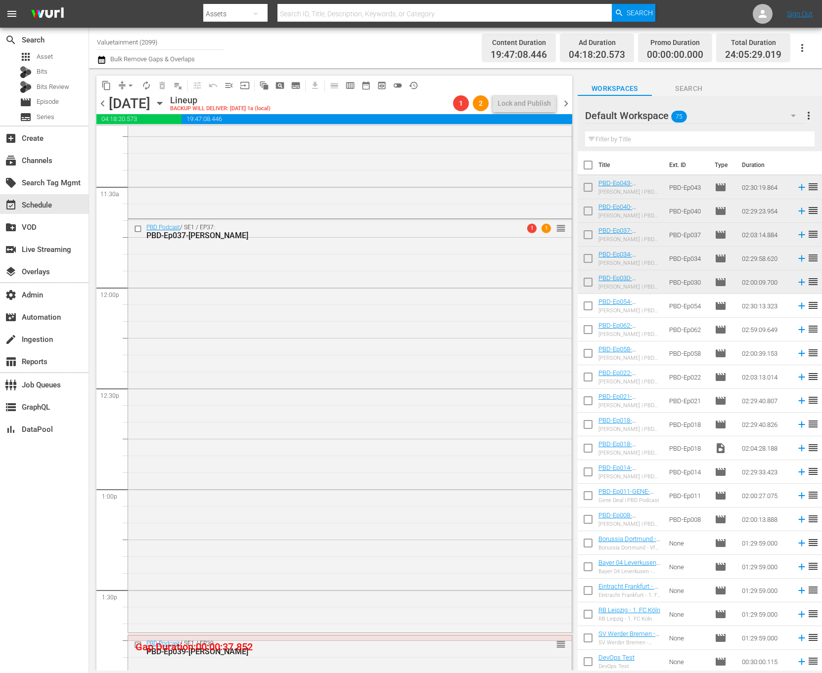
scroll to position [2266, 0]
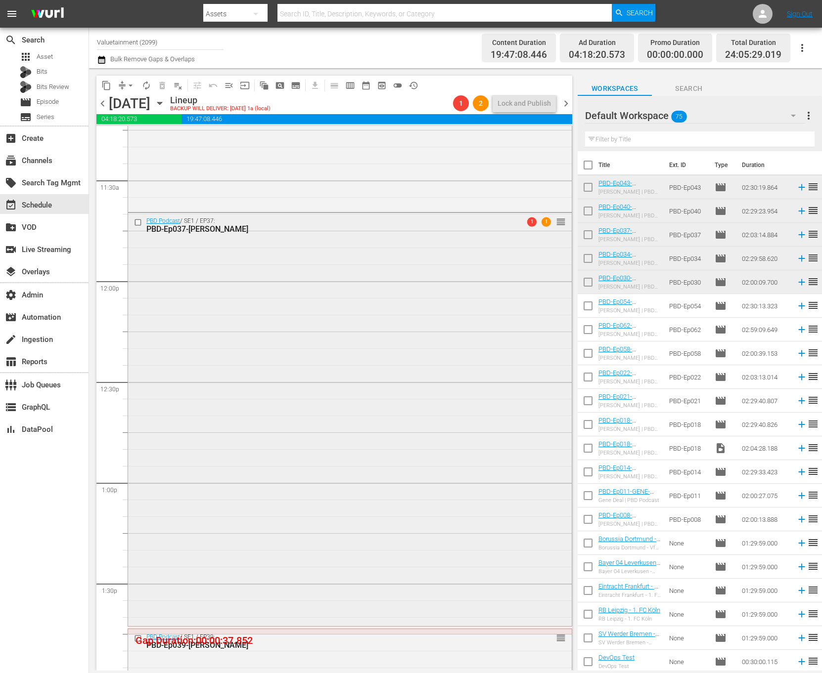
click at [430, 303] on div "PBD Podcast / SE1 / EP37: PBD-Ep037-EDDIE-HEARN 1 1 reorder" at bounding box center [350, 418] width 444 height 411
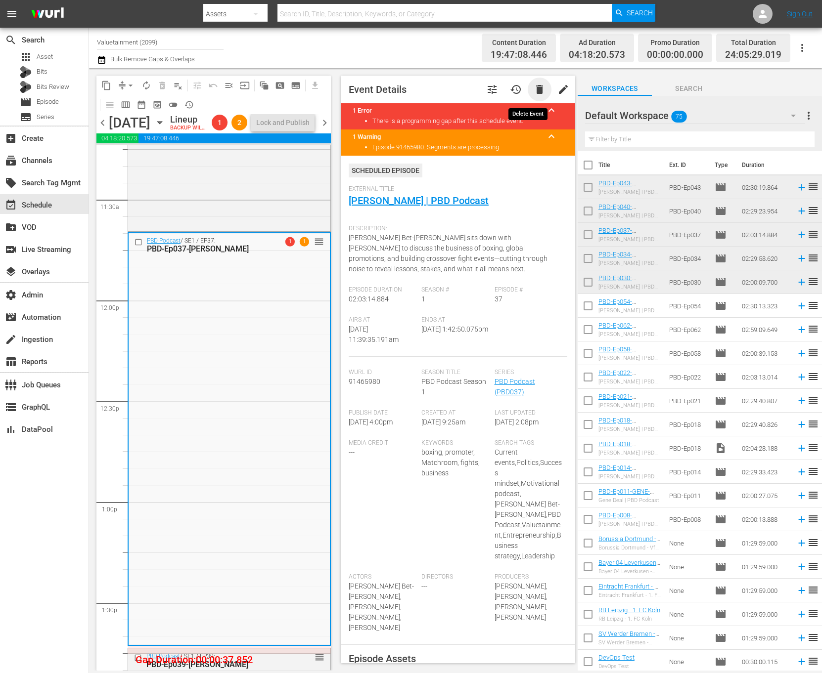
click at [534, 86] on span "delete" at bounding box center [540, 90] width 12 height 12
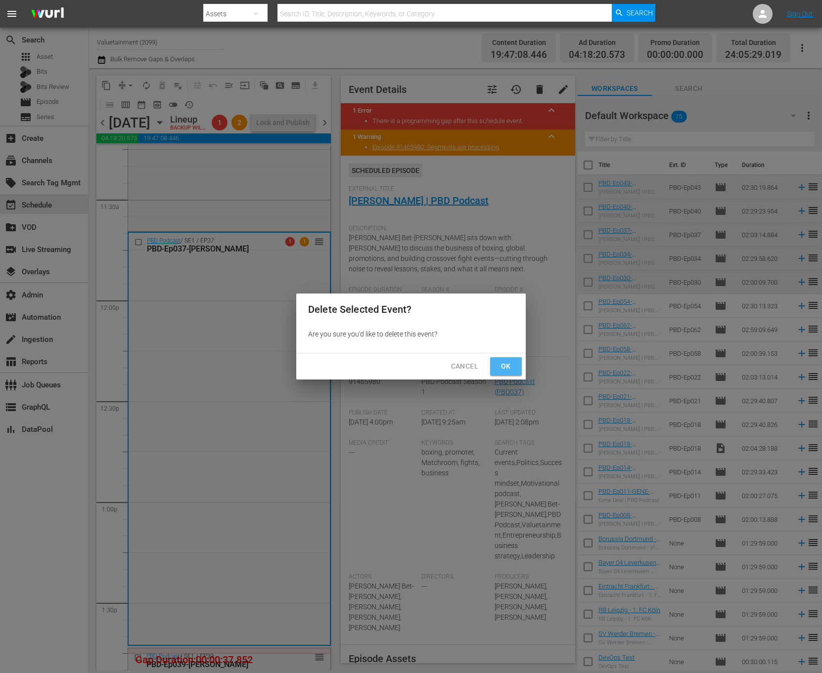
click at [514, 365] on button "Ok" at bounding box center [506, 366] width 32 height 18
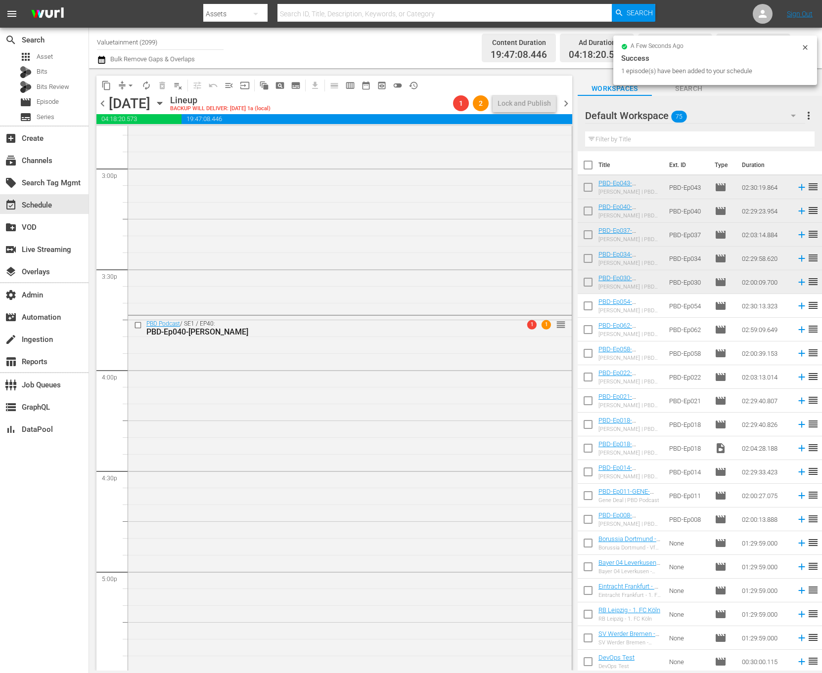
scroll to position [3007, 0]
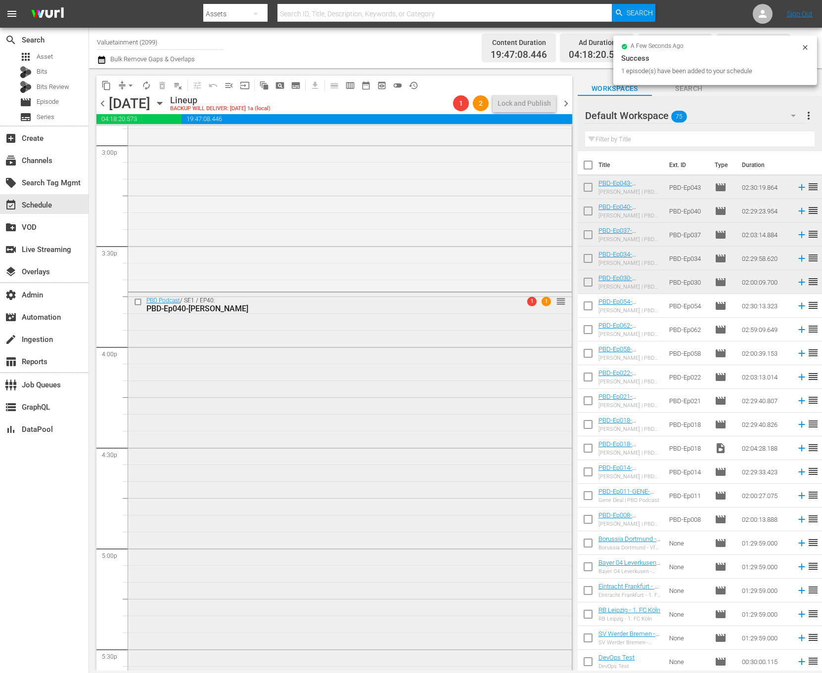
click at [388, 420] on div "PBD Podcast / SE1 / EP40: PBD-Ep040-DANIEL-BALDWIN 1 1 reorder" at bounding box center [350, 542] width 444 height 499
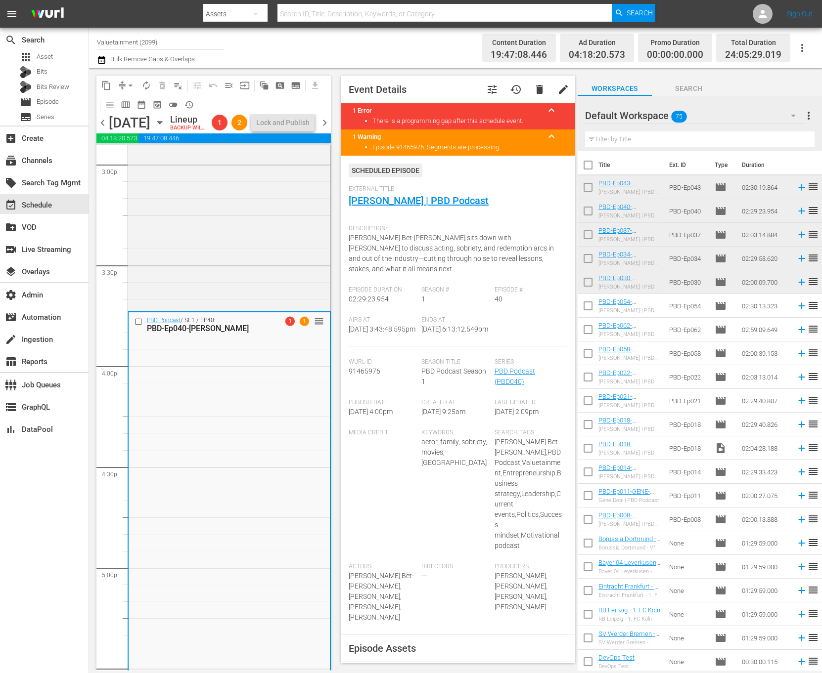
click at [534, 86] on span "delete" at bounding box center [540, 90] width 12 height 12
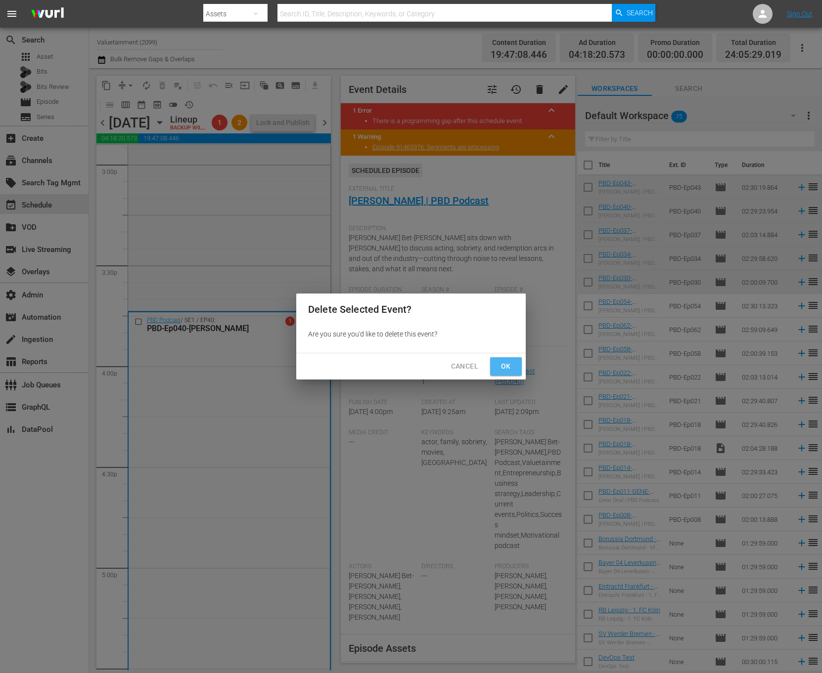
click at [511, 358] on button "Ok" at bounding box center [506, 366] width 32 height 18
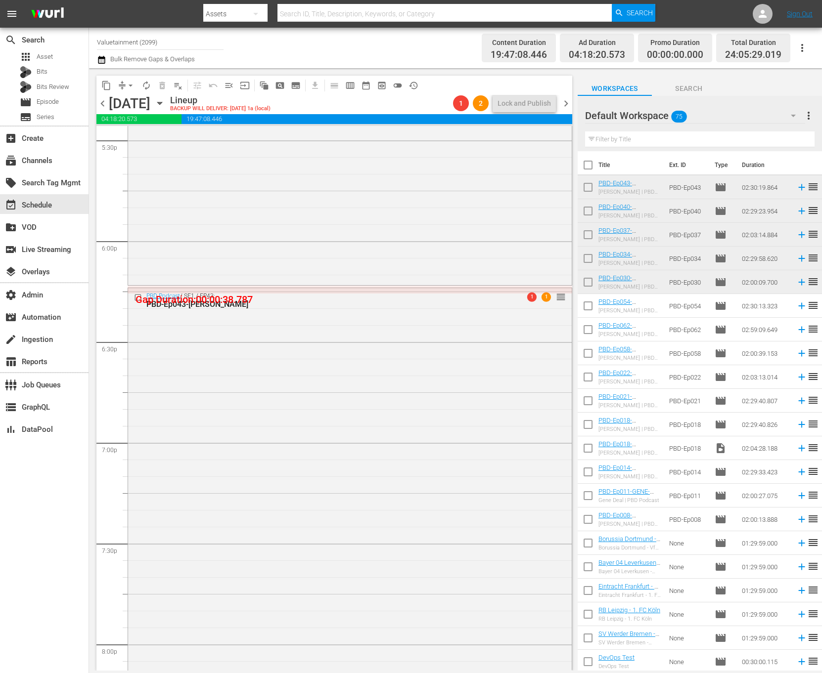
scroll to position [3416, 0]
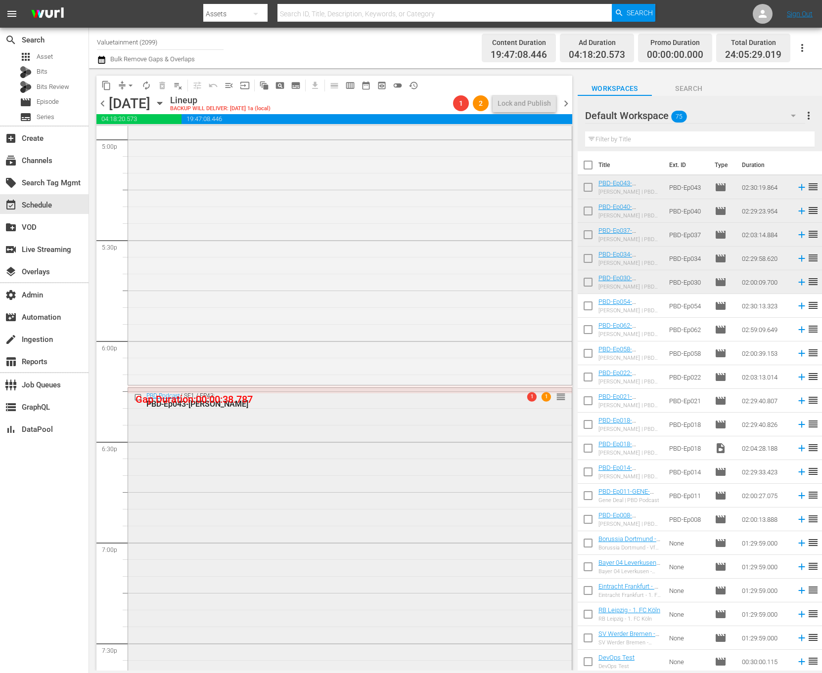
click at [395, 479] on div "PBD Podcast / SE1 / EP43: PBD-Ep043-TONY-ROBBINS 1 1 reorder" at bounding box center [350, 639] width 444 height 502
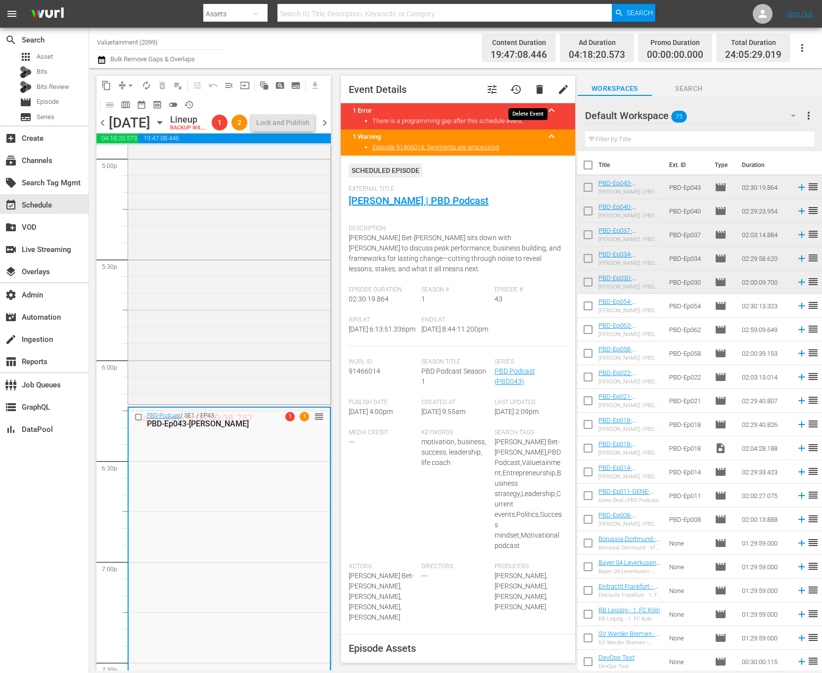
click at [534, 89] on span "delete" at bounding box center [540, 90] width 12 height 12
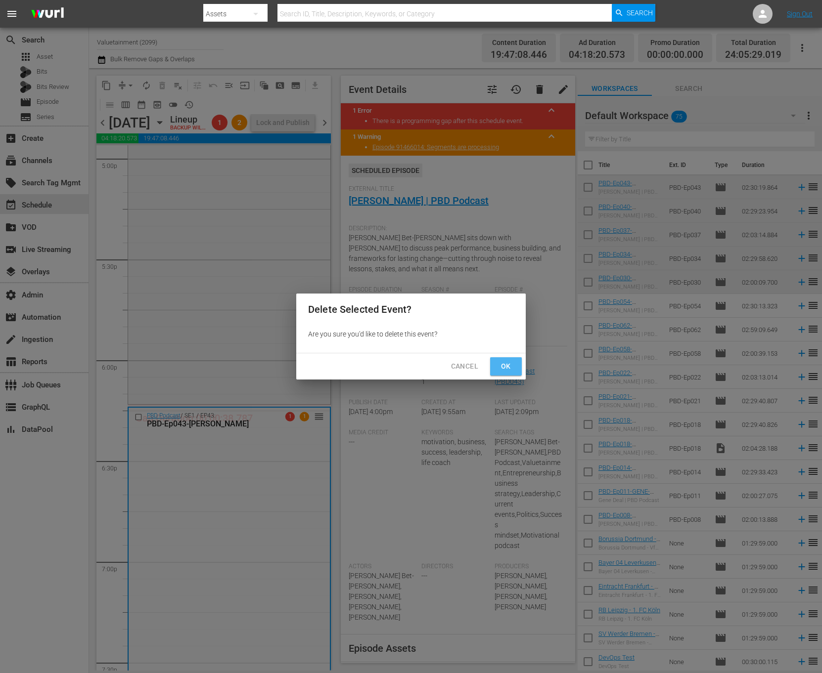
click at [511, 358] on button "Ok" at bounding box center [506, 366] width 32 height 18
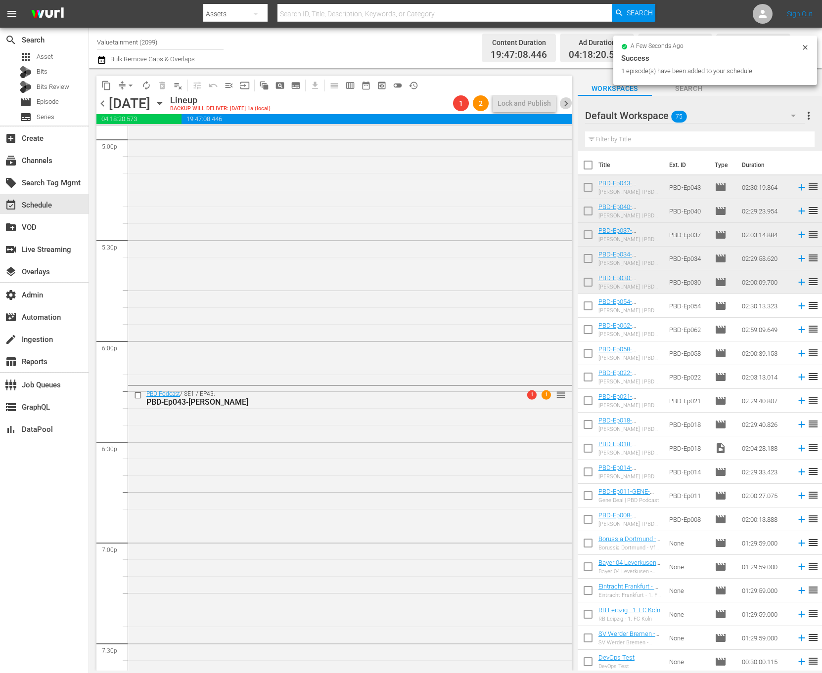
click at [567, 101] on span "chevron_right" at bounding box center [566, 103] width 12 height 12
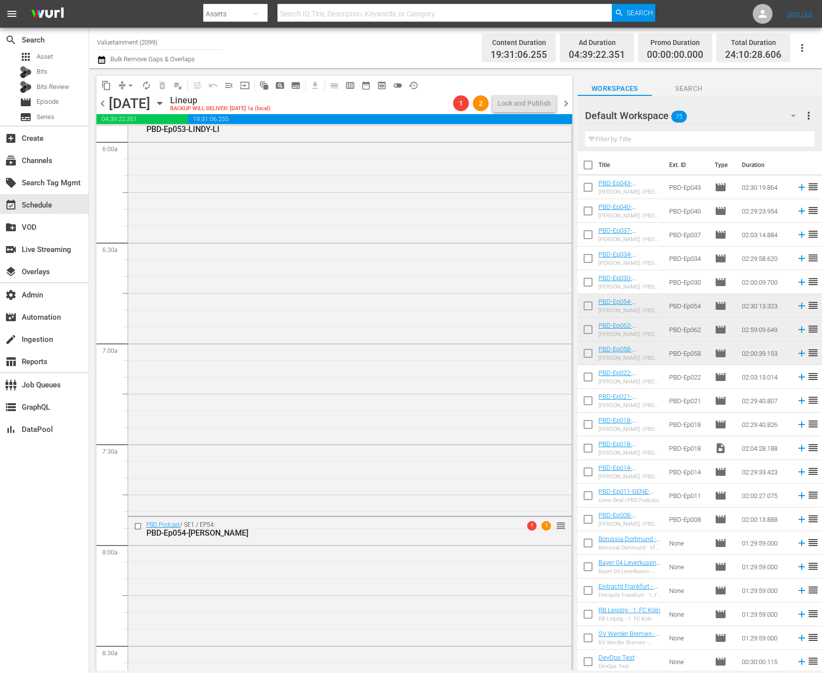
scroll to position [1316, 0]
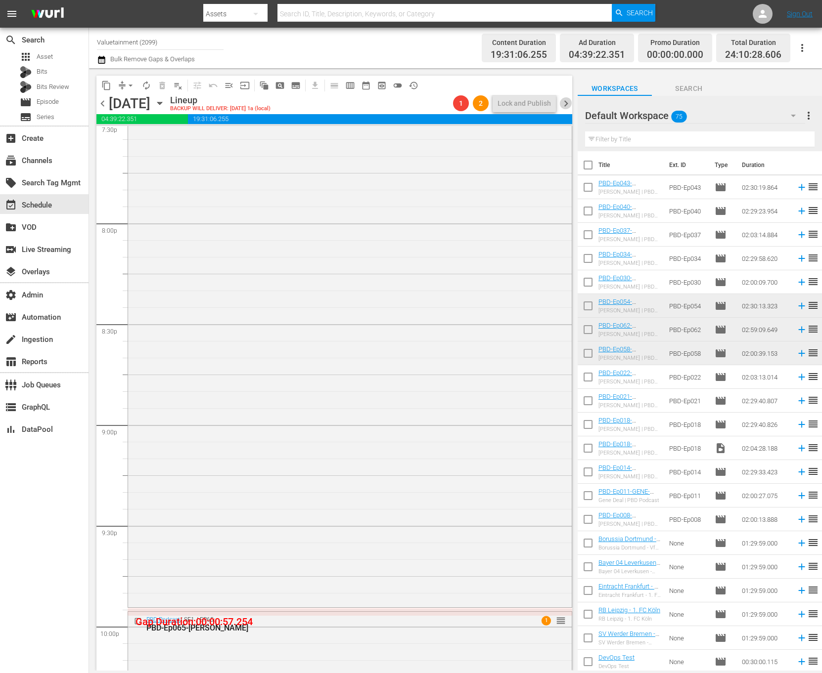
click at [570, 105] on span "chevron_right" at bounding box center [566, 103] width 12 height 12
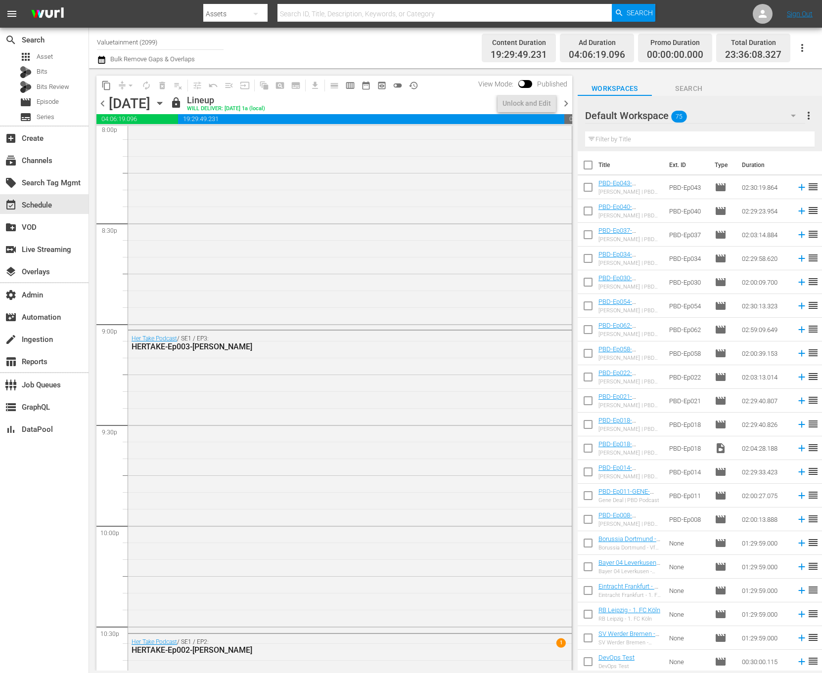
scroll to position [3920, 0]
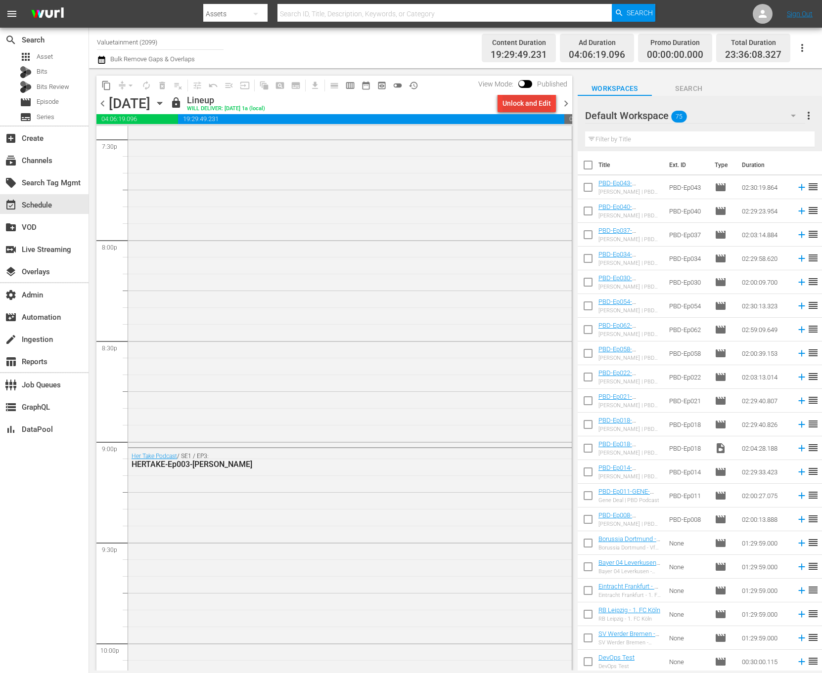
click at [536, 99] on div "Unlock and Edit" at bounding box center [526, 103] width 48 height 18
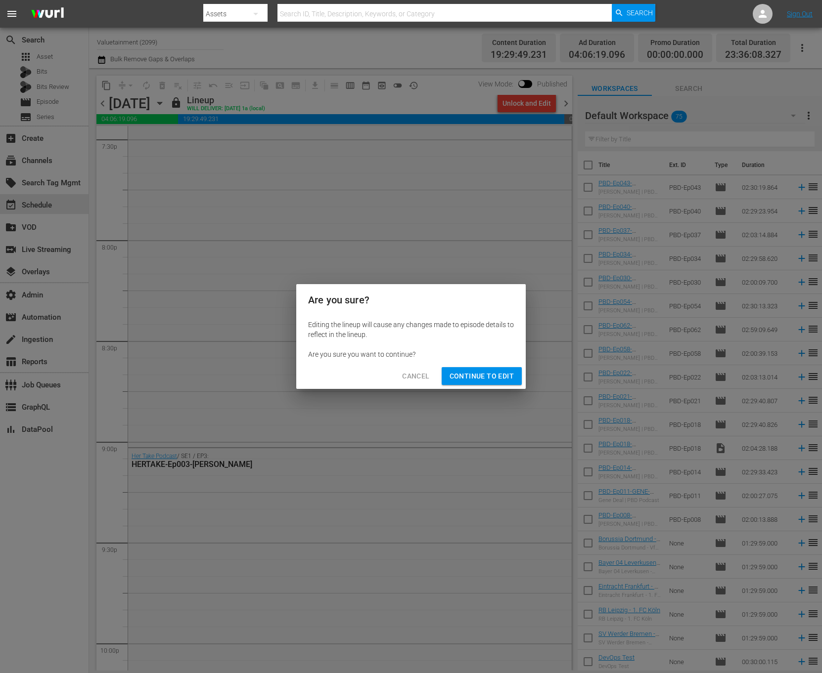
click at [473, 372] on span "Continue to Edit" at bounding box center [481, 376] width 64 height 12
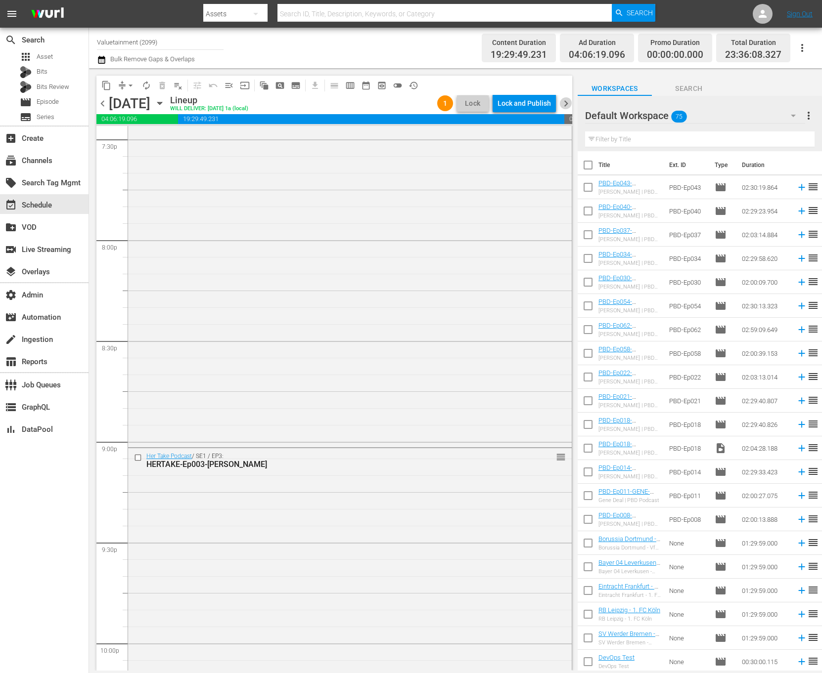
click at [564, 105] on span "chevron_right" at bounding box center [566, 103] width 12 height 12
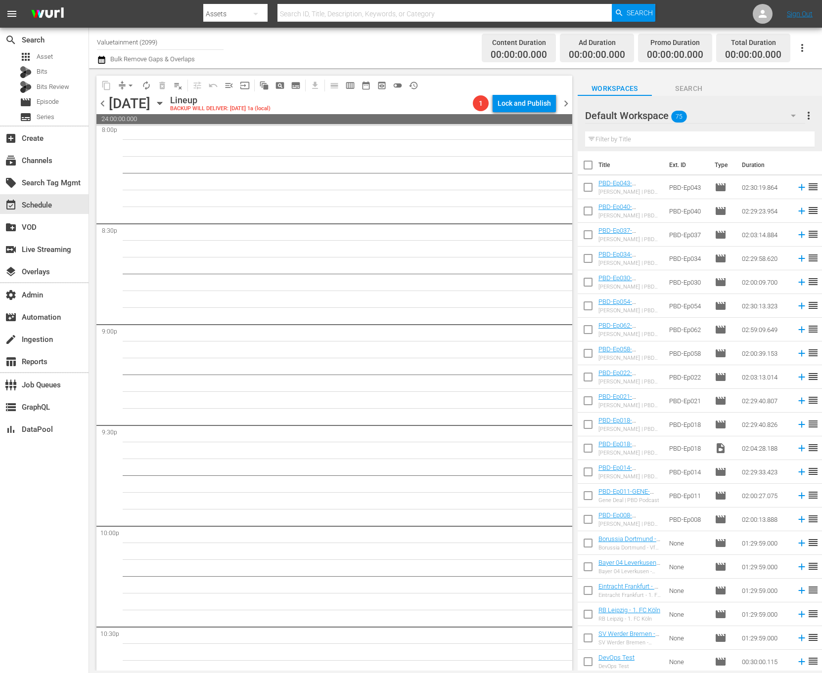
scroll to position [4021, 0]
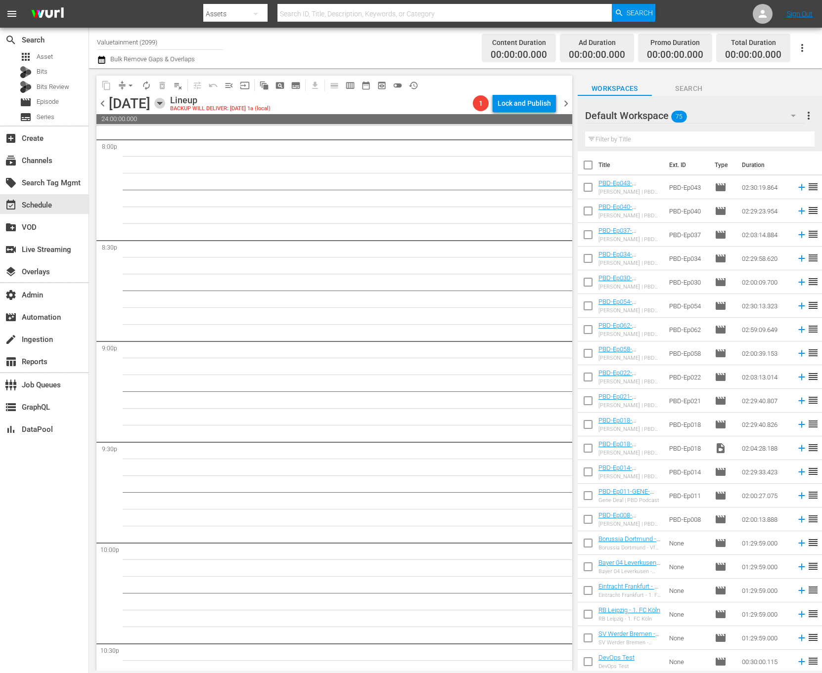
click at [165, 102] on icon "button" at bounding box center [159, 103] width 11 height 11
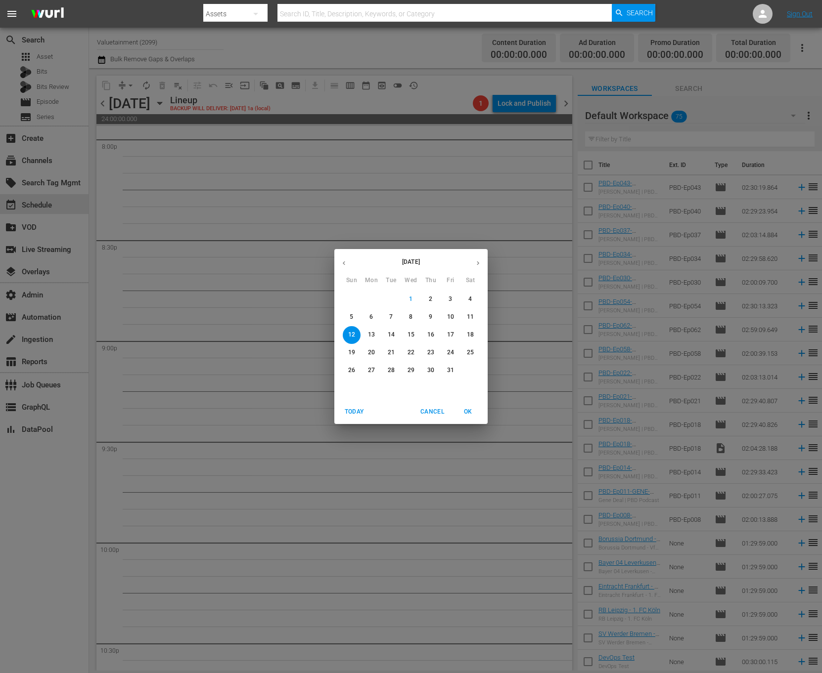
click at [474, 293] on button "4" at bounding box center [470, 300] width 18 height 18
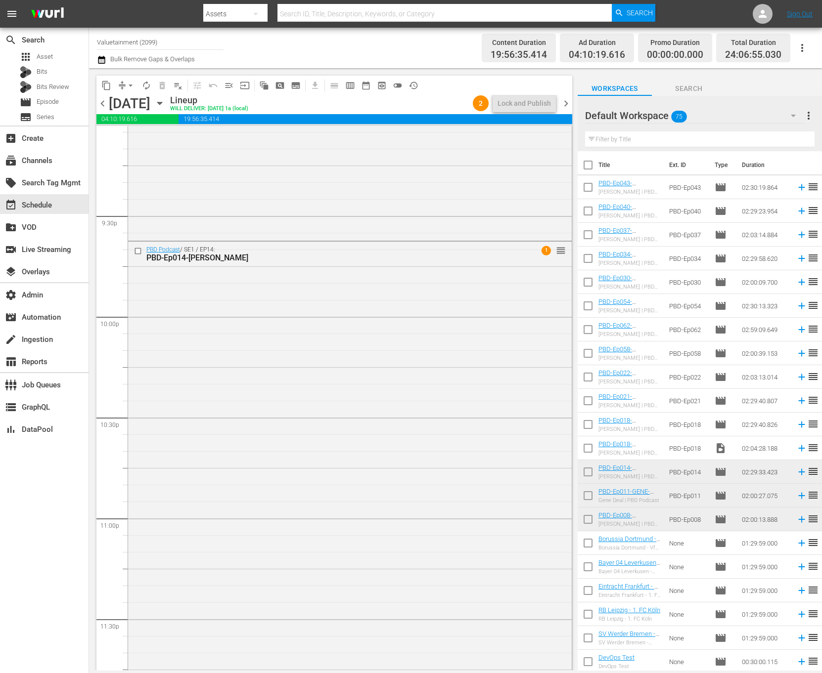
scroll to position [4320, 0]
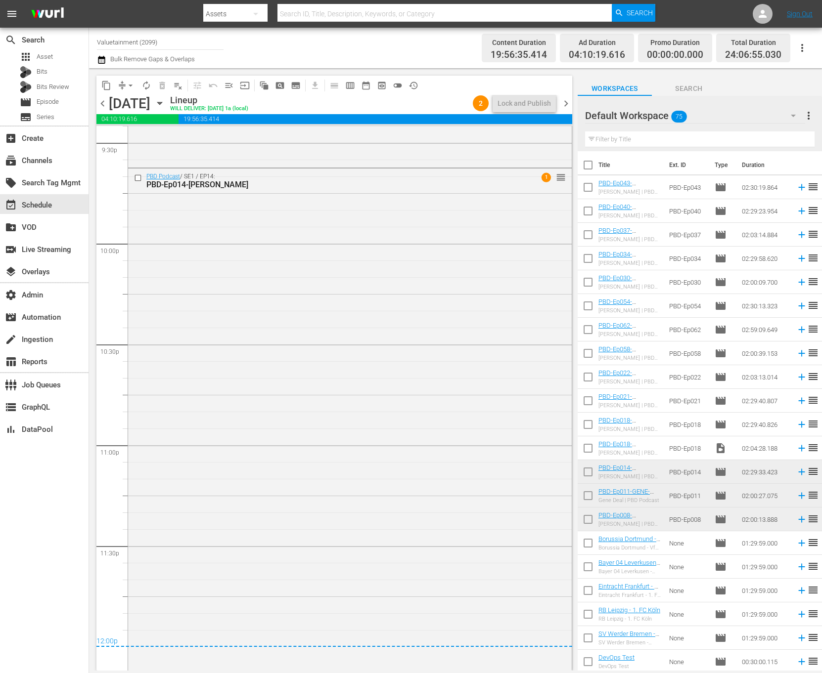
click at [385, 346] on div "PBD Podcast / SE1 / EP14: PBD-Ep014-RUSSELL-PETERS 1 reorder" at bounding box center [350, 419] width 444 height 500
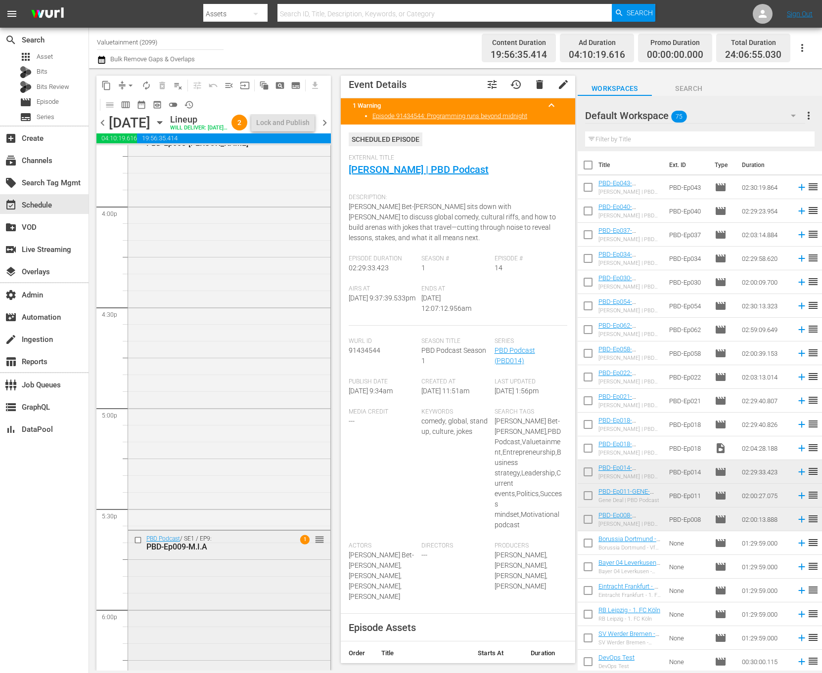
scroll to position [3137, 0]
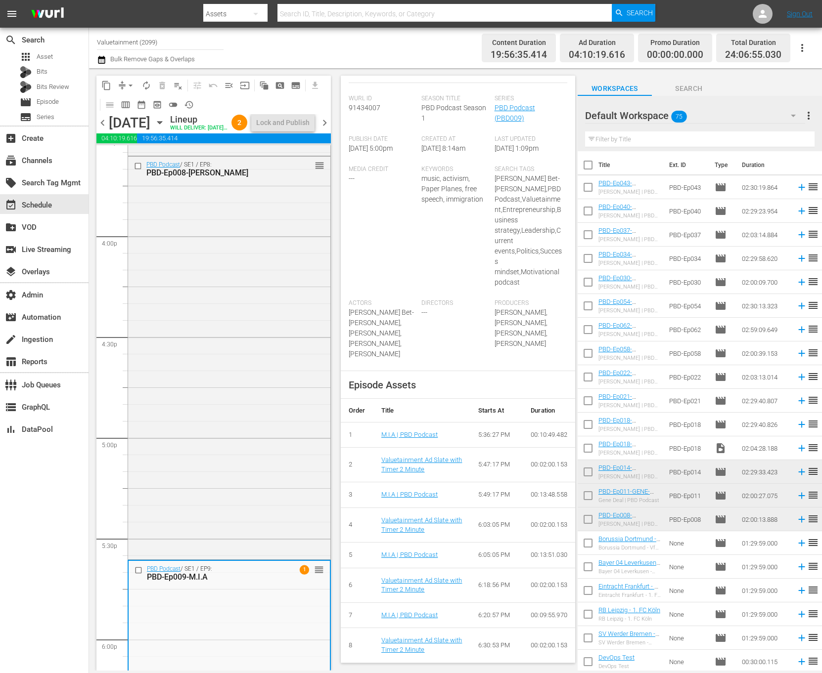
scroll to position [316, 0]
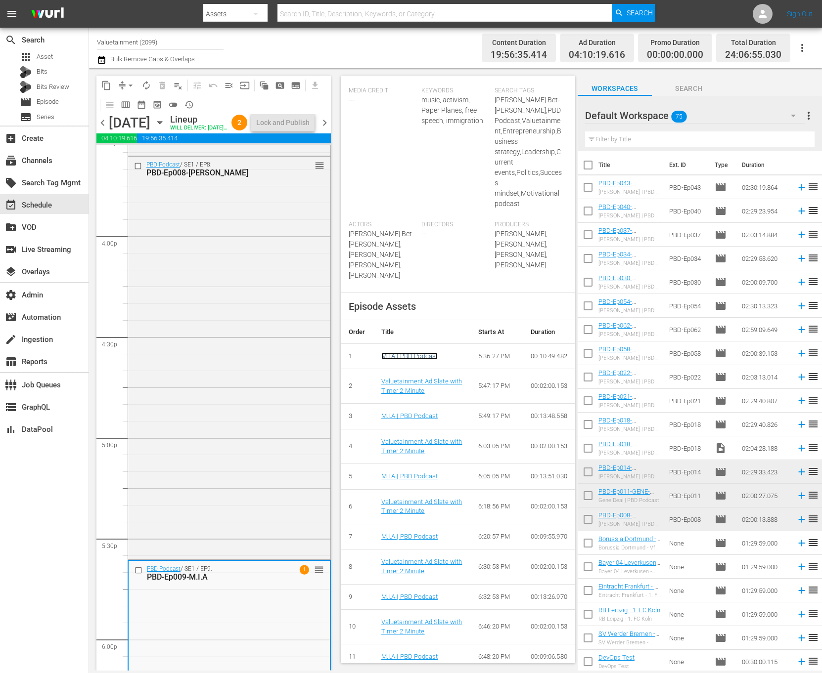
click at [395, 360] on link "M.I.A | PBD Podcast" at bounding box center [409, 356] width 57 height 7
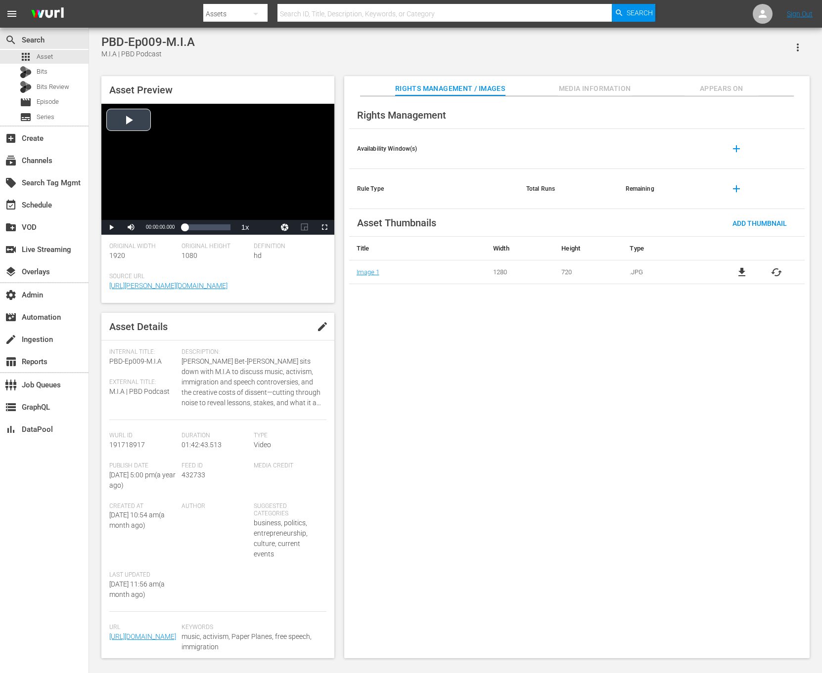
click at [324, 161] on div "Video Player" at bounding box center [217, 162] width 233 height 116
click at [232, 230] on div "Loaded : 0% 01:42:43.513 00:00:00.000" at bounding box center [206, 227] width 55 height 15
click at [231, 231] on div "Loaded : 0.39% 01:42:43.513 00:00:01.137" at bounding box center [206, 227] width 55 height 15
click at [167, 232] on div "Current Time 01:42:25.514" at bounding box center [160, 227] width 39 height 15
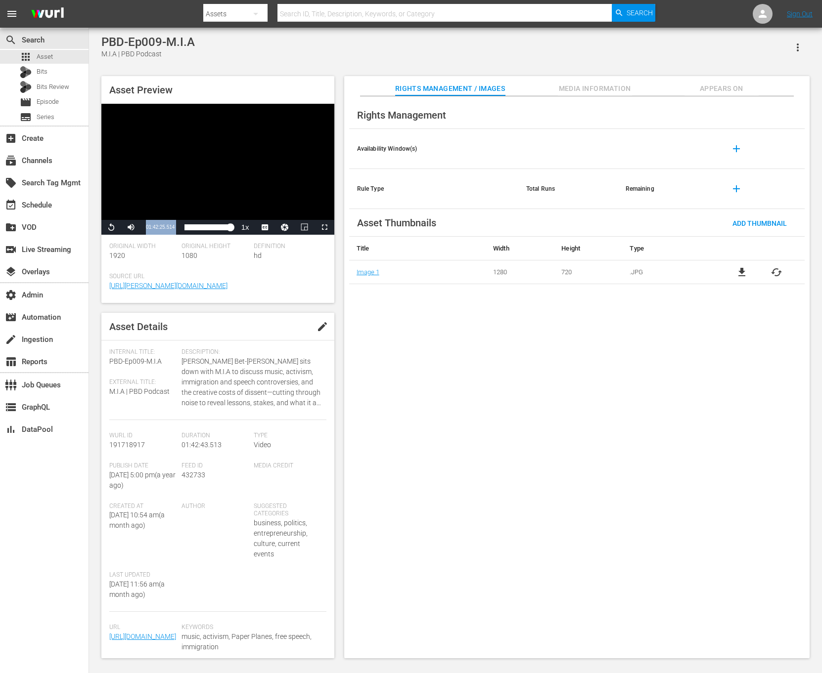
click at [167, 232] on div "Current Time 01:42:25.514" at bounding box center [160, 227] width 39 height 15
copy div "01:42:25.514 / Duration 01:42:25.514 Loaded : 100.00% 01:42:43.513 01:42:25.506"
click at [703, 79] on button "Appears On" at bounding box center [721, 86] width 74 height 20
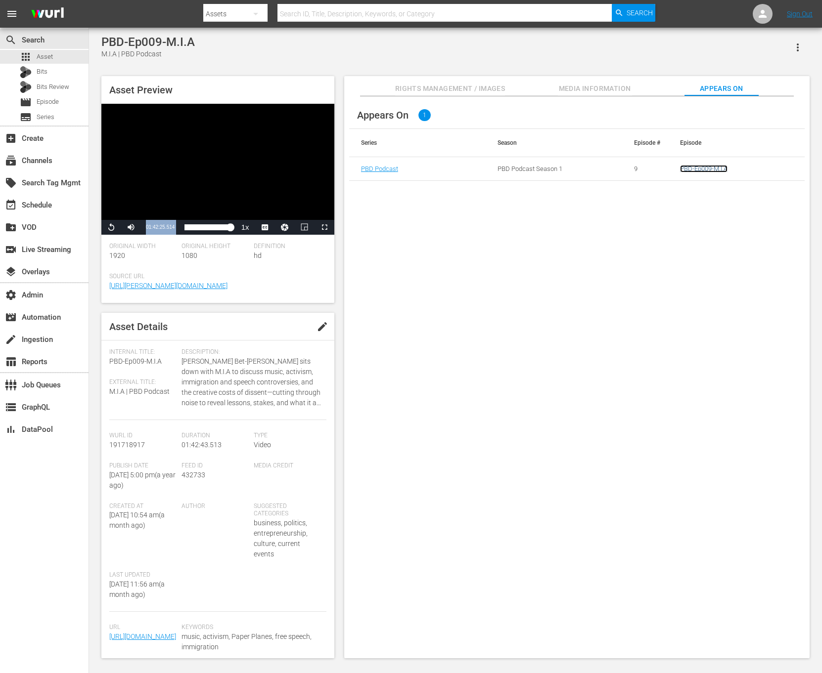
click at [716, 166] on link "PBD-Ep009-M.I.A" at bounding box center [703, 168] width 47 height 7
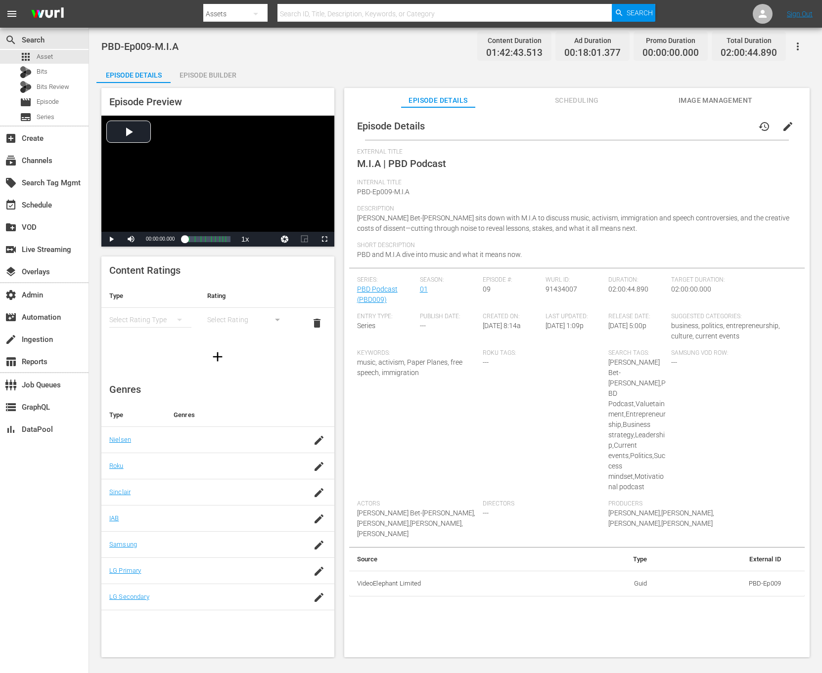
click at [215, 76] on div "Episode Builder" at bounding box center [208, 75] width 74 height 24
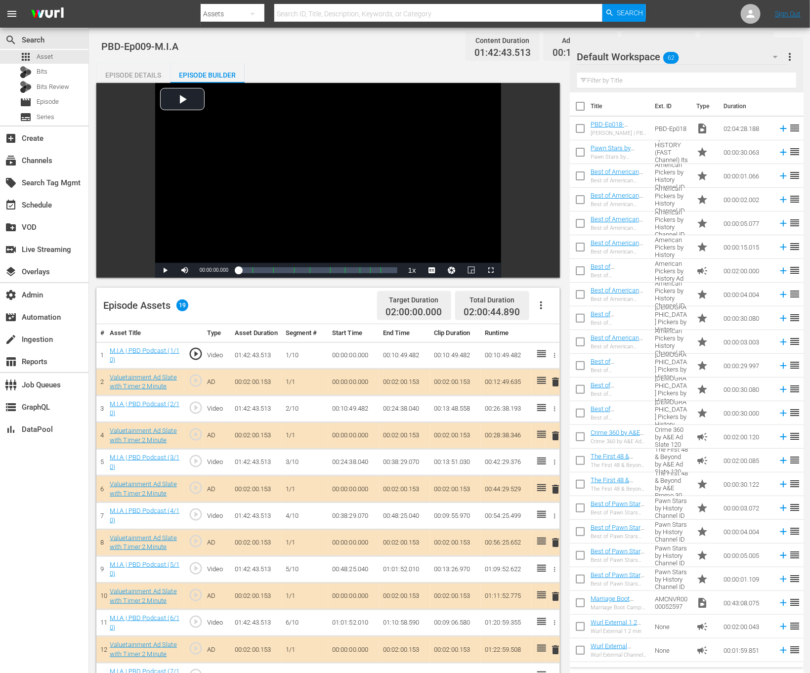
scroll to position [257, 0]
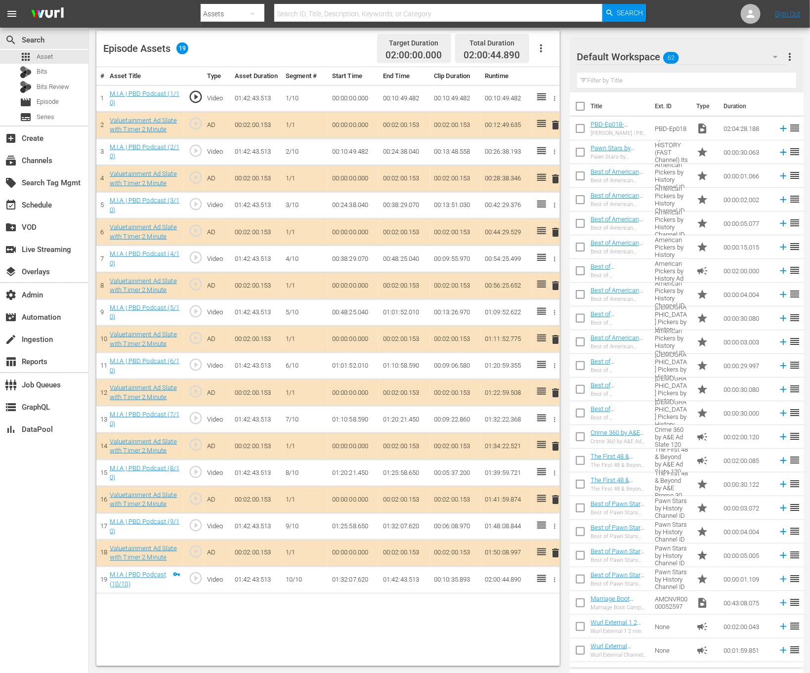
click at [400, 590] on td "01:42:43.513" at bounding box center [404, 580] width 51 height 27
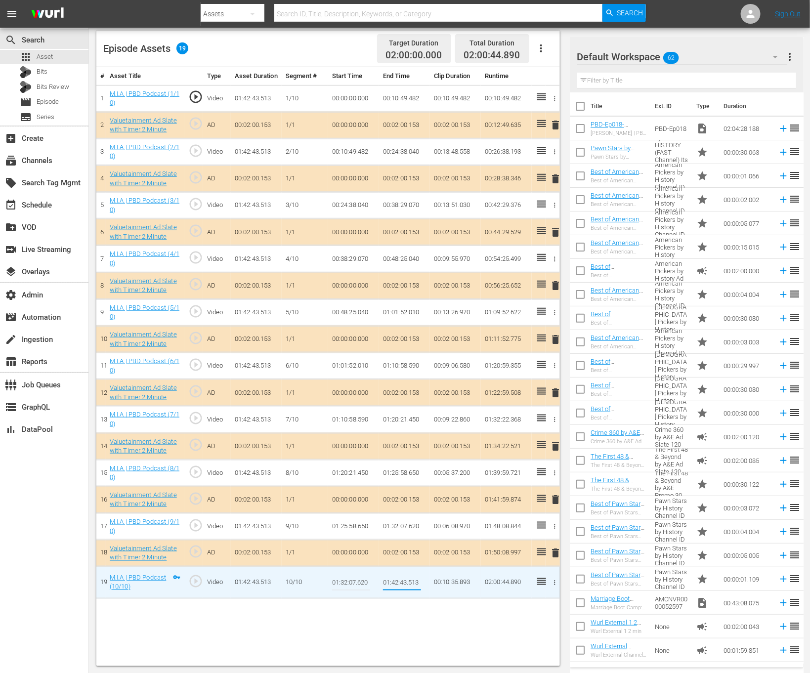
type input "01:42:25.514"
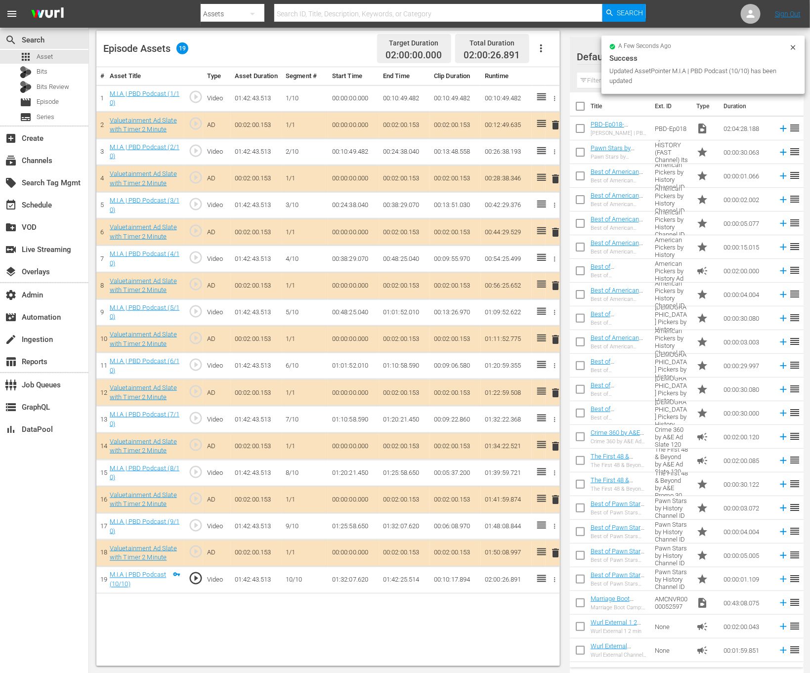
click at [792, 48] on icon at bounding box center [794, 48] width 8 height 8
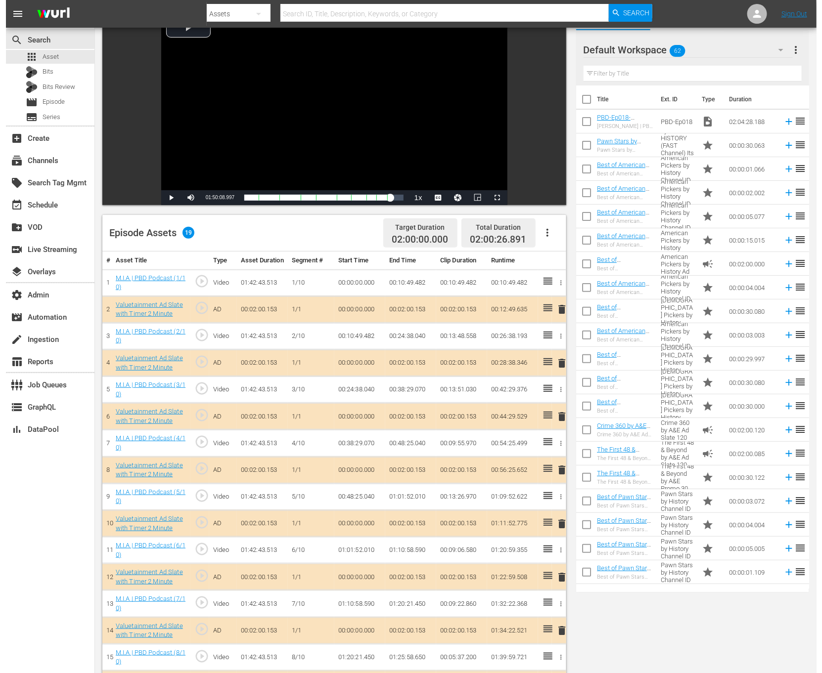
scroll to position [0, 0]
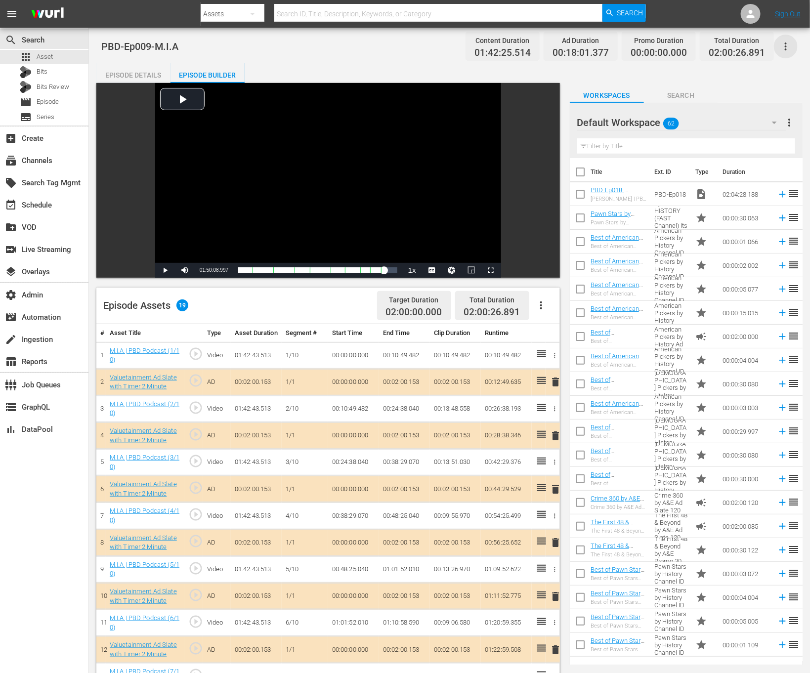
click at [784, 44] on icon "button" at bounding box center [786, 47] width 12 height 12
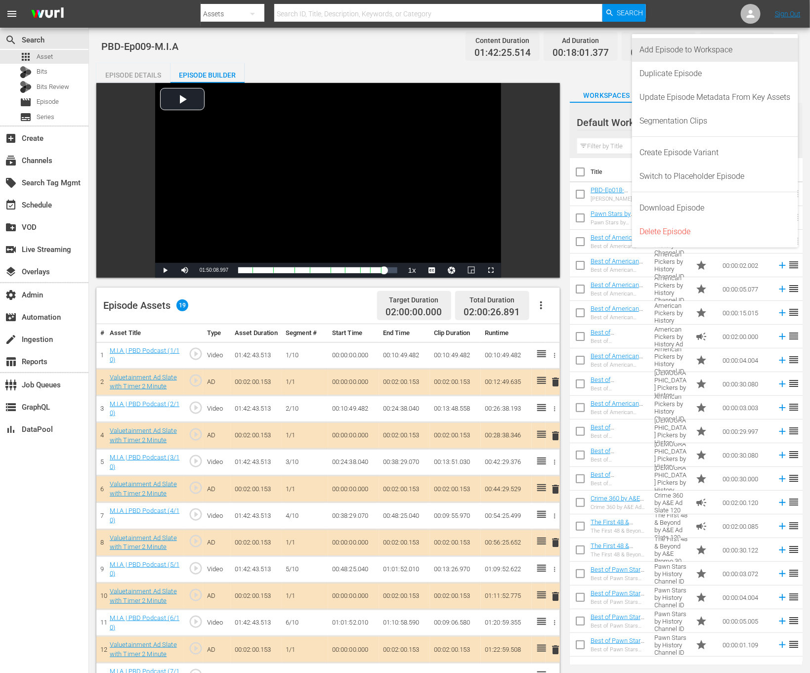
click at [762, 51] on div "Add Episode to Workspace" at bounding box center [715, 50] width 151 height 24
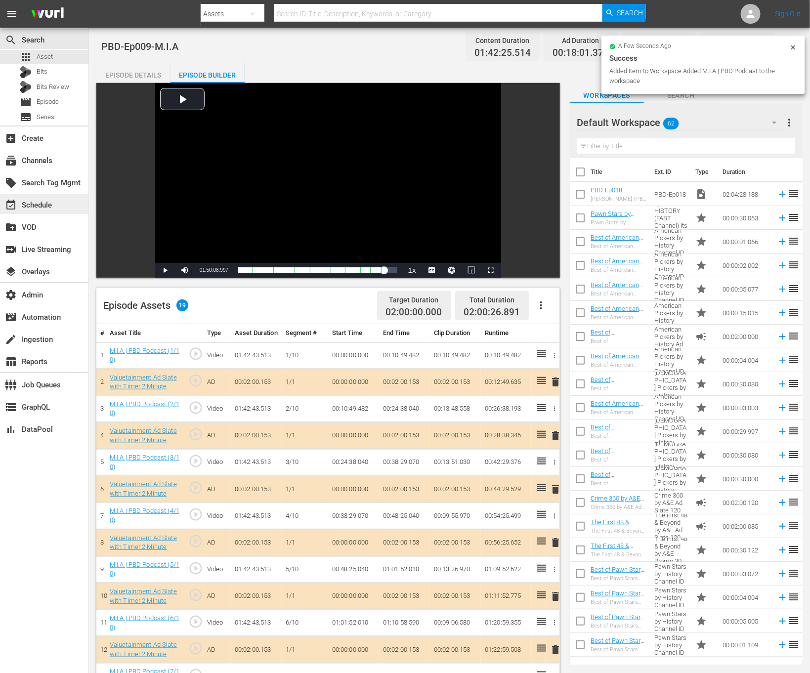
click at [62, 201] on div "event_available Schedule" at bounding box center [44, 204] width 89 height 20
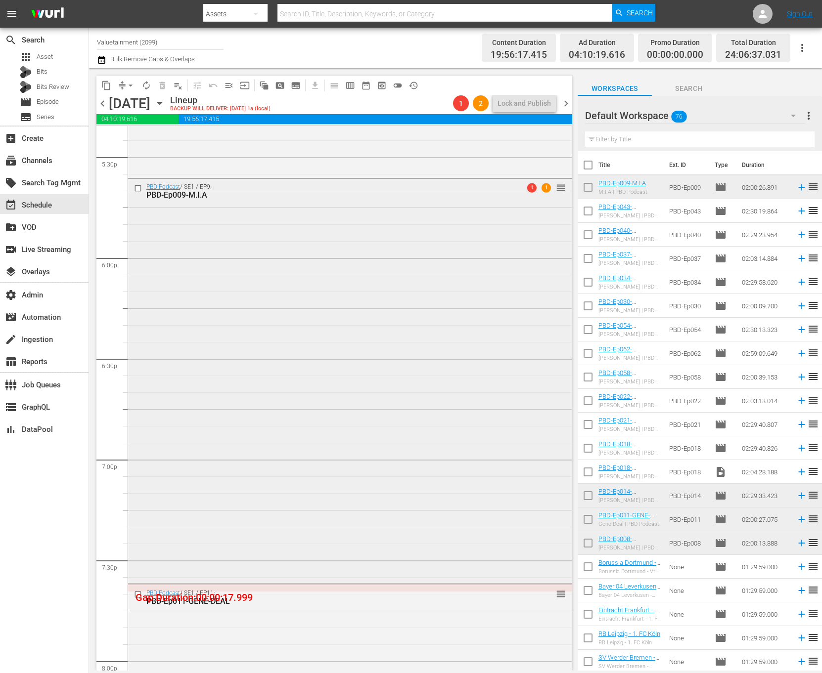
scroll to position [3493, 0]
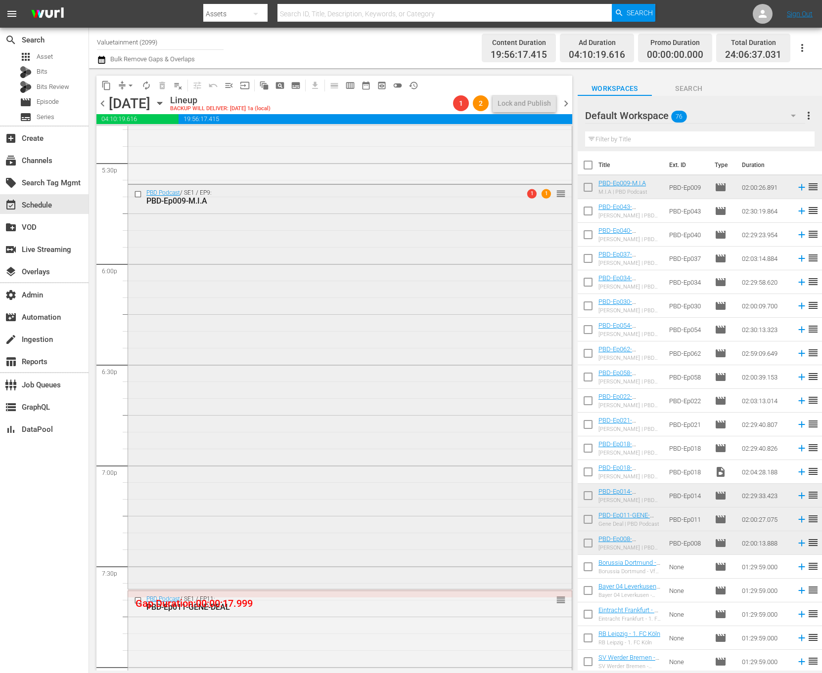
click at [284, 400] on div "PBD Podcast / SE1 / EP9: PBD-Ep009-M.I.A 1 1 reorder" at bounding box center [350, 386] width 444 height 402
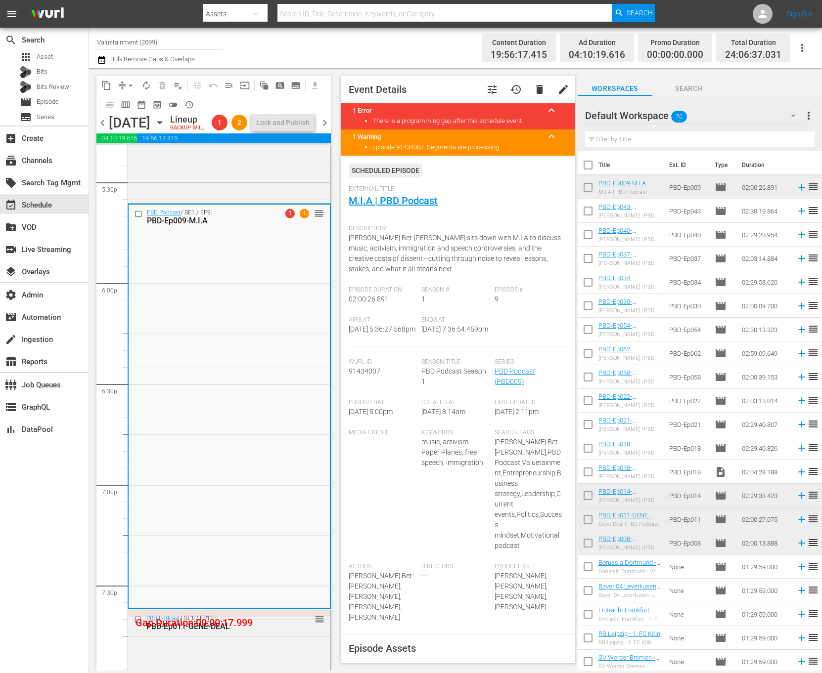
click at [534, 92] on span "delete" at bounding box center [540, 90] width 12 height 12
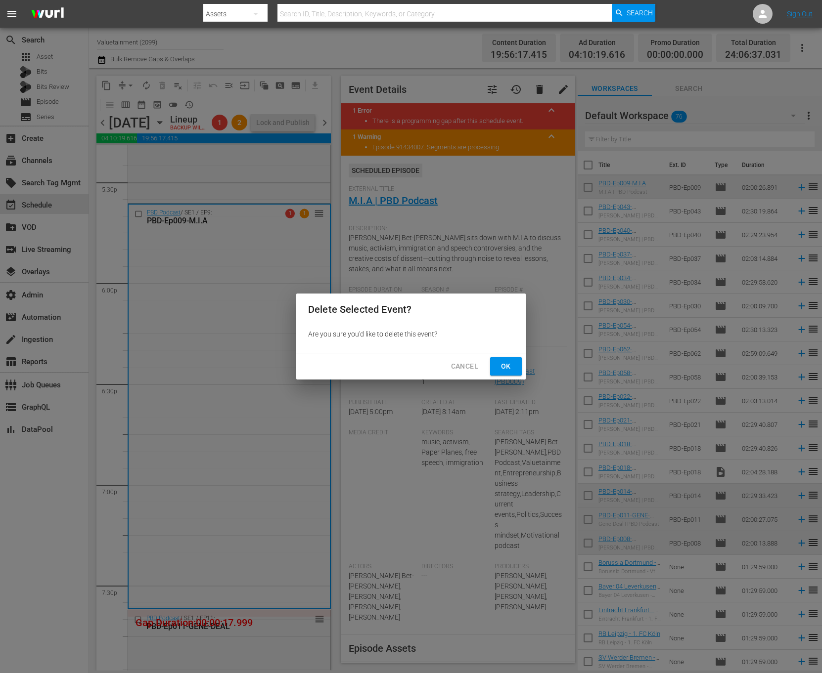
click at [506, 365] on span "Ok" at bounding box center [506, 366] width 16 height 12
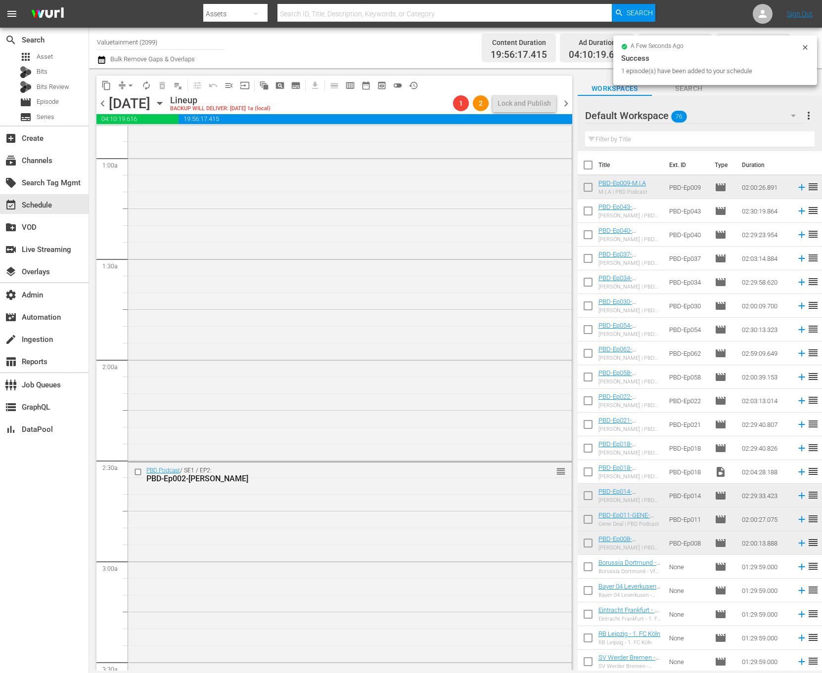
scroll to position [0, 0]
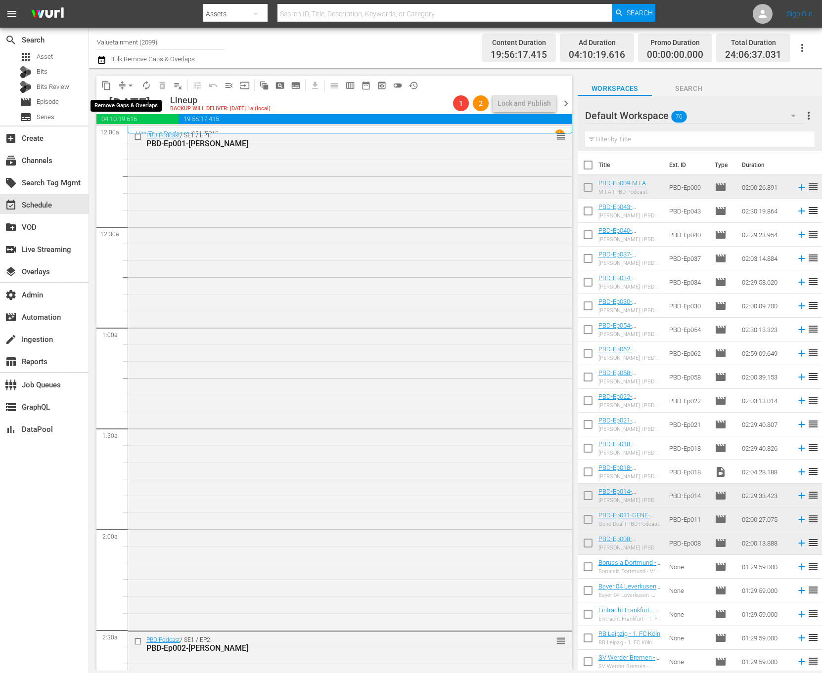
click at [126, 88] on span "arrow_drop_down" at bounding box center [131, 86] width 10 height 10
click at [140, 134] on li "Align to End of Previous Day" at bounding box center [131, 138] width 104 height 16
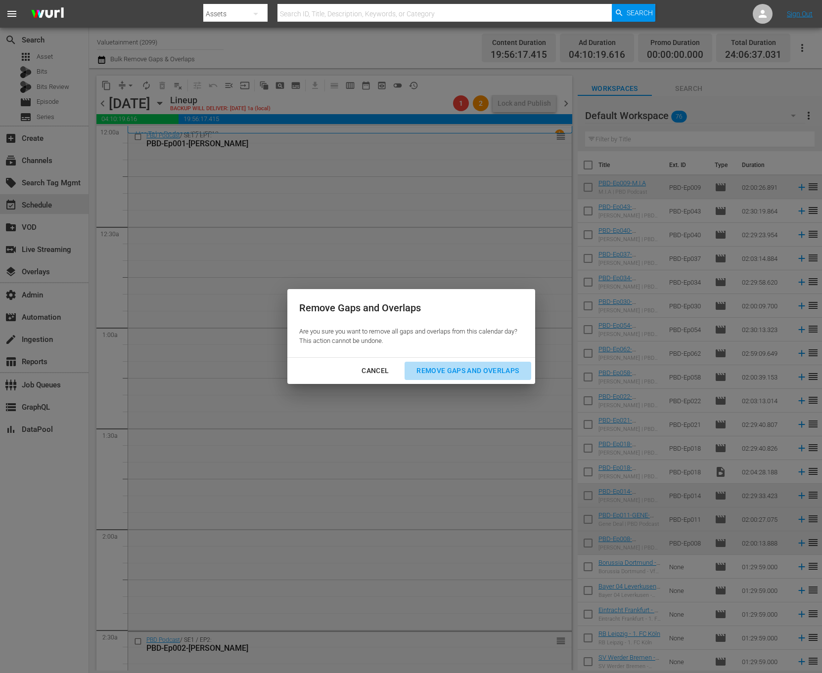
click at [462, 367] on div "Remove Gaps and Overlaps" at bounding box center [467, 371] width 118 height 12
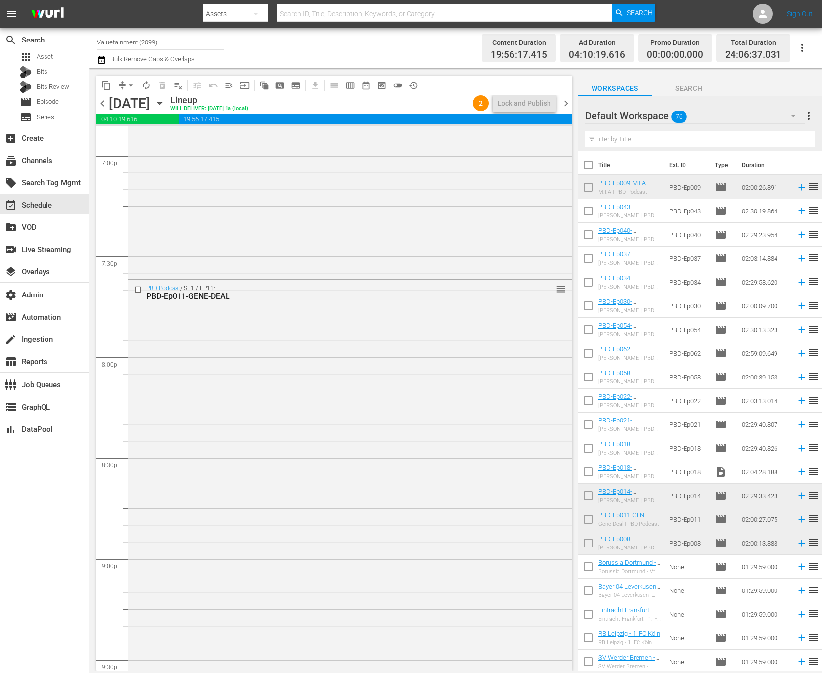
scroll to position [3772, 0]
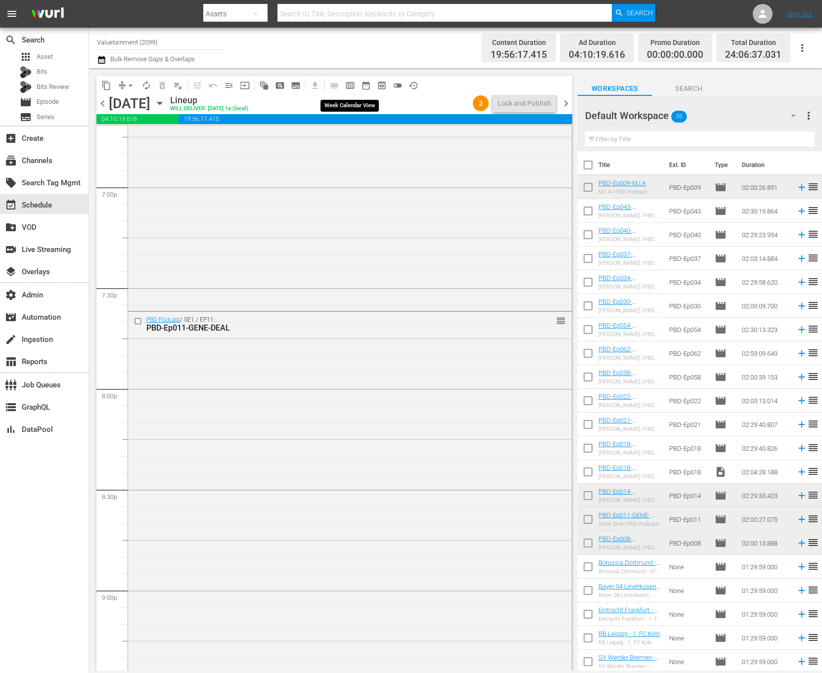
click at [347, 89] on span "calendar_view_week_outlined" at bounding box center [350, 86] width 10 height 10
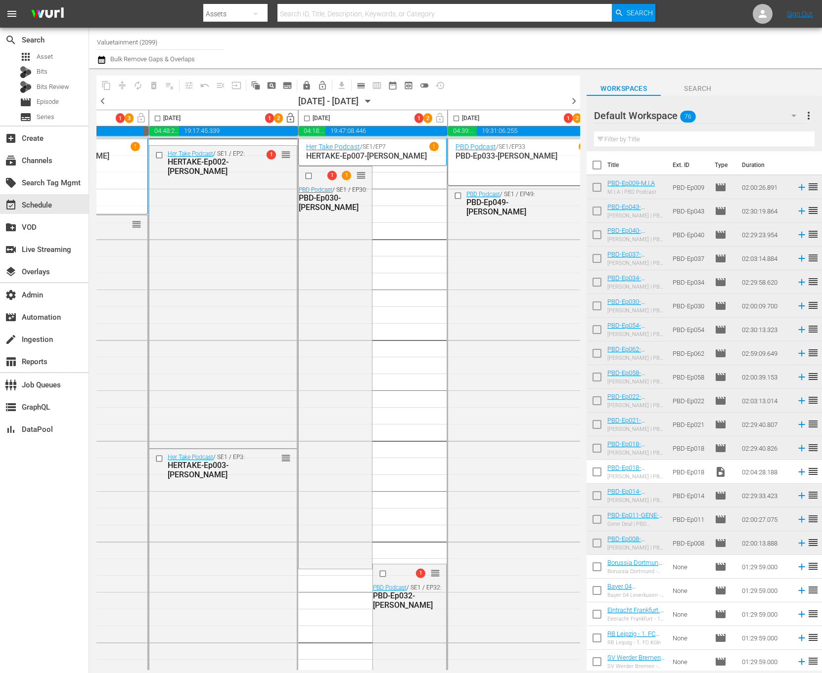
scroll to position [0, 0]
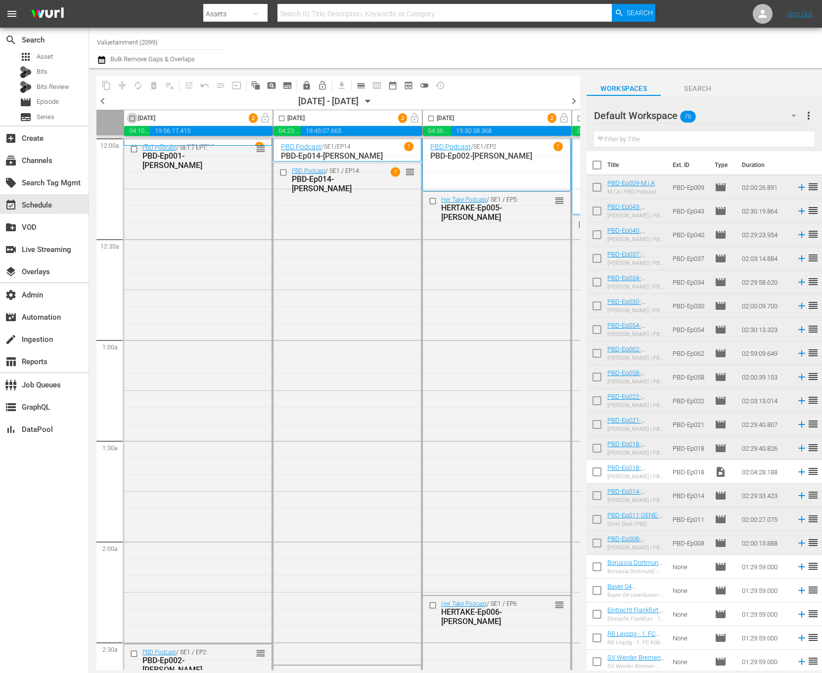
click at [131, 119] on input "checkbox" at bounding box center [132, 120] width 11 height 11
checkbox input "true"
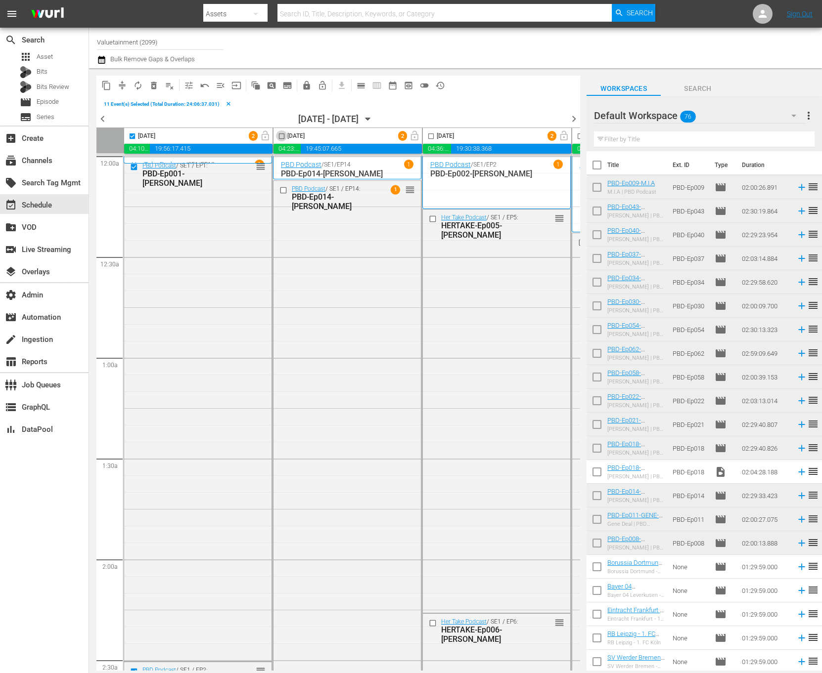
click at [284, 136] on input "checkbox" at bounding box center [281, 138] width 11 height 11
checkbox input "true"
click at [434, 136] on input "checkbox" at bounding box center [430, 138] width 11 height 11
checkbox input "true"
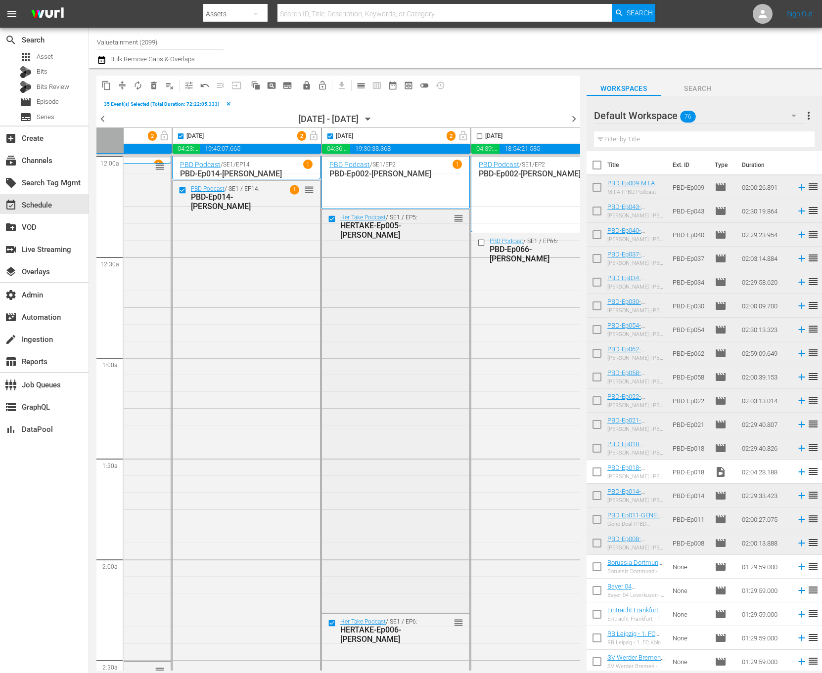
scroll to position [0, 230]
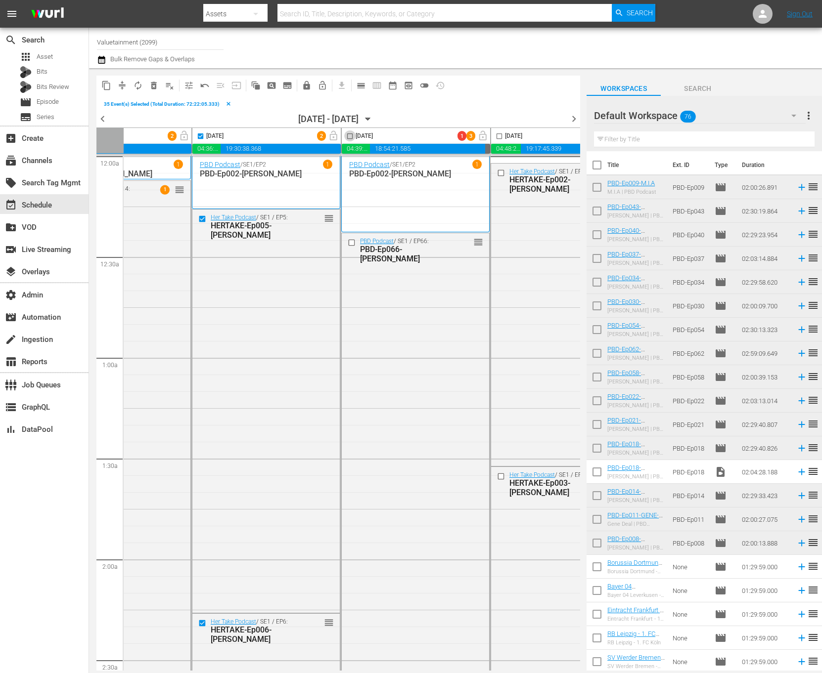
click at [348, 134] on input "checkbox" at bounding box center [349, 138] width 11 height 11
checkbox input "true"
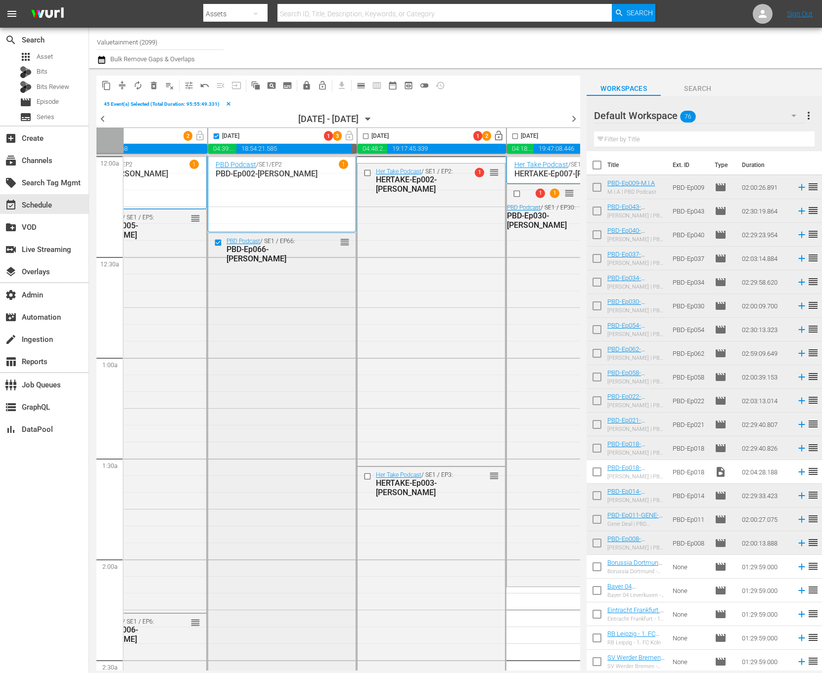
scroll to position [0, 417]
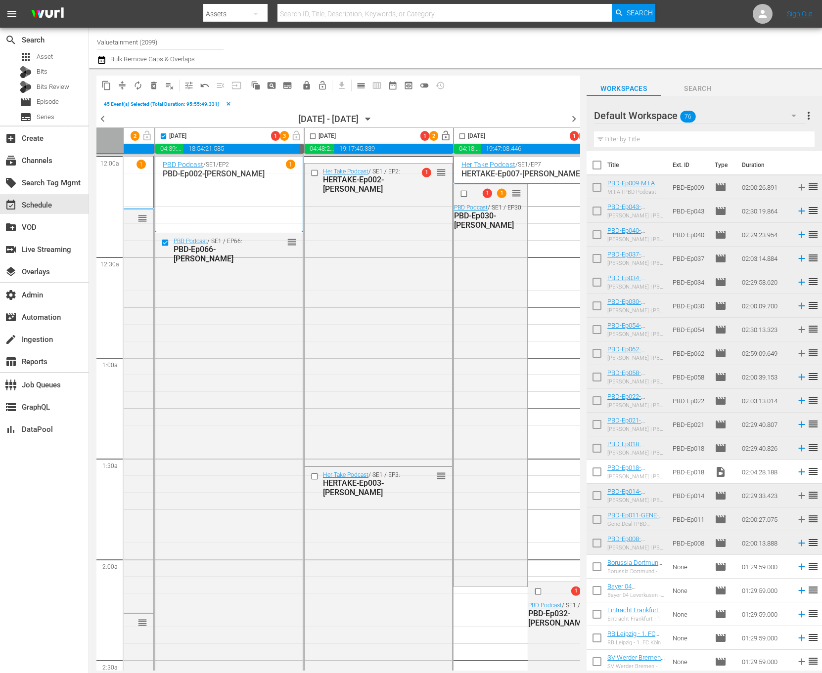
click at [313, 135] on input "checkbox" at bounding box center [312, 138] width 11 height 11
checkbox input "true"
click at [459, 138] on input "checkbox" at bounding box center [461, 138] width 11 height 11
checkbox input "true"
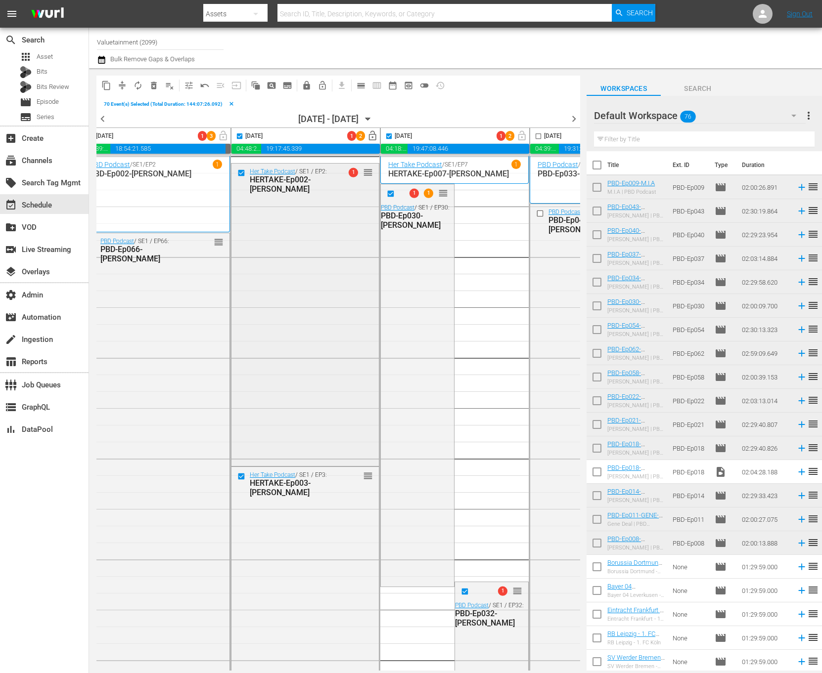
scroll to position [0, 590]
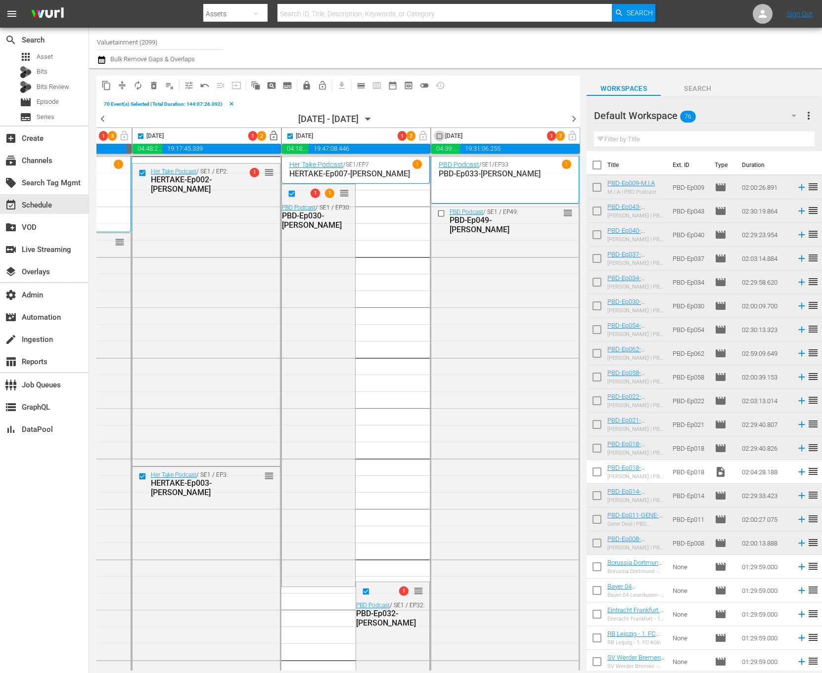
click at [435, 137] on input "checkbox" at bounding box center [439, 138] width 11 height 11
checkbox input "true"
click at [124, 86] on span "compress" at bounding box center [122, 86] width 10 height 10
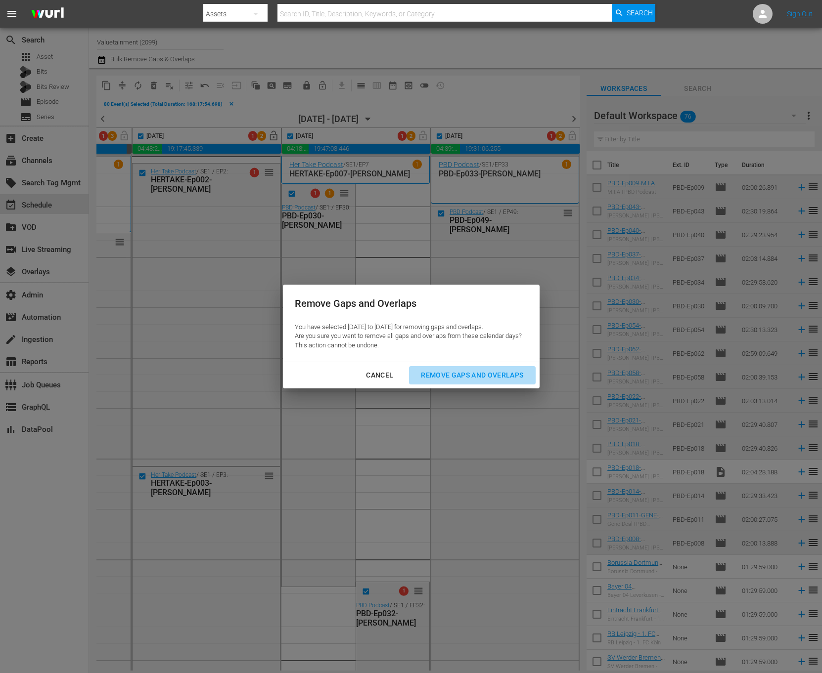
click at [457, 376] on div "Remove Gaps and Overlaps" at bounding box center [472, 375] width 118 height 12
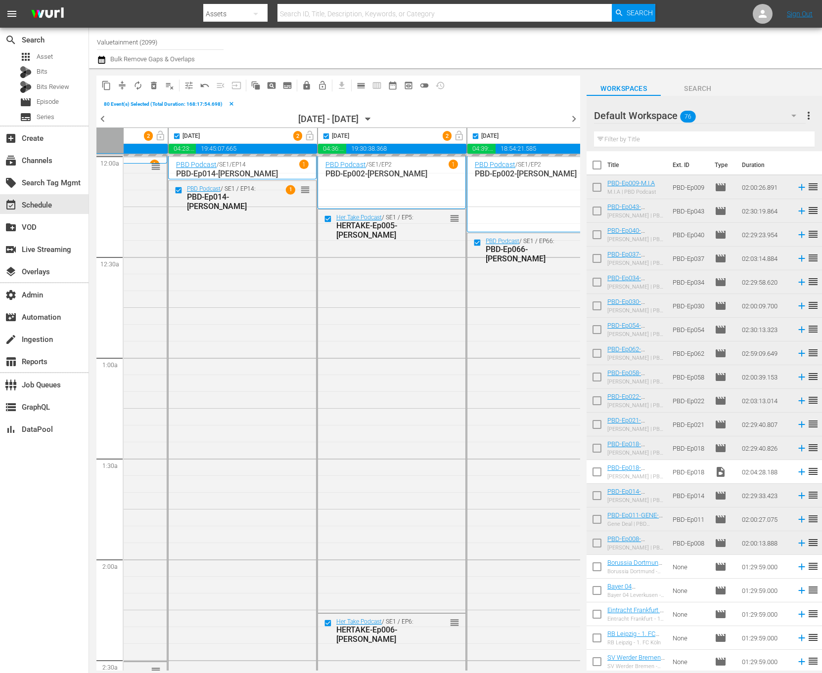
scroll to position [0, 0]
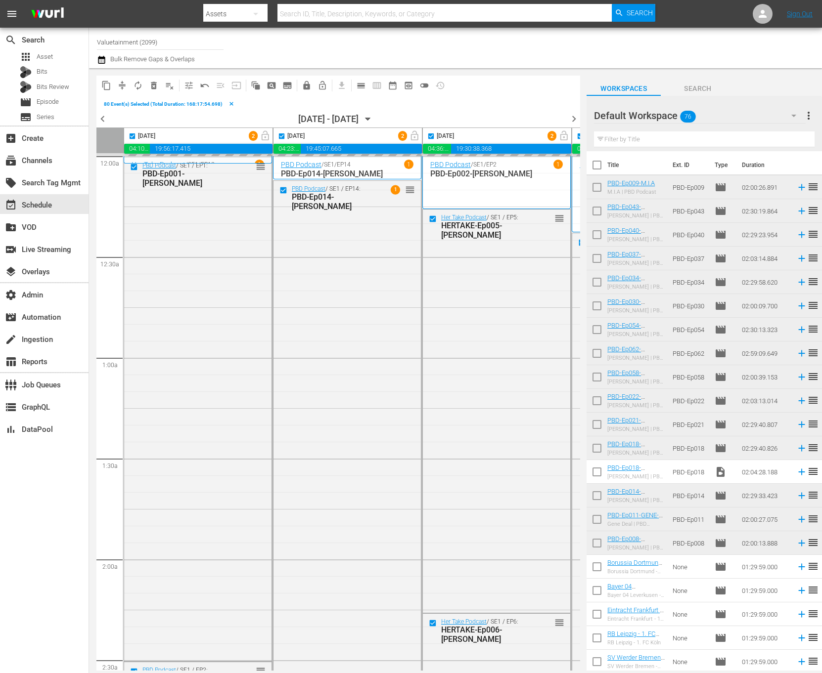
checkbox input "false"
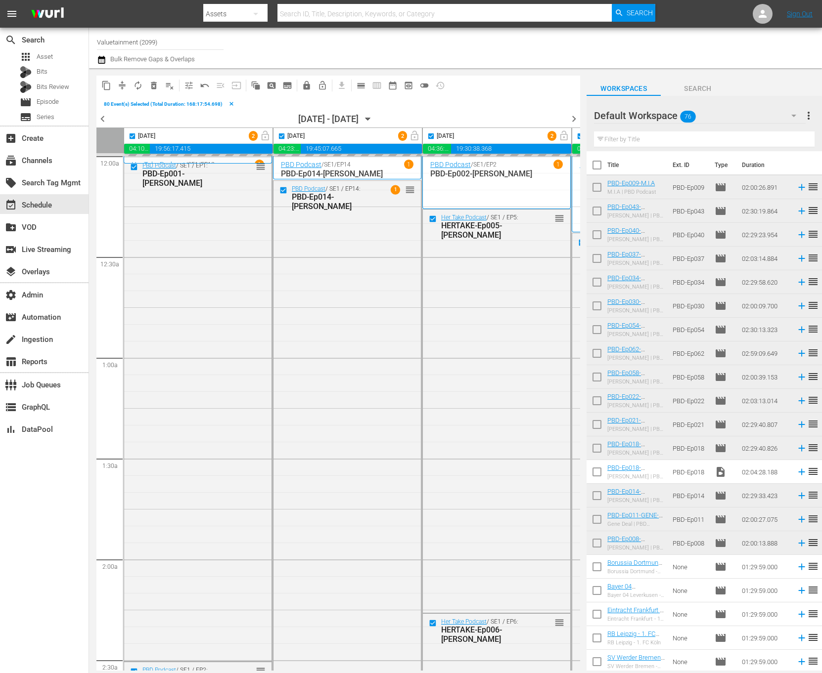
checkbox input "false"
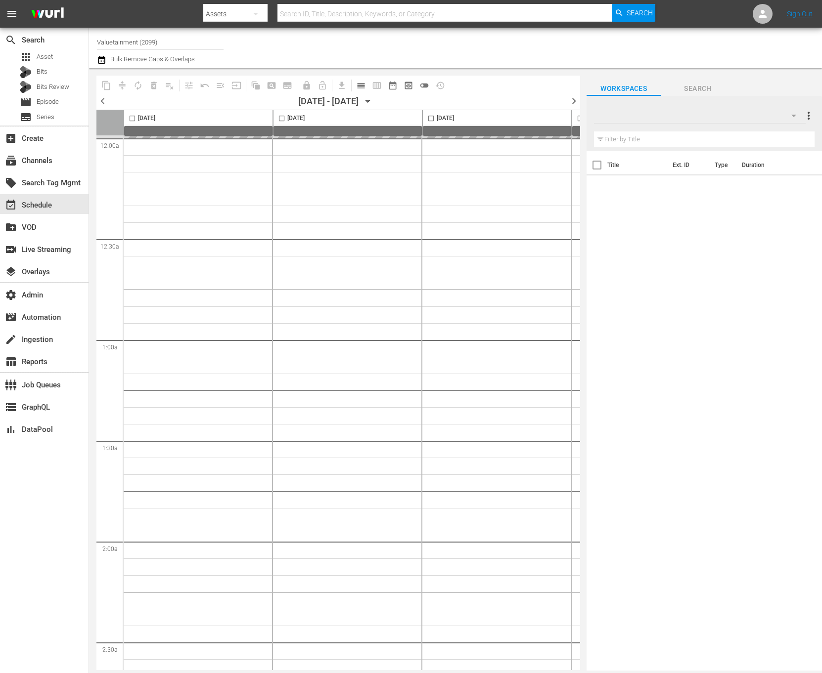
type input "Valuetainment (2099)"
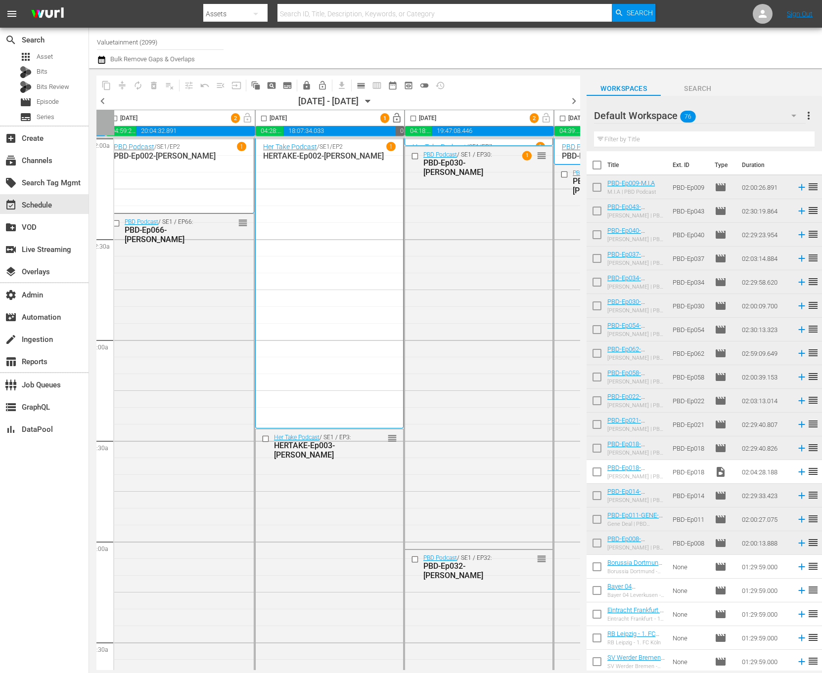
scroll to position [0, 590]
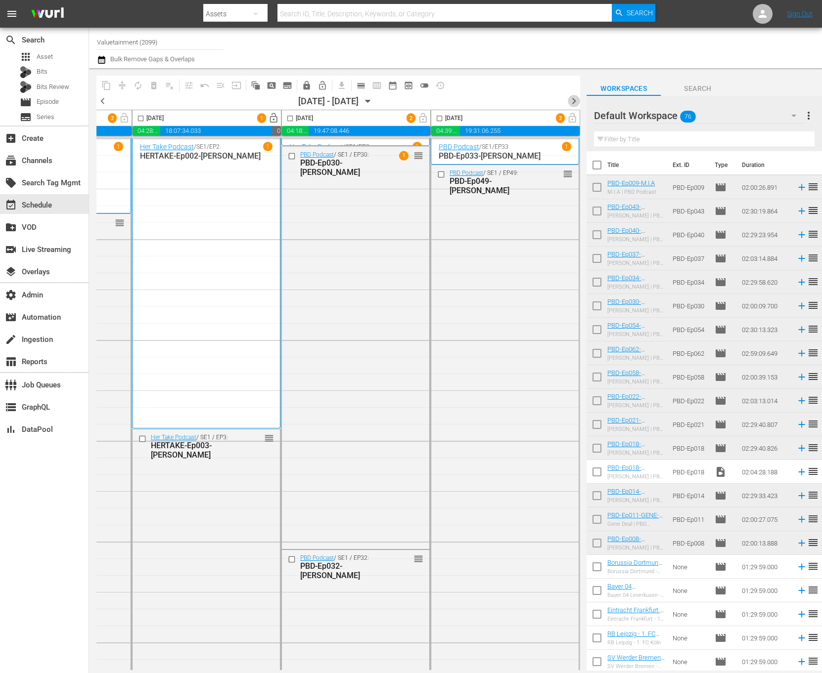
click at [572, 99] on span "chevron_right" at bounding box center [574, 101] width 12 height 12
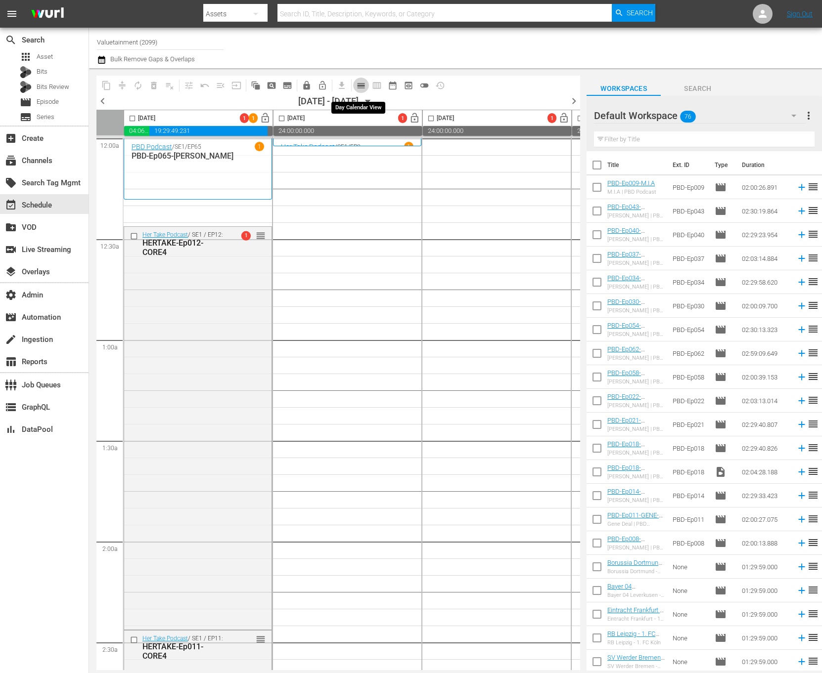
click at [358, 87] on span "calendar_view_day_outlined" at bounding box center [361, 86] width 10 height 10
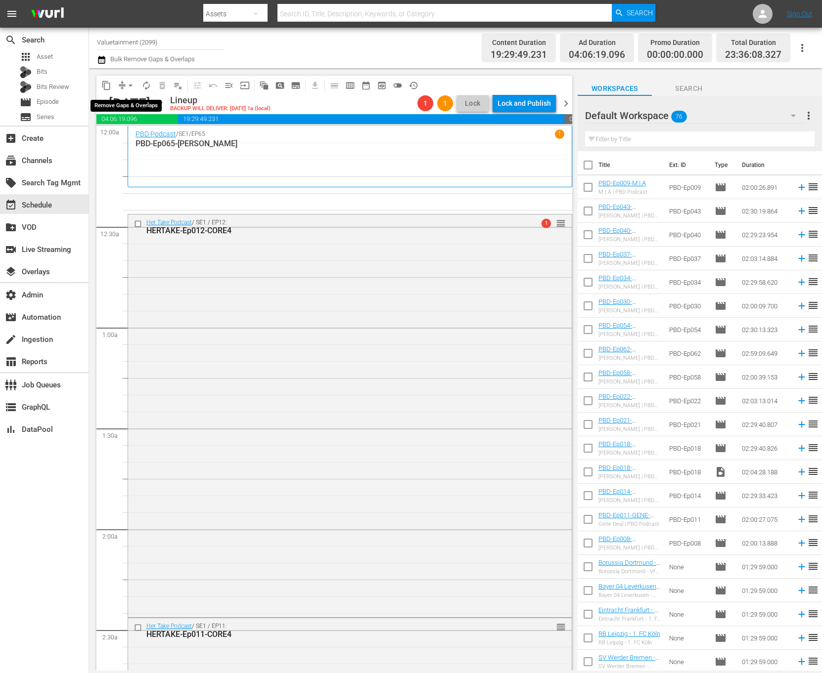
click at [124, 88] on button "arrow_drop_down" at bounding box center [131, 86] width 16 height 16
click at [169, 137] on li "Align to End of Previous Day" at bounding box center [131, 138] width 104 height 16
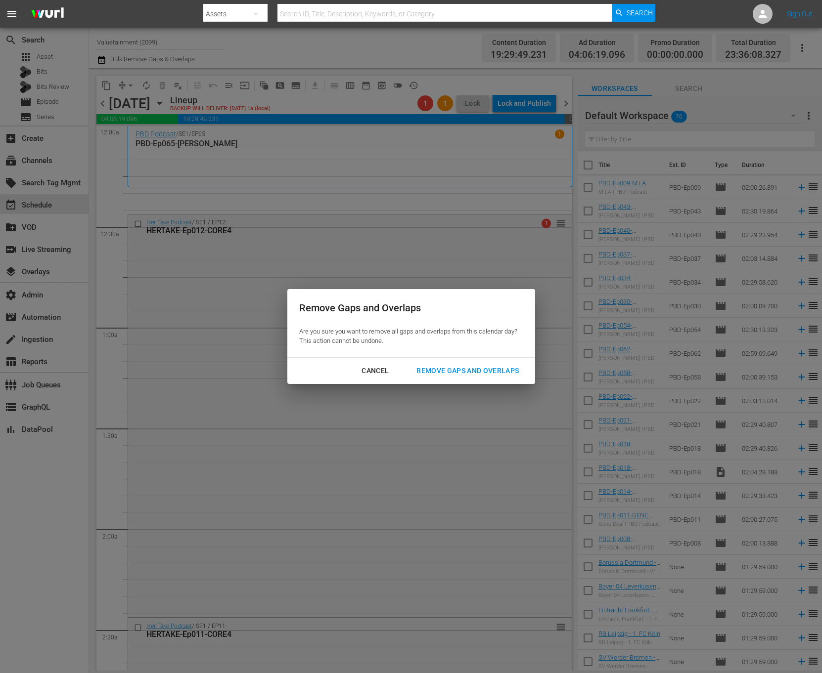
click at [451, 365] on div "Remove Gaps and Overlaps" at bounding box center [467, 371] width 118 height 12
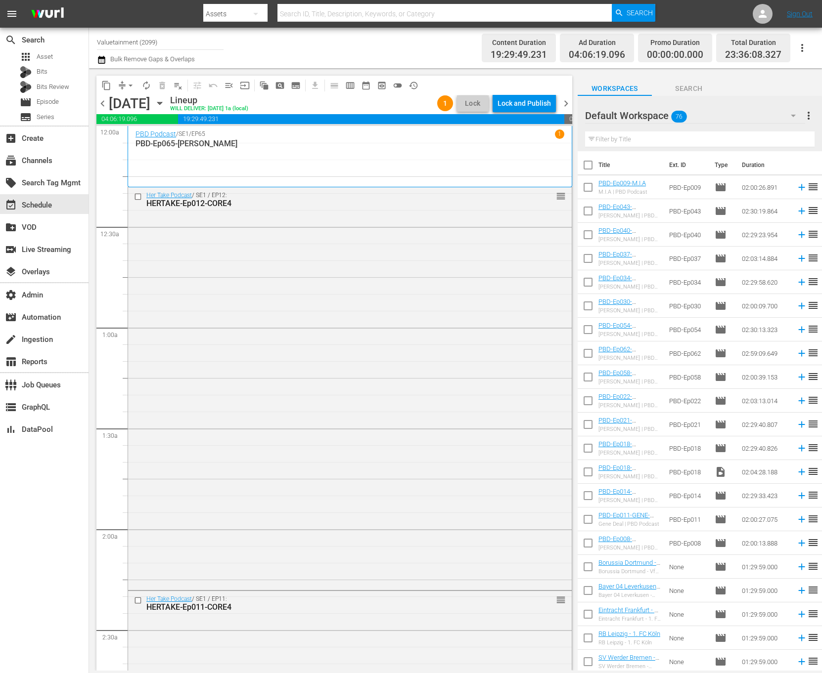
click at [94, 99] on div "content_copy compress arrow_drop_down autorenew_outlined delete_forever_outline…" at bounding box center [332, 369] width 486 height 603
click at [165, 103] on icon "button" at bounding box center [159, 103] width 11 height 11
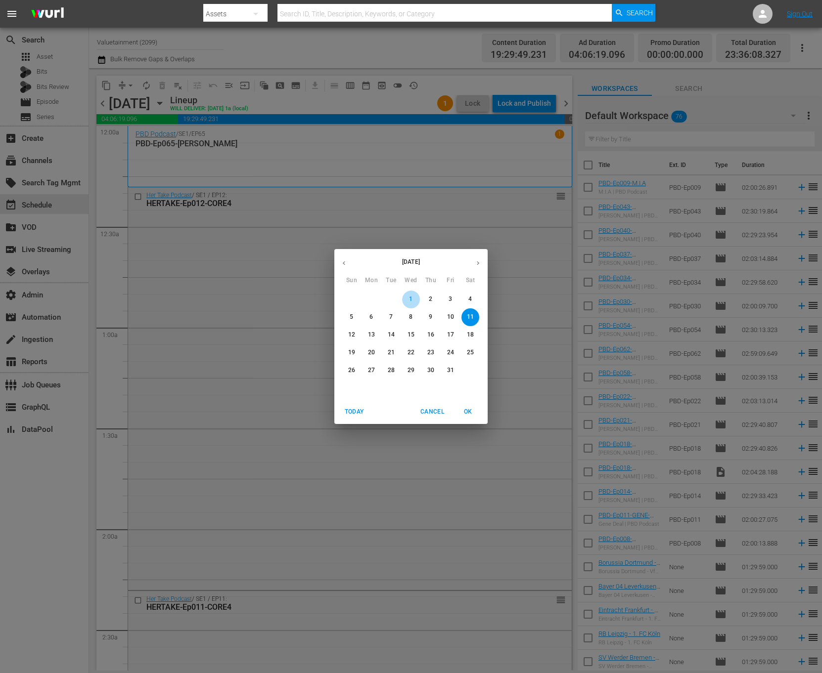
click at [415, 300] on span "1" at bounding box center [411, 299] width 18 height 8
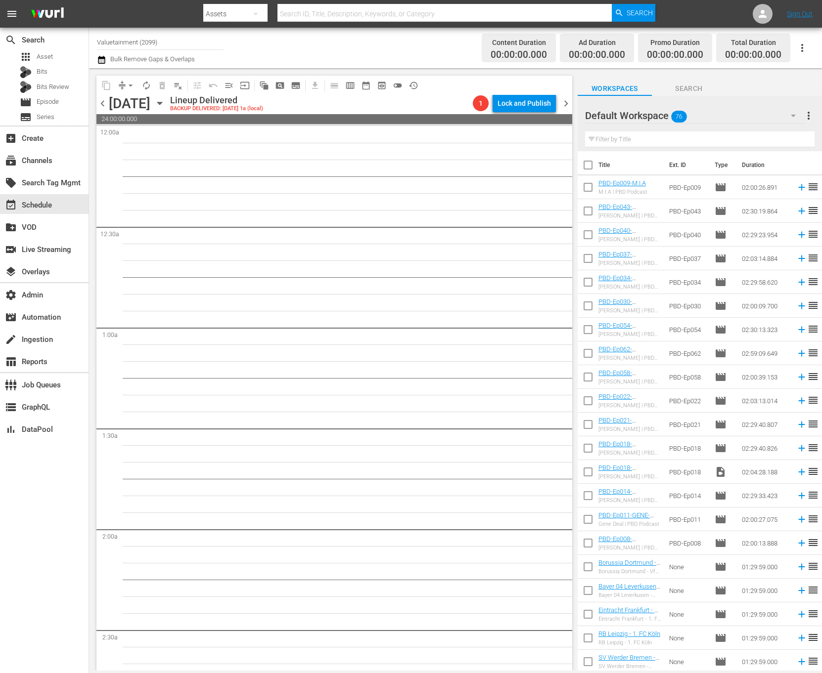
click at [165, 100] on icon "button" at bounding box center [159, 103] width 11 height 11
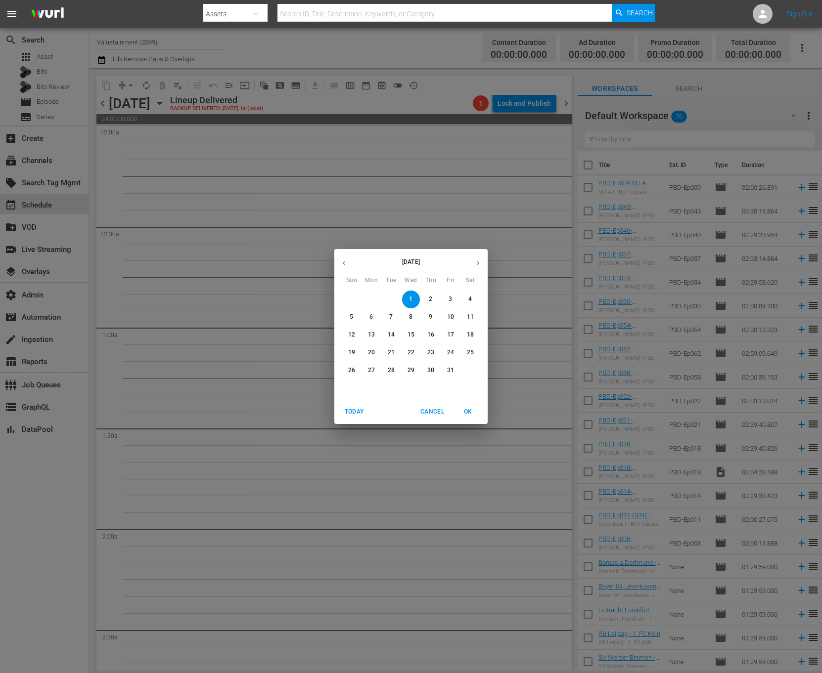
click at [451, 297] on p "3" at bounding box center [449, 299] width 3 height 8
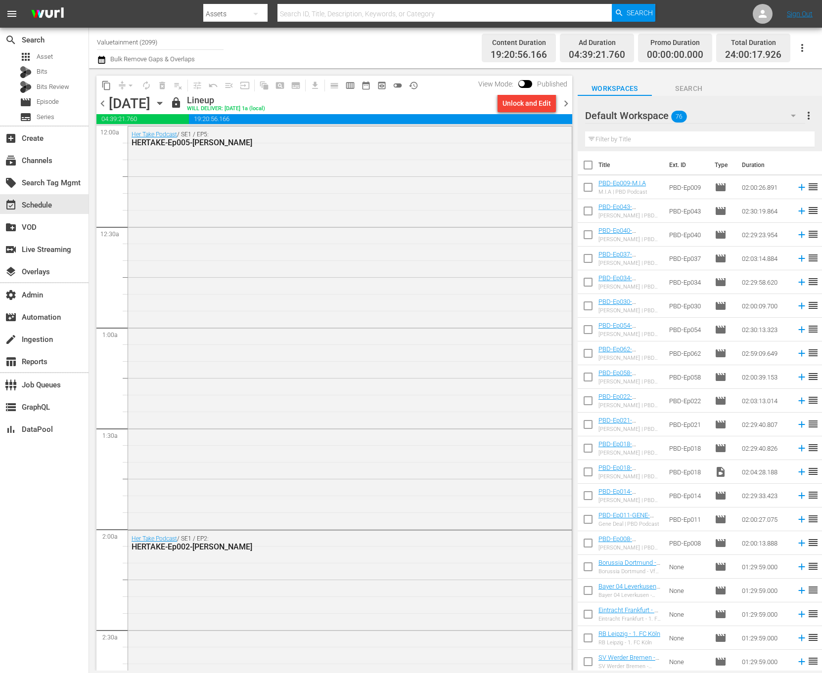
click at [564, 108] on span "chevron_right" at bounding box center [566, 103] width 12 height 12
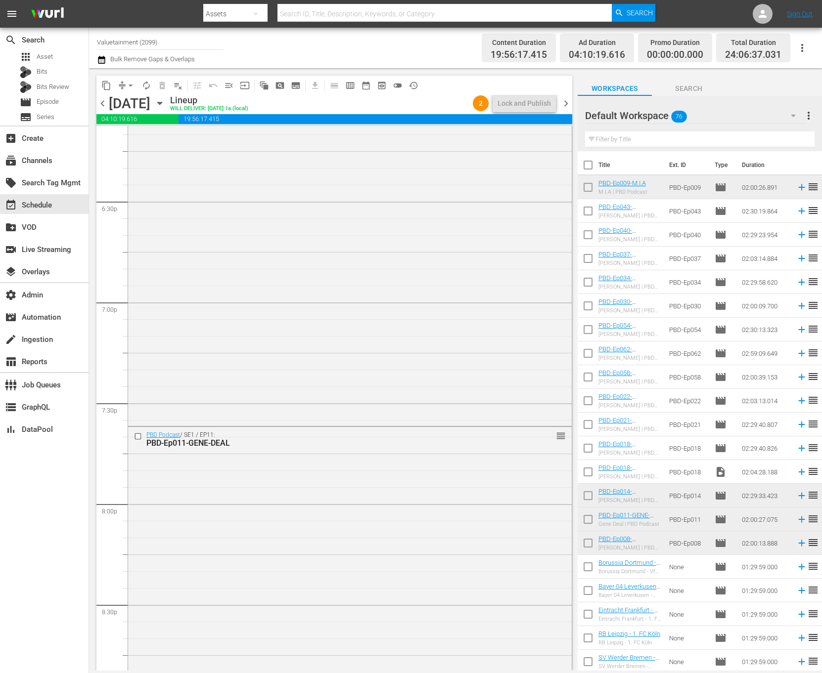
scroll to position [3252, 0]
click at [456, 464] on div "PBD Podcast / SE1 / EP9: PBD-Ep009-M.I.A 1 reorder" at bounding box center [350, 627] width 444 height 402
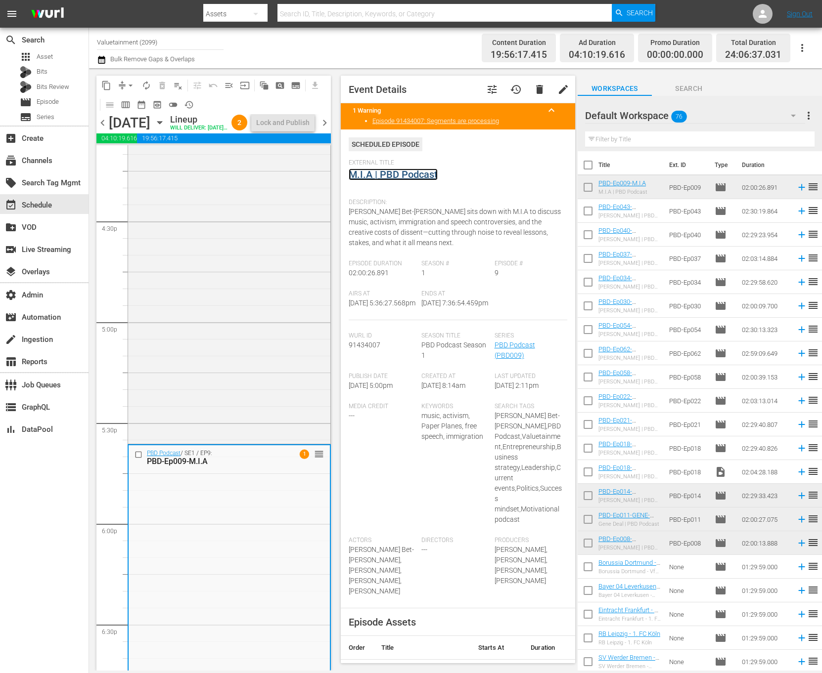
click at [419, 176] on link "M.I.A | PBD Podcast" at bounding box center [393, 175] width 89 height 12
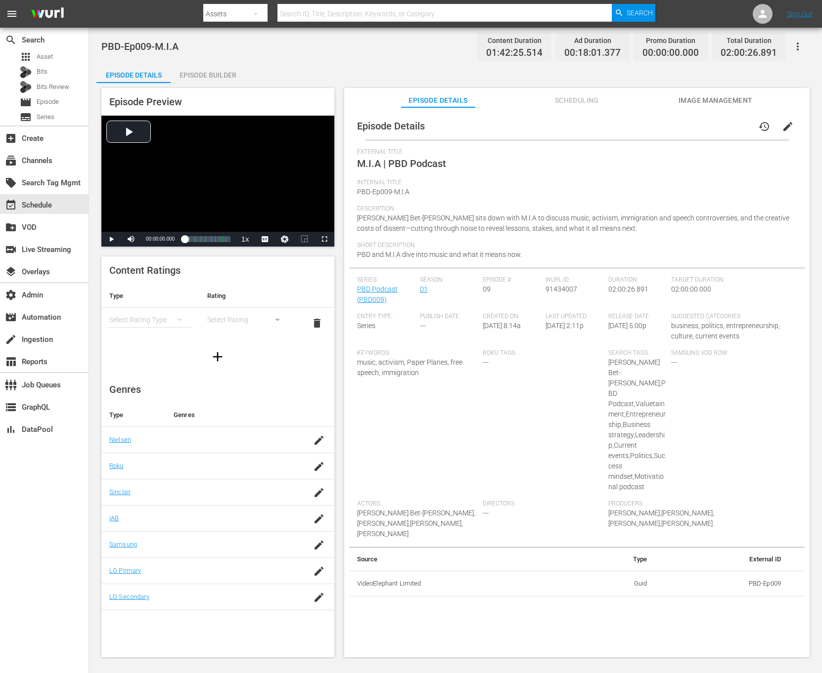
click at [802, 47] on icon "button" at bounding box center [798, 47] width 12 height 12
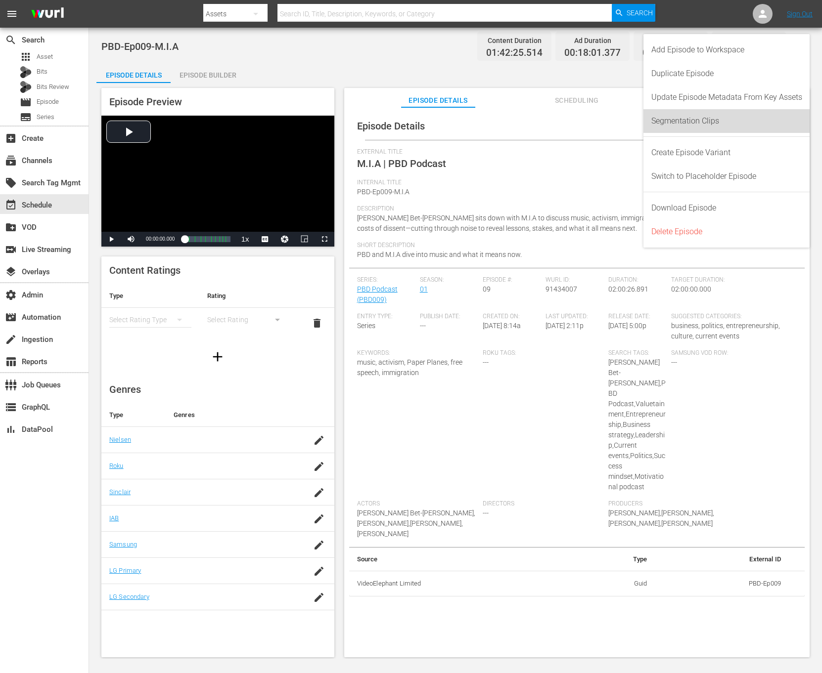
click at [738, 112] on div "Segmentation Clips" at bounding box center [726, 121] width 151 height 24
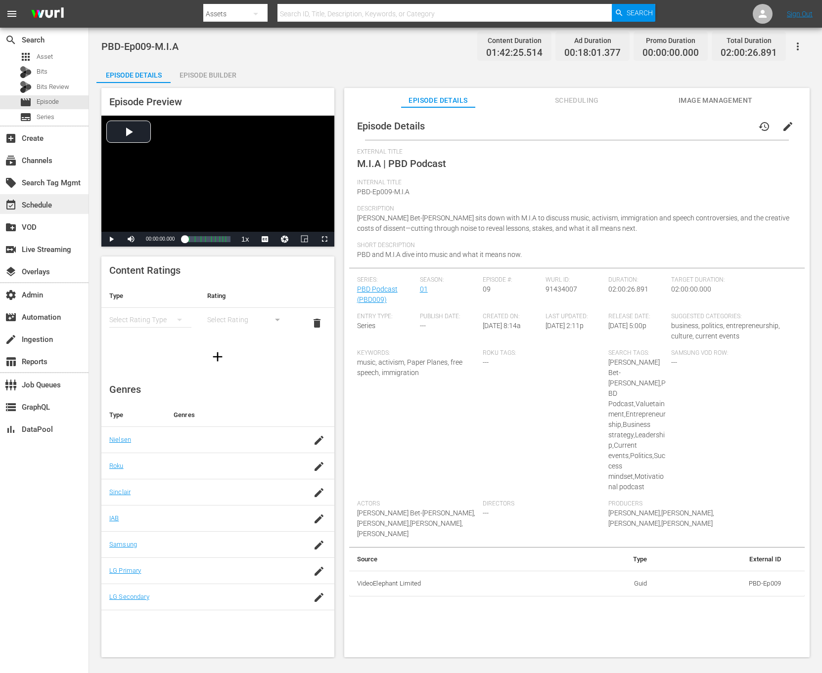
click at [43, 201] on div "event_available Schedule" at bounding box center [27, 203] width 55 height 9
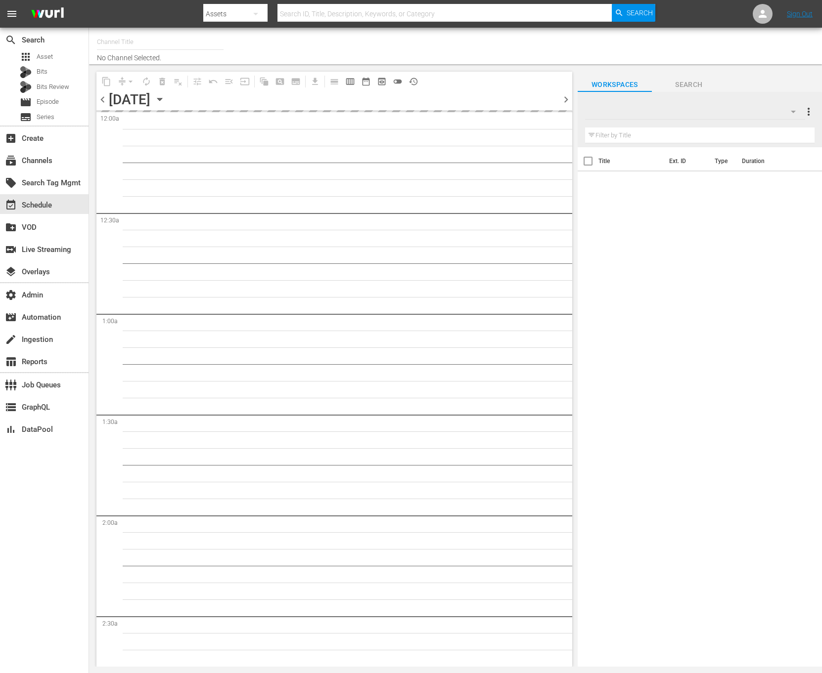
type input "Valuetainment (2099)"
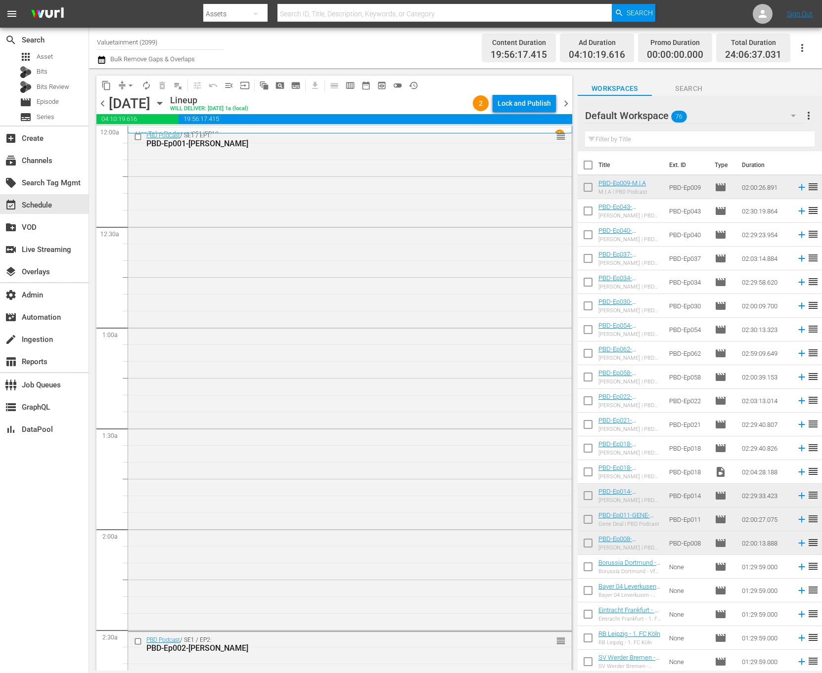
click at [569, 101] on span "chevron_right" at bounding box center [566, 103] width 12 height 12
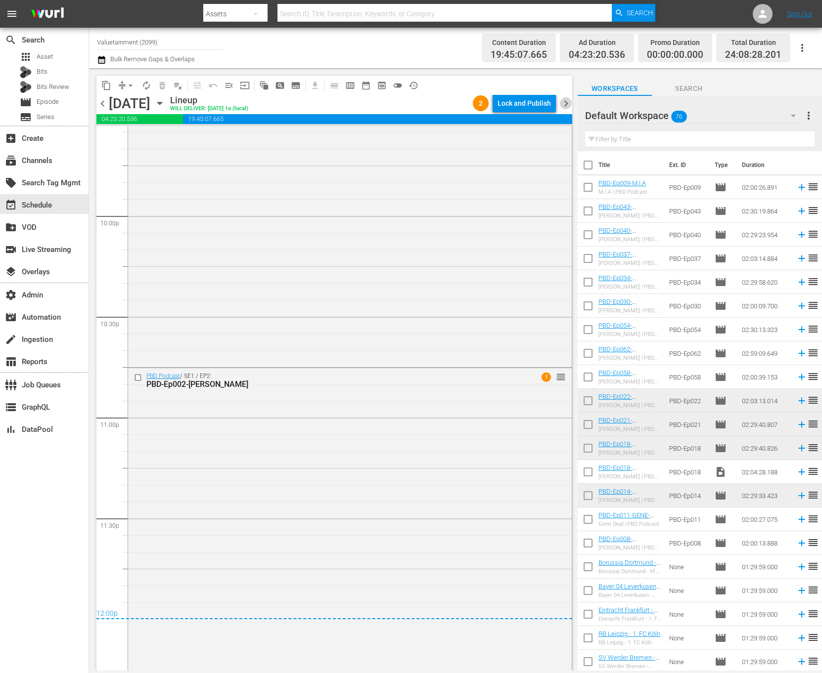
click at [564, 99] on span "chevron_right" at bounding box center [566, 103] width 12 height 12
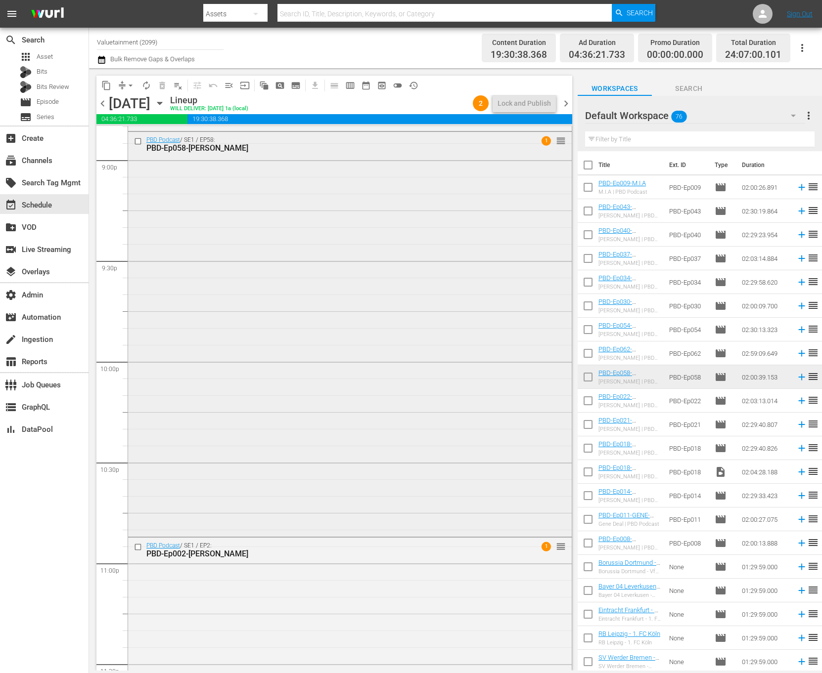
scroll to position [4212, 0]
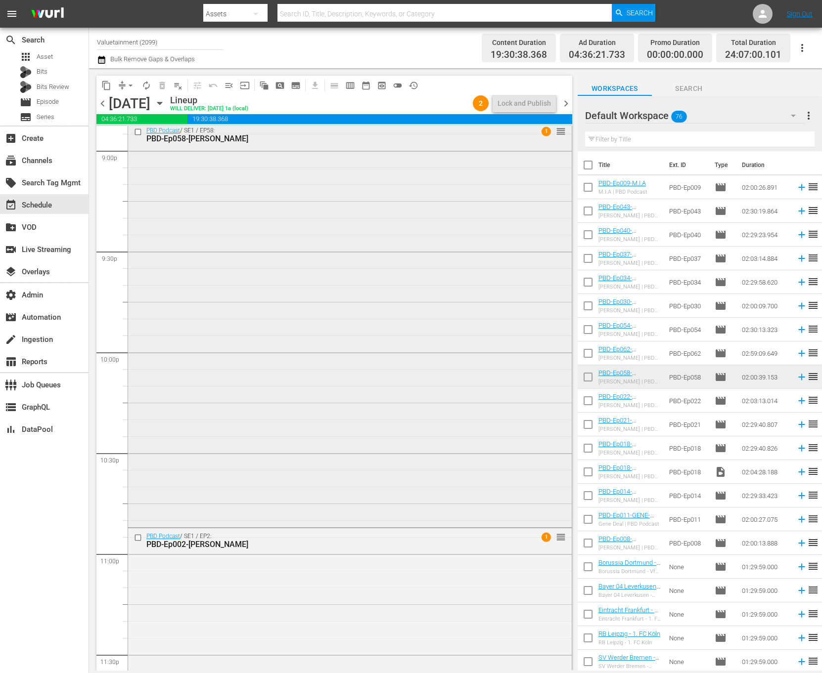
click at [504, 281] on div "PBD Podcast / SE1 / EP58: PBD-Ep058-[PERSON_NAME] 1 reorder" at bounding box center [350, 324] width 444 height 402
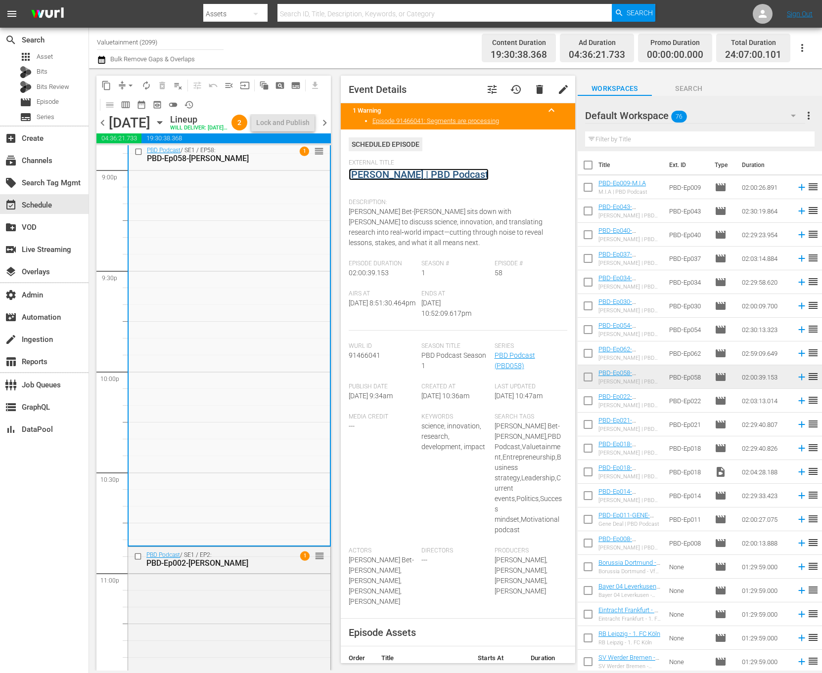
click at [470, 173] on link "[PERSON_NAME] | PBD Podcast" at bounding box center [419, 175] width 140 height 12
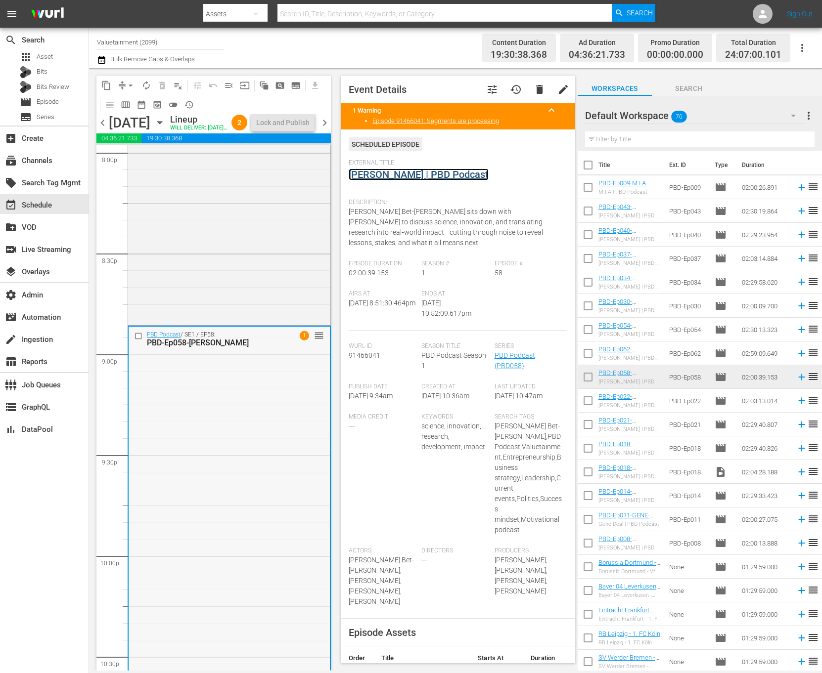
scroll to position [4069, 0]
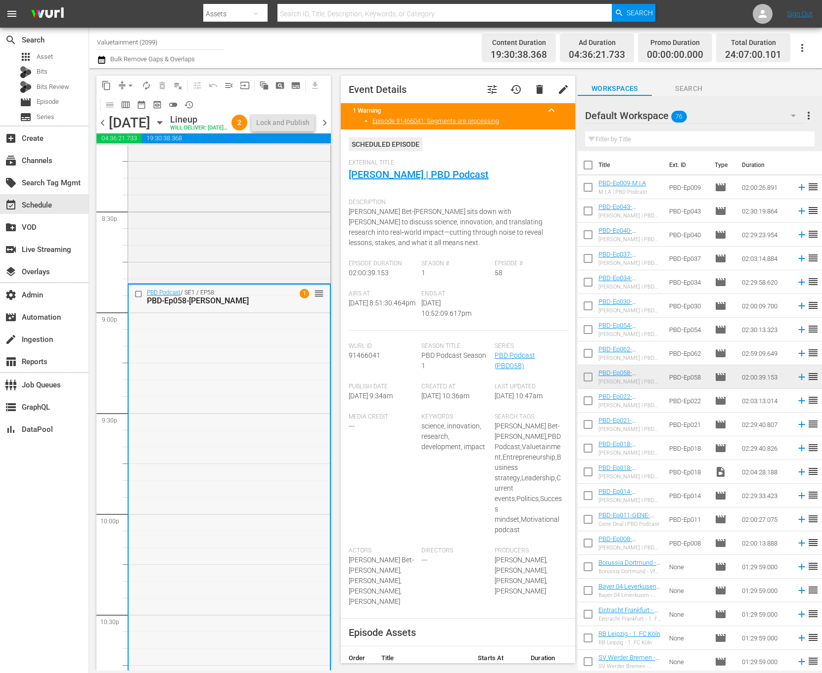
click at [230, 444] on div "PBD Podcast / SE1 / EP58: PBD-Ep058-[PERSON_NAME] 1 reorder" at bounding box center [229, 486] width 201 height 402
click at [534, 89] on span "delete" at bounding box center [540, 90] width 12 height 12
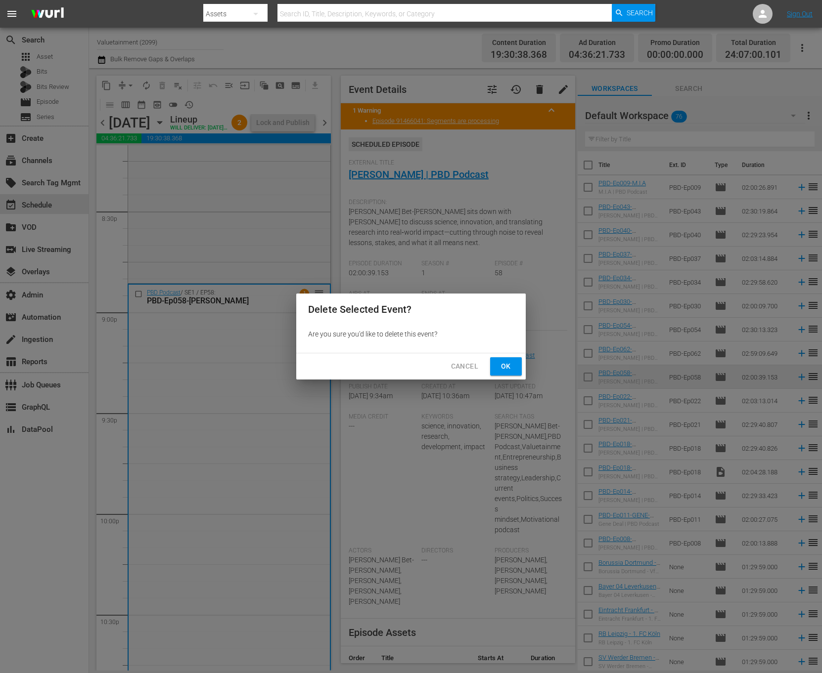
click at [506, 364] on span "Ok" at bounding box center [506, 366] width 16 height 12
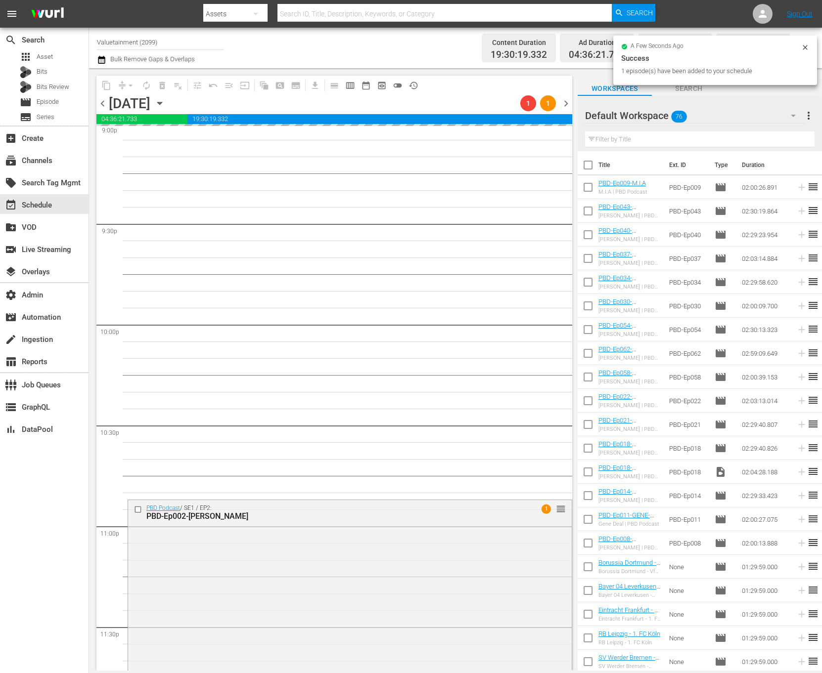
scroll to position [4371, 0]
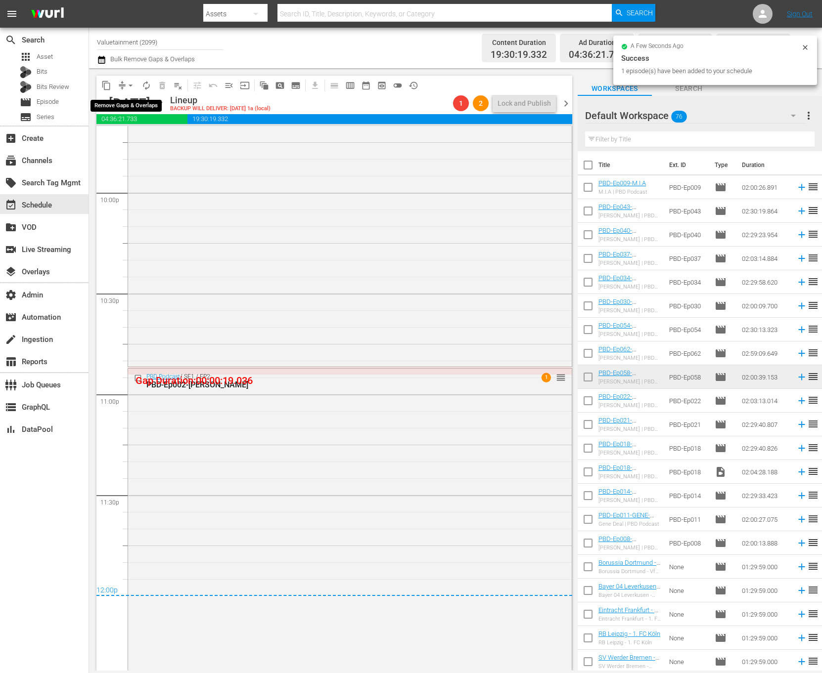
click at [127, 88] on span "arrow_drop_down" at bounding box center [131, 86] width 10 height 10
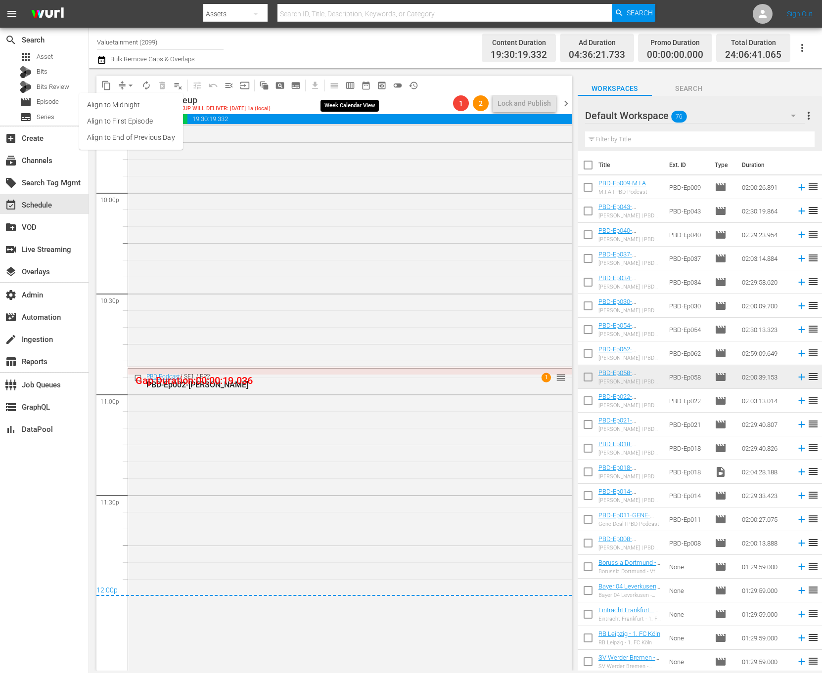
click at [355, 83] on span "calendar_view_week_outlined" at bounding box center [350, 86] width 10 height 10
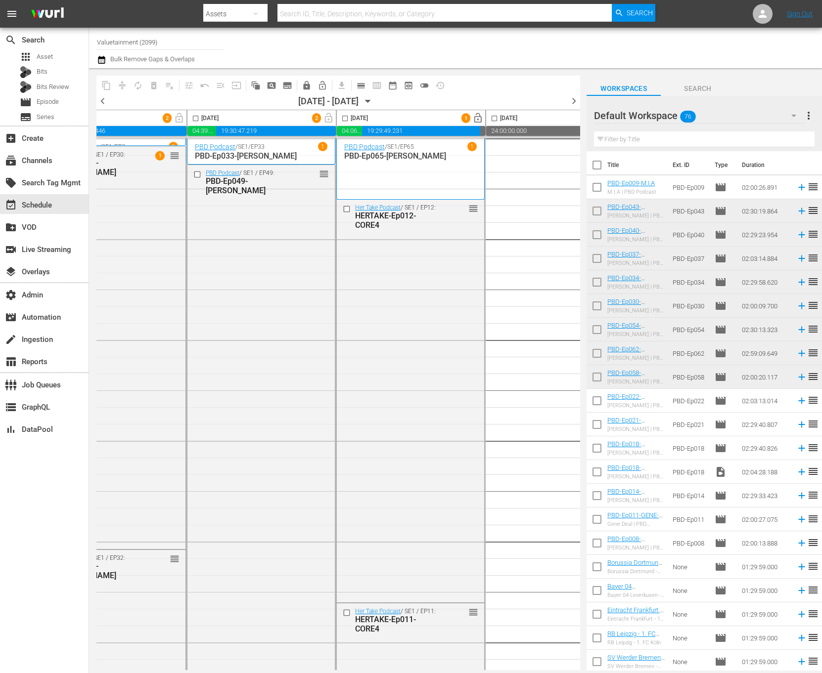
scroll to position [0, 590]
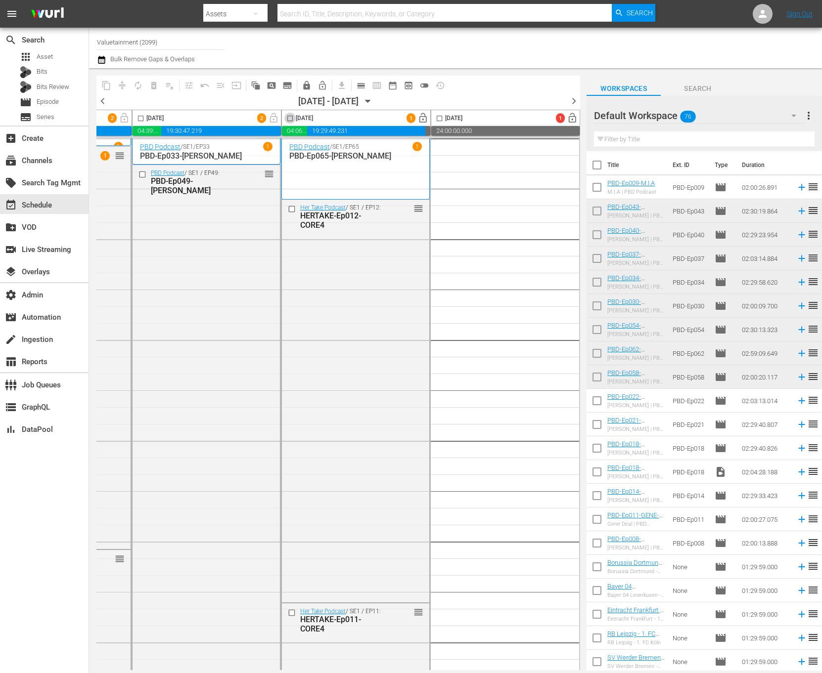
click at [284, 121] on input "checkbox" at bounding box center [289, 120] width 11 height 11
checkbox input "true"
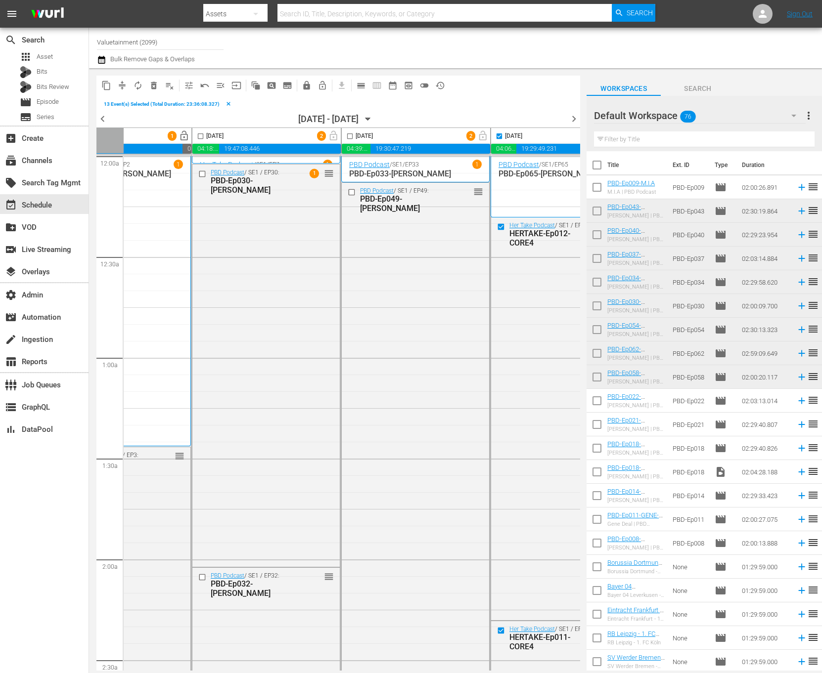
scroll to position [0, 0]
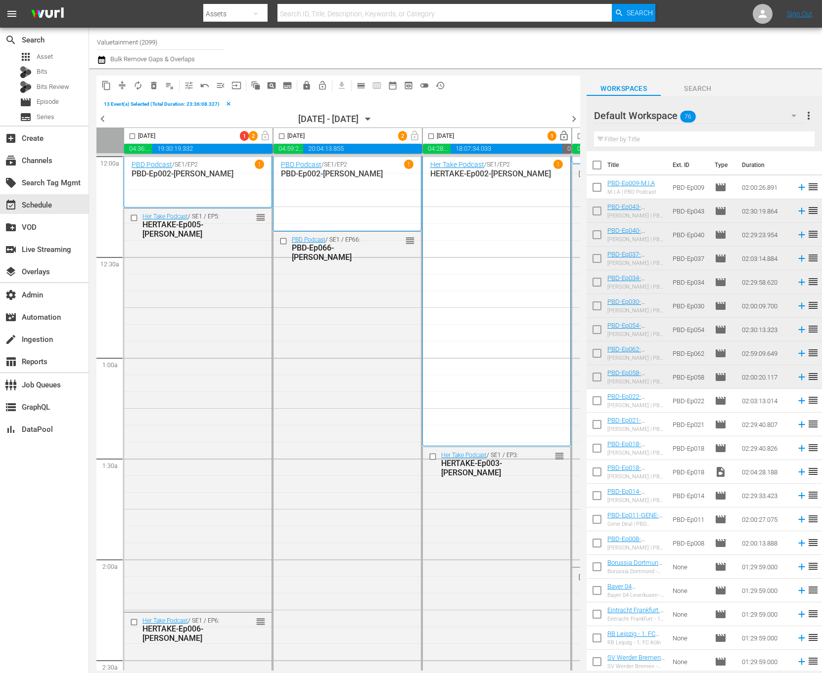
click at [128, 140] on input "checkbox" at bounding box center [132, 138] width 11 height 11
checkbox input "true"
click at [282, 134] on input "checkbox" at bounding box center [281, 138] width 11 height 11
checkbox input "true"
click at [428, 135] on input "checkbox" at bounding box center [430, 138] width 11 height 11
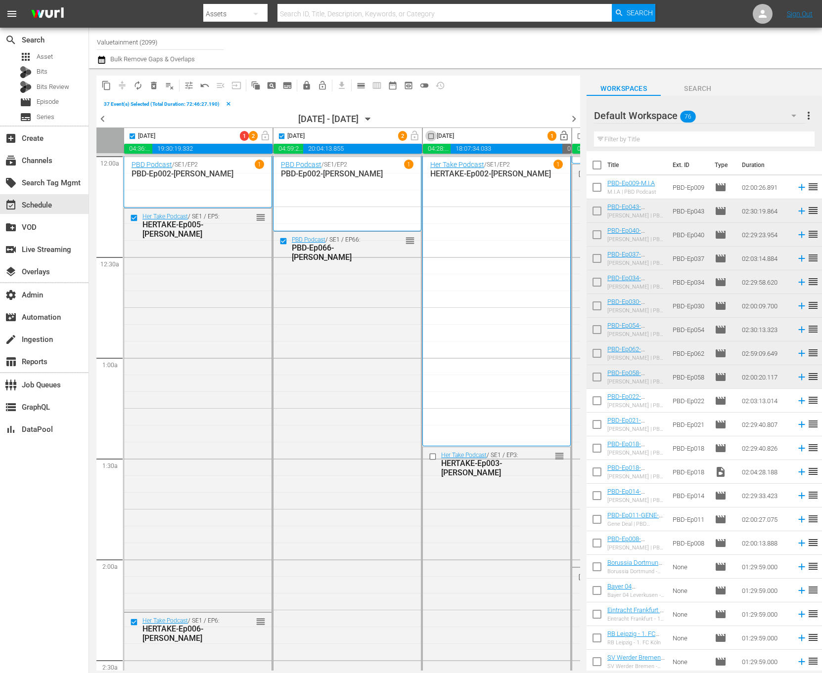
checkbox input "true"
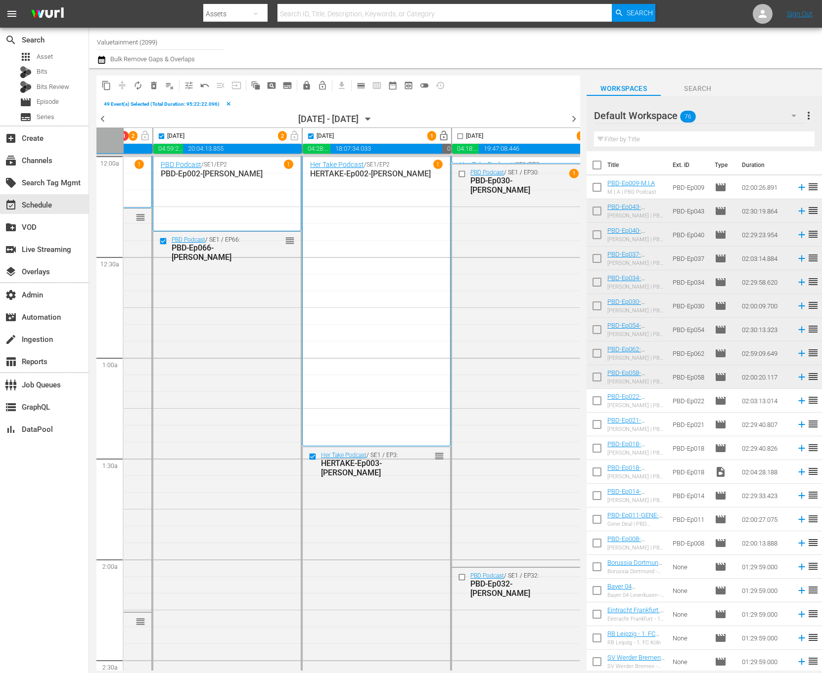
scroll to position [0, 237]
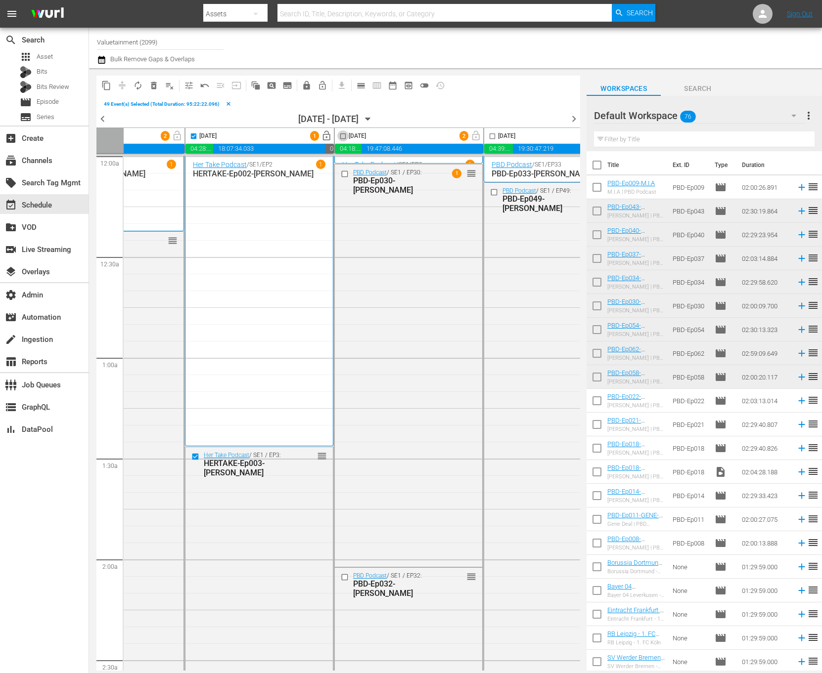
click at [341, 136] on input "checkbox" at bounding box center [342, 138] width 11 height 11
checkbox input "true"
click at [489, 136] on input "checkbox" at bounding box center [492, 138] width 11 height 11
checkbox input "true"
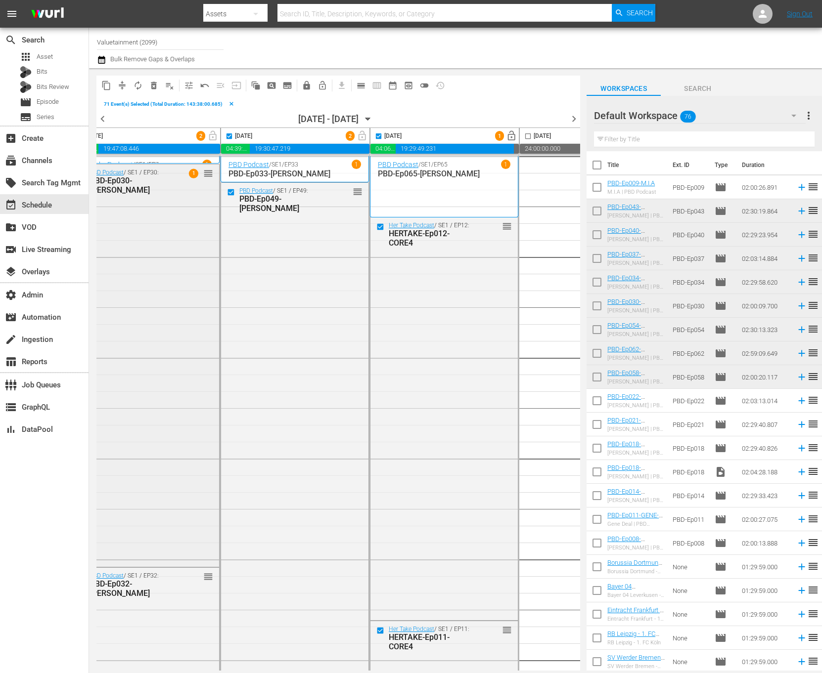
scroll to position [0, 523]
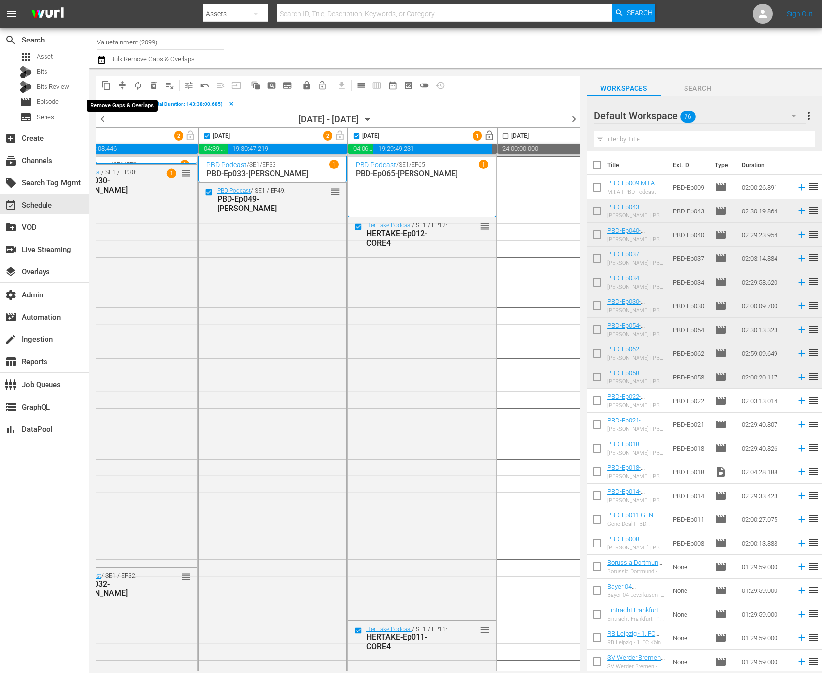
click at [125, 85] on span "compress" at bounding box center [122, 86] width 10 height 10
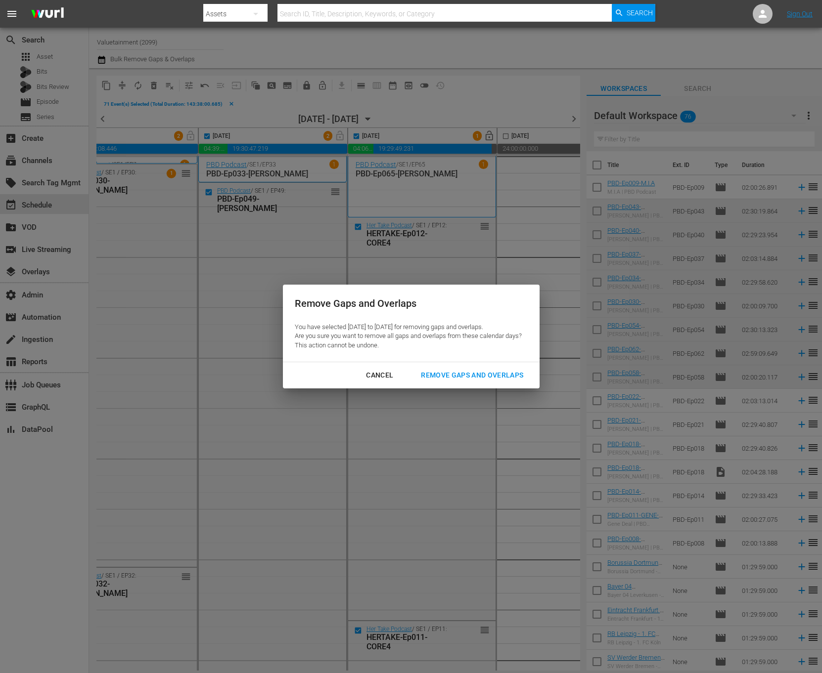
click at [458, 375] on div "Remove Gaps and Overlaps" at bounding box center [472, 375] width 118 height 12
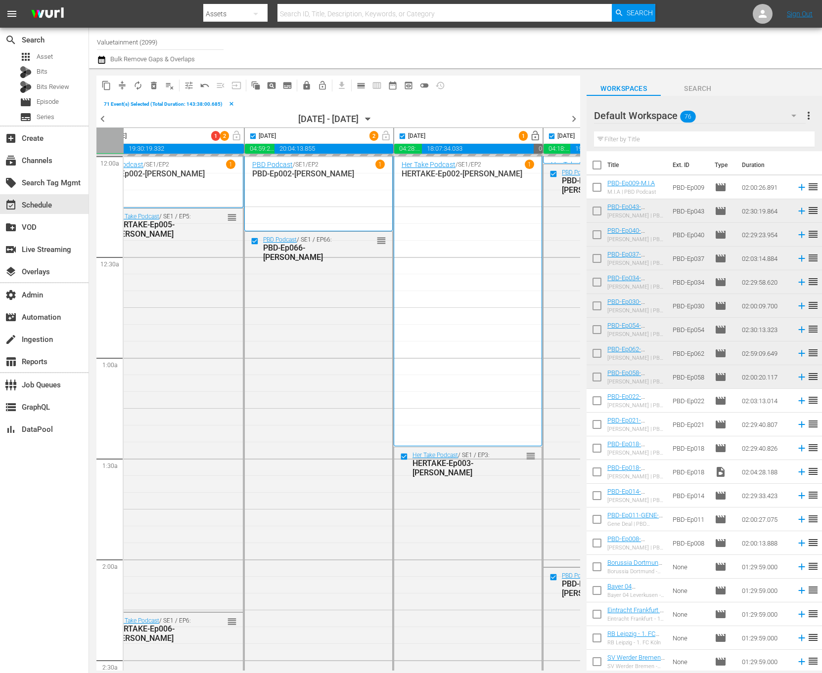
scroll to position [0, 0]
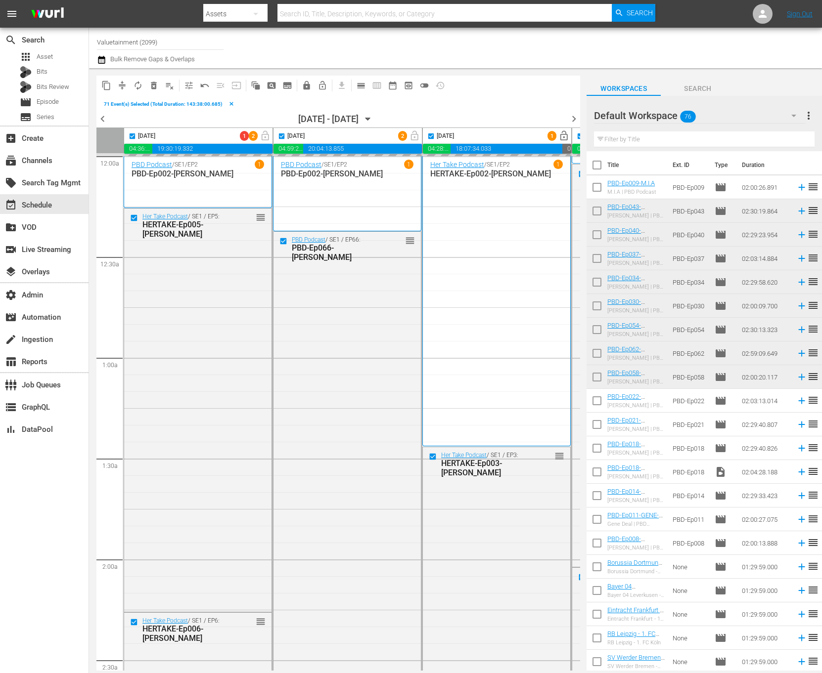
checkbox input "false"
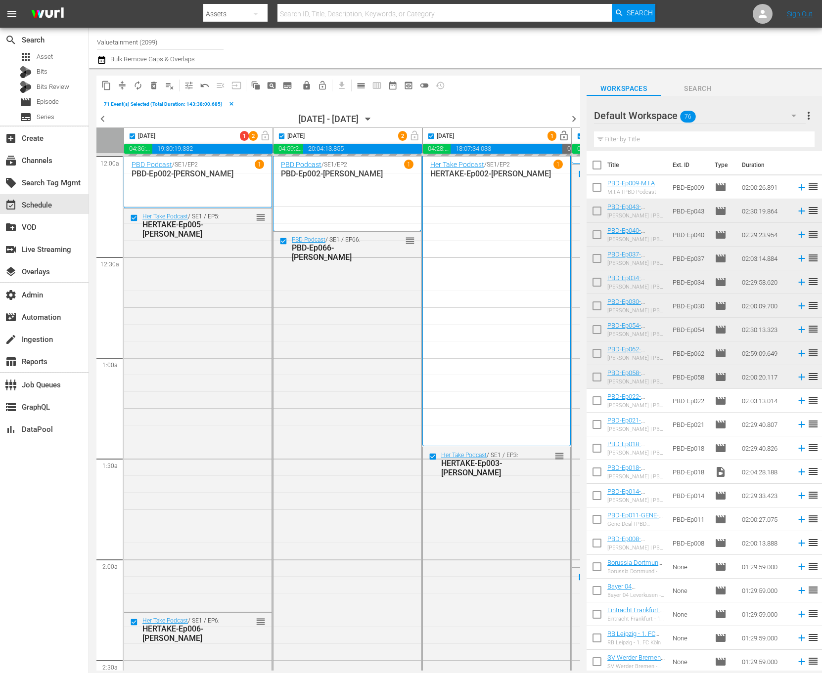
checkbox input "false"
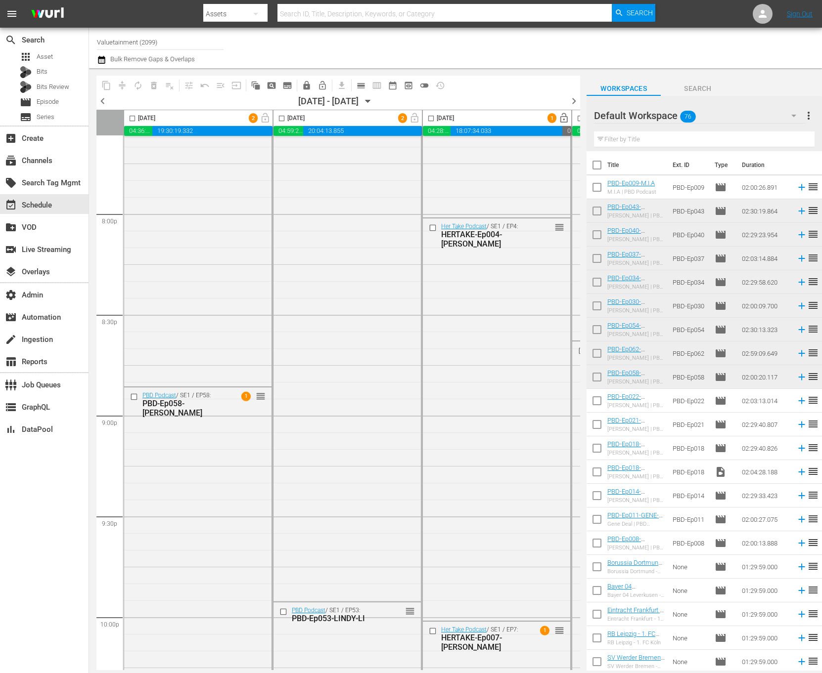
scroll to position [4313, 0]
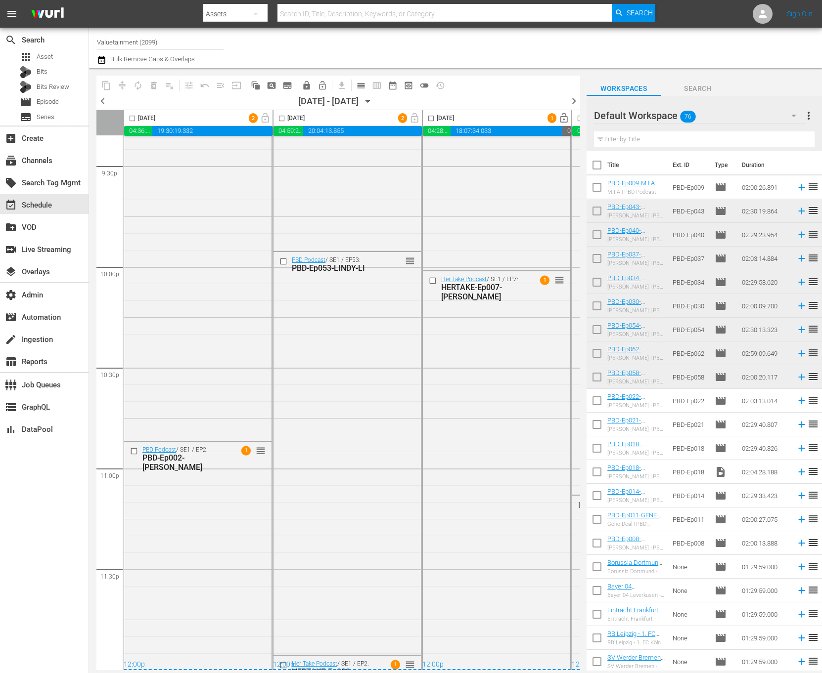
click at [359, 85] on span "calendar_view_day_outlined" at bounding box center [361, 86] width 10 height 10
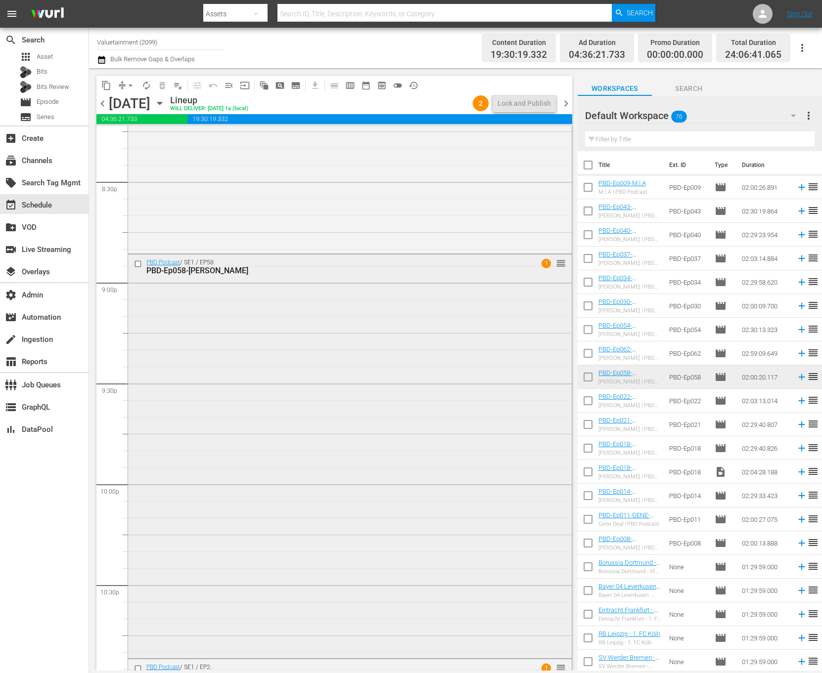
scroll to position [4070, 0]
click at [287, 418] on div "PBD Podcast / SE1 / EP58: PBD-Ep058-POORNIMA-RAMARAO 1 reorder" at bounding box center [350, 464] width 444 height 401
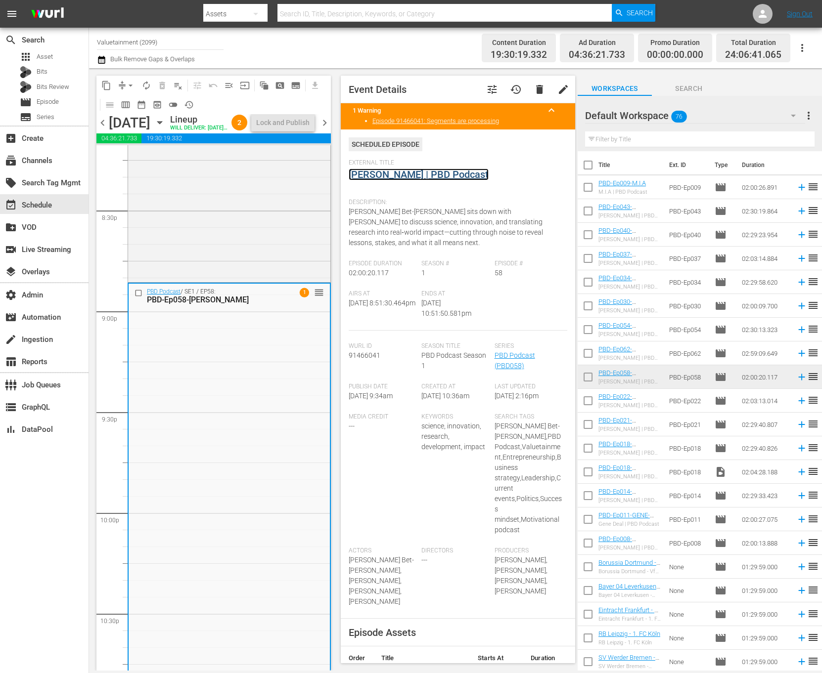
click at [433, 171] on link "[PERSON_NAME] | PBD Podcast" at bounding box center [419, 175] width 140 height 12
click at [165, 128] on icon "button" at bounding box center [159, 122] width 11 height 11
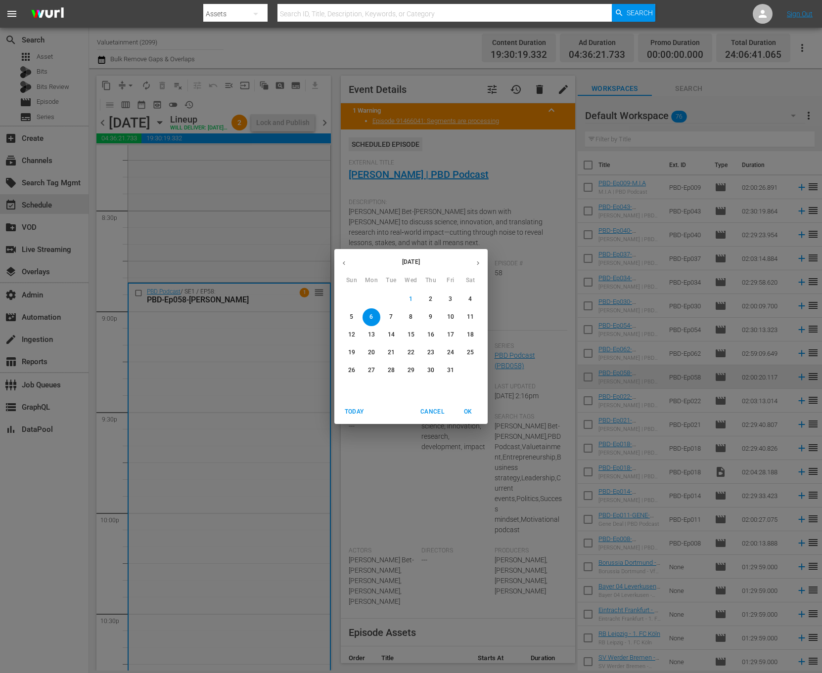
click at [470, 319] on p "11" at bounding box center [470, 317] width 7 height 8
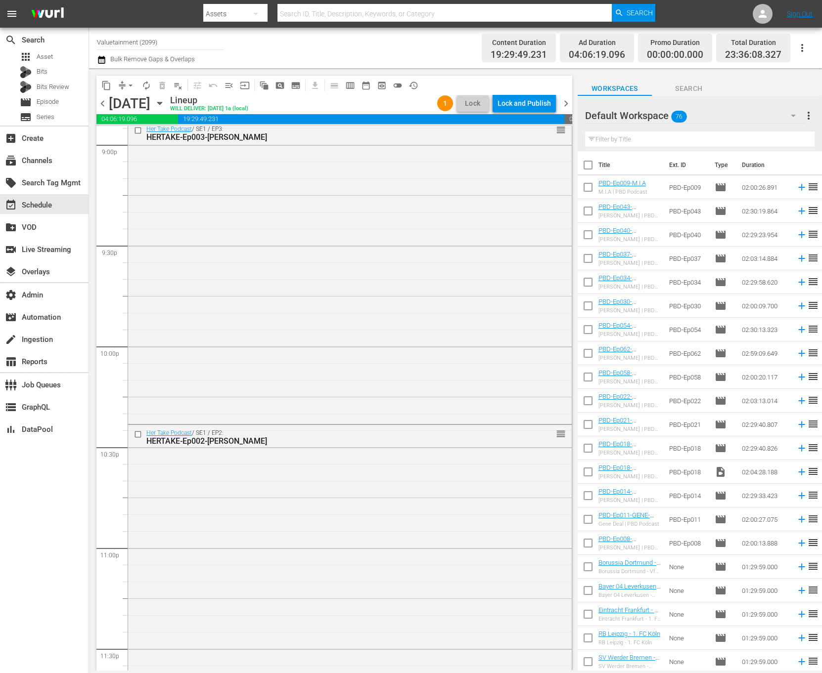
scroll to position [4296, 0]
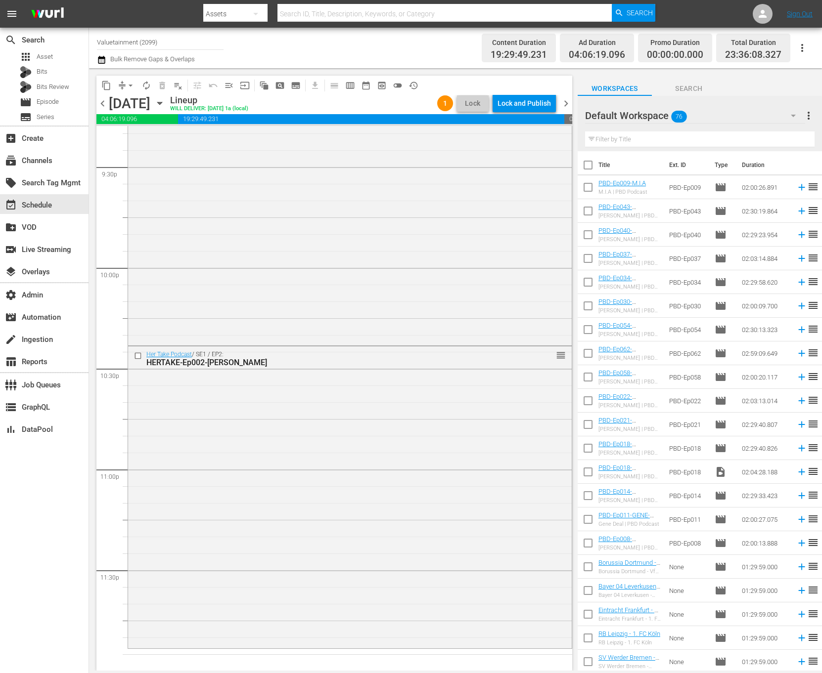
click at [165, 100] on icon "button" at bounding box center [159, 103] width 11 height 11
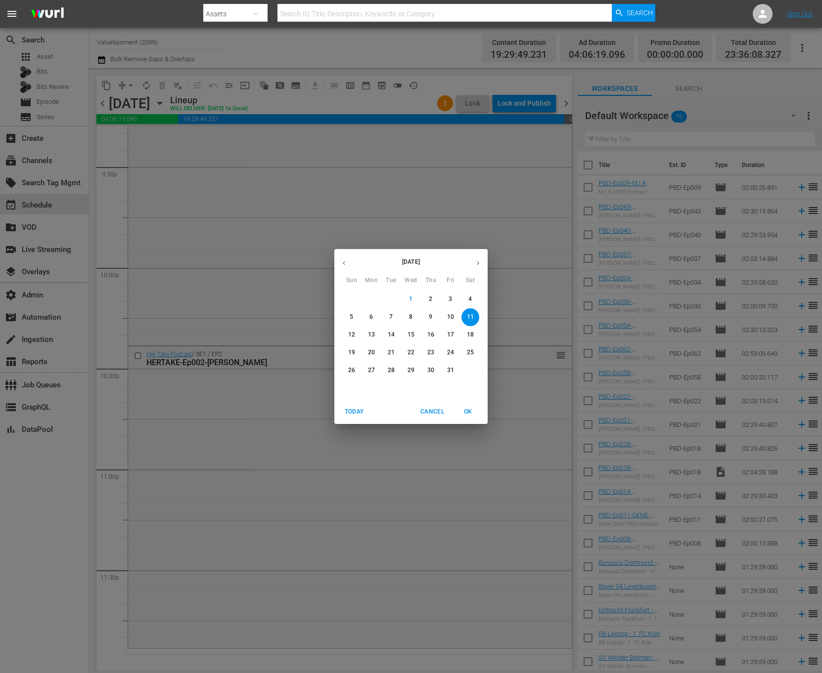
click at [247, 256] on div "October 2025 Sun Mon Tue Wed Thu Fri Sat 28 29 30 1 2 3 4 5 6 7 8 9 10 11 12 13…" at bounding box center [411, 336] width 822 height 673
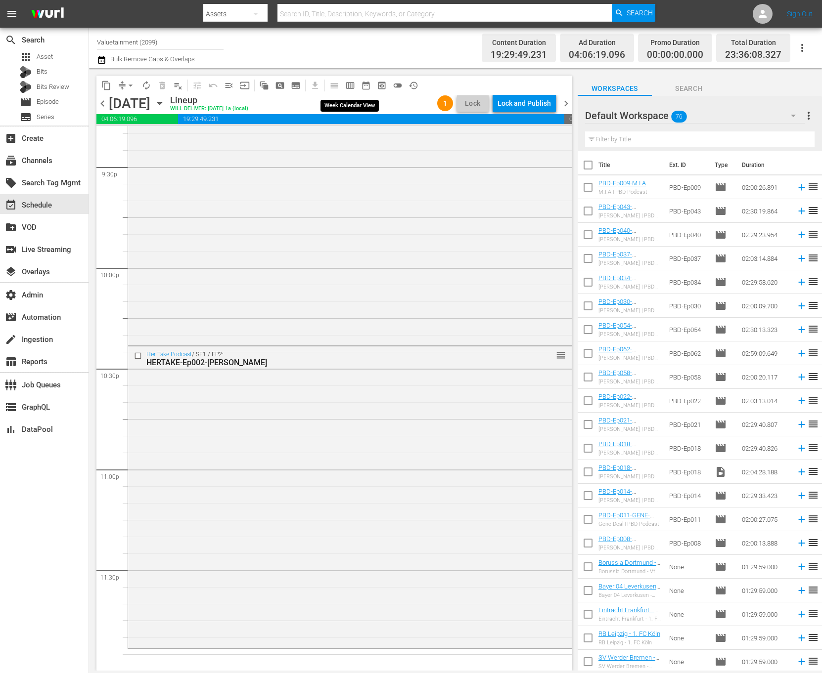
click at [347, 82] on span "calendar_view_week_outlined" at bounding box center [350, 86] width 10 height 10
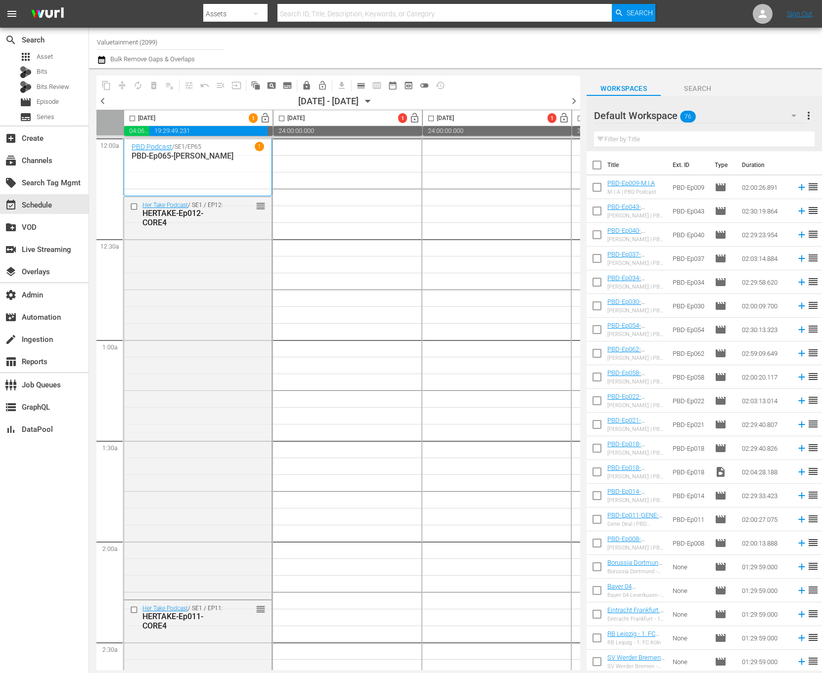
click at [101, 99] on span "chevron_left" at bounding box center [102, 101] width 12 height 12
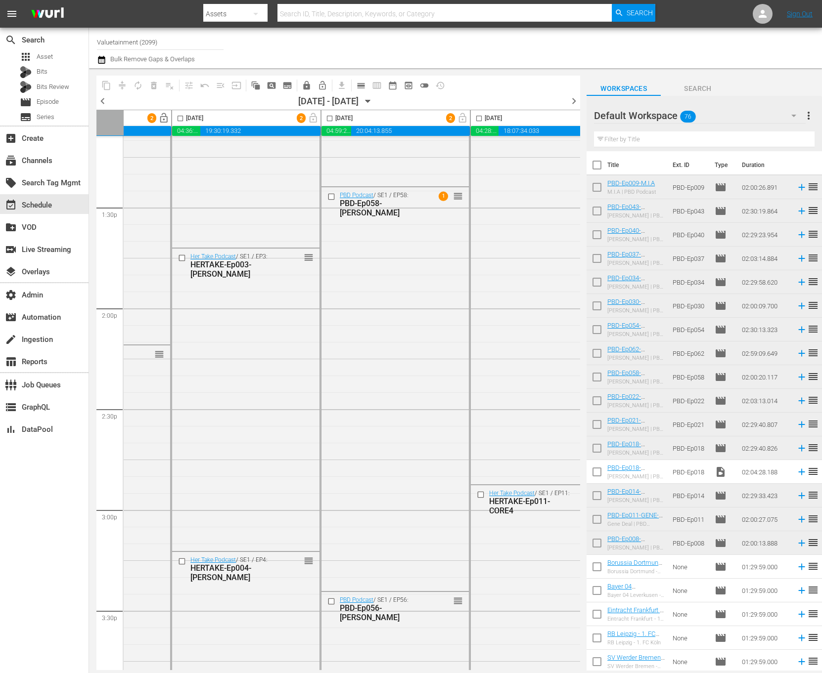
scroll to position [2653, 251]
click at [371, 348] on div "PBD Podcast / SE1 / EP58: PBD-Ep058-POORNIMA-RAMARAO 1 reorder" at bounding box center [394, 389] width 147 height 401
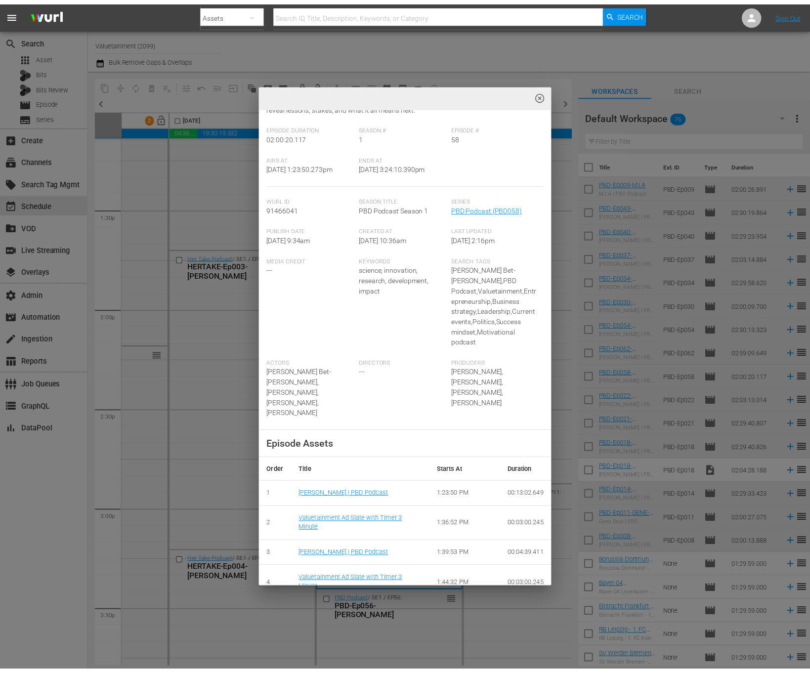
scroll to position [0, 0]
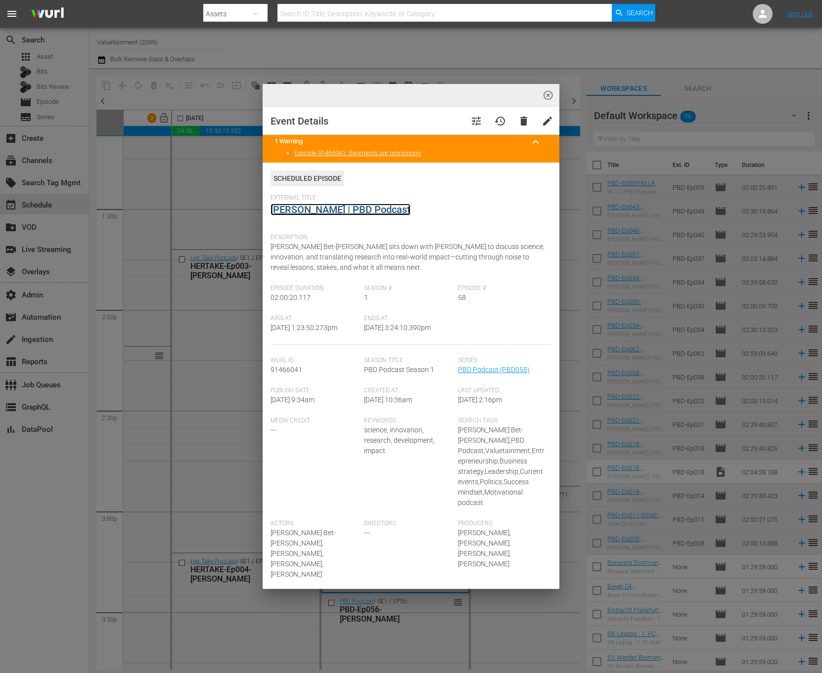
click at [393, 205] on link "[PERSON_NAME] | PBD Podcast" at bounding box center [340, 210] width 140 height 12
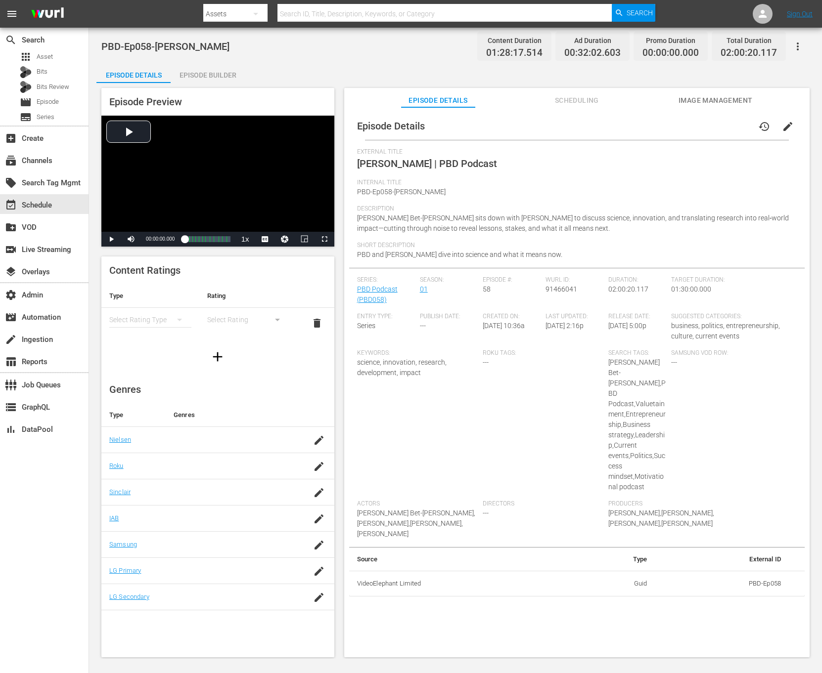
click at [230, 69] on div "Episode Builder" at bounding box center [208, 75] width 74 height 24
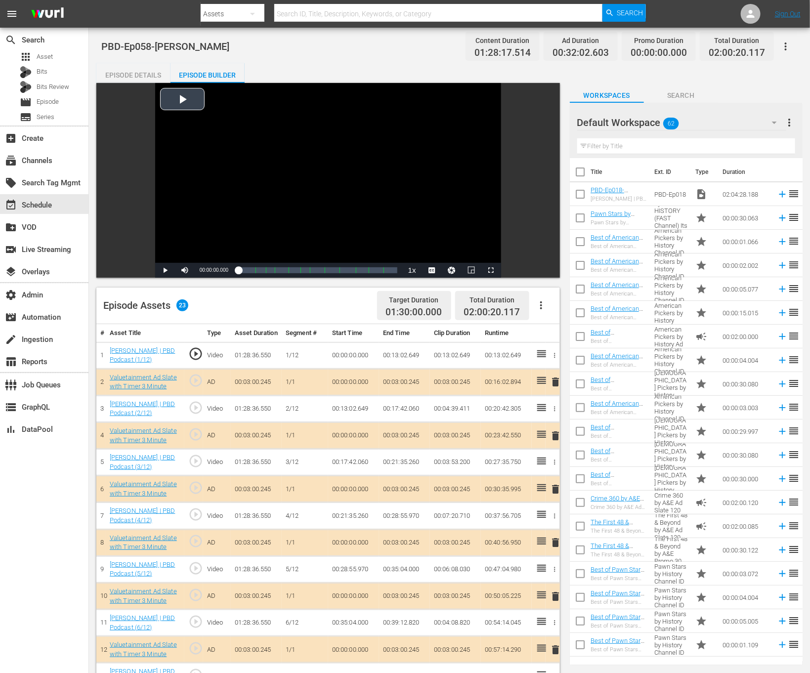
scroll to position [299, 0]
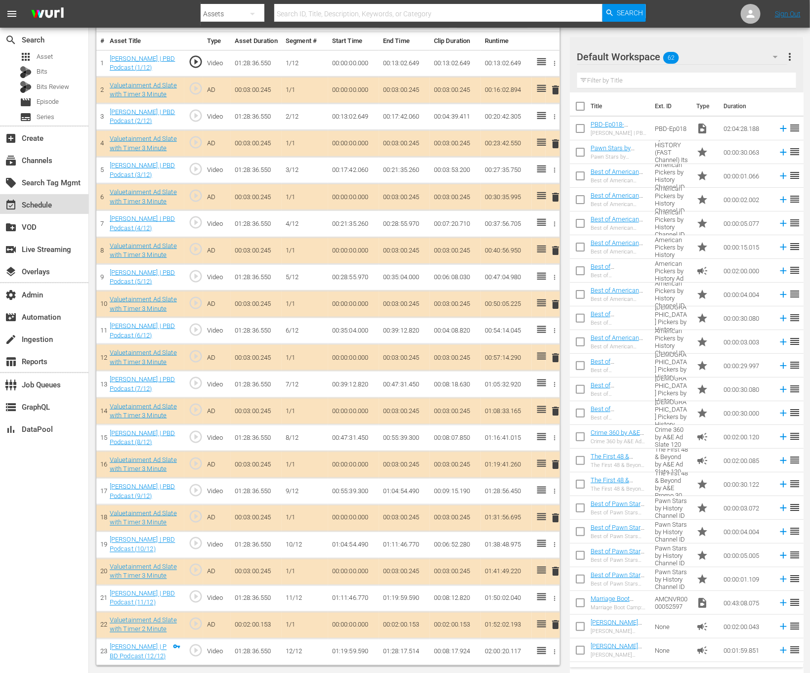
click at [56, 210] on div "event_available Schedule" at bounding box center [44, 204] width 89 height 20
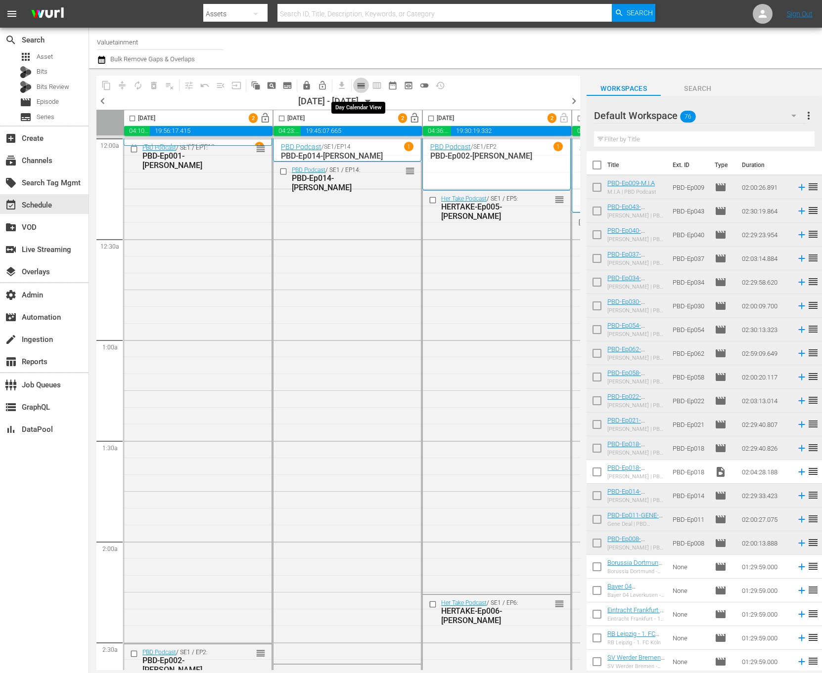
click at [366, 88] on button "calendar_view_day_outlined" at bounding box center [361, 86] width 16 height 16
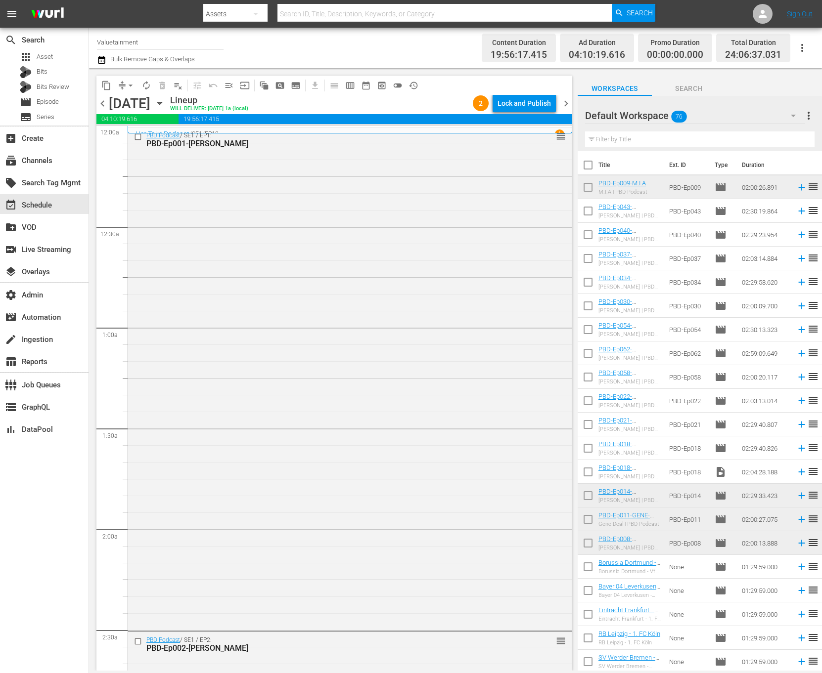
click at [564, 105] on span "chevron_right" at bounding box center [566, 103] width 12 height 12
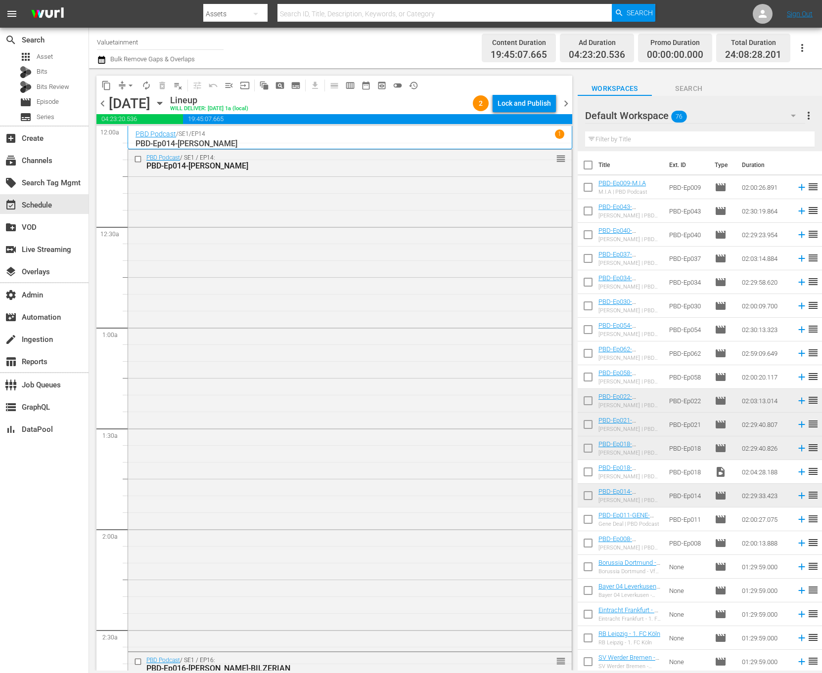
click at [564, 105] on span "chevron_right" at bounding box center [566, 103] width 12 height 12
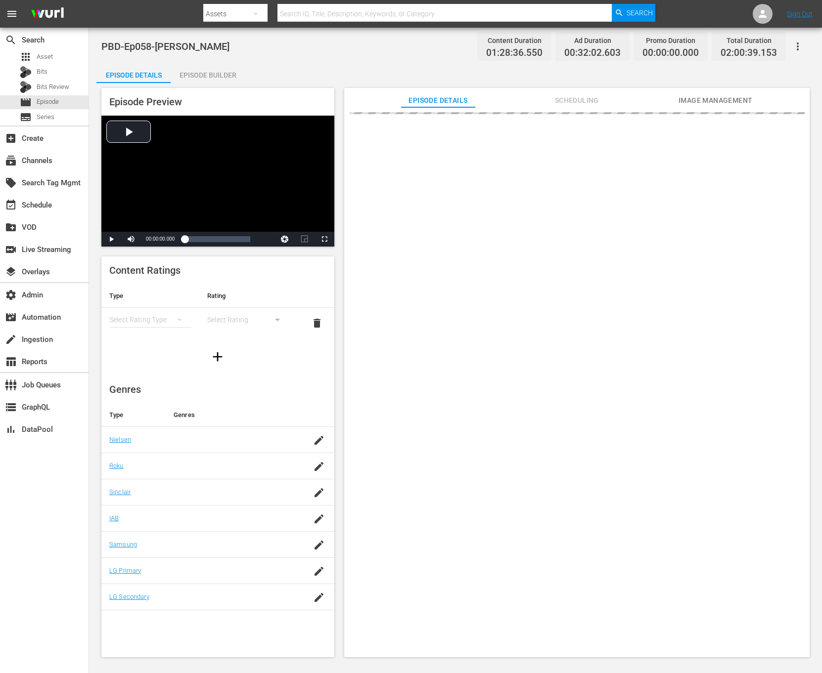
click at [800, 54] on button "button" at bounding box center [798, 47] width 24 height 24
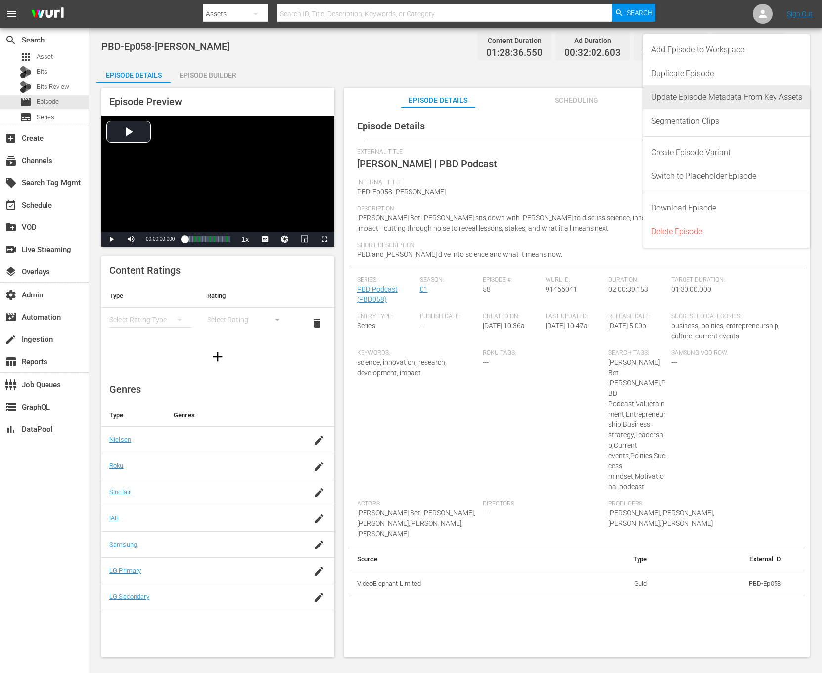
click at [744, 119] on div "Segmentation Clips" at bounding box center [726, 121] width 151 height 24
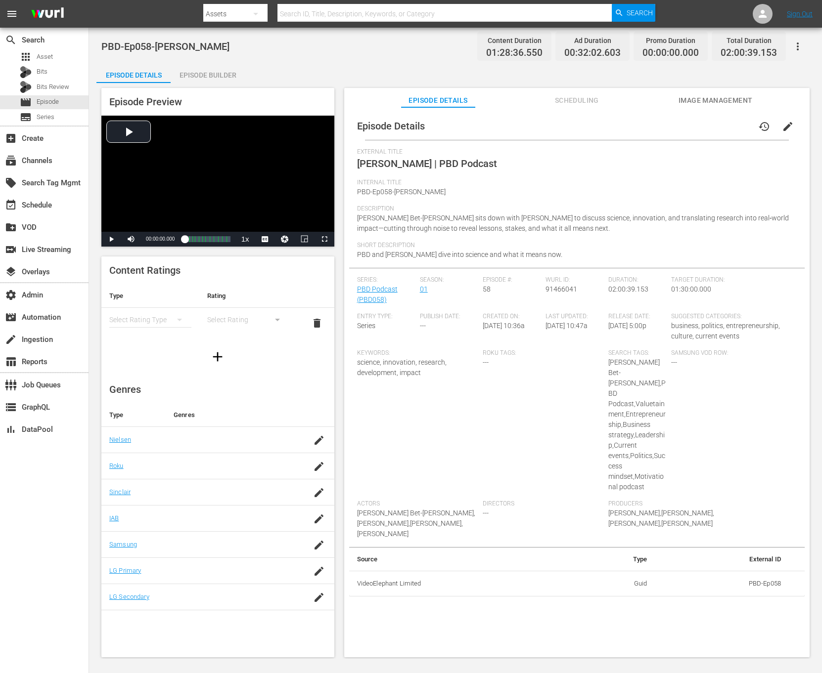
click at [195, 90] on div "Episode Preview Video Player is loading. Play Video Play Mute Current Time 00:0…" at bounding box center [217, 167] width 233 height 159
click at [195, 78] on div "Episode Builder" at bounding box center [208, 75] width 74 height 24
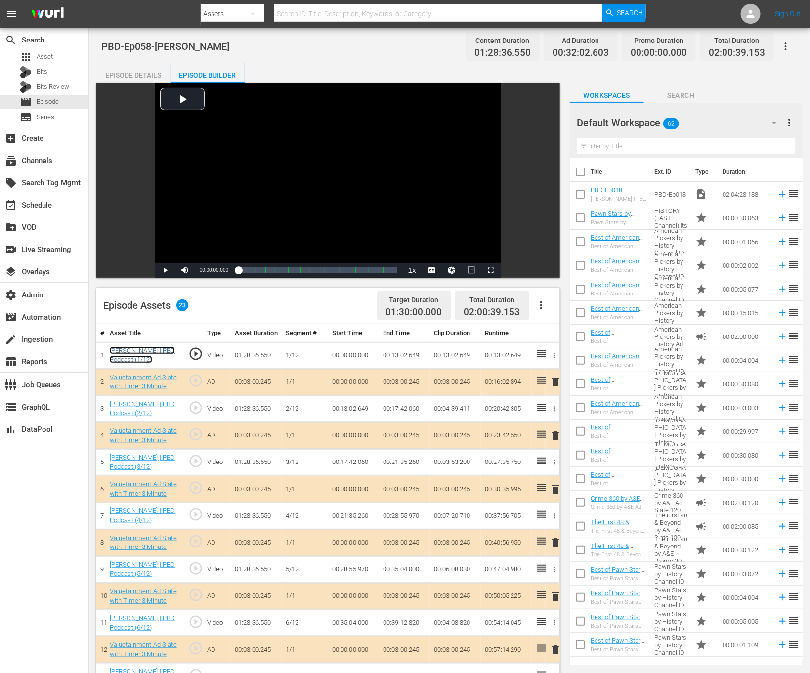
click at [144, 362] on link "[PERSON_NAME] | PBD Podcast (1/12)" at bounding box center [143, 355] width 66 height 17
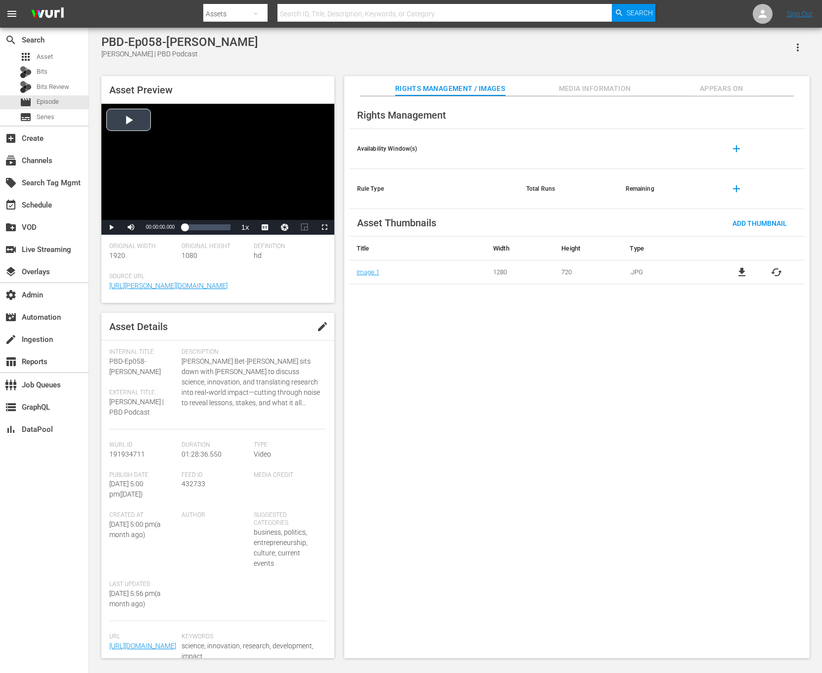
click at [282, 145] on div "Video Player" at bounding box center [217, 162] width 233 height 116
click at [231, 233] on div "Loaded : 0.34% 01:28:36.550 00:00:00.803" at bounding box center [206, 227] width 55 height 15
click at [156, 230] on div "Current Time 01:28:17.514" at bounding box center [160, 227] width 39 height 15
click at [156, 230] on span "01:28:17.514" at bounding box center [160, 226] width 29 height 5
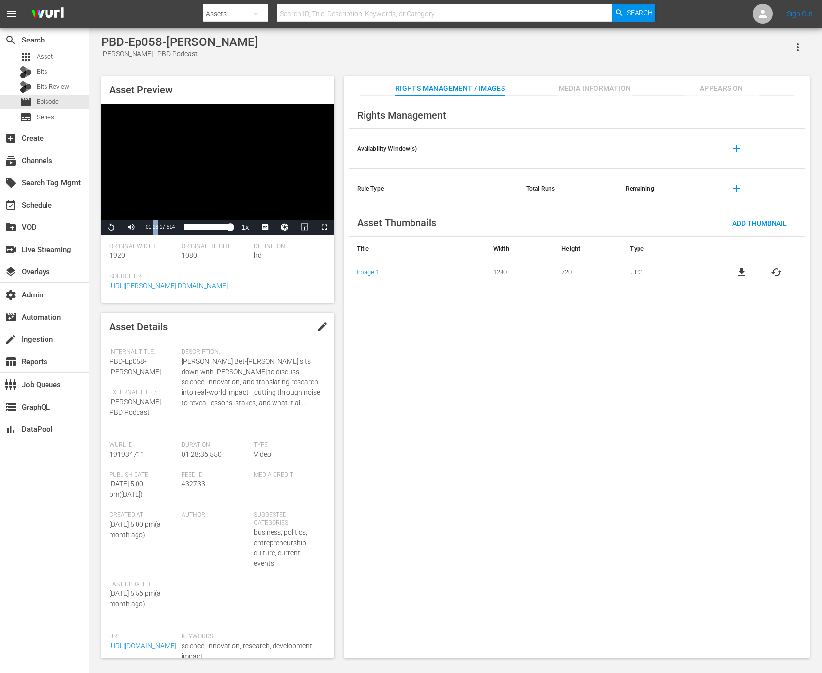
click at [156, 230] on span "01:28:17.514" at bounding box center [160, 226] width 29 height 5
click at [290, 230] on button "Video Player" at bounding box center [285, 227] width 20 height 15
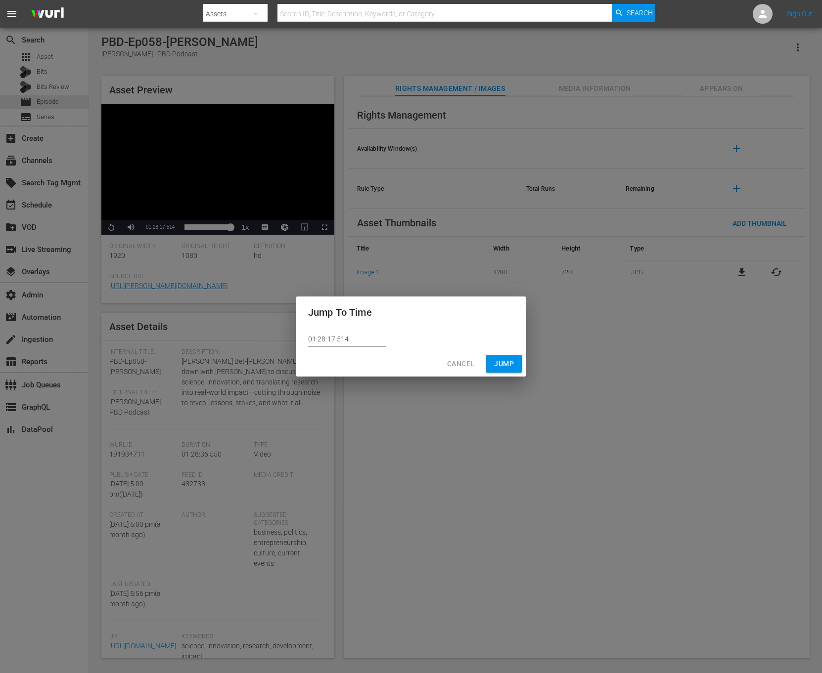
click at [327, 338] on input "01:28:17.514" at bounding box center [347, 339] width 78 height 15
type input "01:28:07.514"
click at [507, 357] on button "Jump" at bounding box center [504, 364] width 36 height 18
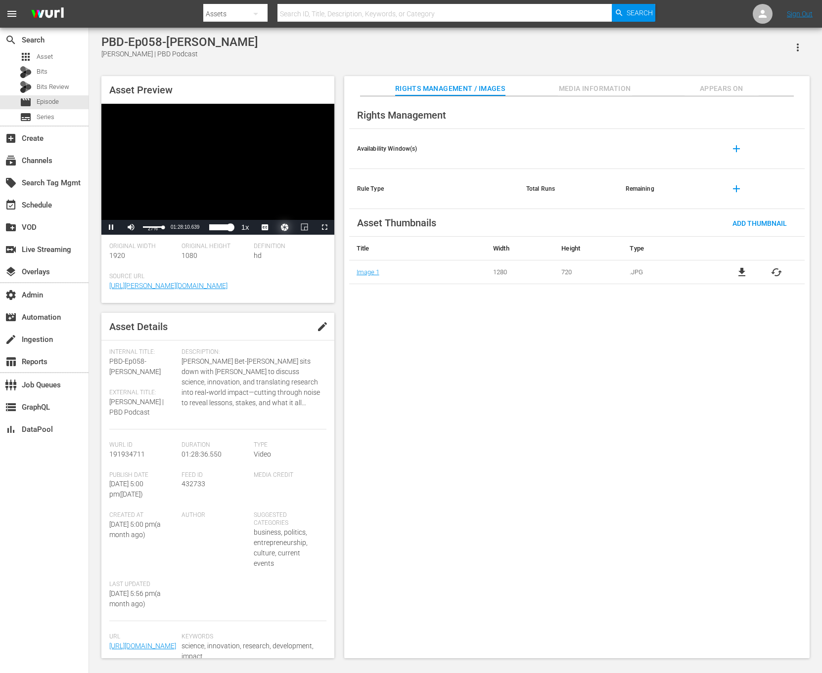
click at [149, 228] on div "Volume Level" at bounding box center [153, 226] width 20 height 1
click at [737, 90] on span "Appears On" at bounding box center [721, 89] width 74 height 12
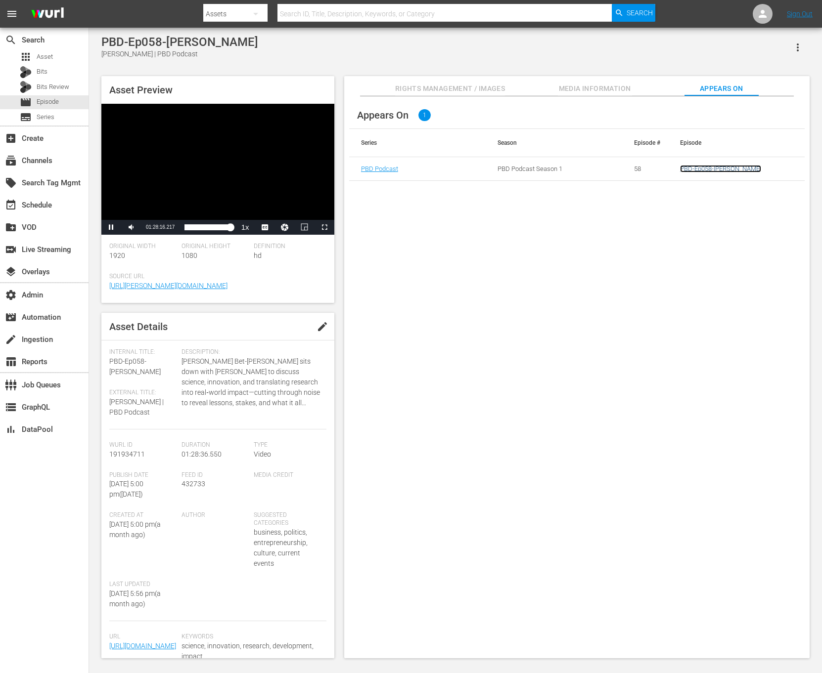
click at [734, 171] on link "PBD-Ep058-[PERSON_NAME]" at bounding box center [720, 168] width 81 height 7
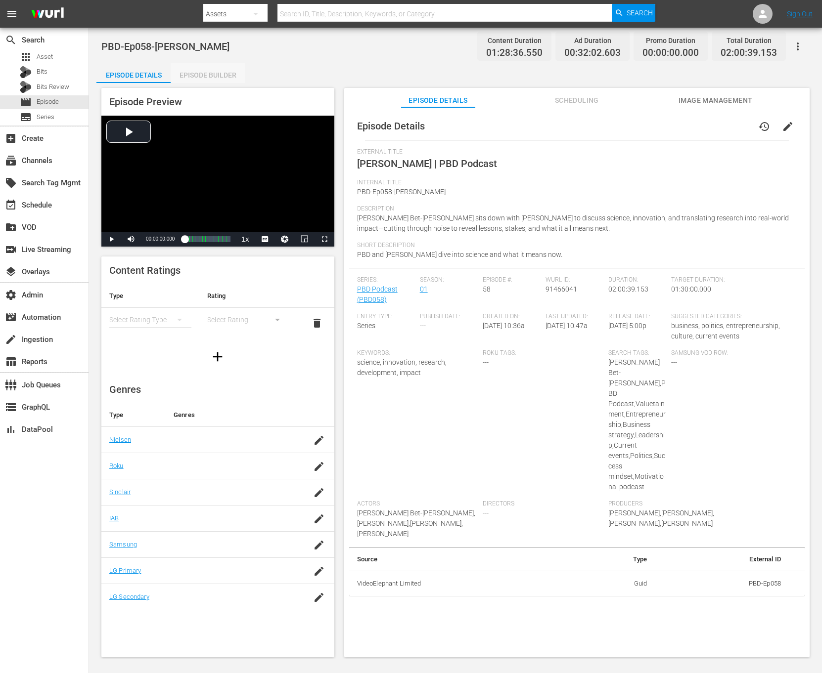
click at [220, 78] on div "Episode Builder" at bounding box center [208, 75] width 74 height 24
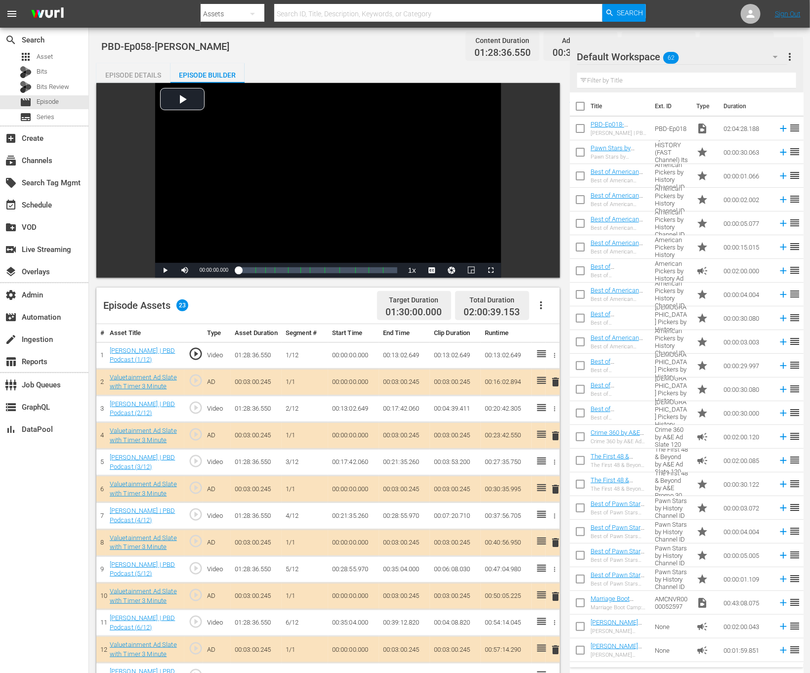
scroll to position [299, 0]
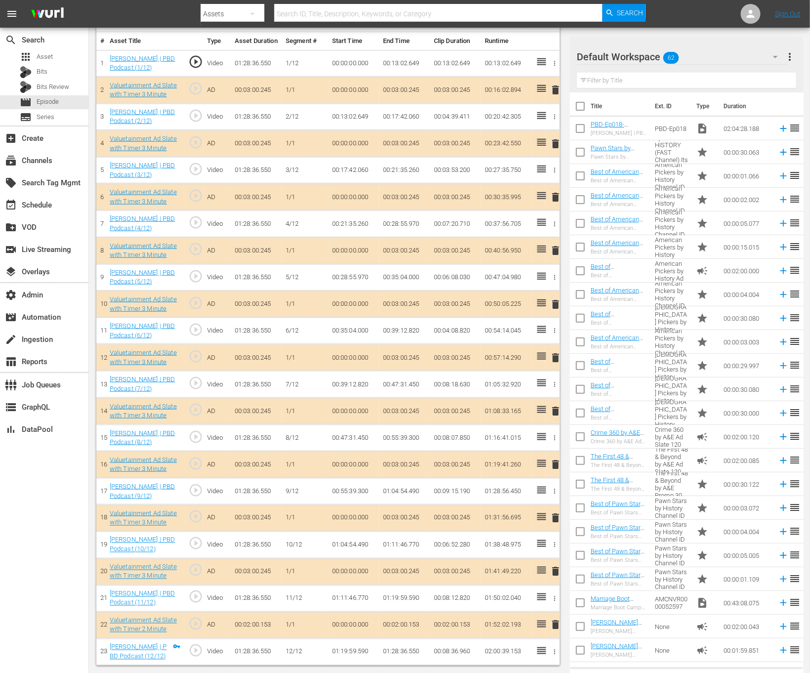
click at [352, 652] on td "01:19:59.590" at bounding box center [353, 652] width 51 height 27
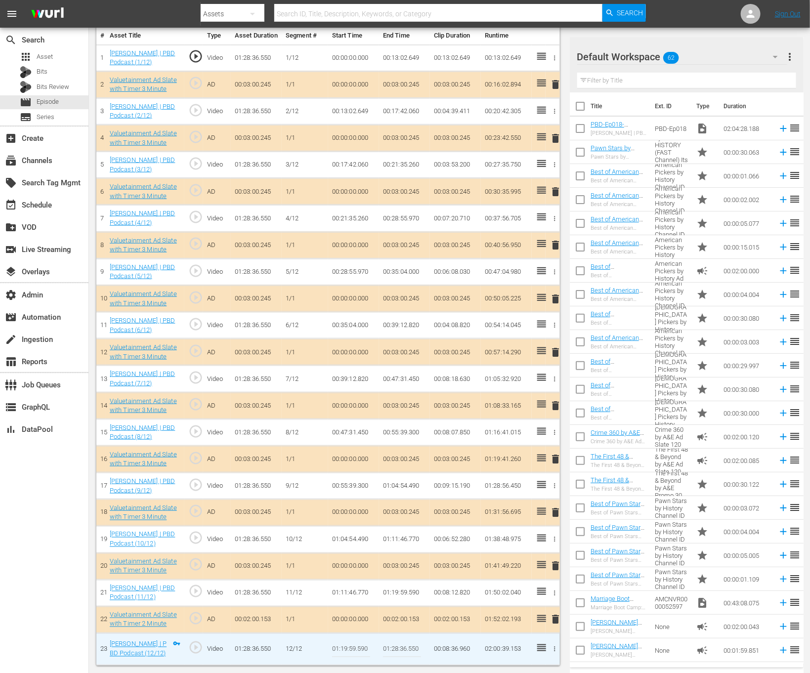
click at [397, 655] on input "01:28:36.550" at bounding box center [402, 650] width 38 height 24
paste input "17.514"
type input "01:28:17.514"
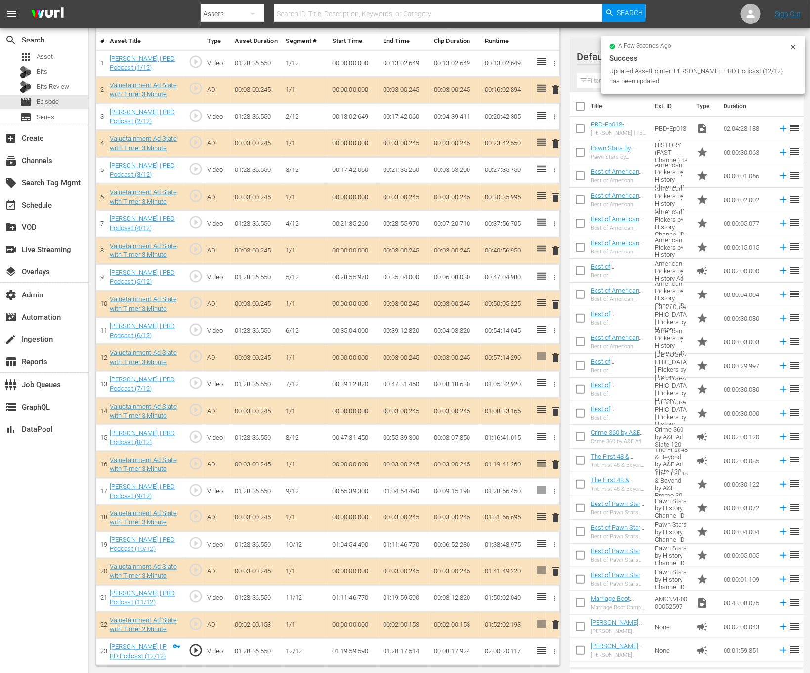
click at [798, 46] on icon at bounding box center [794, 48] width 8 height 8
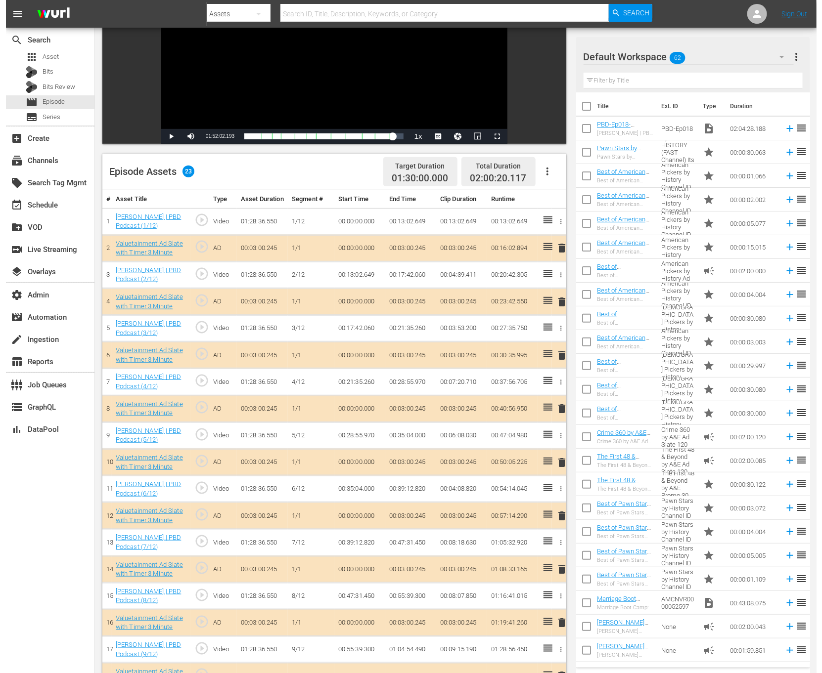
scroll to position [0, 0]
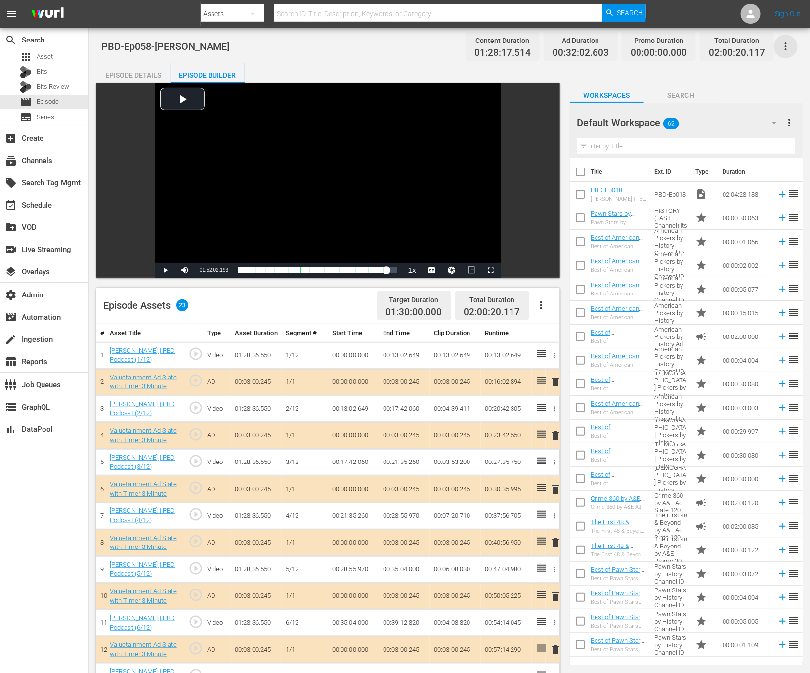
click at [786, 46] on icon "button" at bounding box center [786, 47] width 2 height 8
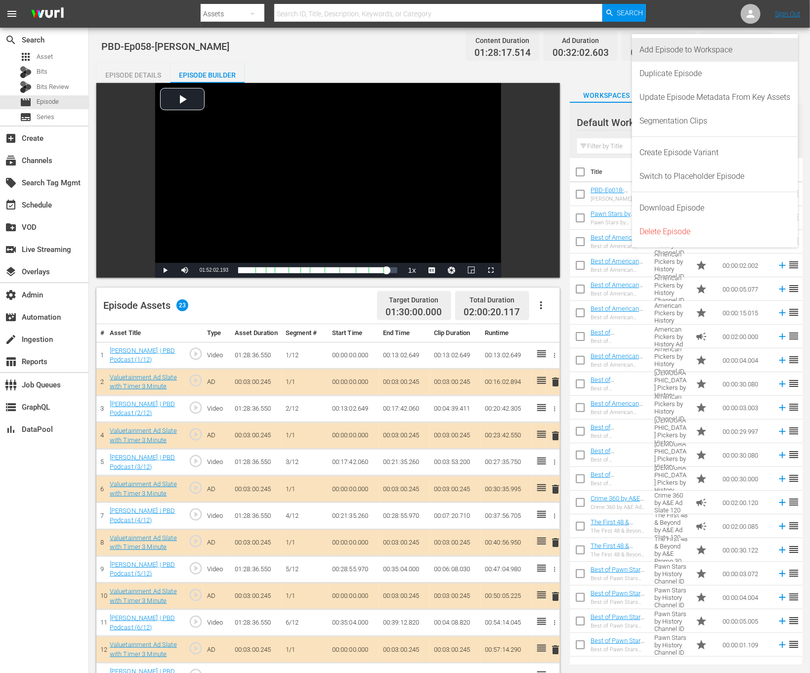
click at [768, 46] on div "Add Episode to Workspace" at bounding box center [715, 50] width 151 height 24
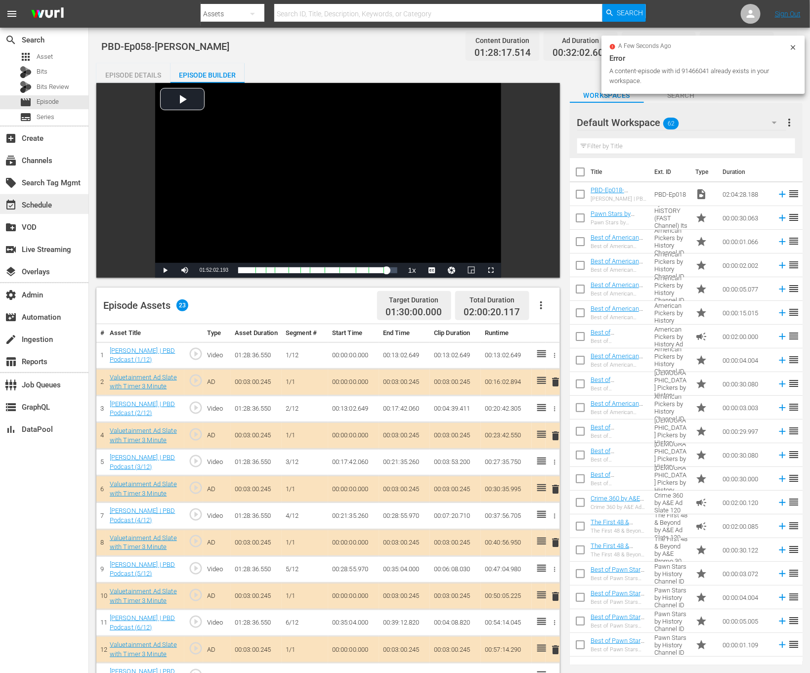
click at [58, 204] on div "event_available Schedule" at bounding box center [44, 204] width 89 height 20
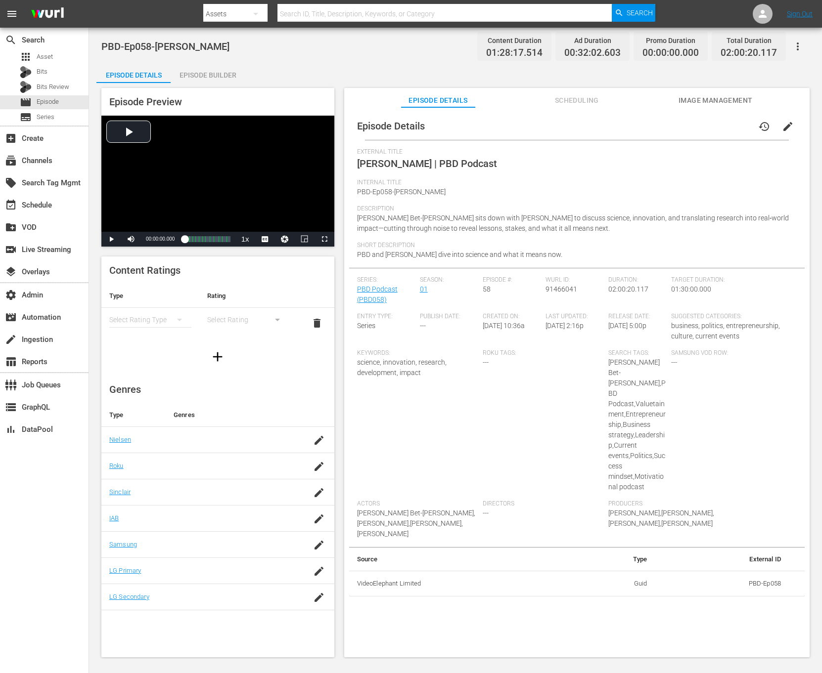
click at [792, 50] on icon "button" at bounding box center [798, 47] width 12 height 12
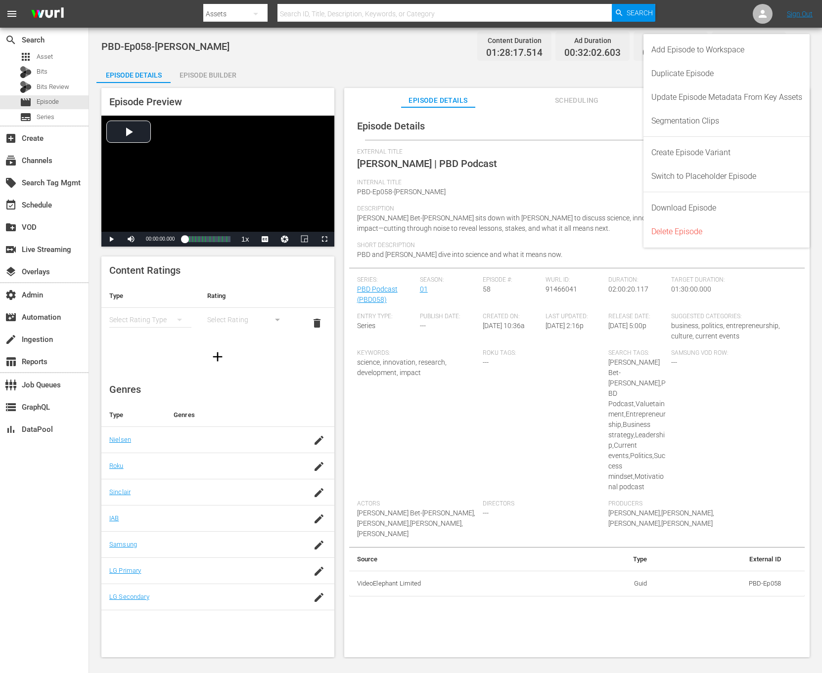
click at [734, 125] on div "Segmentation Clips" at bounding box center [726, 121] width 151 height 24
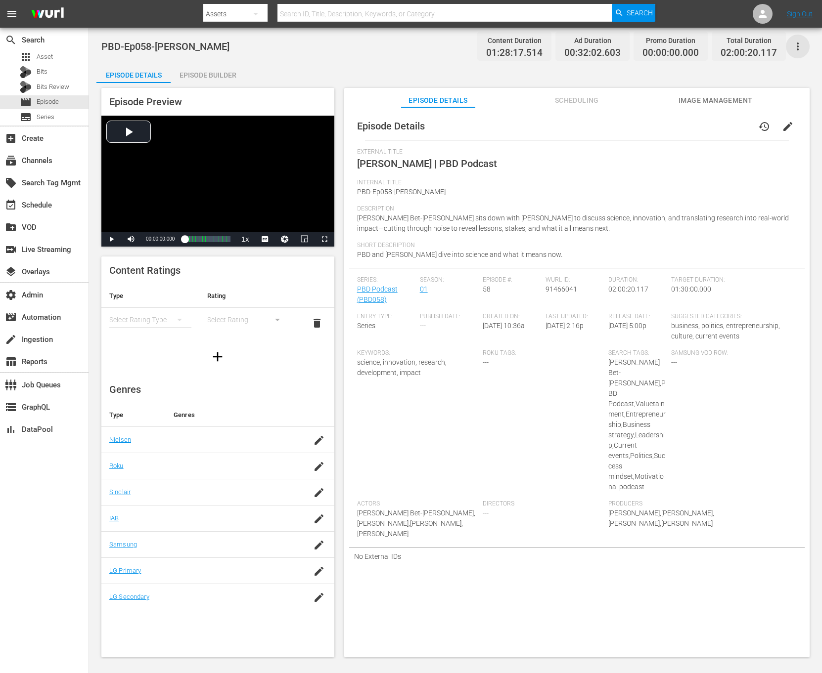
click at [802, 44] on icon "button" at bounding box center [798, 47] width 12 height 12
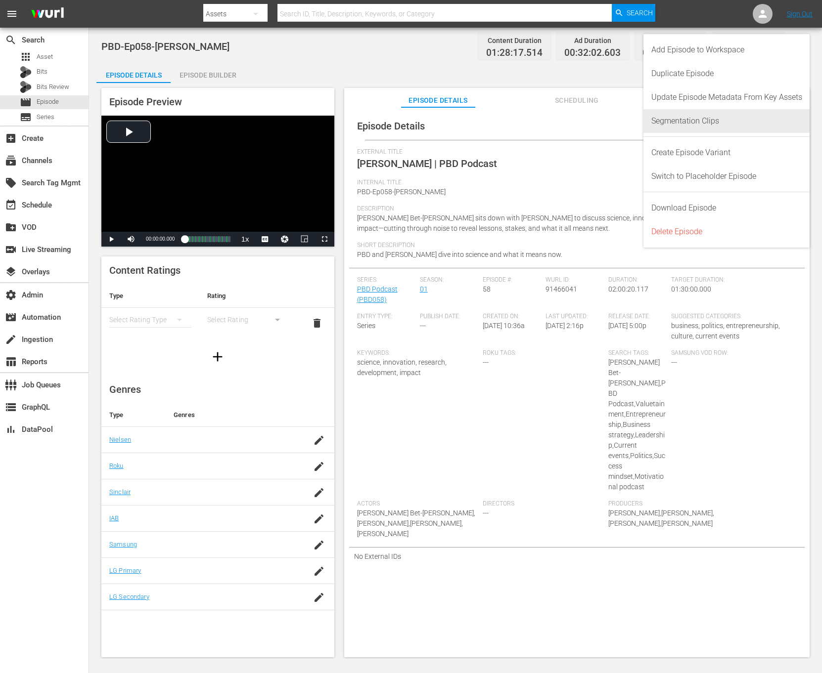
click at [762, 120] on div "Segmentation Clips" at bounding box center [726, 121] width 151 height 24
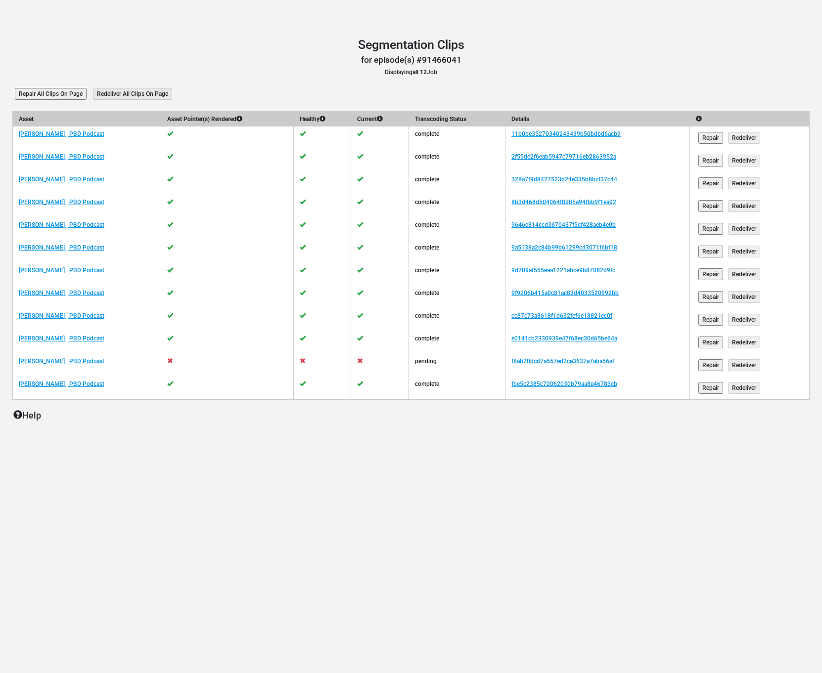
click at [650, 355] on td "f8ab20dcd7a557ed2ce3637a7aba56af" at bounding box center [597, 365] width 184 height 23
copy tr "f8ab20dcd7a557ed2ce3637a7aba56af"
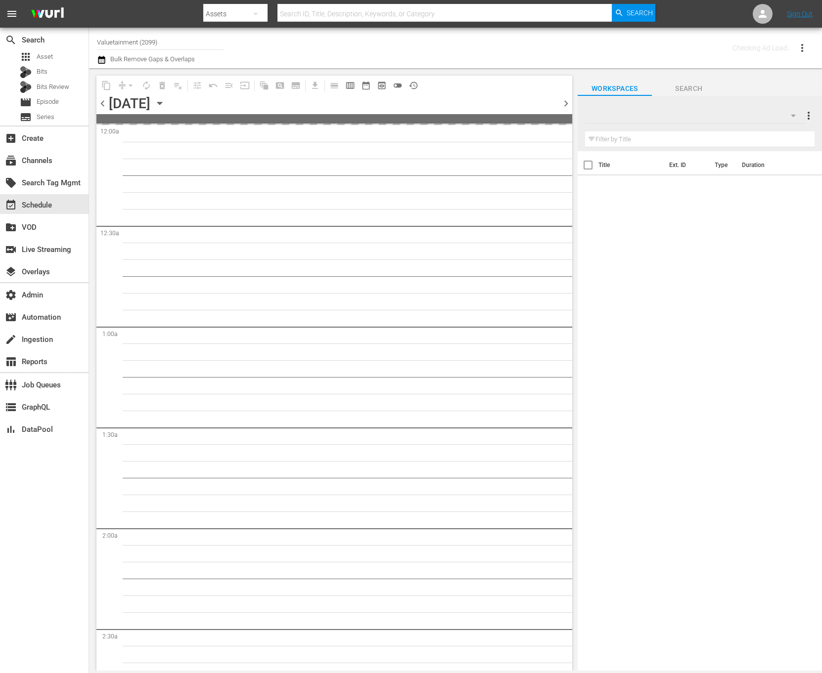
type input "Valuetainment (2099)"
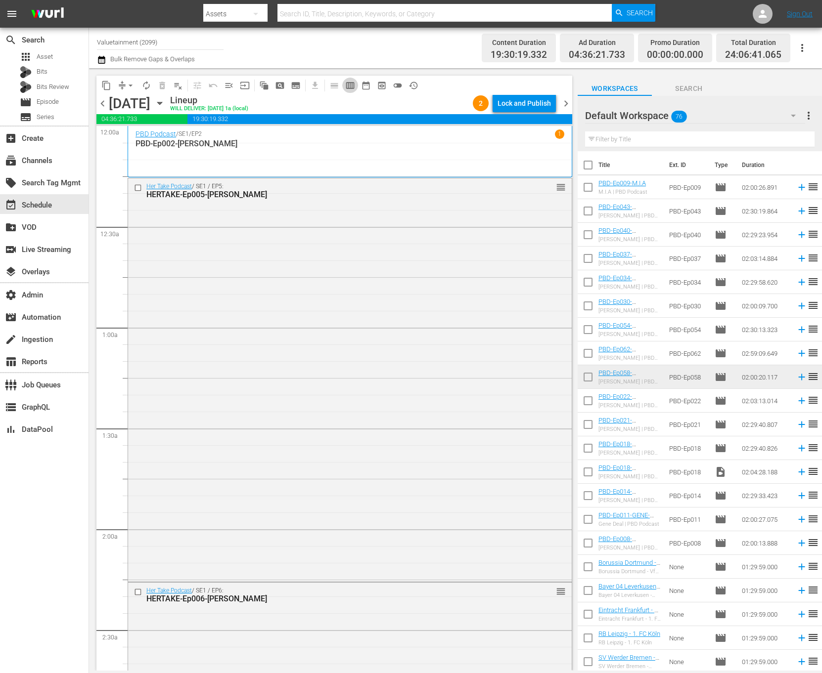
click at [350, 80] on button "calendar_view_week_outlined" at bounding box center [350, 86] width 16 height 16
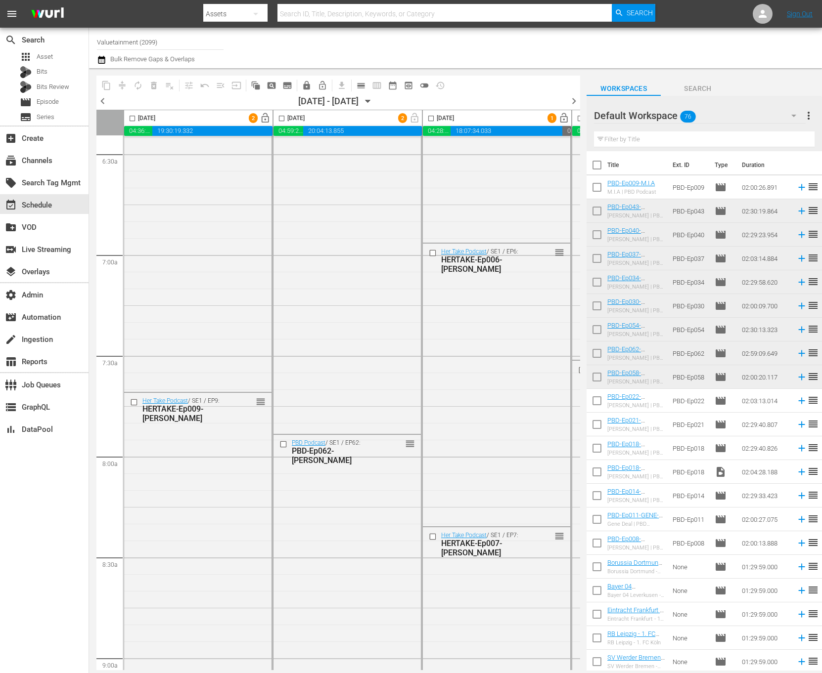
scroll to position [1442, 0]
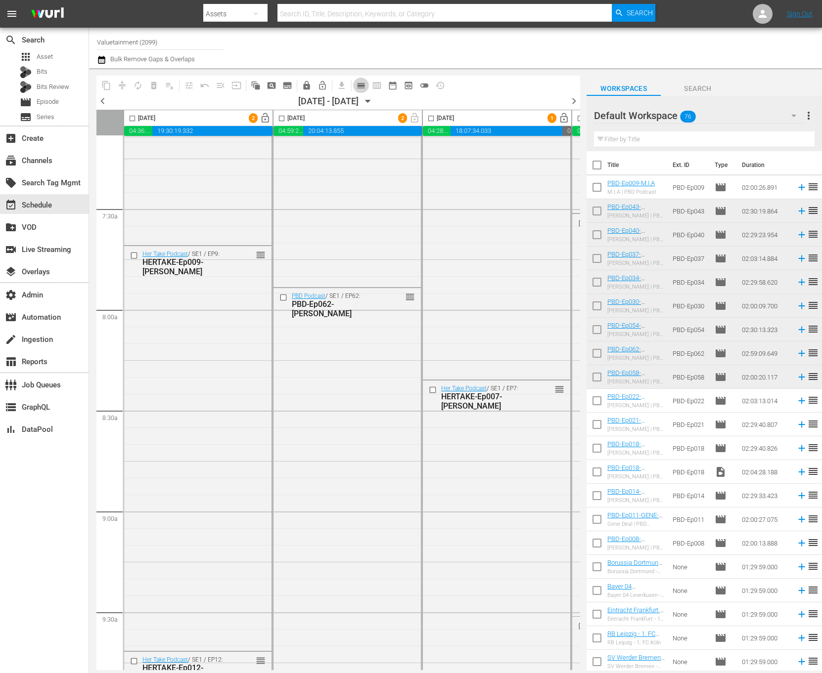
click at [364, 83] on span "calendar_view_day_outlined" at bounding box center [361, 86] width 10 height 10
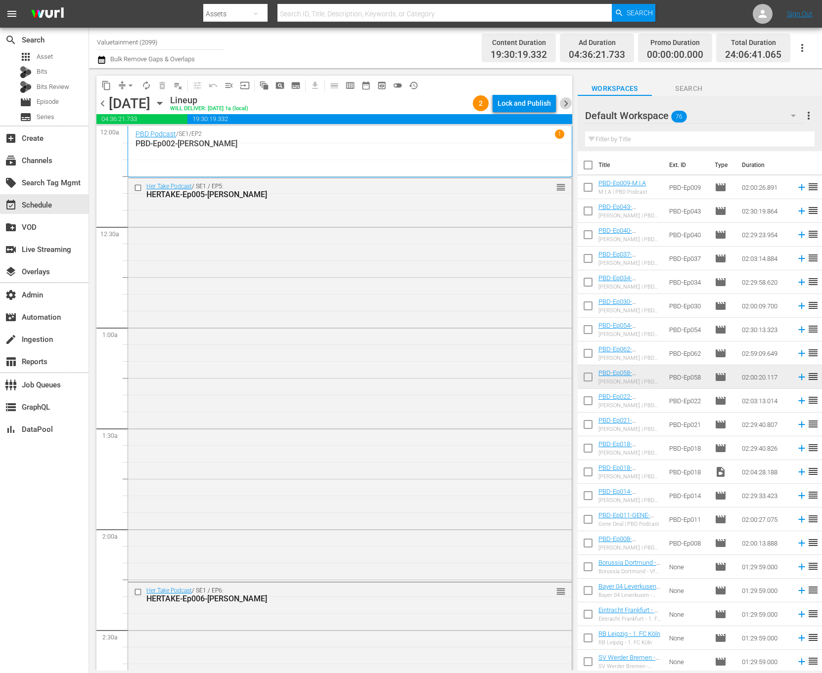
click at [565, 105] on span "chevron_right" at bounding box center [566, 103] width 12 height 12
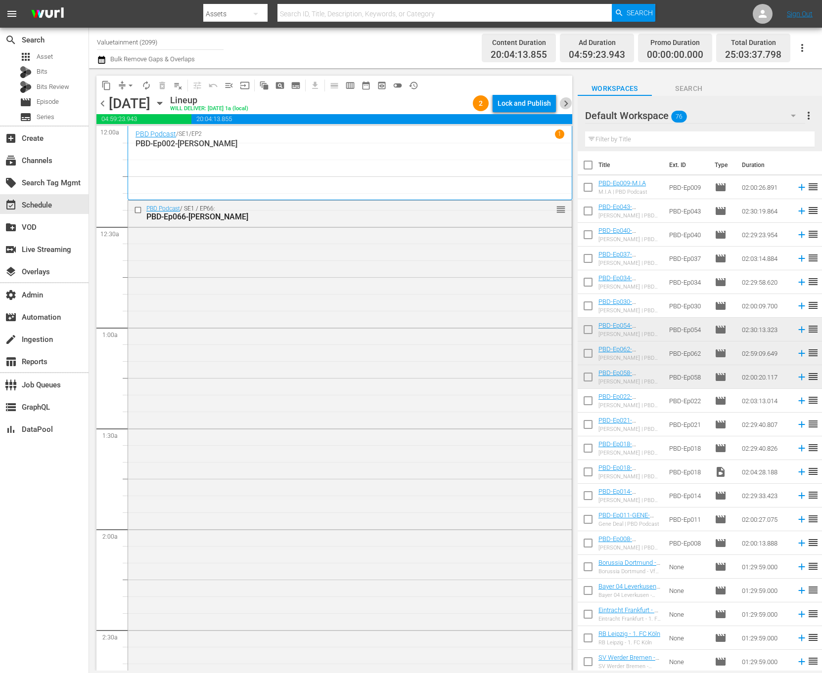
click at [560, 102] on span "chevron_right" at bounding box center [566, 103] width 12 height 12
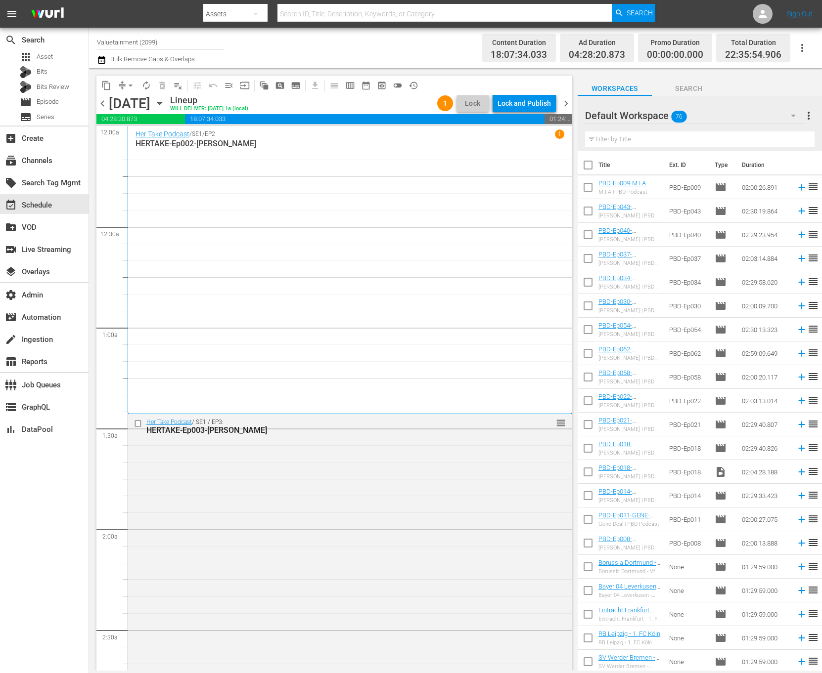
click at [565, 102] on span "chevron_right" at bounding box center [566, 103] width 12 height 12
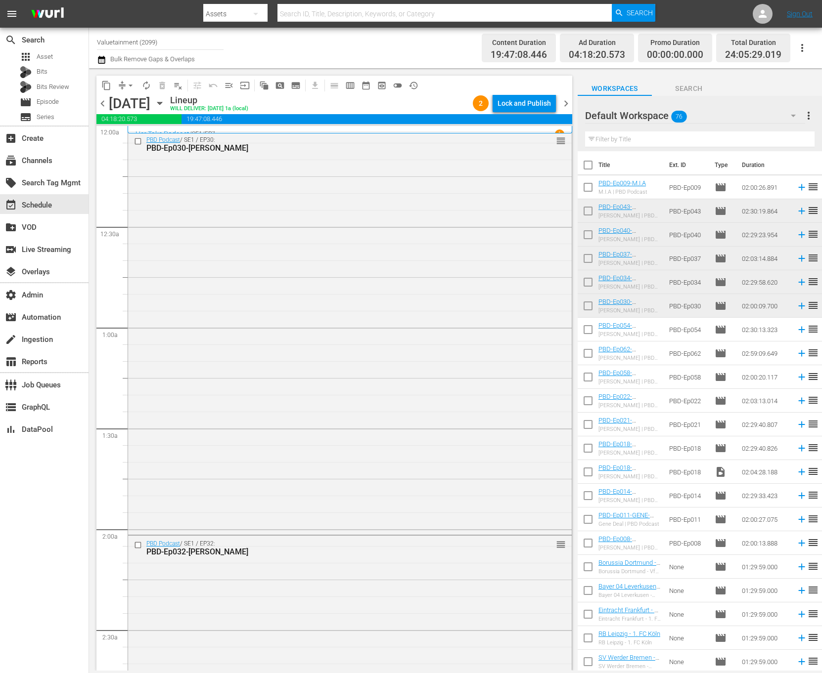
click at [565, 100] on span "chevron_right" at bounding box center [566, 103] width 12 height 12
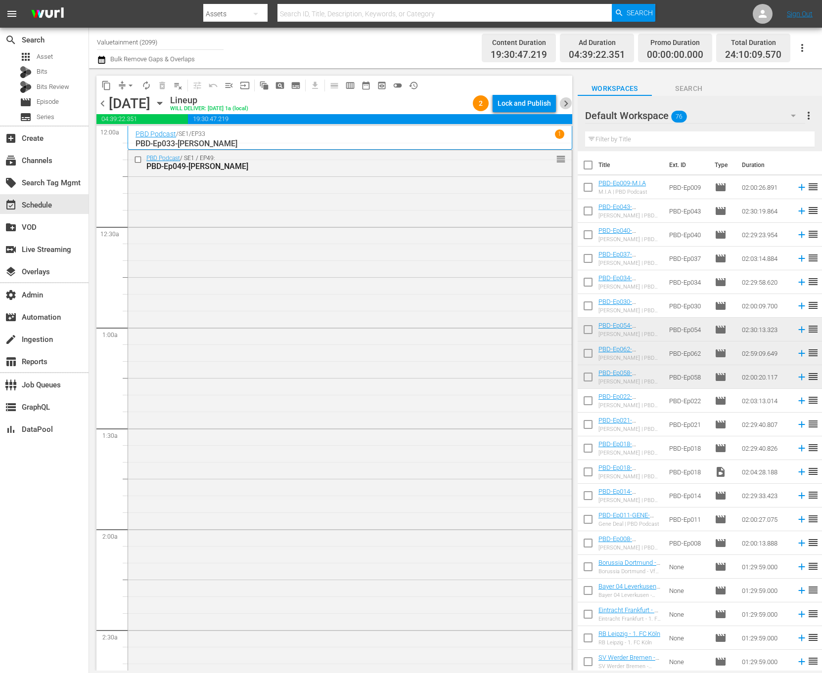
click at [565, 100] on span "chevron_right" at bounding box center [566, 103] width 12 height 12
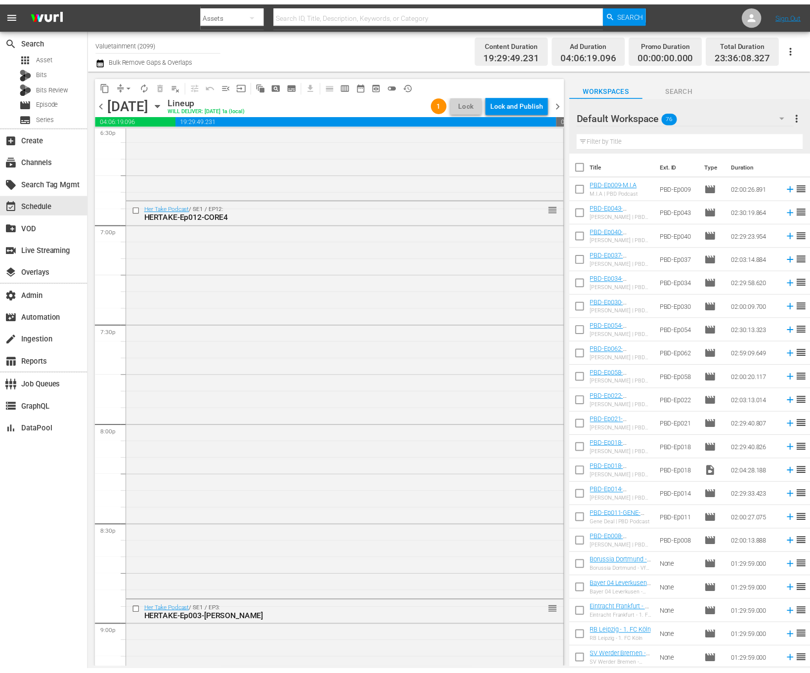
scroll to position [4296, 0]
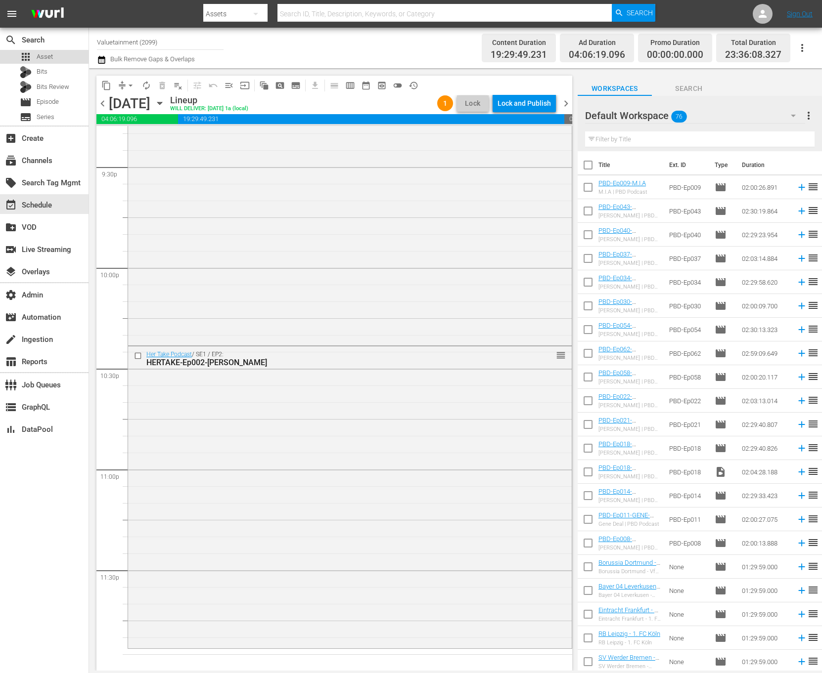
click at [64, 52] on div "apps Asset" at bounding box center [44, 57] width 89 height 14
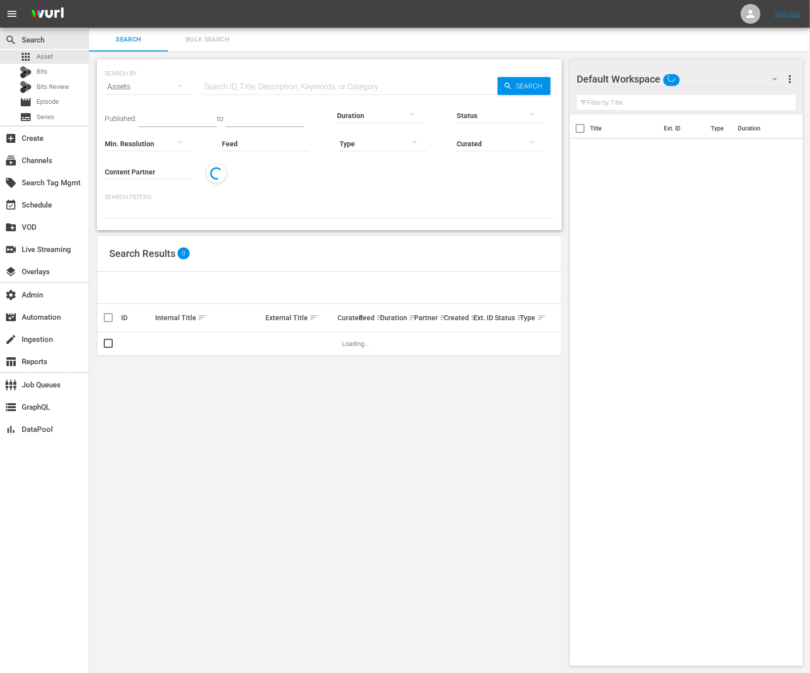
click at [225, 91] on input "text" at bounding box center [350, 87] width 296 height 24
paste input "193601655"
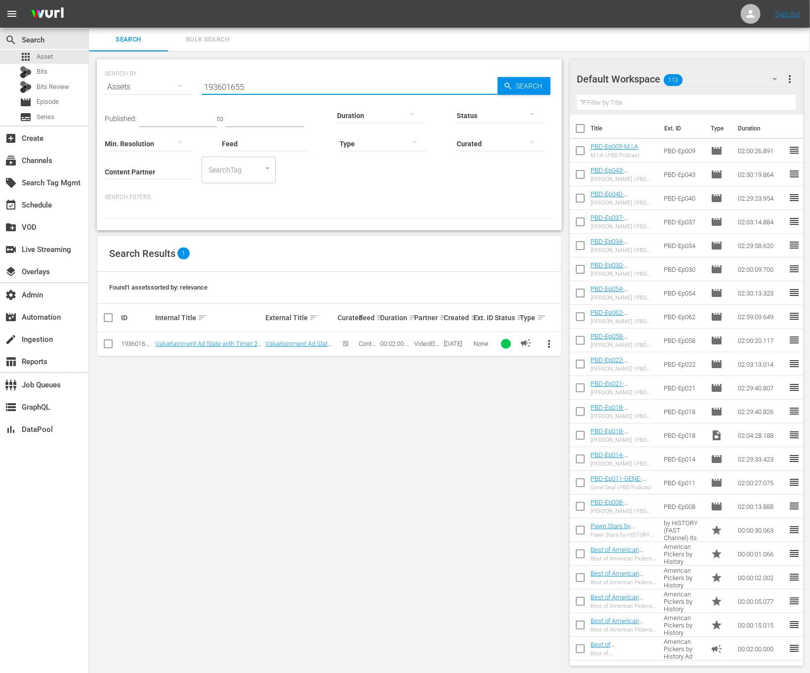
type input "193601655"
click at [72, 44] on div "search Search" at bounding box center [44, 39] width 89 height 20
click at [72, 58] on div "apps Asset" at bounding box center [44, 57] width 89 height 14
click at [62, 57] on div "apps Asset" at bounding box center [44, 57] width 89 height 14
click at [197, 46] on button "Bulk Search" at bounding box center [207, 40] width 79 height 24
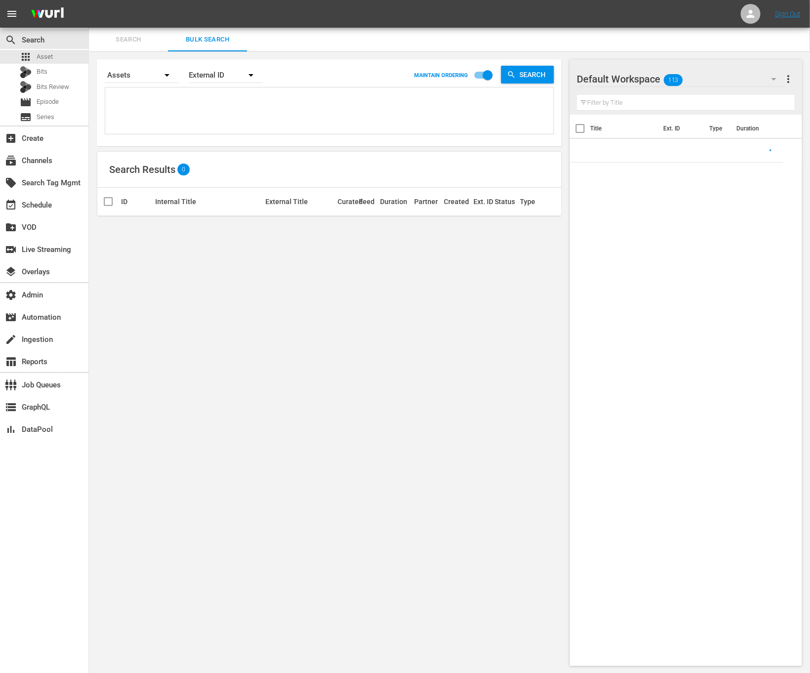
click at [217, 80] on div "External ID" at bounding box center [226, 75] width 74 height 28
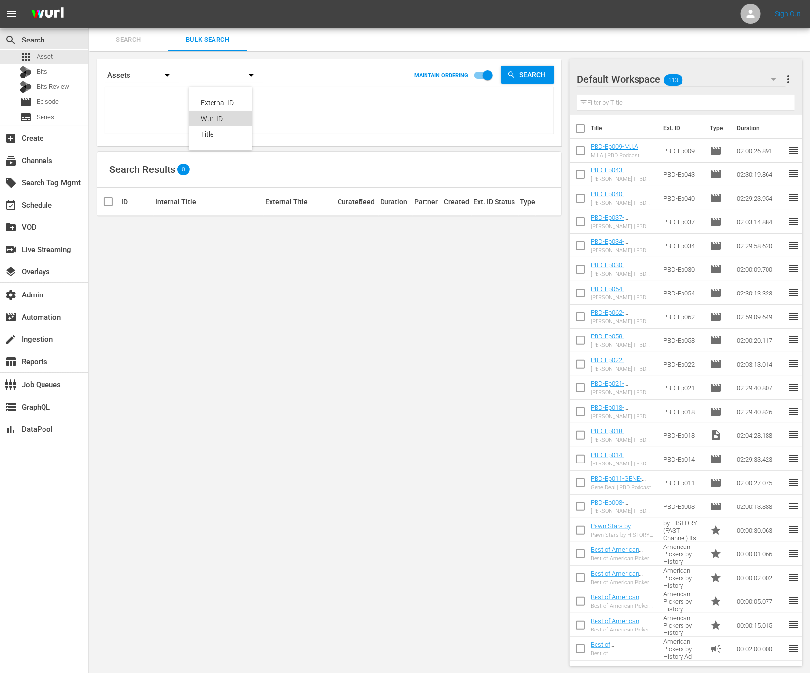
click at [217, 118] on div "Wurl ID" at bounding box center [221, 119] width 40 height 16
click at [251, 101] on textarea at bounding box center [331, 112] width 446 height 45
paste textarea "193601655 193601656 193695597 193695596 189026912 189026914 189026710 189026777…"
type textarea "193601655 193601656 193695597 193695596 189026912 189026914 189026710 189026777…"
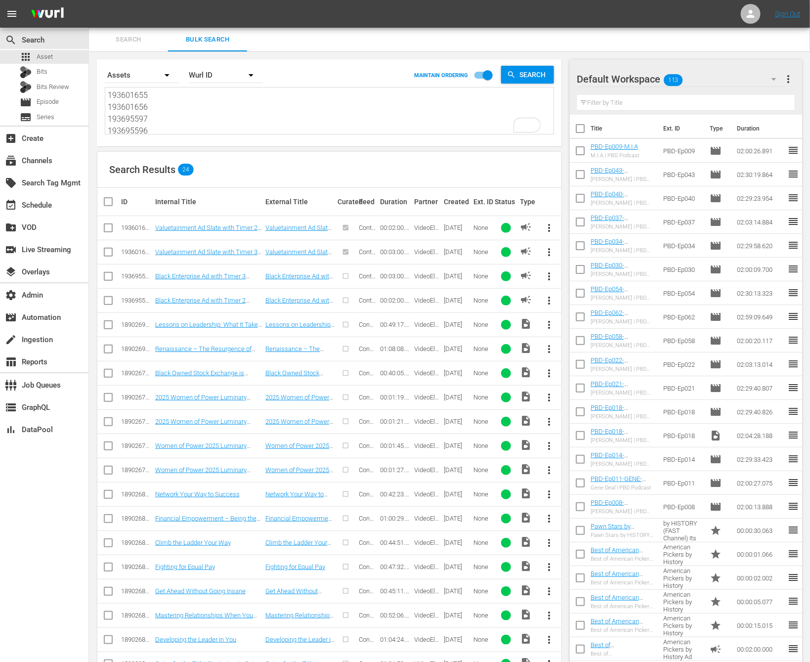
type textarea "193601655 193601656 193695597 193695596 189026912 189026914 189026710 189026777…"
click at [155, 93] on textarea "193601655 193601656 193695597 193695596 189026912 189026914 189026710 189026777…" at bounding box center [331, 111] width 446 height 45
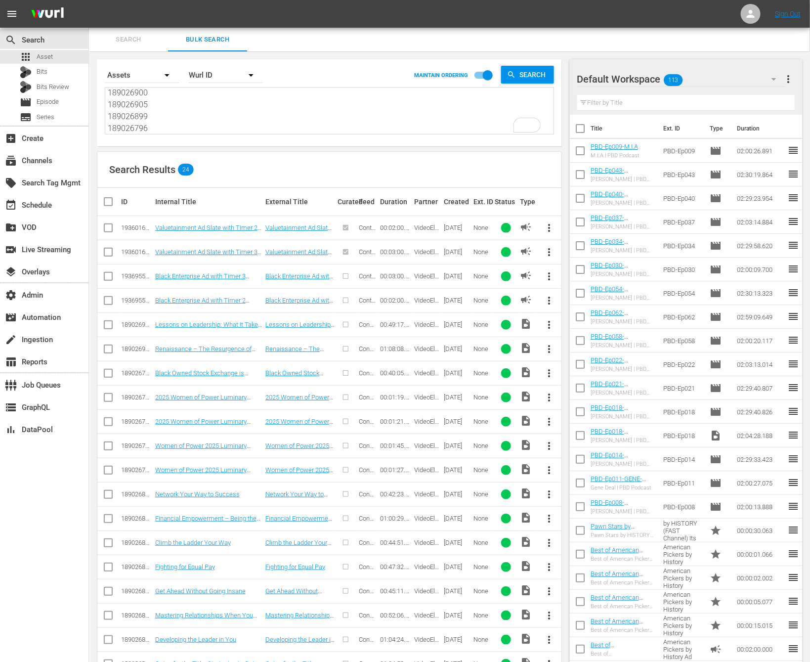
click at [134, 223] on td "193601655" at bounding box center [137, 228] width 34 height 24
copy div "193601655"
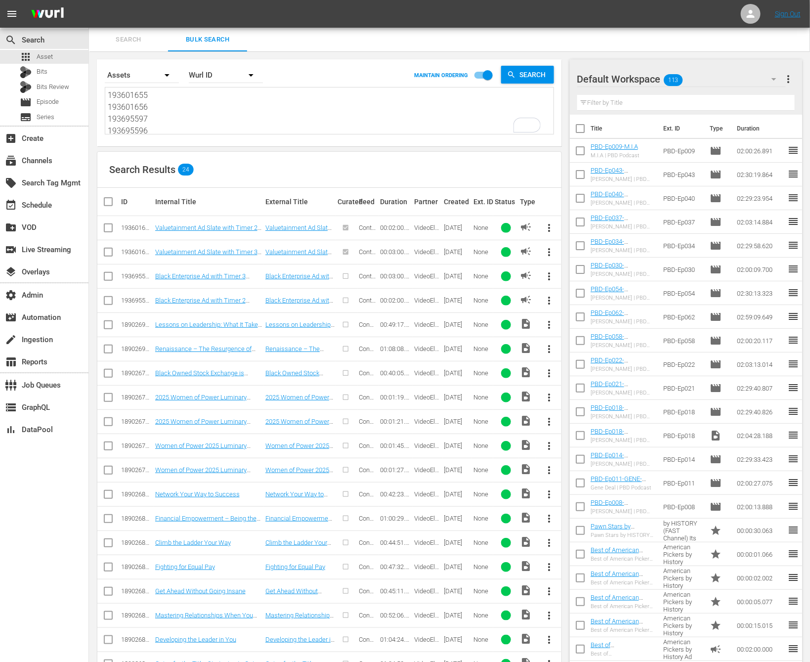
click at [178, 97] on textarea "193601655 193601656 193695597 193695596 189026912 189026914 189026710 189026777…" at bounding box center [331, 111] width 446 height 45
type textarea "193601656 193695597 193695596 189026912 189026914 189026710 189026777 189026778…"
click at [131, 245] on td "193601656" at bounding box center [137, 252] width 34 height 24
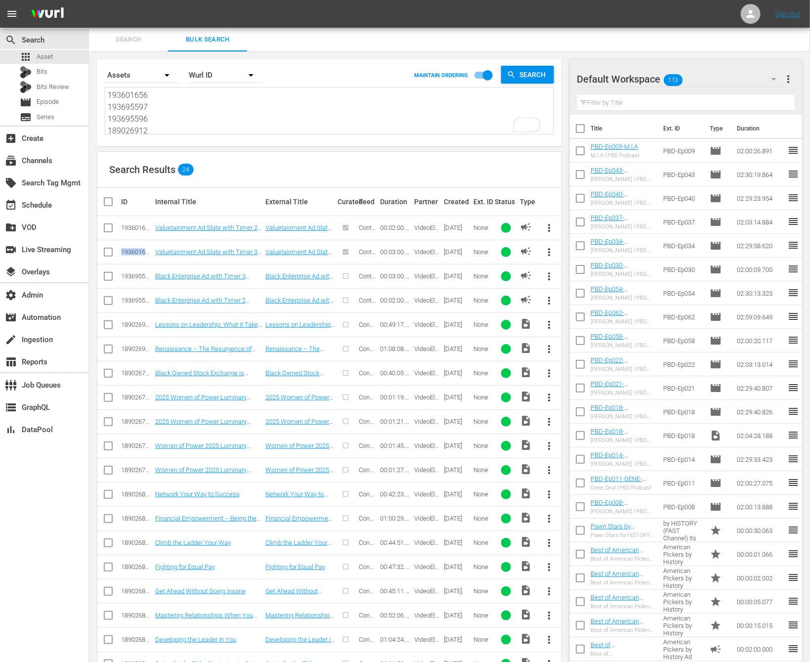
click at [131, 245] on td "193601656" at bounding box center [137, 252] width 34 height 24
click at [134, 235] on td "193601656" at bounding box center [137, 228] width 34 height 24
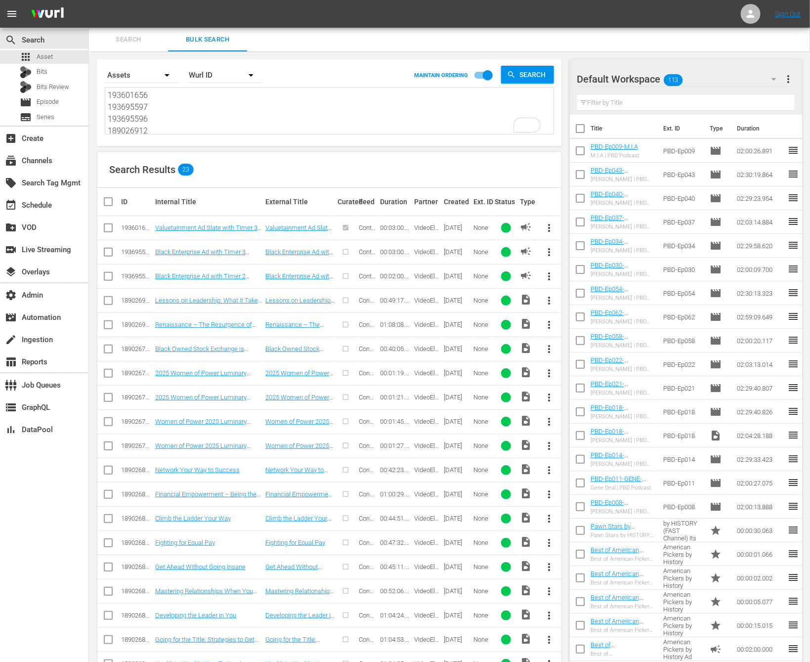
click at [140, 226] on div "193601656" at bounding box center [136, 227] width 31 height 7
copy div "193601656"
click at [171, 90] on textarea "193601656 193695597 193695596 189026912 189026914 189026710 189026777 189026778…" at bounding box center [331, 111] width 446 height 45
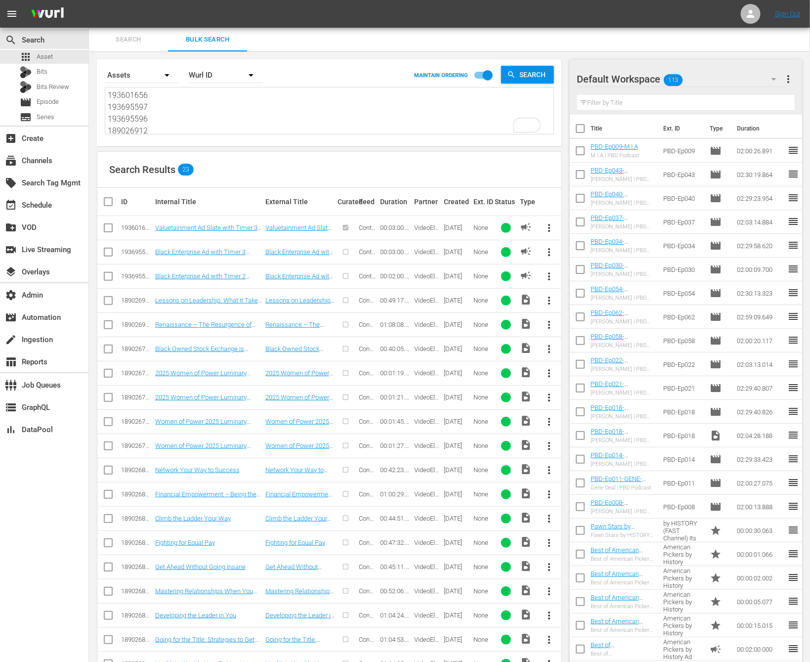
click at [171, 90] on textarea "193601656 193695597 193695596 189026912 189026914 189026710 189026777 189026778…" at bounding box center [331, 111] width 446 height 45
type textarea "193695597 193695596 189026912 189026914 189026710 189026777 189026778 189026780…"
click at [133, 223] on td "193695597" at bounding box center [137, 228] width 34 height 24
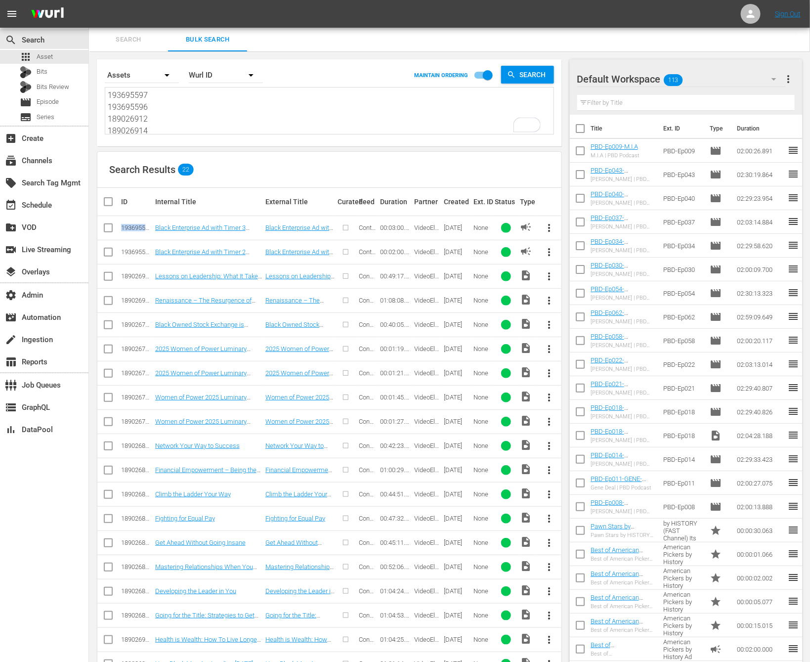
copy div "193695597"
click at [170, 89] on textarea "193695597 193695596 189026912 189026914 189026710 189026777 189026778 189026780…" at bounding box center [331, 111] width 446 height 45
type textarea "193695596 189026912 189026914 189026710 189026777 189026778 189026780 189026779…"
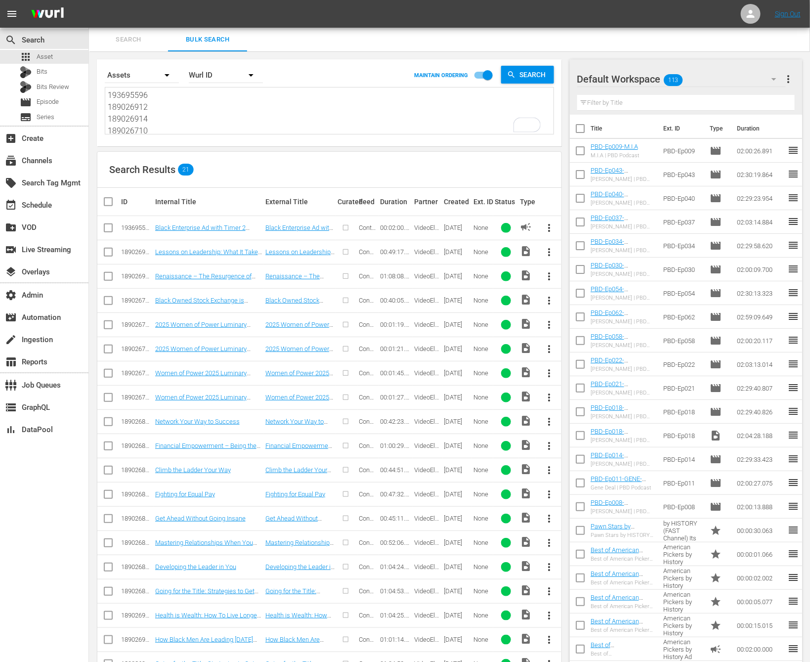
type textarea "193695596 189026912 189026914 189026710 189026777 189026778 189026780 189026779…"
click at [142, 229] on div "193695596" at bounding box center [136, 227] width 31 height 7
copy div "193695596"
click at [175, 95] on textarea "193695596 189026912 189026914 189026710 189026777 189026778 189026780 189026779…" at bounding box center [331, 111] width 446 height 45
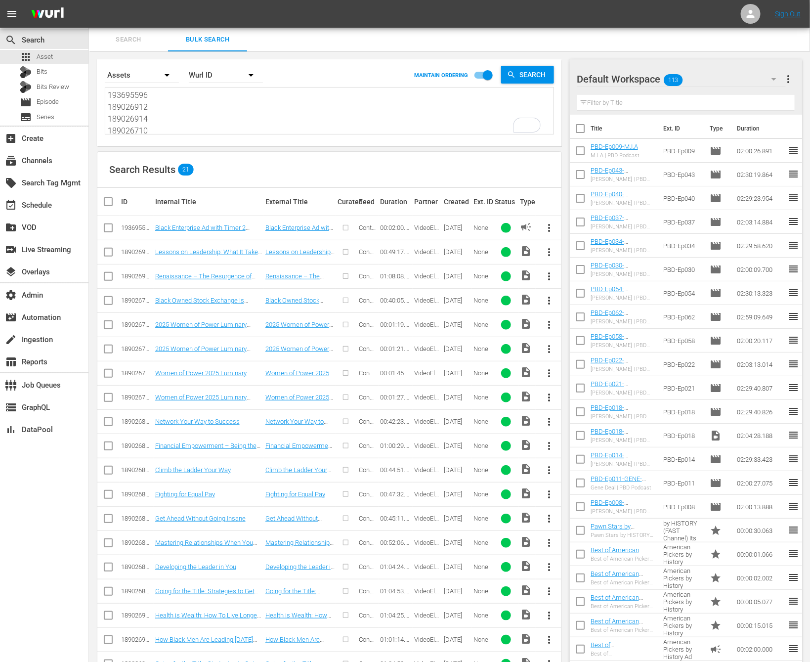
click at [175, 95] on textarea "193695596 189026912 189026914 189026710 189026777 189026778 189026780 189026779…" at bounding box center [331, 111] width 446 height 45
type textarea "189026912 189026914 189026710 189026777 189026778 189026780 189026779 189026807…"
click at [196, 125] on textarea "189026912 189026914 189026710 189026777 189026778 189026780 189026779 189026807…" at bounding box center [331, 111] width 446 height 45
type textarea "189026912 189026914 189026710 189026777 189026778 189026780 189026779 189026807…"
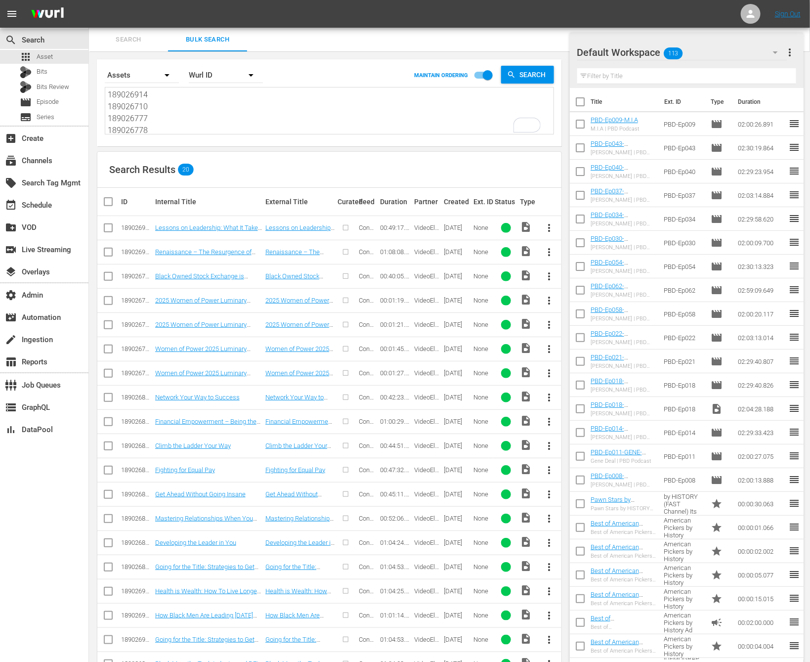
scroll to position [53, 0]
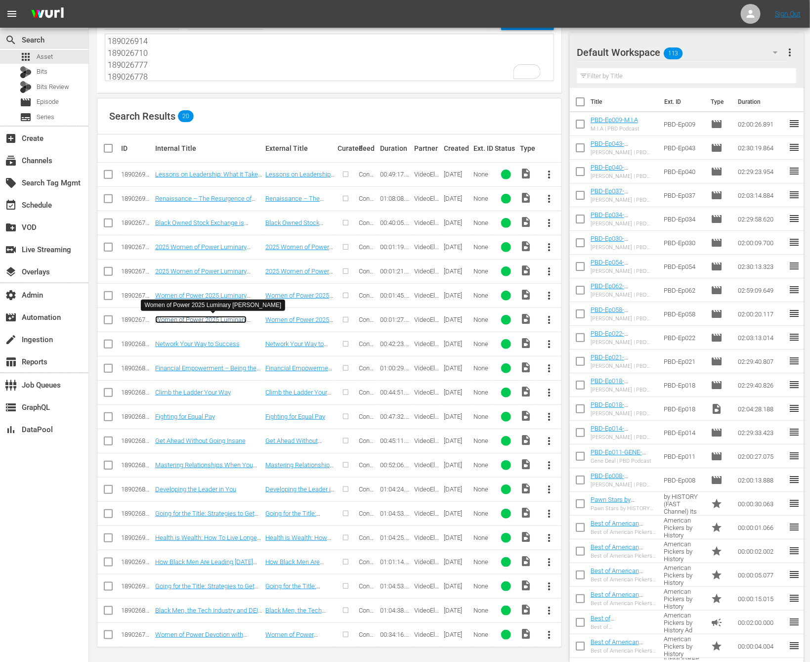
click at [232, 318] on link "Women of Power 2025 Luminary Jemele Hill" at bounding box center [200, 323] width 91 height 15
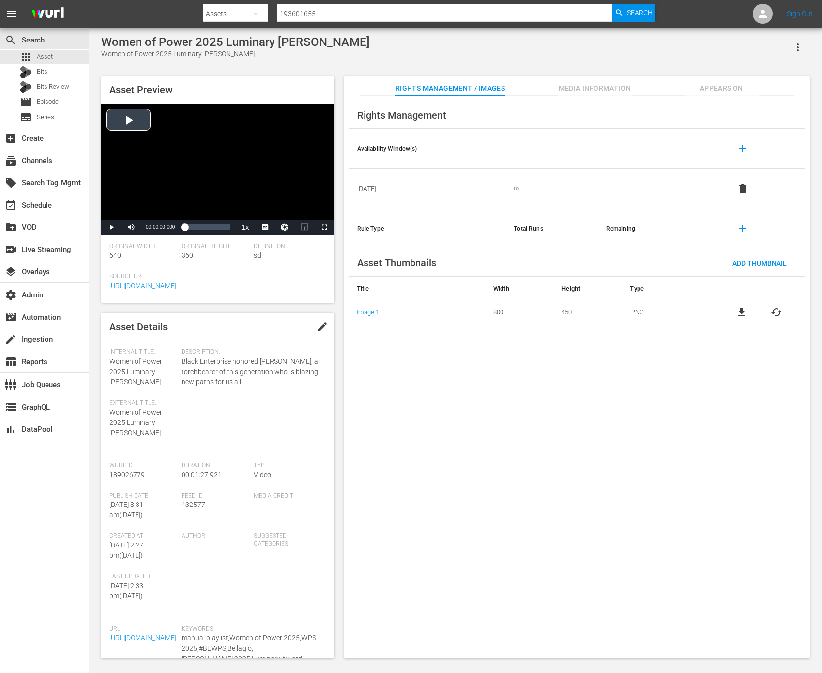
click at [281, 181] on div "Video Player" at bounding box center [217, 162] width 233 height 116
click at [229, 234] on div "Loaded : 20.33% 00:01:25.054 00:00:00.555" at bounding box center [206, 227] width 55 height 15
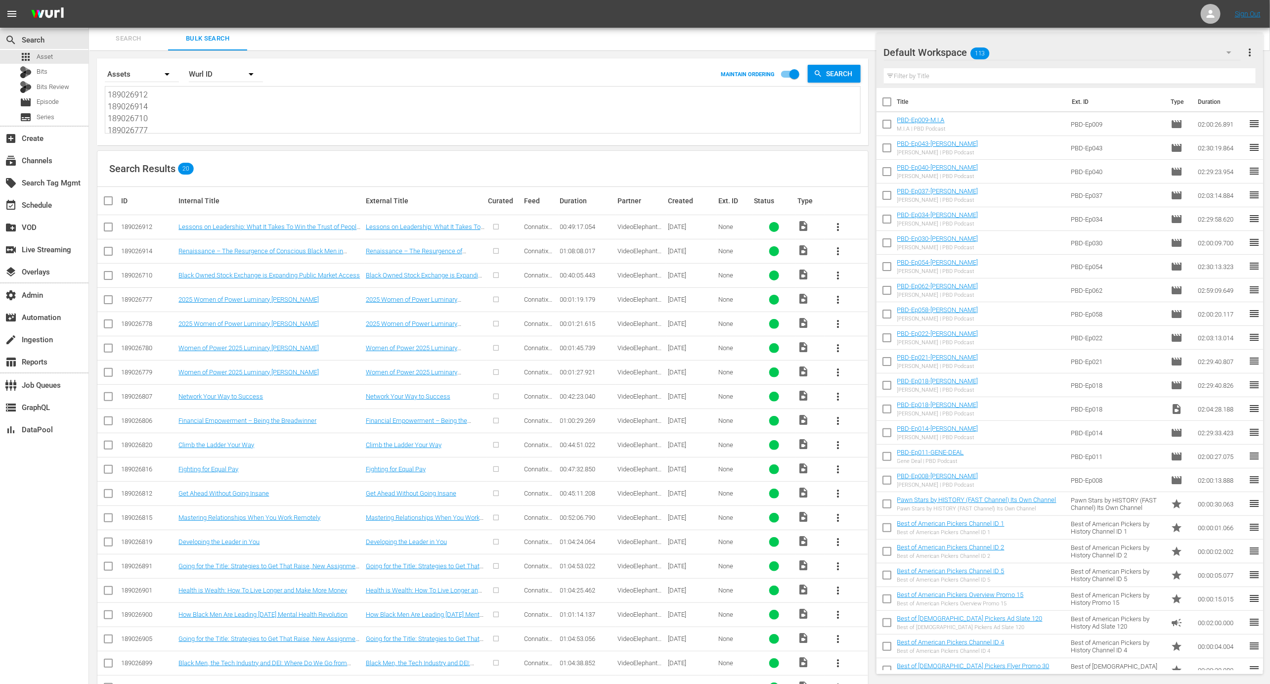
scroll to position [32, 0]
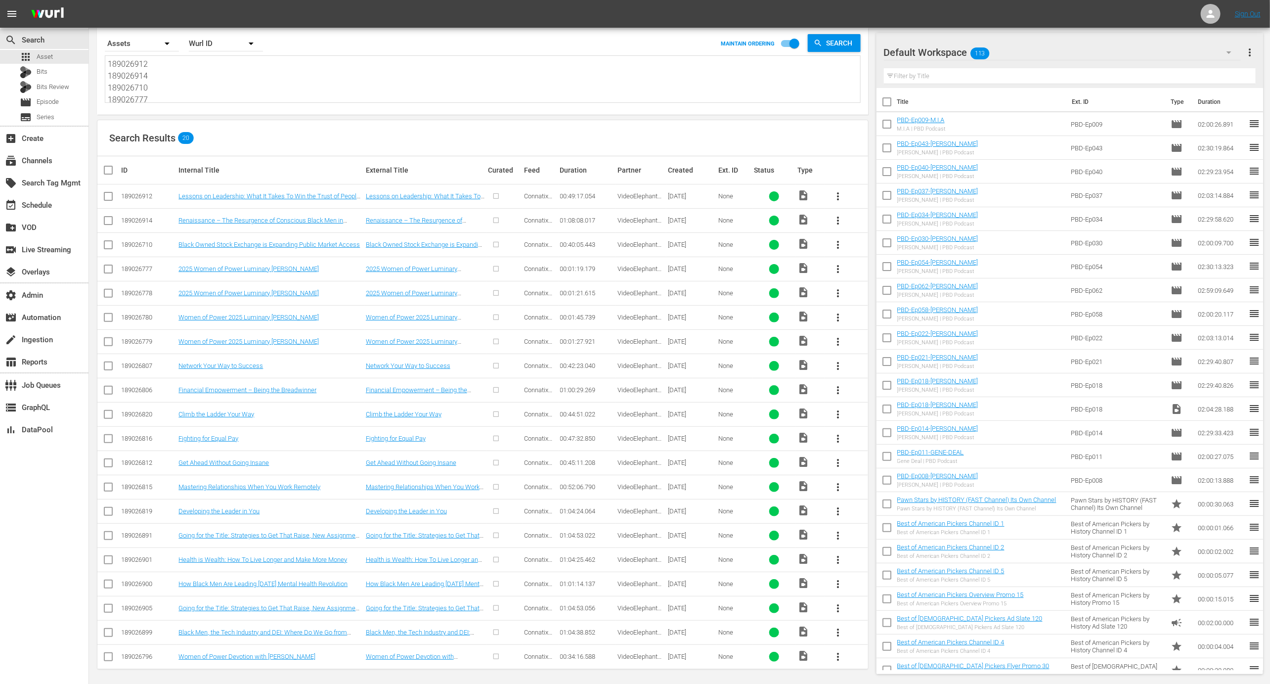
click at [133, 282] on td "189026778" at bounding box center [148, 293] width 57 height 24
copy div "189026778"
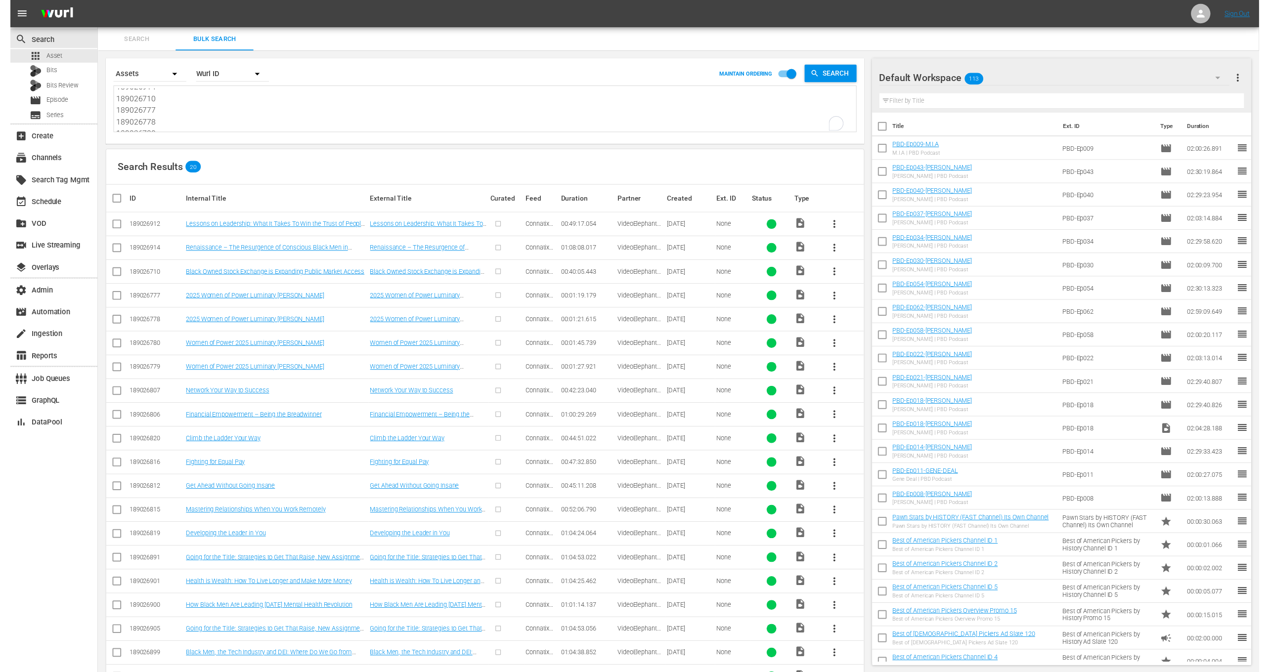
scroll to position [19, 0]
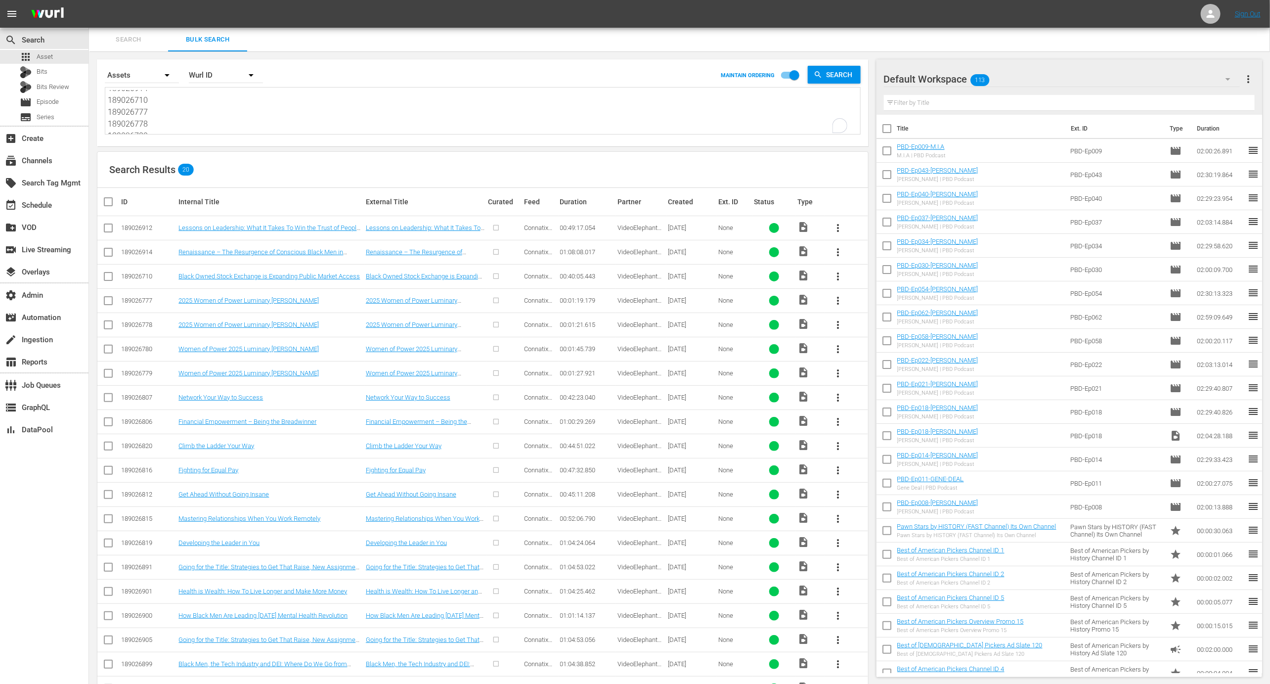
drag, startPoint x: 158, startPoint y: 126, endPoint x: 99, endPoint y: 110, distance: 60.9
click at [99, 110] on div "Search By Assets Order By Wurl ID MAINTAIN ORDERING Search 189026912 189026914 …" at bounding box center [483, 102] width 772 height 87
type textarea "189026912 189026914 189026710 189026780 189026779 189026807 189026806 189026820…"
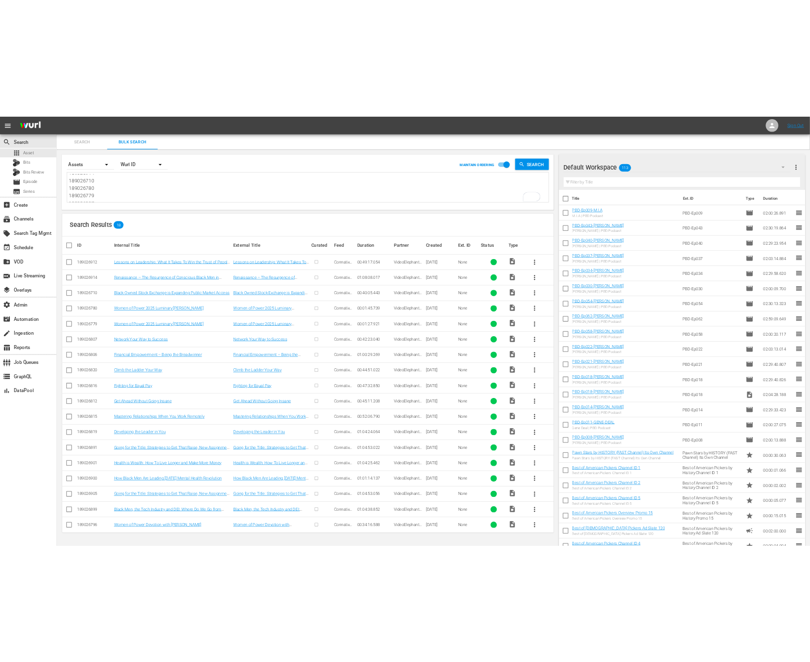
scroll to position [12, 0]
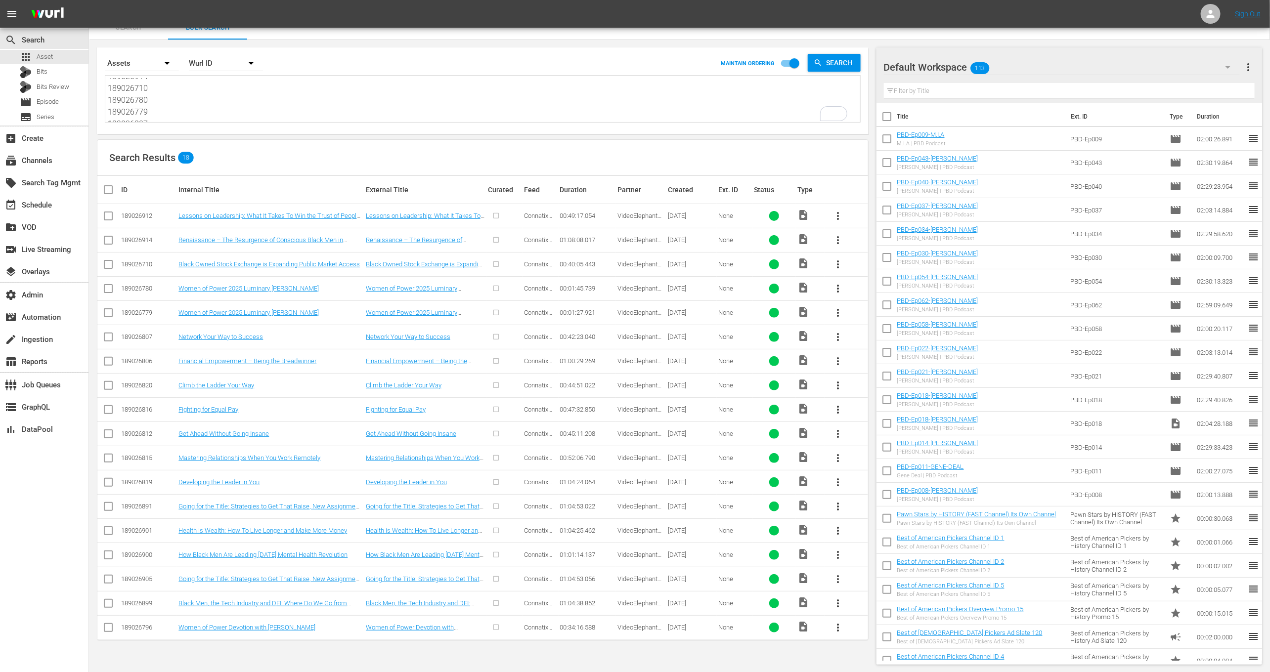
type textarea "189026912 189026914 189026710 189026780 189026779 189026807 189026806 189026820…"
click at [137, 618] on td "189026796" at bounding box center [148, 628] width 57 height 24
copy div "189026796"
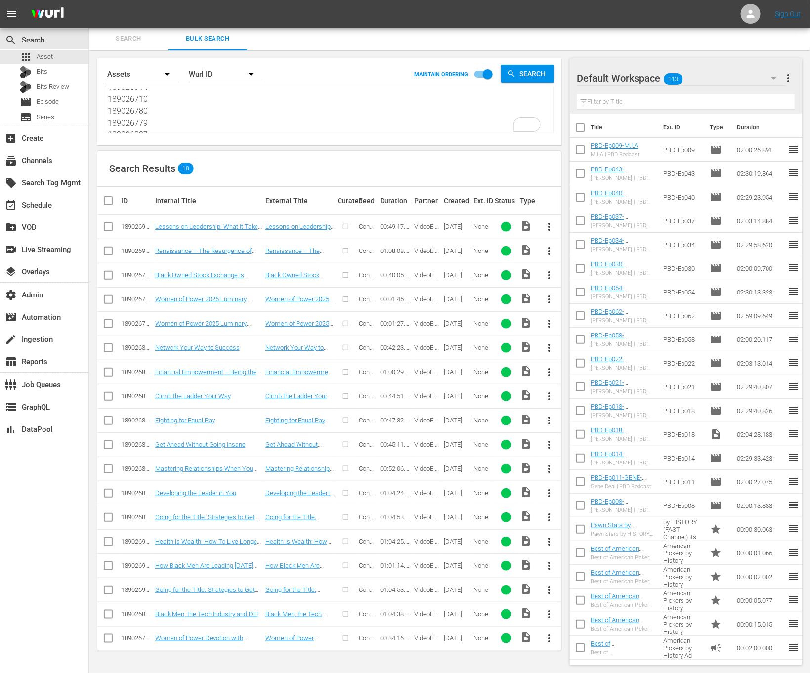
scroll to position [1, 0]
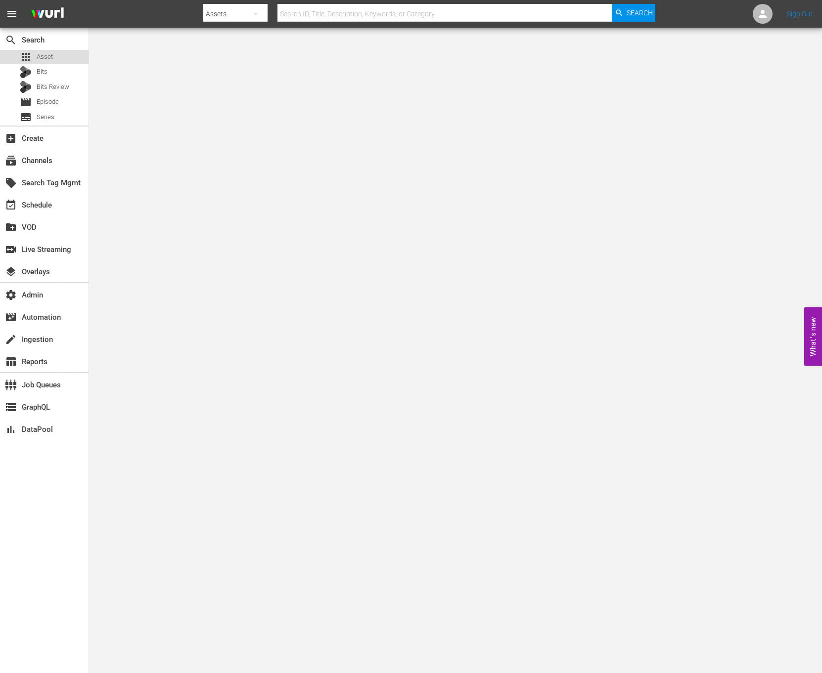
click at [65, 54] on div "apps Asset" at bounding box center [44, 57] width 89 height 14
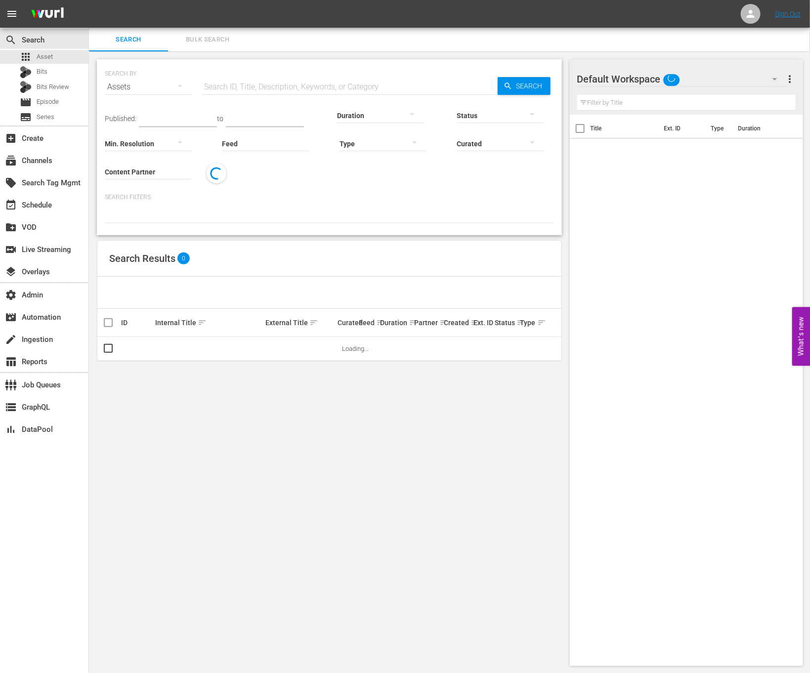
click at [224, 78] on input "text" at bounding box center [350, 87] width 296 height 24
paste input "Cafe Racer"
type input "Cafe Racer"
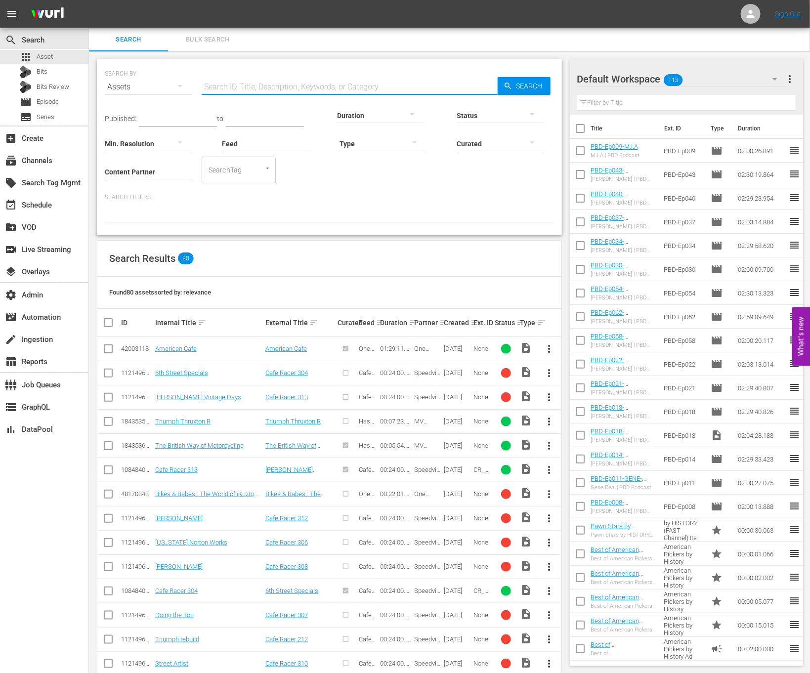
click at [285, 146] on input "Feed" at bounding box center [266, 145] width 87 height 36
paste input "Cafe Racer"
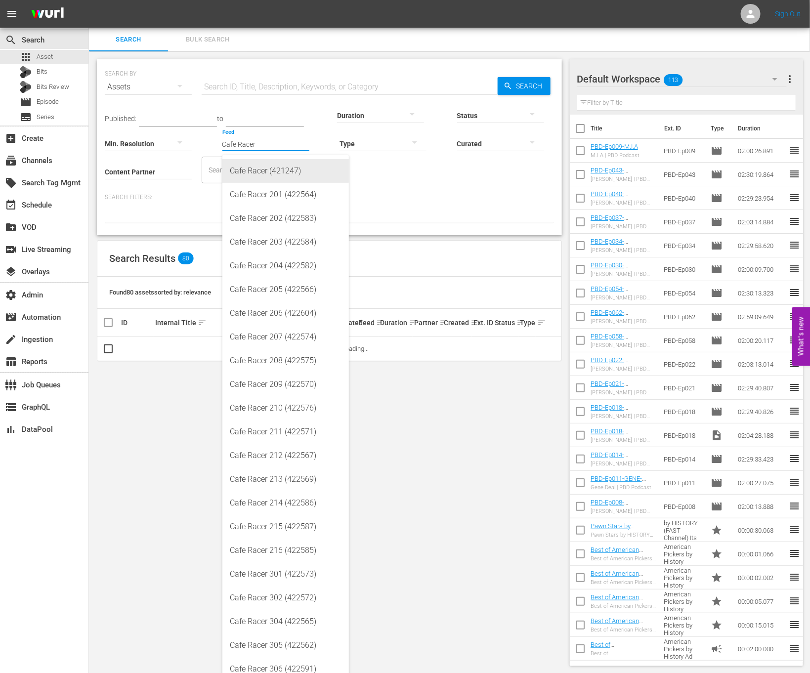
click at [292, 174] on div "Cafe Racer (421247)" at bounding box center [285, 171] width 111 height 24
type input "Cafe Racer (421247)"
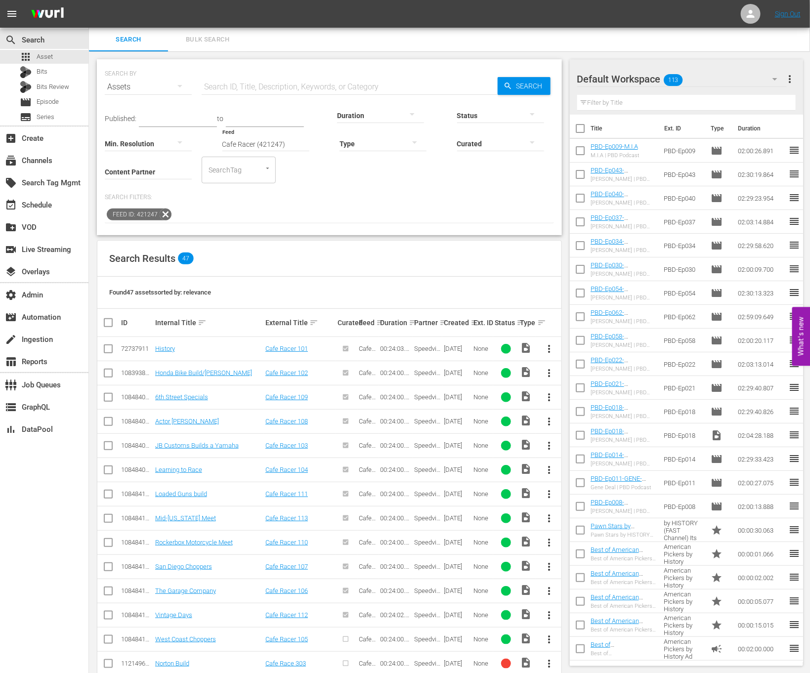
click at [277, 377] on td "Cafe Racer 102" at bounding box center [300, 373] width 72 height 24
click at [280, 372] on link "Cafe Racer 102" at bounding box center [287, 372] width 43 height 7
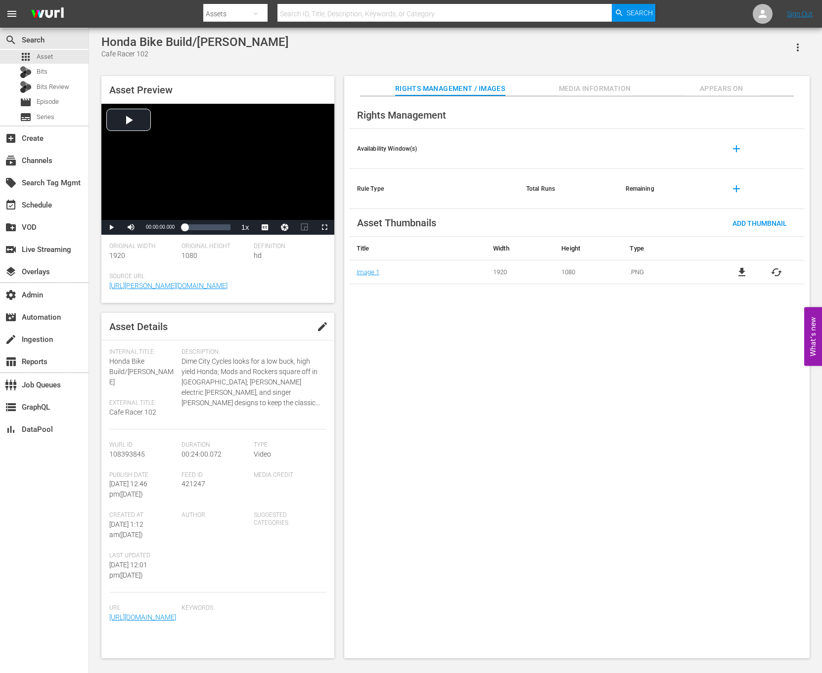
click at [594, 91] on span "Media Information" at bounding box center [595, 89] width 74 height 12
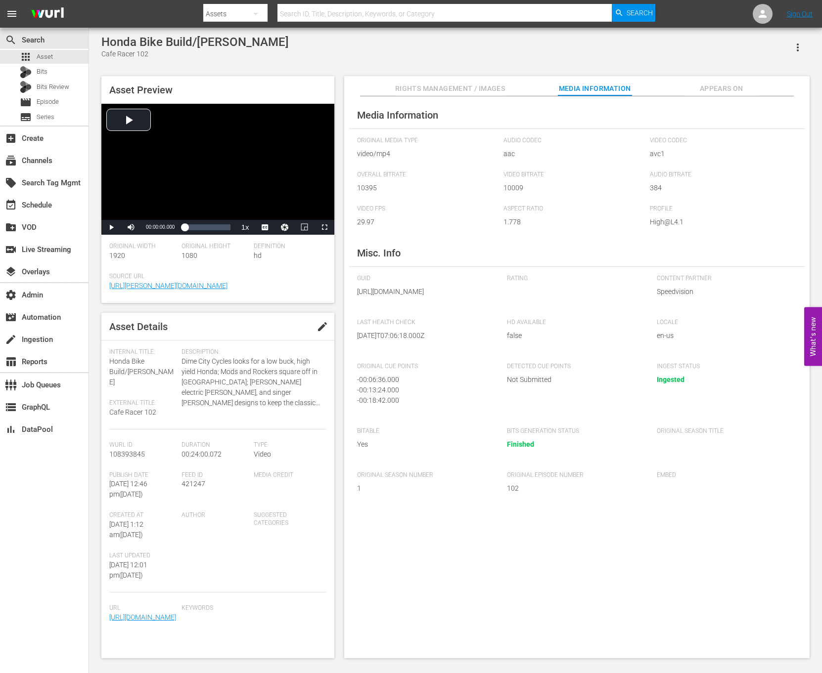
click at [723, 87] on span "Appears On" at bounding box center [721, 89] width 74 height 12
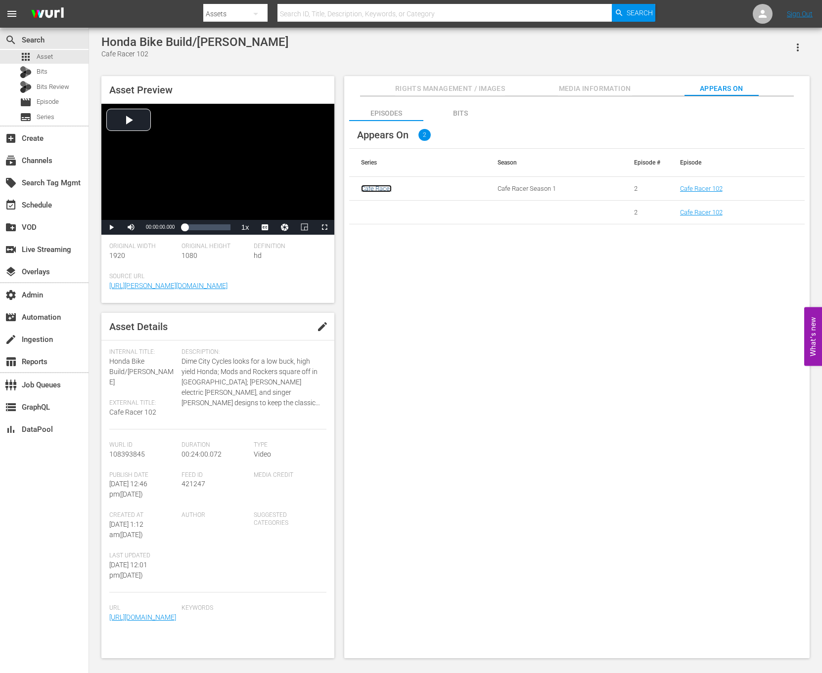
click at [383, 187] on link "Cafe Racer" at bounding box center [376, 188] width 31 height 7
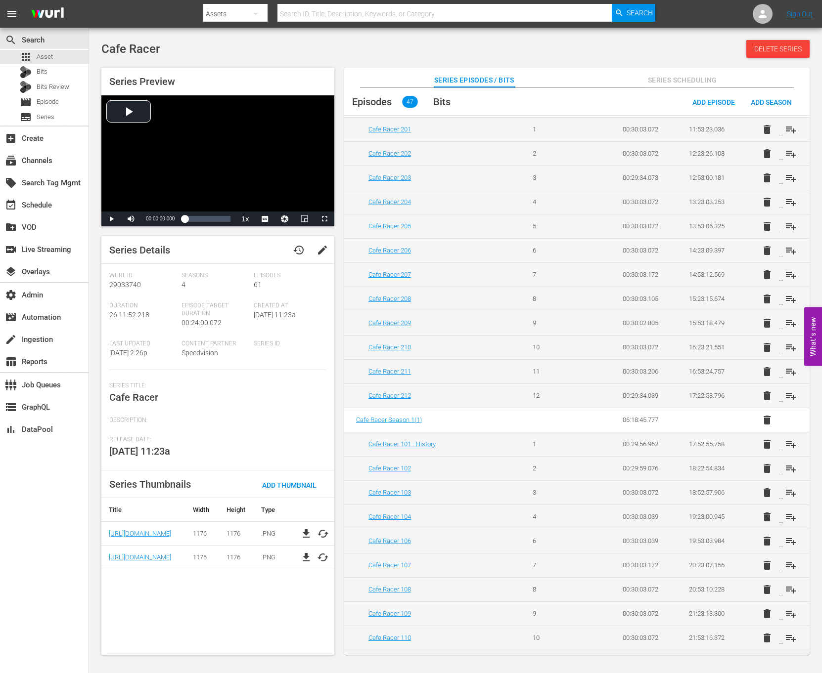
scroll to position [538, 0]
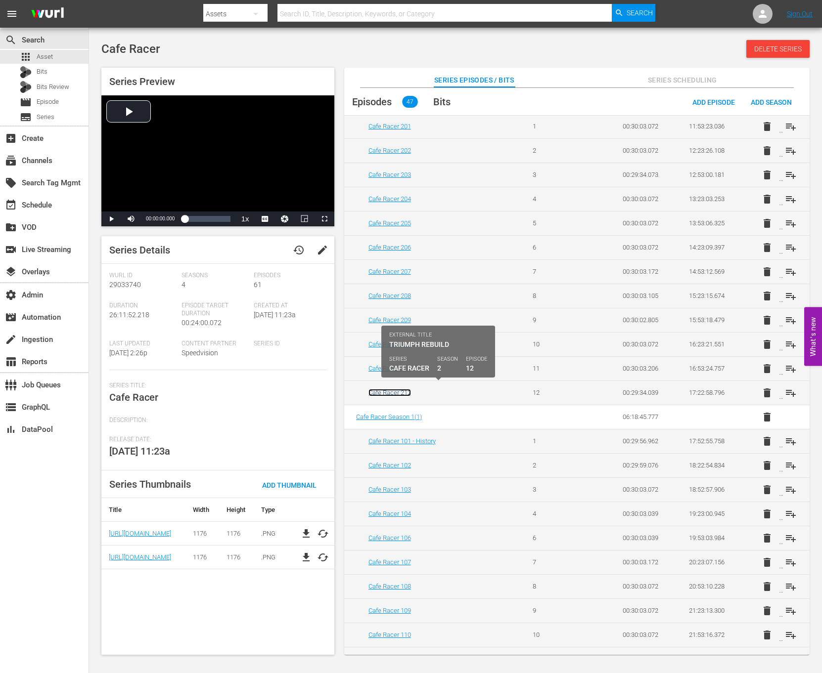
click at [402, 391] on link "Cafe Racer 212" at bounding box center [389, 392] width 43 height 7
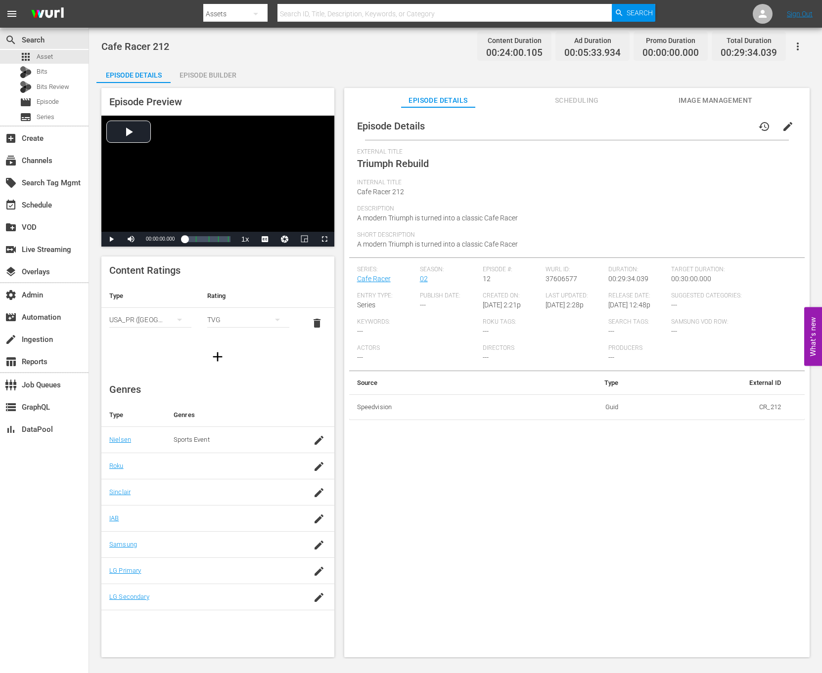
click at [216, 64] on div "Episode Builder" at bounding box center [208, 75] width 74 height 24
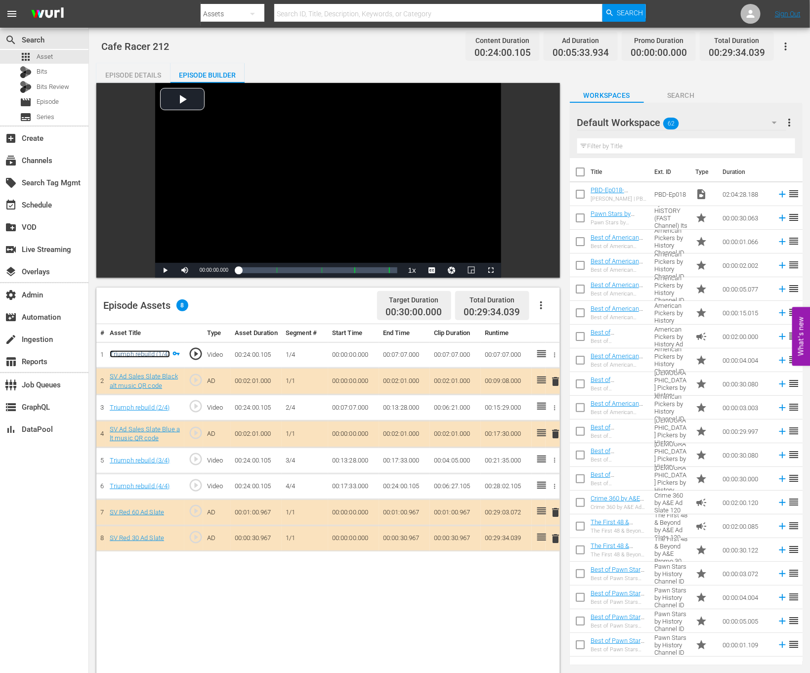
click at [144, 358] on link "Triumph rebuild (1/4)" at bounding box center [140, 354] width 60 height 7
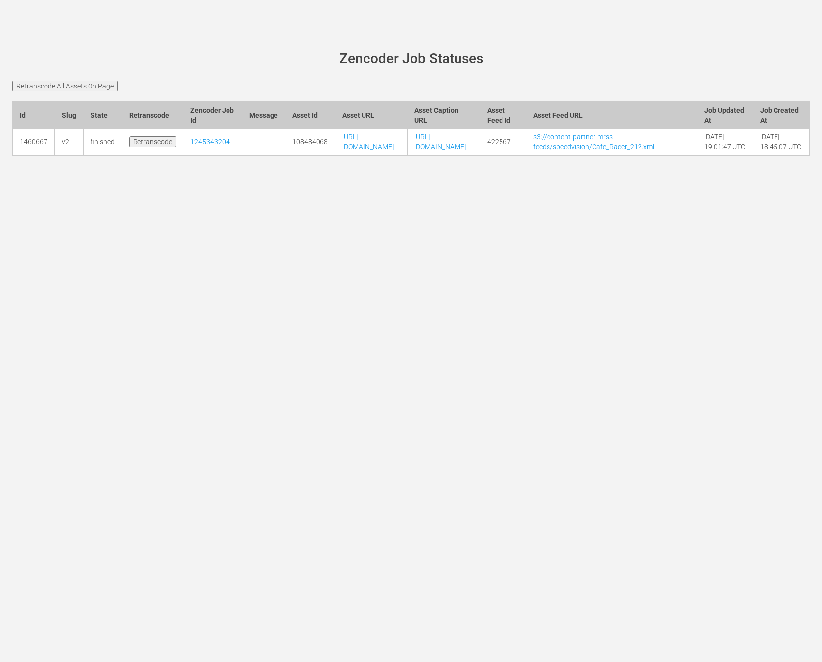
scroll to position [0, 9]
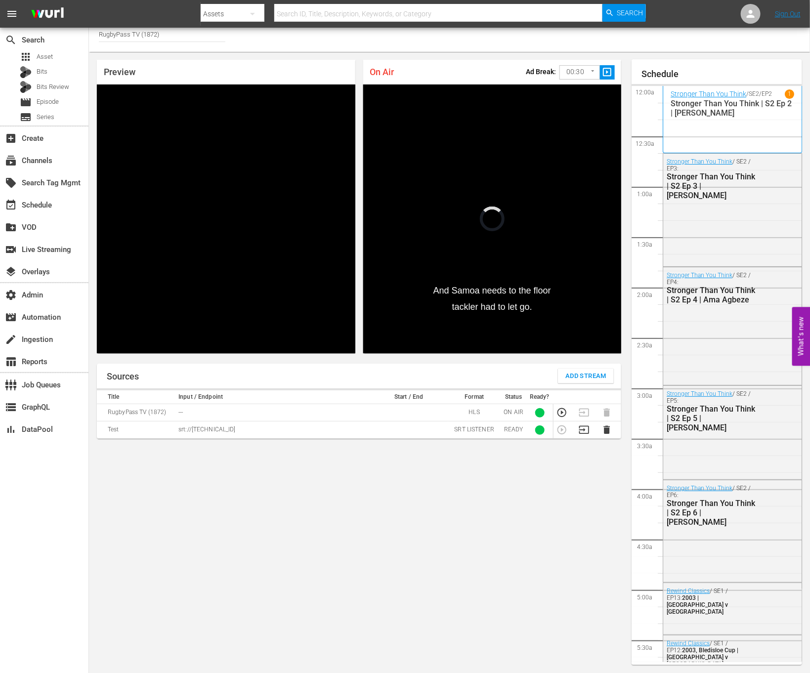
scroll to position [1505, 0]
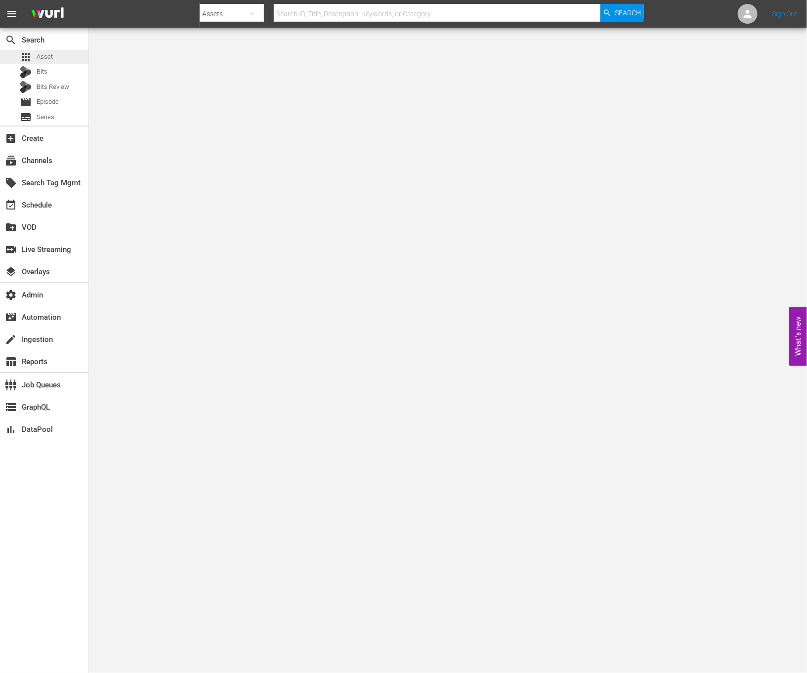
click at [66, 56] on div "apps Asset" at bounding box center [44, 57] width 89 height 14
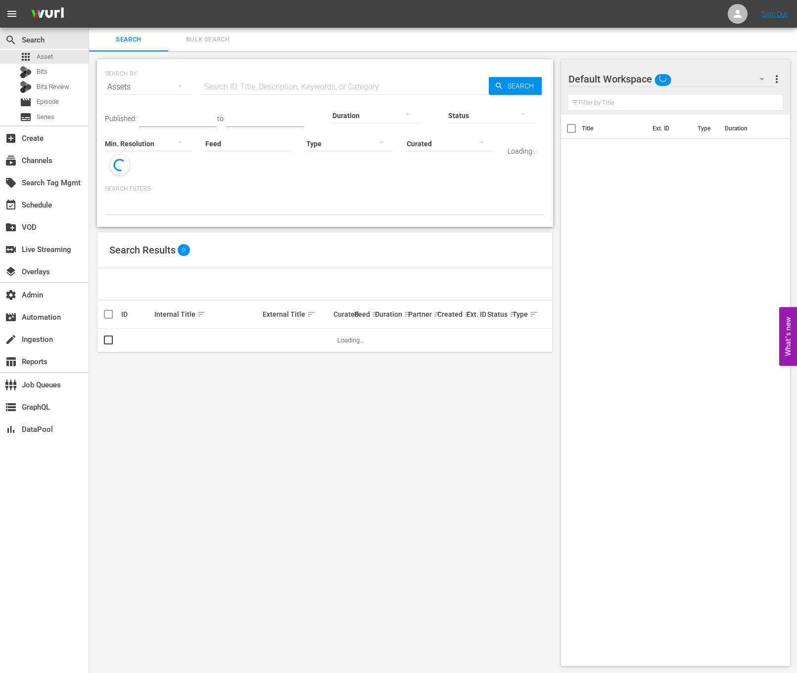
click at [221, 98] on input "text" at bounding box center [345, 87] width 287 height 24
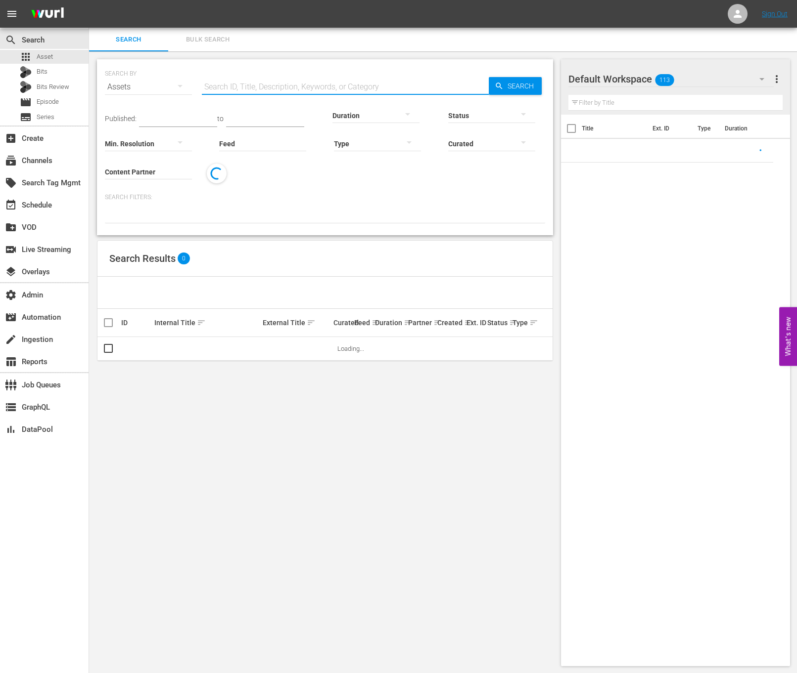
paste input "7116"
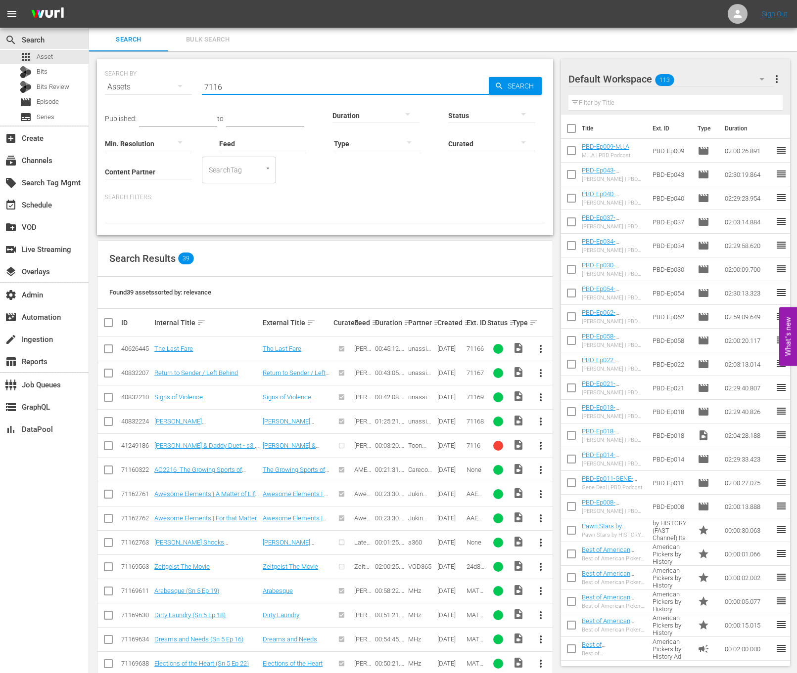
type input "7116"
click at [161, 167] on input "Content Partner" at bounding box center [148, 173] width 87 height 36
click at [172, 187] on div "Peteski Productions Inc (404)" at bounding box center [185, 199] width 161 height 32
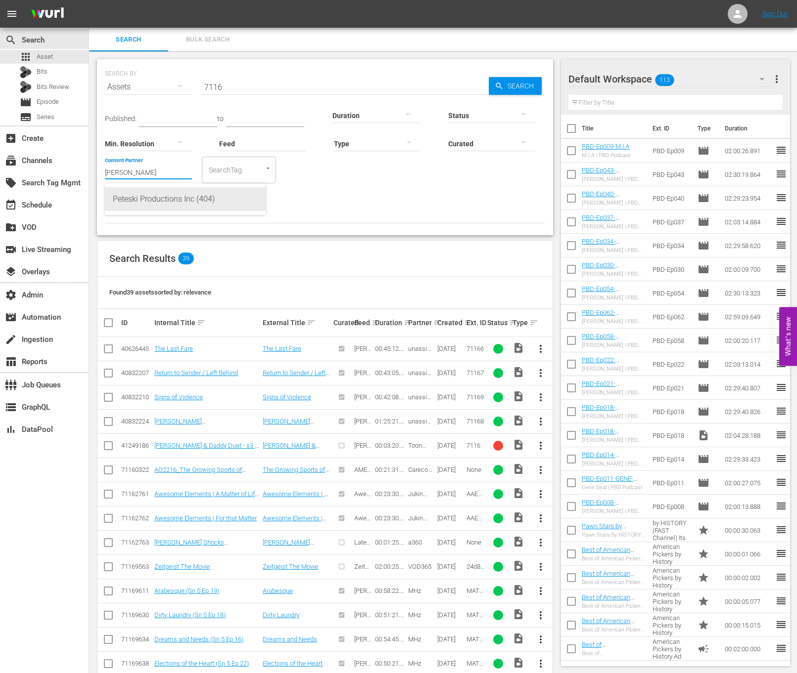
click at [172, 193] on div "Peteski Productions Inc (404)" at bounding box center [185, 199] width 145 height 24
type input "Peteski Productions Inc (404)"
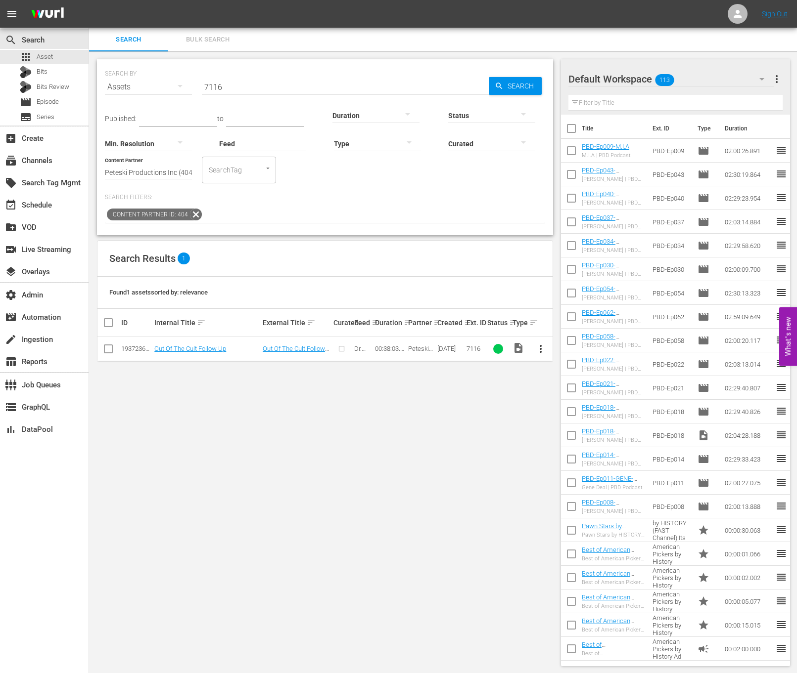
click at [181, 344] on td "Out Of The Cult Follow Up" at bounding box center [207, 349] width 108 height 24
click at [181, 347] on link "Out Of The Cult Follow Up" at bounding box center [190, 348] width 72 height 7
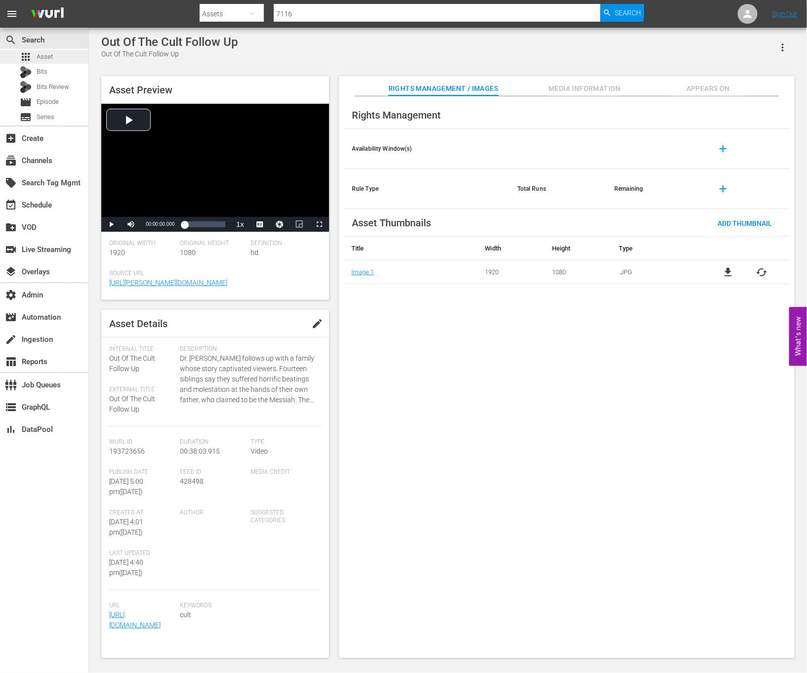
click at [72, 59] on div "apps Asset" at bounding box center [44, 57] width 89 height 14
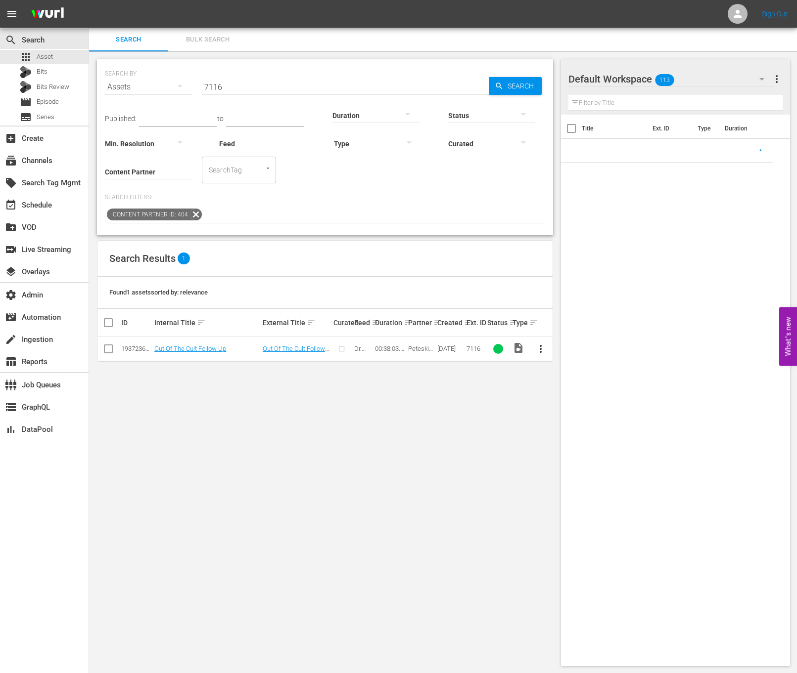
click at [237, 91] on input "7116" at bounding box center [345, 87] width 287 height 24
paste input "19411"
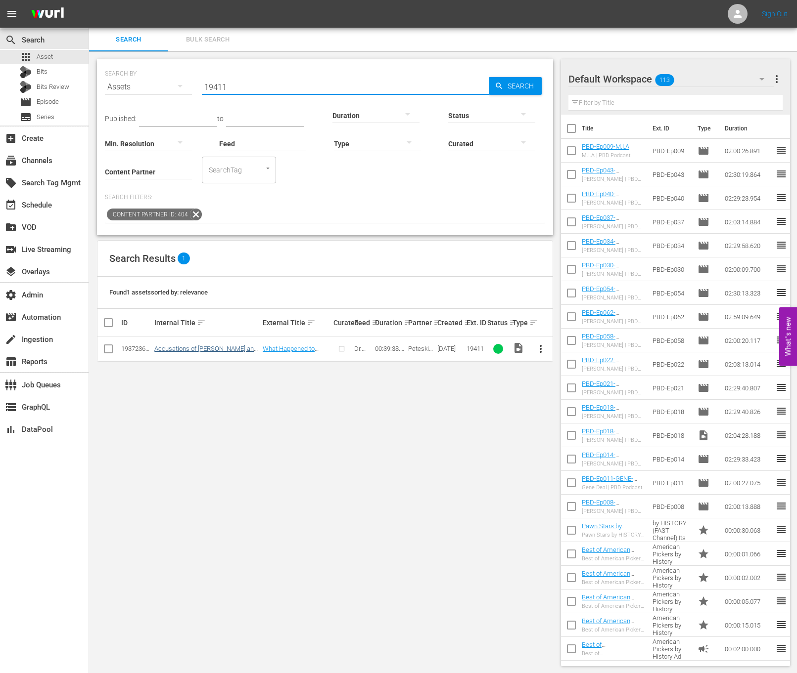
type input "19411"
click at [199, 350] on link "Accusations of [PERSON_NAME] and Tampering with a Corpse: What Happened to ‘Mot…" at bounding box center [205, 356] width 103 height 22
